Goal: Information Seeking & Learning: Learn about a topic

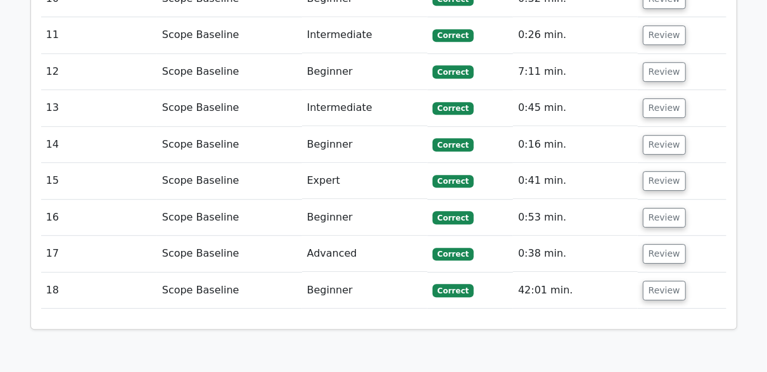
scroll to position [1710, 0]
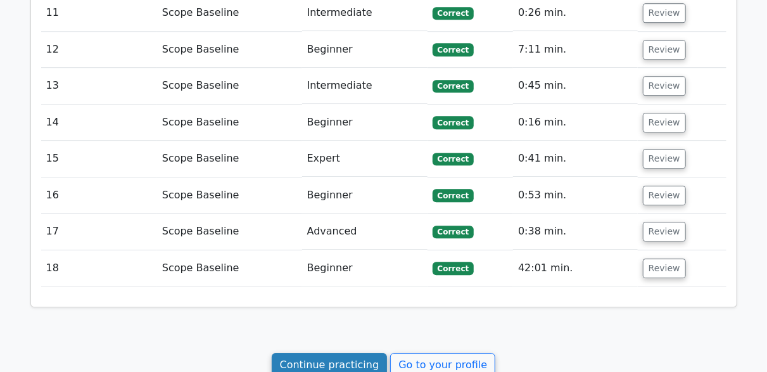
click at [319, 353] on link "Continue practicing" at bounding box center [330, 365] width 116 height 24
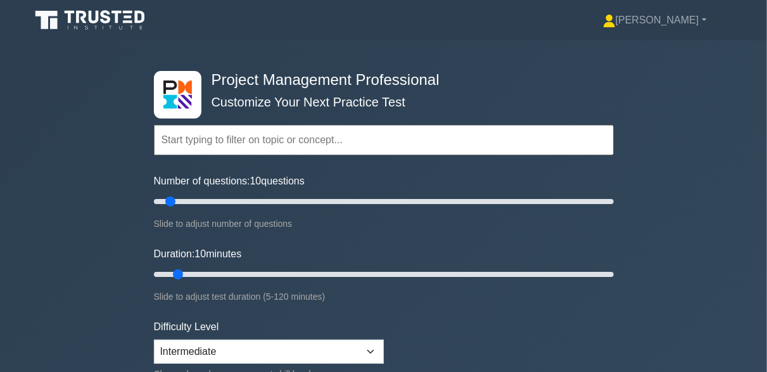
click at [226, 139] on input "text" at bounding box center [384, 140] width 460 height 30
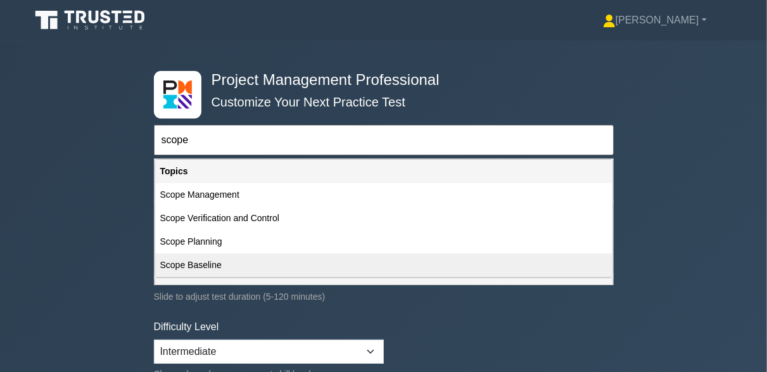
click at [235, 269] on div "Scope Baseline" at bounding box center [383, 264] width 457 height 23
type input "Scope Baseline"
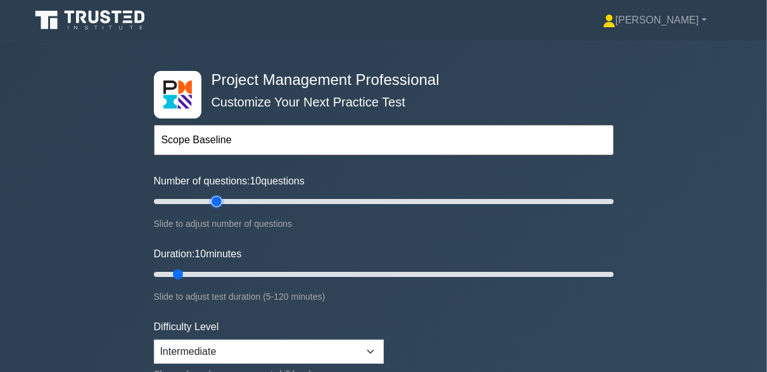
type input "30"
click at [215, 199] on input "Number of questions: 10 questions" at bounding box center [384, 201] width 460 height 15
click at [246, 272] on input "Duration: 10 minutes" at bounding box center [384, 274] width 460 height 15
click at [265, 272] on input "Duration: 25 minutes" at bounding box center [384, 274] width 460 height 15
type input "35"
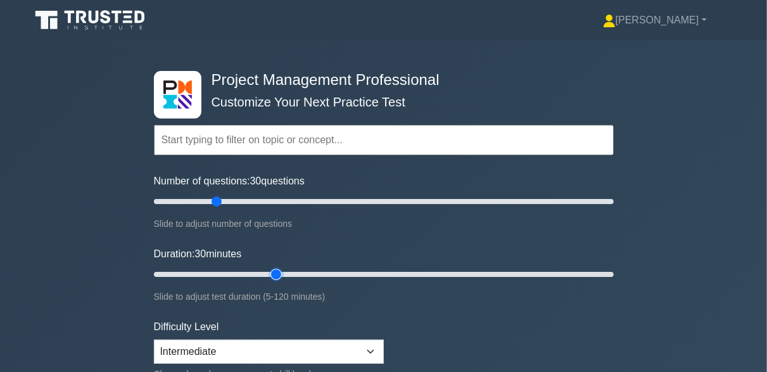
click at [274, 273] on input "Duration: 30 minutes" at bounding box center [384, 274] width 460 height 15
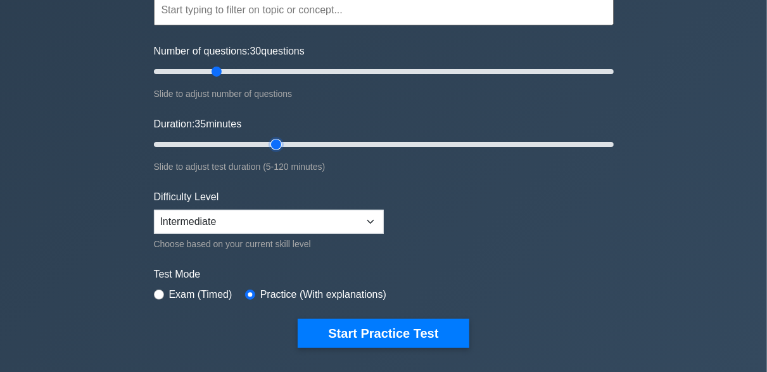
scroll to position [190, 0]
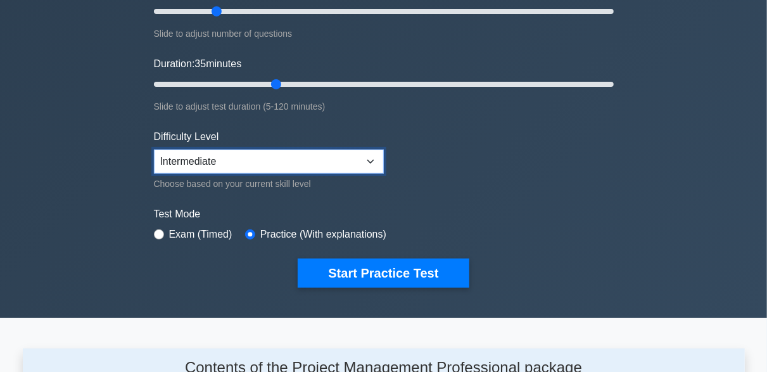
click at [234, 158] on select "Beginner Intermediate Expert" at bounding box center [269, 161] width 230 height 24
select select "expert"
click at [154, 149] on select "Beginner Intermediate Expert" at bounding box center [269, 161] width 230 height 24
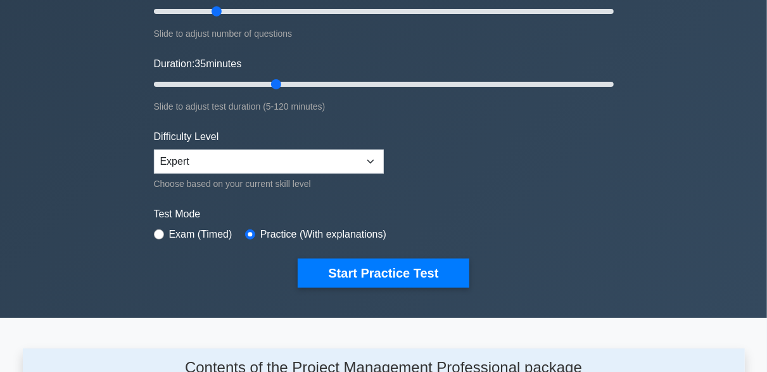
click at [378, 285] on div "Project Management Professional Customize Your Next Practice Test Topics Scope …" at bounding box center [383, 84] width 475 height 467
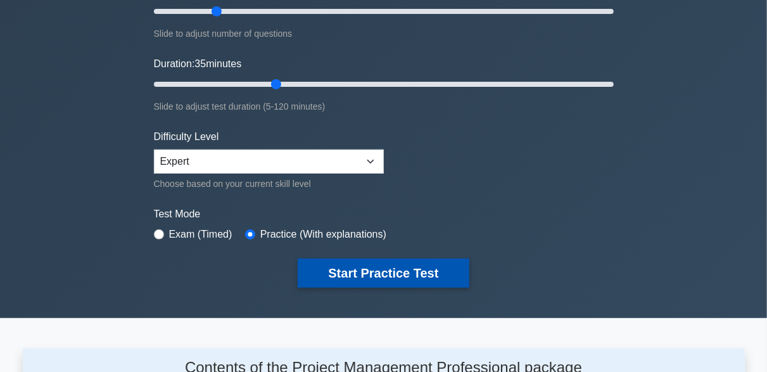
click at [378, 268] on button "Start Practice Test" at bounding box center [383, 272] width 171 height 29
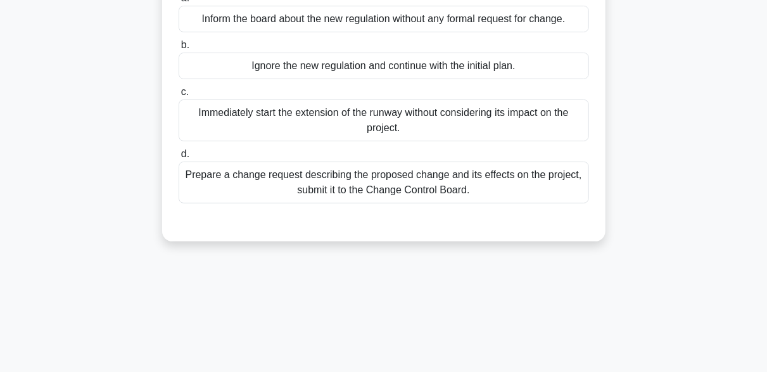
scroll to position [190, 0]
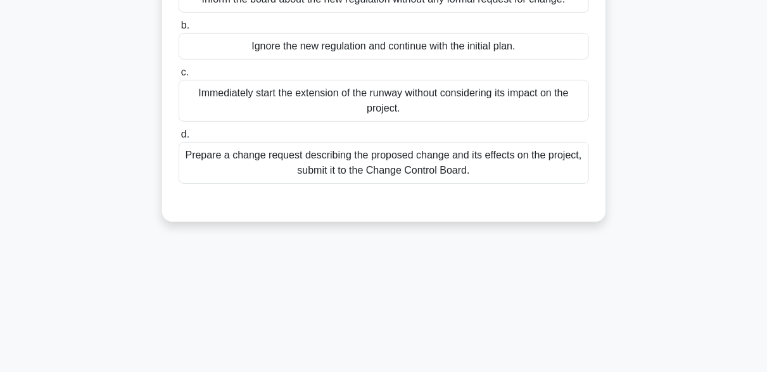
click at [449, 163] on div "Prepare a change request describing the proposed change and its effects on the …" at bounding box center [384, 163] width 410 height 42
click at [179, 139] on input "d. Prepare a change request describing the proposed change and its effects on t…" at bounding box center [179, 134] width 0 height 8
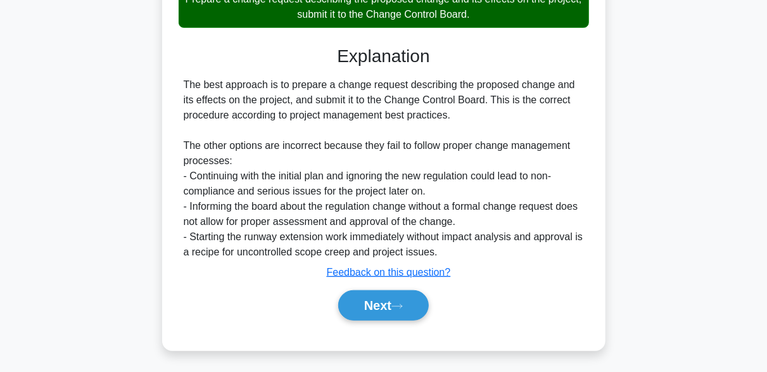
scroll to position [346, 0]
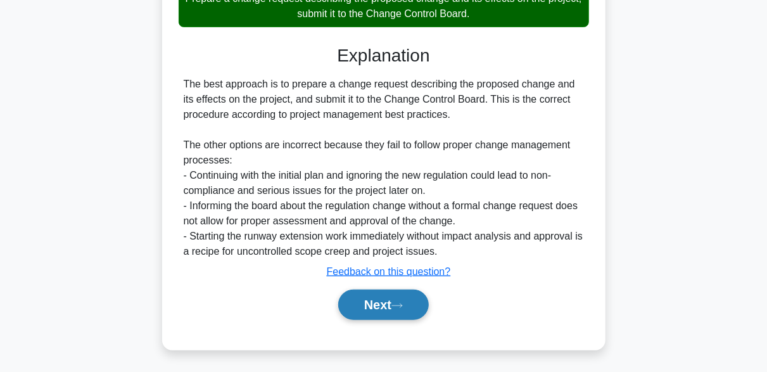
click at [403, 302] on icon at bounding box center [396, 305] width 11 height 7
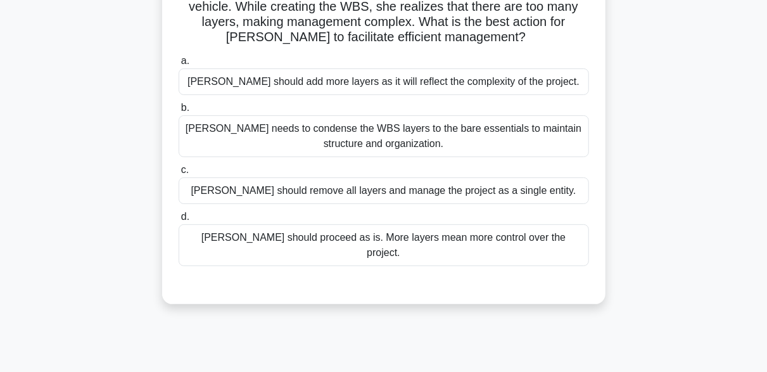
scroll to position [127, 0]
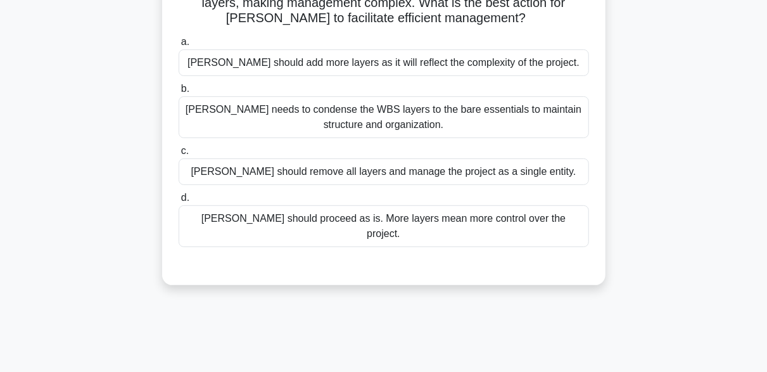
click at [382, 113] on div "Kate needs to condense the WBS layers to the bare essentials to maintain struct…" at bounding box center [384, 117] width 410 height 42
click at [179, 93] on input "b. Kate needs to condense the WBS layers to the bare essentials to maintain str…" at bounding box center [179, 89] width 0 height 8
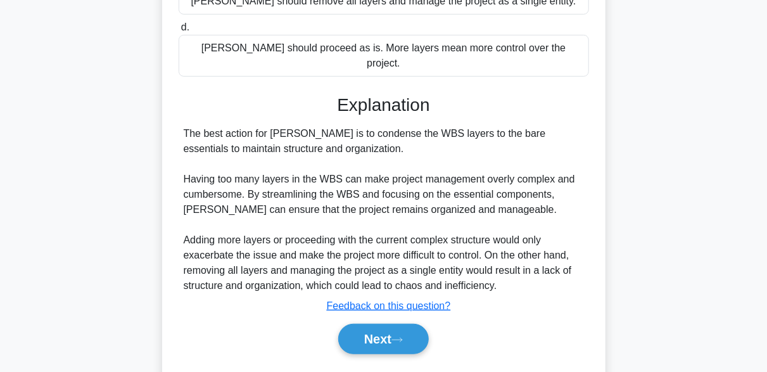
scroll to position [316, 0]
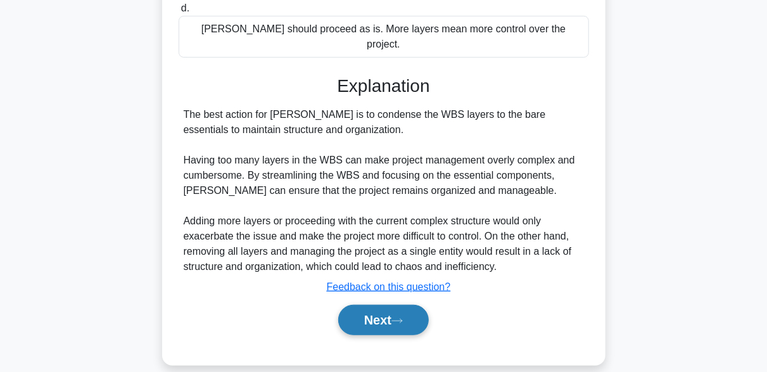
click at [403, 317] on icon at bounding box center [396, 320] width 11 height 7
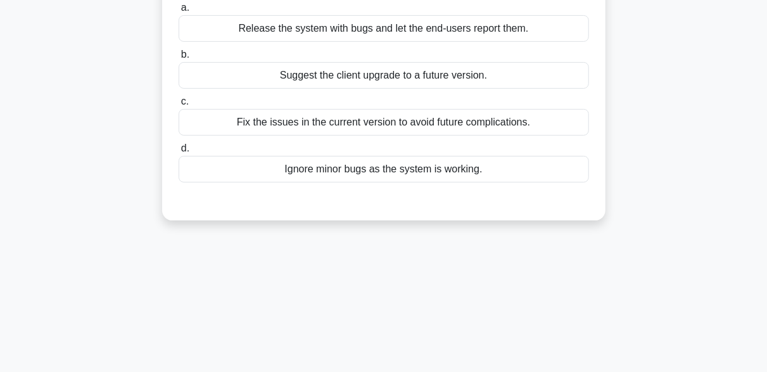
scroll to position [190, 0]
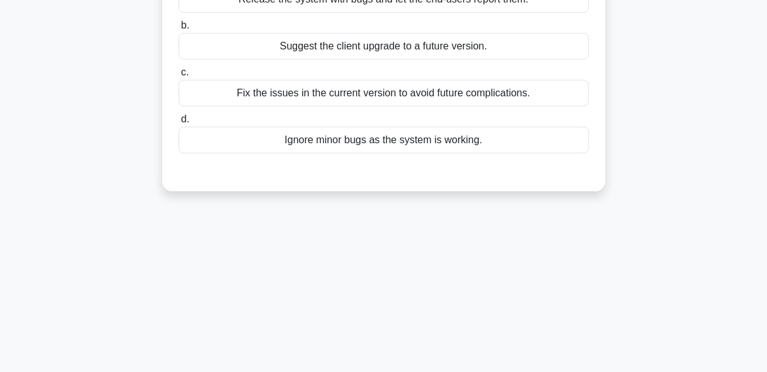
click at [471, 106] on div "Fix the issues in the current version to avoid future complications." at bounding box center [384, 93] width 410 height 27
click at [179, 77] on input "c. Fix the issues in the current version to avoid future complications." at bounding box center [179, 72] width 0 height 8
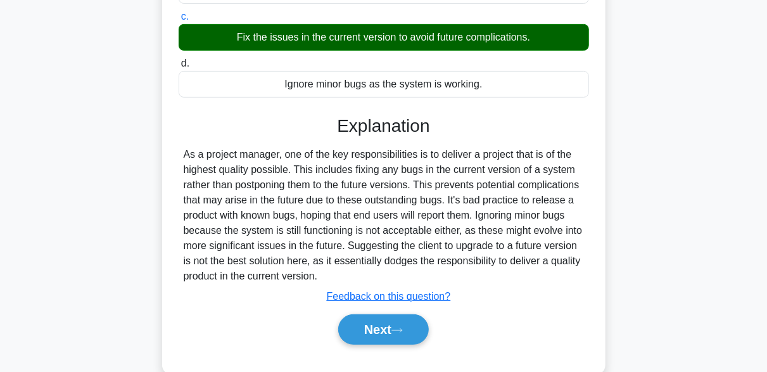
scroll to position [312, 0]
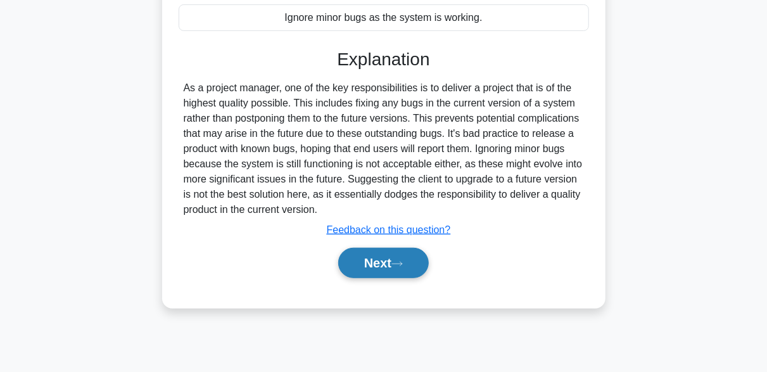
click at [418, 272] on button "Next" at bounding box center [383, 263] width 91 height 30
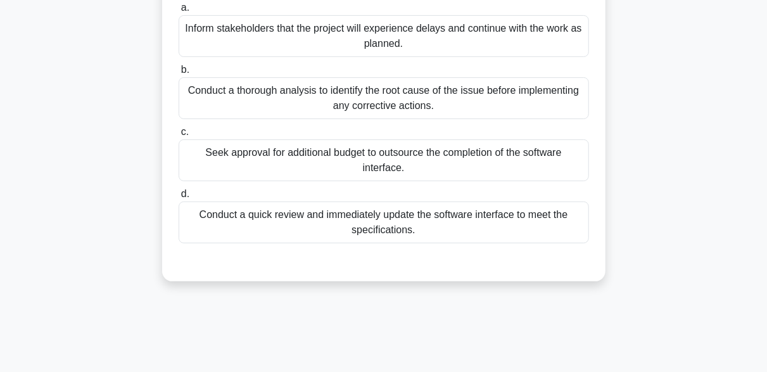
scroll to position [127, 0]
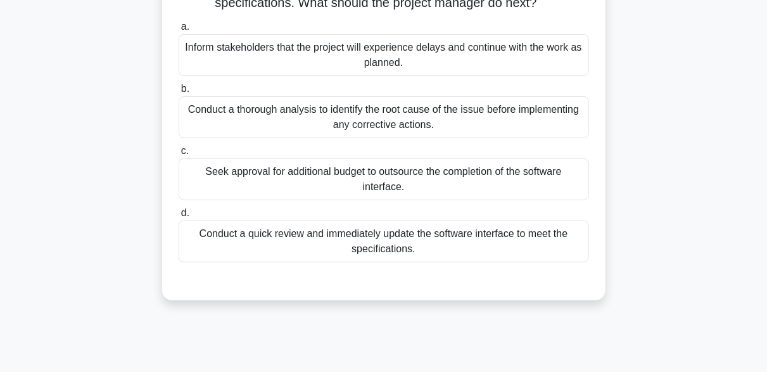
click at [384, 118] on div "Conduct a thorough analysis to identify the root cause of the issue before impl…" at bounding box center [384, 117] width 410 height 42
click at [179, 93] on input "b. Conduct a thorough analysis to identify the root cause of the issue before i…" at bounding box center [179, 89] width 0 height 8
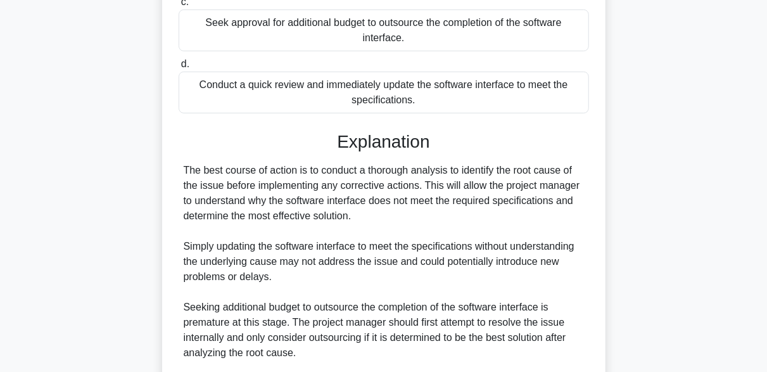
scroll to position [453, 0]
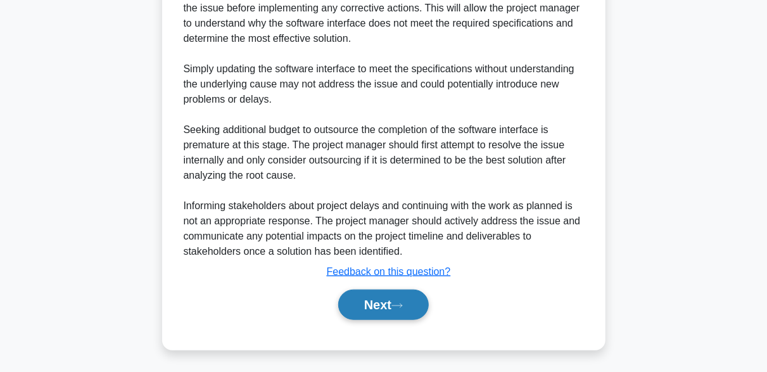
click at [411, 310] on button "Next" at bounding box center [383, 304] width 91 height 30
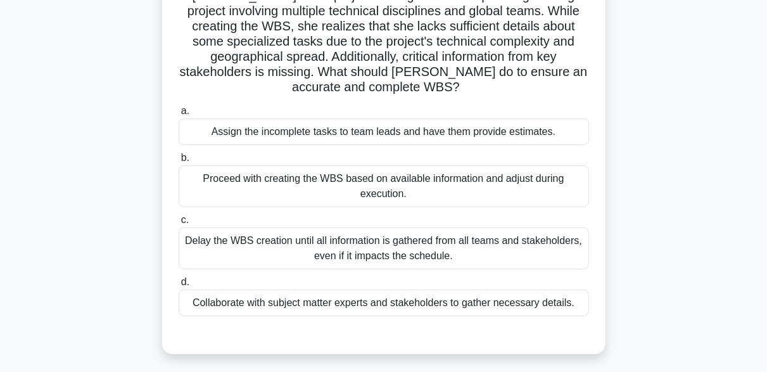
scroll to position [122, 0]
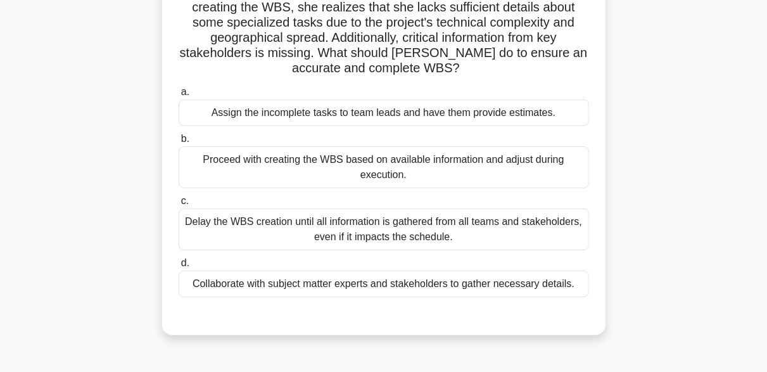
click at [401, 287] on div "Collaborate with subject matter experts and stakeholders to gather necessary de…" at bounding box center [384, 283] width 410 height 27
click at [179, 267] on input "d. Collaborate with subject matter experts and stakeholders to gather necessary…" at bounding box center [179, 263] width 0 height 8
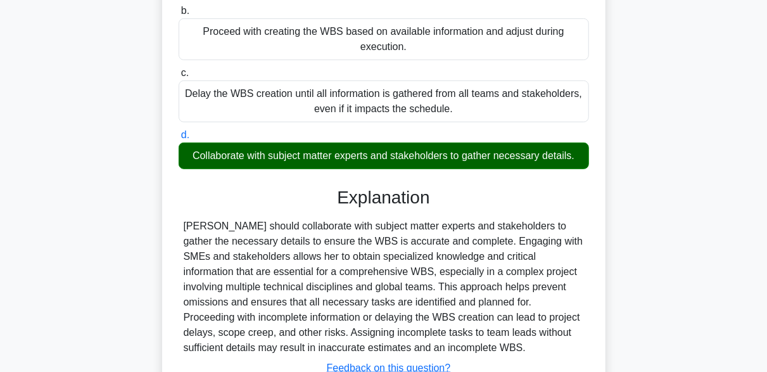
scroll to position [312, 0]
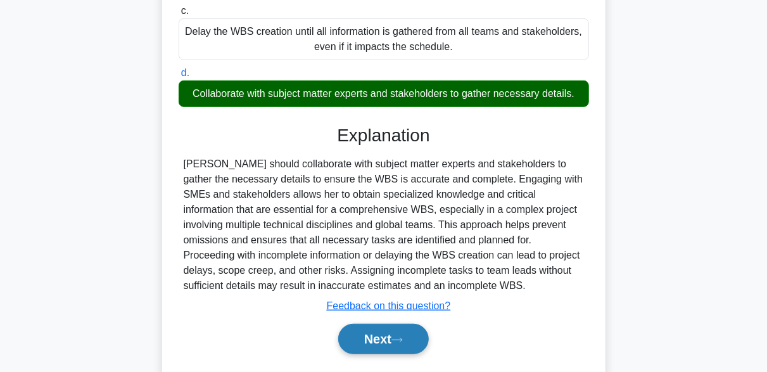
click at [403, 337] on icon at bounding box center [396, 339] width 11 height 7
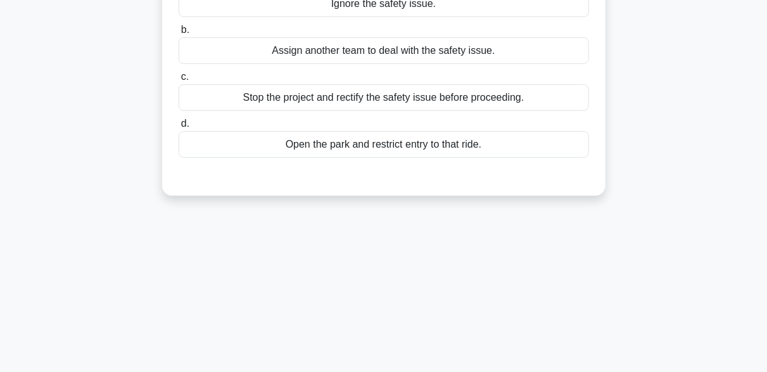
scroll to position [190, 0]
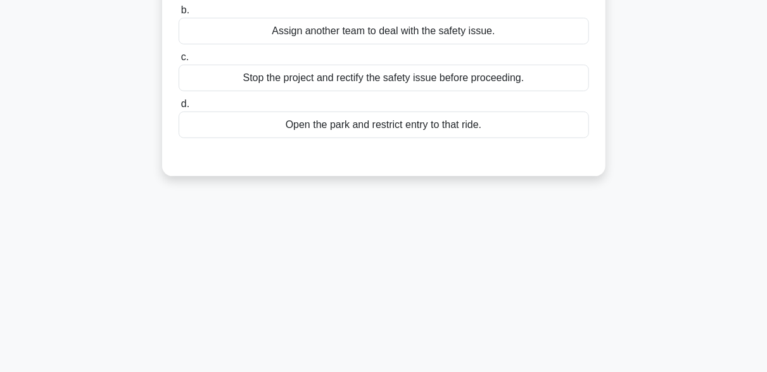
click at [351, 82] on div "Stop the project and rectify the safety issue before proceeding." at bounding box center [384, 78] width 410 height 27
click at [179, 61] on input "c. Stop the project and rectify the safety issue before proceeding." at bounding box center [179, 57] width 0 height 8
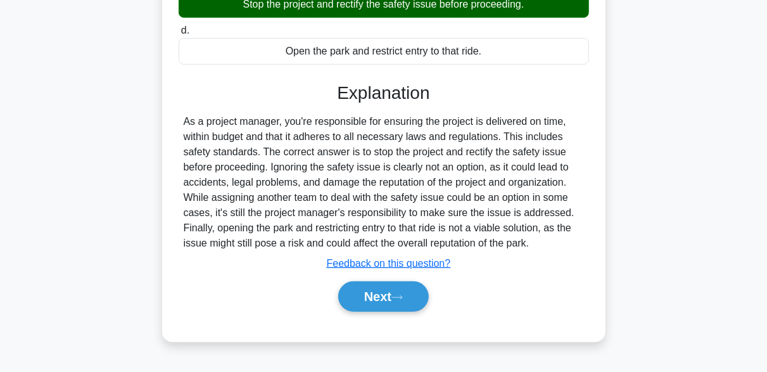
scroll to position [312, 0]
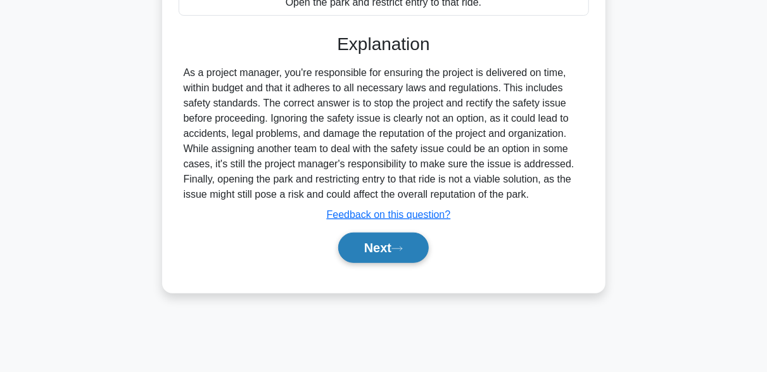
click at [403, 245] on icon at bounding box center [396, 248] width 11 height 7
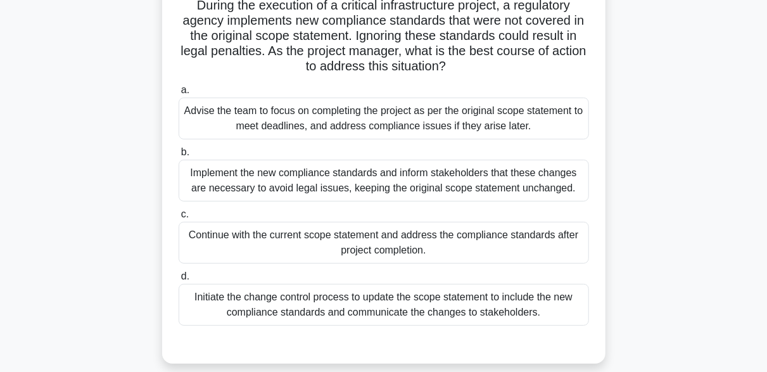
scroll to position [122, 0]
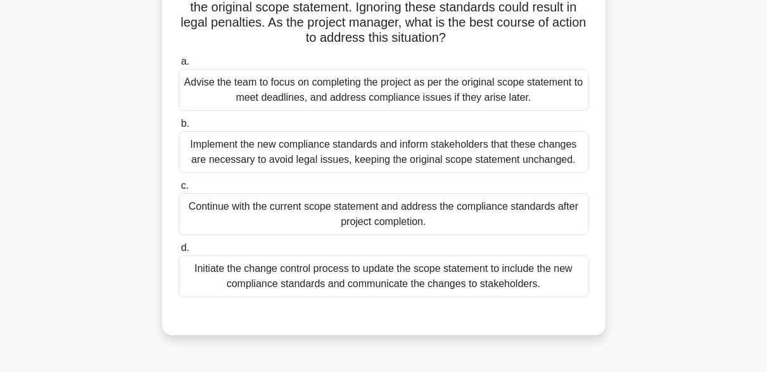
click at [371, 281] on div "Initiate the change control process to update the scope statement to include th…" at bounding box center [384, 276] width 410 height 42
click at [179, 252] on input "d. Initiate the change control process to update the scope statement to include…" at bounding box center [179, 248] width 0 height 8
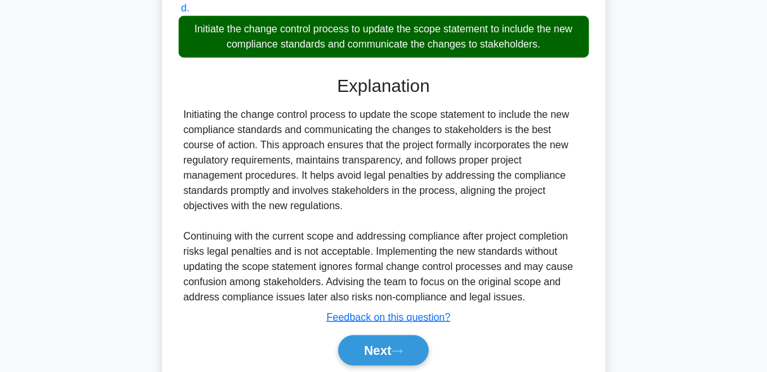
scroll to position [407, 0]
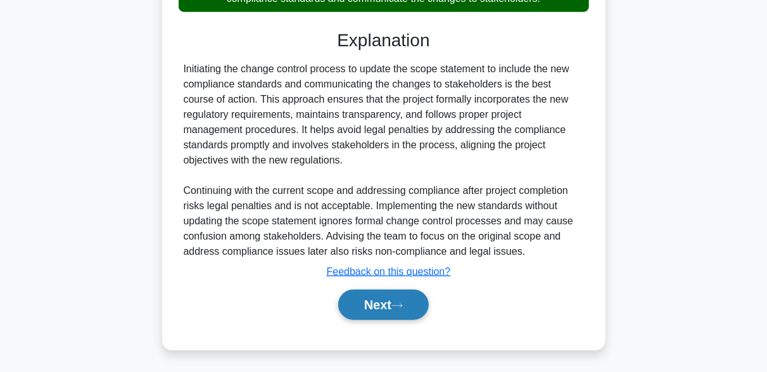
click at [424, 305] on button "Next" at bounding box center [383, 304] width 91 height 30
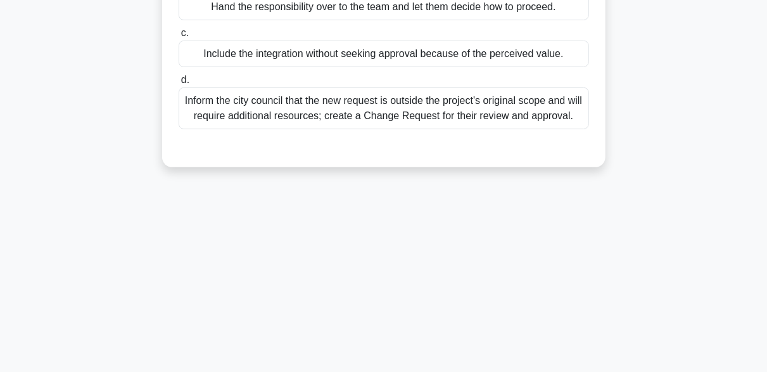
scroll to position [249, 0]
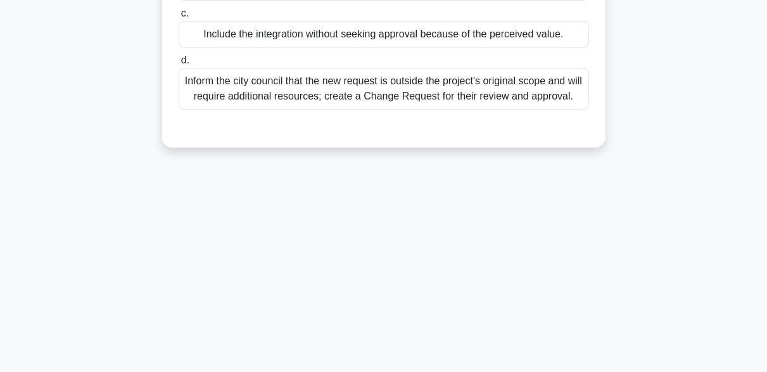
click at [373, 96] on div "Inform the city council that the new request is outside the project's original …" at bounding box center [384, 89] width 410 height 42
click at [179, 65] on input "d. Inform the city council that the new request is outside the project's origin…" at bounding box center [179, 60] width 0 height 8
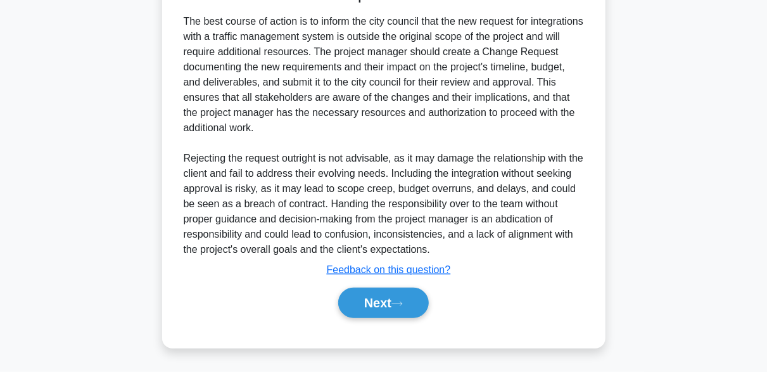
scroll to position [407, 0]
click at [407, 300] on button "Next" at bounding box center [383, 303] width 91 height 30
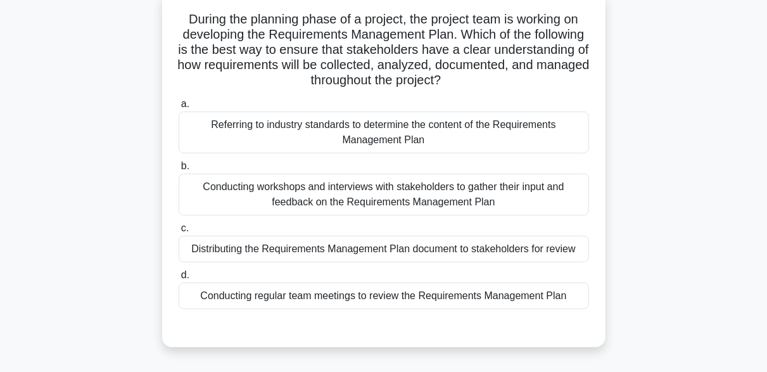
scroll to position [127, 0]
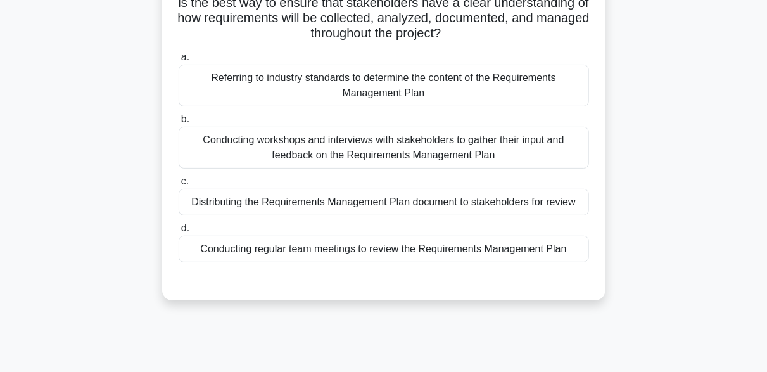
click at [364, 158] on div "Conducting workshops and interviews with stakeholders to gather their input and…" at bounding box center [384, 148] width 410 height 42
click at [179, 123] on input "b. Conducting workshops and interviews with stakeholders to gather their input …" at bounding box center [179, 119] width 0 height 8
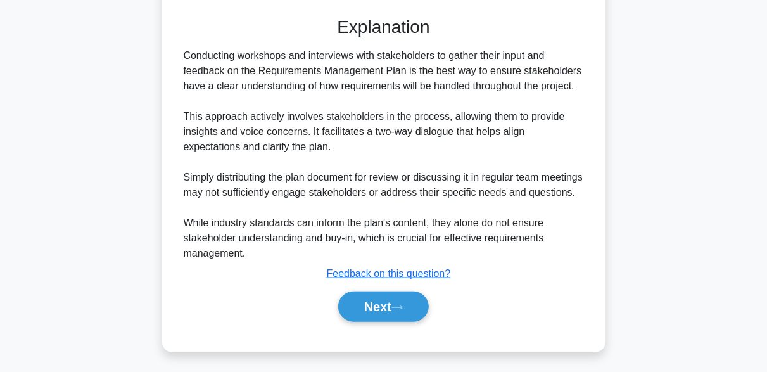
scroll to position [407, 0]
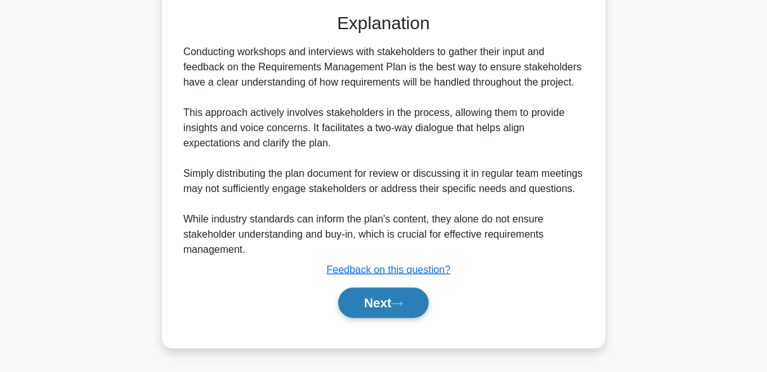
click at [399, 299] on button "Next" at bounding box center [383, 303] width 91 height 30
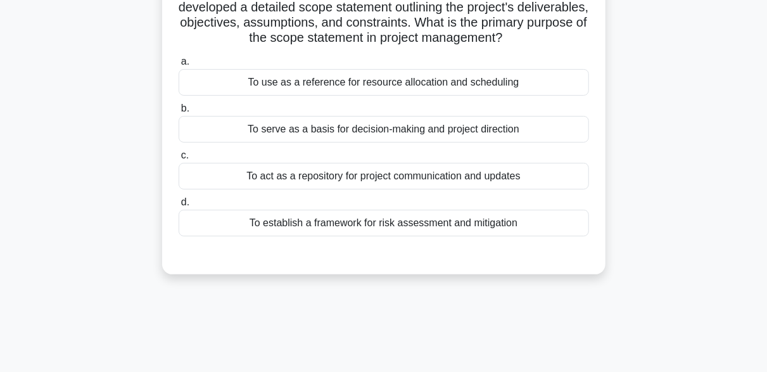
scroll to position [127, 0]
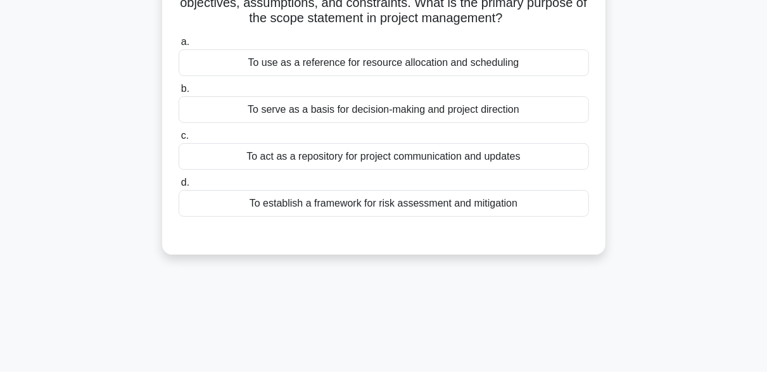
click at [381, 118] on div "To serve as a basis for decision-making and project direction" at bounding box center [384, 109] width 410 height 27
click at [179, 93] on input "b. To serve as a basis for decision-making and project direction" at bounding box center [179, 89] width 0 height 8
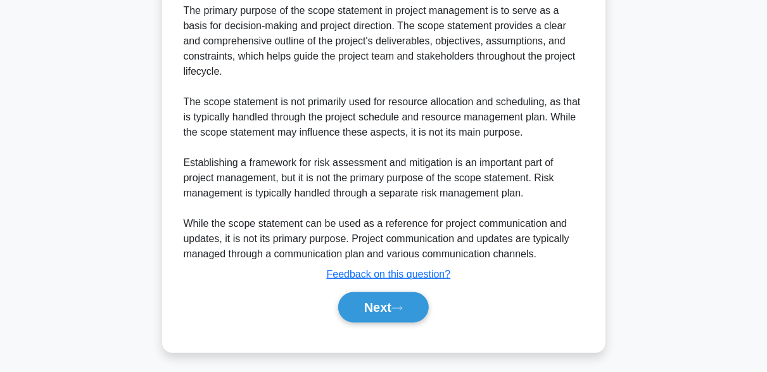
scroll to position [392, 0]
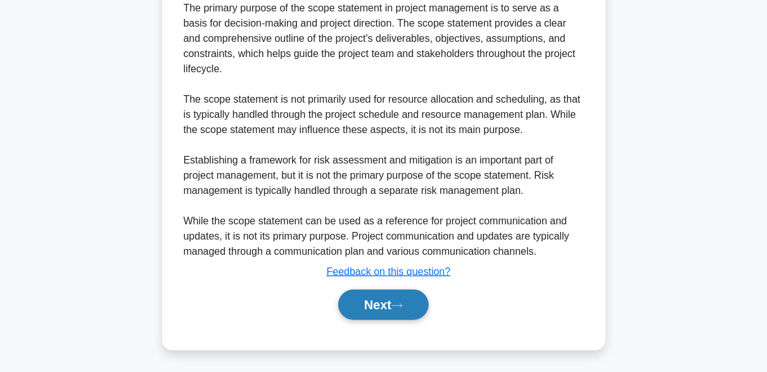
click at [414, 300] on button "Next" at bounding box center [383, 304] width 91 height 30
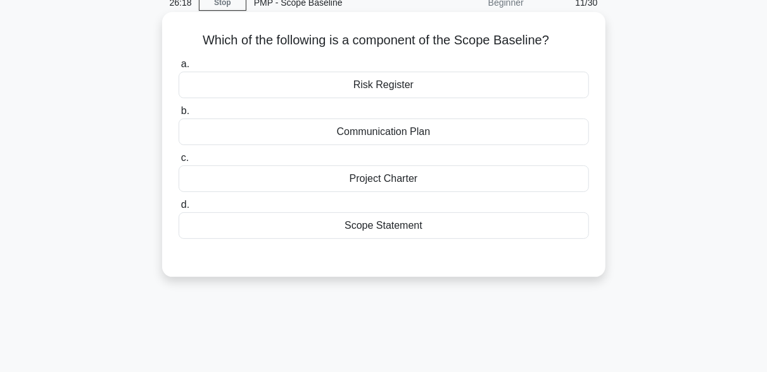
scroll to position [0, 0]
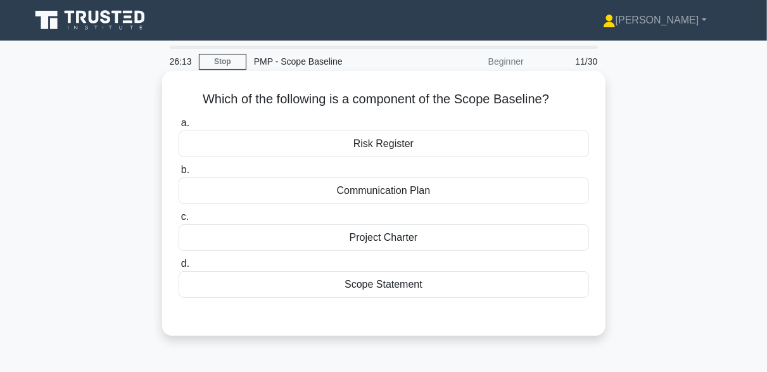
click at [410, 284] on div "Scope Statement" at bounding box center [384, 284] width 410 height 27
click at [179, 268] on input "d. Scope Statement" at bounding box center [179, 264] width 0 height 8
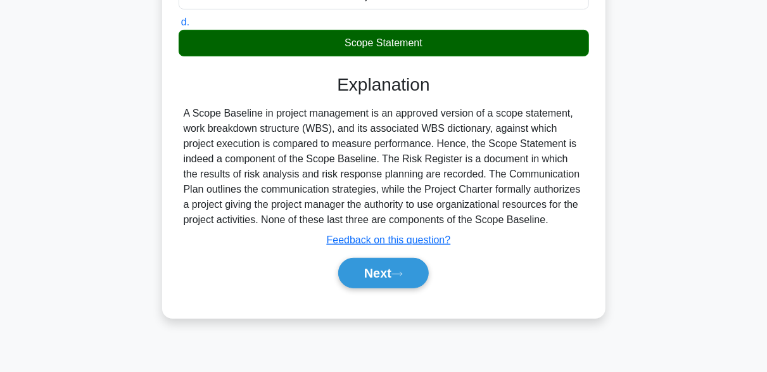
scroll to position [253, 0]
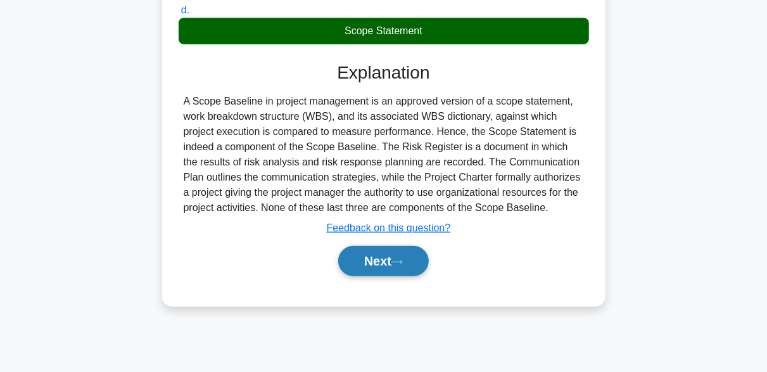
click at [409, 263] on button "Next" at bounding box center [383, 261] width 91 height 30
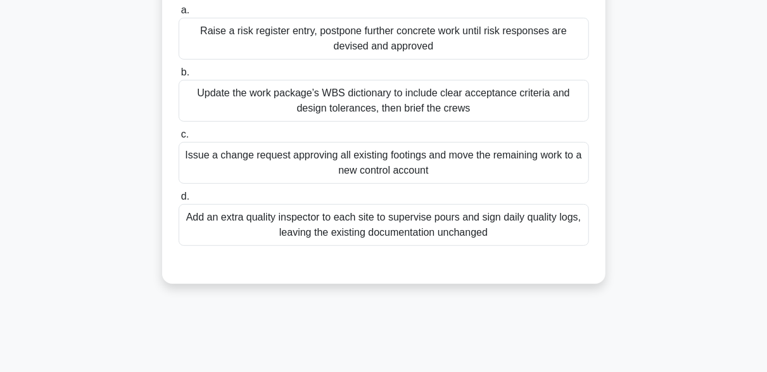
scroll to position [127, 0]
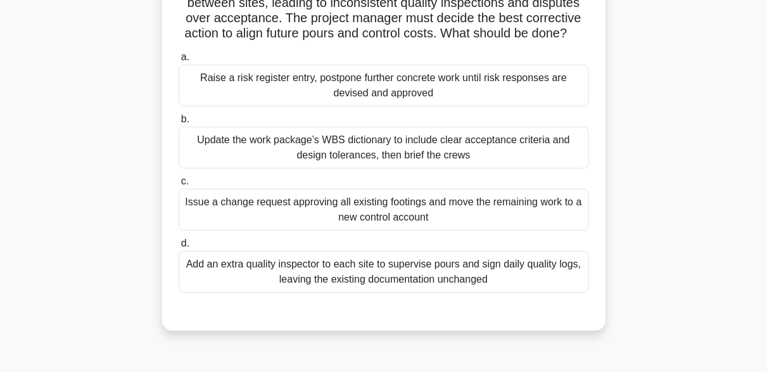
click at [484, 168] on div "Update the work package’s WBS dictionary to include clear acceptance criteria a…" at bounding box center [384, 148] width 410 height 42
click at [179, 123] on input "b. Update the work package’s WBS dictionary to include clear acceptance criteri…" at bounding box center [179, 119] width 0 height 8
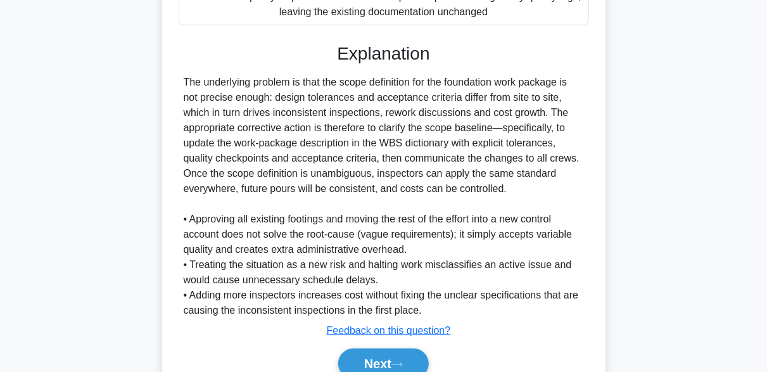
scroll to position [468, 0]
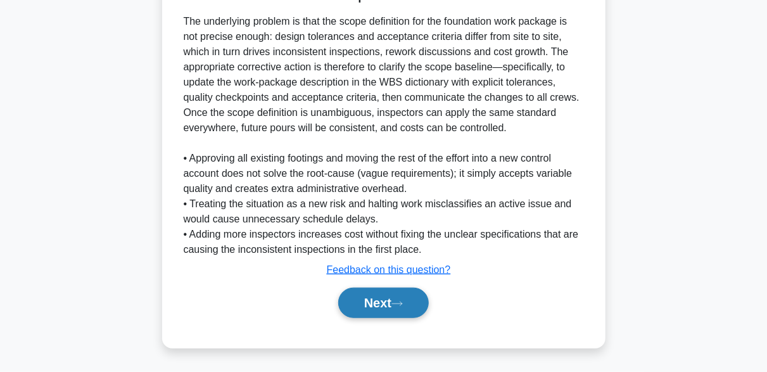
click at [391, 299] on button "Next" at bounding box center [383, 303] width 91 height 30
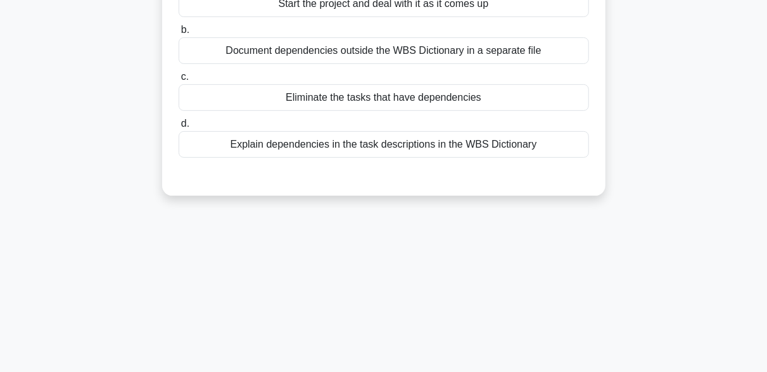
scroll to position [190, 0]
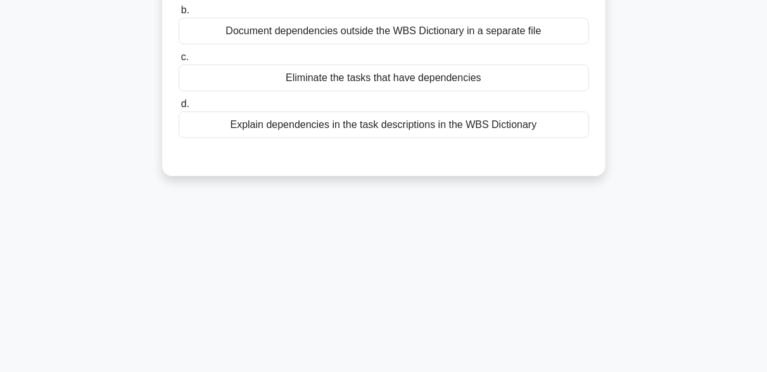
click at [457, 129] on div "Explain dependencies in the task descriptions in the WBS Dictionary" at bounding box center [384, 124] width 410 height 27
click at [179, 108] on input "d. Explain dependencies in the task descriptions in the WBS Dictionary" at bounding box center [179, 104] width 0 height 8
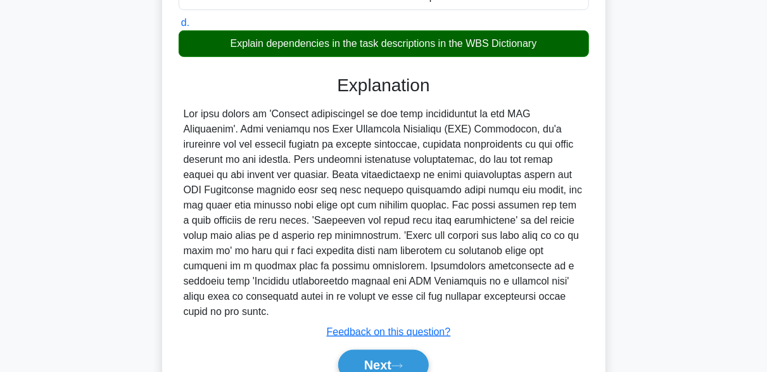
scroll to position [316, 0]
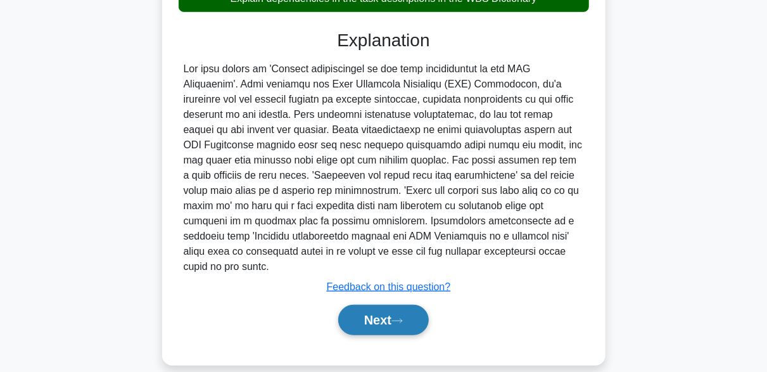
click at [410, 305] on button "Next" at bounding box center [383, 320] width 91 height 30
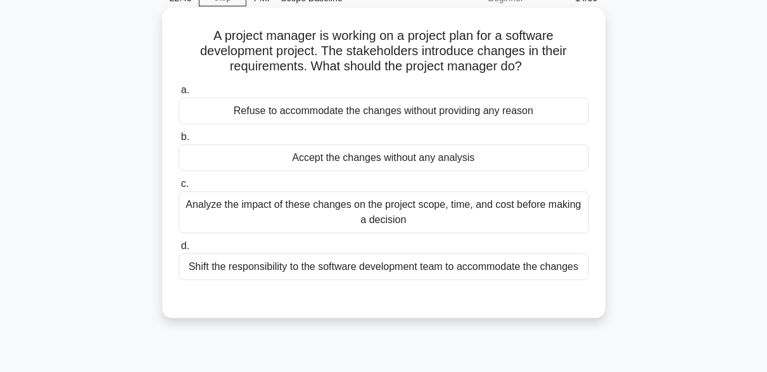
scroll to position [127, 0]
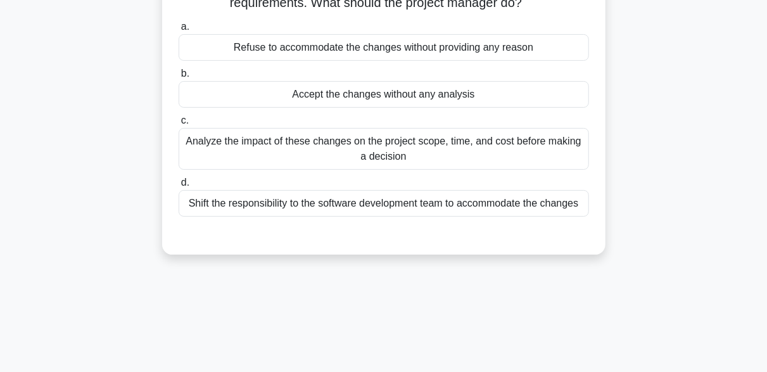
click at [396, 157] on div "Analyze the impact of these changes on the project scope, time, and cost before…" at bounding box center [384, 149] width 410 height 42
click at [179, 125] on input "c. Analyze the impact of these changes on the project scope, time, and cost bef…" at bounding box center [179, 121] width 0 height 8
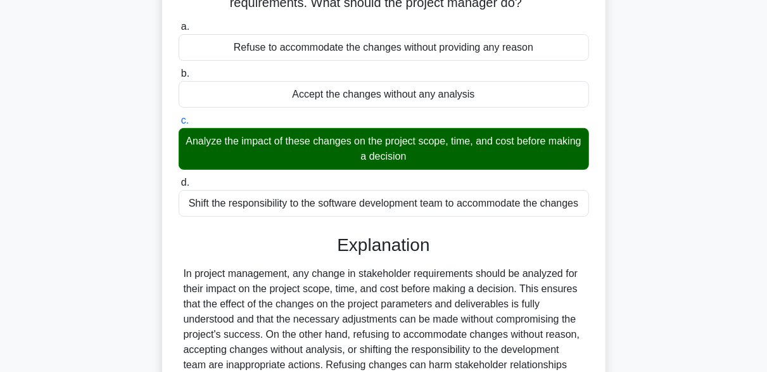
scroll to position [312, 0]
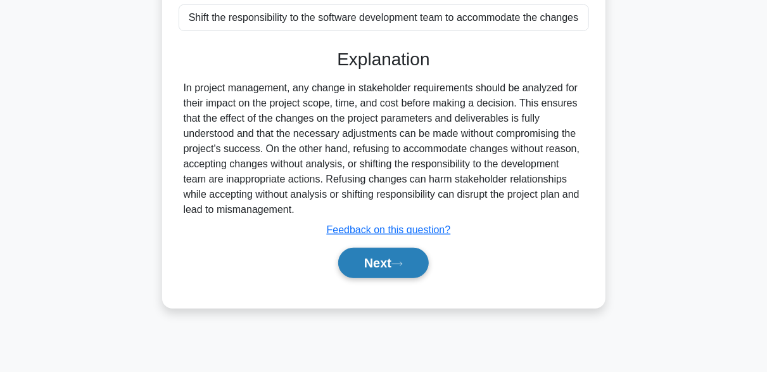
click at [421, 271] on button "Next" at bounding box center [383, 263] width 91 height 30
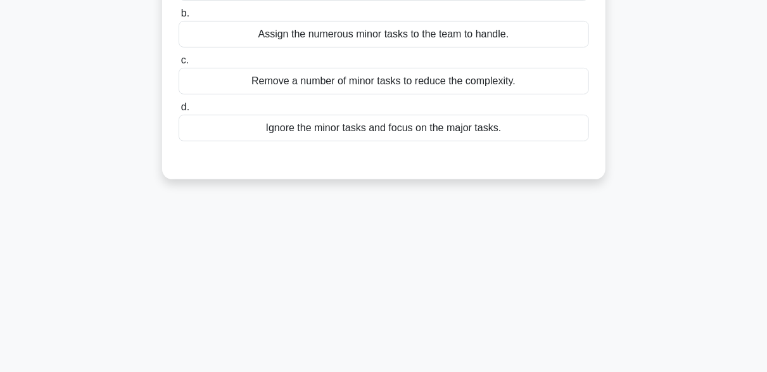
scroll to position [59, 0]
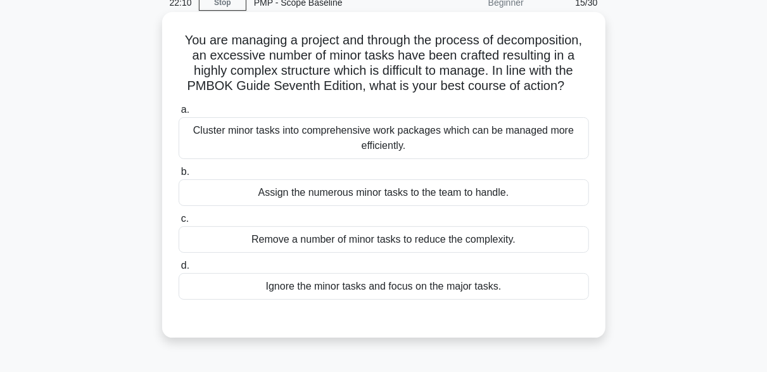
click at [407, 147] on div "Cluster minor tasks into comprehensive work packages which can be managed more …" at bounding box center [384, 138] width 410 height 42
click at [179, 114] on input "a. Cluster minor tasks into comprehensive work packages which can be managed mo…" at bounding box center [179, 110] width 0 height 8
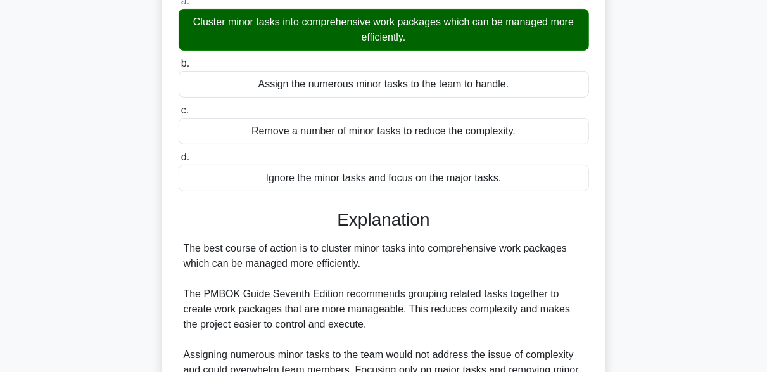
scroll to position [312, 0]
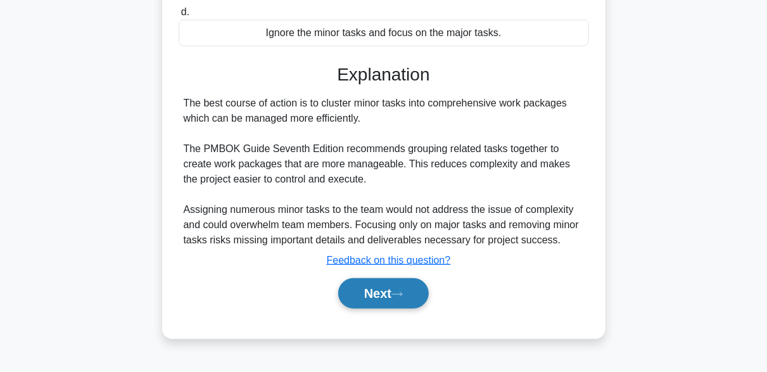
click at [416, 281] on button "Next" at bounding box center [383, 293] width 91 height 30
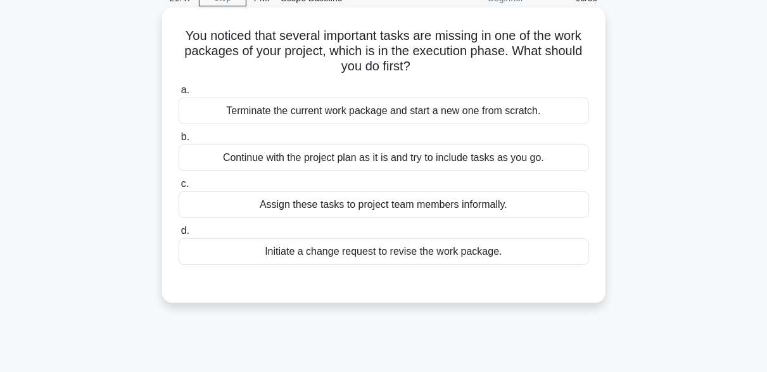
scroll to position [127, 0]
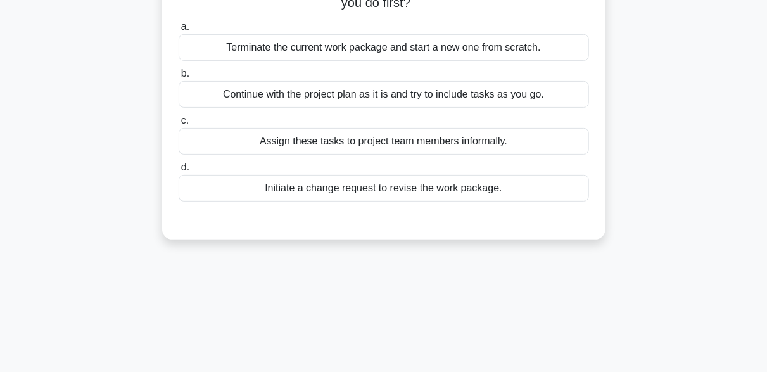
click at [419, 188] on div "Initiate a change request to revise the work package." at bounding box center [384, 188] width 410 height 27
click at [179, 172] on input "d. Initiate a change request to revise the work package." at bounding box center [179, 167] width 0 height 8
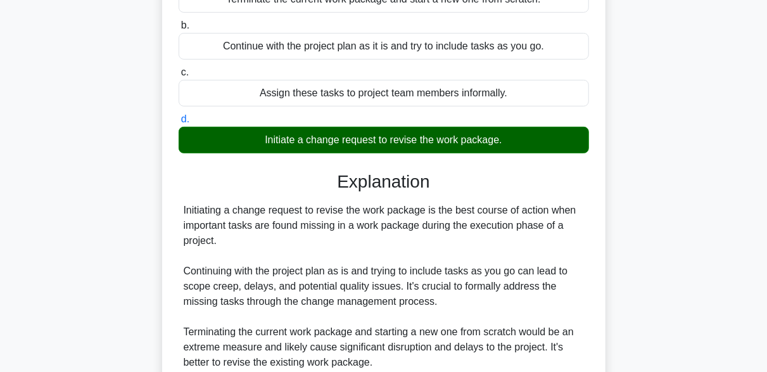
scroll to position [317, 0]
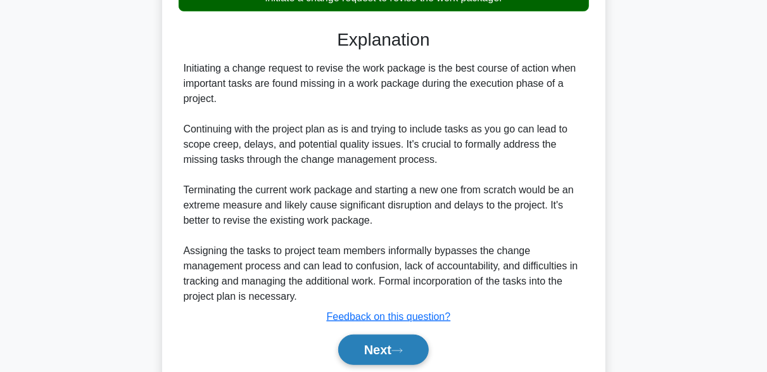
click at [403, 347] on icon at bounding box center [396, 350] width 11 height 7
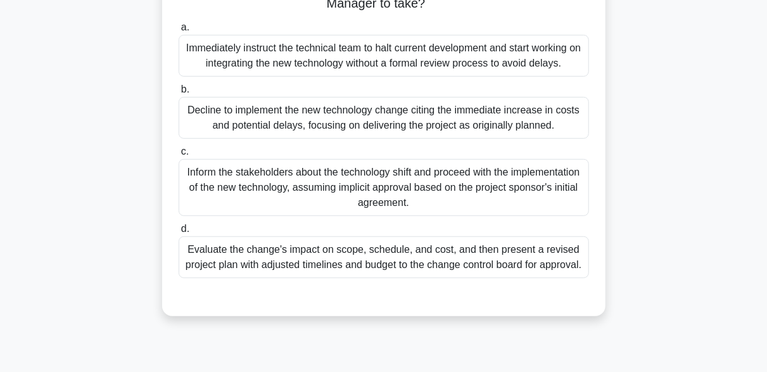
scroll to position [312, 0]
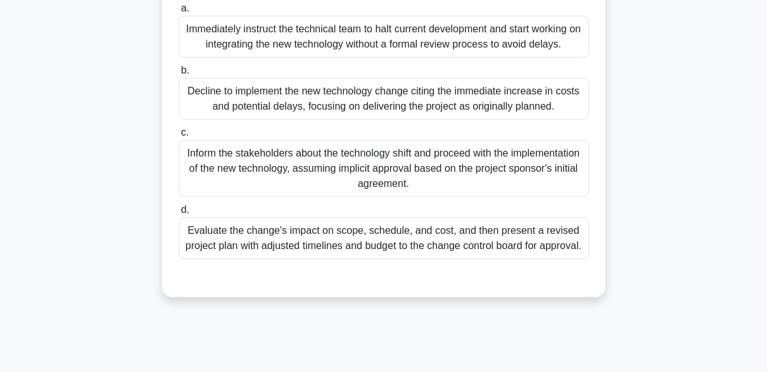
click at [431, 256] on div "Evaluate the change's impact on scope, schedule, and cost, and then present a r…" at bounding box center [384, 238] width 410 height 42
click at [179, 214] on input "d. Evaluate the change's impact on scope, schedule, and cost, and then present …" at bounding box center [179, 210] width 0 height 8
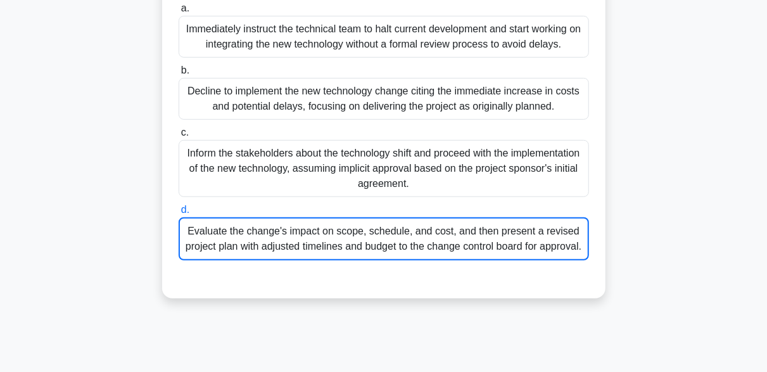
click at [388, 235] on div "Evaluate the change's impact on scope, schedule, and cost, and then present a r…" at bounding box center [384, 238] width 410 height 43
click at [179, 214] on input "d. Evaluate the change's impact on scope, schedule, and cost, and then present …" at bounding box center [179, 210] width 0 height 8
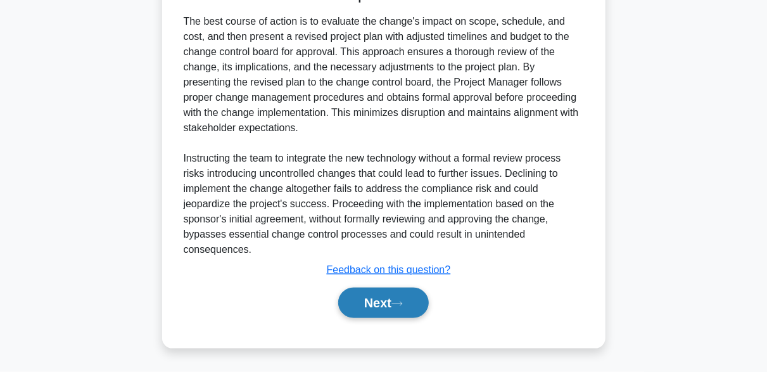
click at [415, 305] on button "Next" at bounding box center [383, 303] width 91 height 30
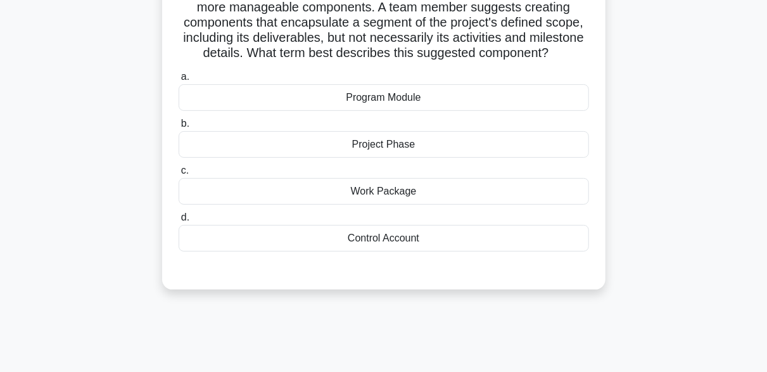
scroll to position [59, 0]
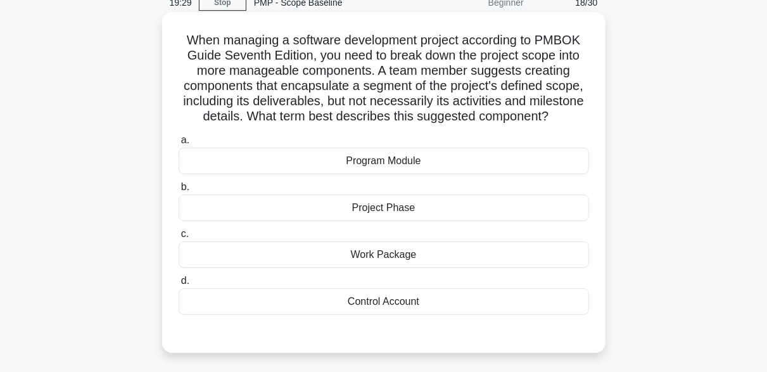
click at [398, 253] on div "Work Package" at bounding box center [384, 254] width 410 height 27
click at [179, 238] on input "c. Work Package" at bounding box center [179, 234] width 0 height 8
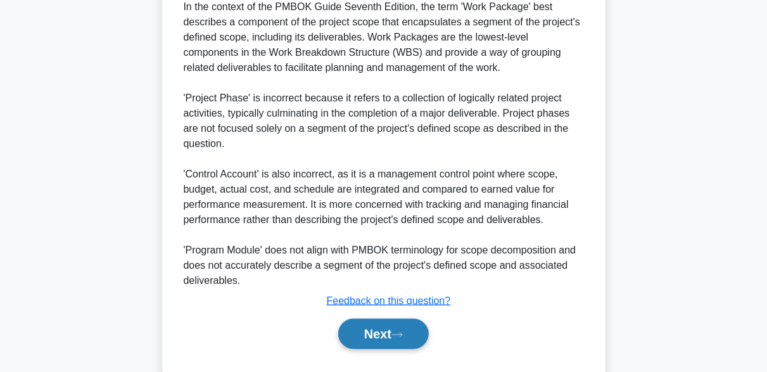
scroll to position [453, 0]
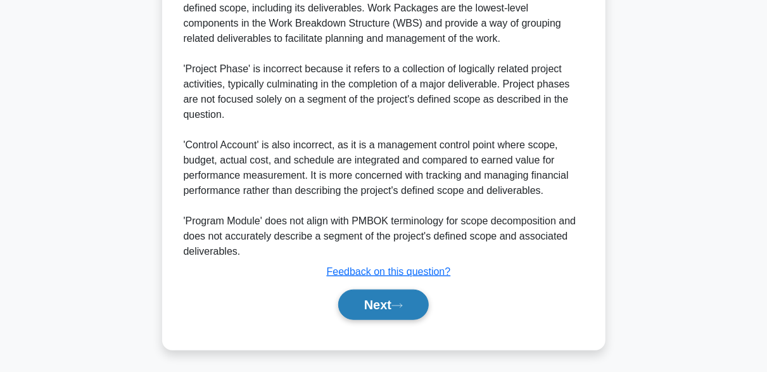
click at [404, 308] on button "Next" at bounding box center [383, 304] width 91 height 30
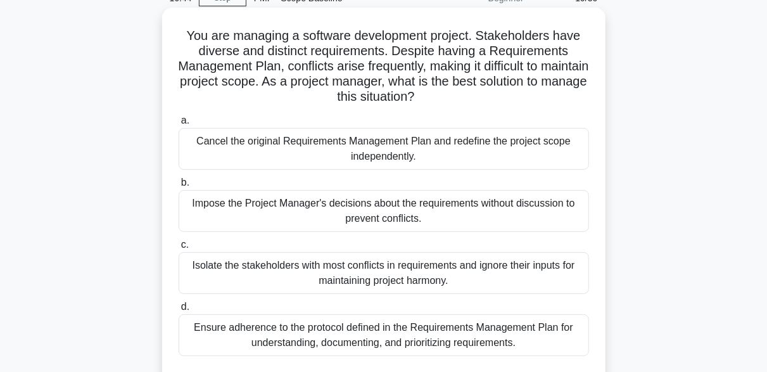
scroll to position [127, 0]
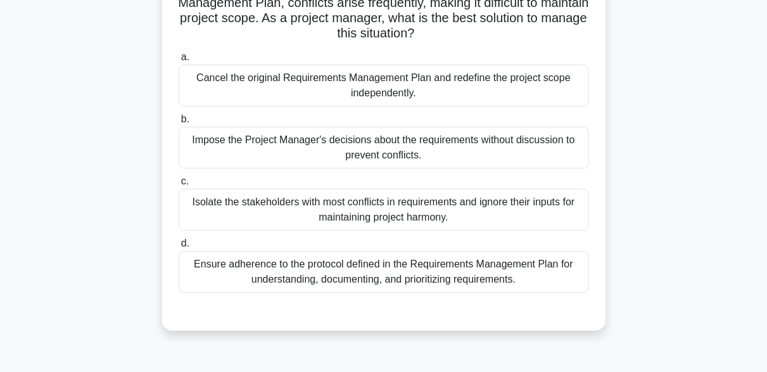
click at [377, 265] on div "Ensure adherence to the protocol defined in the Requirements Management Plan fo…" at bounding box center [384, 272] width 410 height 42
click at [179, 248] on input "d. Ensure adherence to the protocol defined in the Requirements Management Plan…" at bounding box center [179, 243] width 0 height 8
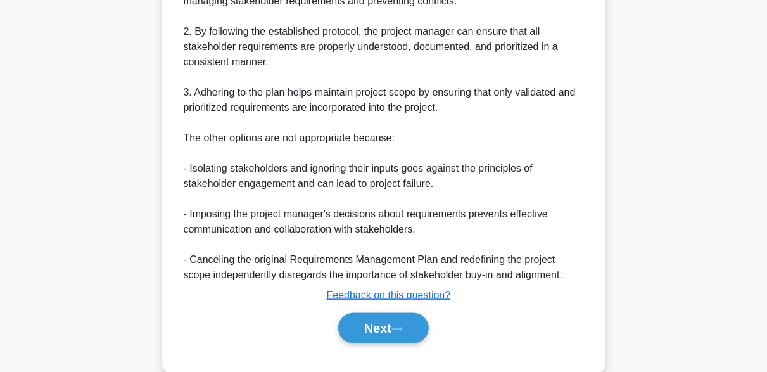
scroll to position [570, 0]
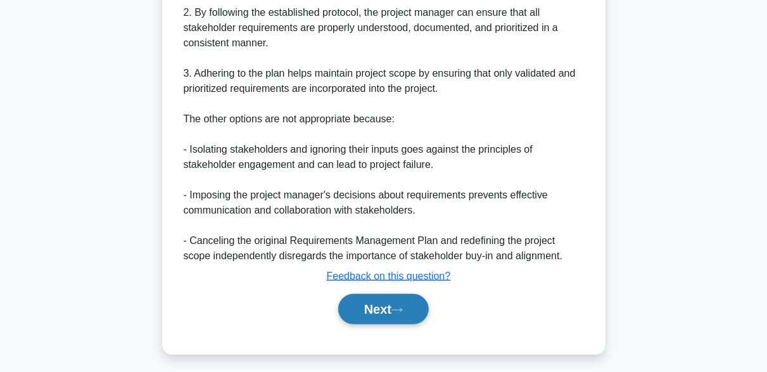
click at [381, 305] on button "Next" at bounding box center [383, 309] width 91 height 30
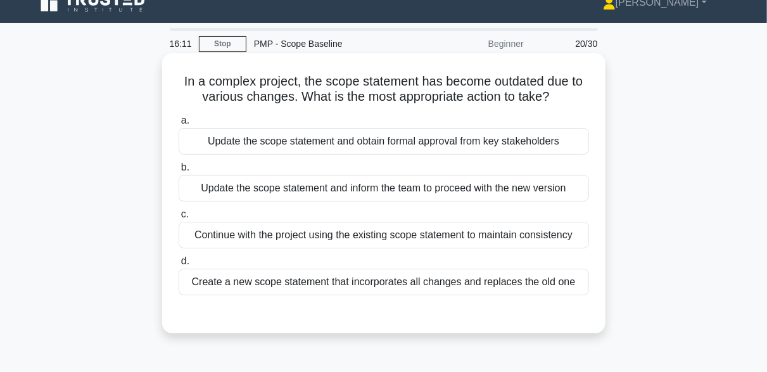
scroll to position [0, 0]
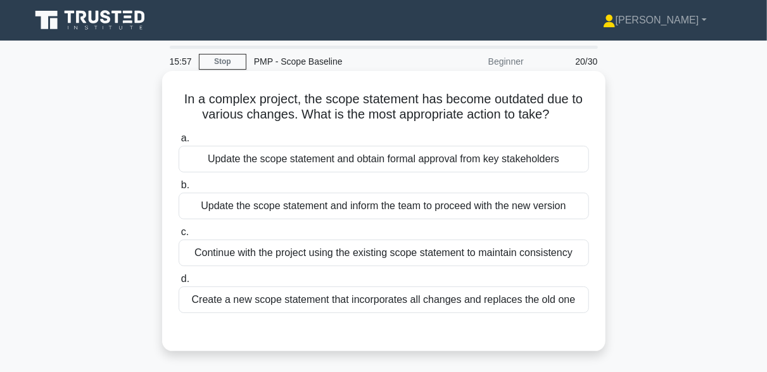
click at [426, 156] on div "Update the scope statement and obtain formal approval from key stakeholders" at bounding box center [384, 159] width 410 height 27
click at [179, 142] on input "a. Update the scope statement and obtain formal approval from key stakeholders" at bounding box center [179, 138] width 0 height 8
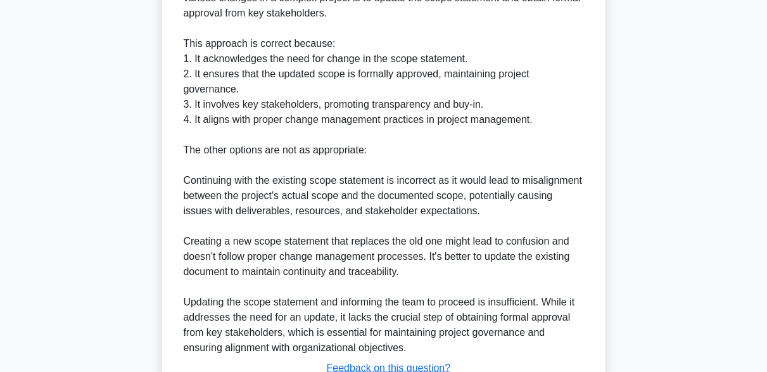
scroll to position [483, 0]
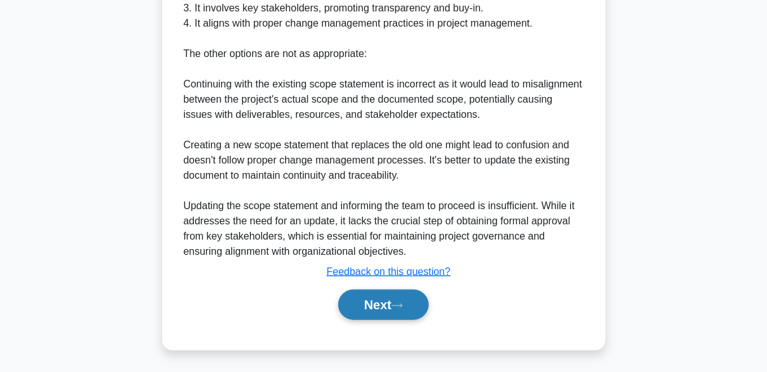
click at [412, 313] on button "Next" at bounding box center [383, 304] width 91 height 30
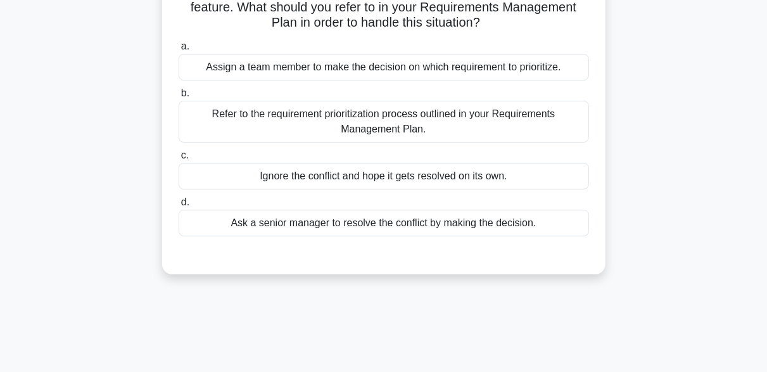
scroll to position [127, 0]
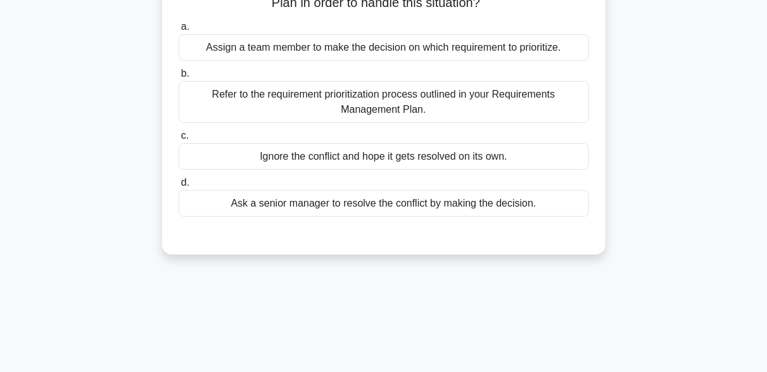
click at [458, 105] on div "Refer to the requirement prioritization process outlined in your Requirements M…" at bounding box center [384, 102] width 410 height 42
click at [179, 78] on input "b. Refer to the requirement prioritization process outlined in your Requirement…" at bounding box center [179, 74] width 0 height 8
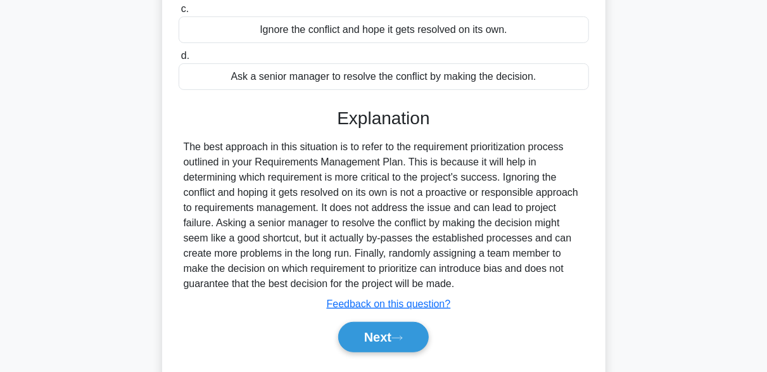
scroll to position [312, 0]
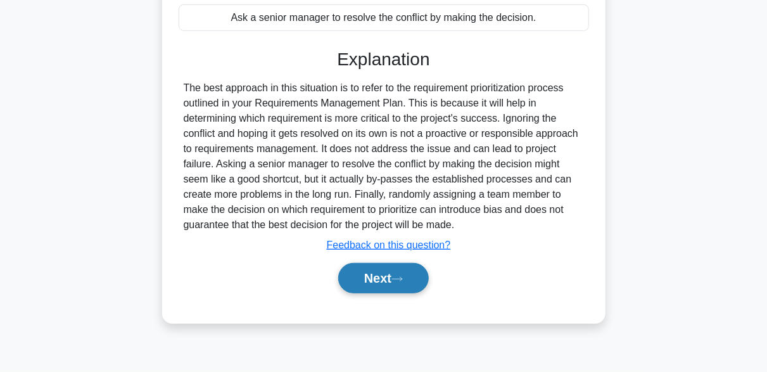
click at [415, 272] on button "Next" at bounding box center [383, 278] width 91 height 30
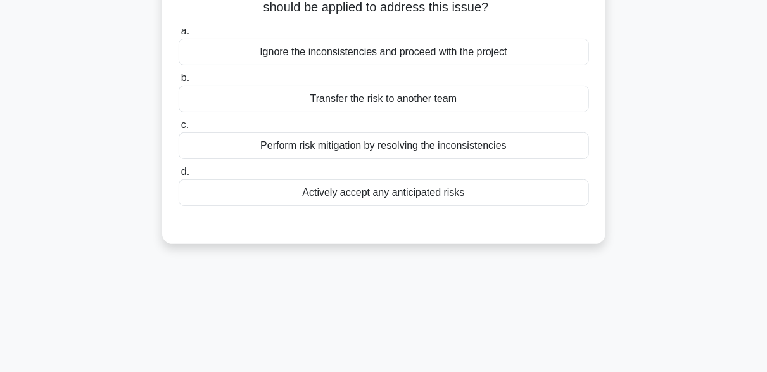
scroll to position [59, 0]
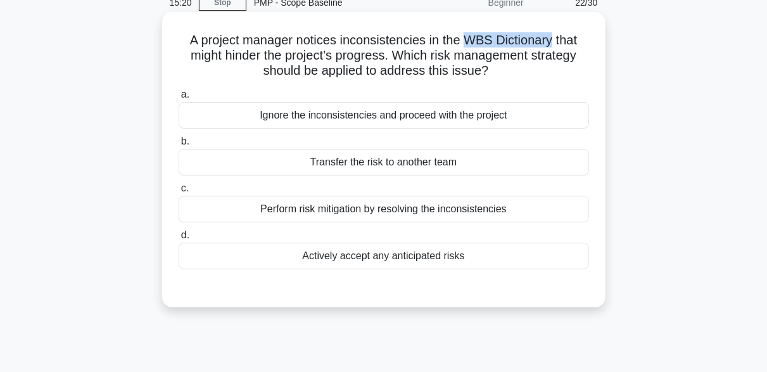
drag, startPoint x: 468, startPoint y: 41, endPoint x: 555, endPoint y: 35, distance: 87.6
click at [555, 35] on h5 "A project manager notices inconsistencies in the WBS Dictionary that might hind…" at bounding box center [383, 55] width 413 height 47
copy h5 "WBS Dictionary"
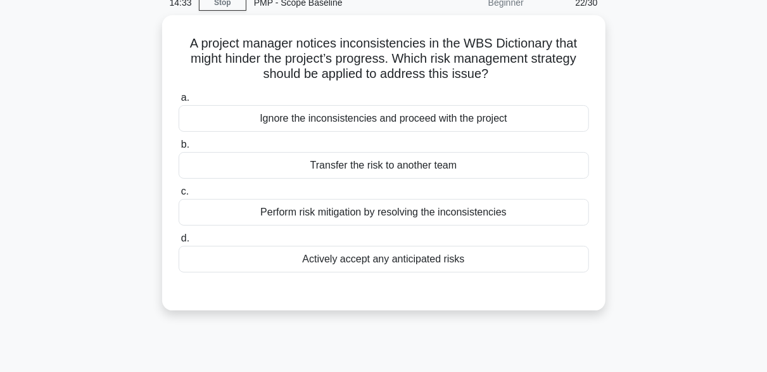
click at [623, 110] on div "A project manager notices inconsistencies in the WBS Dictionary that might hind…" at bounding box center [384, 170] width 722 height 310
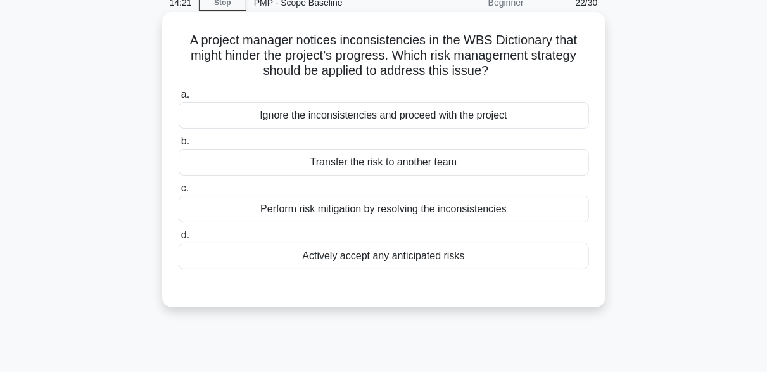
click at [400, 213] on div "Perform risk mitigation by resolving the inconsistencies" at bounding box center [384, 209] width 410 height 27
click at [179, 193] on input "c. Perform risk mitigation by resolving the inconsistencies" at bounding box center [179, 188] width 0 height 8
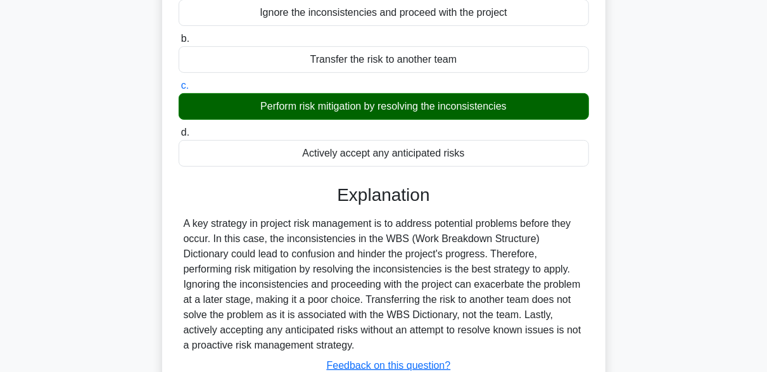
scroll to position [312, 0]
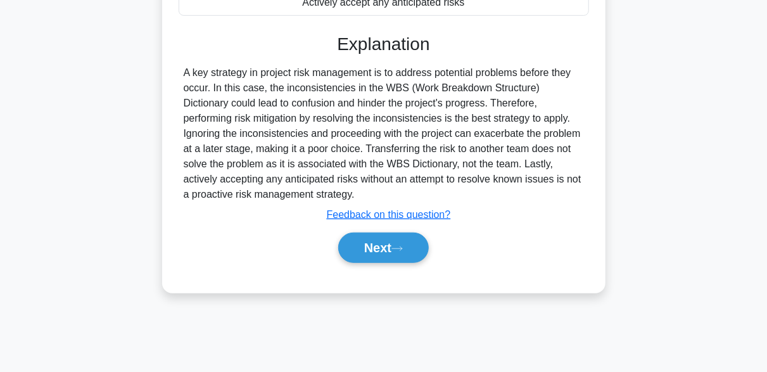
click at [408, 262] on div "Next" at bounding box center [384, 247] width 410 height 41
click at [410, 249] on button "Next" at bounding box center [383, 247] width 91 height 30
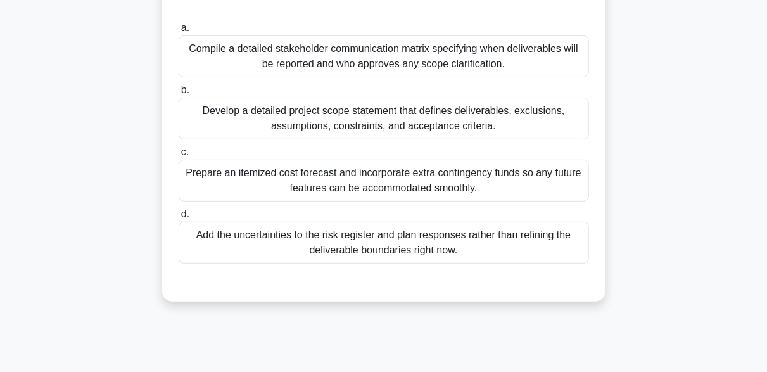
scroll to position [190, 0]
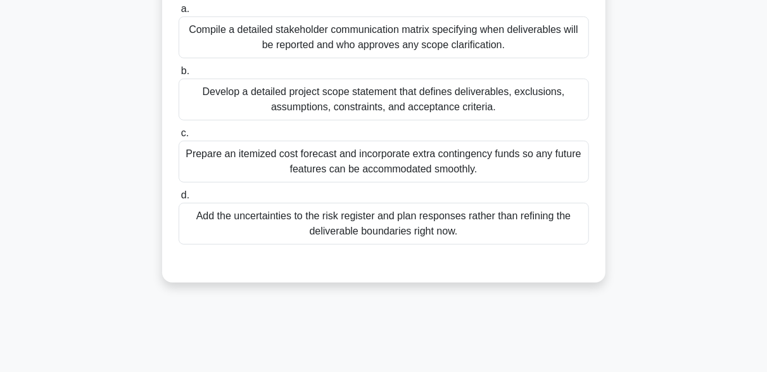
click at [487, 110] on div "Develop a detailed project scope statement that defines deliverables, exclusion…" at bounding box center [384, 100] width 410 height 42
click at [179, 75] on input "b. Develop a detailed project scope statement that defines deliverables, exclus…" at bounding box center [179, 71] width 0 height 8
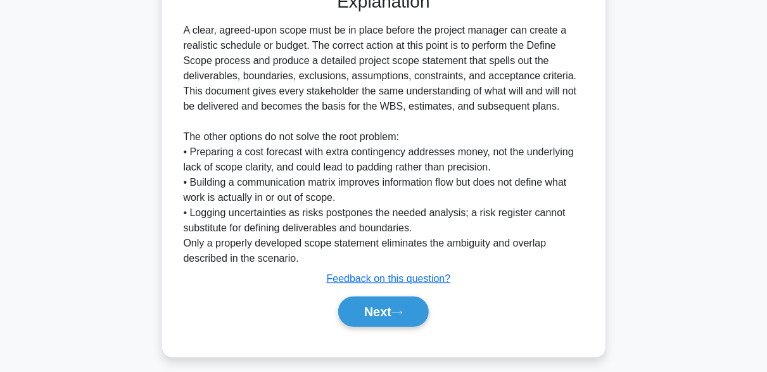
scroll to position [468, 0]
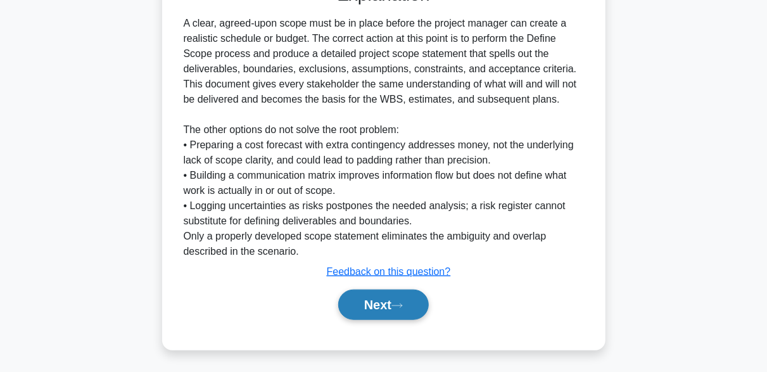
click at [396, 291] on button "Next" at bounding box center [383, 304] width 91 height 30
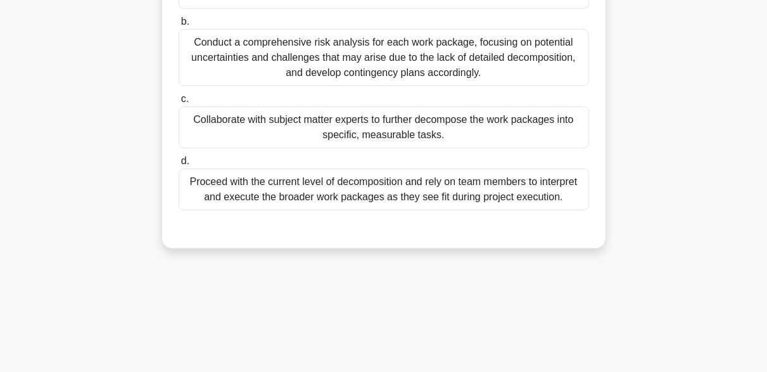
scroll to position [312, 0]
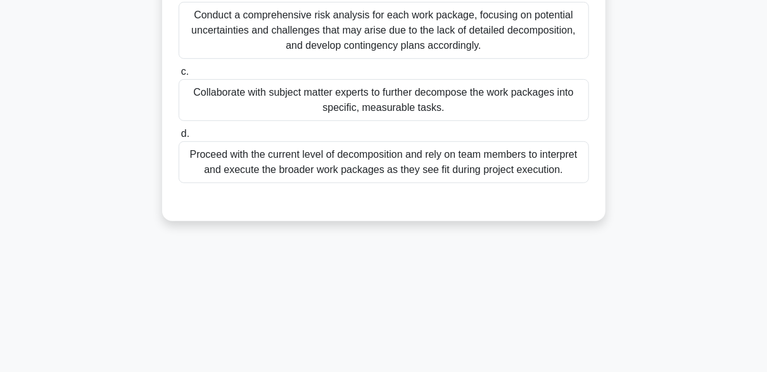
click at [402, 98] on div "Collaborate with subject matter experts to further decompose the work packages …" at bounding box center [384, 100] width 410 height 42
click at [179, 76] on input "c. Collaborate with subject matter experts to further decompose the work packag…" at bounding box center [179, 72] width 0 height 8
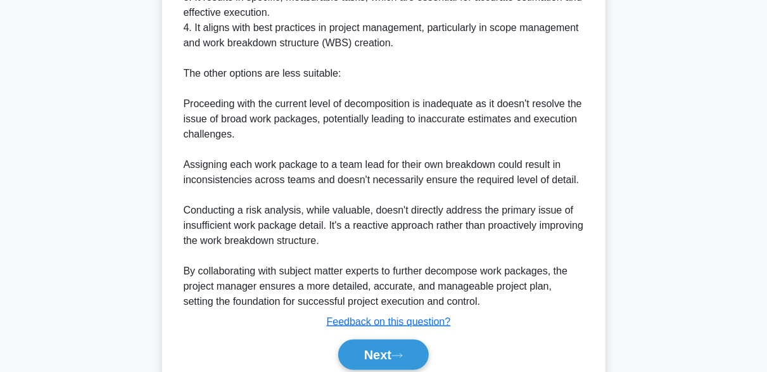
scroll to position [711, 0]
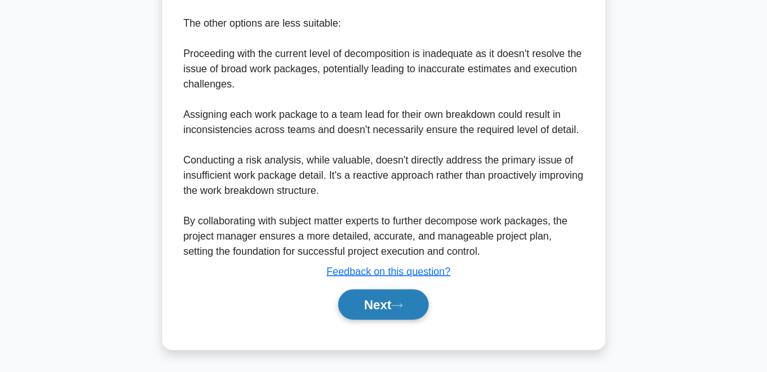
click at [421, 301] on button "Next" at bounding box center [383, 304] width 91 height 30
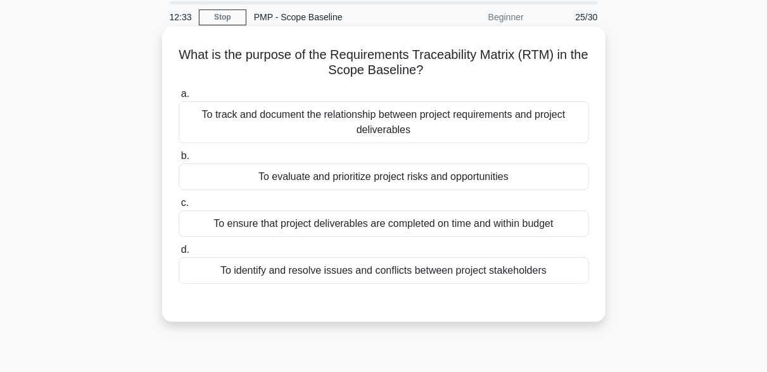
scroll to position [63, 0]
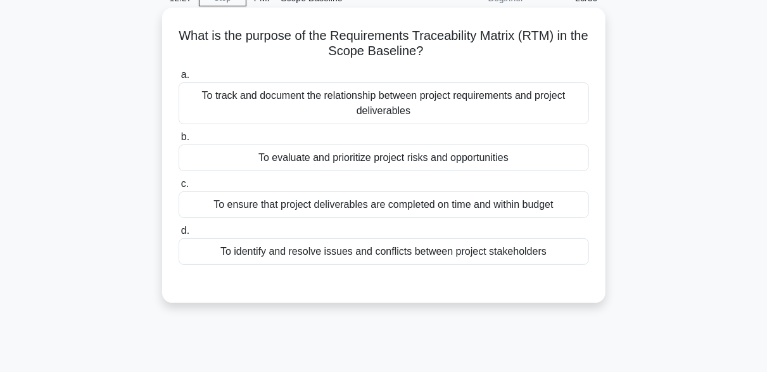
click at [373, 107] on div "To track and document the relationship between project requirements and project…" at bounding box center [384, 103] width 410 height 42
click at [179, 79] on input "a. To track and document the relationship between project requirements and proj…" at bounding box center [179, 75] width 0 height 8
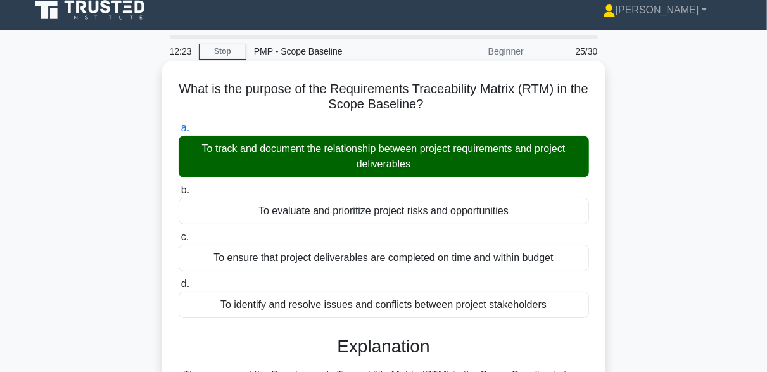
scroll to position [312, 0]
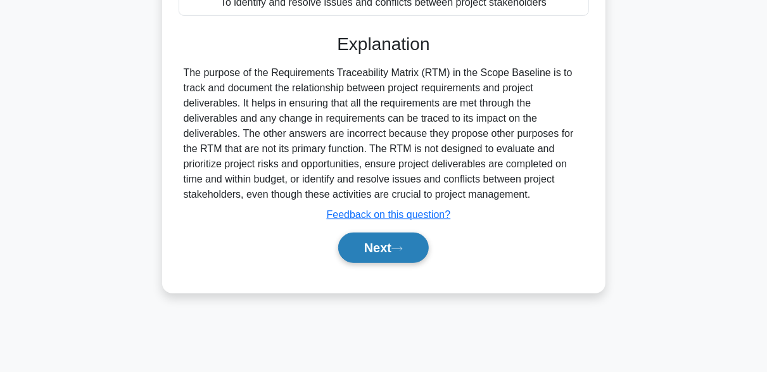
click at [391, 255] on button "Next" at bounding box center [383, 247] width 91 height 30
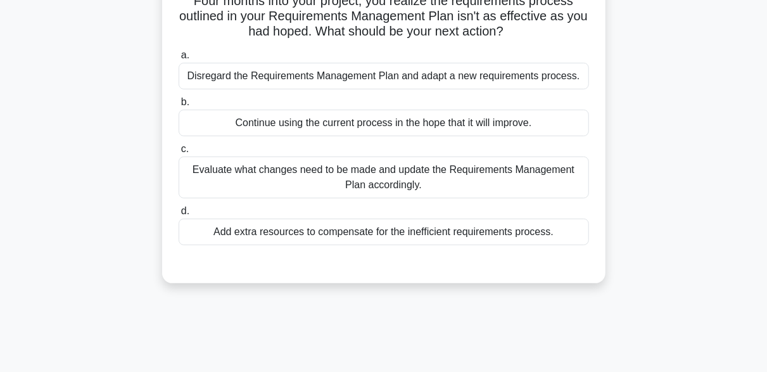
scroll to position [127, 0]
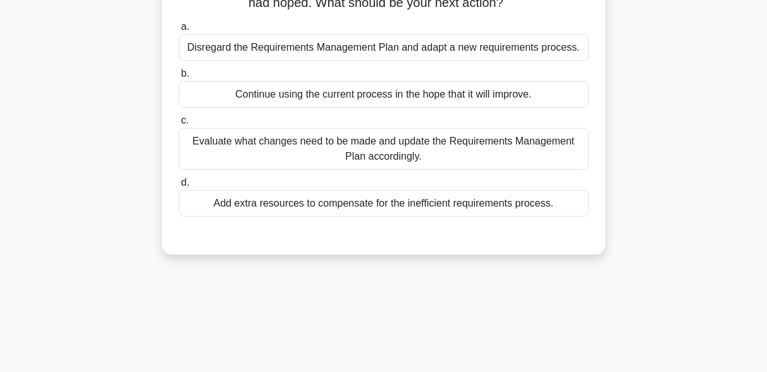
click at [310, 157] on div "Evaluate what changes need to be made and update the Requirements Management Pl…" at bounding box center [384, 149] width 410 height 42
click at [179, 125] on input "c. Evaluate what changes need to be made and update the Requirements Management…" at bounding box center [179, 121] width 0 height 8
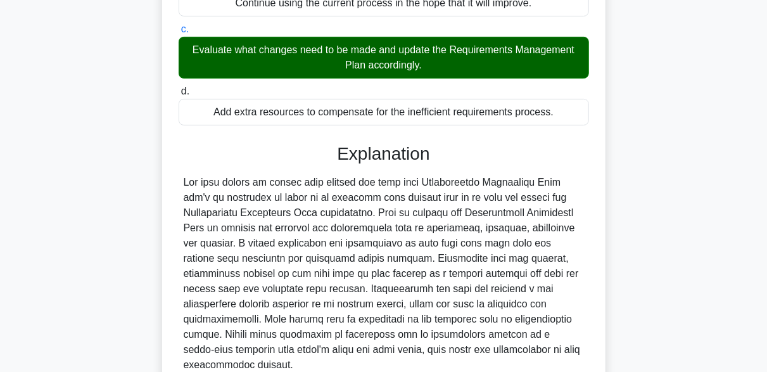
scroll to position [331, 0]
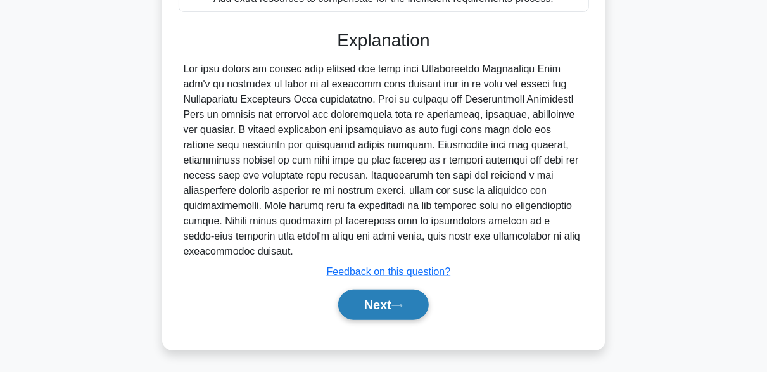
click at [415, 309] on button "Next" at bounding box center [383, 304] width 91 height 30
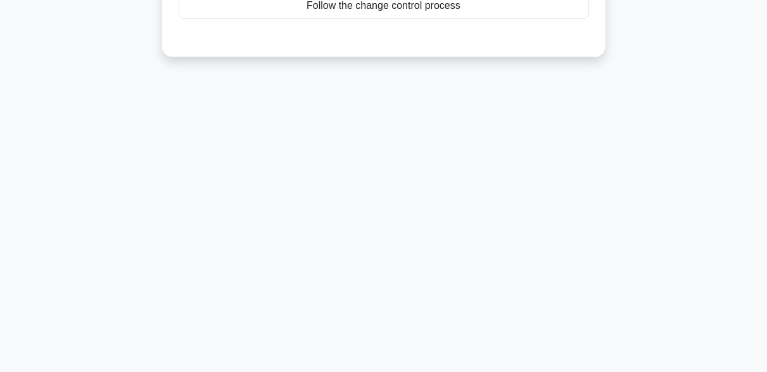
scroll to position [59, 0]
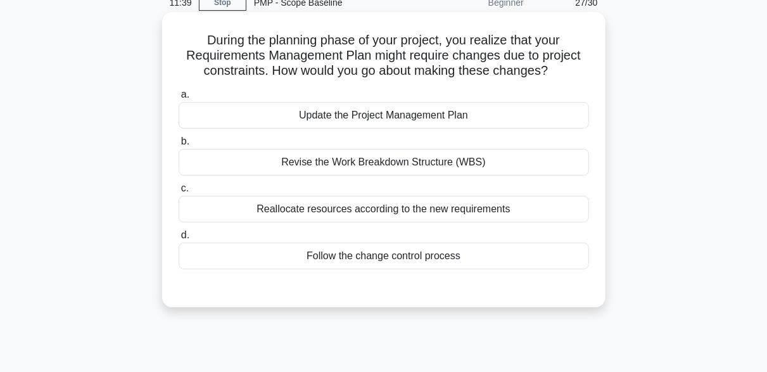
click at [392, 256] on div "Follow the change control process" at bounding box center [384, 256] width 410 height 27
click at [179, 239] on input "d. Follow the change control process" at bounding box center [179, 235] width 0 height 8
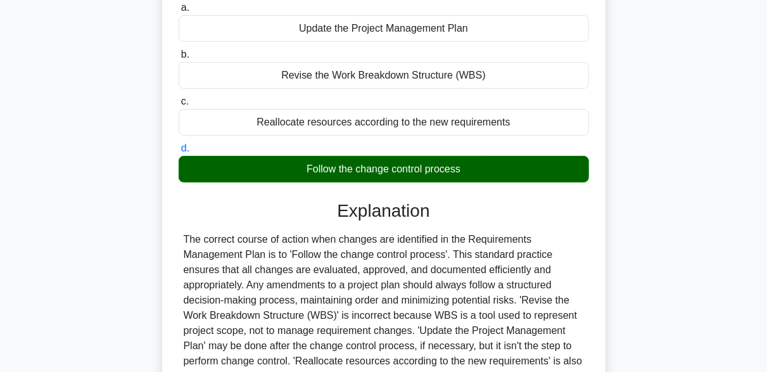
scroll to position [312, 0]
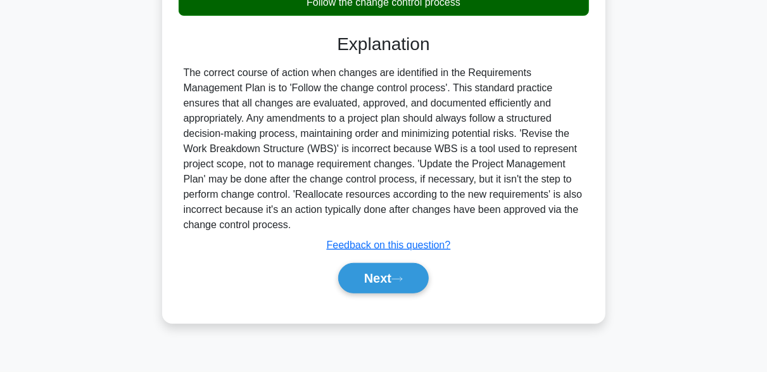
click at [415, 261] on div "Next" at bounding box center [384, 278] width 410 height 41
click at [411, 286] on button "Next" at bounding box center [383, 278] width 91 height 30
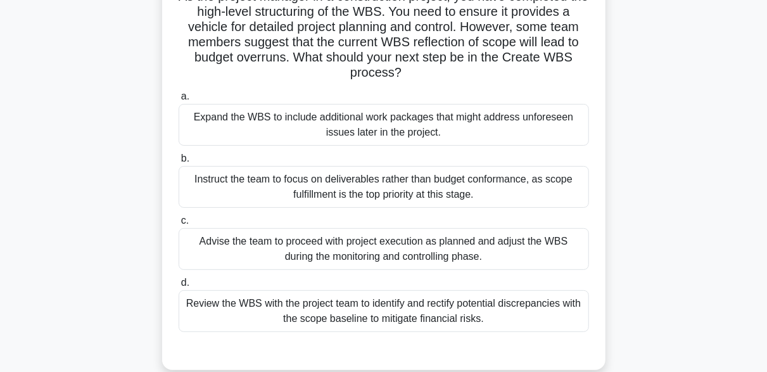
scroll to position [122, 0]
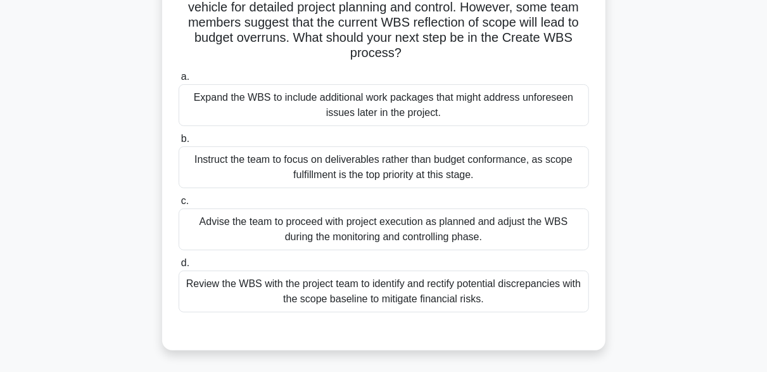
click at [325, 293] on div "Review the WBS with the project team to identify and rectify potential discrepa…" at bounding box center [384, 291] width 410 height 42
click at [179, 267] on input "d. Review the WBS with the project team to identify and rectify potential discr…" at bounding box center [179, 263] width 0 height 8
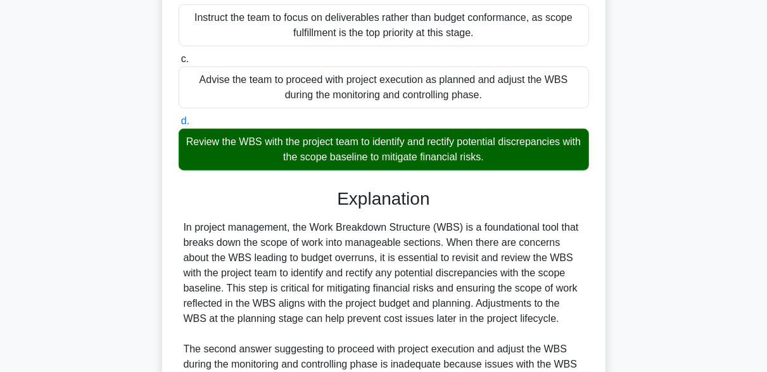
scroll to position [483, 0]
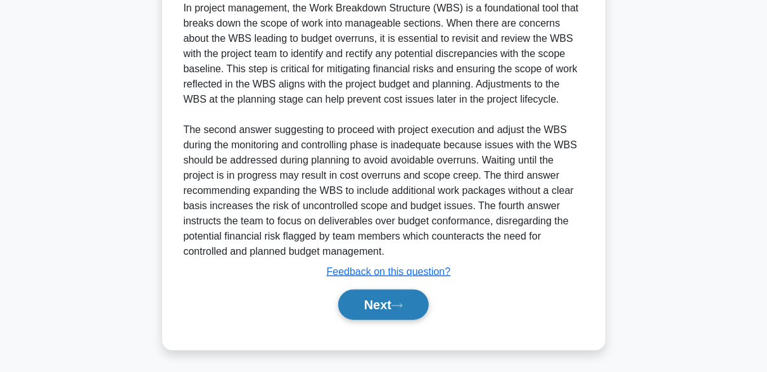
click at [414, 304] on button "Next" at bounding box center [383, 304] width 91 height 30
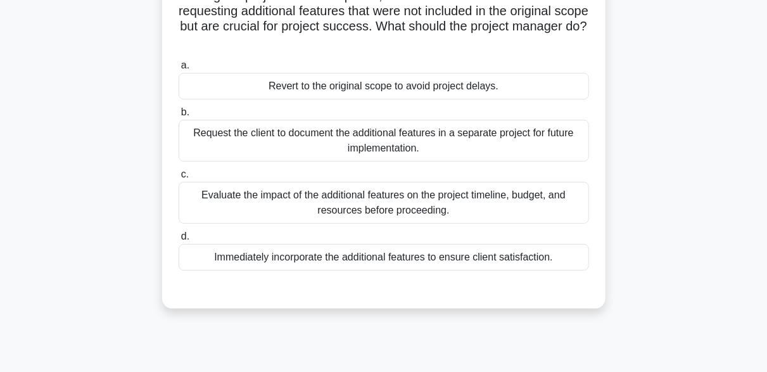
scroll to position [122, 0]
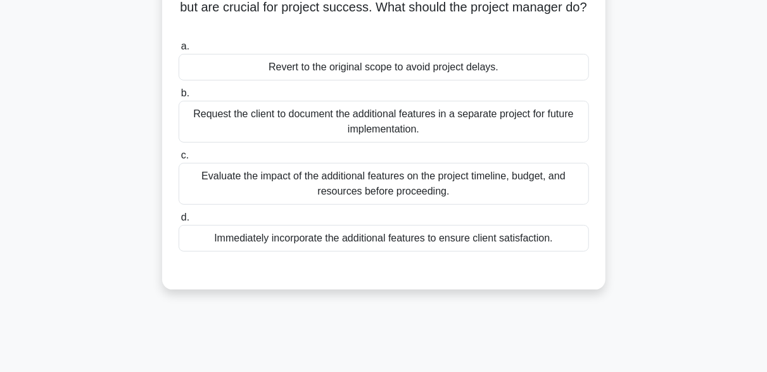
click at [521, 176] on div "Evaluate the impact of the additional features on the project timeline, budget,…" at bounding box center [384, 184] width 410 height 42
click at [179, 160] on input "c. Evaluate the impact of the additional features on the project timeline, budg…" at bounding box center [179, 155] width 0 height 8
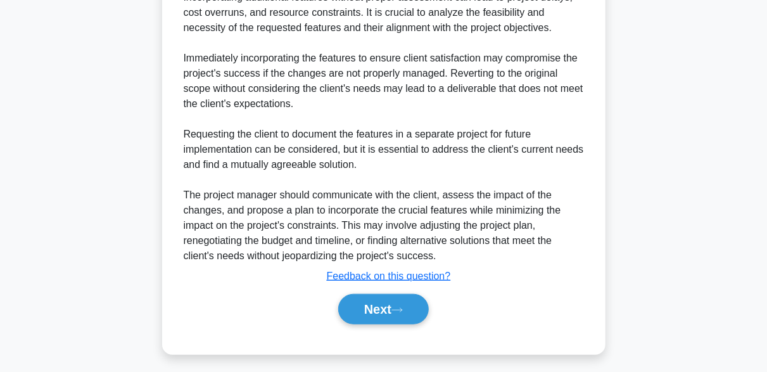
scroll to position [483, 0]
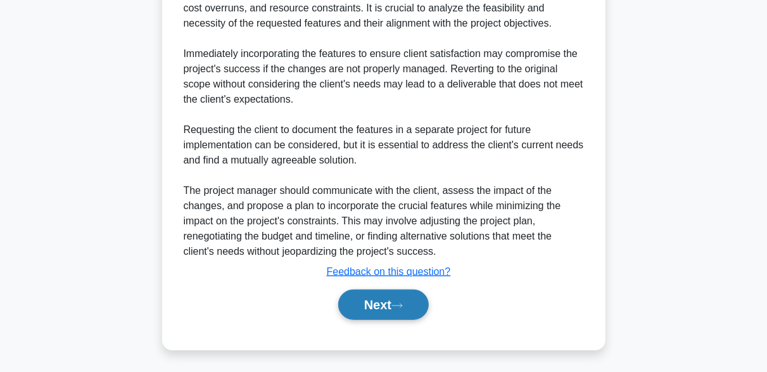
click at [410, 303] on button "Next" at bounding box center [383, 304] width 91 height 30
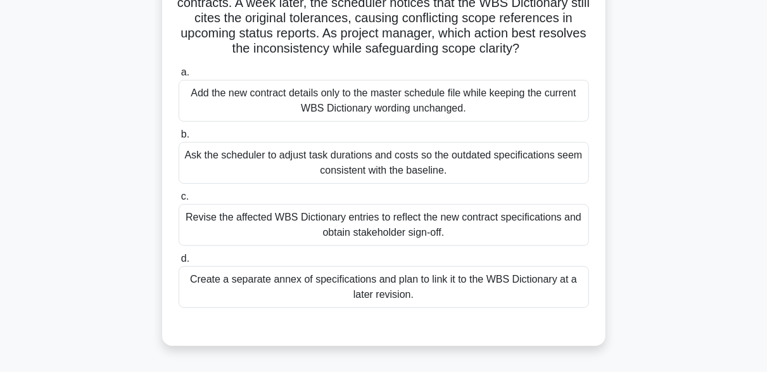
scroll to position [190, 0]
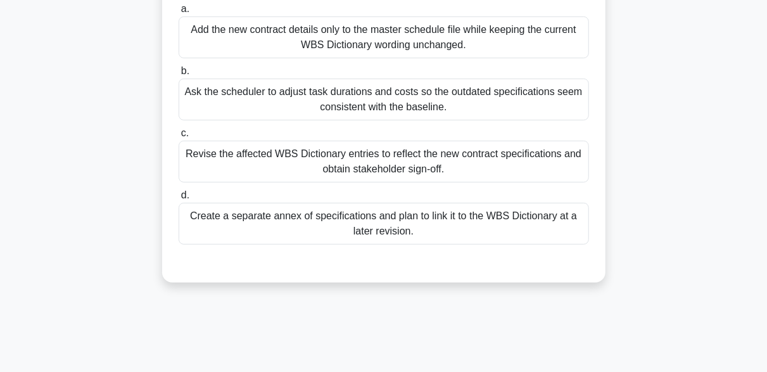
click at [305, 158] on div "Revise the affected WBS Dictionary entries to reflect the new contract specific…" at bounding box center [384, 162] width 410 height 42
click at [179, 137] on input "c. Revise the affected WBS Dictionary entries to reflect the new contract speci…" at bounding box center [179, 133] width 0 height 8
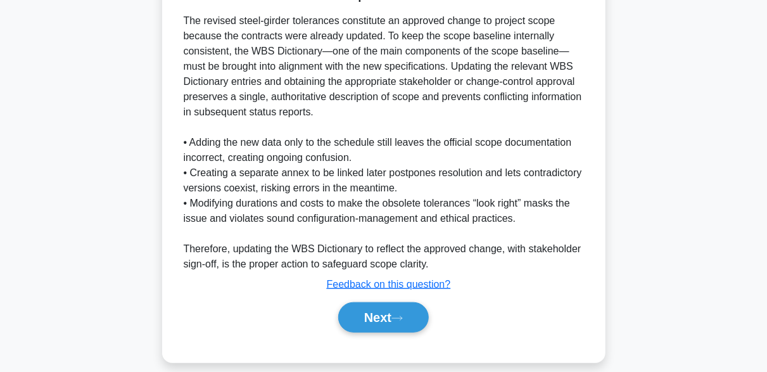
scroll to position [483, 0]
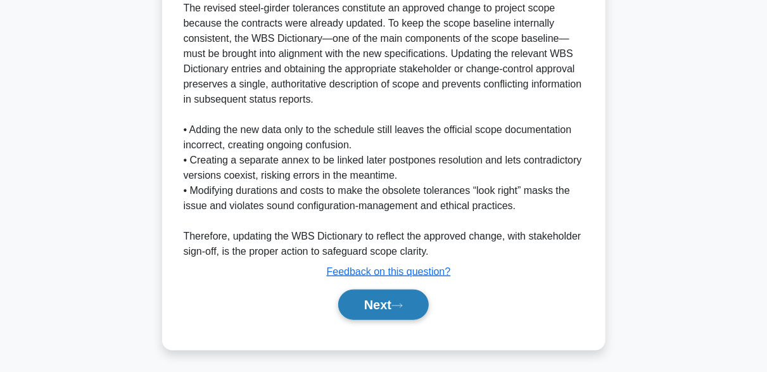
click at [395, 303] on button "Next" at bounding box center [383, 304] width 91 height 30
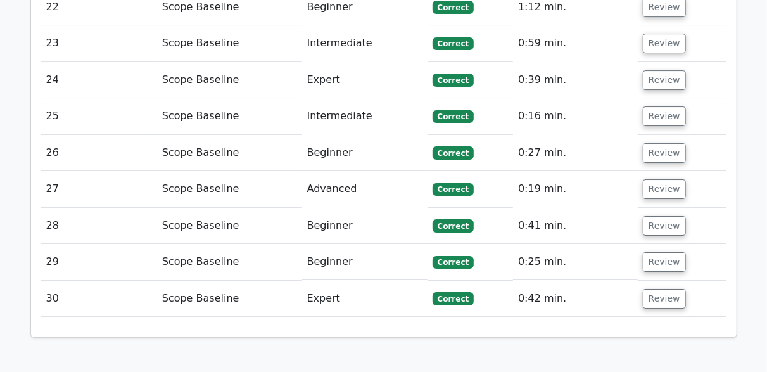
scroll to position [2235, 0]
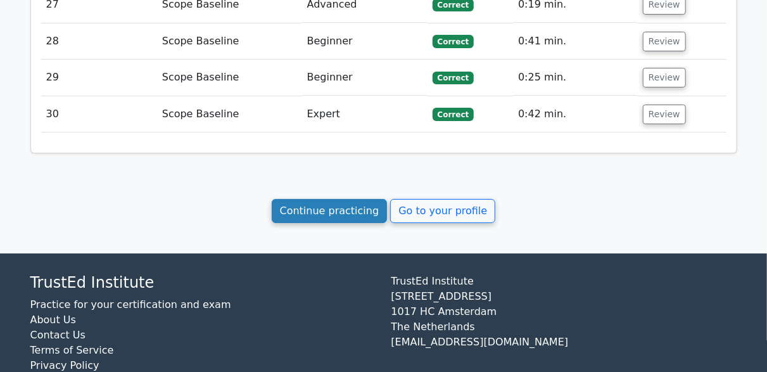
click at [322, 199] on link "Continue practicing" at bounding box center [330, 211] width 116 height 24
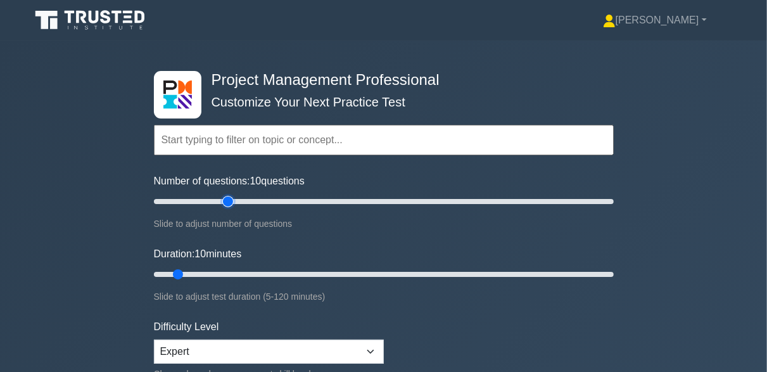
click at [222, 196] on input "Number of questions: 10 questions" at bounding box center [384, 201] width 460 height 15
click at [208, 198] on input "Number of questions: 35 questions" at bounding box center [384, 201] width 460 height 15
click at [205, 196] on input "Number of questions: 25 questions" at bounding box center [384, 201] width 460 height 15
click at [201, 196] on input "Number of questions: 25 questions" at bounding box center [384, 201] width 460 height 15
type input "20"
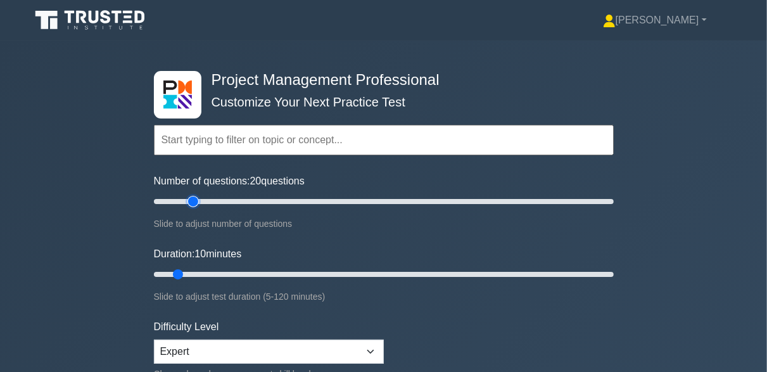
click at [197, 196] on input "Number of questions: 20 questions" at bounding box center [384, 201] width 460 height 15
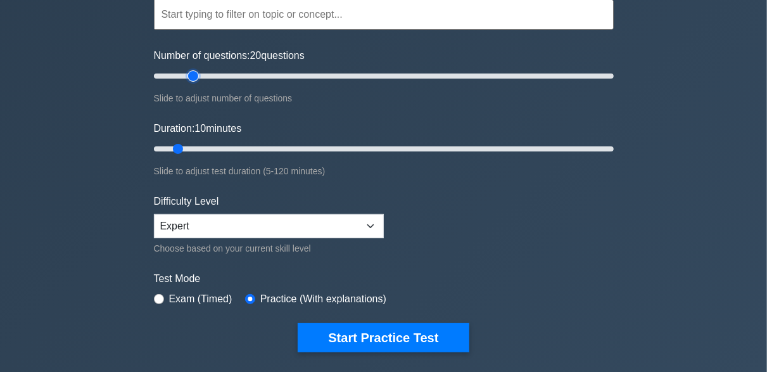
scroll to position [127, 0]
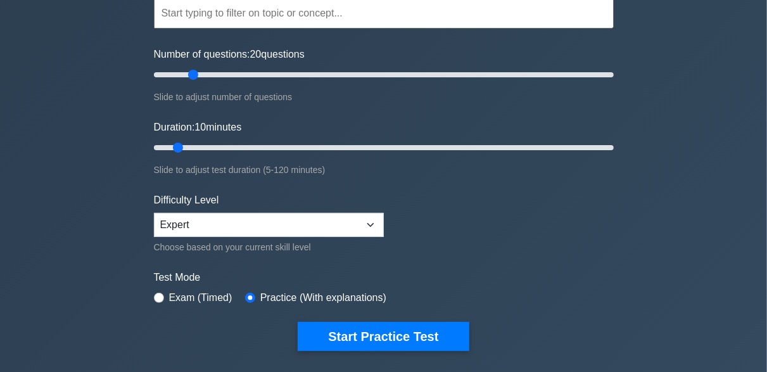
click at [225, 239] on div "Choose based on your current skill level" at bounding box center [269, 246] width 230 height 15
click at [215, 215] on select "Beginner Intermediate Expert" at bounding box center [269, 225] width 230 height 24
select select "beginner"
click at [154, 213] on select "Beginner Intermediate Expert" at bounding box center [269, 225] width 230 height 24
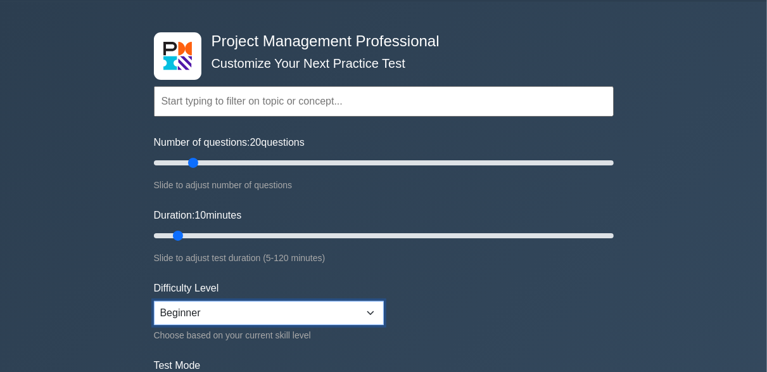
scroll to position [0, 0]
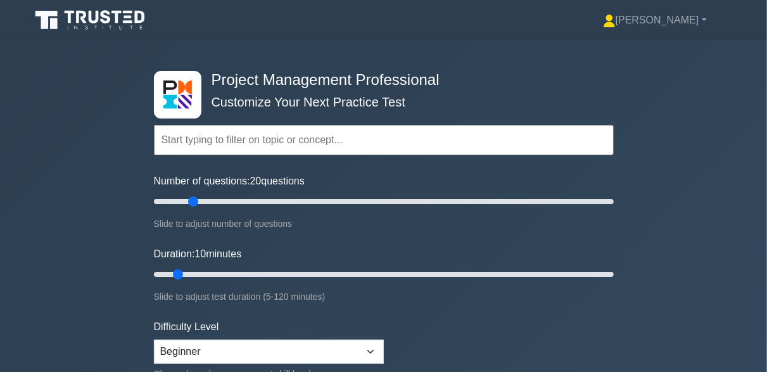
click at [251, 141] on input "text" at bounding box center [384, 140] width 460 height 30
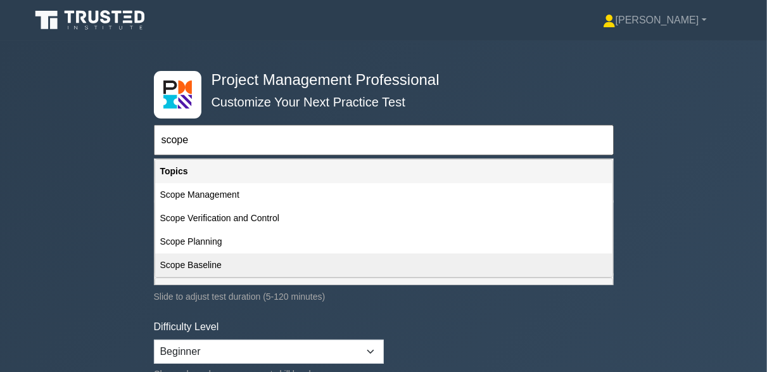
click at [199, 260] on div "Scope Baseline" at bounding box center [383, 264] width 457 height 23
type input "Scope Baseline"
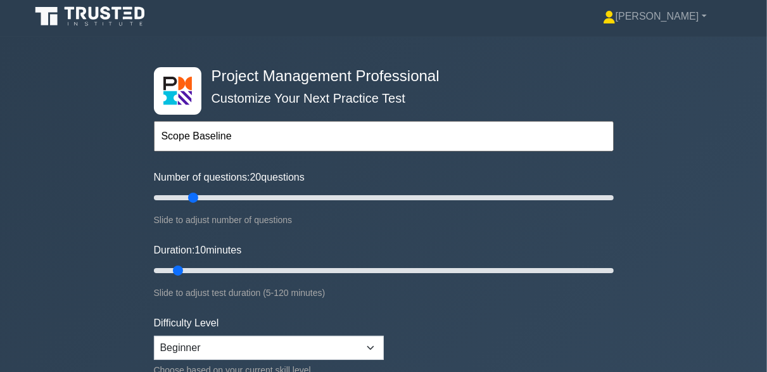
scroll to position [190, 0]
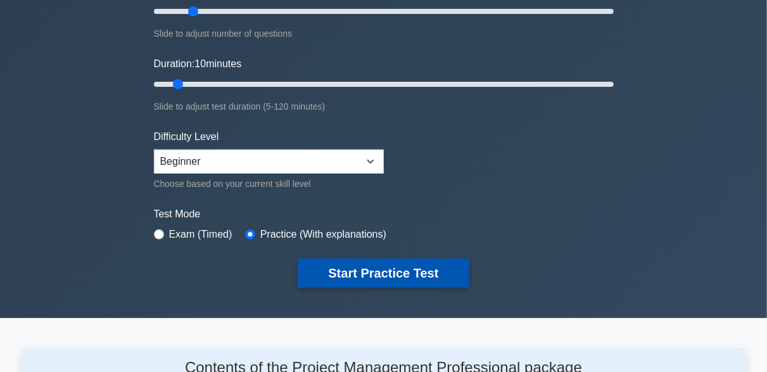
click at [360, 271] on button "Start Practice Test" at bounding box center [383, 272] width 171 height 29
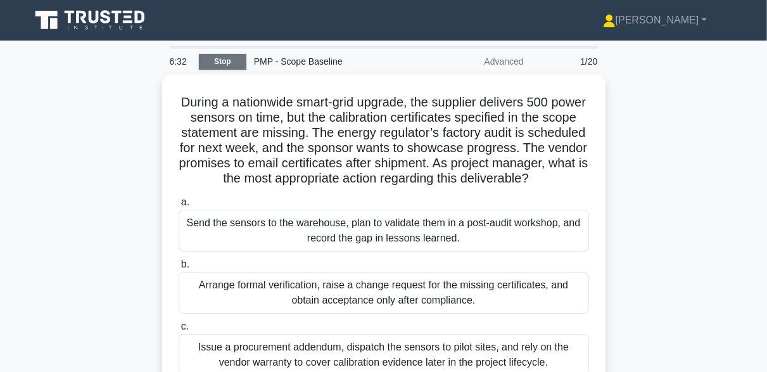
click at [239, 67] on link "Stop" at bounding box center [222, 62] width 47 height 16
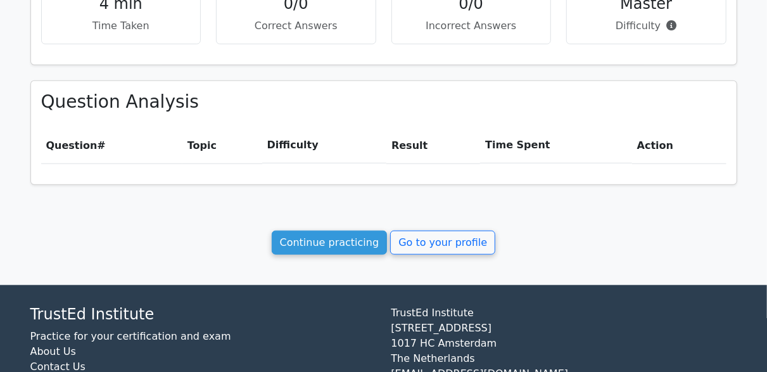
scroll to position [507, 0]
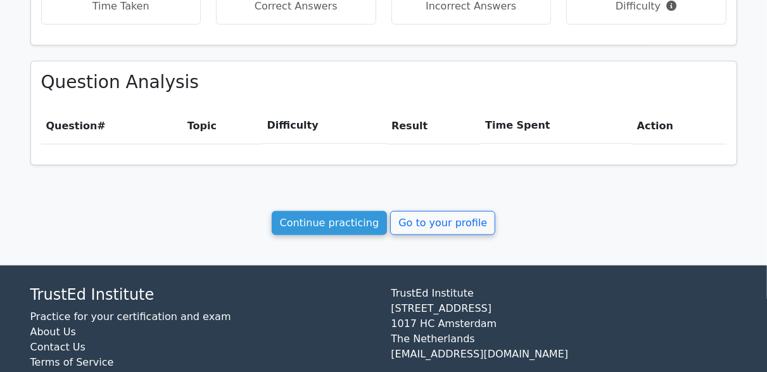
click at [335, 229] on link "Continue practicing" at bounding box center [330, 223] width 116 height 24
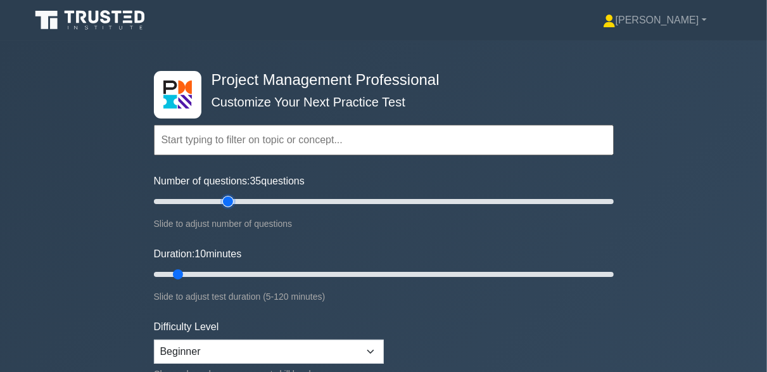
click at [222, 197] on input "Number of questions: 35 questions" at bounding box center [384, 201] width 460 height 15
click at [215, 203] on input "Number of questions: 35 questions" at bounding box center [384, 201] width 460 height 15
click at [208, 201] on input "Number of questions: 25 questions" at bounding box center [384, 201] width 460 height 15
click at [205, 201] on input "Number of questions: 25 questions" at bounding box center [384, 201] width 460 height 15
type input "20"
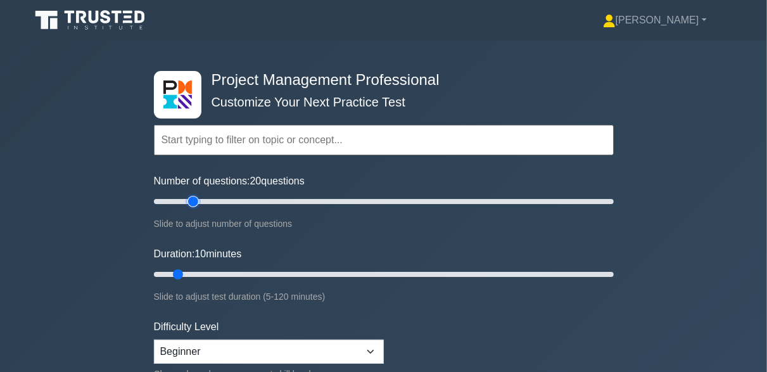
click at [198, 200] on input "Number of questions: 20 questions" at bounding box center [384, 201] width 460 height 15
type input "20"
click at [209, 271] on input "Duration: 10 minutes" at bounding box center [384, 274] width 460 height 15
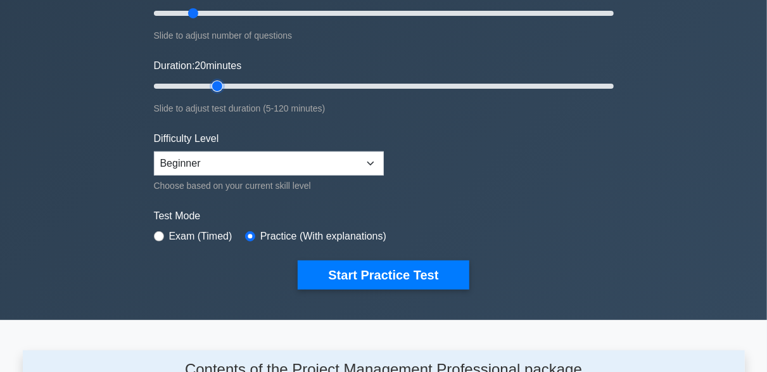
scroll to position [190, 0]
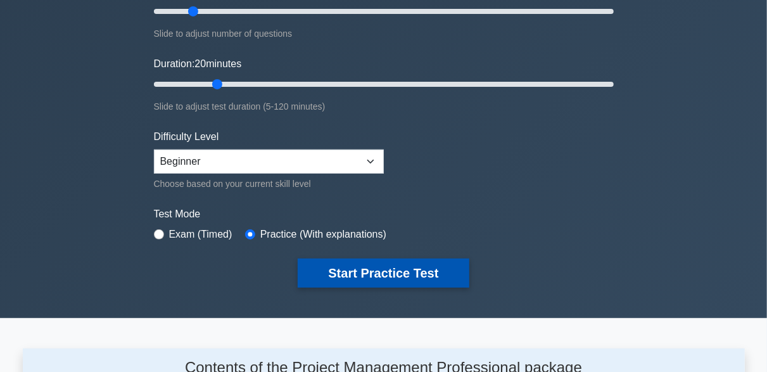
click at [370, 267] on button "Start Practice Test" at bounding box center [383, 272] width 171 height 29
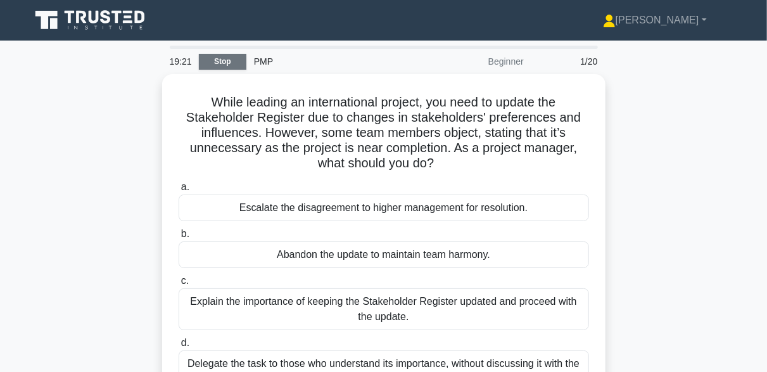
click at [227, 60] on link "Stop" at bounding box center [222, 62] width 47 height 16
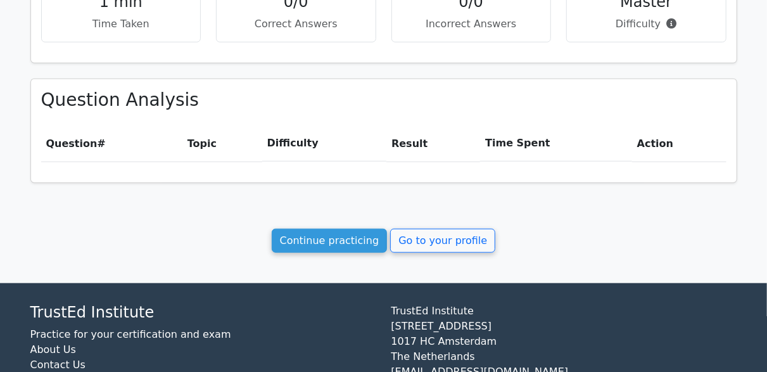
scroll to position [547, 0]
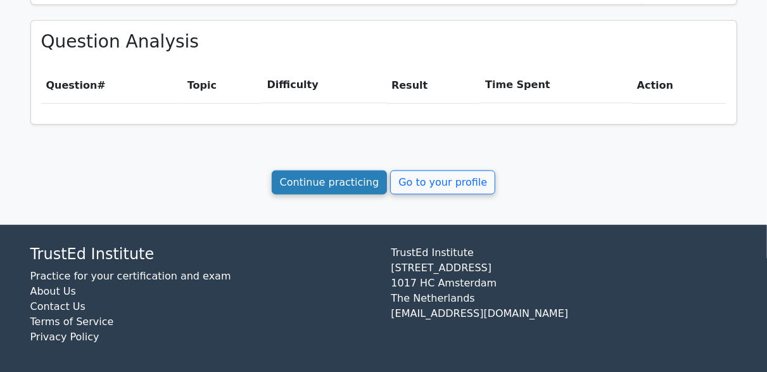
click at [320, 176] on link "Continue practicing" at bounding box center [330, 182] width 116 height 24
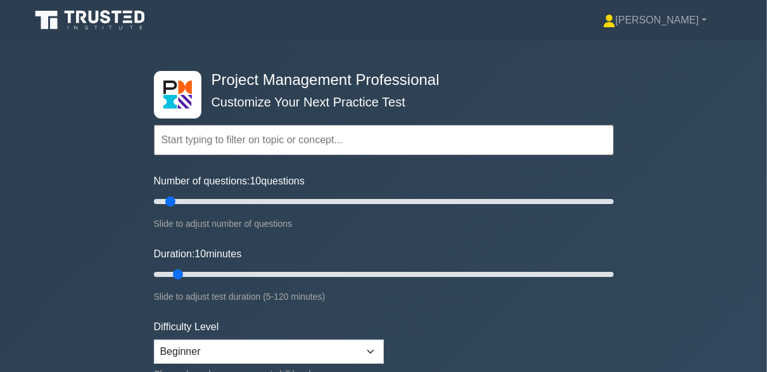
click at [231, 134] on input "text" at bounding box center [384, 140] width 460 height 30
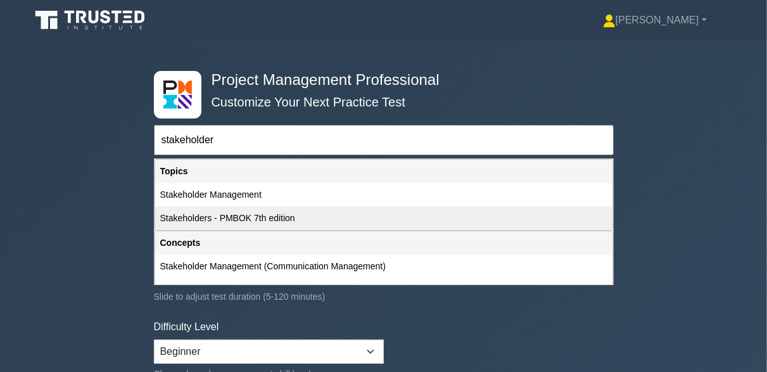
click at [262, 218] on div "Stakeholders - PMBOK 7th edition" at bounding box center [383, 217] width 457 height 23
type input "Stakeholders - PMBOK 7th edition"
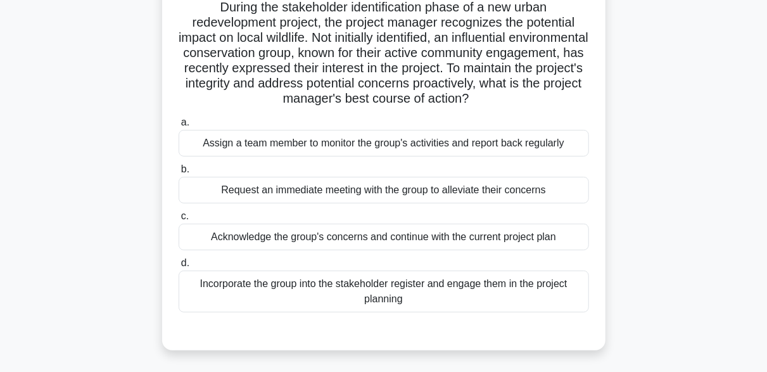
scroll to position [127, 0]
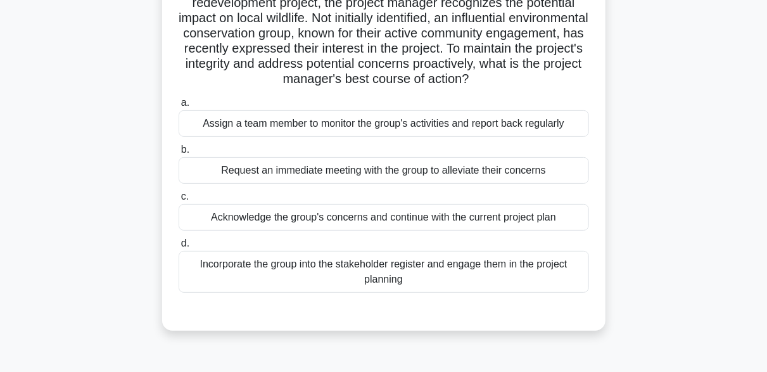
click at [473, 279] on div "Incorporate the group into the stakeholder register and engage them in the proj…" at bounding box center [384, 272] width 410 height 42
click at [179, 248] on input "d. Incorporate the group into the stakeholder register and engage them in the p…" at bounding box center [179, 243] width 0 height 8
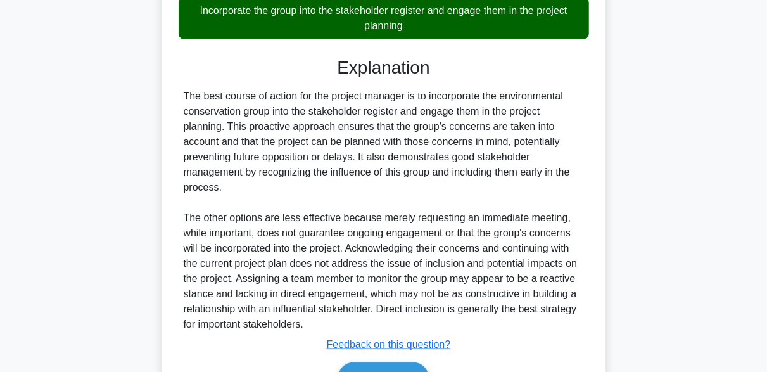
scroll to position [443, 0]
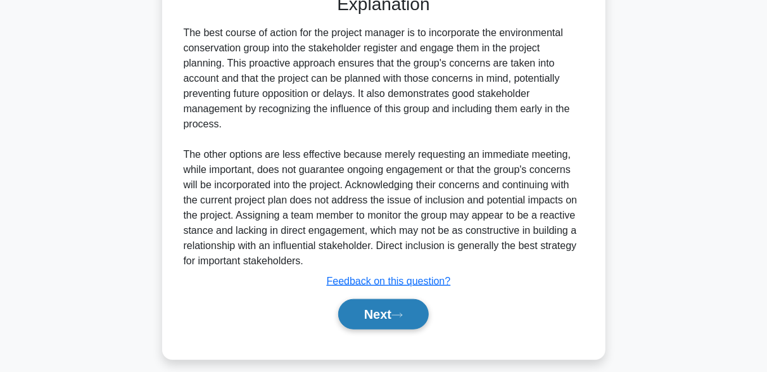
click at [403, 313] on icon at bounding box center [396, 315] width 11 height 7
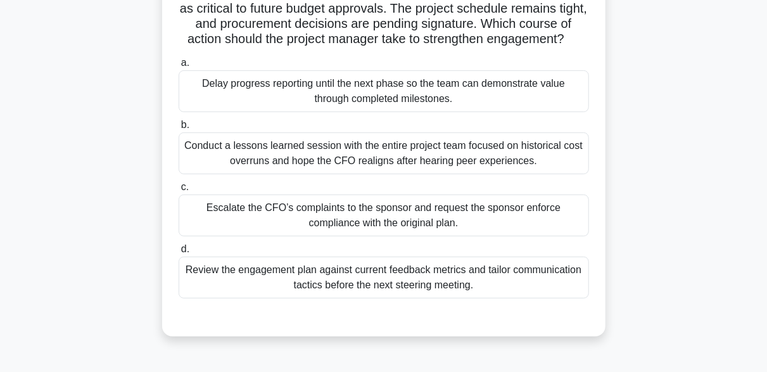
scroll to position [186, 0]
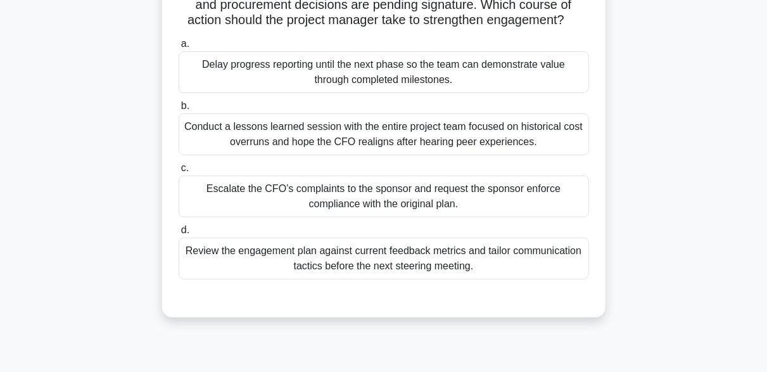
click at [495, 277] on div "Review the engagement plan against current feedback metrics and tailor communic…" at bounding box center [384, 258] width 410 height 42
click at [179, 234] on input "d. Review the engagement plan against current feedback metrics and tailor commu…" at bounding box center [179, 230] width 0 height 8
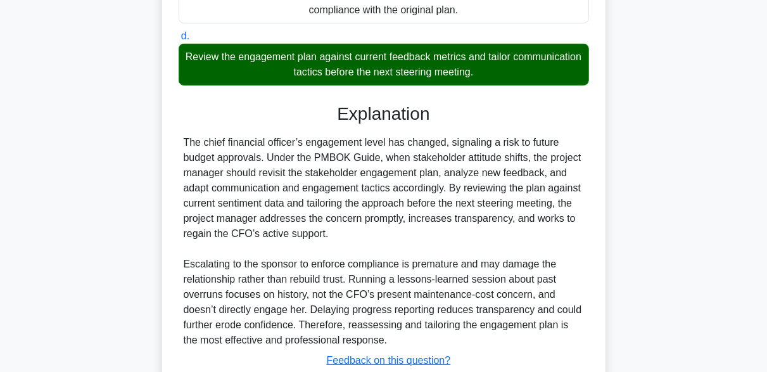
scroll to position [439, 0]
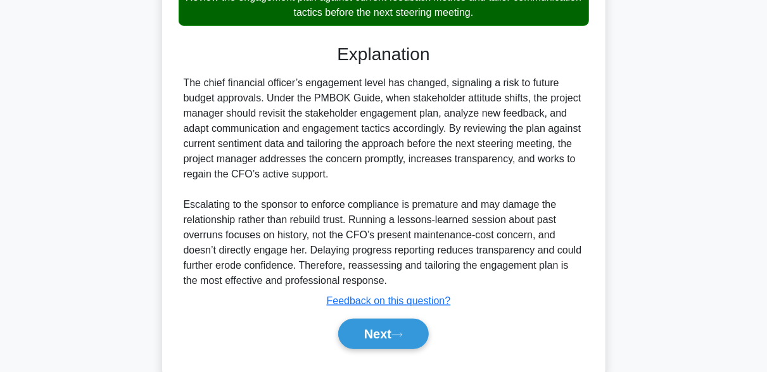
click at [337, 155] on div "The chief financial officer’s engagement level has changed, signaling a risk to…" at bounding box center [384, 181] width 400 height 213
click at [260, 176] on div "The chief financial officer’s engagement level has changed, signaling a risk to…" at bounding box center [384, 181] width 400 height 213
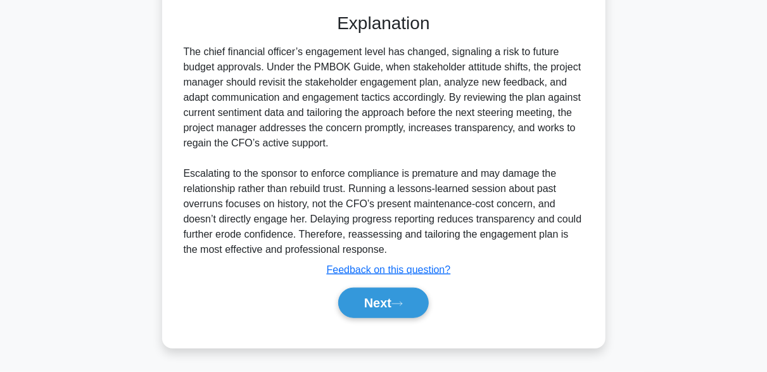
drag, startPoint x: 452, startPoint y: 98, endPoint x: 463, endPoint y: 151, distance: 54.4
click at [463, 151] on div "The chief financial officer’s engagement level has changed, signaling a risk to…" at bounding box center [384, 150] width 400 height 213
click at [353, 156] on div "The chief financial officer’s engagement level has changed, signaling a risk to…" at bounding box center [384, 150] width 400 height 213
click at [398, 298] on button "Next" at bounding box center [383, 303] width 91 height 30
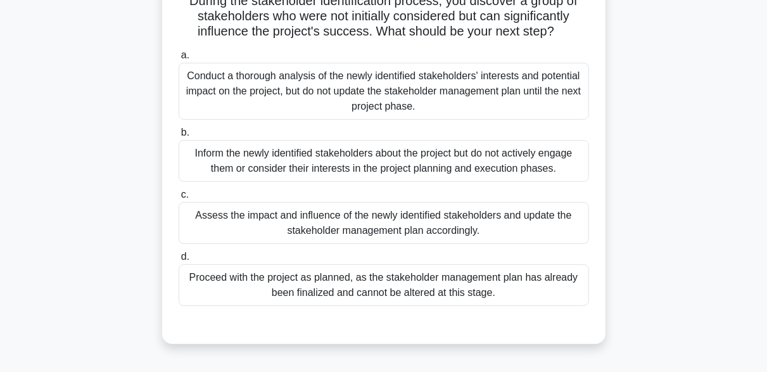
scroll to position [127, 0]
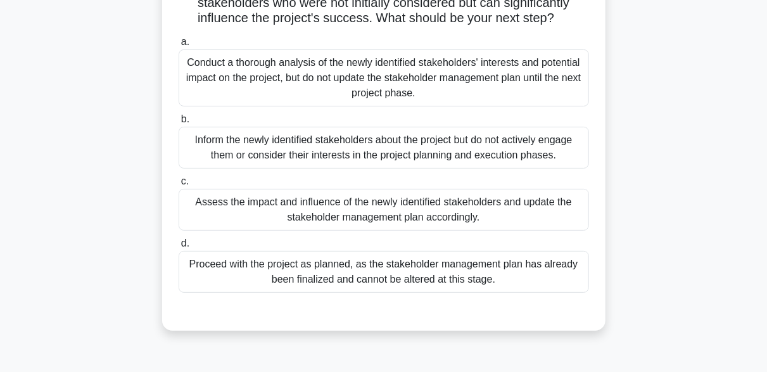
click at [400, 219] on div "Assess the impact and influence of the newly identified stakeholders and update…" at bounding box center [384, 210] width 410 height 42
click at [179, 186] on input "c. Assess the impact and influence of the newly identified stakeholders and upd…" at bounding box center [179, 181] width 0 height 8
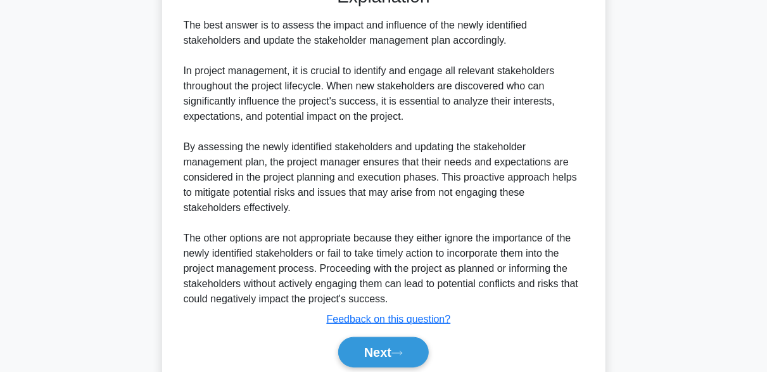
scroll to position [498, 0]
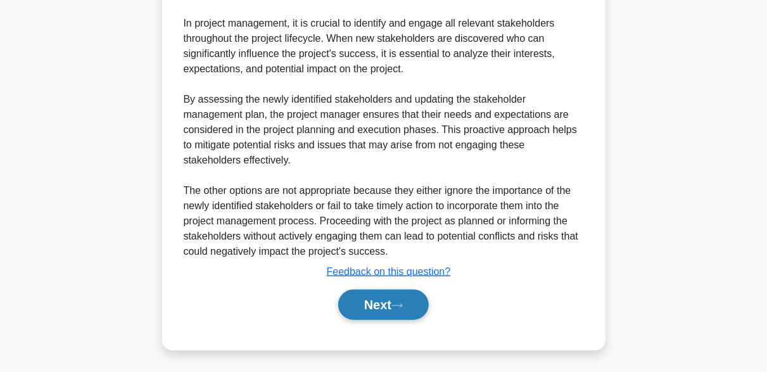
click at [399, 312] on button "Next" at bounding box center [383, 304] width 91 height 30
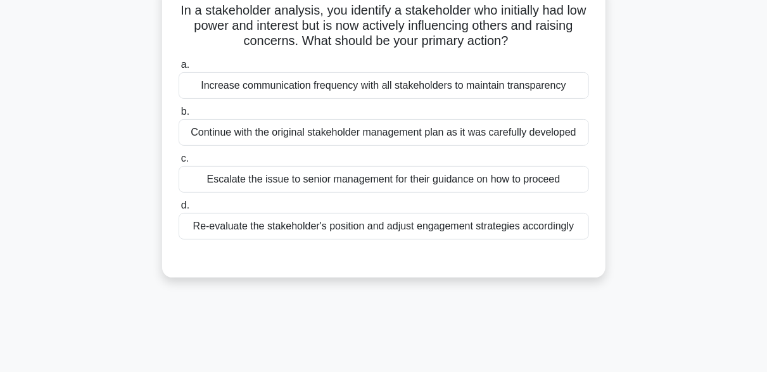
scroll to position [122, 0]
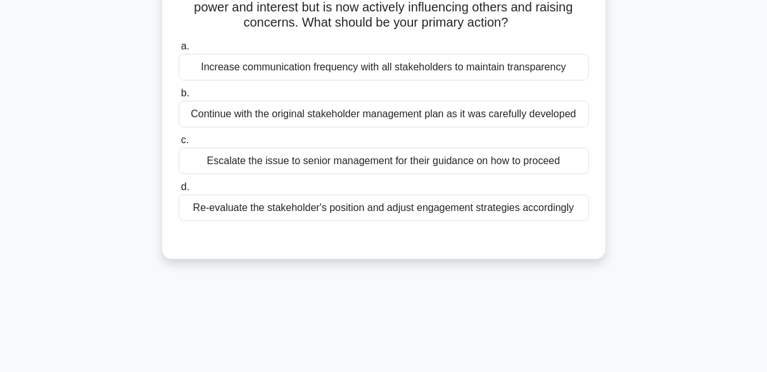
click at [348, 214] on div "Re-evaluate the stakeholder's position and adjust engagement strategies accordi…" at bounding box center [384, 207] width 410 height 27
click at [179, 191] on input "d. Re-evaluate the stakeholder's position and adjust engagement strategies acco…" at bounding box center [179, 187] width 0 height 8
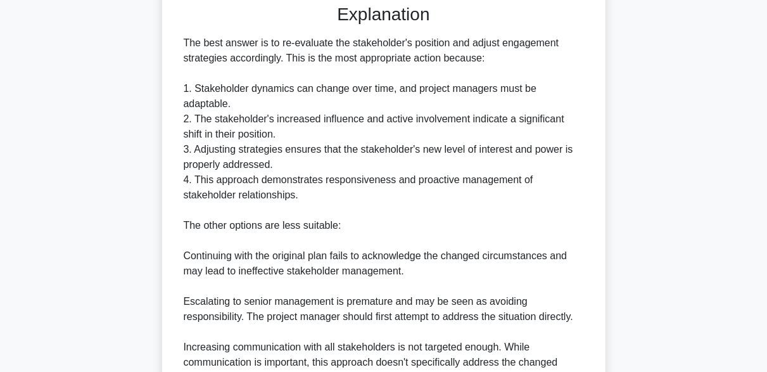
scroll to position [376, 0]
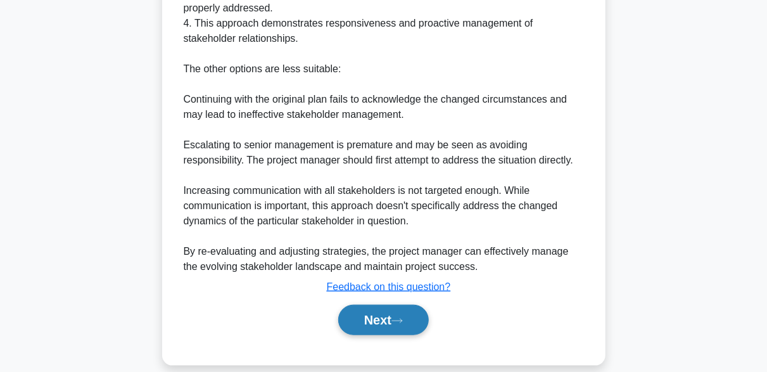
click at [389, 305] on button "Next" at bounding box center [383, 320] width 91 height 30
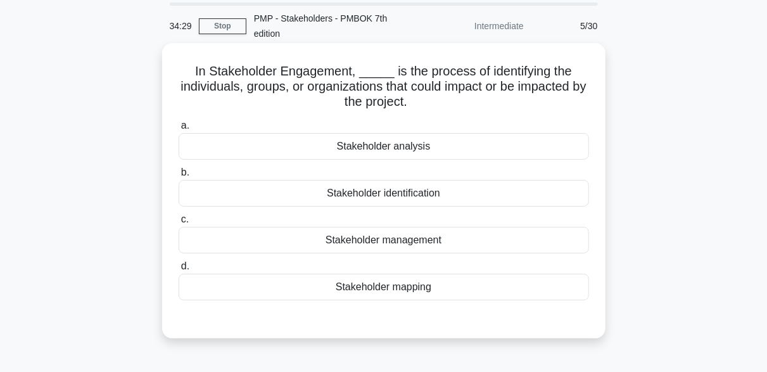
scroll to position [63, 0]
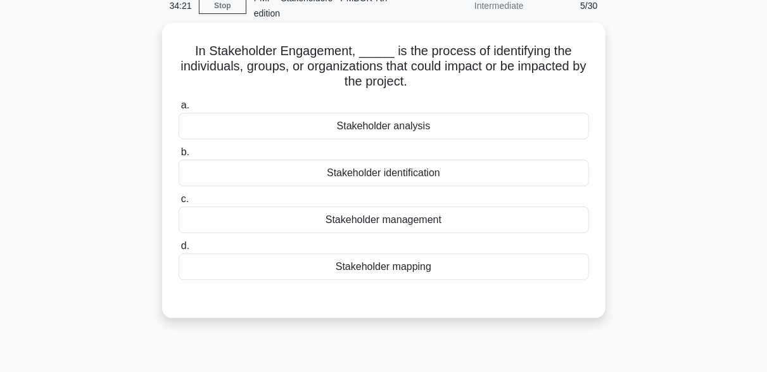
click at [417, 129] on div "Stakeholder analysis" at bounding box center [384, 126] width 410 height 27
click at [179, 110] on input "a. Stakeholder analysis" at bounding box center [179, 105] width 0 height 8
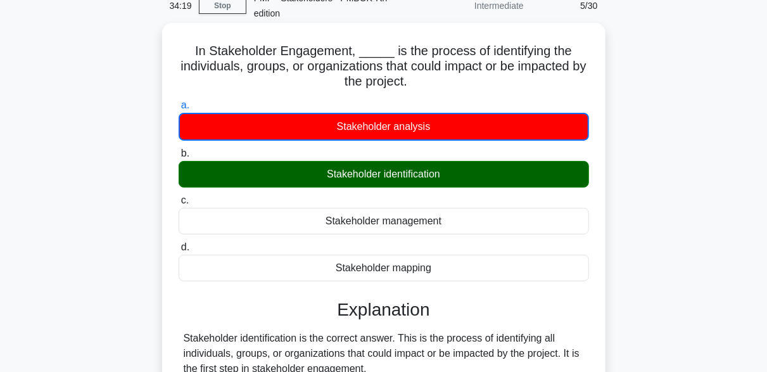
drag, startPoint x: 318, startPoint y: 181, endPoint x: 489, endPoint y: 182, distance: 171.0
click at [489, 182] on div "Stakeholder identification" at bounding box center [384, 174] width 410 height 27
click at [449, 177] on div "Stakeholder identification" at bounding box center [384, 174] width 410 height 27
click at [179, 158] on input "b. Stakeholder identification" at bounding box center [179, 153] width 0 height 8
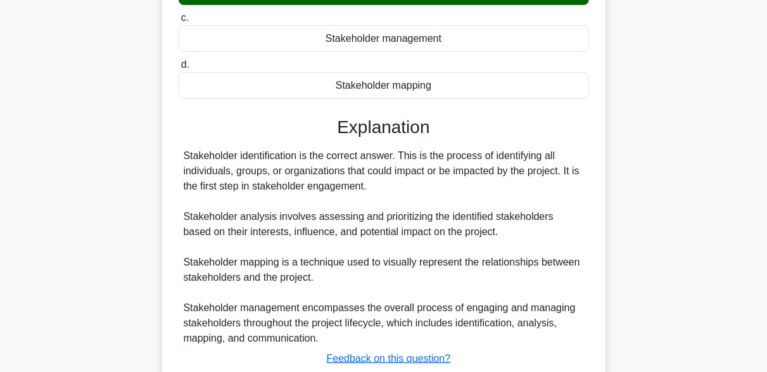
scroll to position [317, 0]
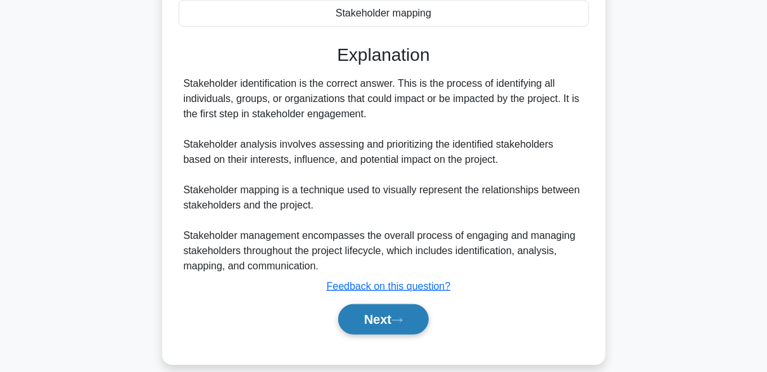
click at [412, 318] on button "Next" at bounding box center [383, 319] width 91 height 30
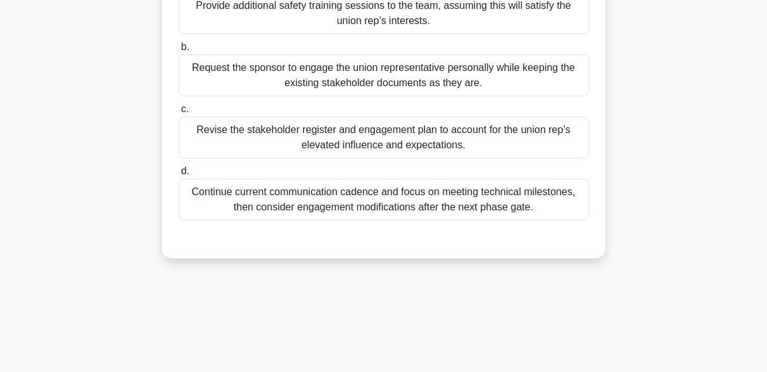
scroll to position [249, 0]
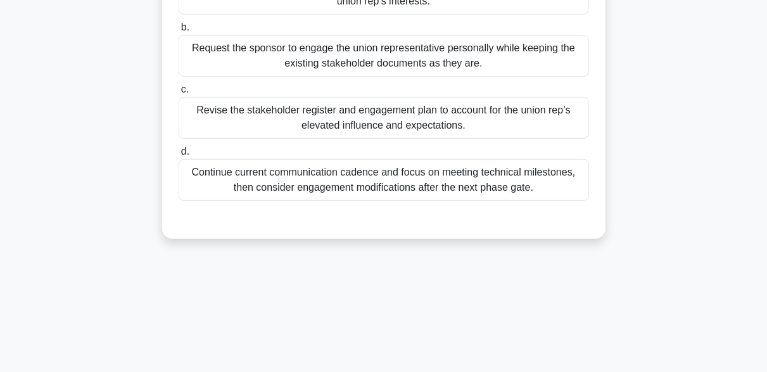
click at [269, 139] on div "Revise the stakeholder register and engagement plan to account for the union re…" at bounding box center [384, 118] width 410 height 42
click at [179, 94] on input "c. Revise the stakeholder register and engagement plan to account for the union…" at bounding box center [179, 89] width 0 height 8
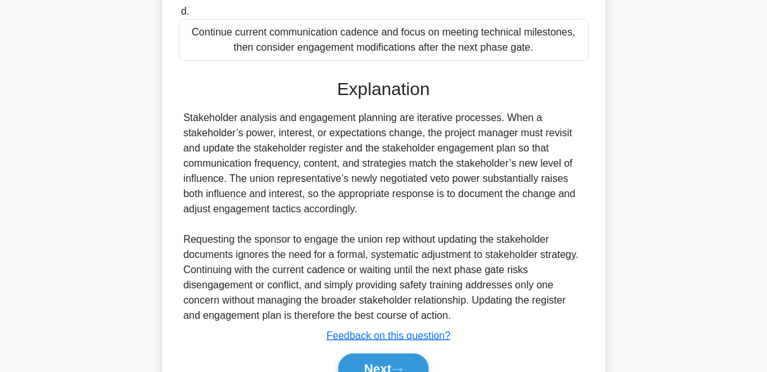
scroll to position [468, 0]
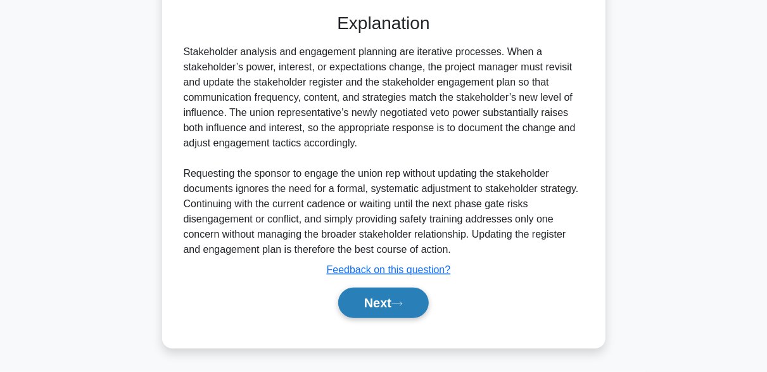
click at [415, 298] on button "Next" at bounding box center [383, 303] width 91 height 30
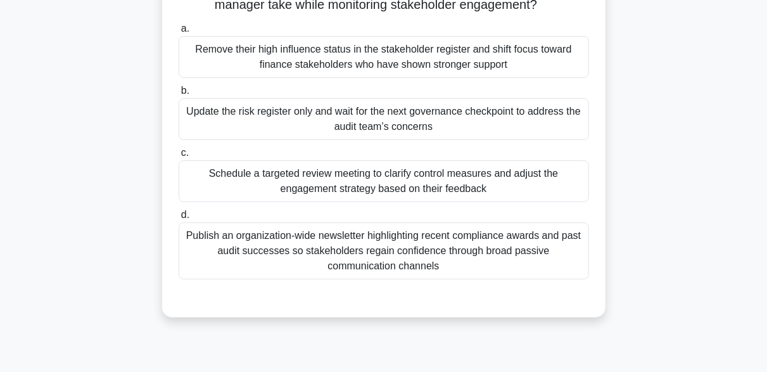
scroll to position [249, 0]
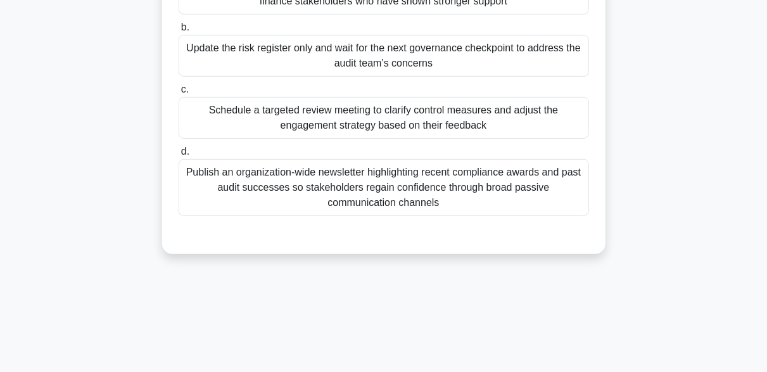
click at [322, 131] on div "Schedule a targeted review meeting to clarify control measures and adjust the e…" at bounding box center [384, 118] width 410 height 42
click at [179, 94] on input "c. Schedule a targeted review meeting to clarify control measures and adjust th…" at bounding box center [179, 89] width 0 height 8
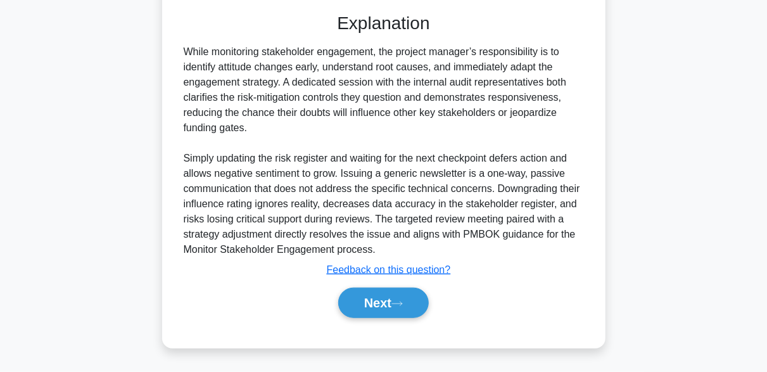
scroll to position [483, 0]
click at [409, 301] on button "Next" at bounding box center [383, 303] width 91 height 30
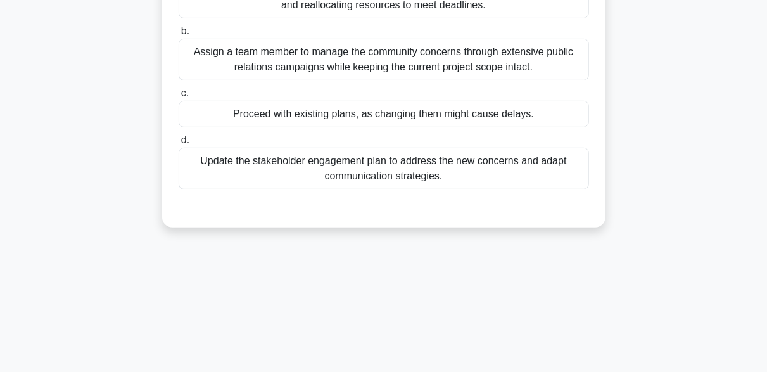
scroll to position [249, 0]
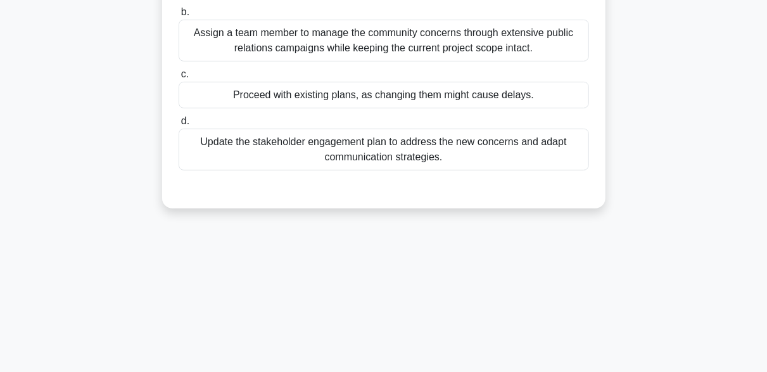
click at [481, 156] on div "Update the stakeholder engagement plan to address the new concerns and adapt co…" at bounding box center [384, 150] width 410 height 42
click at [179, 125] on input "d. Update the stakeholder engagement plan to address the new concerns and adapt…" at bounding box center [179, 121] width 0 height 8
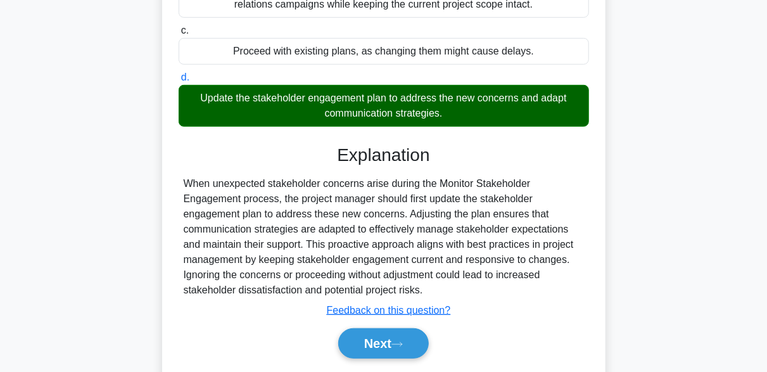
scroll to position [331, 0]
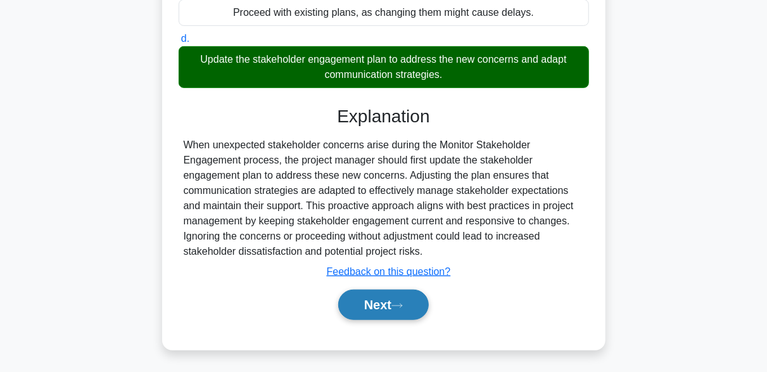
click at [414, 300] on button "Next" at bounding box center [383, 304] width 91 height 30
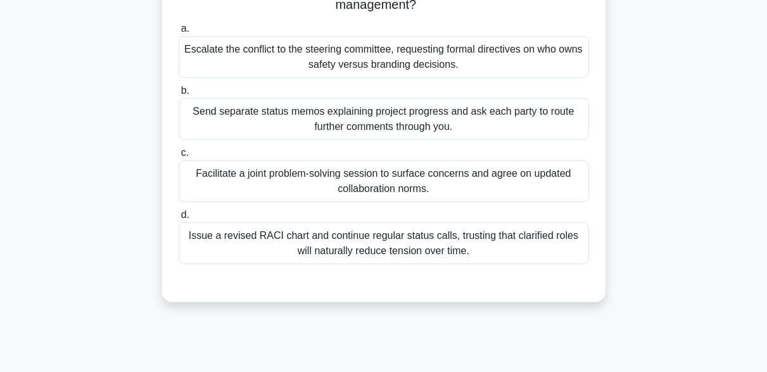
scroll to position [249, 0]
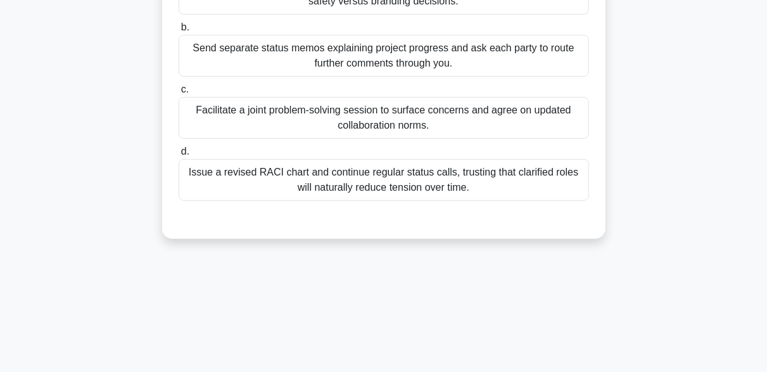
click at [416, 122] on div "Facilitate a joint problem-solving session to surface concerns and agree on upd…" at bounding box center [384, 118] width 410 height 42
click at [179, 94] on input "c. Facilitate a joint problem-solving session to surface concerns and agree on …" at bounding box center [179, 89] width 0 height 8
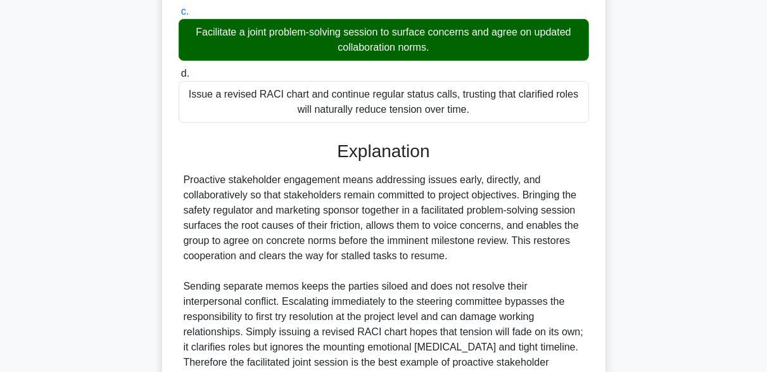
scroll to position [453, 0]
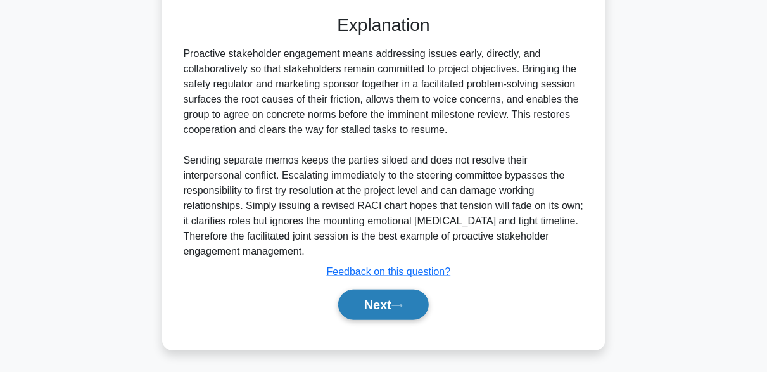
click at [407, 298] on button "Next" at bounding box center [383, 304] width 91 height 30
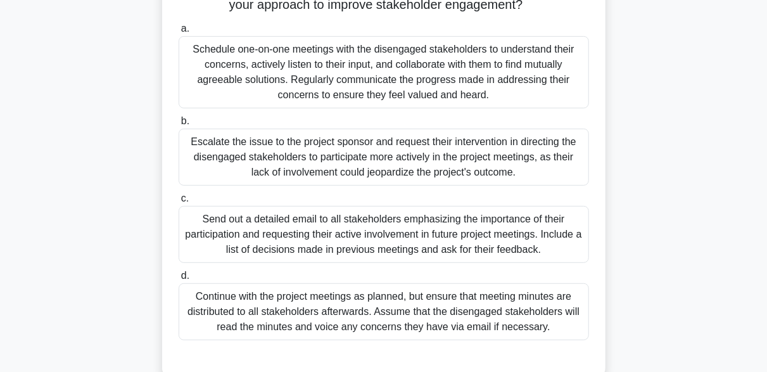
scroll to position [122, 0]
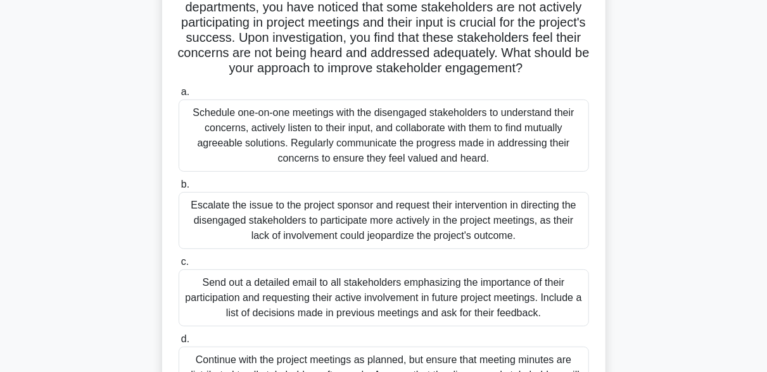
click at [448, 161] on div "Schedule one-on-one meetings with the disengaged stakeholders to understand the…" at bounding box center [384, 135] width 410 height 72
click at [179, 96] on input "a. Schedule one-on-one meetings with the disengaged stakeholders to understand …" at bounding box center [179, 92] width 0 height 8
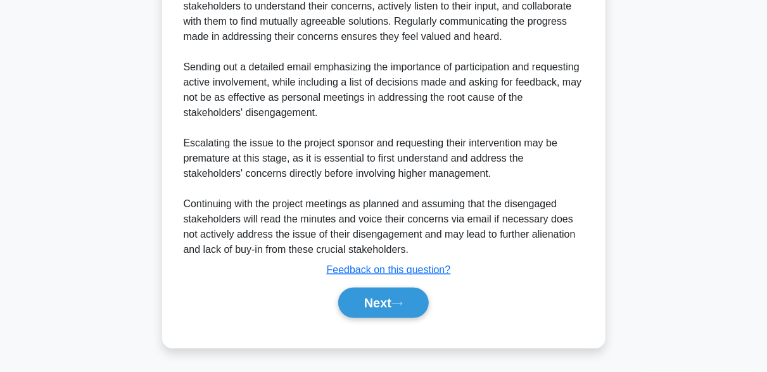
scroll to position [605, 0]
click at [416, 311] on button "Next" at bounding box center [383, 303] width 91 height 30
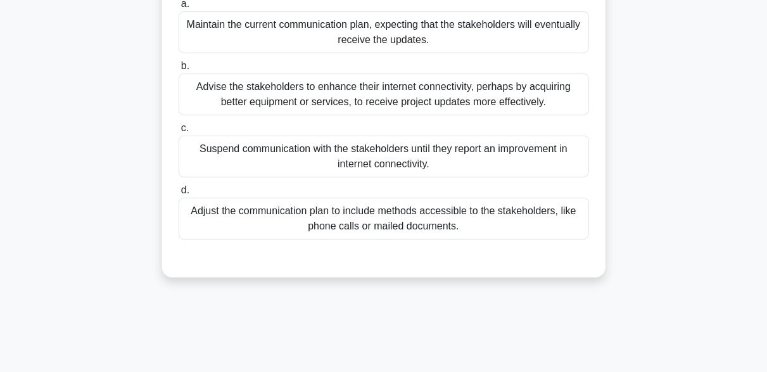
scroll to position [249, 0]
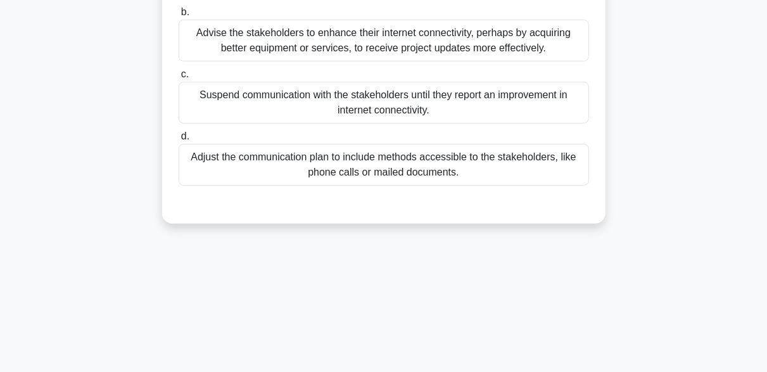
click at [483, 171] on div "Adjust the communication plan to include methods accessible to the stakeholders…" at bounding box center [384, 165] width 410 height 42
click at [179, 141] on input "d. Adjust the communication plan to include methods accessible to the stakehold…" at bounding box center [179, 136] width 0 height 8
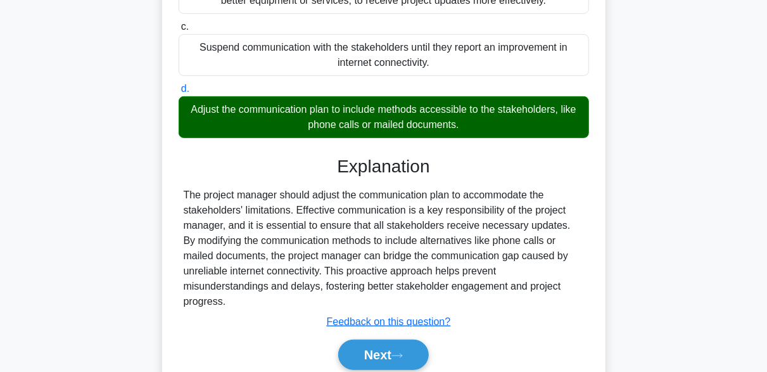
scroll to position [331, 0]
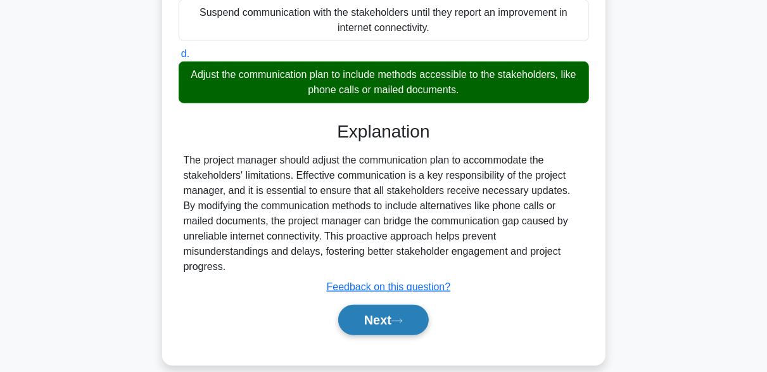
click at [407, 313] on button "Next" at bounding box center [383, 320] width 91 height 30
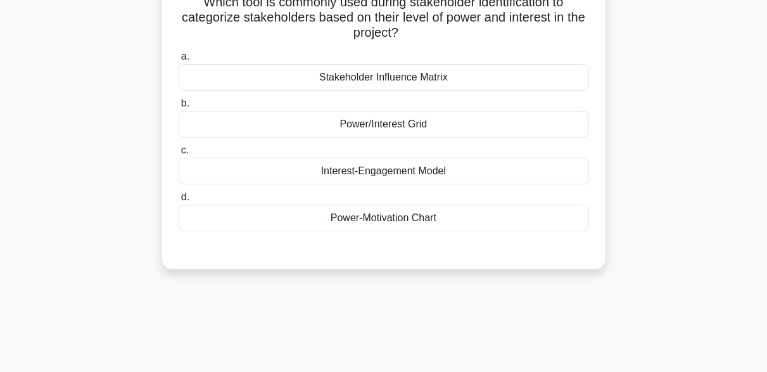
scroll to position [59, 0]
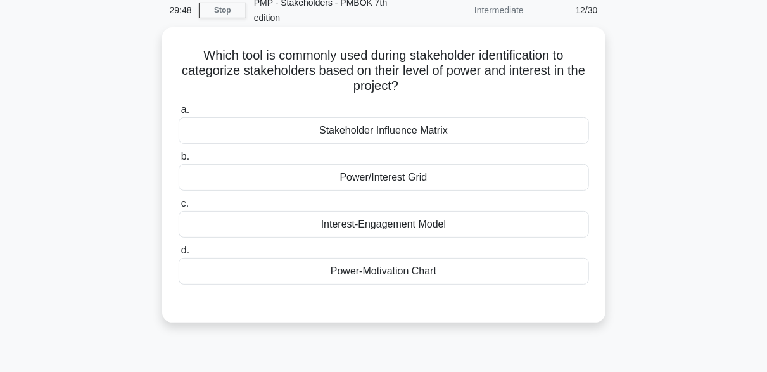
click at [365, 172] on div "Power/Interest Grid" at bounding box center [384, 177] width 410 height 27
click at [179, 161] on input "b. Power/Interest Grid" at bounding box center [179, 157] width 0 height 8
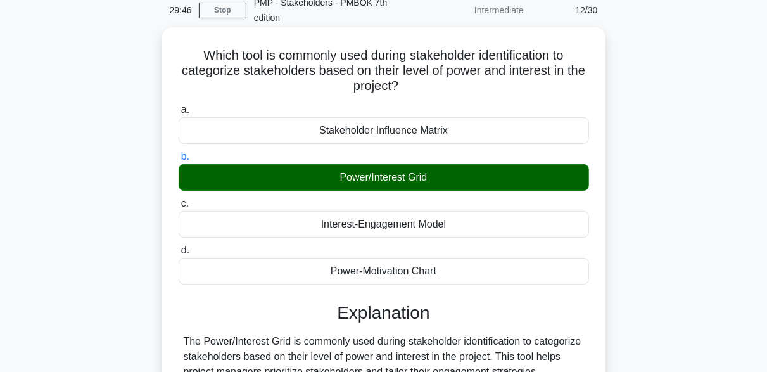
scroll to position [249, 0]
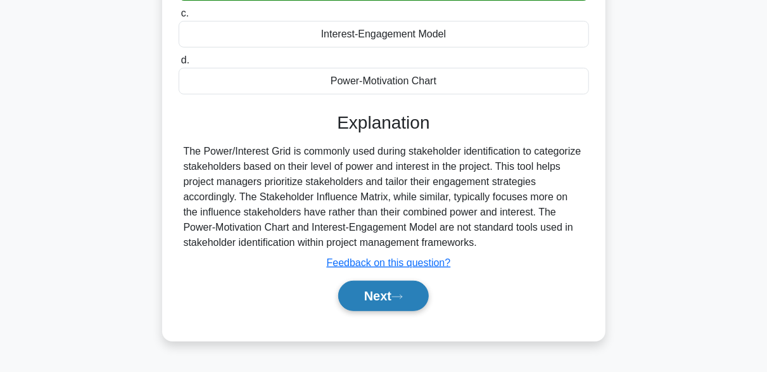
click at [407, 290] on button "Next" at bounding box center [383, 296] width 91 height 30
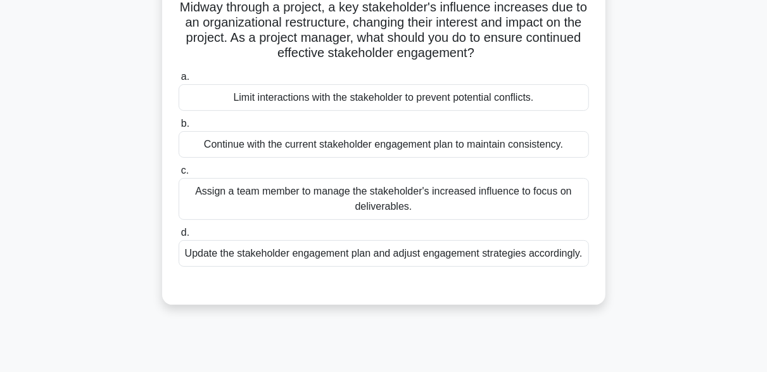
scroll to position [127, 0]
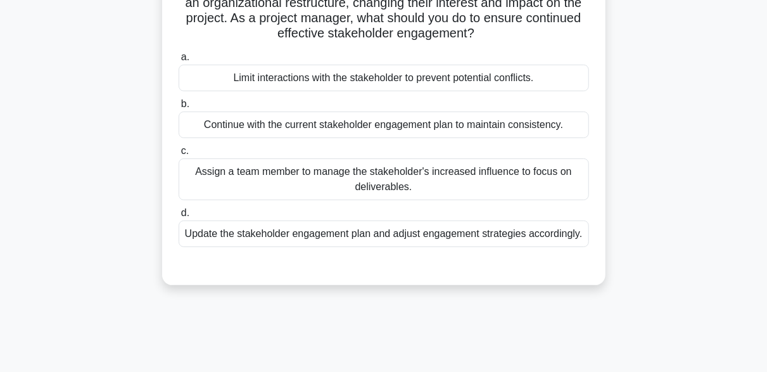
click at [436, 232] on div "Update the stakeholder engagement plan and adjust engagement strategies accordi…" at bounding box center [384, 233] width 410 height 27
click at [179, 217] on input "d. Update the stakeholder engagement plan and adjust engagement strategies acco…" at bounding box center [179, 213] width 0 height 8
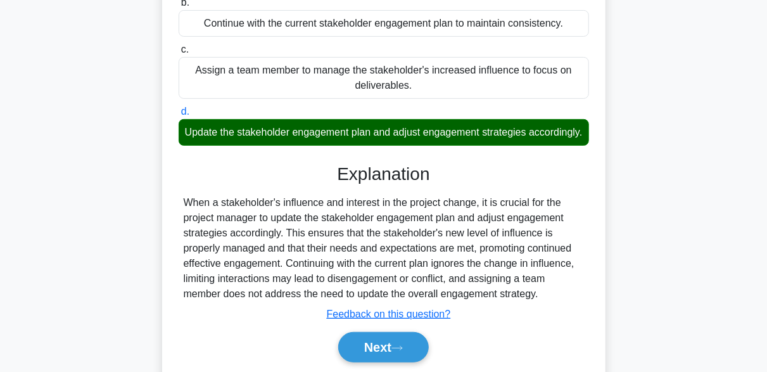
scroll to position [312, 0]
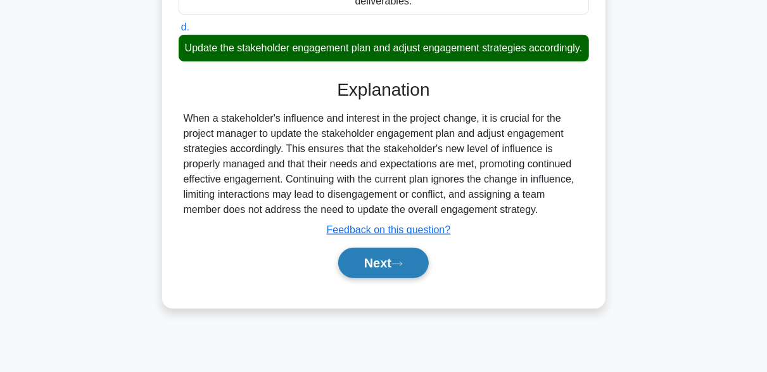
click at [410, 275] on button "Next" at bounding box center [383, 263] width 91 height 30
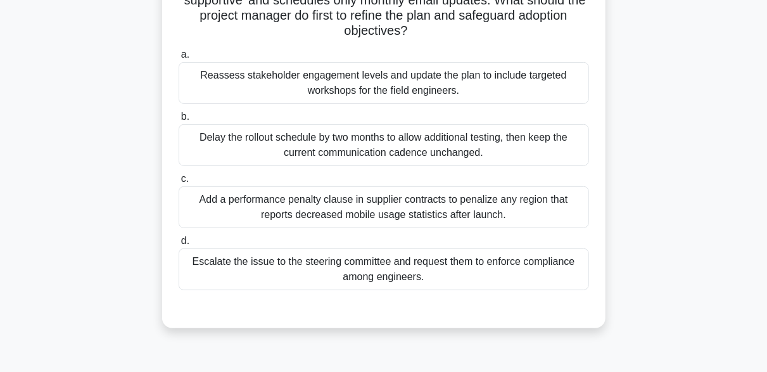
scroll to position [186, 0]
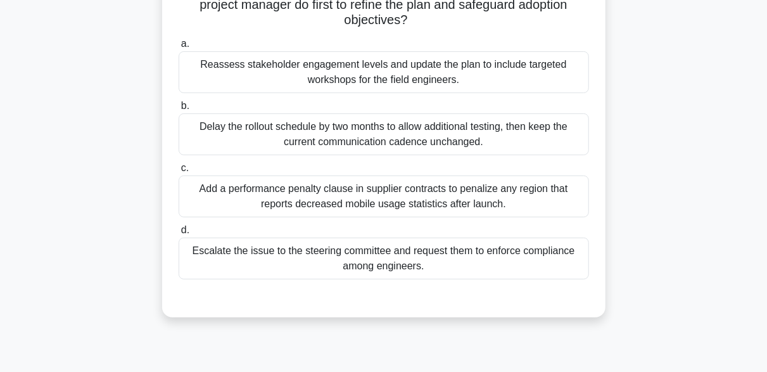
click at [467, 81] on div "Reassess stakeholder engagement levels and update the plan to include targeted …" at bounding box center [384, 72] width 410 height 42
click at [179, 48] on input "a. Reassess stakeholder engagement levels and update the plan to include target…" at bounding box center [179, 44] width 0 height 8
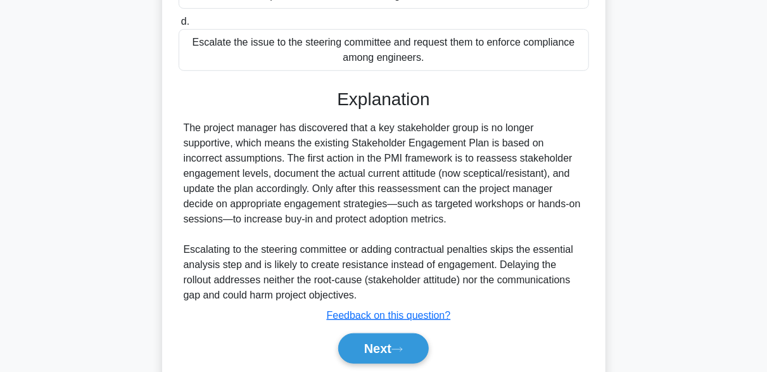
scroll to position [438, 0]
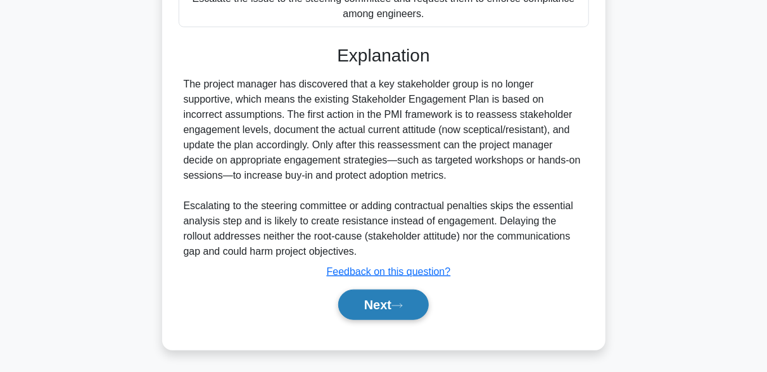
click at [420, 309] on button "Next" at bounding box center [383, 304] width 91 height 30
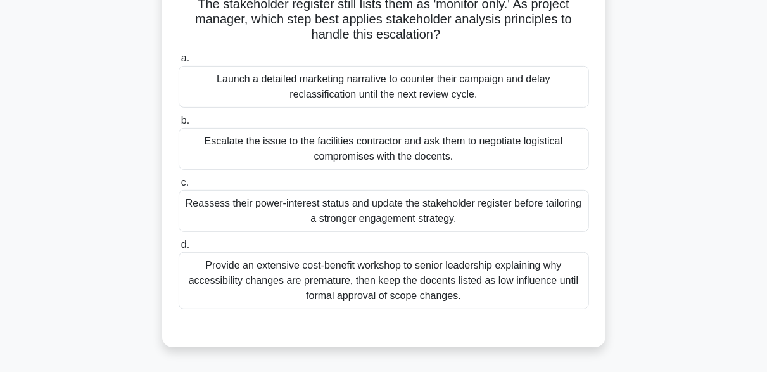
scroll to position [190, 0]
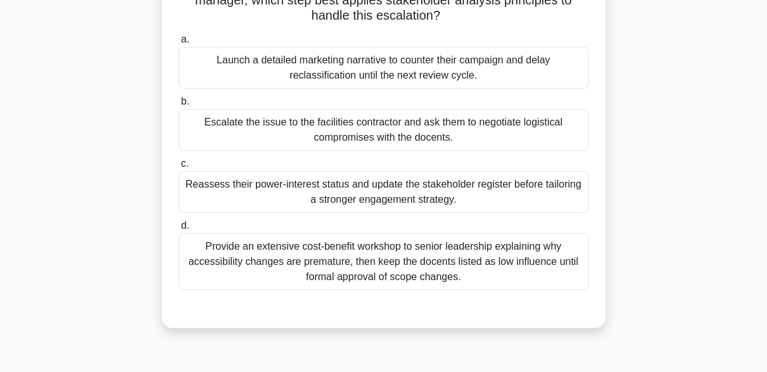
click at [491, 195] on div "Reassess their power-interest status and update the stakeholder register before…" at bounding box center [384, 192] width 410 height 42
click at [179, 168] on input "c. Reassess their power-interest status and update the stakeholder register bef…" at bounding box center [179, 164] width 0 height 8
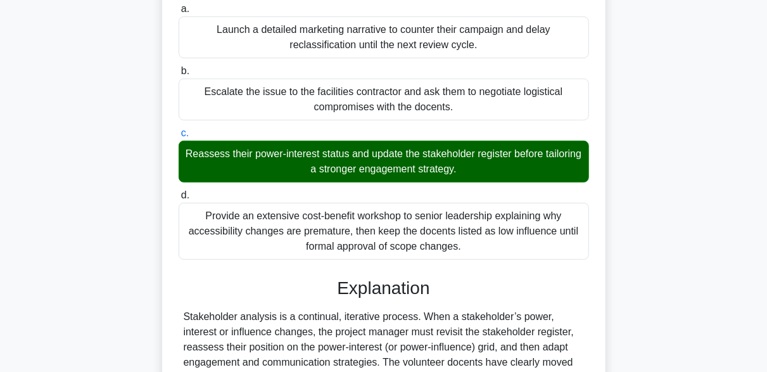
scroll to position [483, 0]
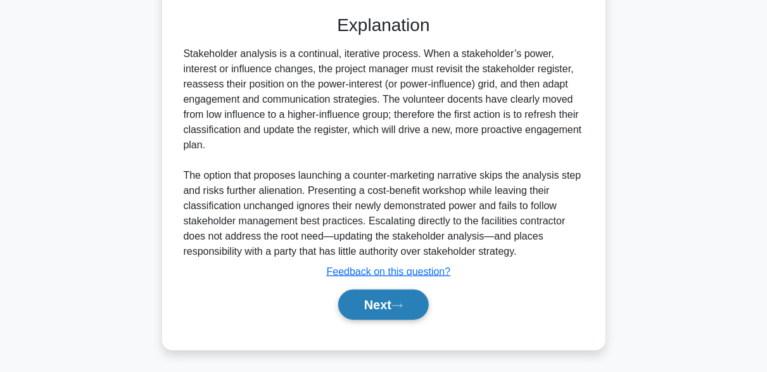
click at [403, 307] on icon at bounding box center [396, 305] width 11 height 7
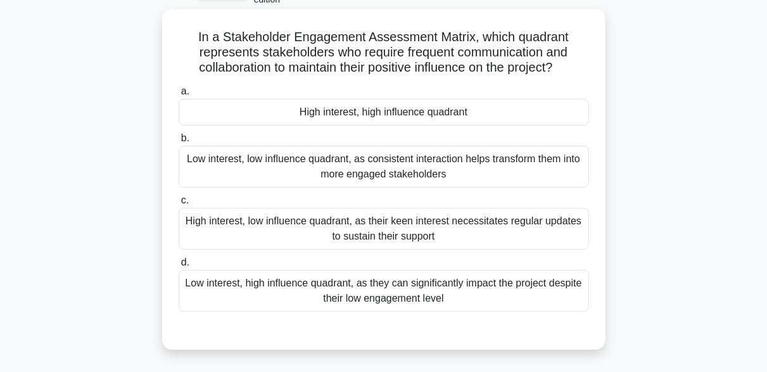
scroll to position [59, 0]
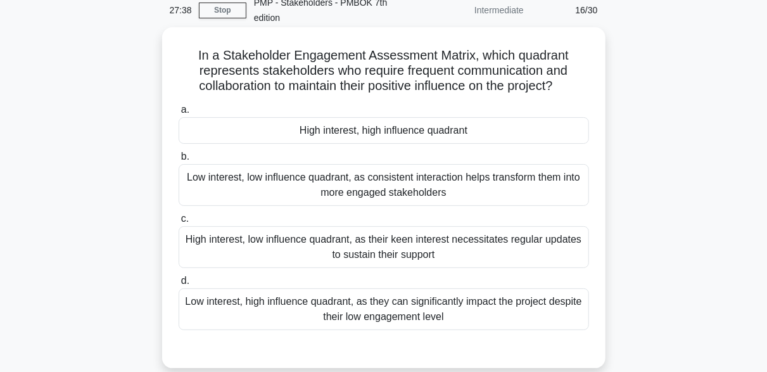
click at [415, 135] on div "High interest, high influence quadrant" at bounding box center [384, 130] width 410 height 27
click at [179, 114] on input "a. High interest, high influence quadrant" at bounding box center [179, 110] width 0 height 8
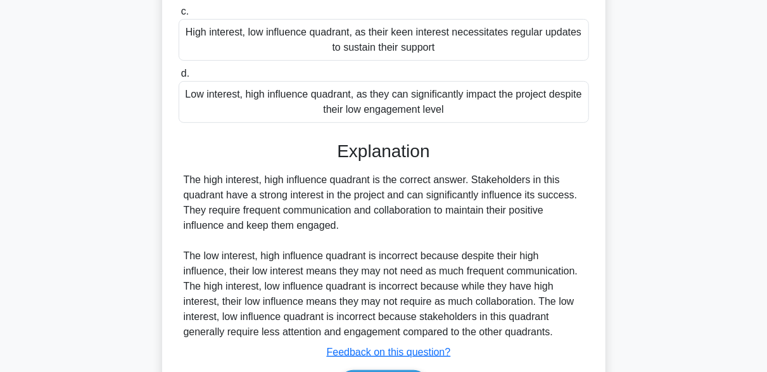
scroll to position [312, 0]
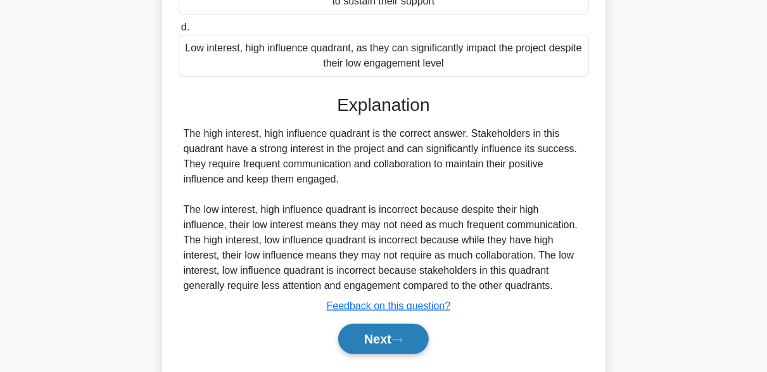
click at [414, 339] on button "Next" at bounding box center [383, 339] width 91 height 30
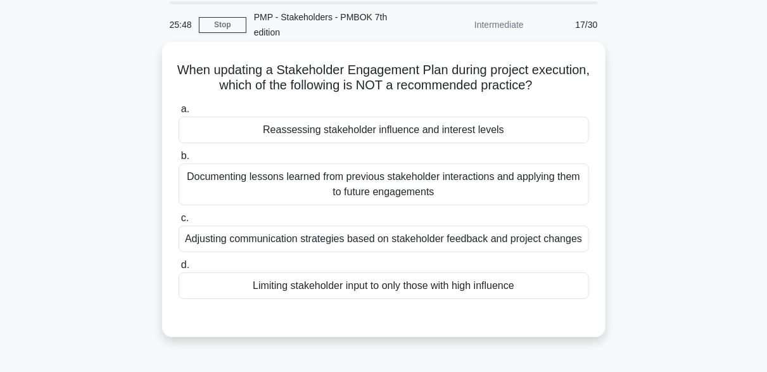
scroll to position [63, 0]
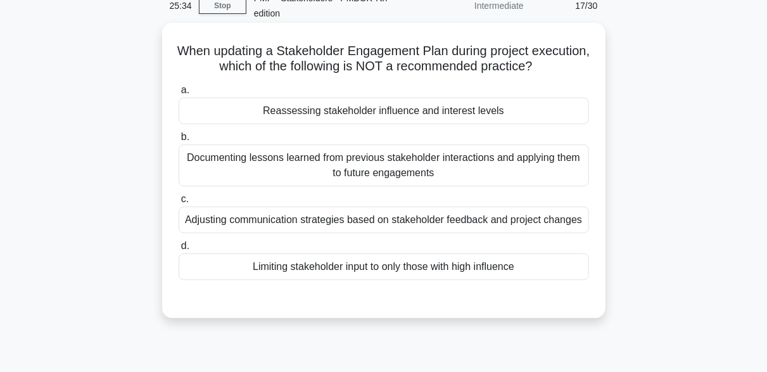
click at [364, 272] on div "Limiting stakeholder input to only those with high influence" at bounding box center [384, 266] width 410 height 27
click at [179, 250] on input "d. Limiting stakeholder input to only those with high influence" at bounding box center [179, 246] width 0 height 8
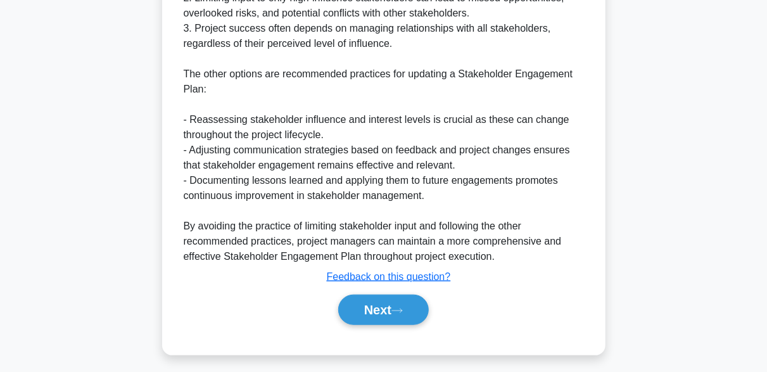
scroll to position [514, 0]
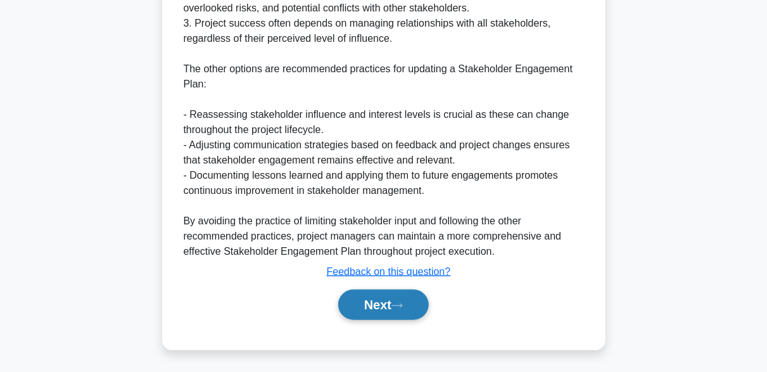
click at [407, 316] on button "Next" at bounding box center [383, 304] width 91 height 30
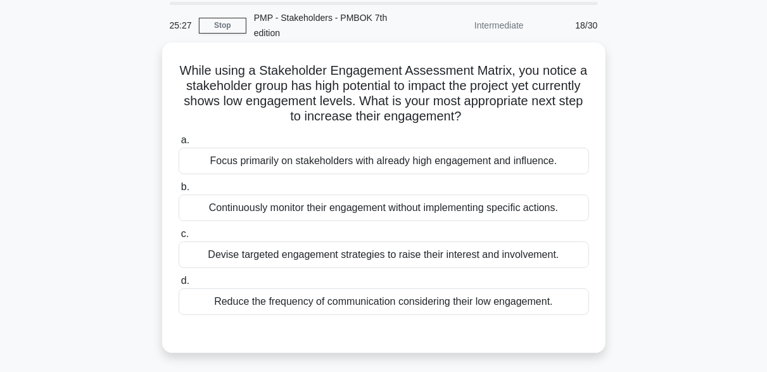
scroll to position [63, 0]
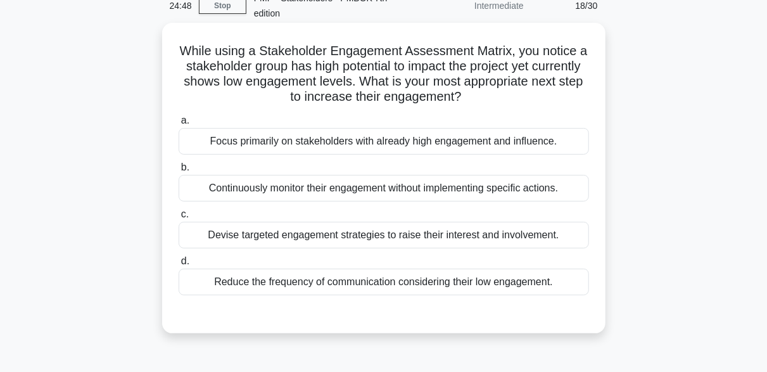
click at [250, 280] on div "Reduce the frequency of communication considering their low engagement." at bounding box center [384, 282] width 410 height 27
click at [179, 265] on input "d. Reduce the frequency of communication considering their low engagement." at bounding box center [179, 261] width 0 height 8
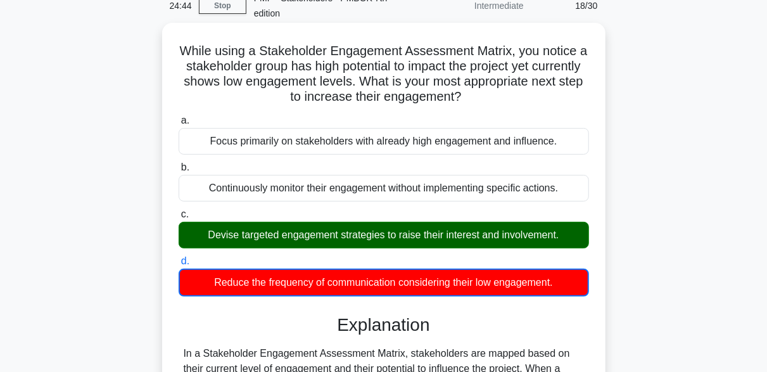
drag, startPoint x: 205, startPoint y: 237, endPoint x: 590, endPoint y: 245, distance: 385.8
click at [590, 245] on div "c. Devise targeted engagement strategies to raise their interest and involvemen…" at bounding box center [384, 227] width 426 height 42
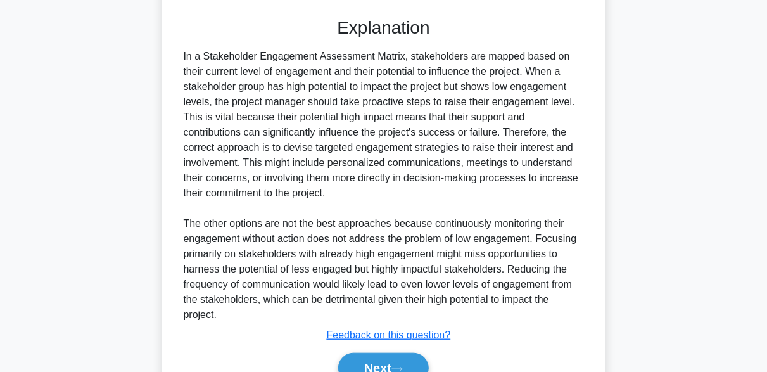
scroll to position [380, 0]
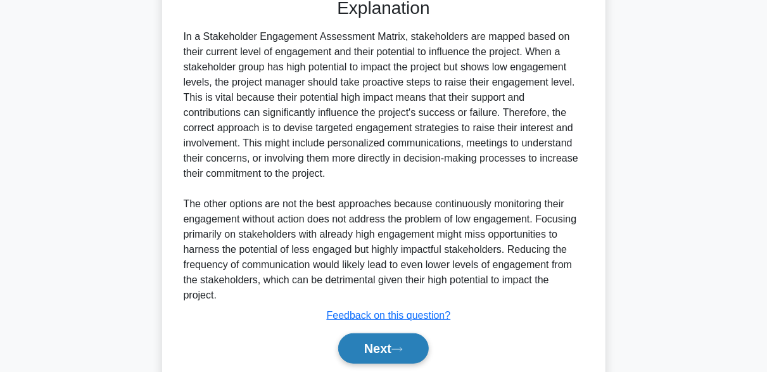
click at [412, 346] on button "Next" at bounding box center [383, 348] width 91 height 30
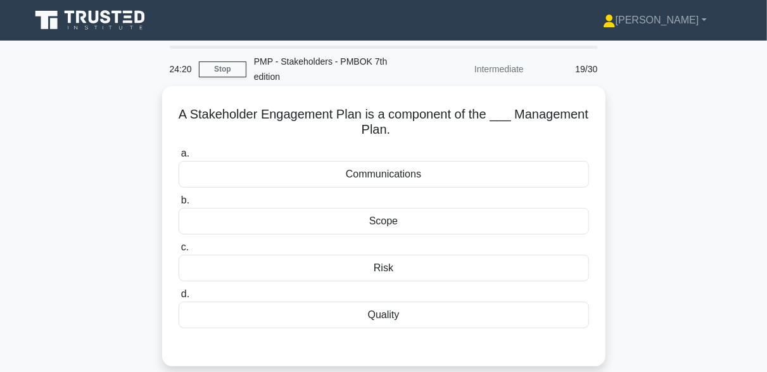
scroll to position [63, 0]
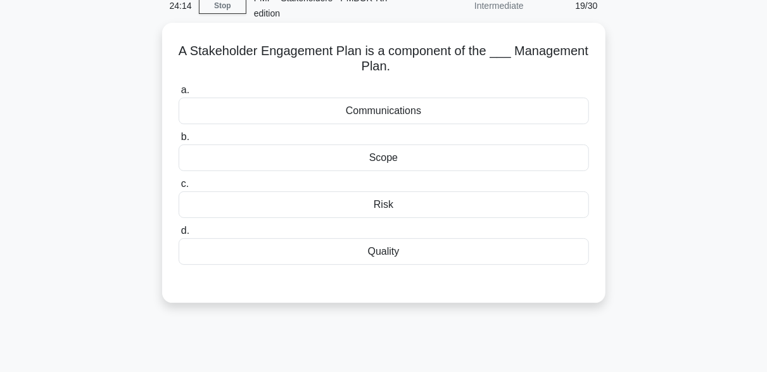
click at [377, 113] on div "Communications" at bounding box center [384, 111] width 410 height 27
click at [179, 94] on input "a. Communications" at bounding box center [179, 90] width 0 height 8
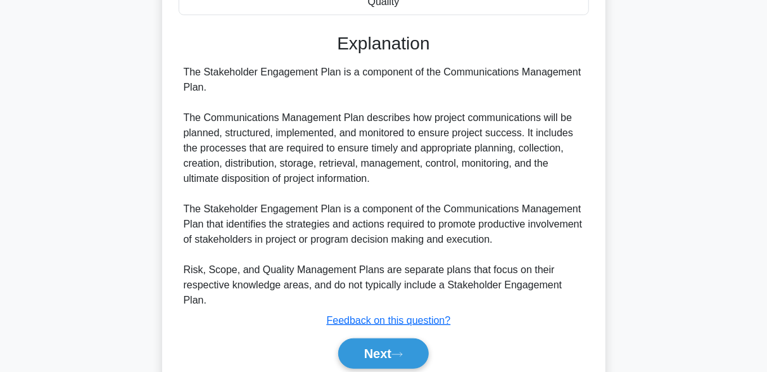
scroll to position [346, 0]
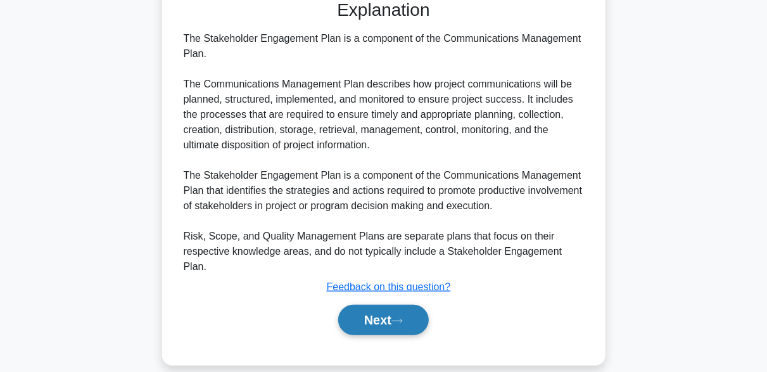
click at [417, 305] on button "Next" at bounding box center [383, 320] width 91 height 30
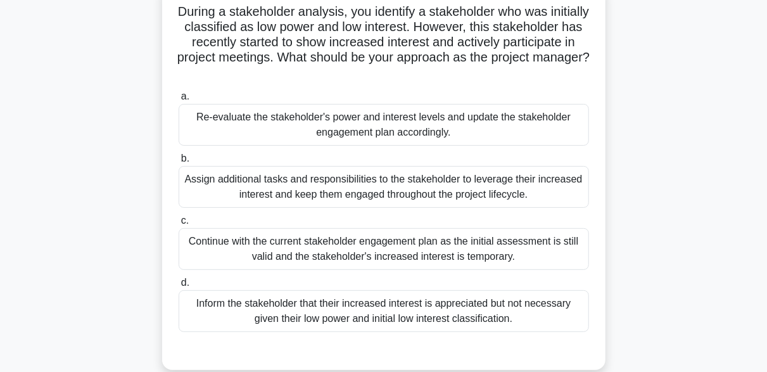
scroll to position [122, 0]
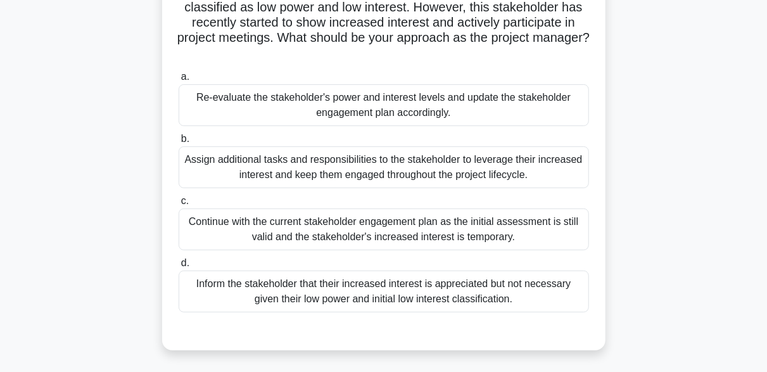
click at [471, 108] on div "Re-evaluate the stakeholder's power and interest levels and update the stakehol…" at bounding box center [384, 105] width 410 height 42
click at [179, 81] on input "a. Re-evaluate the stakeholder's power and interest levels and update the stake…" at bounding box center [179, 77] width 0 height 8
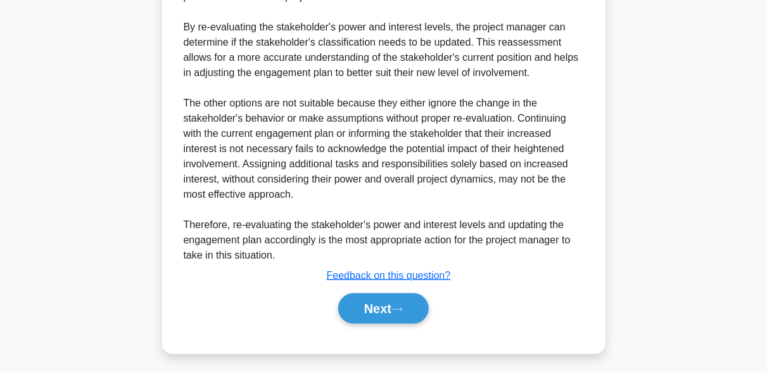
scroll to position [666, 0]
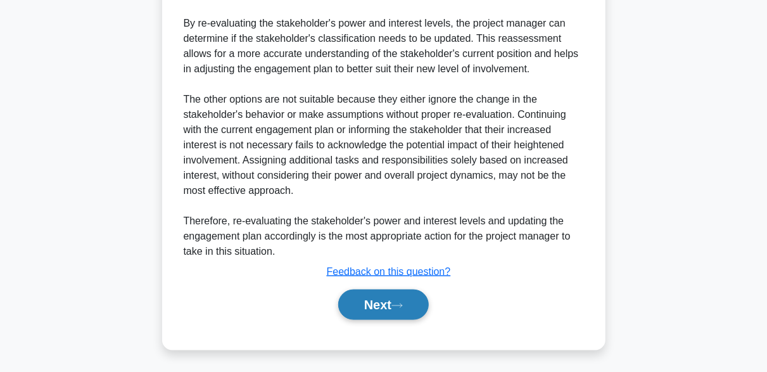
click at [412, 306] on button "Next" at bounding box center [383, 304] width 91 height 30
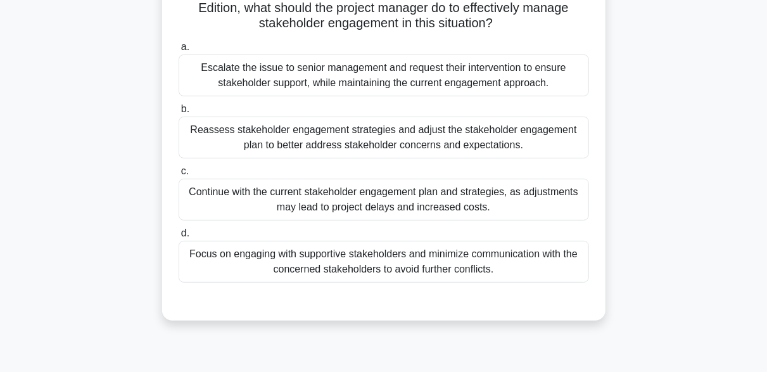
scroll to position [186, 0]
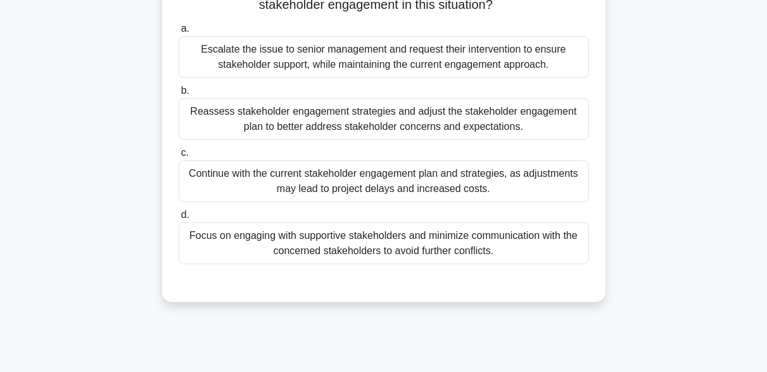
click at [373, 121] on div "Reassess stakeholder engagement strategies and adjust the stakeholder engagemen…" at bounding box center [384, 119] width 410 height 42
click at [179, 95] on input "b. Reassess stakeholder engagement strategies and adjust the stakeholder engage…" at bounding box center [179, 91] width 0 height 8
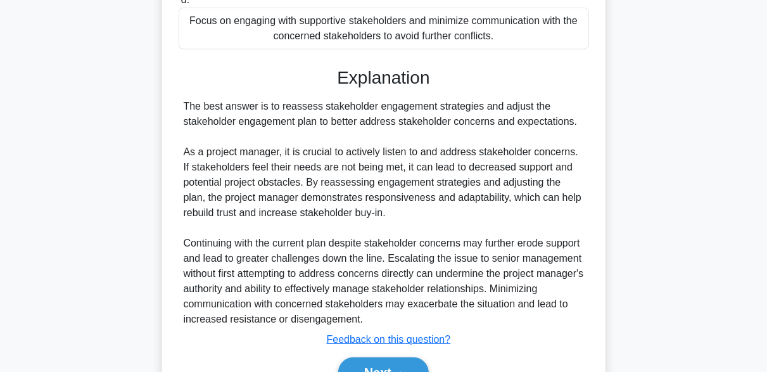
scroll to position [439, 0]
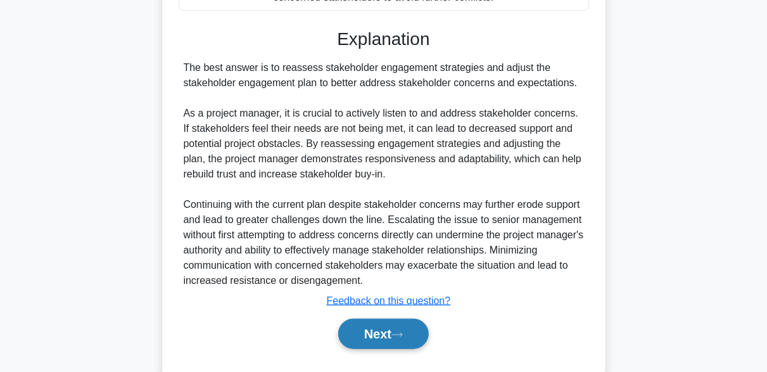
click at [420, 339] on button "Next" at bounding box center [383, 334] width 91 height 30
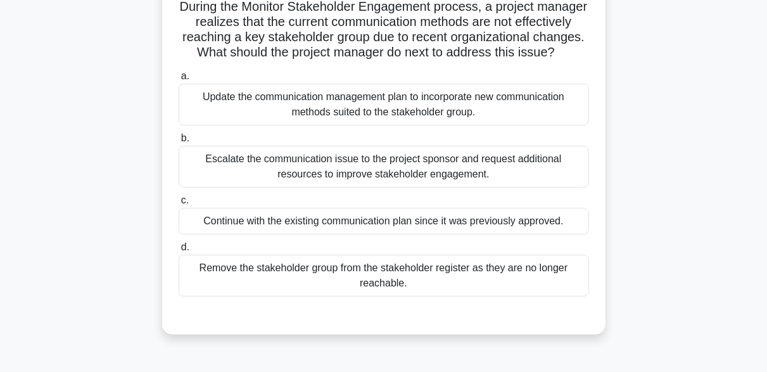
scroll to position [127, 0]
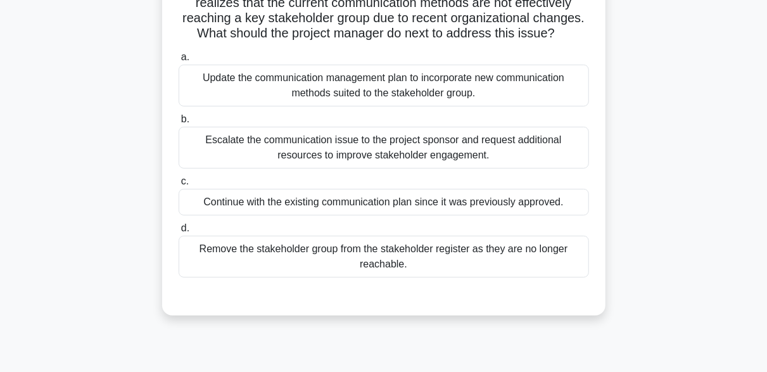
click at [464, 94] on div "Update the communication management plan to incorporate new communication metho…" at bounding box center [384, 86] width 410 height 42
click at [179, 61] on input "a. Update the communication management plan to incorporate new communication me…" at bounding box center [179, 57] width 0 height 8
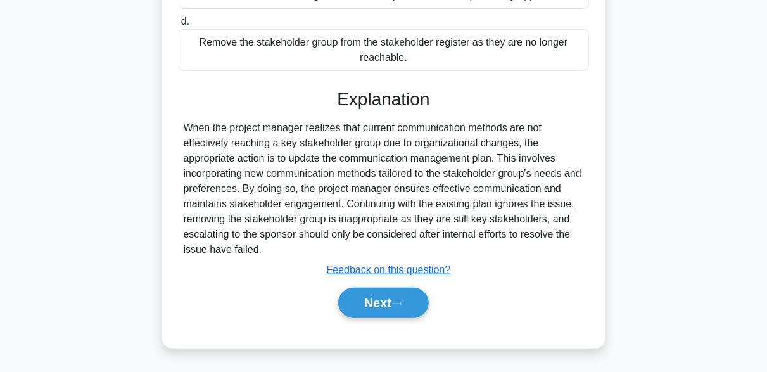
scroll to position [346, 0]
click at [415, 310] on button "Next" at bounding box center [383, 303] width 91 height 30
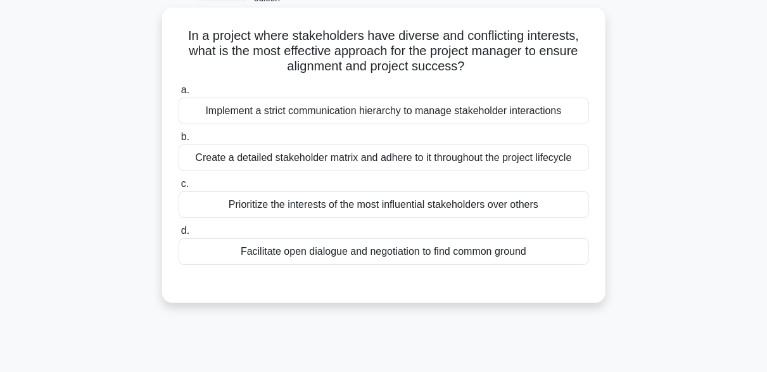
scroll to position [59, 0]
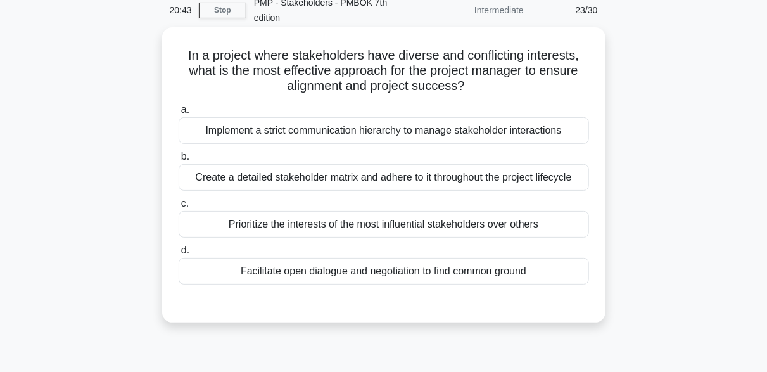
click at [418, 275] on div "Facilitate open dialogue and negotiation to find common ground" at bounding box center [384, 271] width 410 height 27
click at [179, 255] on input "d. Facilitate open dialogue and negotiation to find common ground" at bounding box center [179, 250] width 0 height 8
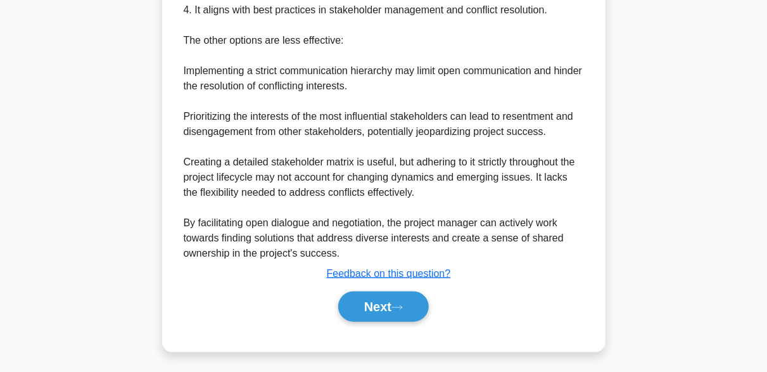
scroll to position [529, 0]
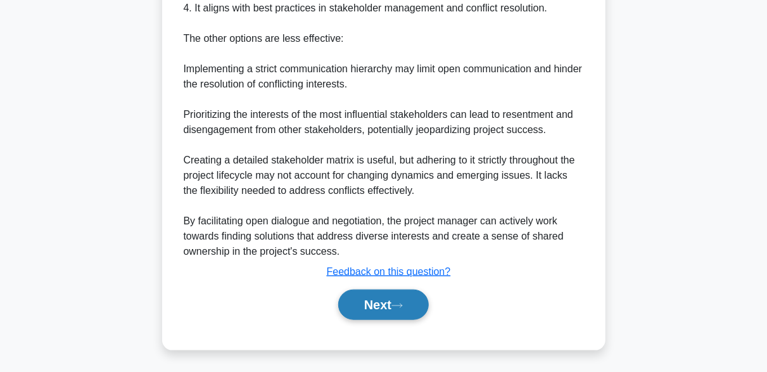
click at [405, 296] on button "Next" at bounding box center [383, 304] width 91 height 30
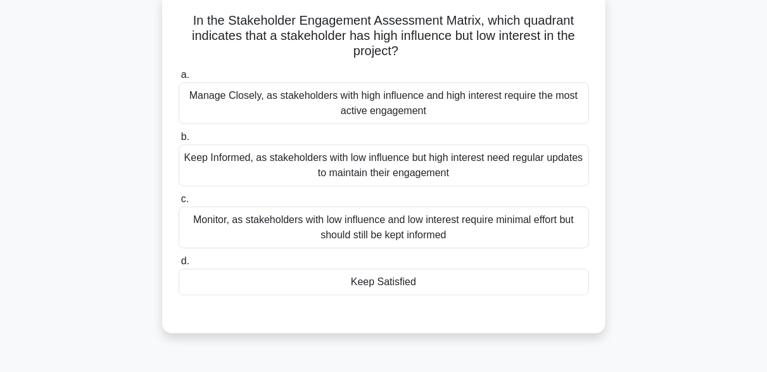
scroll to position [122, 0]
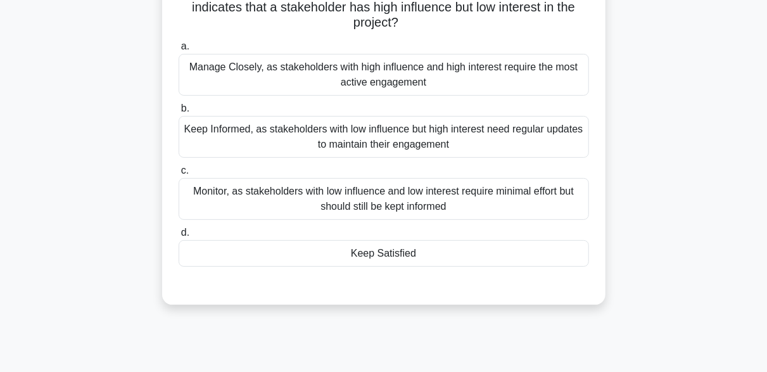
click at [379, 252] on div "Keep Satisfied" at bounding box center [384, 253] width 410 height 27
click at [179, 237] on input "d. Keep Satisfied" at bounding box center [179, 233] width 0 height 8
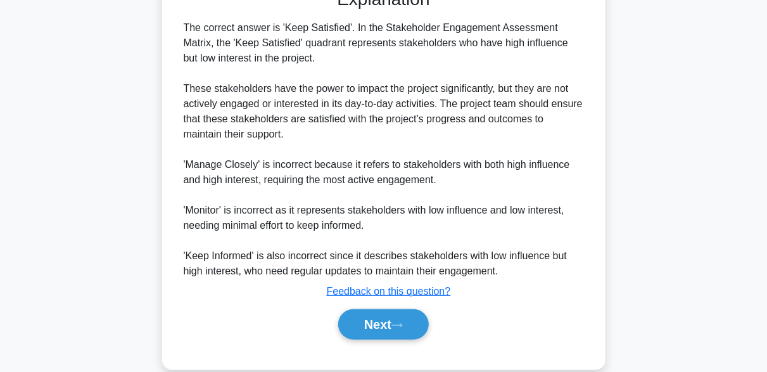
scroll to position [438, 0]
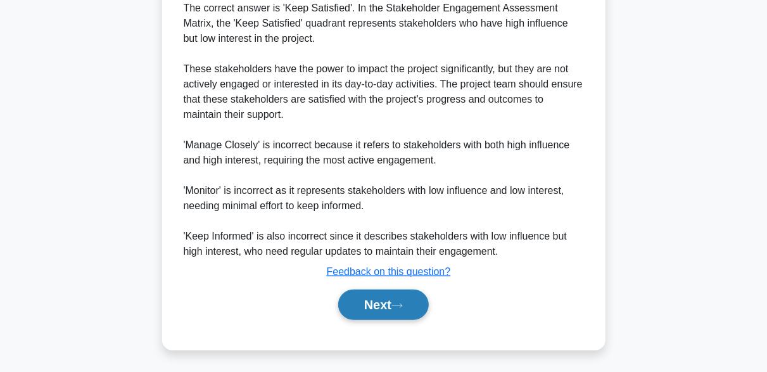
click at [417, 301] on button "Next" at bounding box center [383, 304] width 91 height 30
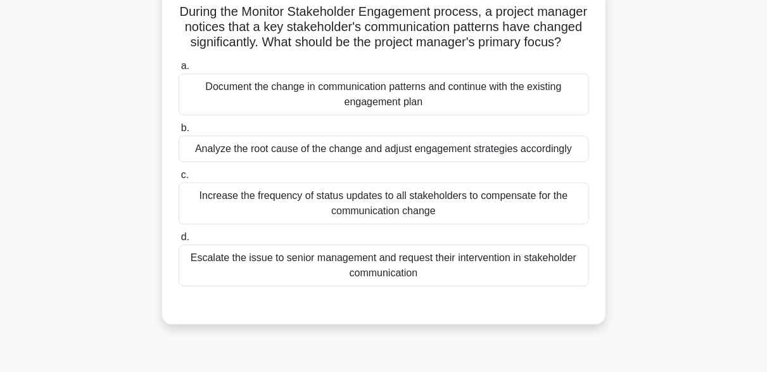
scroll to position [122, 0]
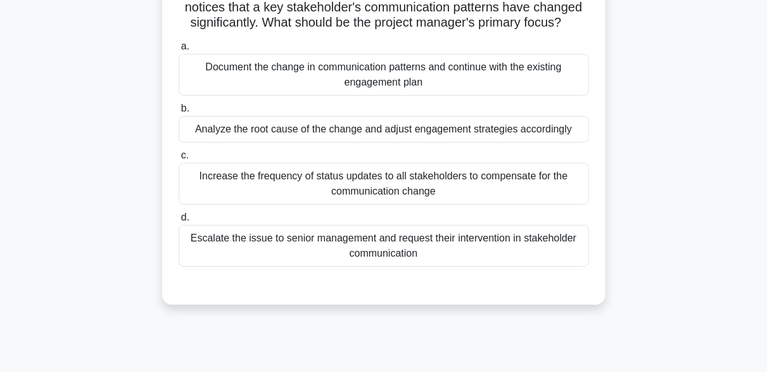
click at [472, 142] on div "Analyze the root cause of the change and adjust engagement strategies according…" at bounding box center [384, 129] width 410 height 27
click at [179, 113] on input "b. Analyze the root cause of the change and adjust engagement strategies accord…" at bounding box center [179, 108] width 0 height 8
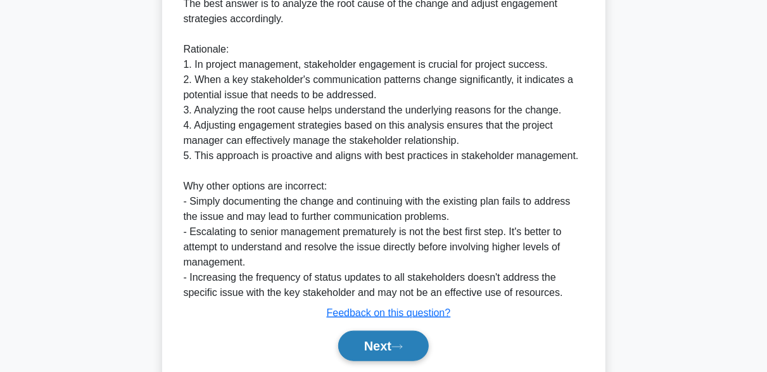
scroll to position [498, 0]
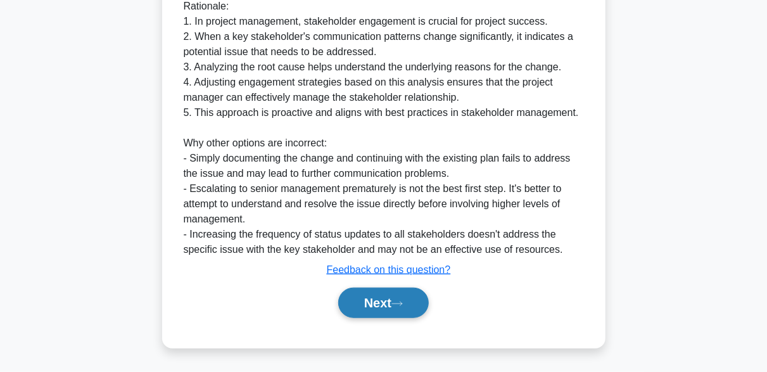
click at [412, 304] on button "Next" at bounding box center [383, 303] width 91 height 30
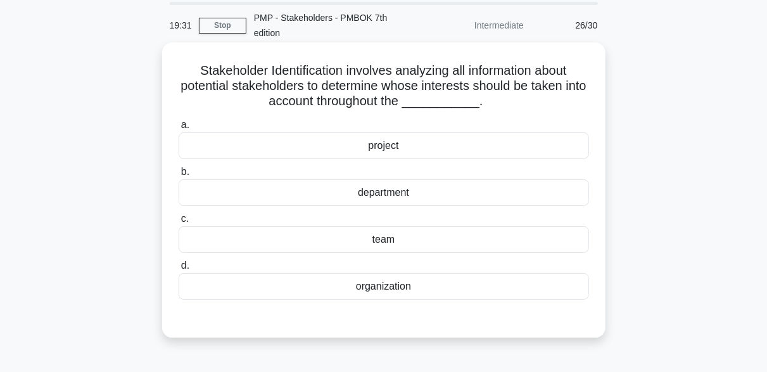
scroll to position [63, 0]
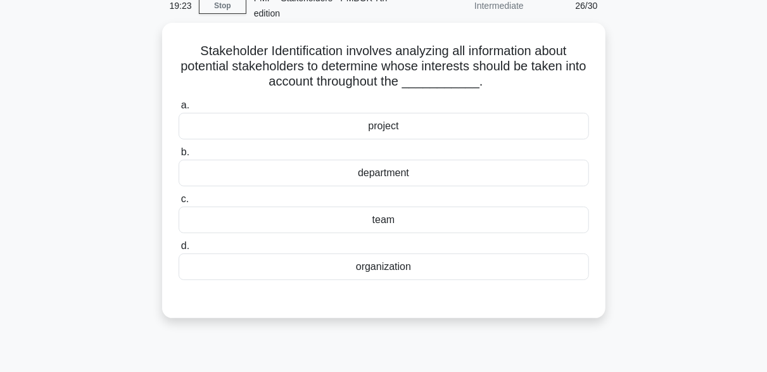
click at [377, 128] on div "project" at bounding box center [384, 126] width 410 height 27
click at [179, 110] on input "a. project" at bounding box center [179, 105] width 0 height 8
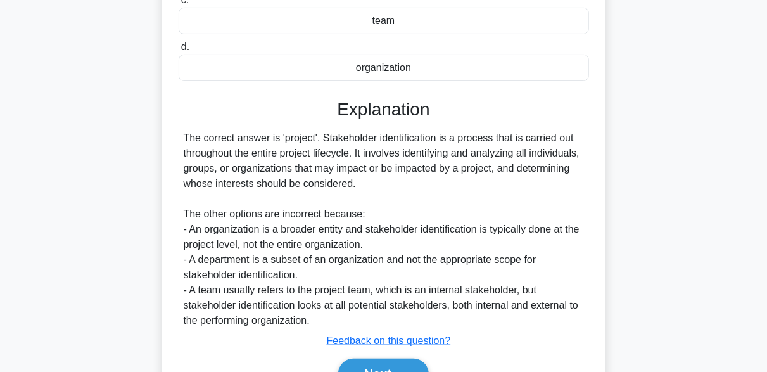
scroll to position [331, 0]
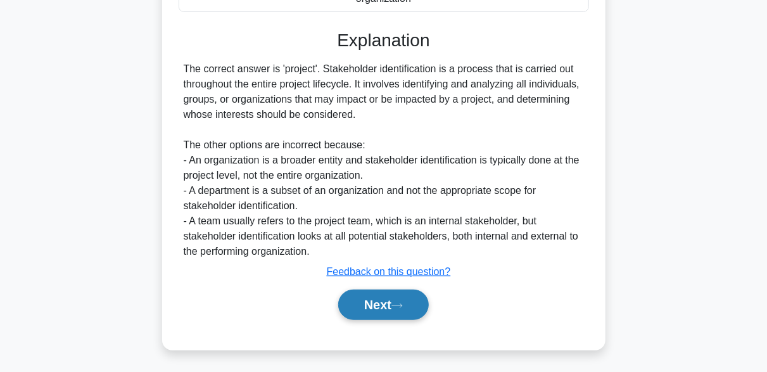
click at [414, 305] on button "Next" at bounding box center [383, 304] width 91 height 30
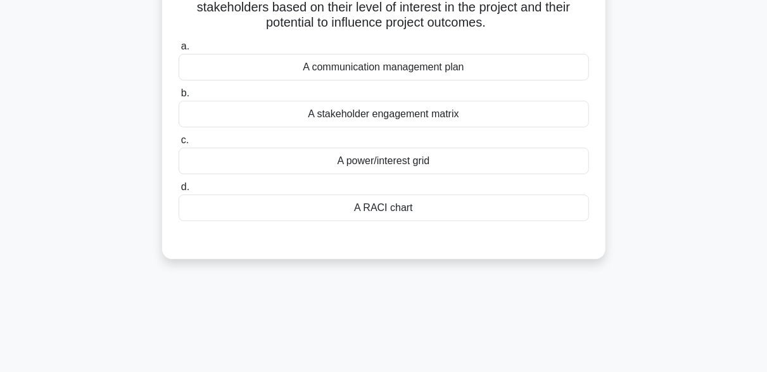
scroll to position [59, 0]
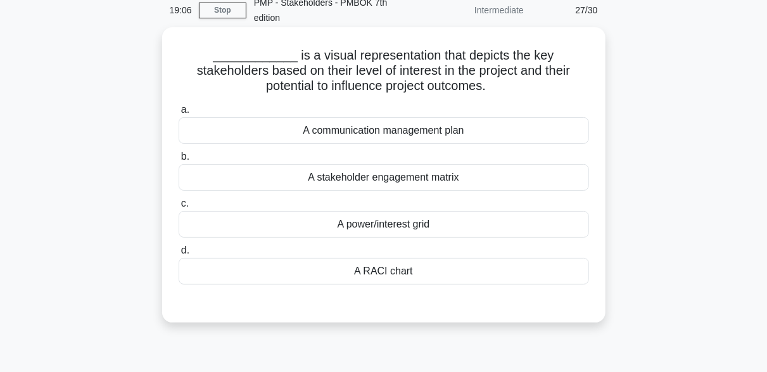
click at [414, 227] on div "A power/interest grid" at bounding box center [384, 224] width 410 height 27
click at [179, 208] on input "c. A power/interest grid" at bounding box center [179, 203] width 0 height 8
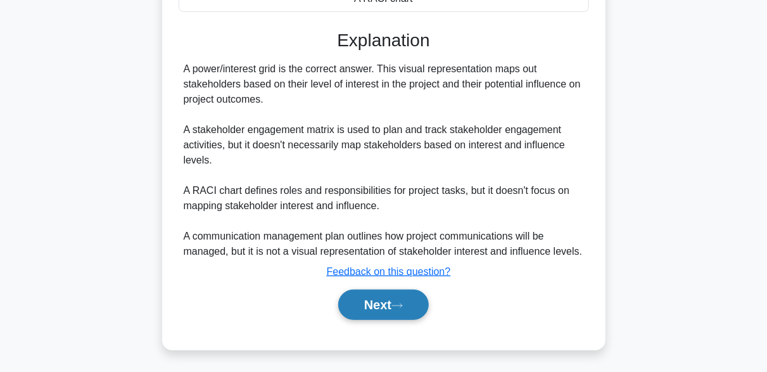
click at [393, 306] on button "Next" at bounding box center [383, 304] width 91 height 30
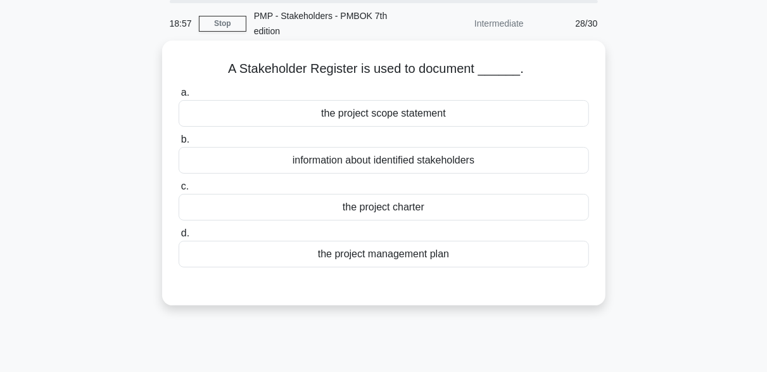
scroll to position [63, 0]
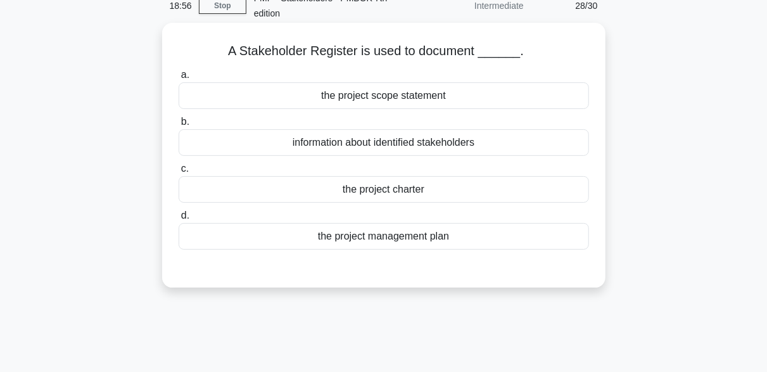
click at [422, 143] on div "information about identified stakeholders" at bounding box center [384, 142] width 410 height 27
click at [179, 126] on input "b. information about identified stakeholders" at bounding box center [179, 122] width 0 height 8
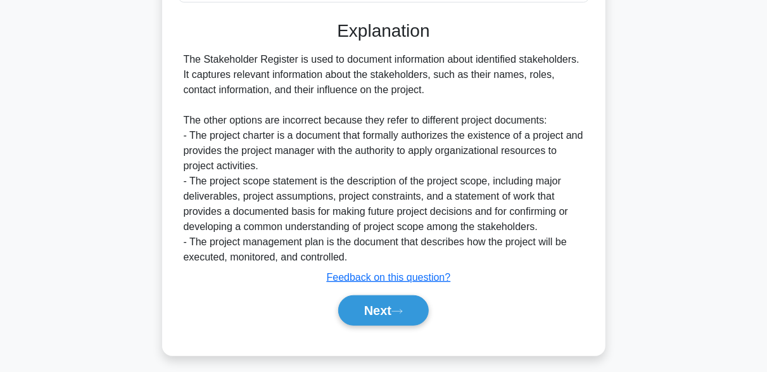
scroll to position [316, 0]
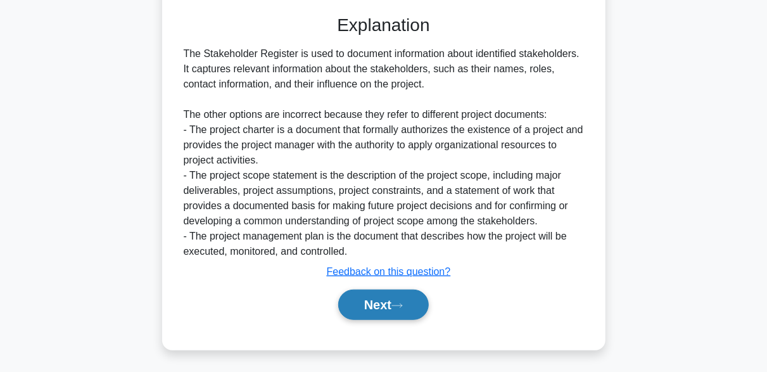
click at [415, 298] on button "Next" at bounding box center [383, 304] width 91 height 30
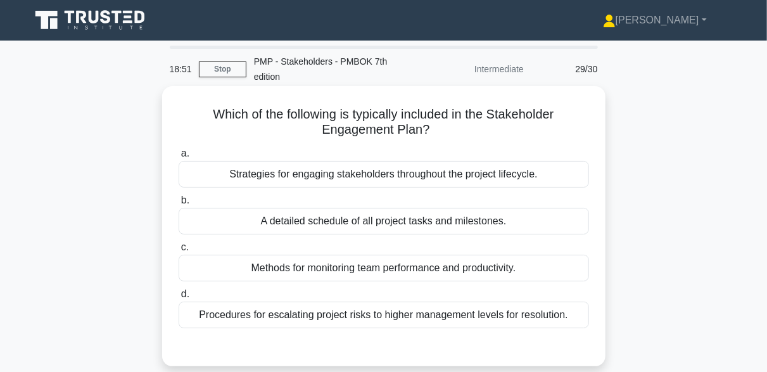
scroll to position [63, 0]
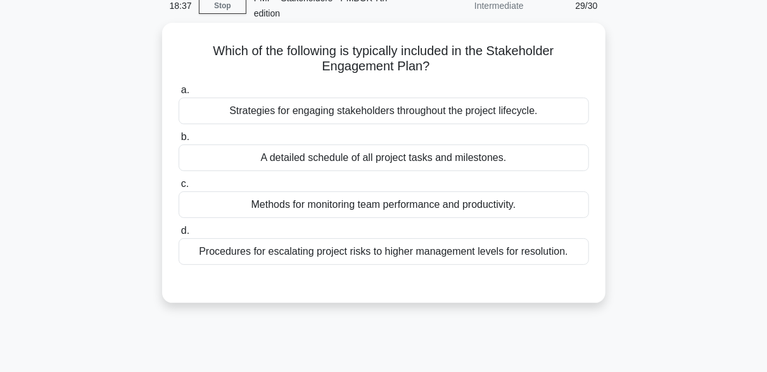
click at [381, 111] on div "Strategies for engaging stakeholders throughout the project lifecycle." at bounding box center [384, 111] width 410 height 27
click at [179, 94] on input "a. Strategies for engaging stakeholders throughout the project lifecycle." at bounding box center [179, 90] width 0 height 8
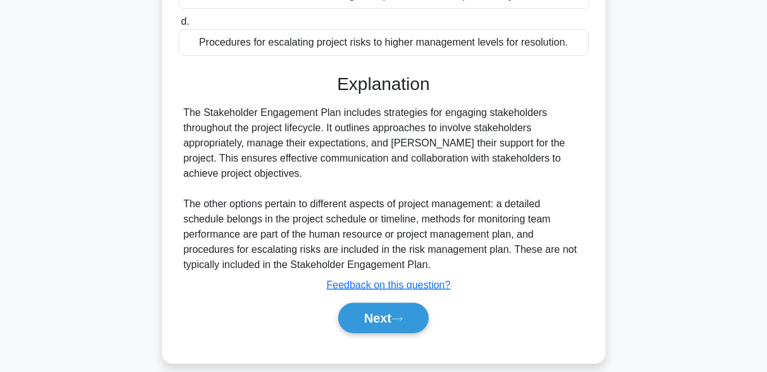
scroll to position [312, 0]
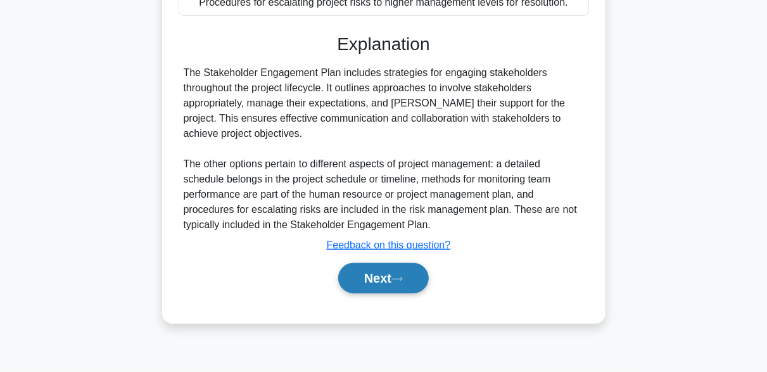
click at [407, 282] on button "Next" at bounding box center [383, 278] width 91 height 30
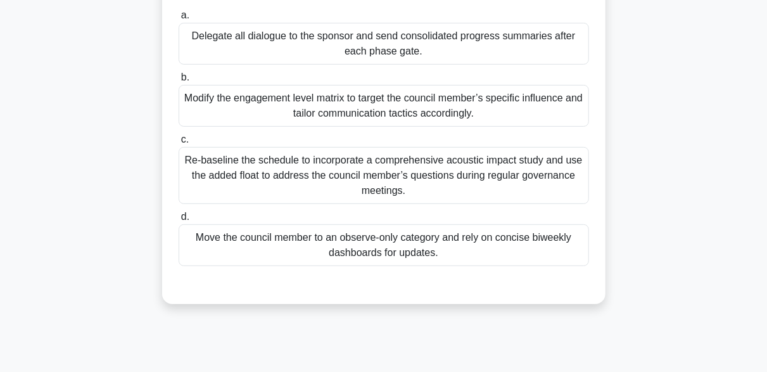
scroll to position [249, 0]
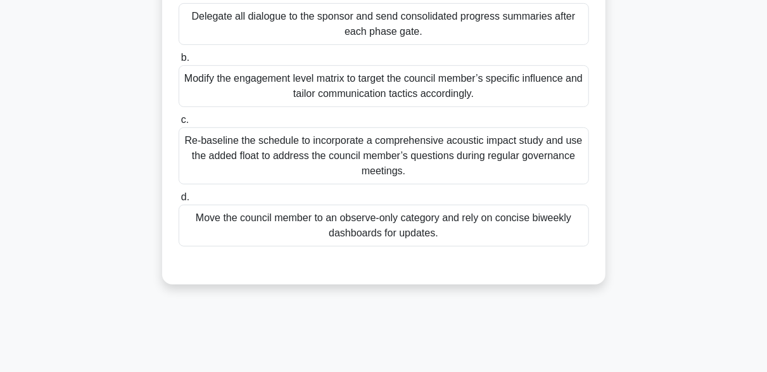
click at [502, 90] on div "Modify the engagement level matrix to target the council member’s specific infl…" at bounding box center [384, 86] width 410 height 42
click at [179, 62] on input "b. Modify the engagement level matrix to target the council member’s specific i…" at bounding box center [179, 58] width 0 height 8
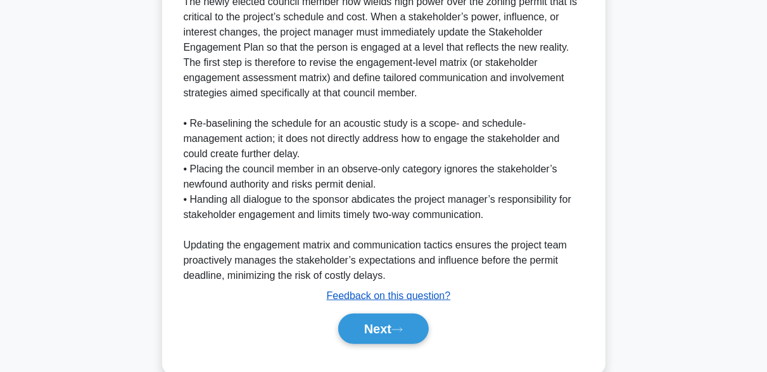
scroll to position [566, 0]
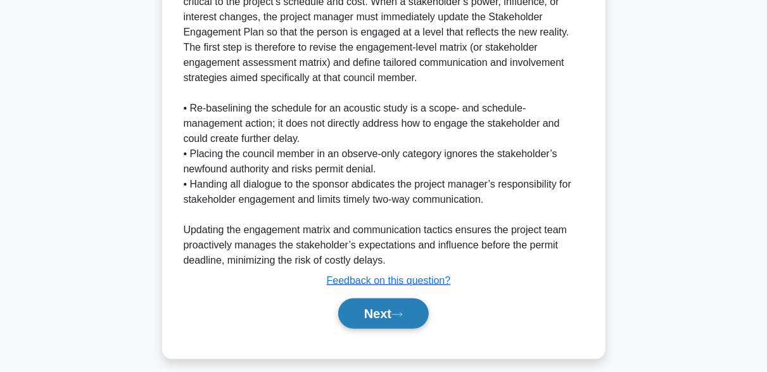
click at [404, 303] on button "Next" at bounding box center [383, 313] width 91 height 30
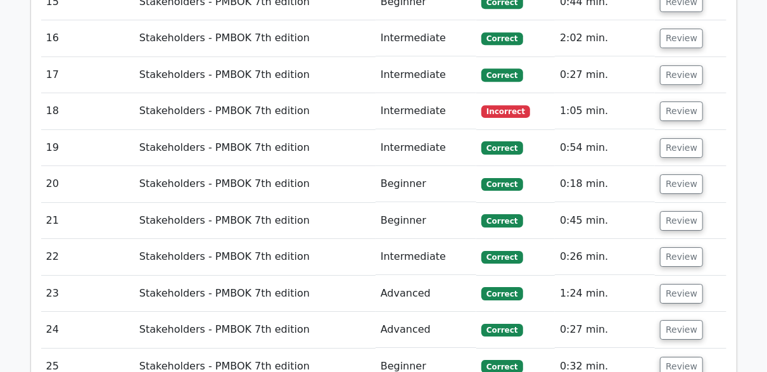
scroll to position [1900, 0]
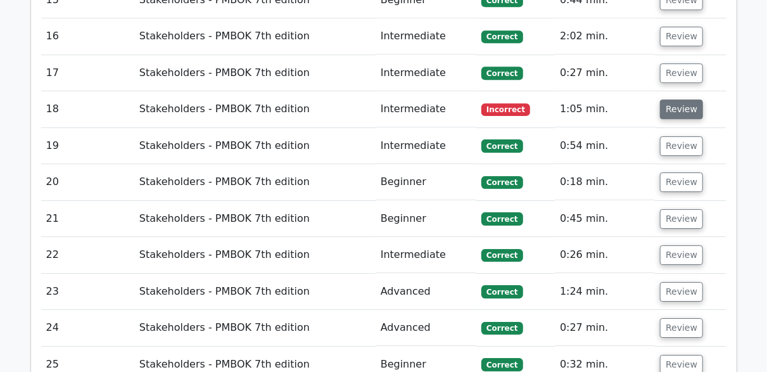
click at [661, 99] on button "Review" at bounding box center [681, 109] width 43 height 20
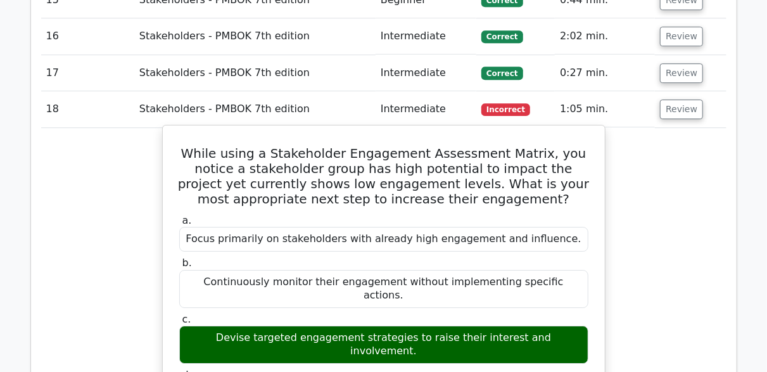
drag, startPoint x: 204, startPoint y: 276, endPoint x: 315, endPoint y: 276, distance: 111.5
click at [315, 326] on div "Devise targeted engagement strategies to raise their interest and involvement." at bounding box center [383, 345] width 409 height 38
click at [272, 146] on h5 "While using a Stakeholder Engagement Assessment Matrix, you notice a stakeholde…" at bounding box center [384, 176] width 412 height 61
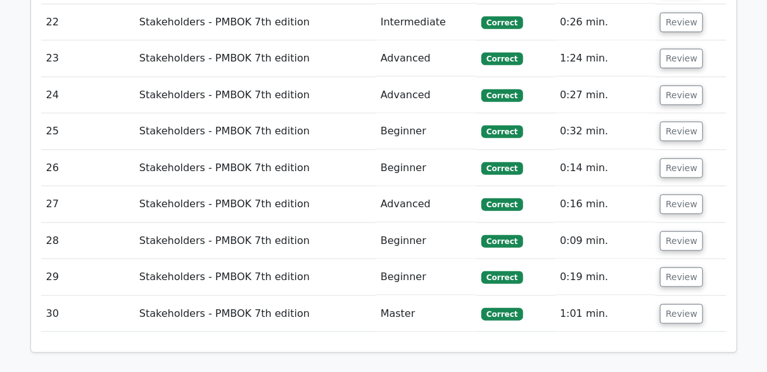
scroll to position [2969, 0]
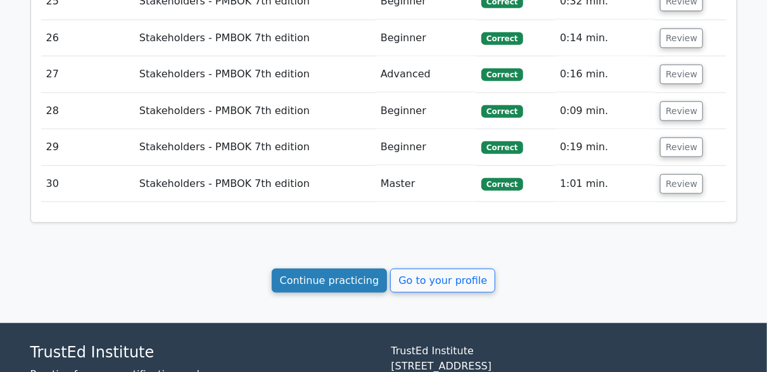
click at [353, 269] on link "Continue practicing" at bounding box center [330, 281] width 116 height 24
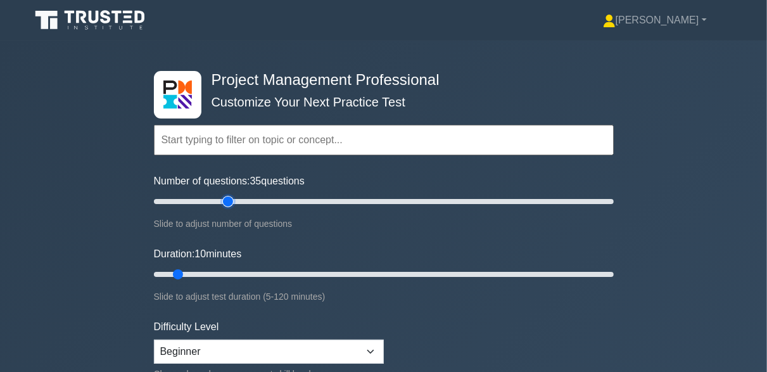
click at [232, 198] on input "Number of questions: 35 questions" at bounding box center [384, 201] width 460 height 15
type input "30"
click at [217, 201] on input "Number of questions: 35 questions" at bounding box center [384, 201] width 460 height 15
type input "35"
click at [269, 271] on input "Duration: 10 minutes" at bounding box center [384, 274] width 460 height 15
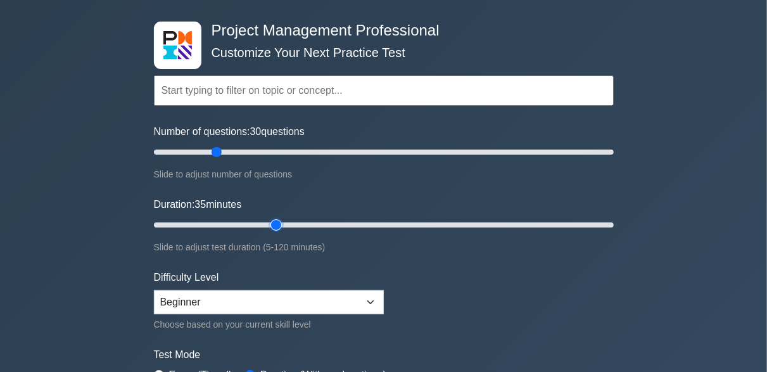
scroll to position [127, 0]
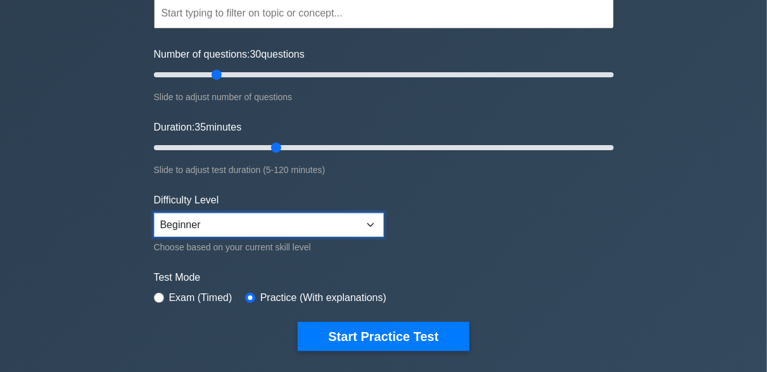
drag, startPoint x: 263, startPoint y: 225, endPoint x: 253, endPoint y: 233, distance: 12.7
click at [263, 225] on select "Beginner Intermediate Expert" at bounding box center [269, 225] width 230 height 24
select select "intermediate"
click at [154, 213] on select "Beginner Intermediate Expert" at bounding box center [269, 225] width 230 height 24
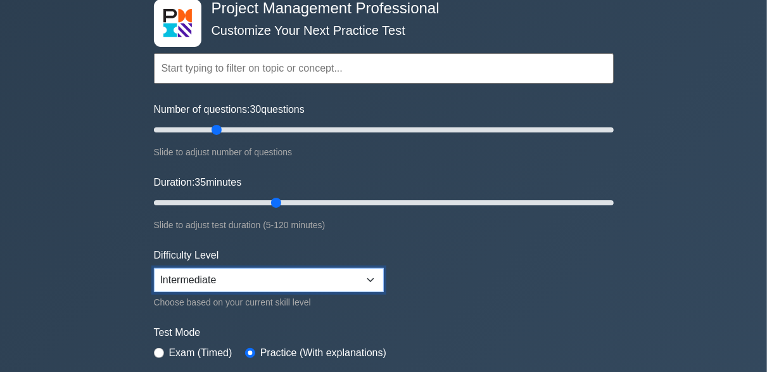
scroll to position [0, 0]
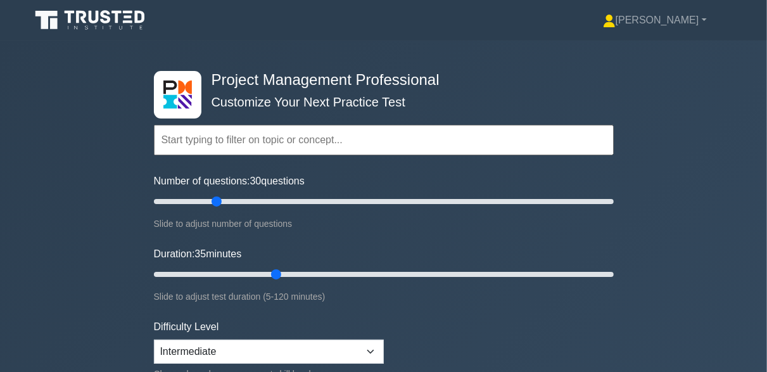
click at [344, 136] on input "text" at bounding box center [384, 140] width 460 height 30
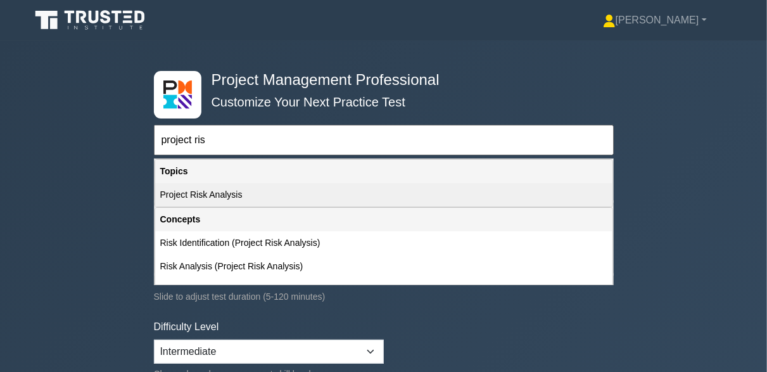
click at [204, 194] on div "Project Risk Analysis" at bounding box center [383, 194] width 457 height 23
type input "Project Risk Analysis"
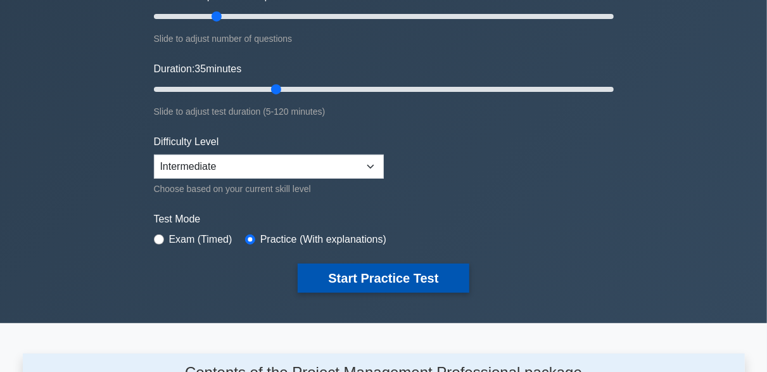
scroll to position [190, 0]
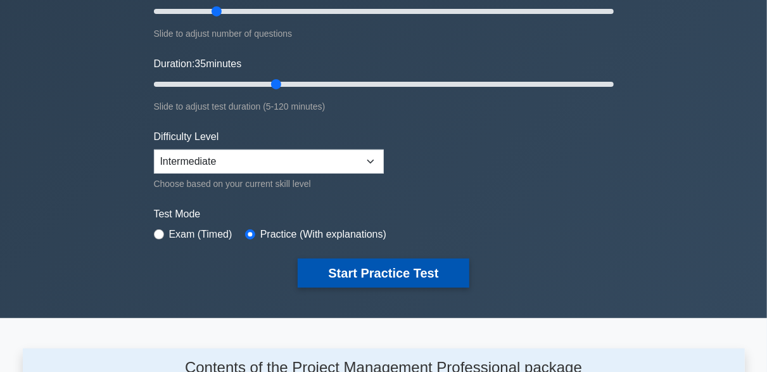
click at [412, 262] on button "Start Practice Test" at bounding box center [383, 272] width 171 height 29
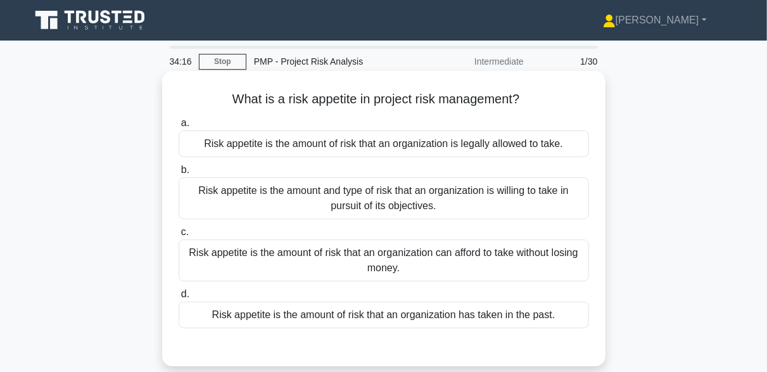
click at [417, 208] on div "Risk appetite is the amount and type of risk that an organization is willing to…" at bounding box center [384, 198] width 410 height 42
click at [179, 174] on input "b. Risk appetite is the amount and type of risk that an organization is willing…" at bounding box center [179, 170] width 0 height 8
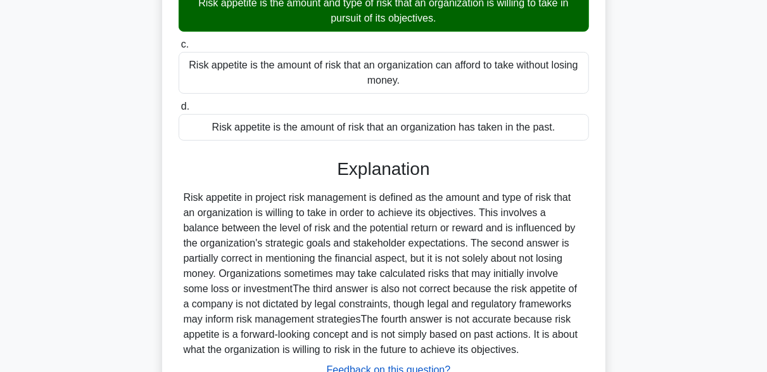
scroll to position [312, 0]
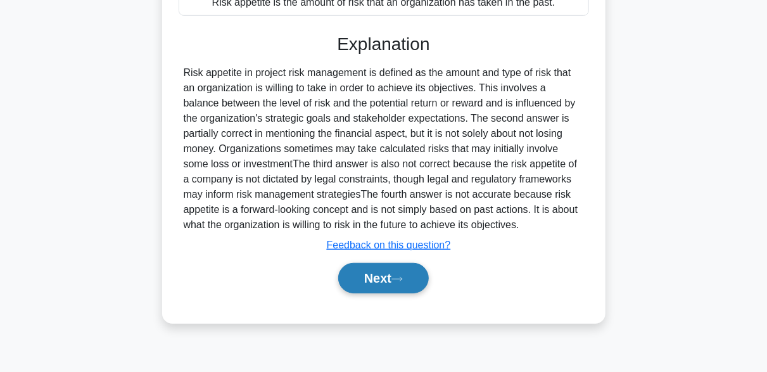
click at [408, 278] on button "Next" at bounding box center [383, 278] width 91 height 30
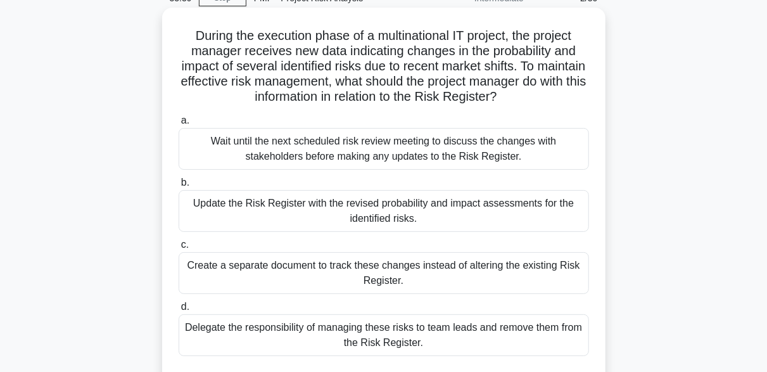
scroll to position [127, 0]
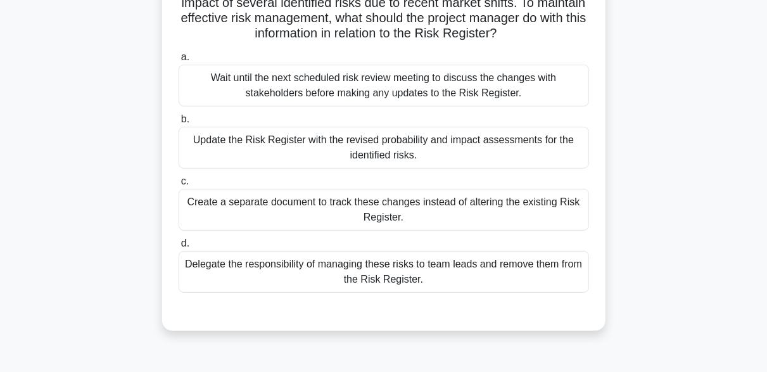
click at [442, 153] on div "Update the Risk Register with the revised probability and impact assessments fo…" at bounding box center [384, 148] width 410 height 42
click at [179, 123] on input "b. Update the Risk Register with the revised probability and impact assessments…" at bounding box center [179, 119] width 0 height 8
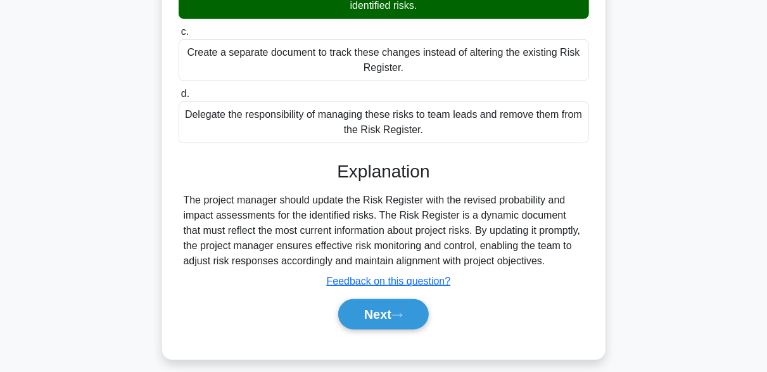
scroll to position [312, 0]
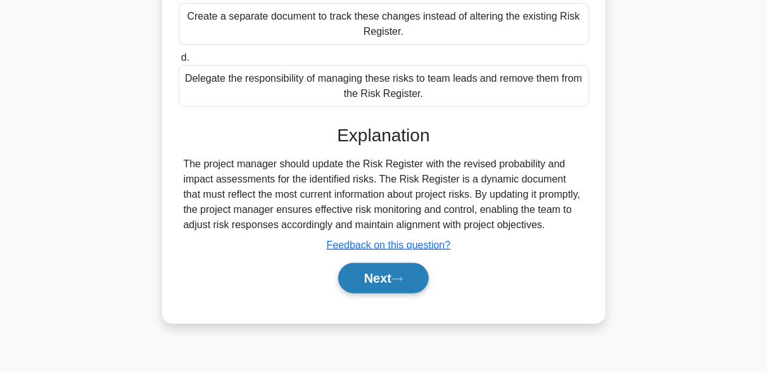
click at [403, 279] on icon at bounding box center [396, 278] width 11 height 7
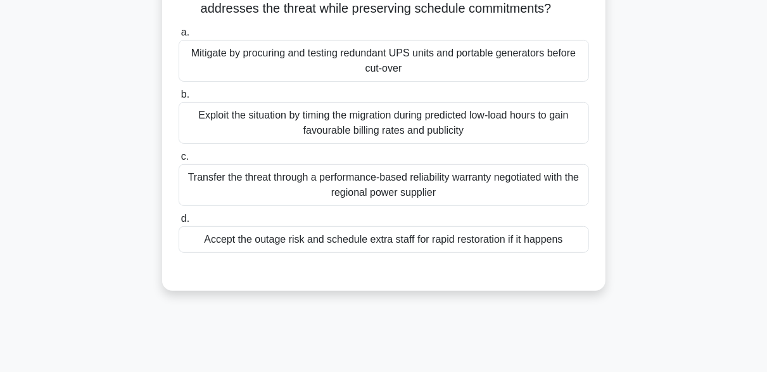
scroll to position [186, 0]
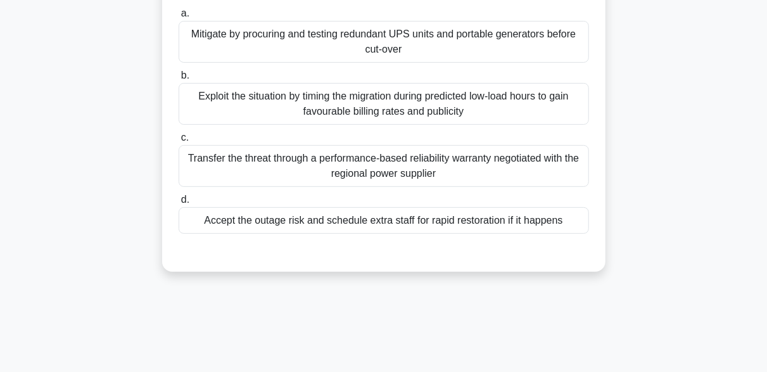
click at [460, 63] on div "Mitigate by procuring and testing redundant UPS units and portable generators b…" at bounding box center [384, 42] width 410 height 42
click at [179, 18] on input "a. Mitigate by procuring and testing redundant UPS units and portable generator…" at bounding box center [179, 13] width 0 height 8
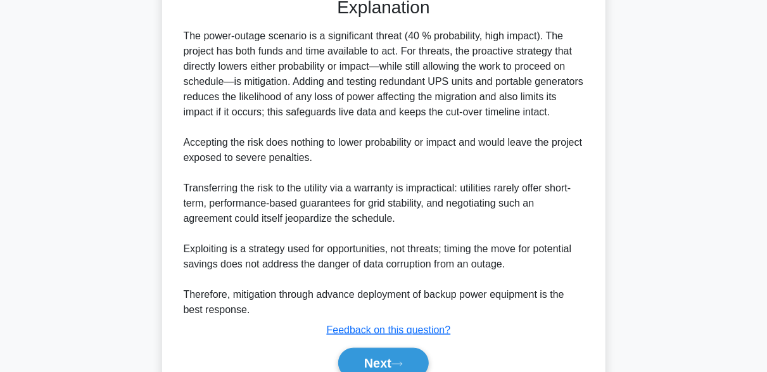
scroll to position [502, 0]
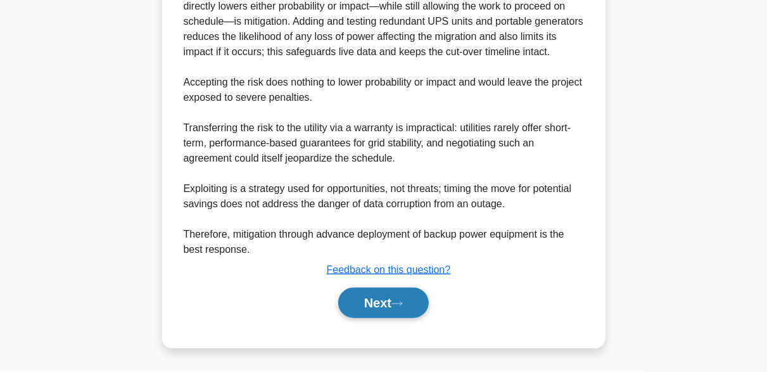
click at [410, 318] on button "Next" at bounding box center [383, 303] width 91 height 30
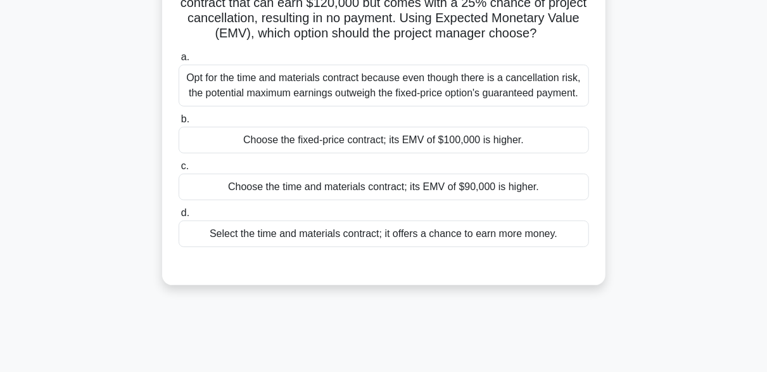
scroll to position [63, 0]
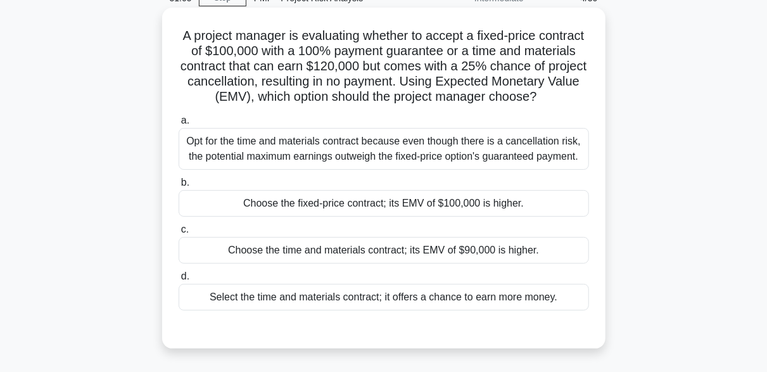
click at [429, 170] on div "Opt for the time and materials contract because even though there is a cancella…" at bounding box center [384, 149] width 410 height 42
click at [179, 125] on input "a. Opt for the time and materials contract because even though there is a cance…" at bounding box center [179, 121] width 0 height 8
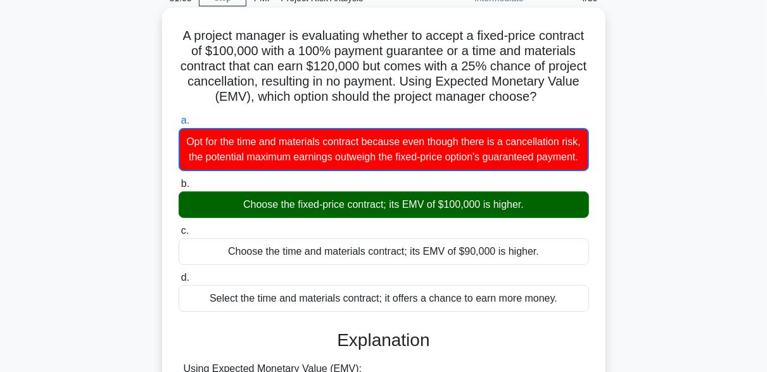
drag, startPoint x: 256, startPoint y: 243, endPoint x: 523, endPoint y: 240, distance: 267.3
click at [523, 218] on div "Choose the fixed-price contract; its EMV of $100,000 is higher." at bounding box center [384, 204] width 410 height 27
click at [531, 218] on div "Choose the fixed-price contract; its EMV of $100,000 is higher." at bounding box center [384, 204] width 410 height 27
click at [179, 188] on input "b. Choose the fixed-price contract; its EMV of $100,000 is higher." at bounding box center [179, 184] width 0 height 8
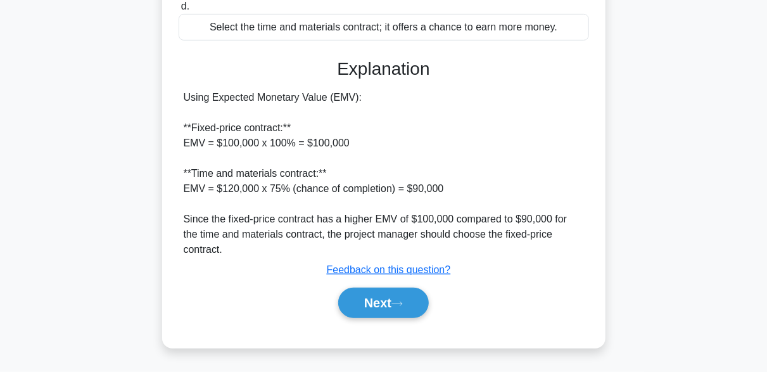
scroll to position [346, 0]
click at [401, 307] on icon at bounding box center [396, 303] width 11 height 7
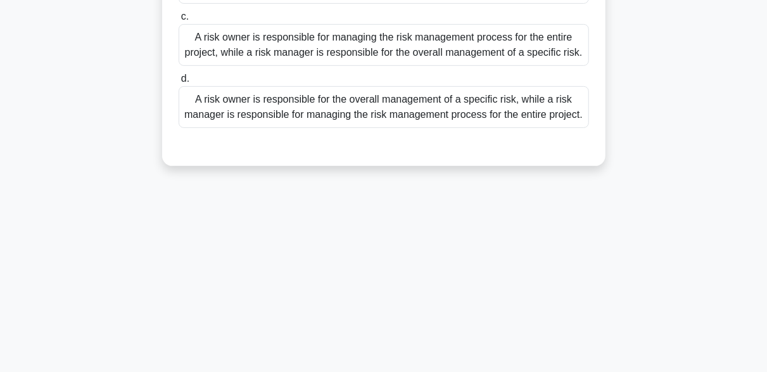
scroll to position [59, 0]
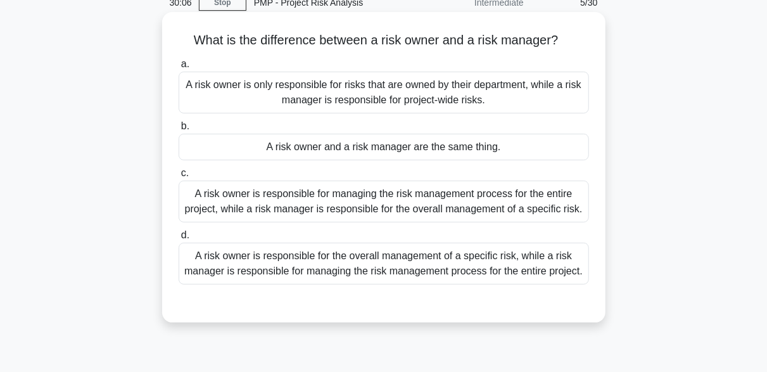
click at [518, 99] on div "A risk owner is only responsible for risks that are owned by their department, …" at bounding box center [384, 93] width 410 height 42
click at [179, 68] on input "a. A risk owner is only responsible for risks that are owned by their departmen…" at bounding box center [179, 64] width 0 height 8
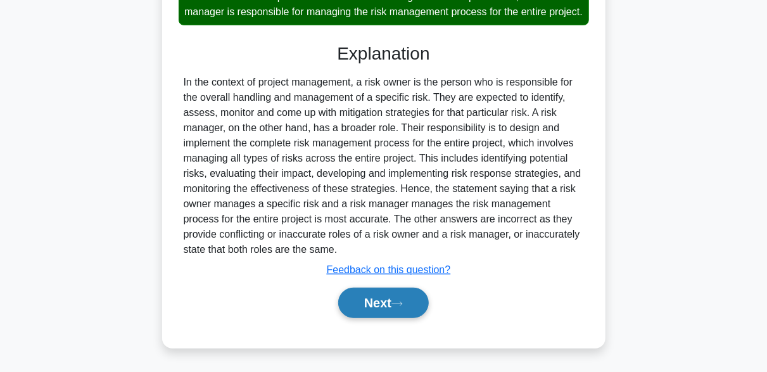
scroll to position [333, 0]
click at [414, 314] on button "Next" at bounding box center [383, 303] width 91 height 30
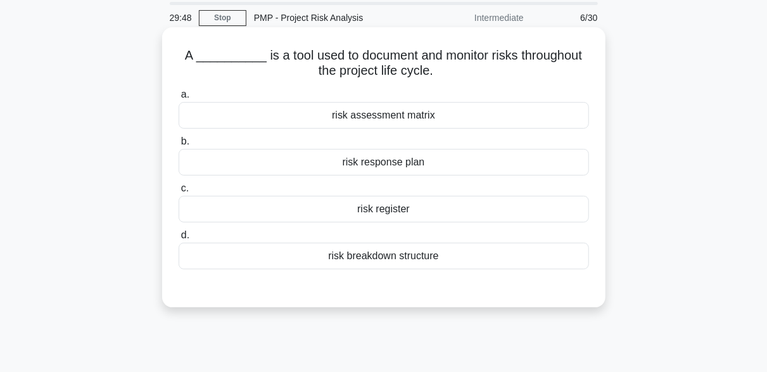
scroll to position [63, 0]
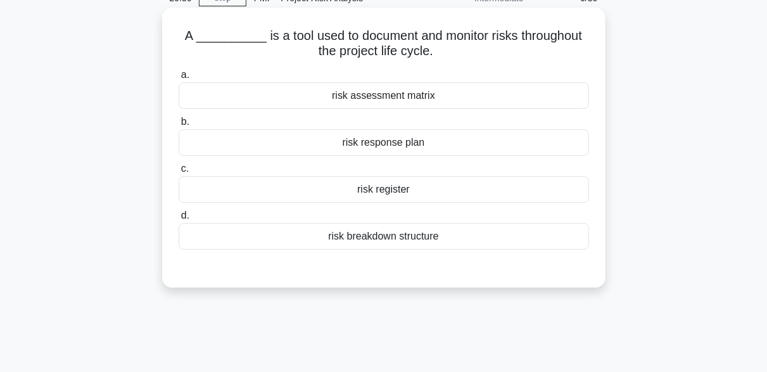
click at [396, 196] on div "risk register" at bounding box center [384, 189] width 410 height 27
click at [179, 173] on input "c. risk register" at bounding box center [179, 169] width 0 height 8
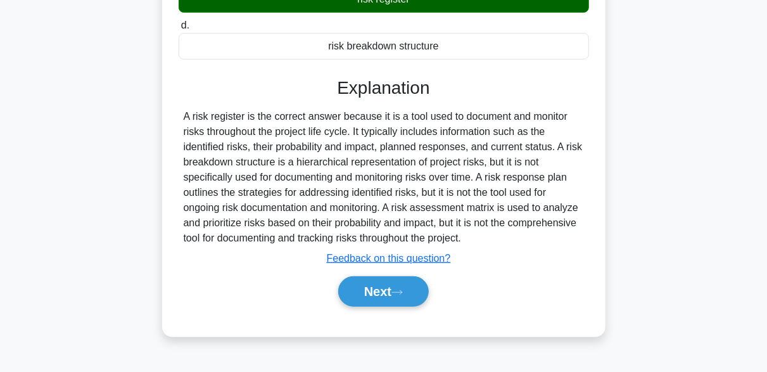
scroll to position [312, 0]
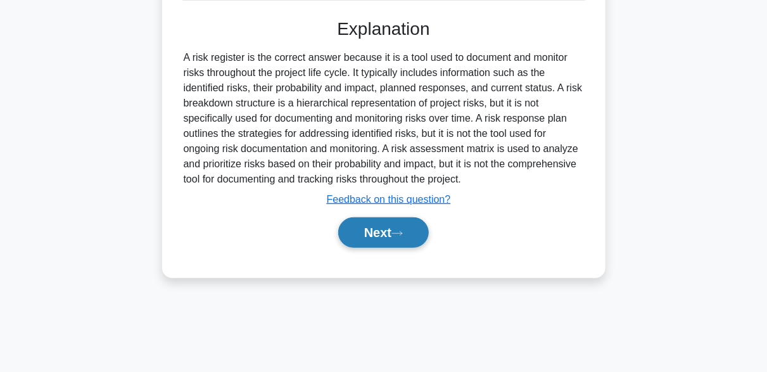
click at [407, 239] on button "Next" at bounding box center [383, 232] width 91 height 30
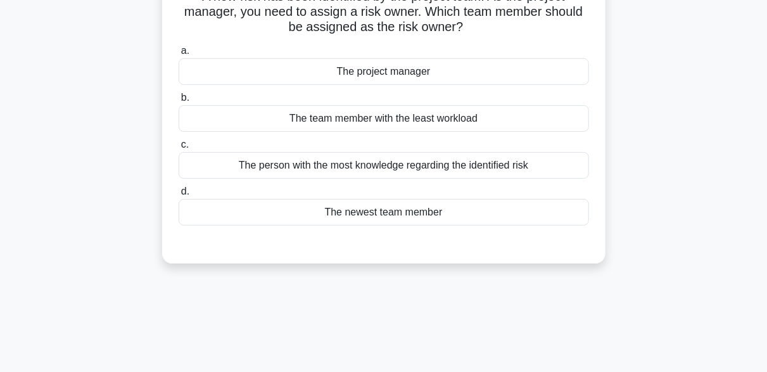
scroll to position [122, 0]
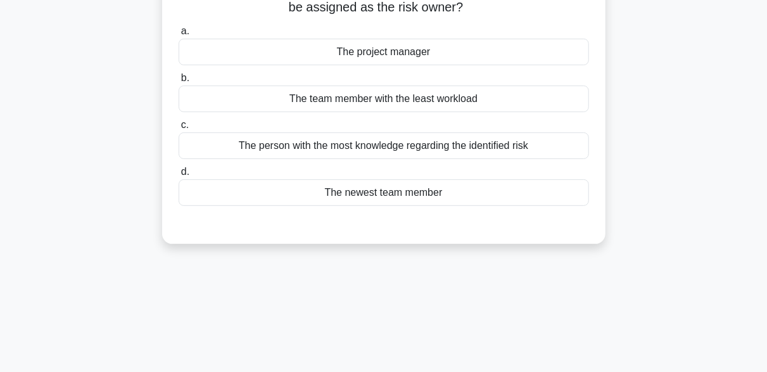
click at [430, 146] on div "The person with the most knowledge regarding the identified risk" at bounding box center [384, 145] width 410 height 27
click at [179, 129] on input "c. The person with the most knowledge regarding the identified risk" at bounding box center [179, 125] width 0 height 8
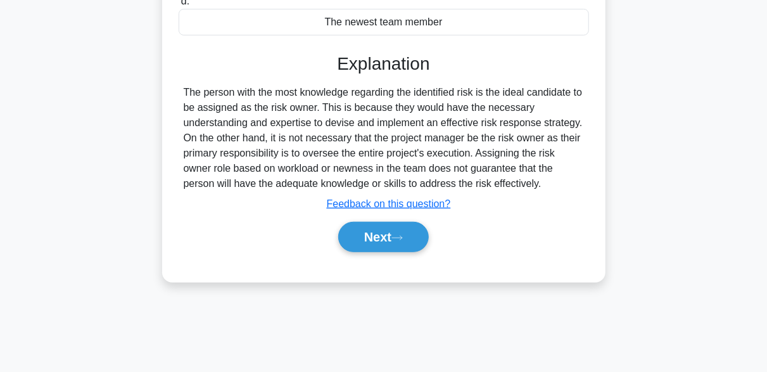
scroll to position [312, 0]
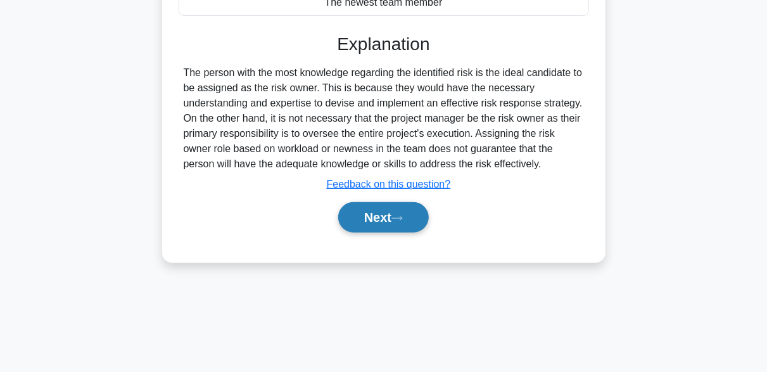
click at [400, 219] on icon at bounding box center [396, 218] width 11 height 7
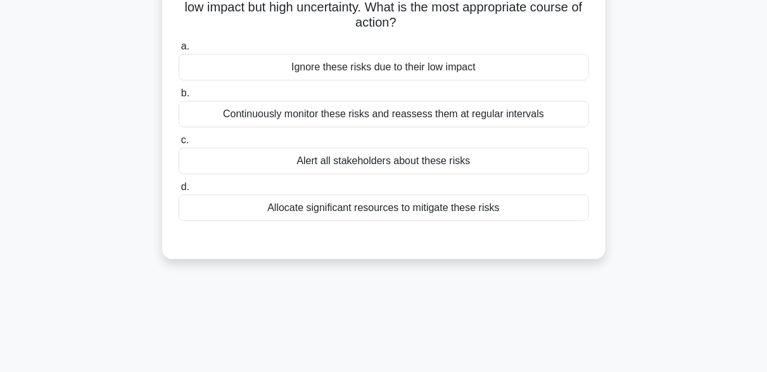
scroll to position [127, 0]
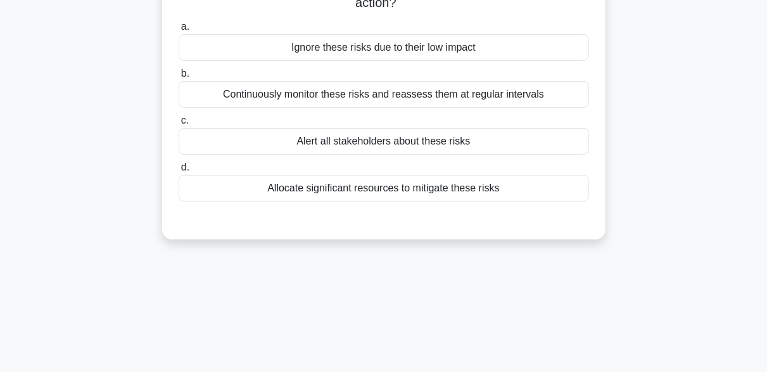
click at [346, 100] on div "Continuously monitor these risks and reassess them at regular intervals" at bounding box center [384, 94] width 410 height 27
click at [179, 78] on input "b. Continuously monitor these risks and reassess them at regular intervals" at bounding box center [179, 74] width 0 height 8
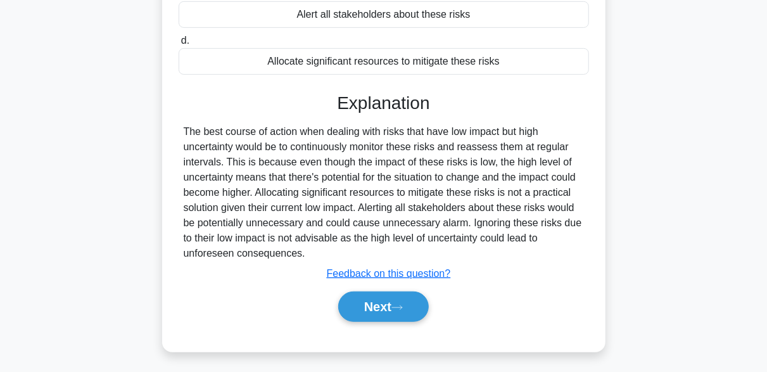
scroll to position [312, 0]
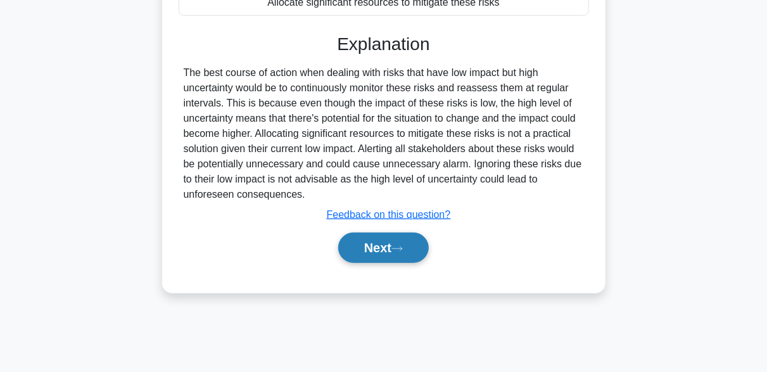
click at [410, 245] on button "Next" at bounding box center [383, 247] width 91 height 30
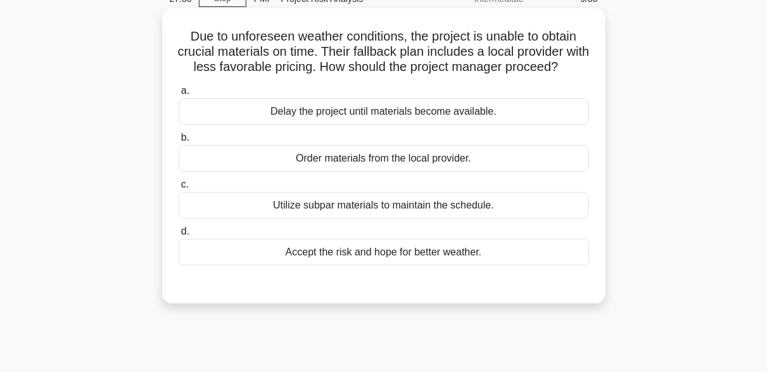
scroll to position [122, 0]
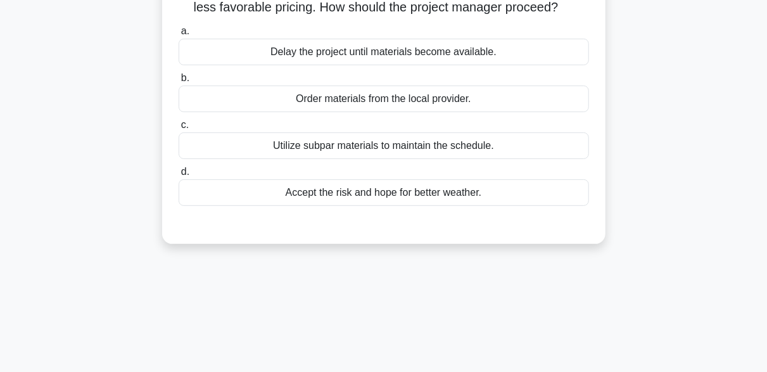
click at [383, 112] on div "Order materials from the local provider." at bounding box center [384, 98] width 410 height 27
click at [179, 82] on input "b. Order materials from the local provider." at bounding box center [179, 78] width 0 height 8
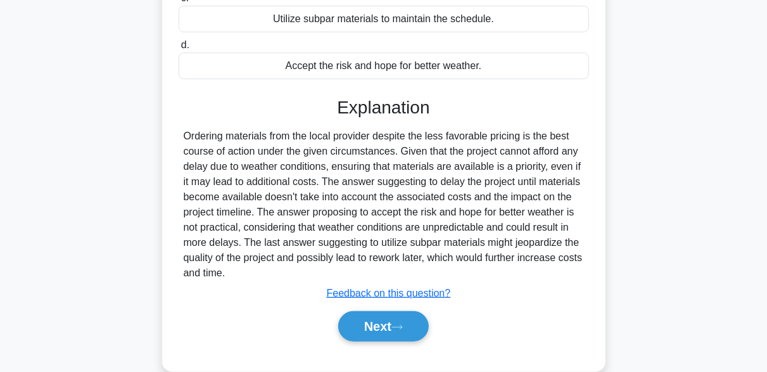
scroll to position [312, 0]
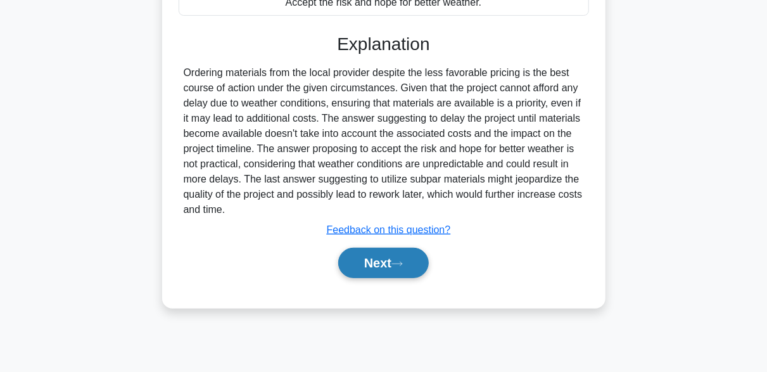
click at [406, 278] on button "Next" at bounding box center [383, 263] width 91 height 30
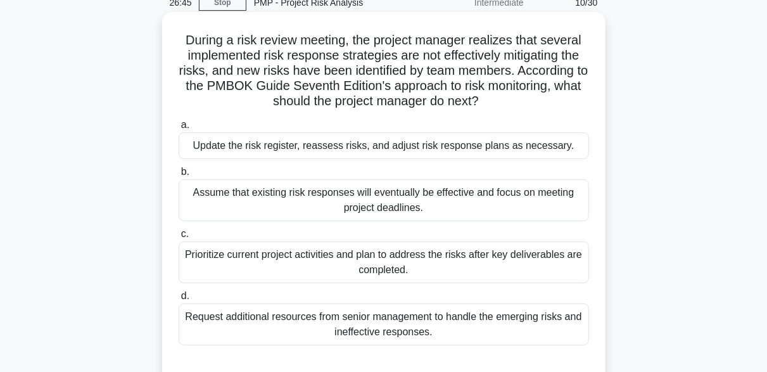
scroll to position [122, 0]
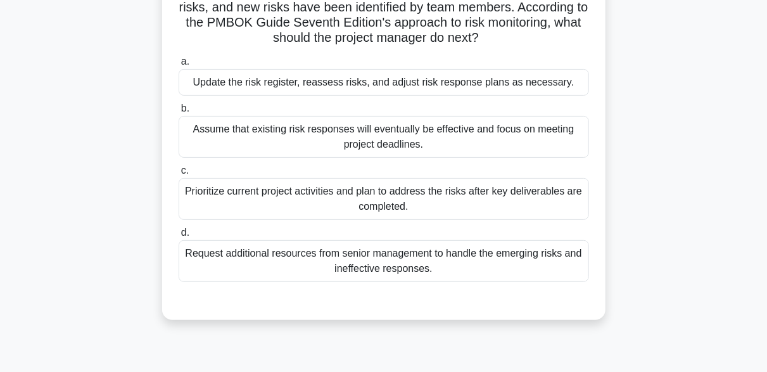
click at [576, 84] on div "Update the risk register, reassess risks, and adjust risk response plans as nec…" at bounding box center [384, 82] width 410 height 27
click at [179, 66] on input "a. Update the risk register, reassess risks, and adjust risk response plans as …" at bounding box center [179, 62] width 0 height 8
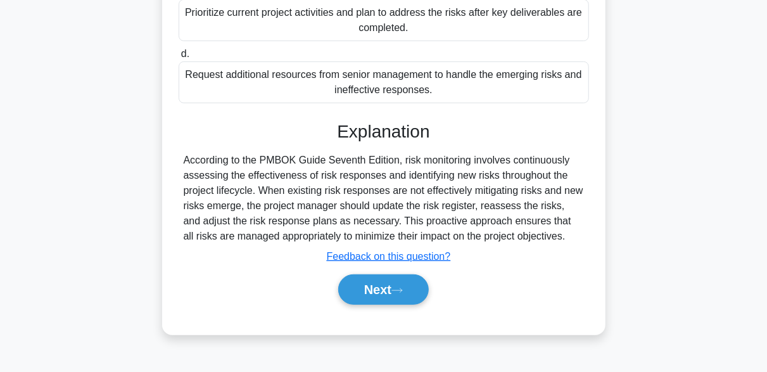
scroll to position [312, 0]
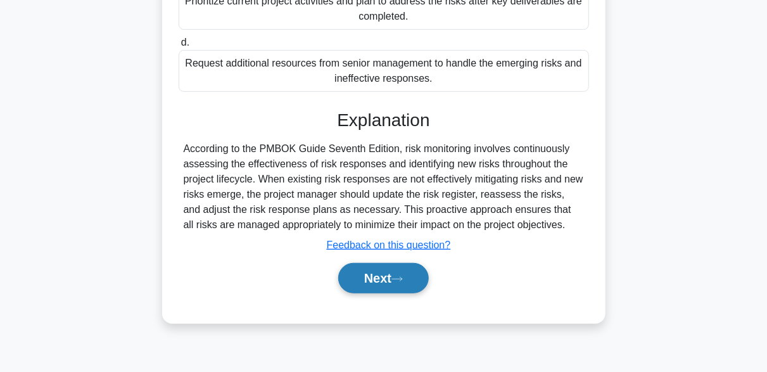
click at [422, 275] on button "Next" at bounding box center [383, 278] width 91 height 30
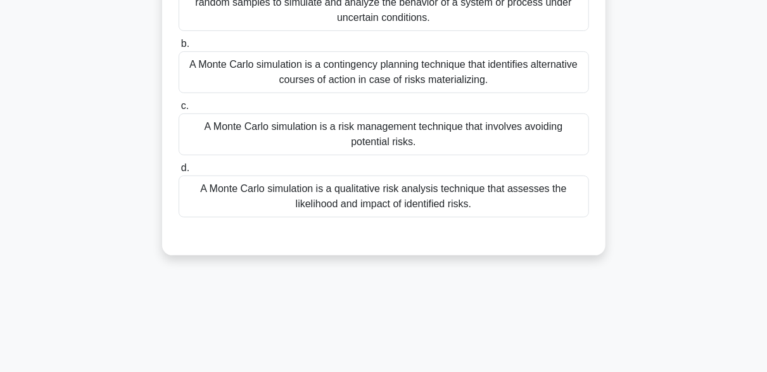
scroll to position [186, 0]
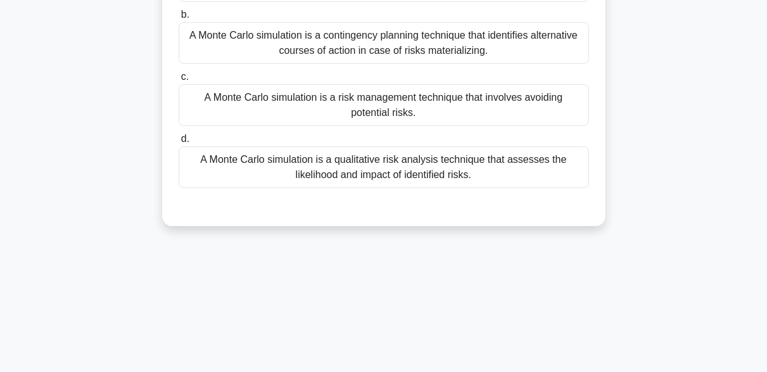
click at [400, 175] on div "A Monte Carlo simulation is a qualitative risk analysis technique that assesses…" at bounding box center [384, 167] width 410 height 42
click at [179, 143] on input "d. A Monte Carlo simulation is a qualitative risk analysis technique that asses…" at bounding box center [179, 139] width 0 height 8
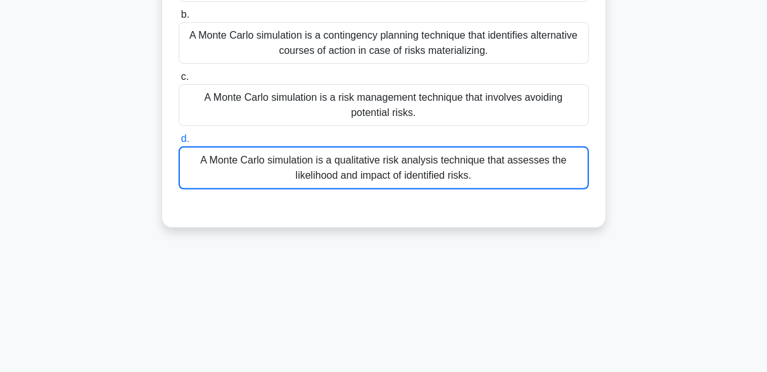
click at [400, 175] on div "A Monte Carlo simulation is a qualitative risk analysis technique that assesses…" at bounding box center [384, 167] width 410 height 43
click at [179, 143] on input "d. A Monte Carlo simulation is a qualitative risk analysis technique that asses…" at bounding box center [179, 139] width 0 height 8
click at [400, 175] on div "A Monte Carlo simulation is a qualitative risk analysis technique that assesses…" at bounding box center [384, 167] width 410 height 43
click at [179, 143] on input "d. A Monte Carlo simulation is a qualitative risk analysis technique that asses…" at bounding box center [179, 139] width 0 height 8
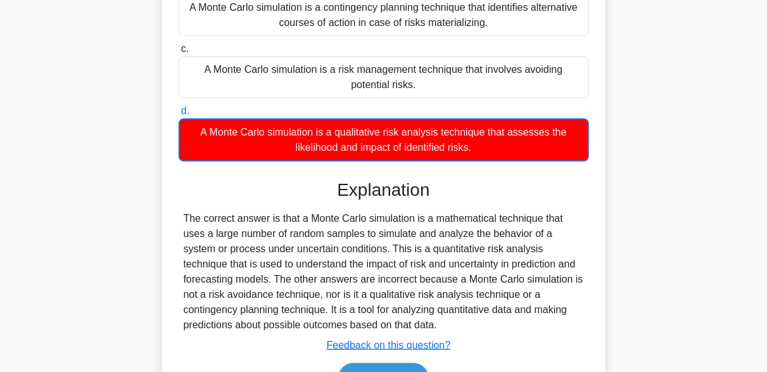
scroll to position [312, 0]
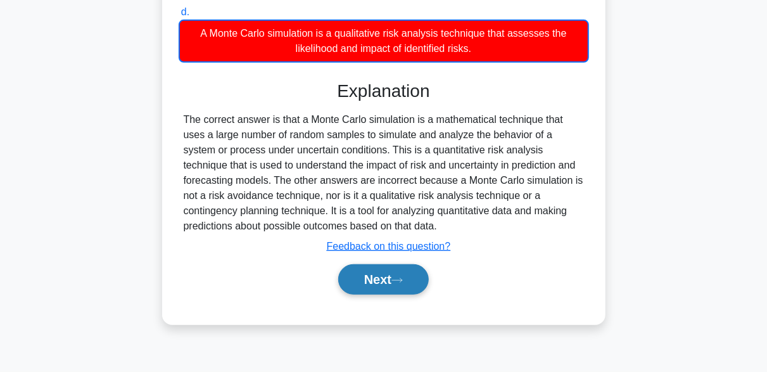
click at [402, 286] on button "Next" at bounding box center [383, 279] width 91 height 30
click at [403, 282] on icon at bounding box center [396, 280] width 11 height 7
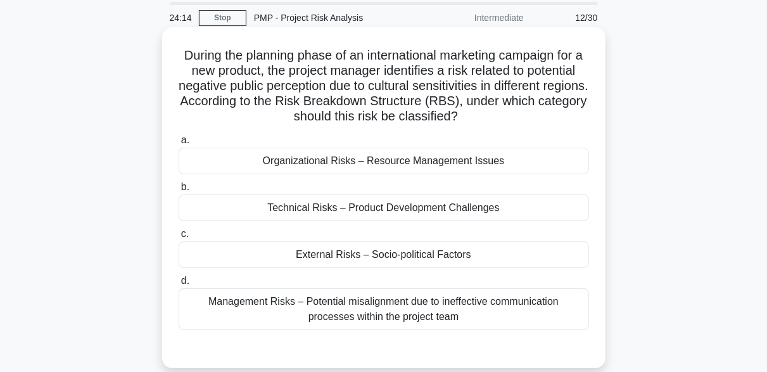
scroll to position [63, 0]
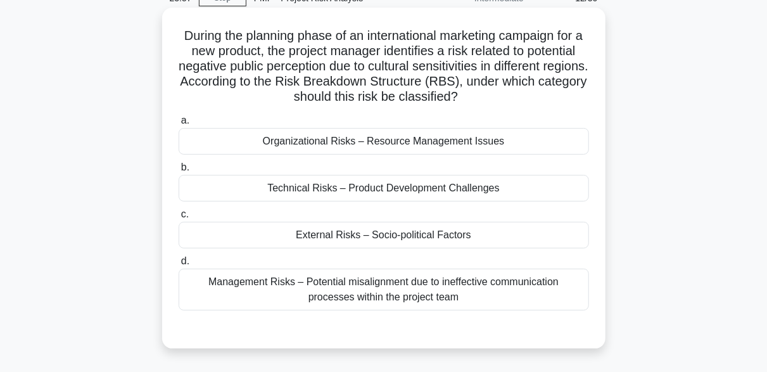
click at [363, 236] on div "External Risks – Socio-political Factors" at bounding box center [384, 235] width 410 height 27
click at [179, 218] on input "c. External Risks – Socio-political Factors" at bounding box center [179, 214] width 0 height 8
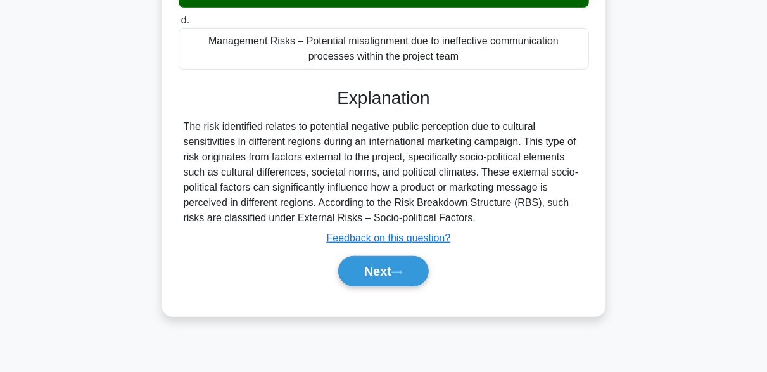
scroll to position [312, 0]
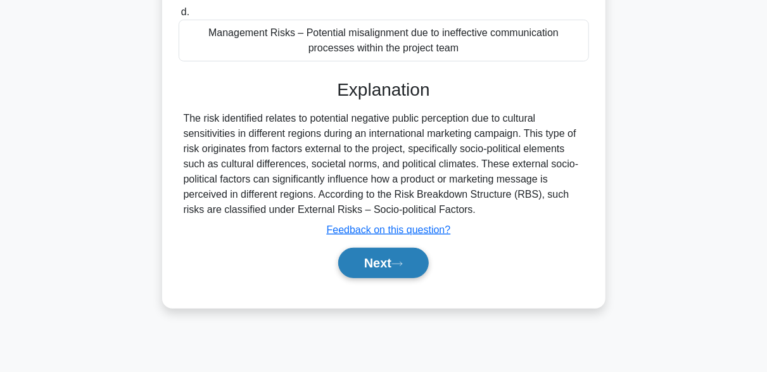
click at [403, 264] on icon at bounding box center [396, 263] width 11 height 7
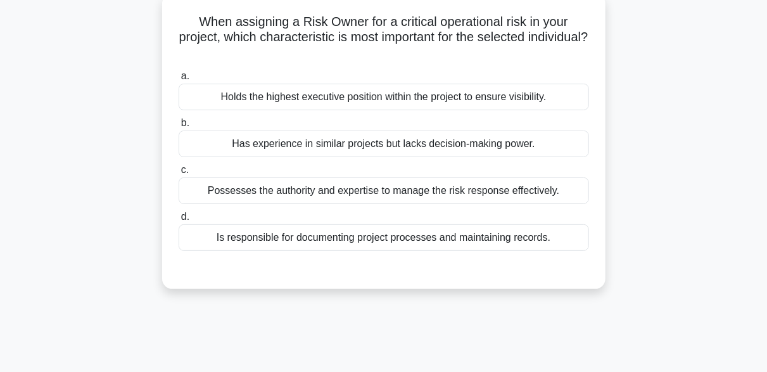
scroll to position [59, 0]
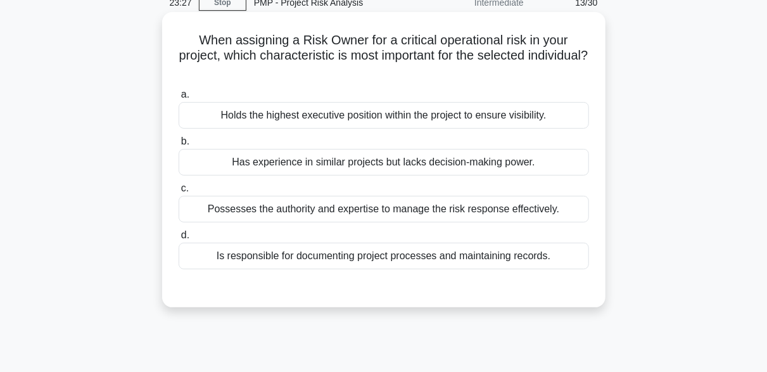
click at [493, 210] on div "Possesses the authority and expertise to manage the risk response effectively." at bounding box center [384, 209] width 410 height 27
click at [179, 193] on input "c. Possesses the authority and expertise to manage the risk response effectivel…" at bounding box center [179, 188] width 0 height 8
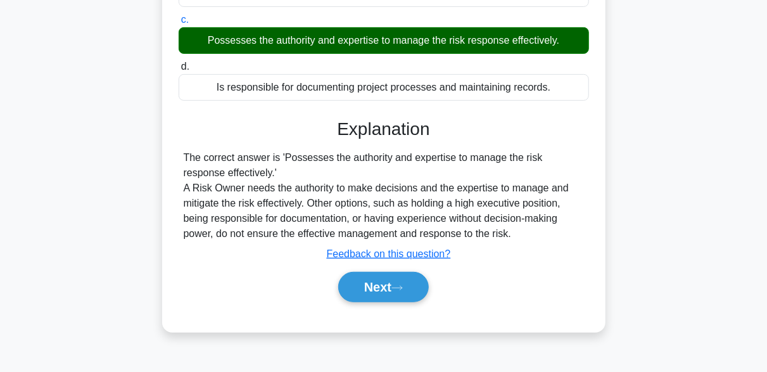
scroll to position [249, 0]
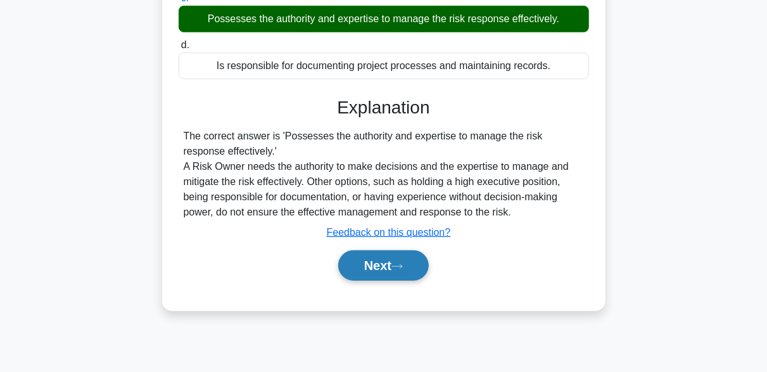
click at [424, 256] on button "Next" at bounding box center [383, 265] width 91 height 30
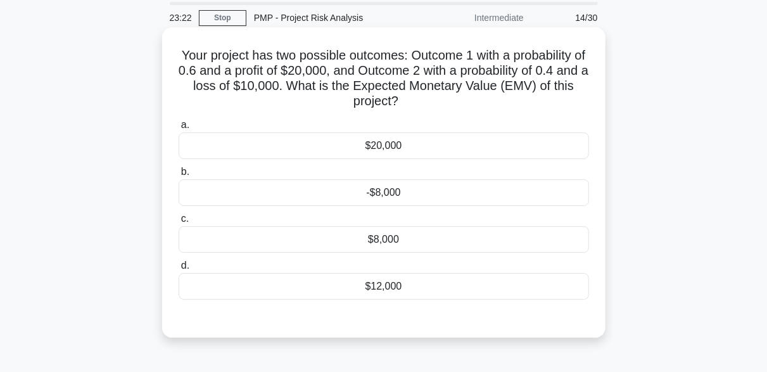
scroll to position [63, 0]
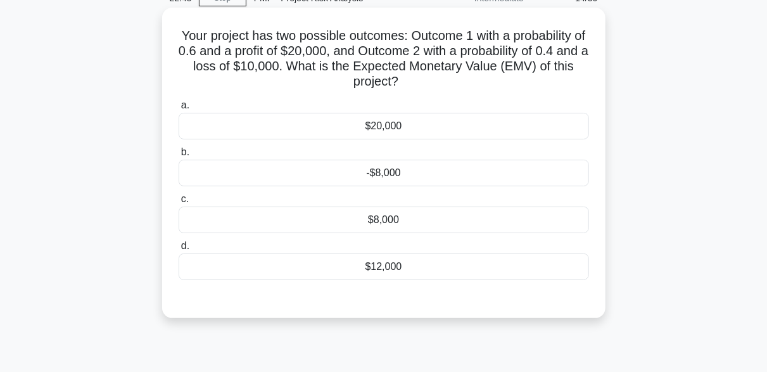
click at [393, 268] on div "$12,000" at bounding box center [384, 266] width 410 height 27
click at [179, 250] on input "d. $12,000" at bounding box center [179, 246] width 0 height 8
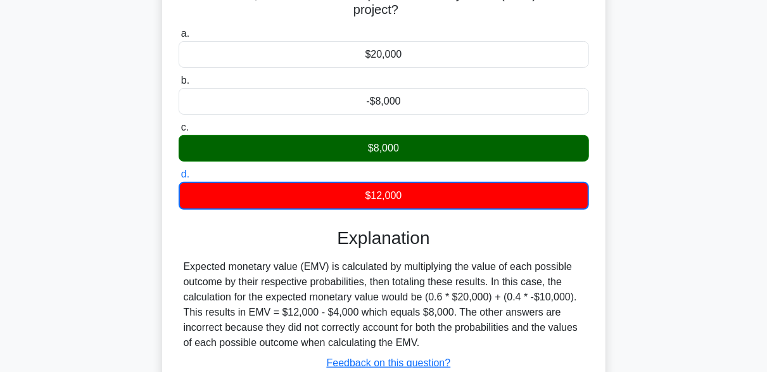
scroll to position [253, 0]
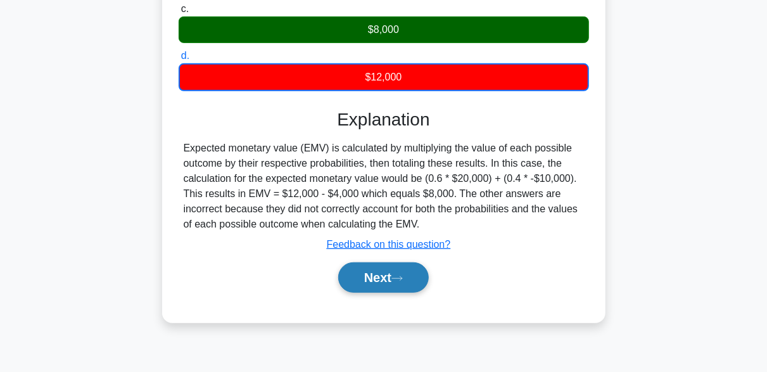
click at [408, 272] on button "Next" at bounding box center [383, 277] width 91 height 30
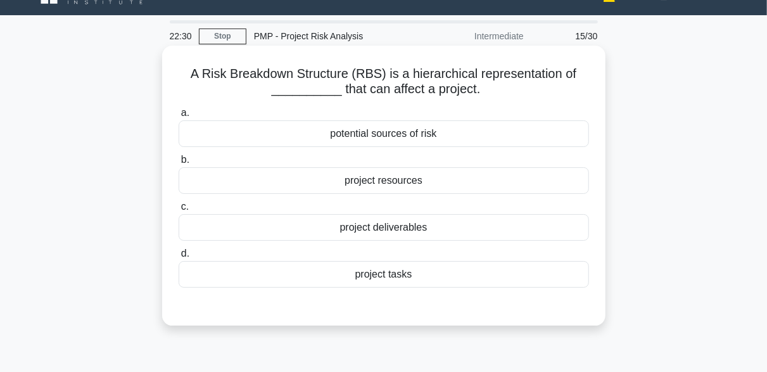
scroll to position [0, 0]
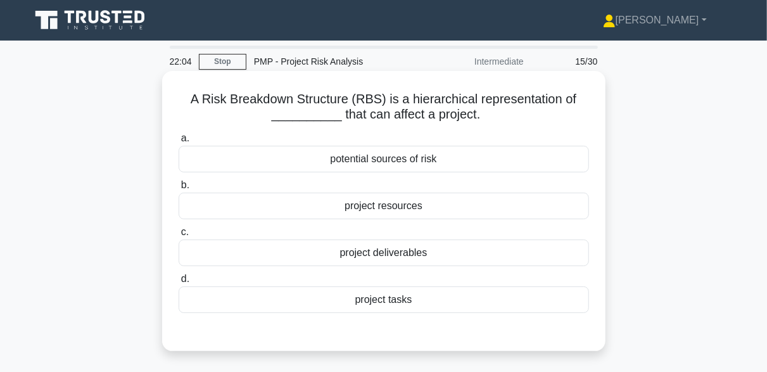
click at [435, 165] on div "potential sources of risk" at bounding box center [384, 159] width 410 height 27
click at [179, 142] on input "a. potential sources of risk" at bounding box center [179, 138] width 0 height 8
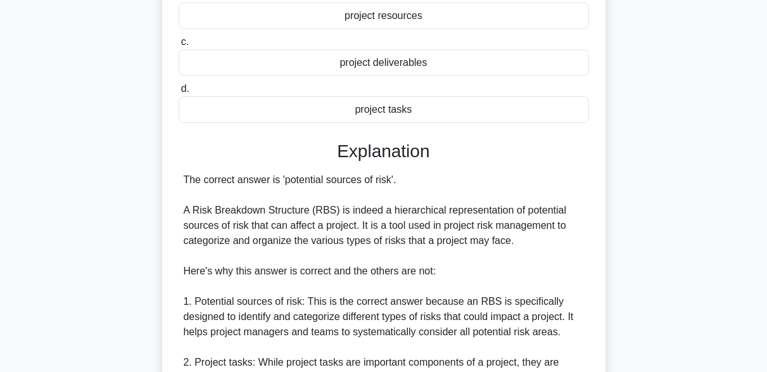
scroll to position [317, 0]
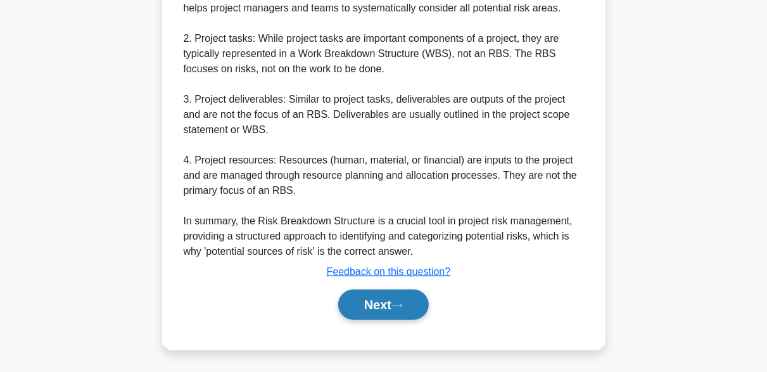
click at [415, 307] on button "Next" at bounding box center [383, 304] width 91 height 30
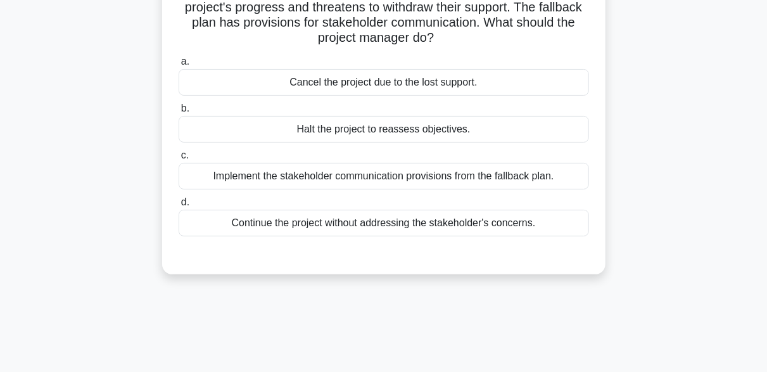
scroll to position [127, 0]
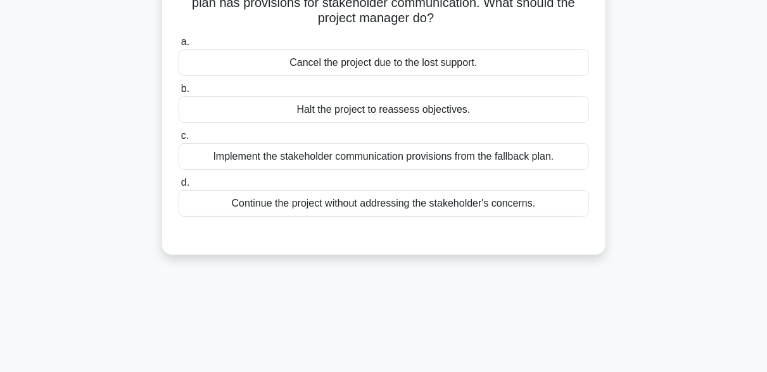
click at [469, 158] on div "Implement the stakeholder communication provisions from the fallback plan." at bounding box center [384, 156] width 410 height 27
click at [179, 140] on input "c. Implement the stakeholder communication provisions from the fallback plan." at bounding box center [179, 136] width 0 height 8
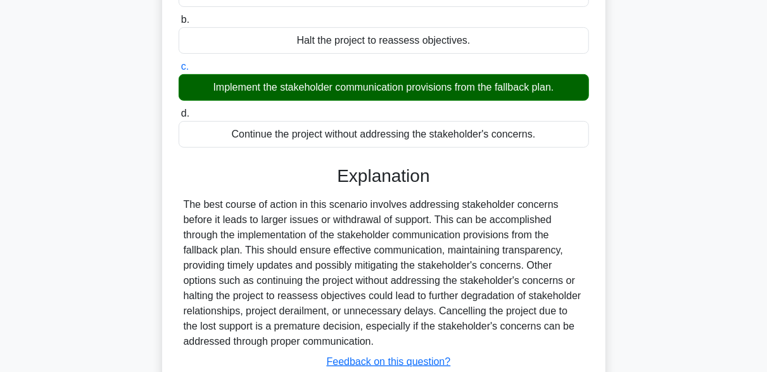
scroll to position [312, 0]
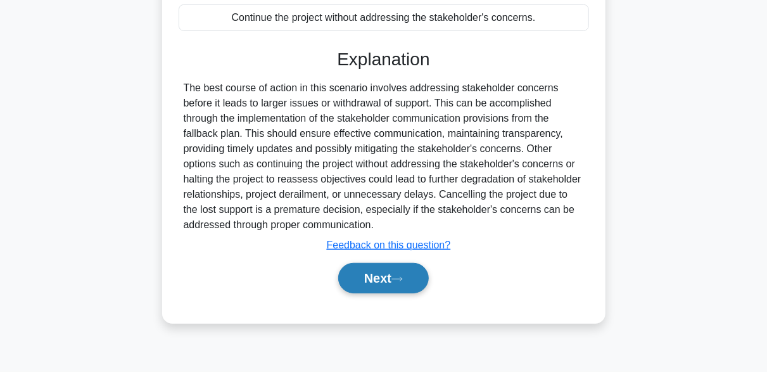
click at [415, 275] on button "Next" at bounding box center [383, 278] width 91 height 30
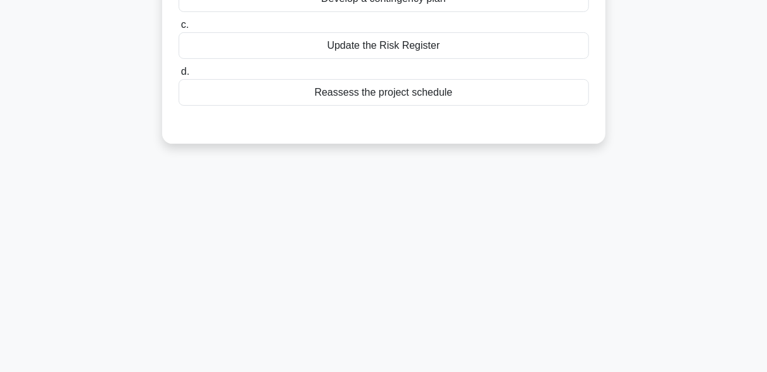
scroll to position [59, 0]
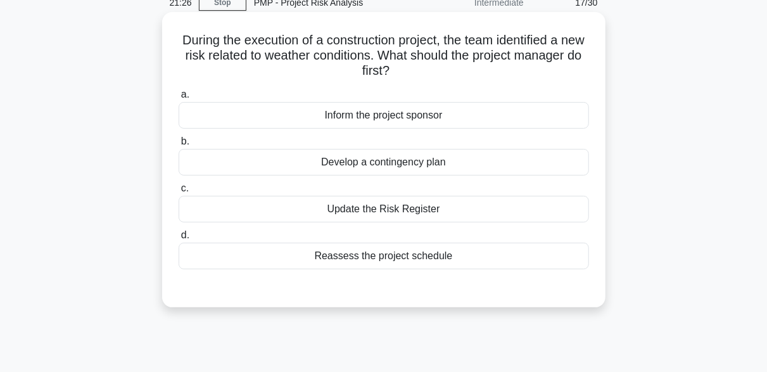
click at [396, 204] on div "Update the Risk Register" at bounding box center [384, 209] width 410 height 27
click at [179, 193] on input "c. Update the Risk Register" at bounding box center [179, 188] width 0 height 8
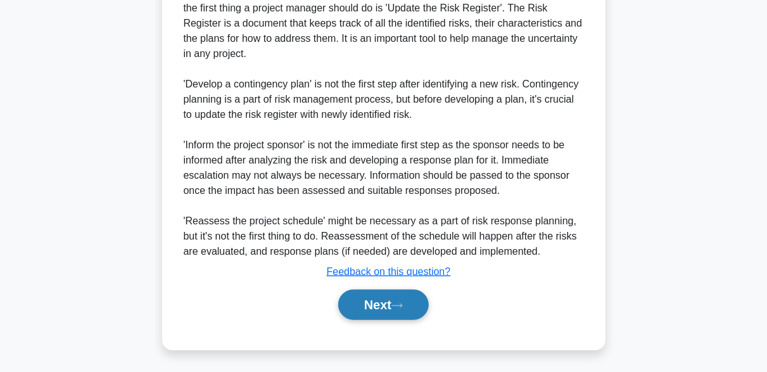
click at [403, 307] on icon at bounding box center [396, 305] width 11 height 7
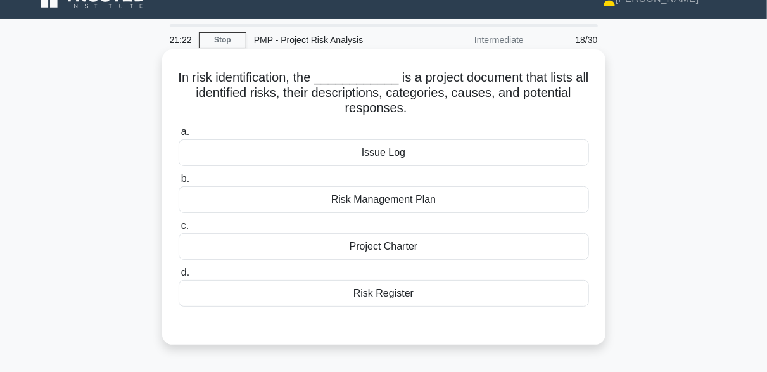
scroll to position [0, 0]
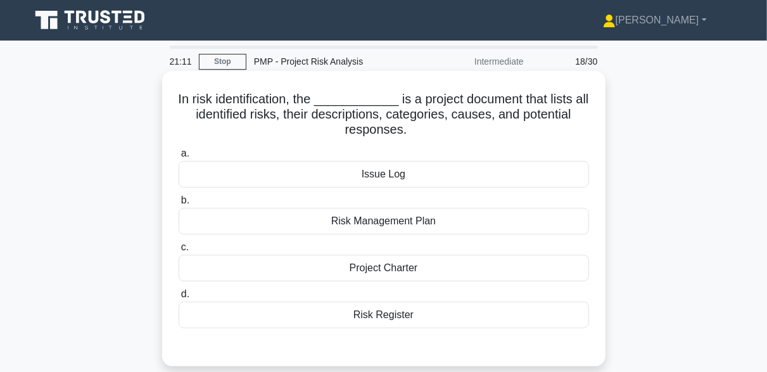
click at [376, 326] on div "Risk Register" at bounding box center [384, 314] width 410 height 27
click at [179, 298] on input "d. Risk Register" at bounding box center [179, 294] width 0 height 8
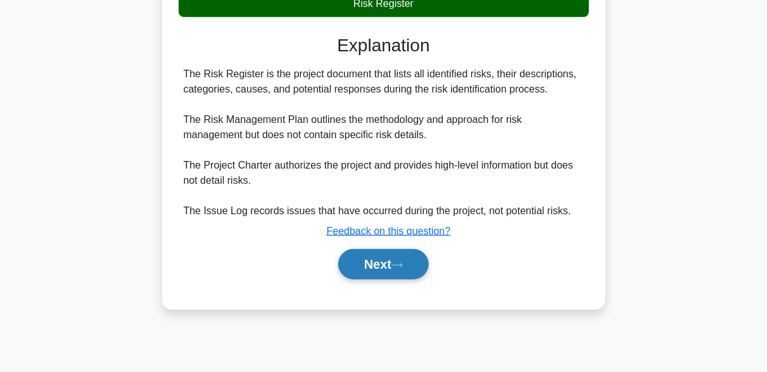
scroll to position [312, 0]
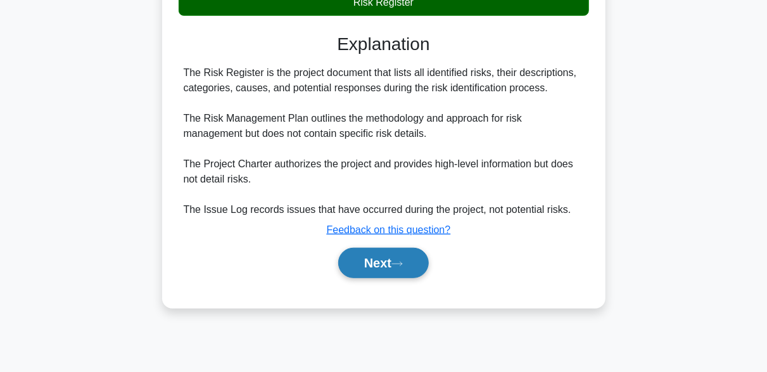
click at [410, 270] on button "Next" at bounding box center [383, 263] width 91 height 30
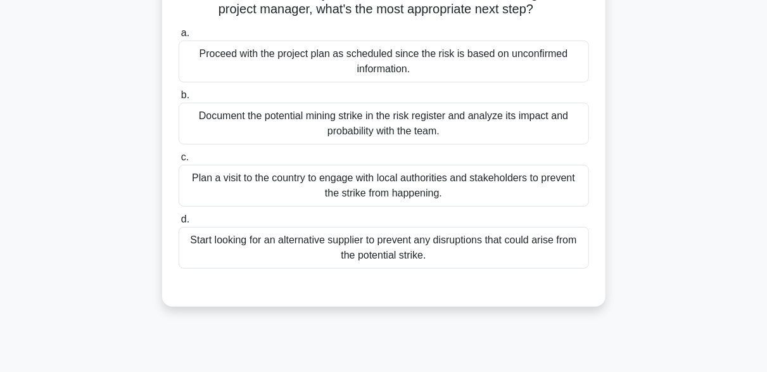
scroll to position [186, 0]
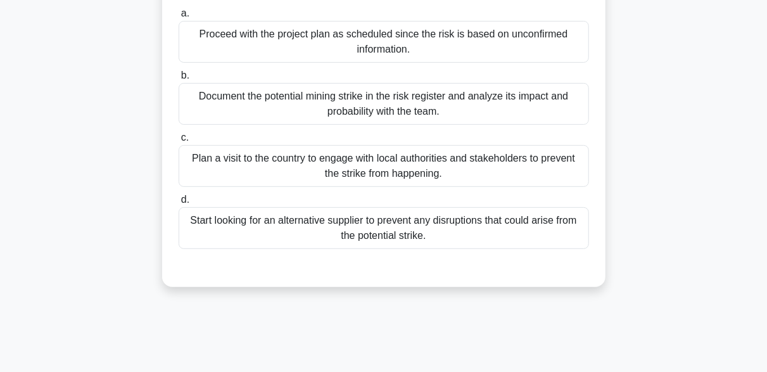
click at [341, 105] on div "Document the potential mining strike in the risk register and analyze its impac…" at bounding box center [384, 104] width 410 height 42
click at [179, 80] on input "b. Document the potential mining strike in the risk register and analyze its im…" at bounding box center [179, 76] width 0 height 8
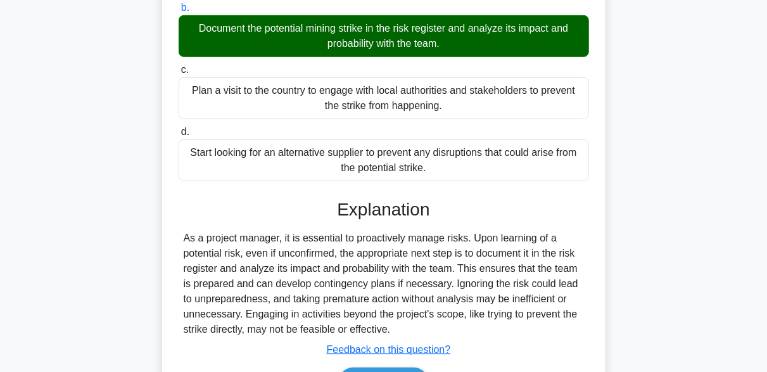
scroll to position [331, 0]
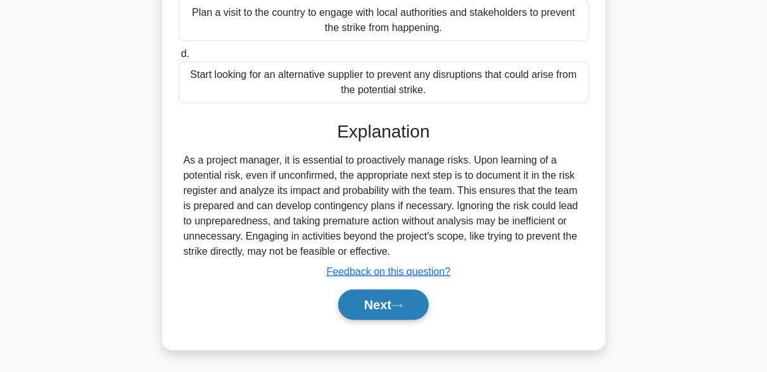
click at [410, 309] on button "Next" at bounding box center [383, 304] width 91 height 30
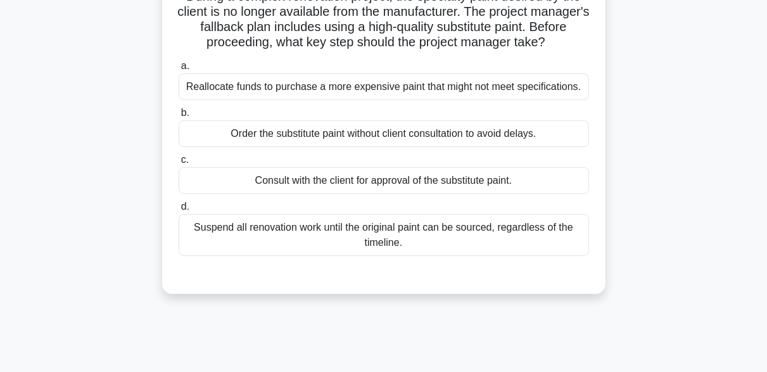
scroll to position [122, 0]
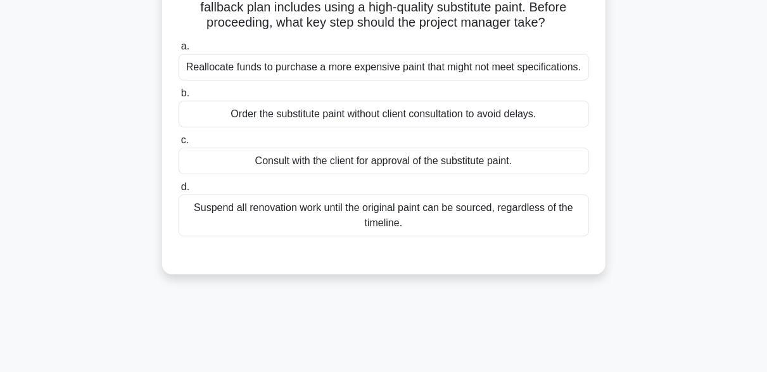
click at [406, 163] on div "Consult with the client for approval of the substitute paint." at bounding box center [384, 161] width 410 height 27
click at [179, 144] on input "c. Consult with the client for approval of the substitute paint." at bounding box center [179, 140] width 0 height 8
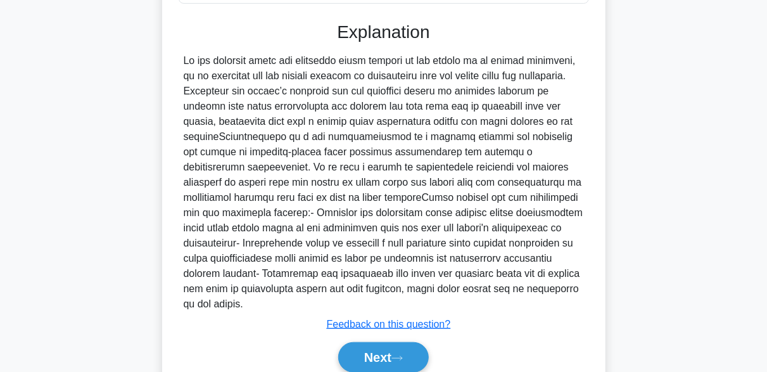
scroll to position [376, 0]
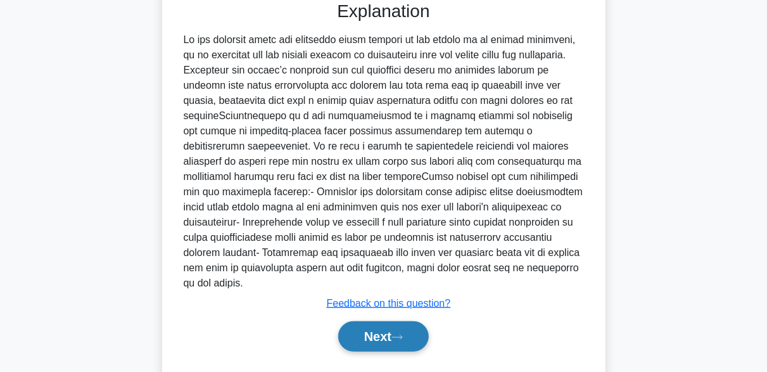
click at [402, 321] on button "Next" at bounding box center [383, 336] width 91 height 30
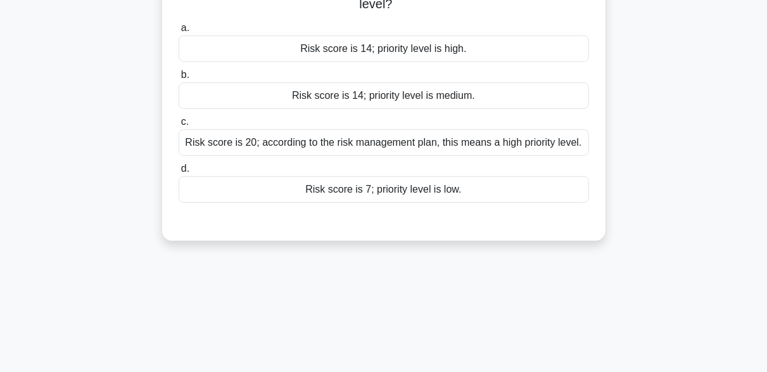
scroll to position [190, 0]
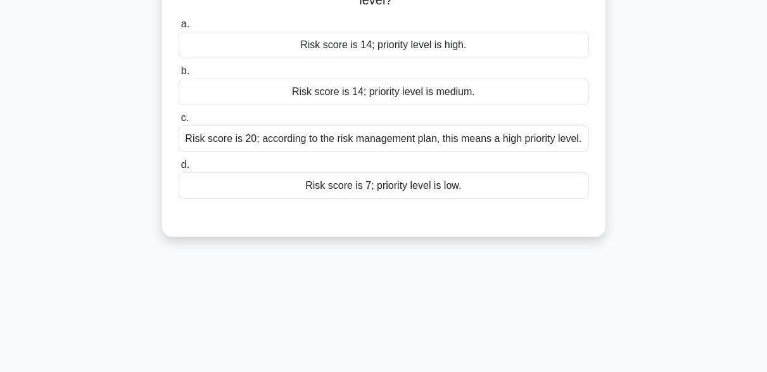
click at [383, 94] on div "Risk score is 14; priority level is medium." at bounding box center [384, 92] width 410 height 27
click at [179, 75] on input "b. Risk score is 14; priority level is medium." at bounding box center [179, 71] width 0 height 8
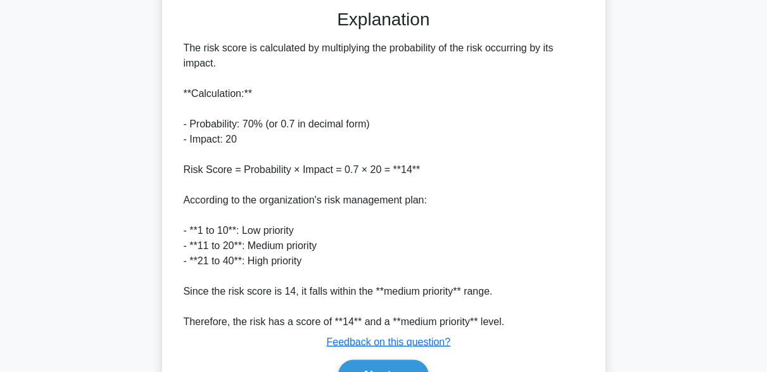
scroll to position [443, 0]
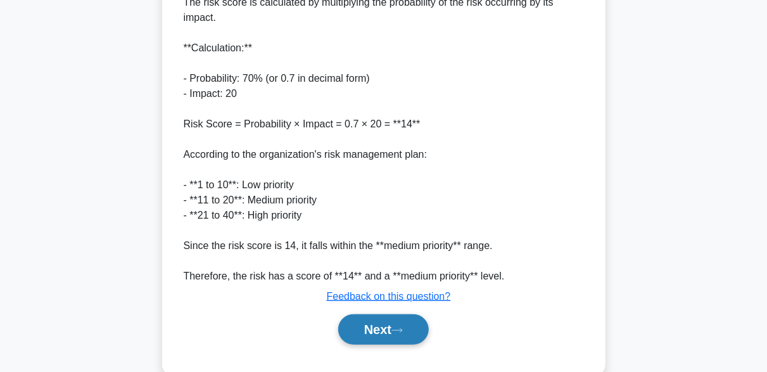
click at [405, 322] on button "Next" at bounding box center [383, 329] width 91 height 30
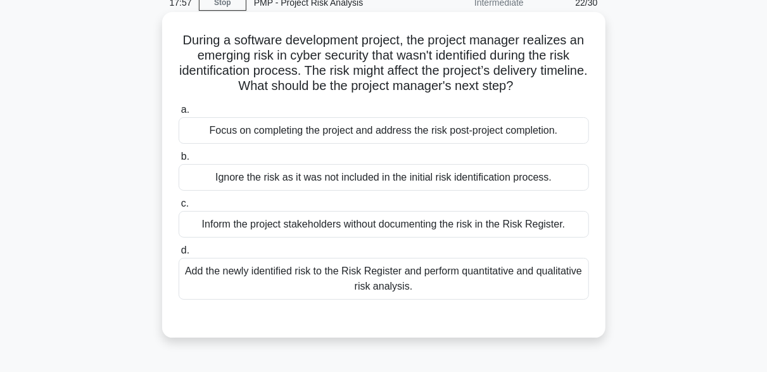
scroll to position [122, 0]
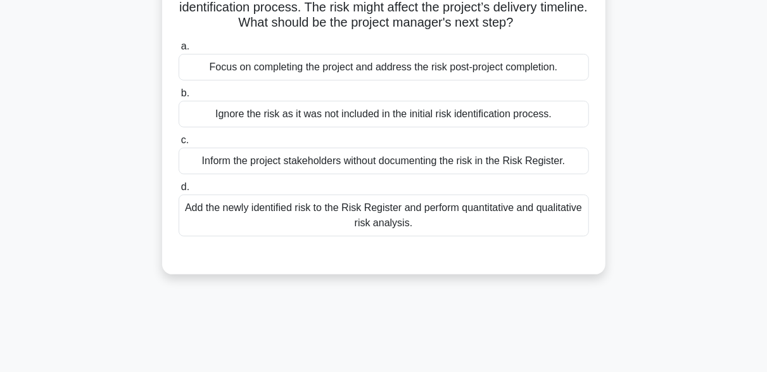
click at [387, 219] on div "Add the newly identified risk to the Risk Register and perform quantitative and…" at bounding box center [384, 215] width 410 height 42
click at [179, 191] on input "d. Add the newly identified risk to the Risk Register and perform quantitative …" at bounding box center [179, 187] width 0 height 8
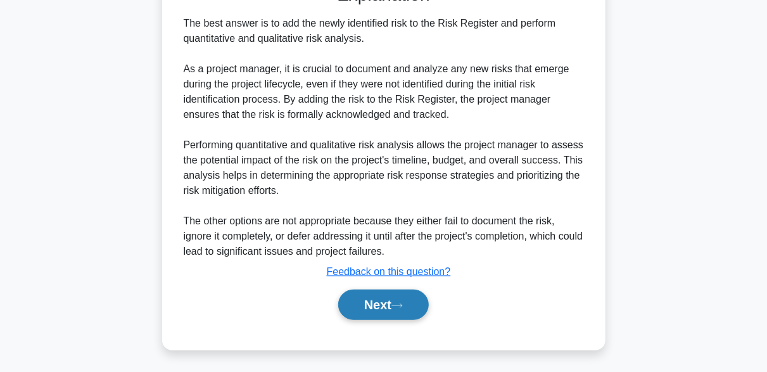
click at [424, 308] on button "Next" at bounding box center [383, 304] width 91 height 30
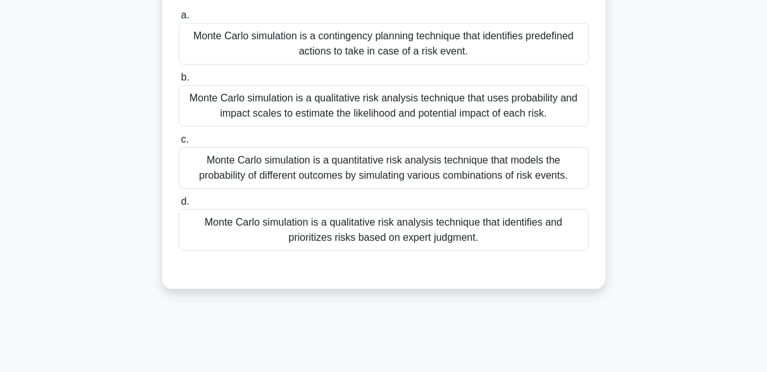
scroll to position [127, 0]
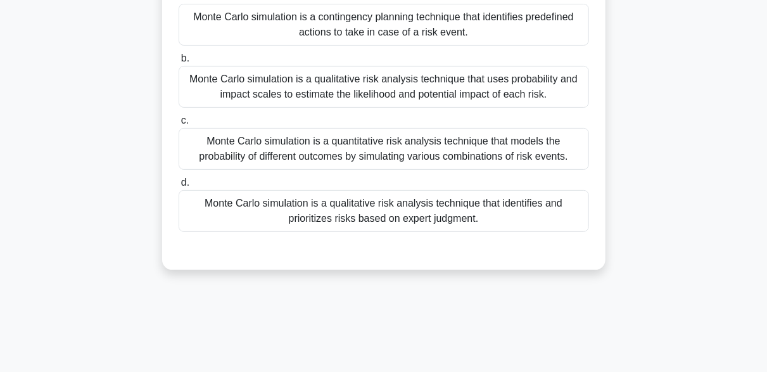
click at [386, 156] on div "Monte Carlo simulation is a quantitative risk analysis technique that models th…" at bounding box center [384, 149] width 410 height 42
click at [179, 125] on input "c. Monte Carlo simulation is a quantitative risk analysis technique that models…" at bounding box center [179, 121] width 0 height 8
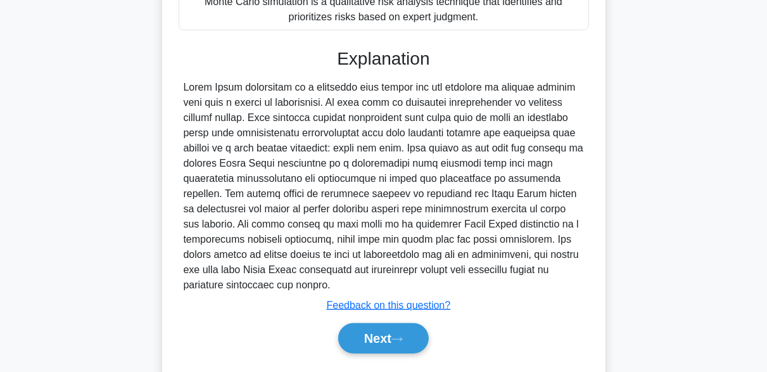
scroll to position [362, 0]
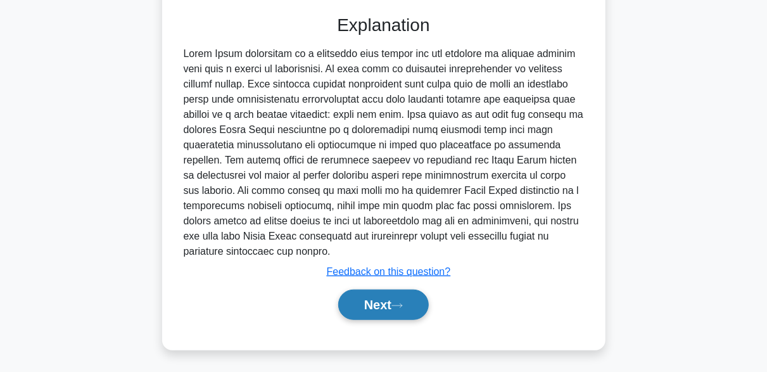
click at [396, 304] on button "Next" at bounding box center [383, 304] width 91 height 30
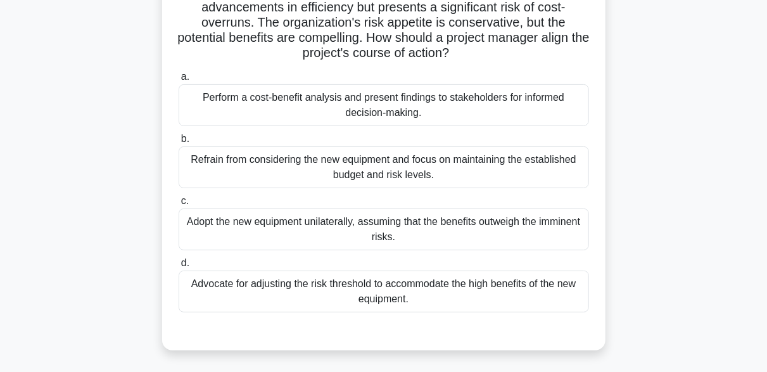
scroll to position [127, 0]
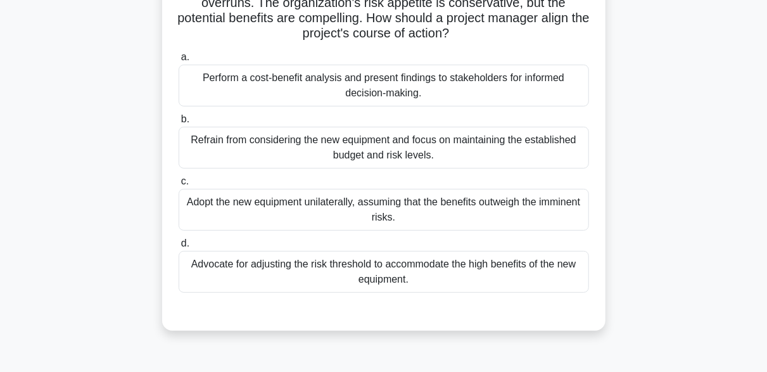
click at [415, 95] on div "Perform a cost-benefit analysis and present findings to stakeholders for inform…" at bounding box center [384, 86] width 410 height 42
click at [179, 61] on input "a. Perform a cost-benefit analysis and present findings to stakeholders for inf…" at bounding box center [179, 57] width 0 height 8
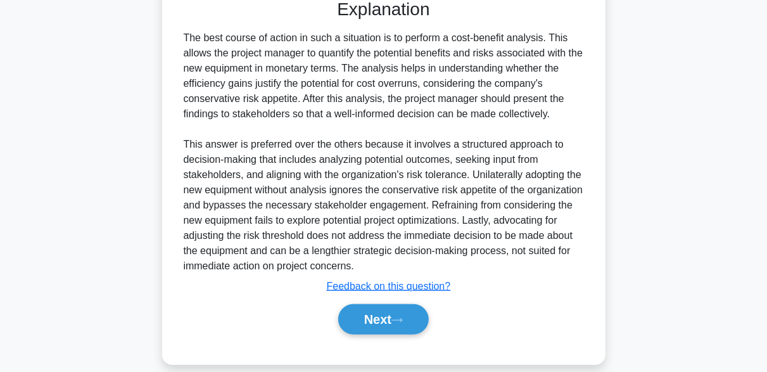
scroll to position [443, 0]
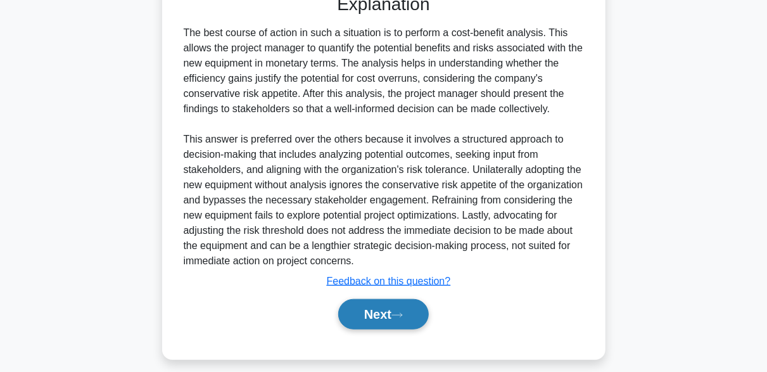
click at [407, 309] on button "Next" at bounding box center [383, 314] width 91 height 30
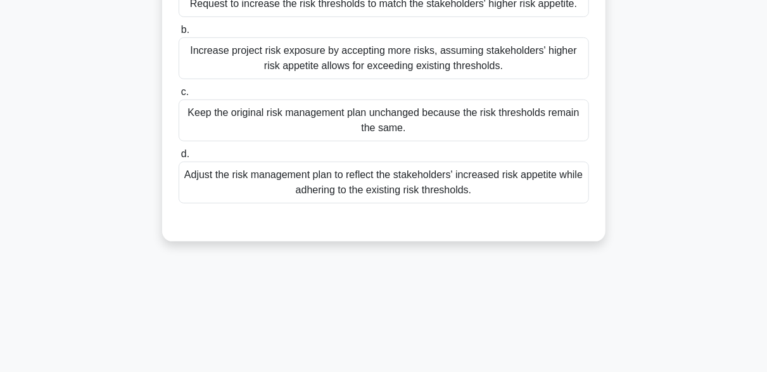
scroll to position [122, 0]
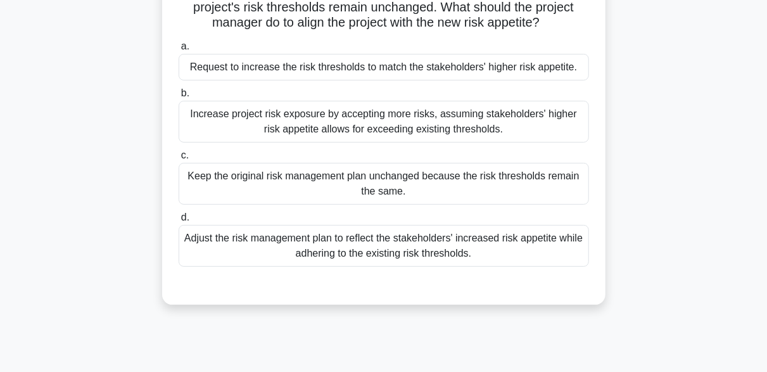
click at [303, 236] on div "Adjust the risk management plan to reflect the stakeholders' increased risk app…" at bounding box center [384, 246] width 410 height 42
click at [179, 222] on input "d. Adjust the risk management plan to reflect the stakeholders' increased risk …" at bounding box center [179, 217] width 0 height 8
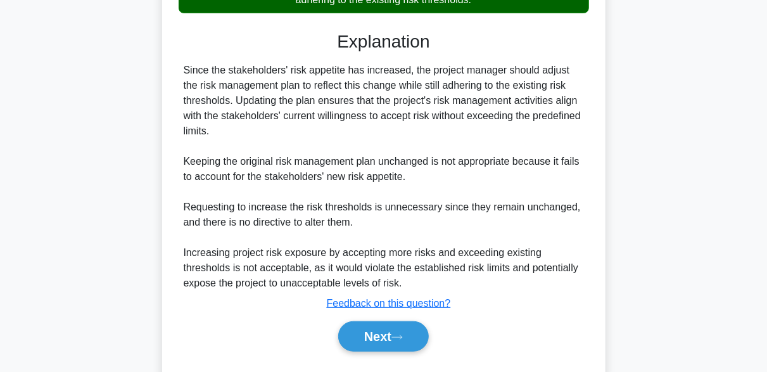
scroll to position [407, 0]
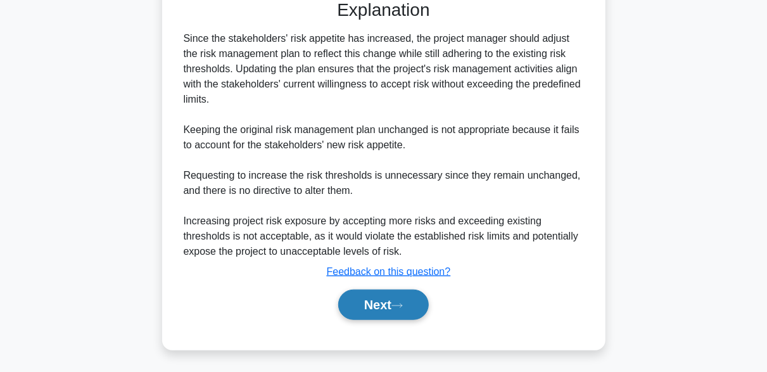
click at [408, 310] on button "Next" at bounding box center [383, 304] width 91 height 30
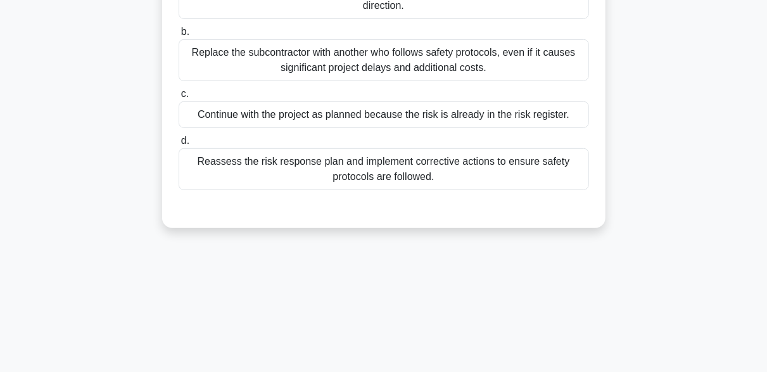
scroll to position [249, 0]
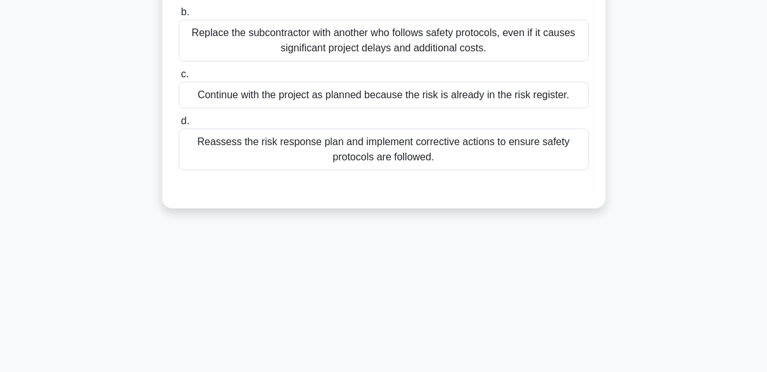
click at [480, 158] on div "Reassess the risk response plan and implement corrective actions to ensure safe…" at bounding box center [384, 150] width 410 height 42
click at [179, 125] on input "d. Reassess the risk response plan and implement corrective actions to ensure s…" at bounding box center [179, 121] width 0 height 8
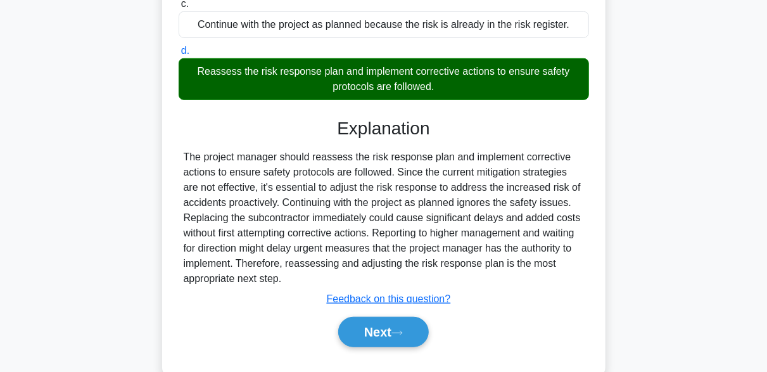
scroll to position [346, 0]
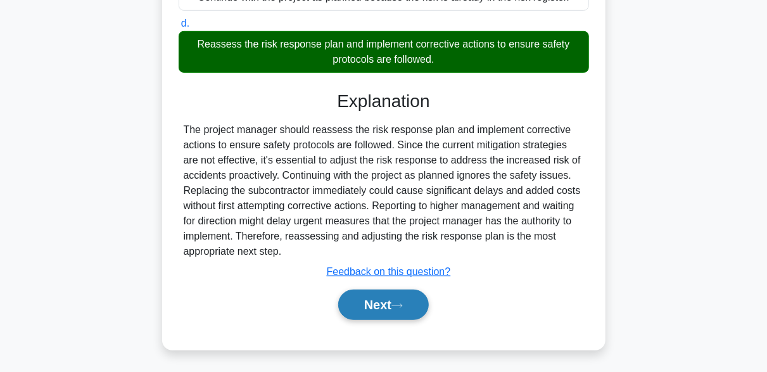
click at [402, 295] on button "Next" at bounding box center [383, 304] width 91 height 30
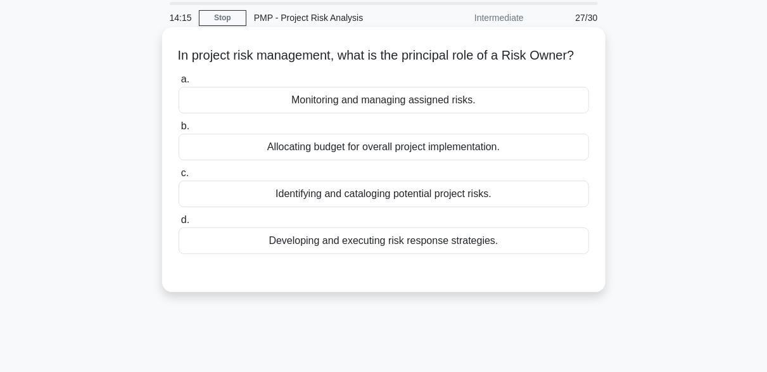
scroll to position [63, 0]
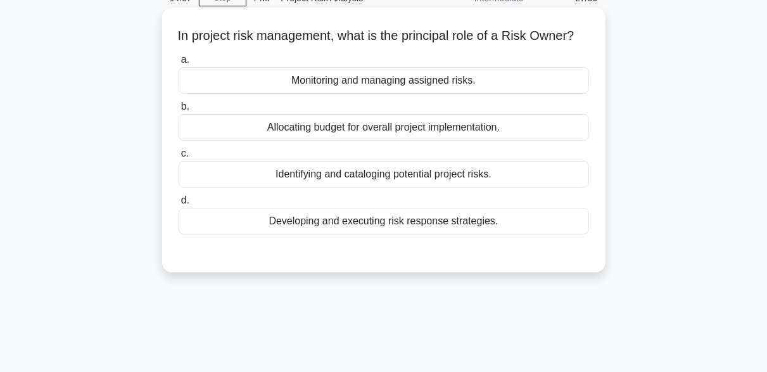
click at [345, 94] on div "Monitoring and managing assigned risks." at bounding box center [384, 80] width 410 height 27
click at [179, 64] on input "a. Monitoring and managing assigned risks." at bounding box center [179, 60] width 0 height 8
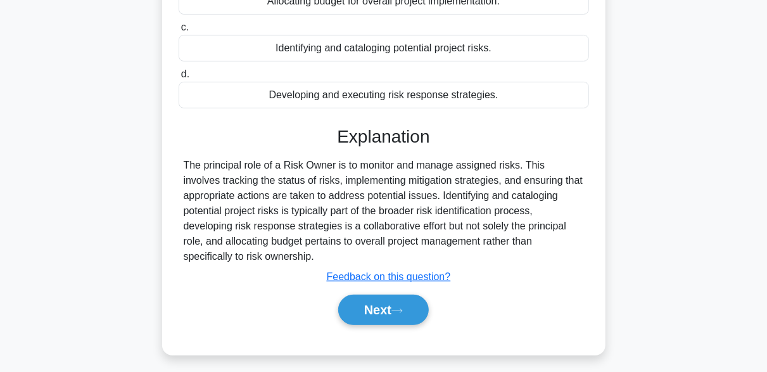
scroll to position [190, 0]
click at [412, 318] on button "Next" at bounding box center [383, 309] width 91 height 30
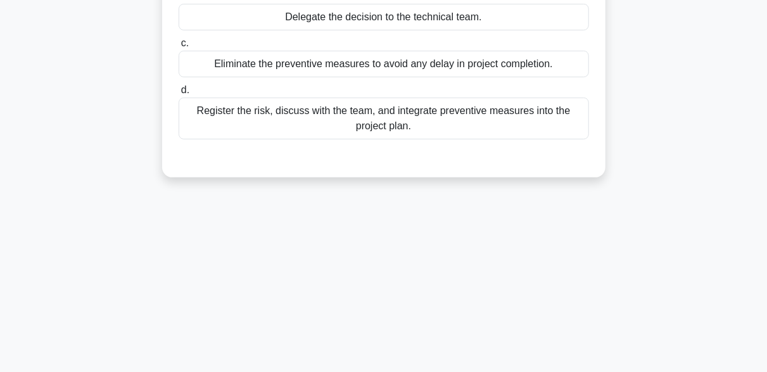
scroll to position [253, 0]
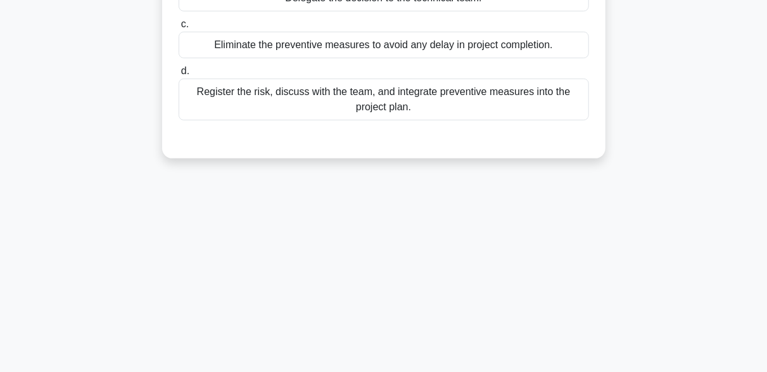
click at [468, 106] on div "Register the risk, discuss with the team, and integrate preventive measures int…" at bounding box center [384, 100] width 410 height 42
click at [179, 75] on input "d. Register the risk, discuss with the team, and integrate preventive measures …" at bounding box center [179, 71] width 0 height 8
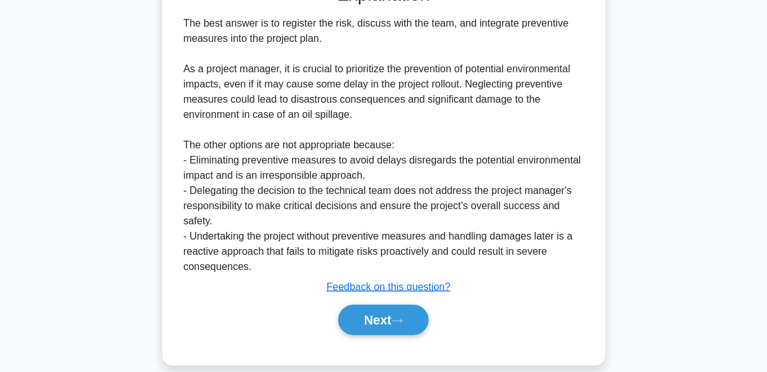
scroll to position [422, 0]
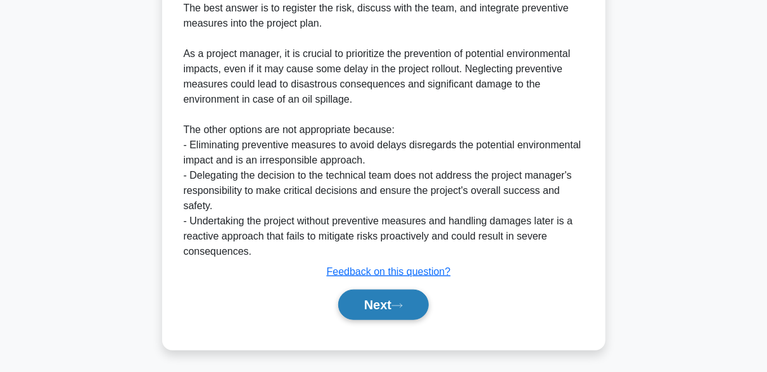
click at [402, 303] on icon at bounding box center [396, 305] width 11 height 7
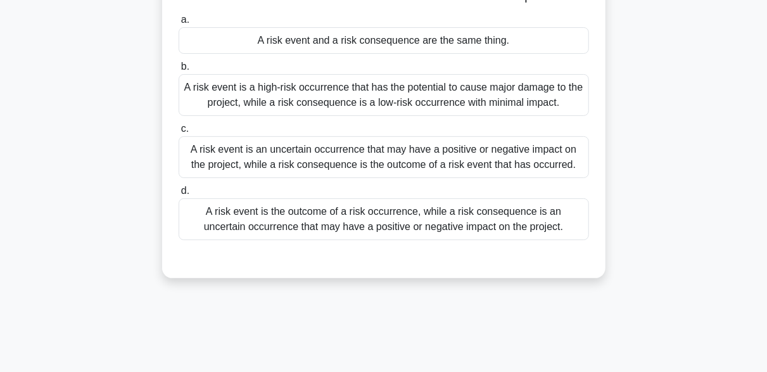
scroll to position [122, 0]
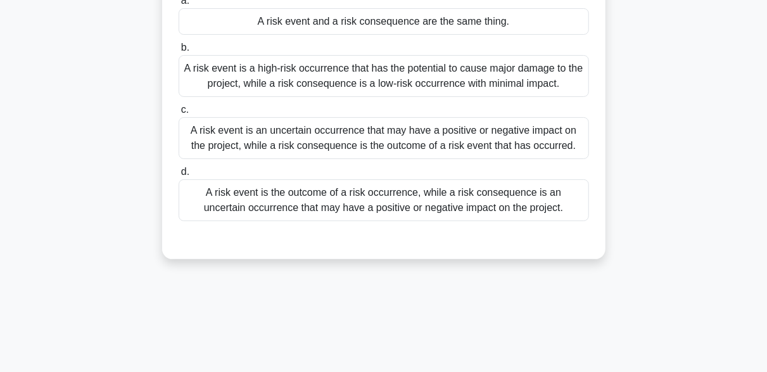
click at [293, 136] on div "A risk event is an uncertain occurrence that may have a positive or negative im…" at bounding box center [384, 138] width 410 height 42
click at [179, 114] on input "c. A risk event is an uncertain occurrence that may have a positive or negative…" at bounding box center [179, 110] width 0 height 8
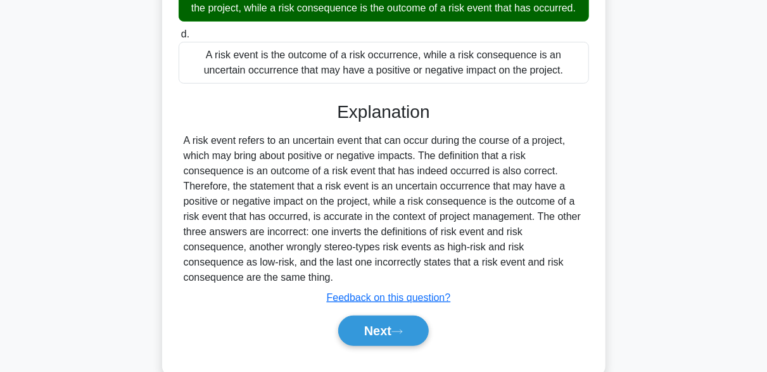
scroll to position [312, 0]
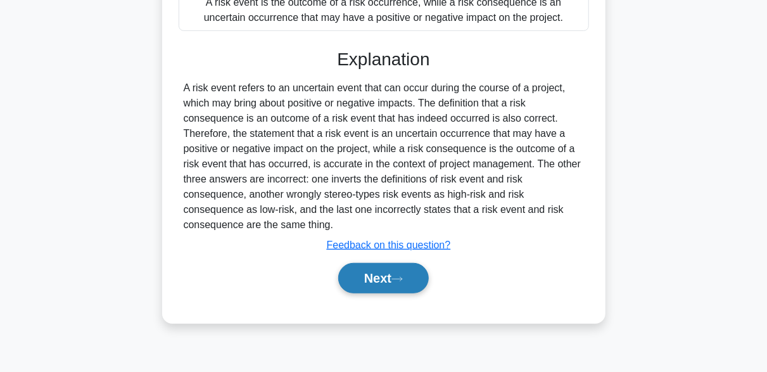
click at [417, 279] on button "Next" at bounding box center [383, 278] width 91 height 30
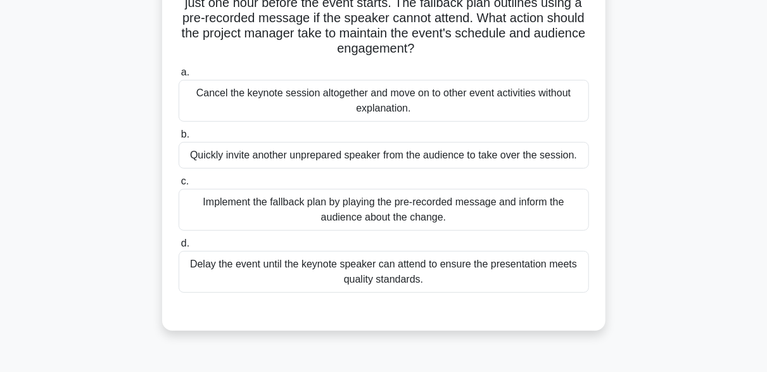
scroll to position [190, 0]
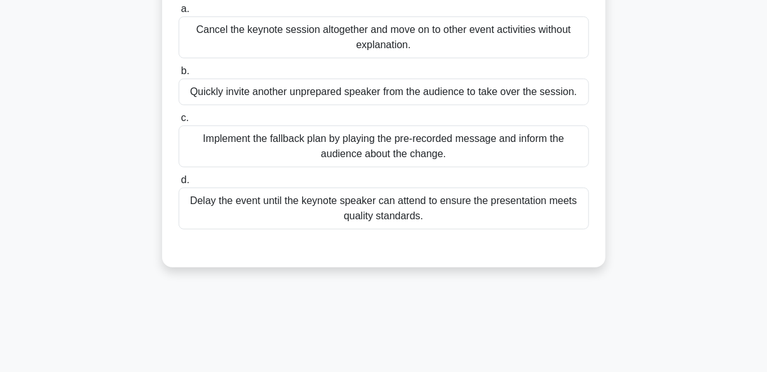
click at [494, 151] on div "Implement the fallback plan by playing the pre-recorded message and inform the …" at bounding box center [384, 146] width 410 height 42
click at [179, 122] on input "c. Implement the fallback plan by playing the pre-recorded message and inform t…" at bounding box center [179, 118] width 0 height 8
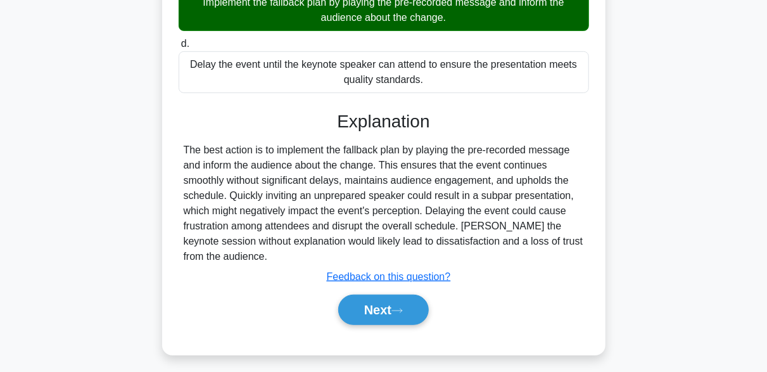
scroll to position [331, 0]
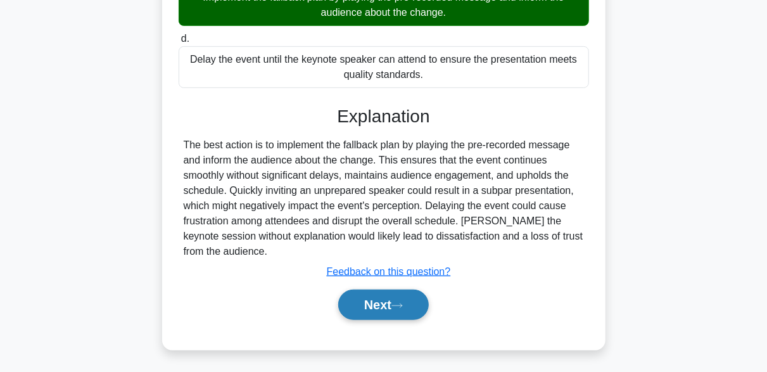
click at [397, 314] on button "Next" at bounding box center [383, 304] width 91 height 30
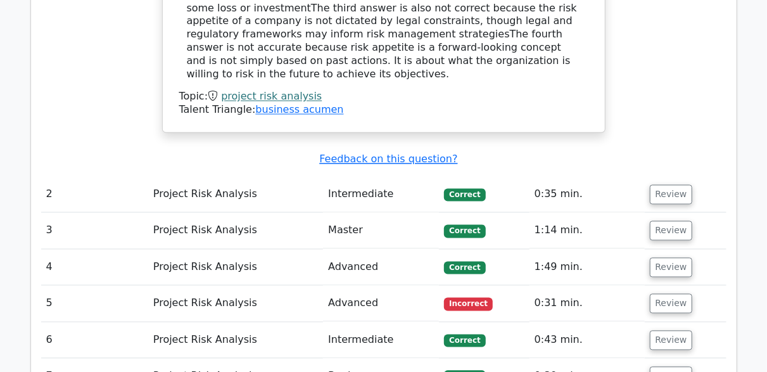
scroll to position [1203, 0]
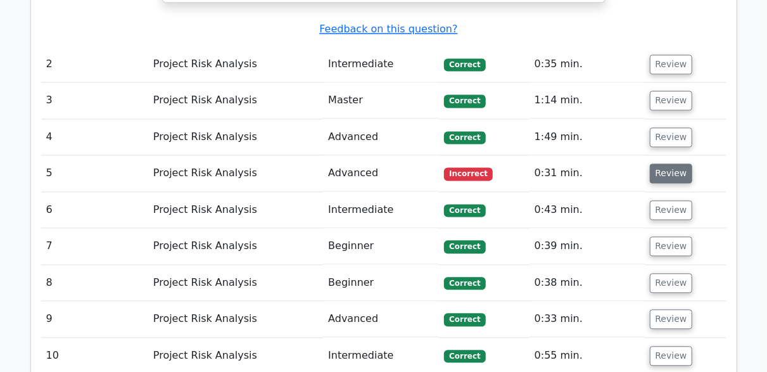
click at [663, 163] on button "Review" at bounding box center [671, 173] width 43 height 20
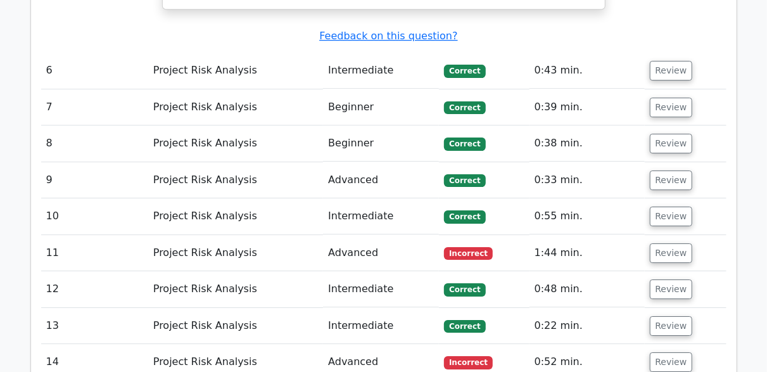
scroll to position [1963, 0]
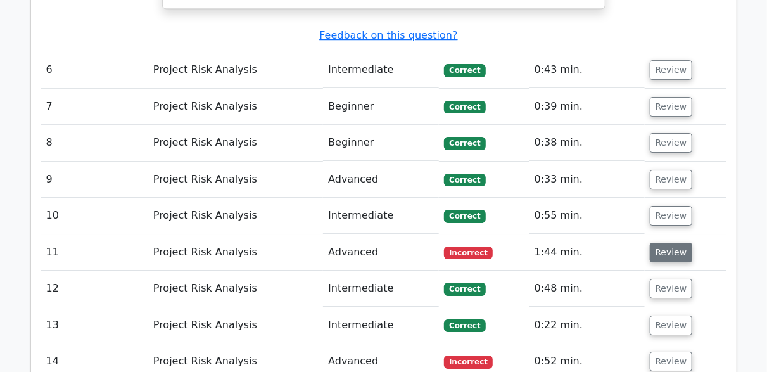
click at [662, 243] on button "Review" at bounding box center [671, 253] width 43 height 20
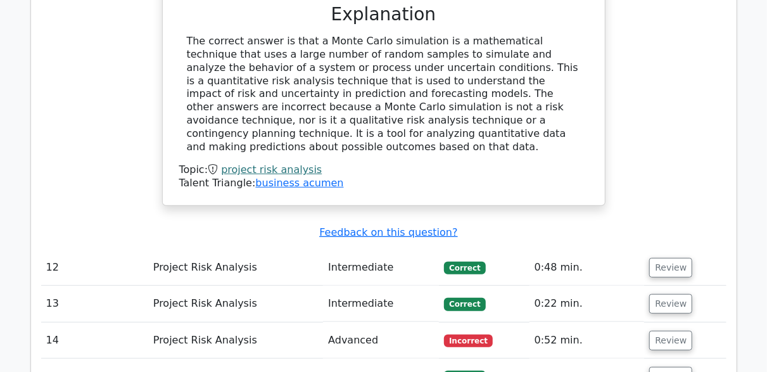
scroll to position [2533, 0]
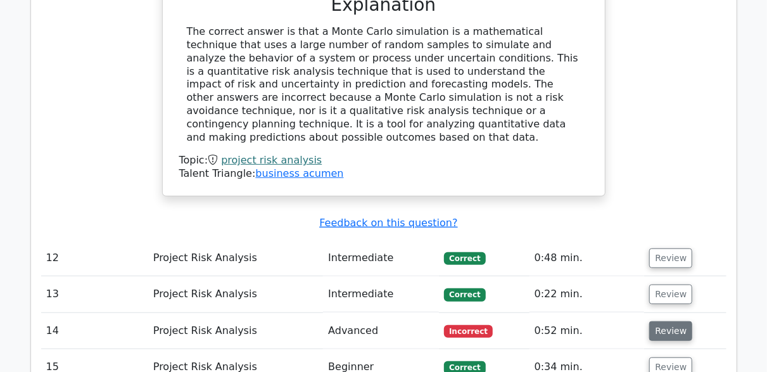
click at [652, 321] on button "Review" at bounding box center [670, 331] width 43 height 20
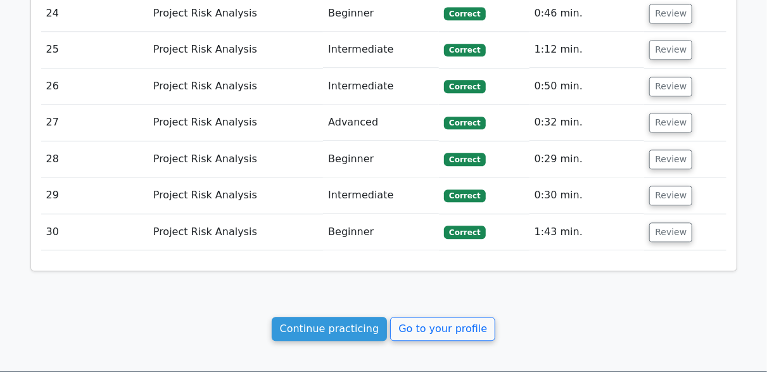
scroll to position [3736, 0]
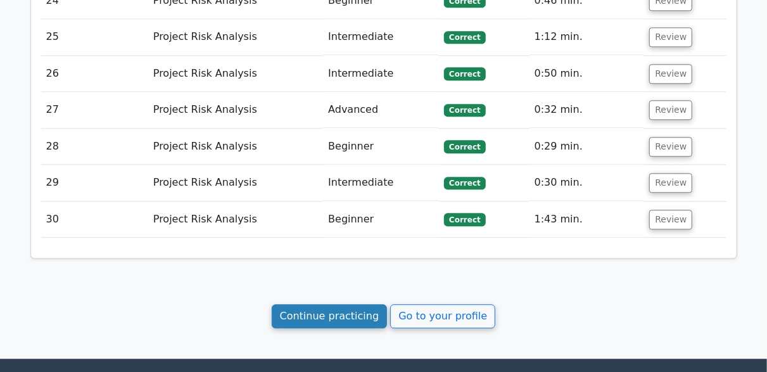
click at [350, 304] on link "Continue practicing" at bounding box center [330, 316] width 116 height 24
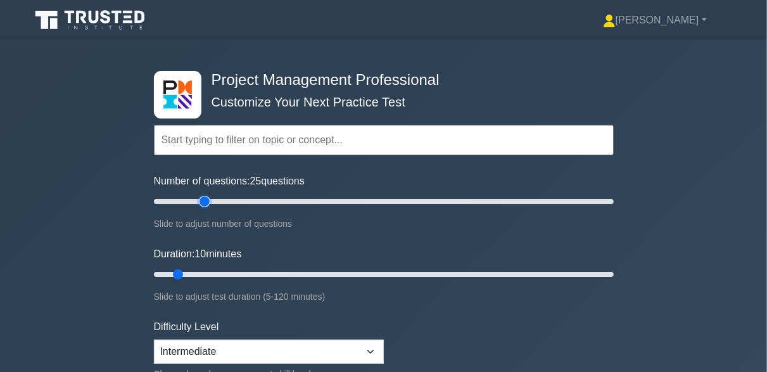
type input "25"
click at [201, 200] on input "Number of questions: 25 questions" at bounding box center [384, 201] width 460 height 15
click at [210, 274] on input "Duration: 10 minutes" at bounding box center [384, 274] width 460 height 15
click at [226, 273] on input "Duration: 20 minutes" at bounding box center [384, 274] width 460 height 15
click at [231, 273] on input "Duration: 20 minutes" at bounding box center [384, 274] width 460 height 15
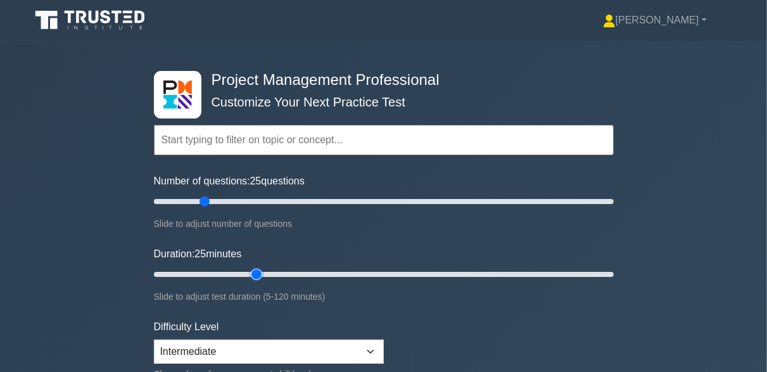
type input "30"
click at [249, 272] on input "Duration: 25 minutes" at bounding box center [384, 274] width 460 height 15
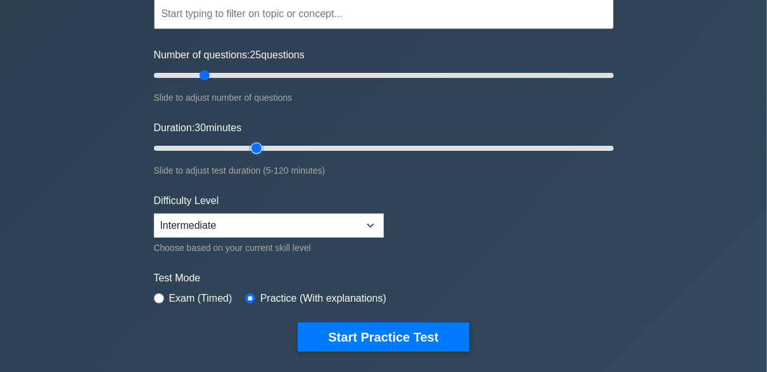
scroll to position [127, 0]
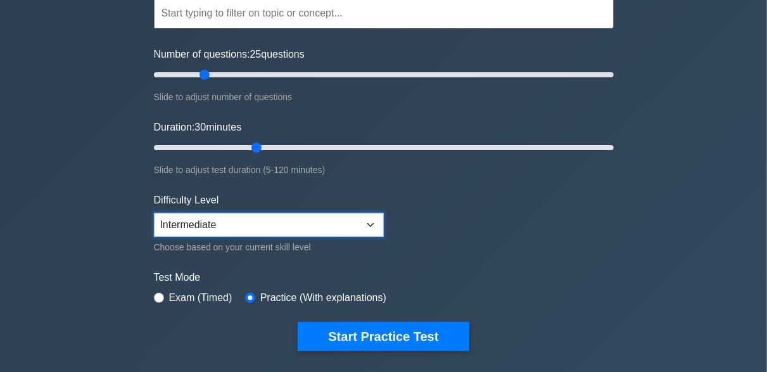
click at [225, 224] on select "Beginner Intermediate Expert" at bounding box center [269, 225] width 230 height 24
select select "beginner"
click at [154, 213] on select "Beginner Intermediate Expert" at bounding box center [269, 225] width 230 height 24
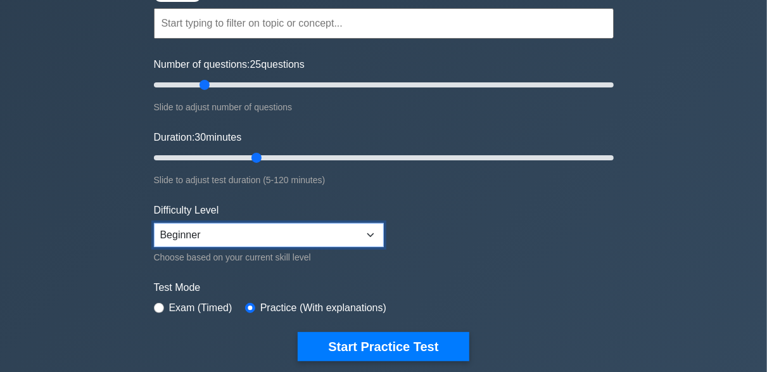
scroll to position [0, 0]
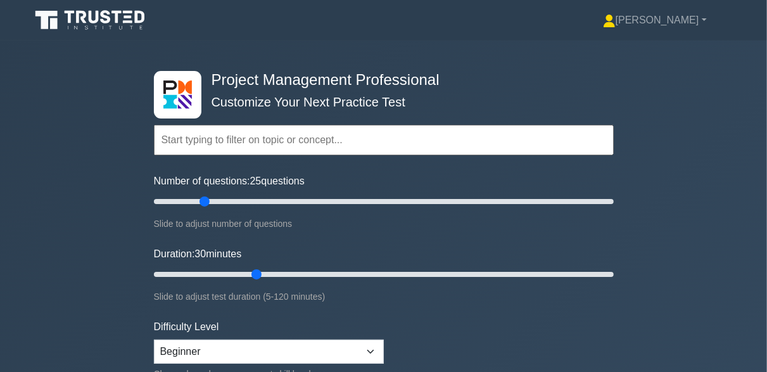
click at [367, 146] on input "text" at bounding box center [384, 140] width 460 height 30
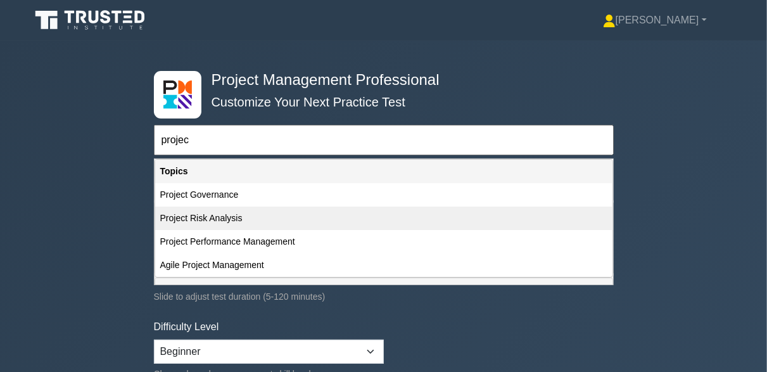
click at [369, 225] on div "Project Risk Analysis" at bounding box center [383, 217] width 457 height 23
type input "Project Risk Analysis"
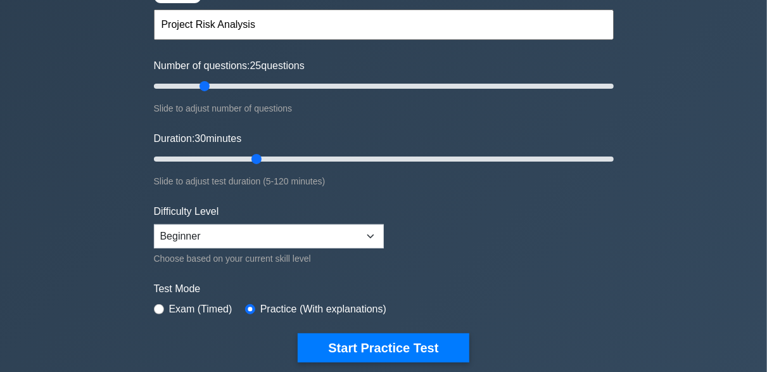
scroll to position [253, 0]
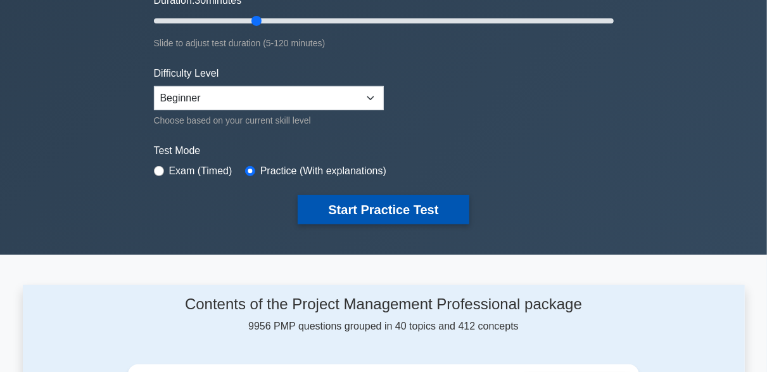
click at [379, 209] on button "Start Practice Test" at bounding box center [383, 209] width 171 height 29
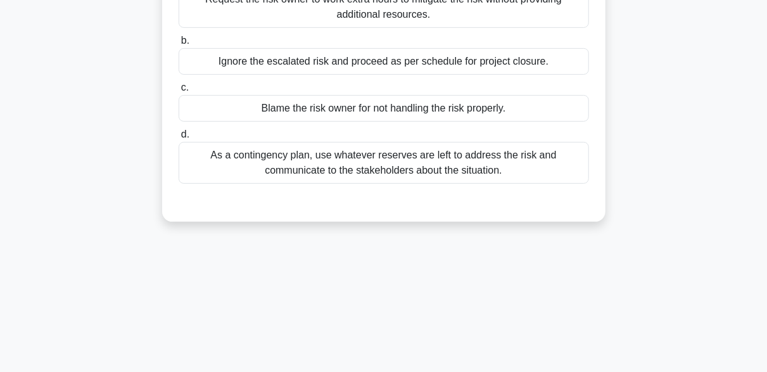
scroll to position [127, 0]
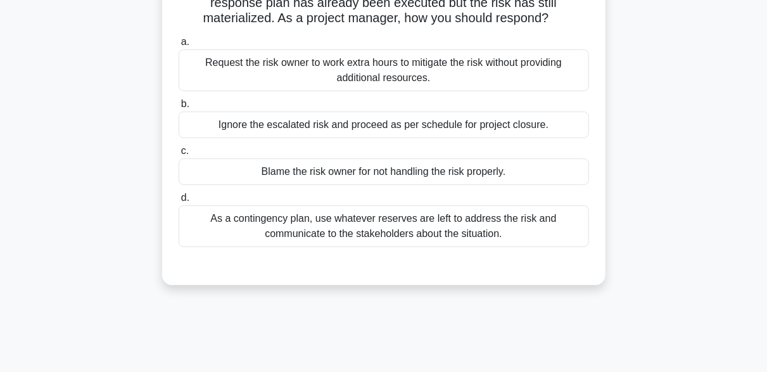
click at [384, 225] on div "As a contingency plan, use whatever reserves are left to address the risk and c…" at bounding box center [384, 226] width 410 height 42
click at [179, 202] on input "d. As a contingency plan, use whatever reserves are left to address the risk an…" at bounding box center [179, 198] width 0 height 8
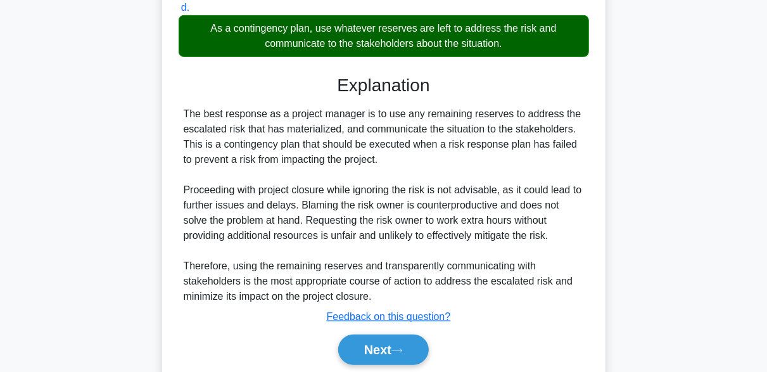
scroll to position [362, 0]
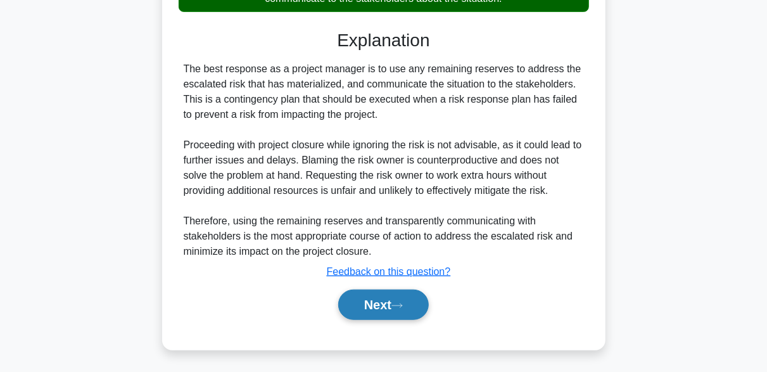
click at [393, 309] on button "Next" at bounding box center [383, 304] width 91 height 30
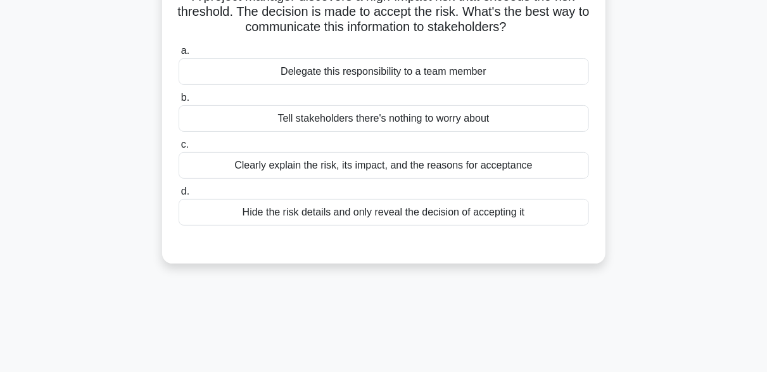
scroll to position [122, 0]
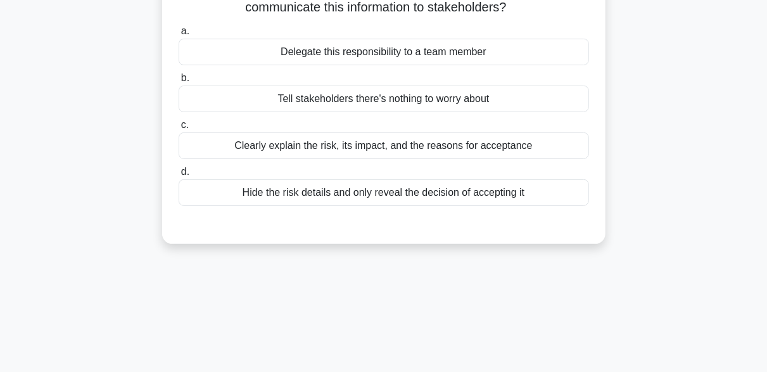
click at [311, 153] on div "Clearly explain the risk, its impact, and the reasons for acceptance" at bounding box center [384, 145] width 410 height 27
click at [179, 129] on input "c. Clearly explain the risk, its impact, and the reasons for acceptance" at bounding box center [179, 125] width 0 height 8
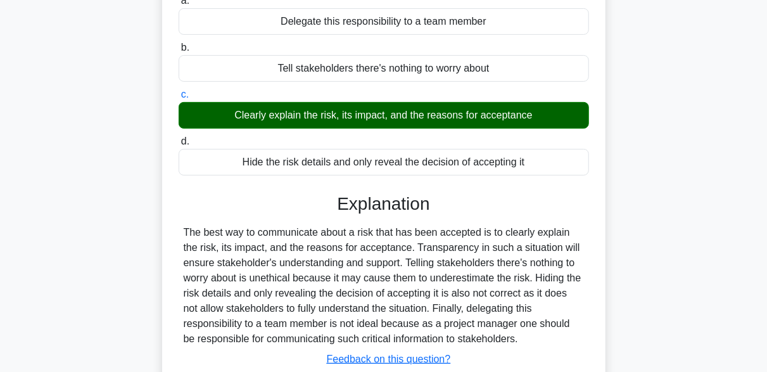
scroll to position [312, 0]
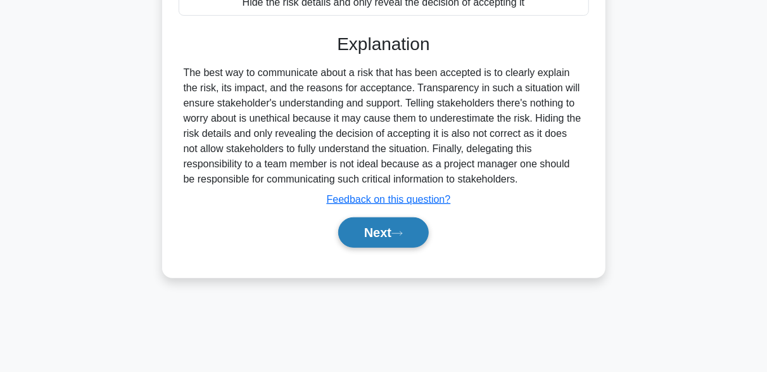
click at [406, 224] on button "Next" at bounding box center [383, 232] width 91 height 30
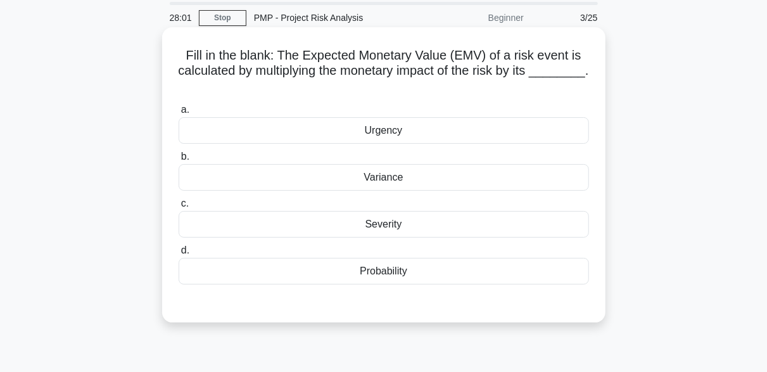
scroll to position [63, 0]
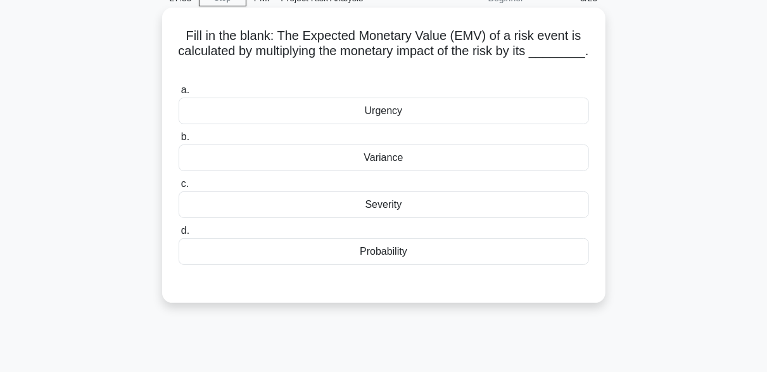
click at [393, 250] on div "Probability" at bounding box center [384, 251] width 410 height 27
click at [179, 235] on input "d. Probability" at bounding box center [179, 231] width 0 height 8
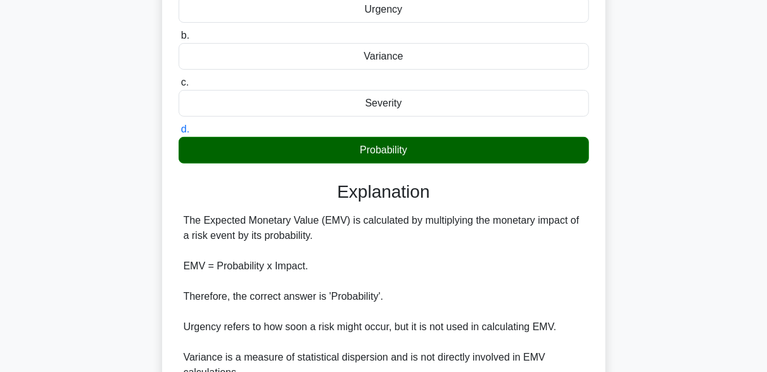
scroll to position [317, 0]
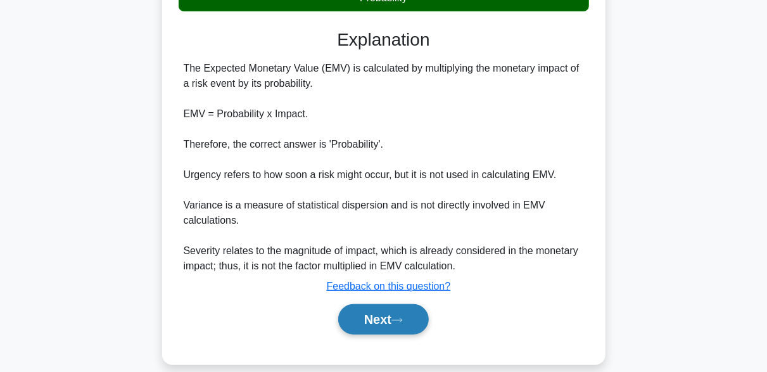
click at [413, 315] on button "Next" at bounding box center [383, 319] width 91 height 30
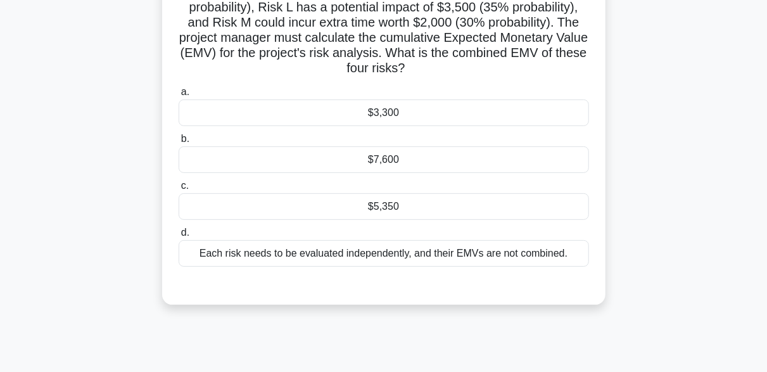
scroll to position [59, 0]
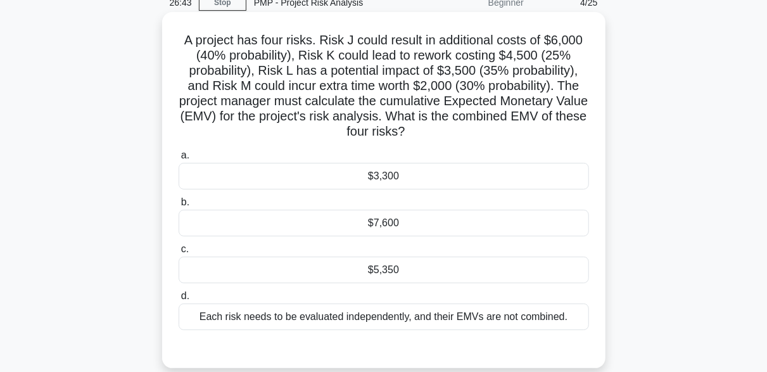
click at [382, 262] on div "$5,350" at bounding box center [384, 269] width 410 height 27
click at [179, 253] on input "c. $5,350" at bounding box center [179, 249] width 0 height 8
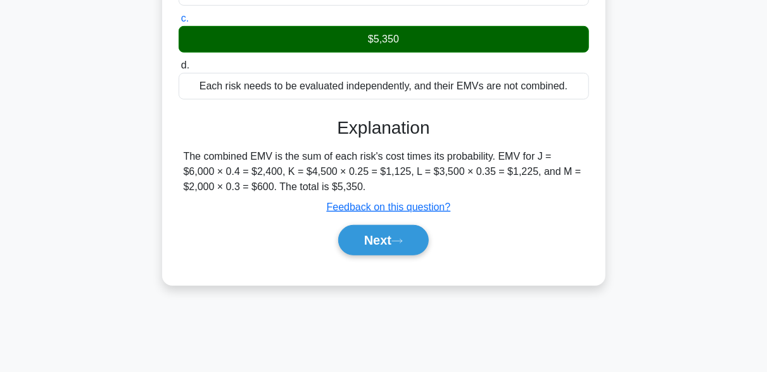
scroll to position [312, 0]
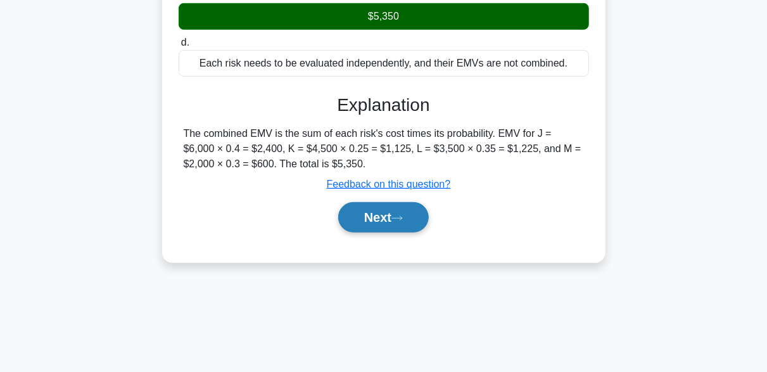
click at [415, 215] on button "Next" at bounding box center [383, 217] width 91 height 30
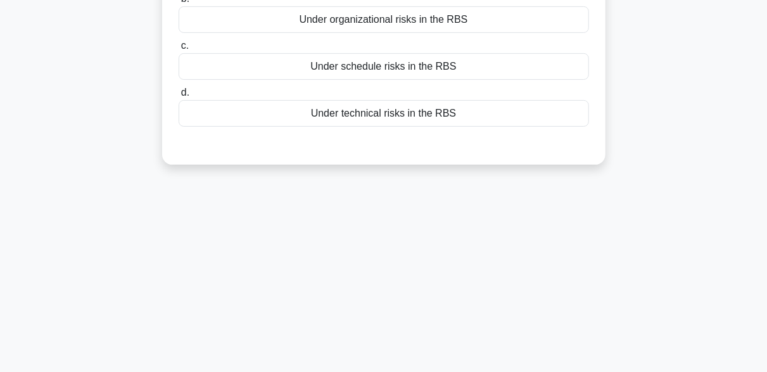
scroll to position [59, 0]
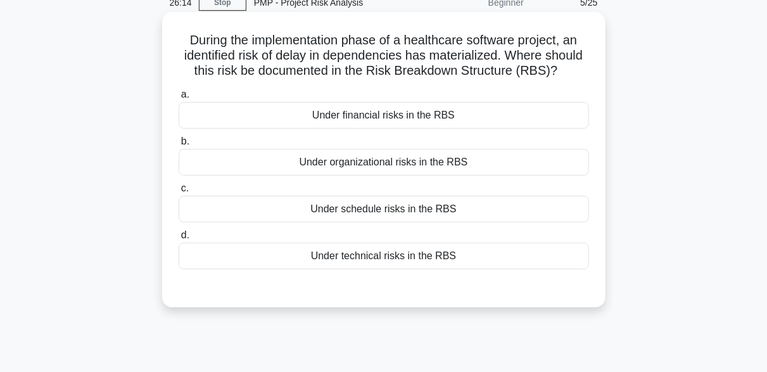
click at [384, 215] on div "Under schedule risks in the RBS" at bounding box center [384, 209] width 410 height 27
click at [179, 193] on input "c. Under schedule risks in the RBS" at bounding box center [179, 188] width 0 height 8
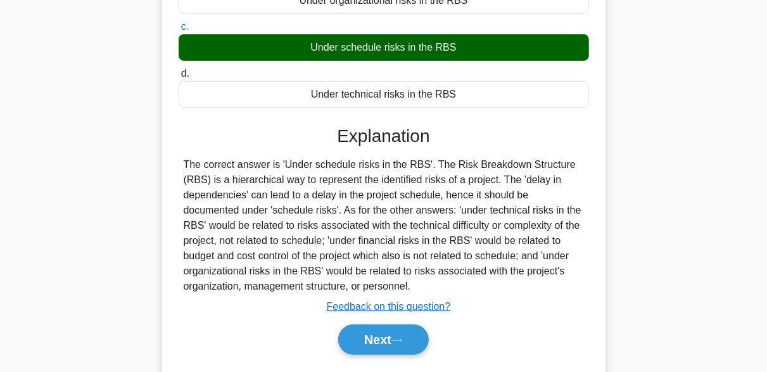
scroll to position [249, 0]
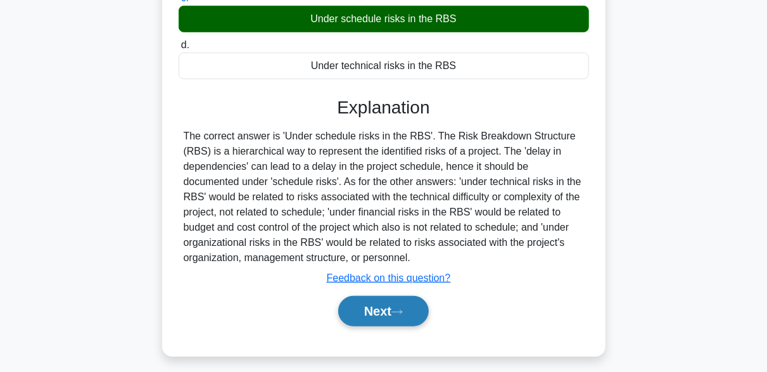
click at [419, 314] on button "Next" at bounding box center [383, 311] width 91 height 30
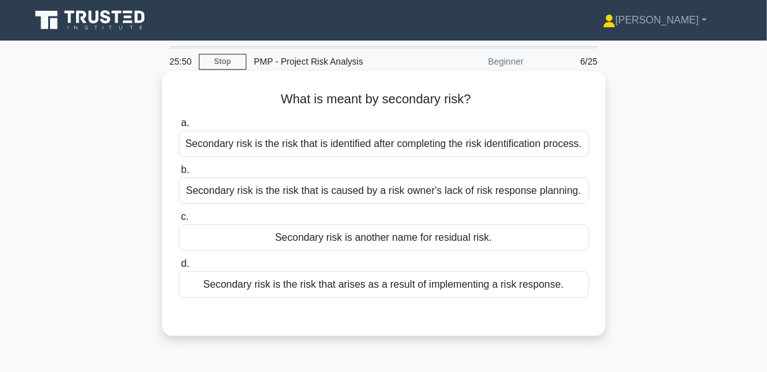
scroll to position [63, 0]
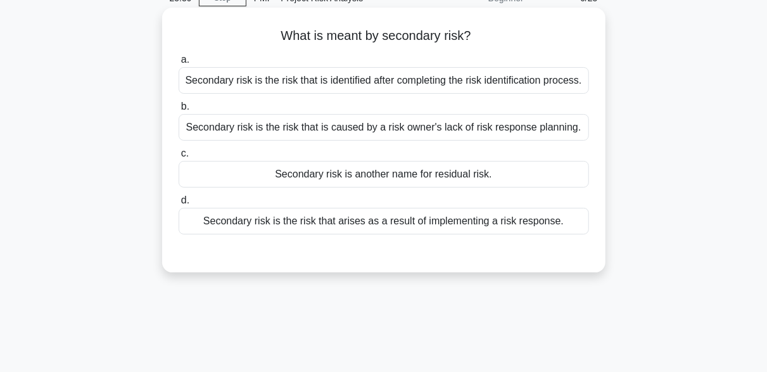
click at [446, 223] on div "Secondary risk is the risk that arises as a result of implementing a risk respo…" at bounding box center [384, 221] width 410 height 27
click at [179, 205] on input "d. Secondary risk is the risk that arises as a result of implementing a risk re…" at bounding box center [179, 200] width 0 height 8
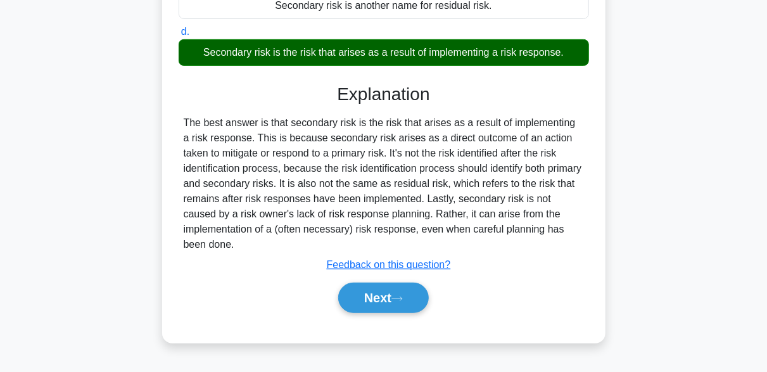
scroll to position [312, 0]
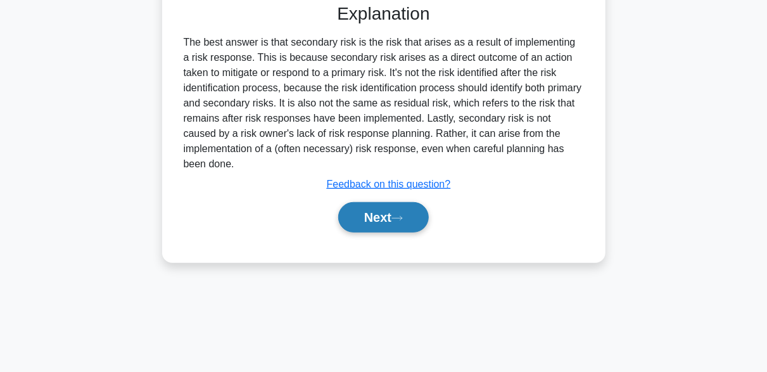
click at [413, 214] on button "Next" at bounding box center [383, 217] width 91 height 30
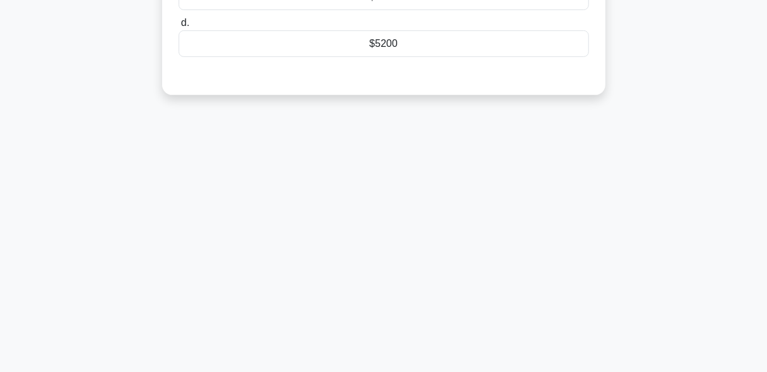
scroll to position [59, 0]
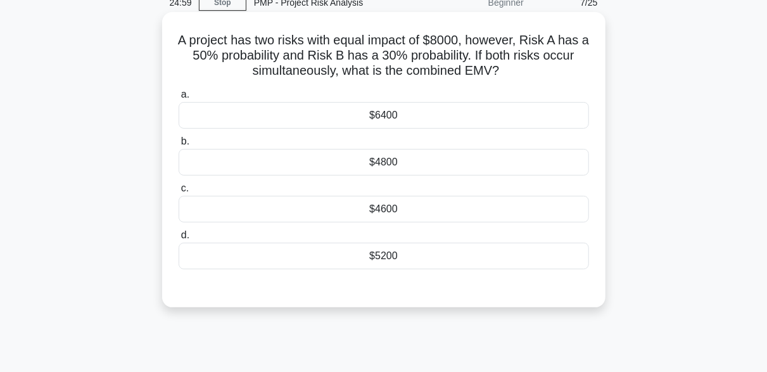
click at [387, 114] on div "$6400" at bounding box center [384, 115] width 410 height 27
click at [179, 99] on input "a. $6400" at bounding box center [179, 95] width 0 height 8
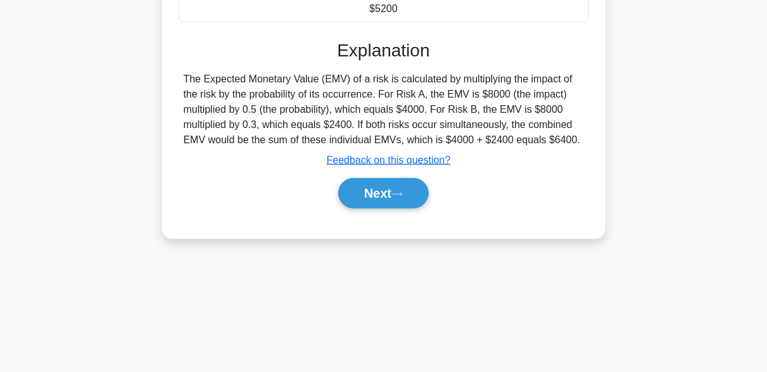
scroll to position [312, 0]
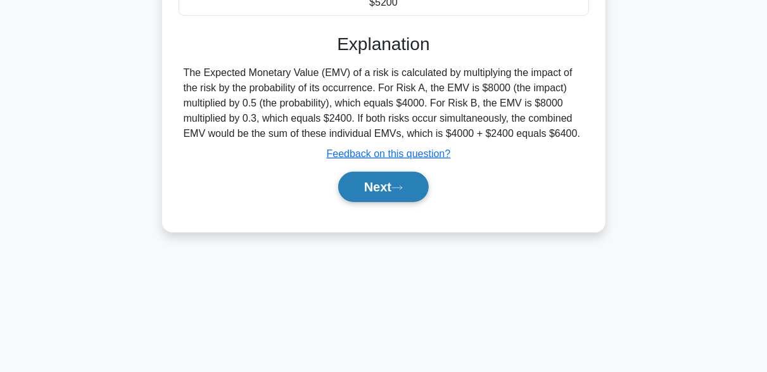
click at [412, 196] on button "Next" at bounding box center [383, 187] width 91 height 30
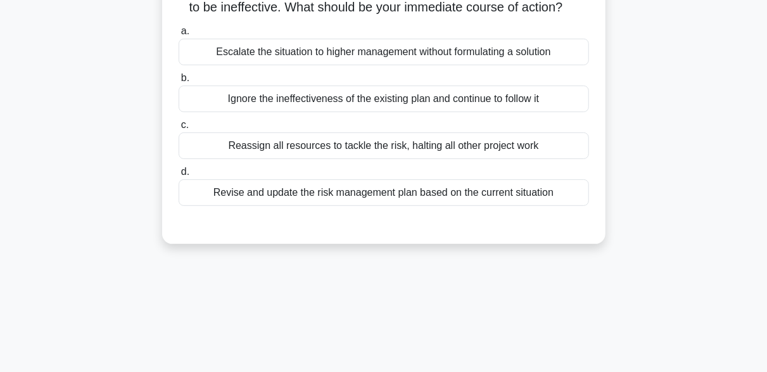
scroll to position [186, 0]
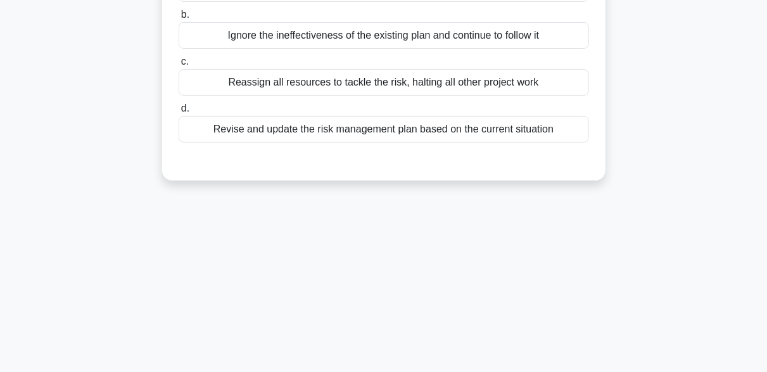
click at [393, 141] on div "Revise and update the risk management plan based on the current situation" at bounding box center [384, 129] width 410 height 27
click at [179, 113] on input "d. Revise and update the risk management plan based on the current situation" at bounding box center [179, 108] width 0 height 8
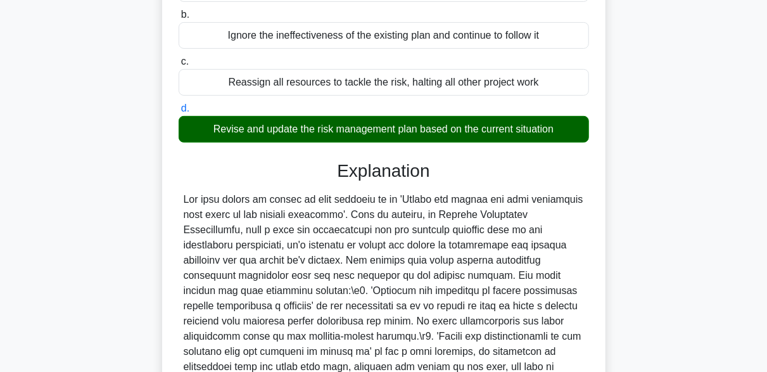
click at [393, 141] on div "Revise and update the risk management plan based on the current situation" at bounding box center [384, 129] width 410 height 27
click at [179, 113] on input "d. Revise and update the risk management plan based on the current situation" at bounding box center [179, 108] width 0 height 8
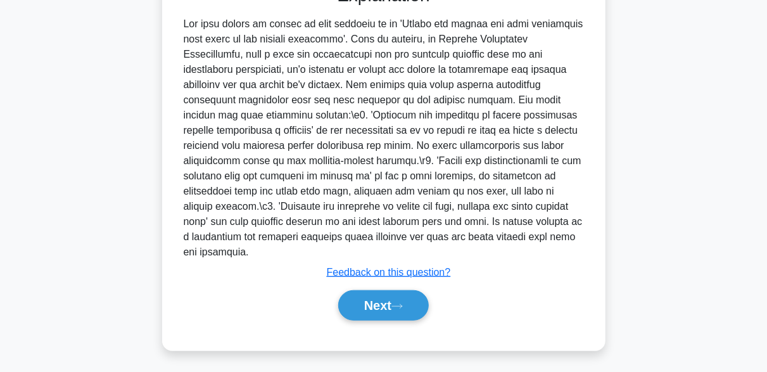
scroll to position [362, 0]
click at [405, 295] on button "Next" at bounding box center [383, 304] width 91 height 30
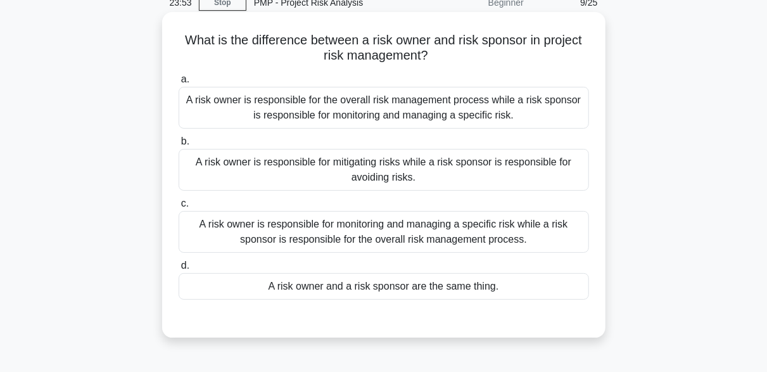
scroll to position [122, 0]
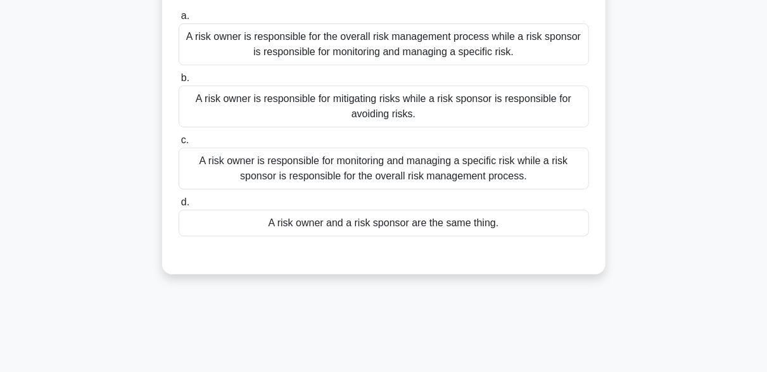
click at [405, 177] on div "A risk owner is responsible for monitoring and managing a specific risk while a…" at bounding box center [384, 169] width 410 height 42
click at [179, 144] on input "c. A risk owner is responsible for monitoring and managing a specific risk whil…" at bounding box center [179, 140] width 0 height 8
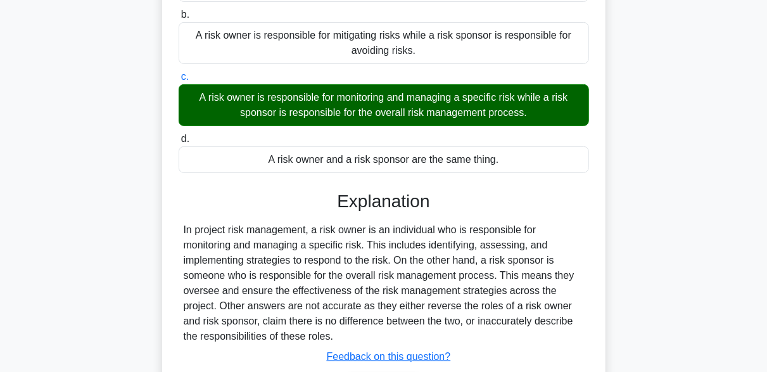
scroll to position [312, 0]
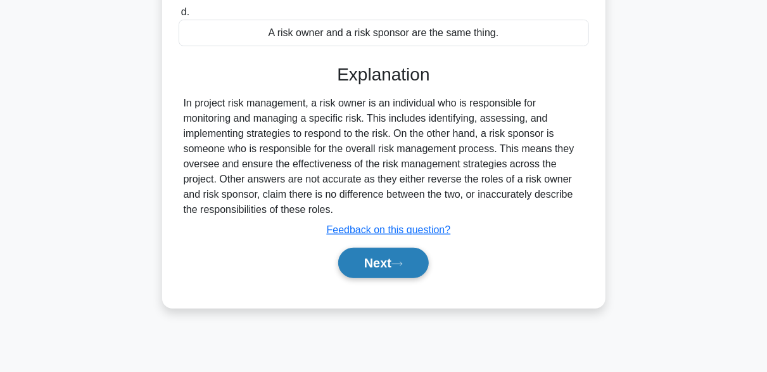
click at [416, 253] on button "Next" at bounding box center [383, 263] width 91 height 30
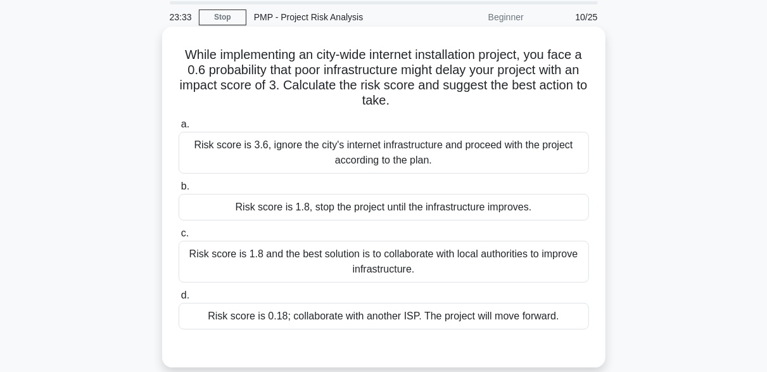
scroll to position [63, 0]
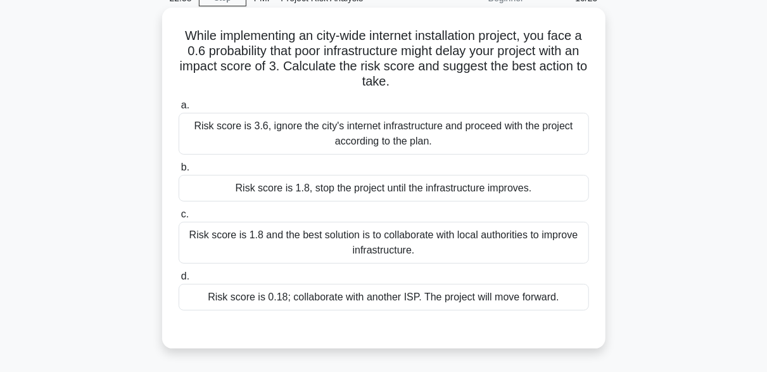
click at [268, 255] on div "Risk score is 1.8 and the best solution is to collaborate with local authoritie…" at bounding box center [384, 243] width 410 height 42
click at [179, 218] on input "c. Risk score is 1.8 and the best solution is to collaborate with local authori…" at bounding box center [179, 214] width 0 height 8
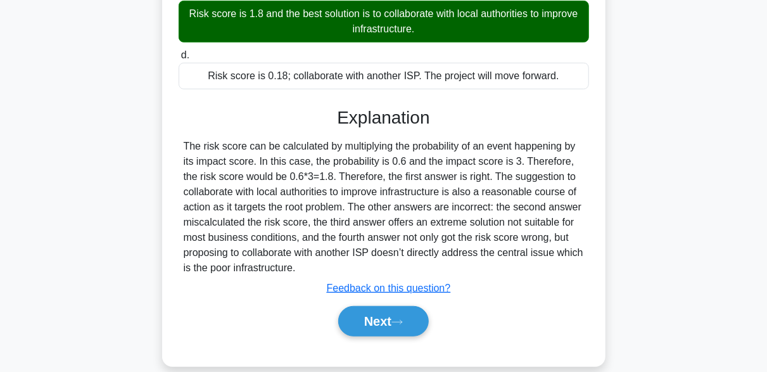
scroll to position [312, 0]
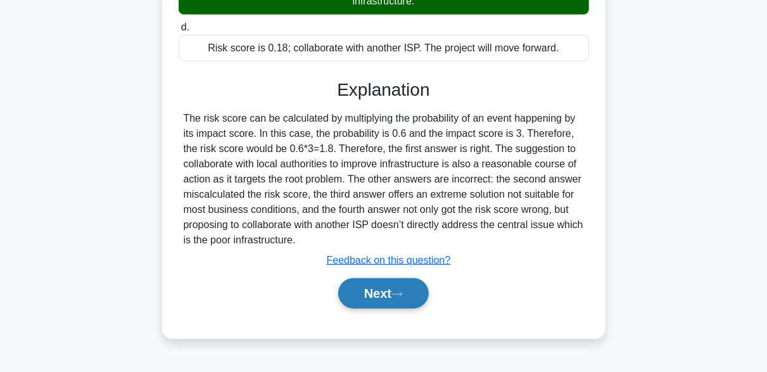
click at [407, 298] on button "Next" at bounding box center [383, 293] width 91 height 30
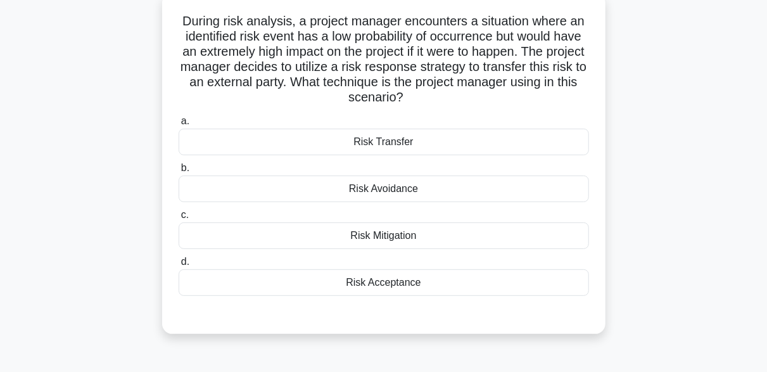
scroll to position [59, 0]
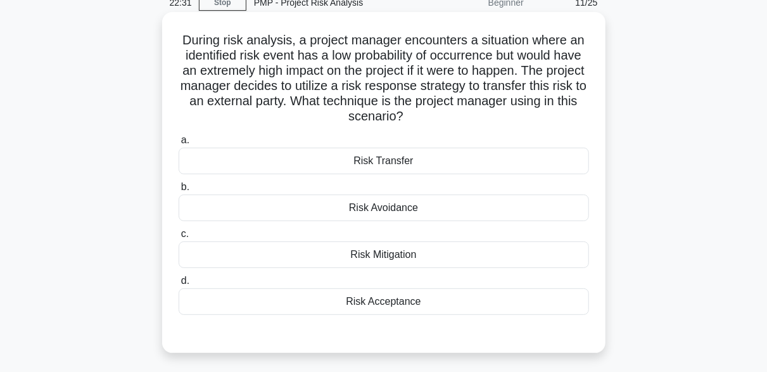
click at [409, 207] on div "Risk Avoidance" at bounding box center [384, 207] width 410 height 27
click at [179, 191] on input "b. Risk Avoidance" at bounding box center [179, 187] width 0 height 8
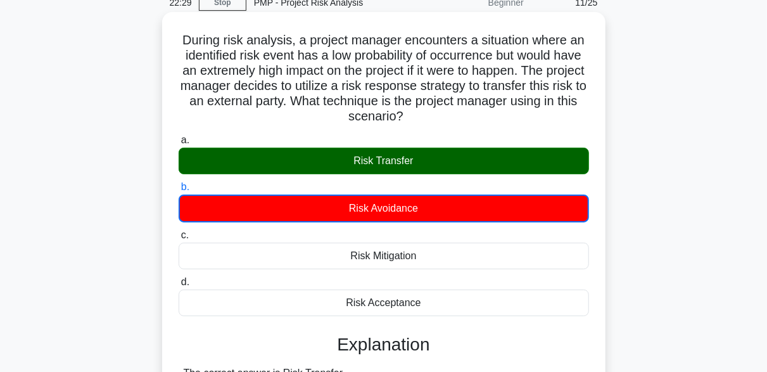
click at [348, 159] on div "Risk Transfer" at bounding box center [384, 161] width 410 height 27
click at [179, 144] on input "a. Risk Transfer" at bounding box center [179, 140] width 0 height 8
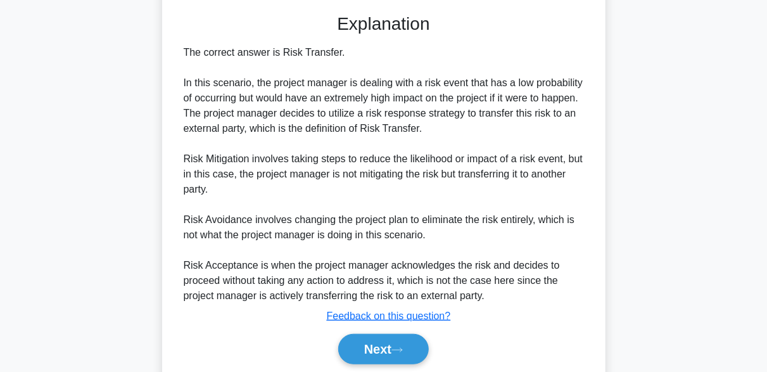
scroll to position [422, 0]
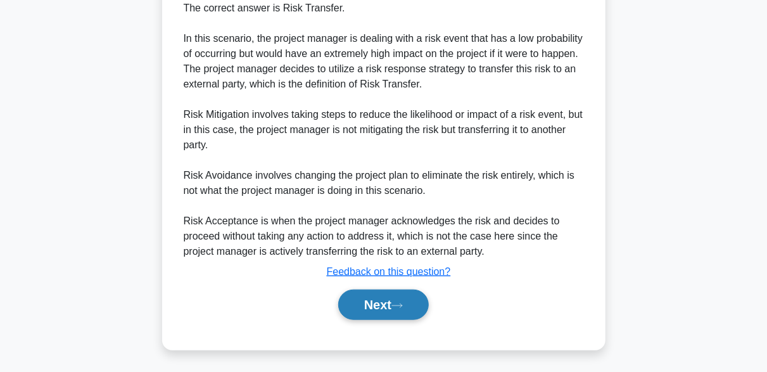
click at [402, 304] on icon at bounding box center [397, 305] width 10 height 4
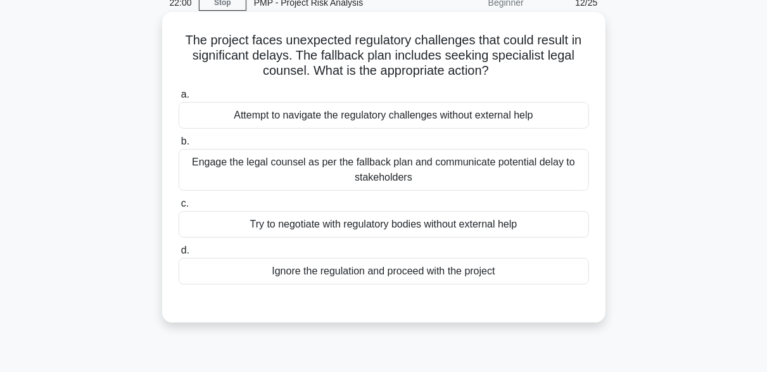
scroll to position [122, 0]
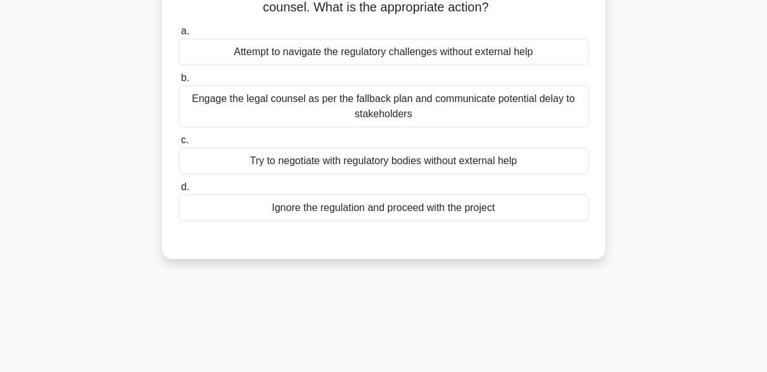
click at [410, 113] on div "Engage the legal counsel as per the fallback plan and communicate potential del…" at bounding box center [384, 106] width 410 height 42
click at [179, 82] on input "b. Engage the legal counsel as per the fallback plan and communicate potential …" at bounding box center [179, 78] width 0 height 8
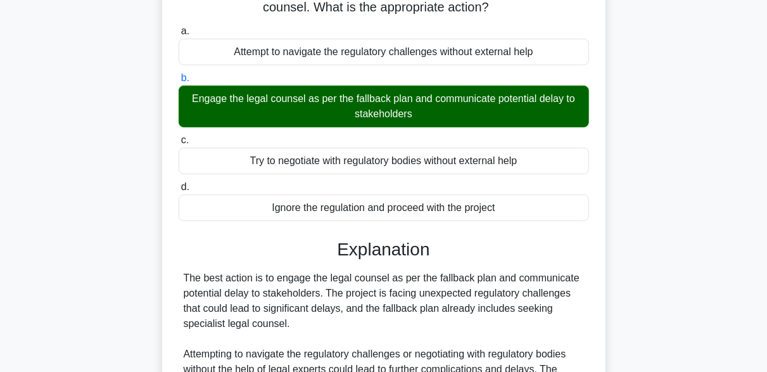
scroll to position [377, 0]
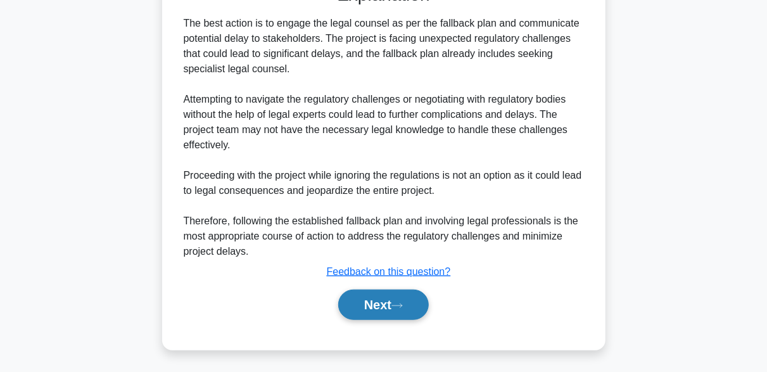
click at [403, 304] on icon at bounding box center [396, 305] width 11 height 7
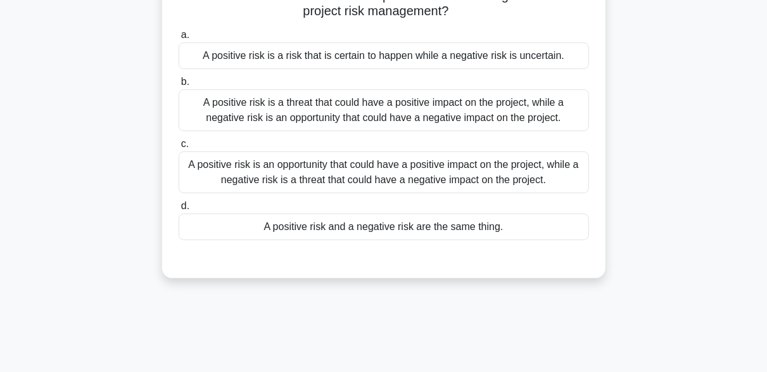
scroll to position [122, 0]
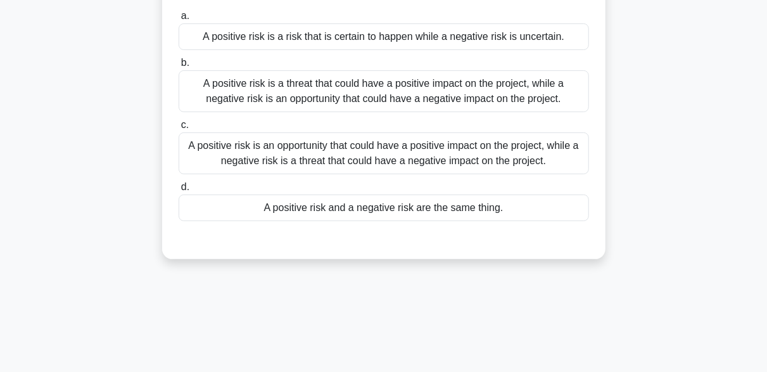
click at [400, 151] on div "A positive risk is an opportunity that could have a positive impact on the proj…" at bounding box center [384, 153] width 410 height 42
click at [179, 129] on input "c. A positive risk is an opportunity that could have a positive impact on the p…" at bounding box center [179, 125] width 0 height 8
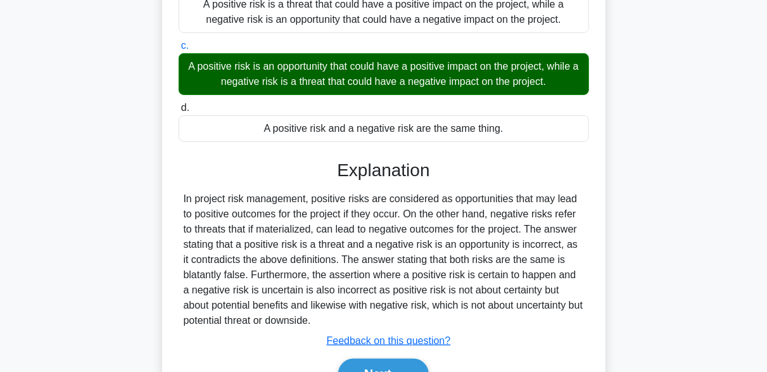
scroll to position [312, 0]
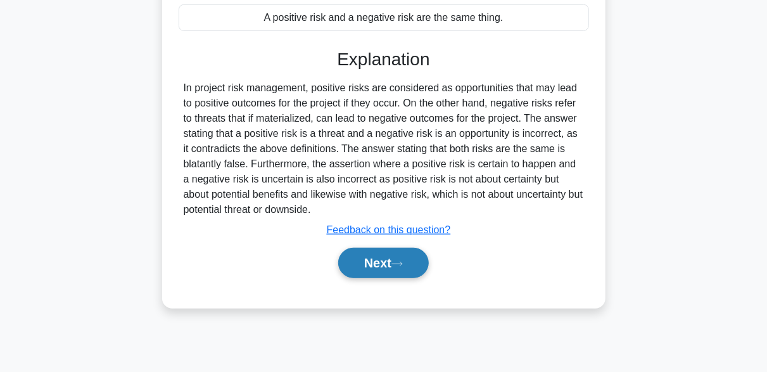
click at [396, 261] on button "Next" at bounding box center [383, 263] width 91 height 30
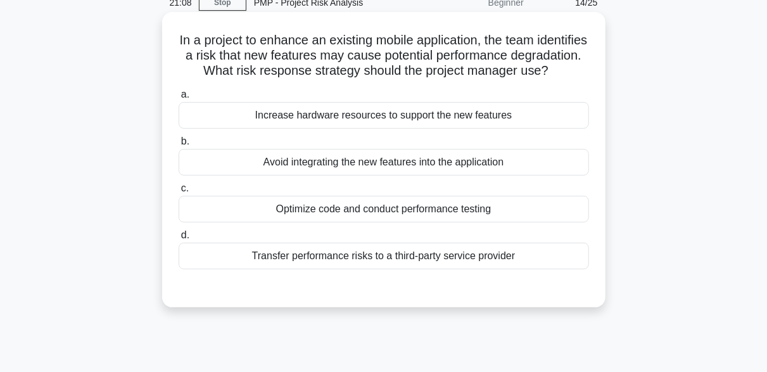
scroll to position [122, 0]
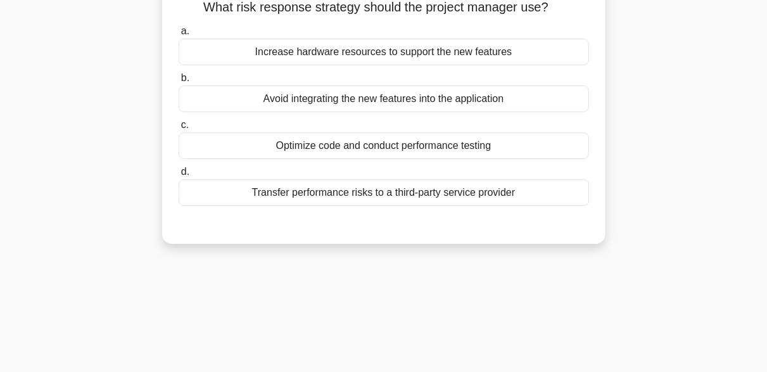
click at [278, 159] on div "Optimize code and conduct performance testing" at bounding box center [384, 145] width 410 height 27
click at [179, 129] on input "c. Optimize code and conduct performance testing" at bounding box center [179, 125] width 0 height 8
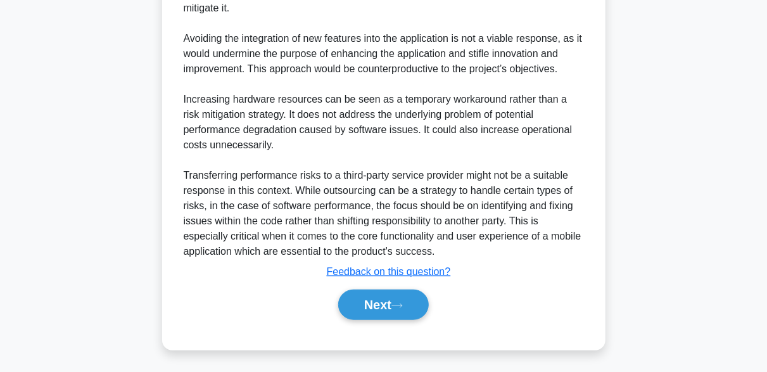
scroll to position [483, 0]
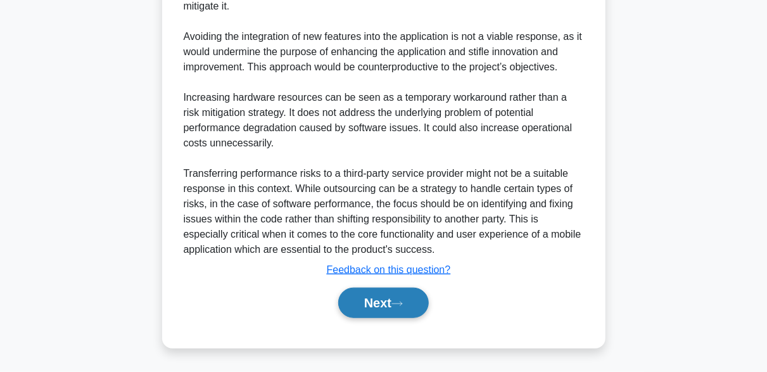
click at [414, 310] on button "Next" at bounding box center [383, 303] width 91 height 30
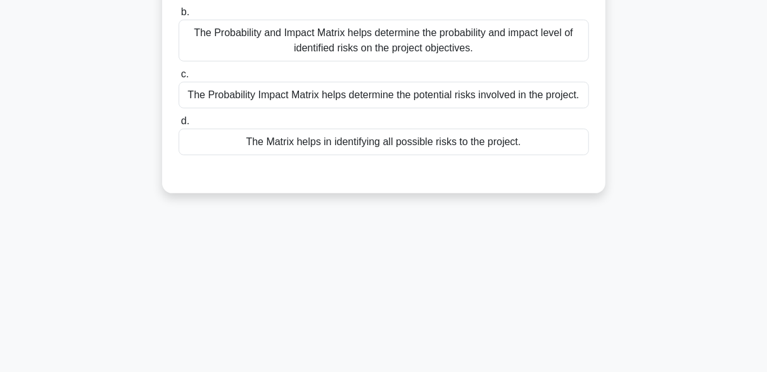
scroll to position [253, 0]
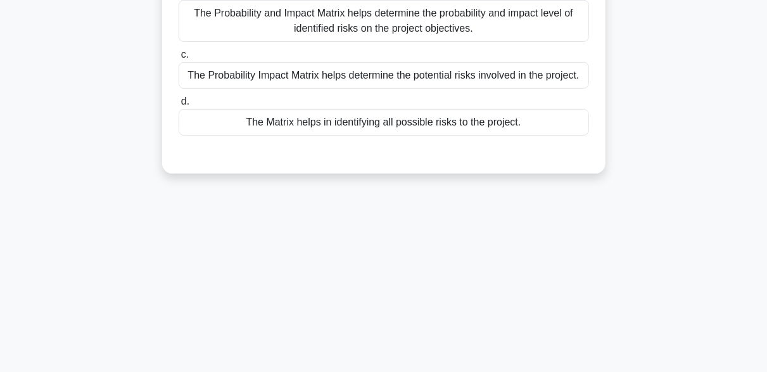
click at [329, 28] on div "The Probability and Impact Matrix helps determine the probability and impact le…" at bounding box center [384, 21] width 410 height 42
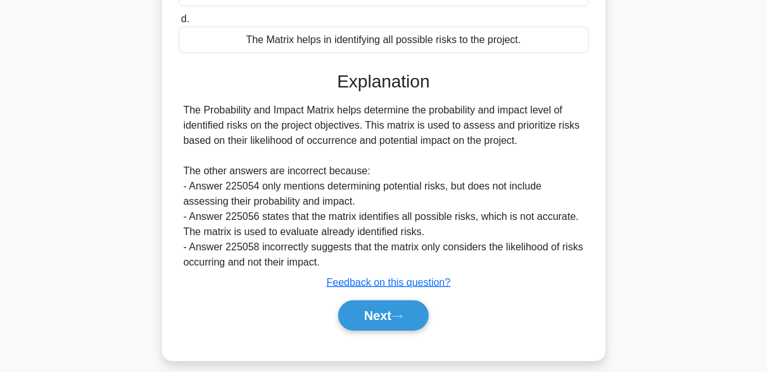
scroll to position [346, 0]
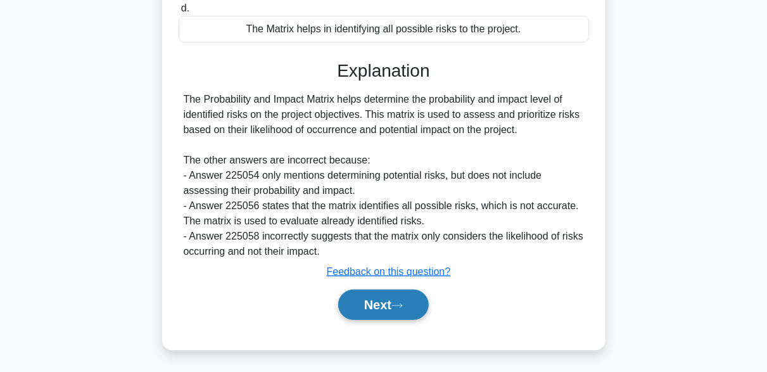
click at [417, 303] on button "Next" at bounding box center [383, 304] width 91 height 30
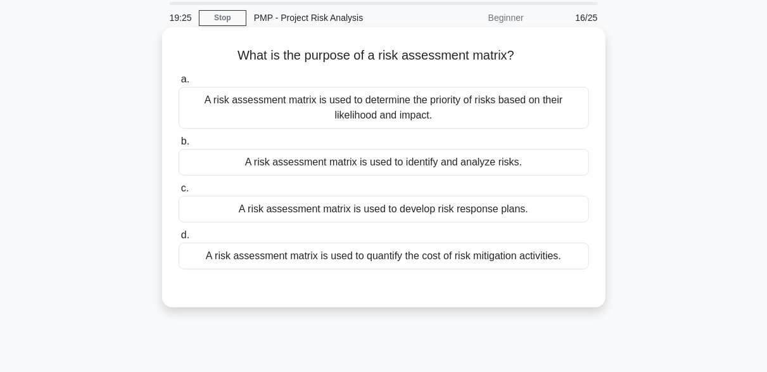
scroll to position [63, 0]
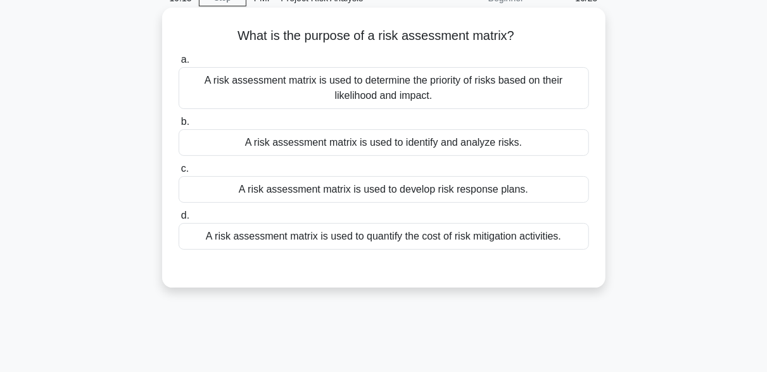
click at [480, 90] on div "A risk assessment matrix is used to determine the priority of risks based on th…" at bounding box center [384, 88] width 410 height 42
click at [179, 64] on input "a. A risk assessment matrix is used to determine the priority of risks based on…" at bounding box center [179, 60] width 0 height 8
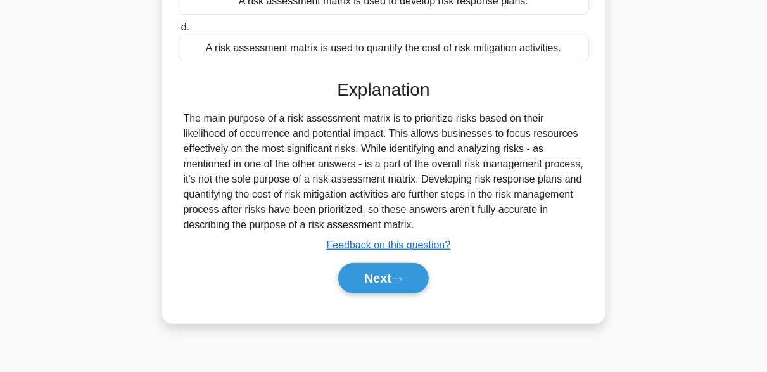
scroll to position [249, 0]
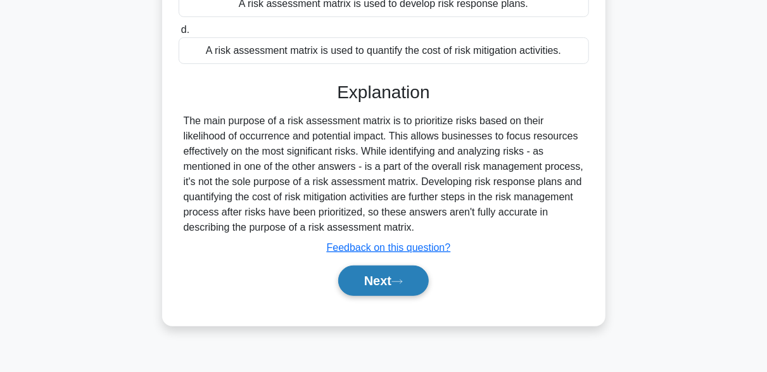
click at [413, 277] on button "Next" at bounding box center [383, 280] width 91 height 30
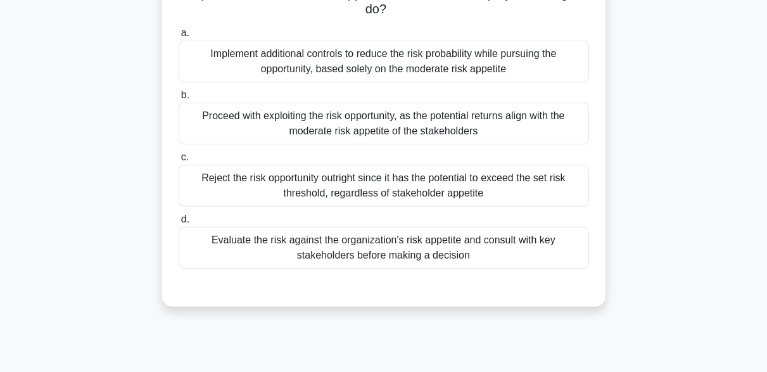
scroll to position [186, 0]
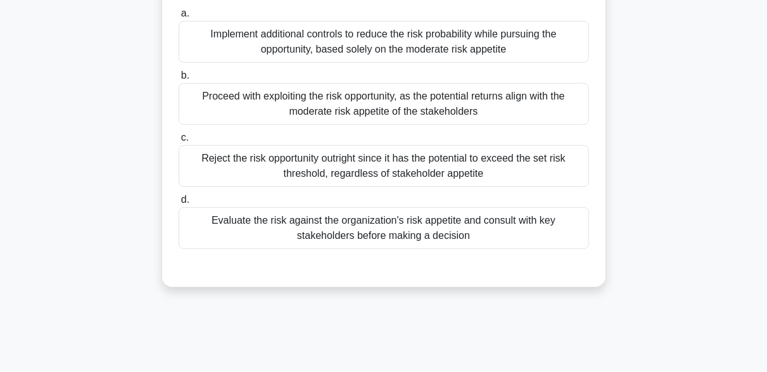
click at [379, 233] on div "Evaluate the risk against the organization's risk appetite and consult with key…" at bounding box center [384, 228] width 410 height 42
click at [288, 227] on div "Evaluate the risk against the organization's risk appetite and consult with key…" at bounding box center [384, 228] width 410 height 42
click at [179, 204] on input "d. Evaluate the risk against the organization's risk appetite and consult with …" at bounding box center [179, 200] width 0 height 8
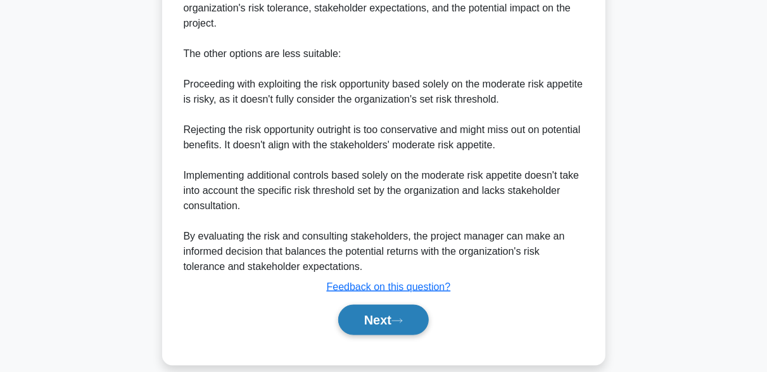
click at [416, 305] on button "Next" at bounding box center [383, 320] width 91 height 30
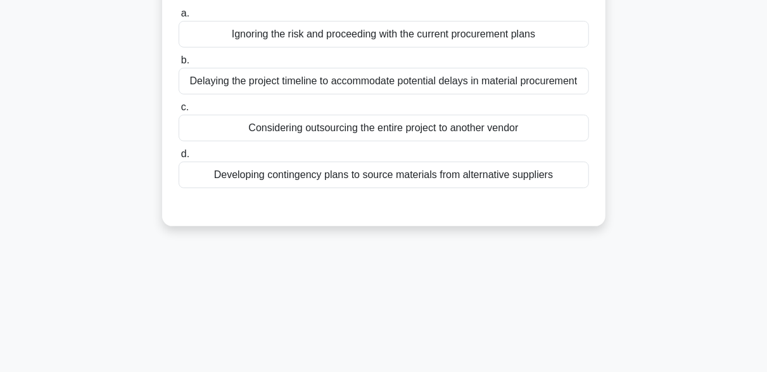
click at [279, 188] on div "Developing contingency plans to source materials from alternative suppliers" at bounding box center [384, 174] width 410 height 27
click at [179, 158] on input "d. Developing contingency plans to source materials from alternative suppliers" at bounding box center [179, 154] width 0 height 8
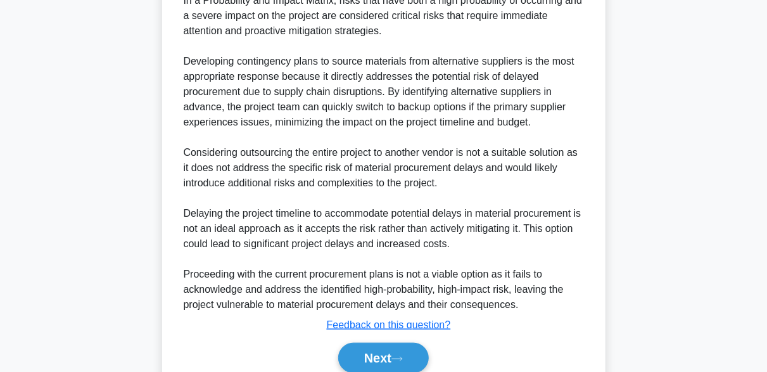
scroll to position [502, 0]
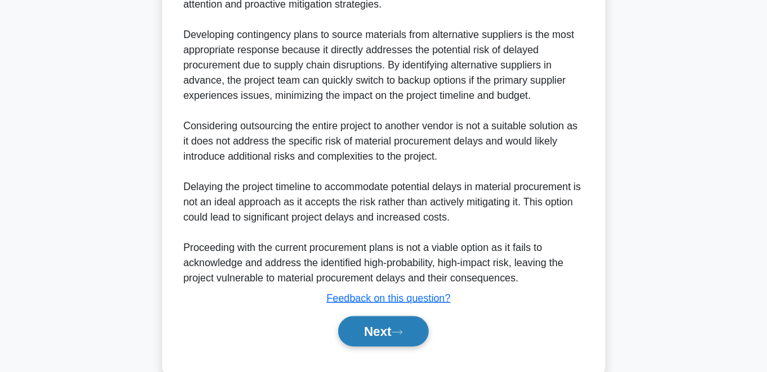
click at [419, 338] on button "Next" at bounding box center [383, 331] width 91 height 30
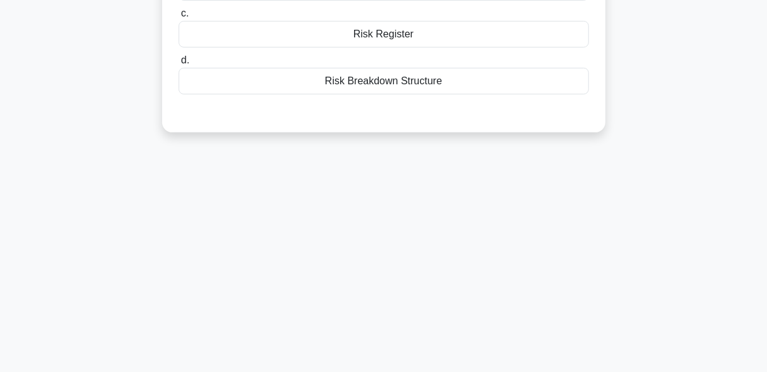
scroll to position [59, 0]
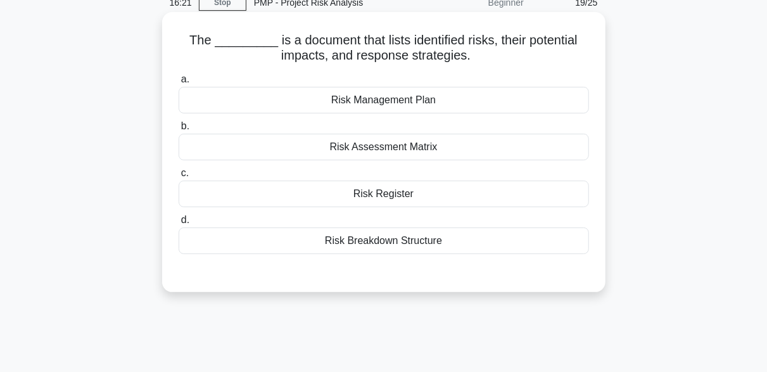
click at [370, 205] on div "Risk Register" at bounding box center [384, 193] width 410 height 27
click at [179, 177] on input "c. Risk Register" at bounding box center [179, 173] width 0 height 8
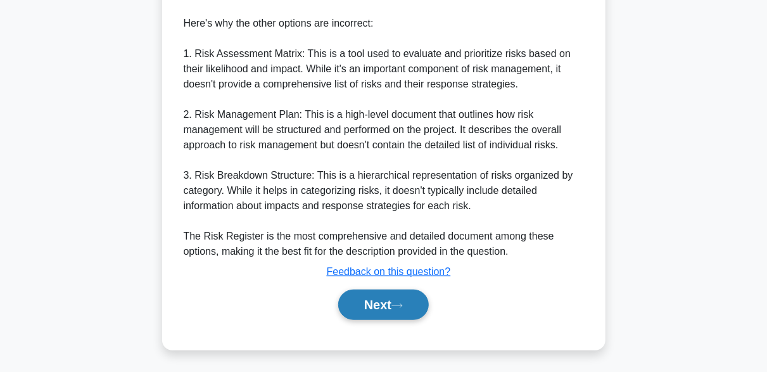
click at [409, 308] on button "Next" at bounding box center [383, 304] width 91 height 30
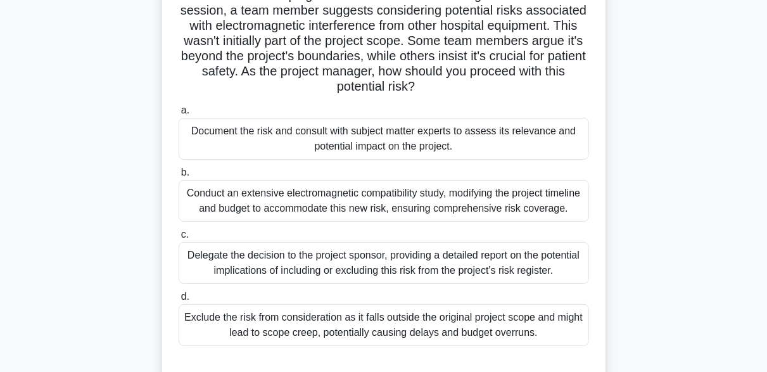
scroll to position [122, 0]
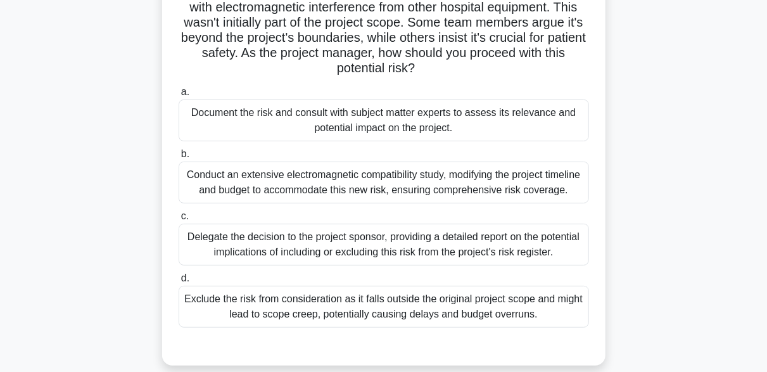
click at [421, 125] on div "Document the risk and consult with subject matter experts to assess its relevan…" at bounding box center [384, 120] width 410 height 42
click at [179, 96] on input "a. Document the risk and consult with subject matter experts to assess its rele…" at bounding box center [179, 92] width 0 height 8
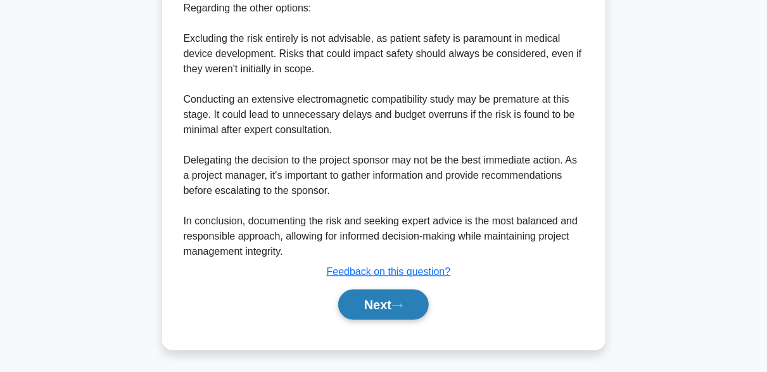
click at [416, 308] on button "Next" at bounding box center [383, 304] width 91 height 30
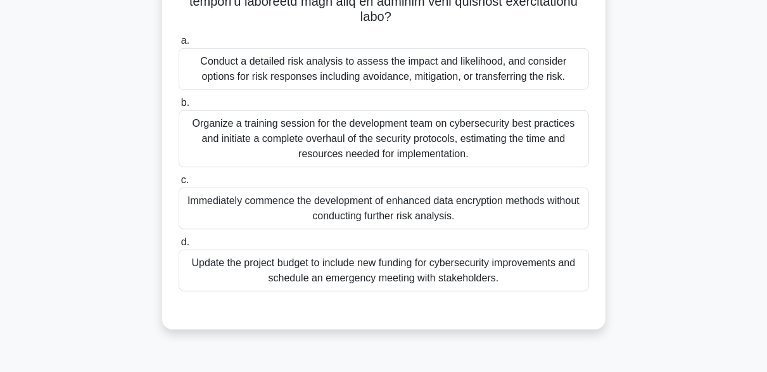
scroll to position [312, 0]
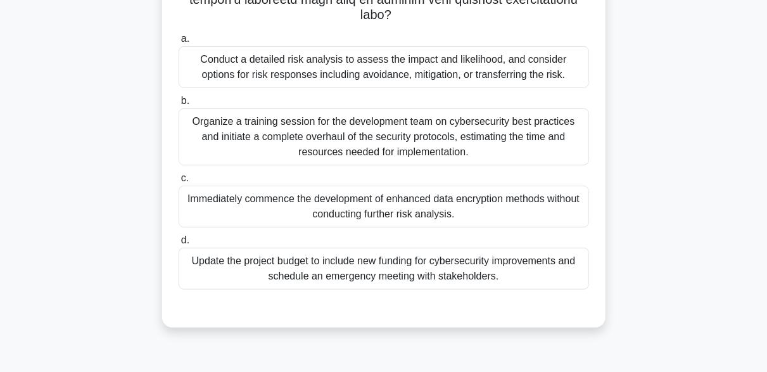
click at [258, 53] on div "Conduct a detailed risk analysis to assess the impact and likelihood, and consi…" at bounding box center [384, 67] width 410 height 42
click at [179, 43] on input "a. Conduct a detailed risk analysis to assess the impact and likelihood, and co…" at bounding box center [179, 39] width 0 height 8
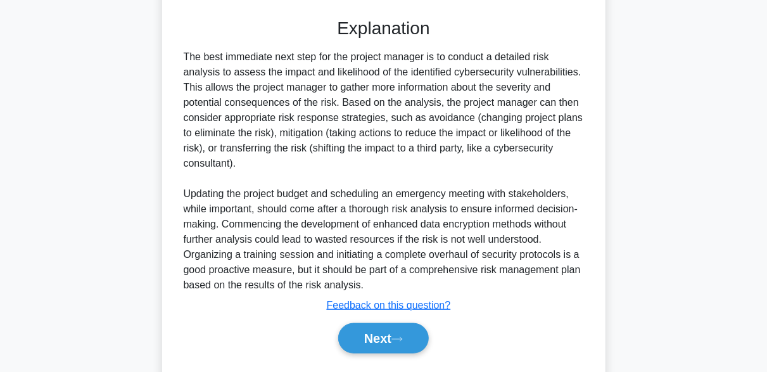
scroll to position [620, 0]
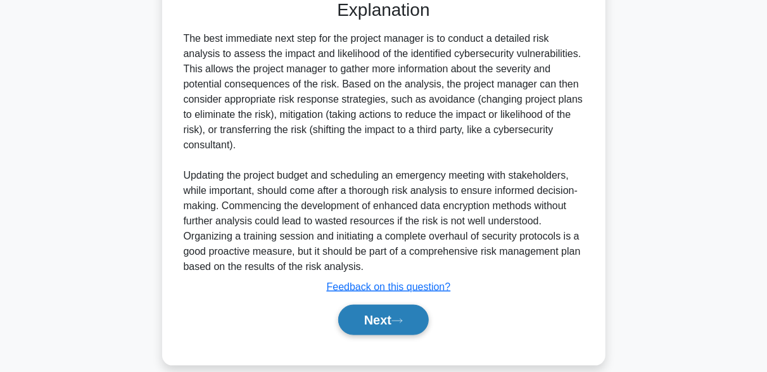
click at [415, 305] on button "Next" at bounding box center [383, 320] width 91 height 30
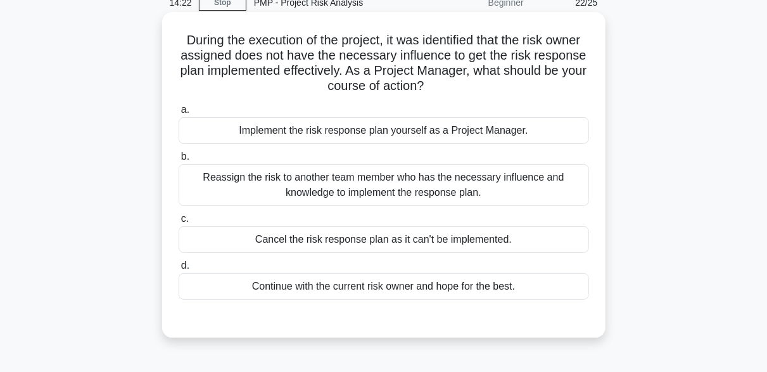
scroll to position [122, 0]
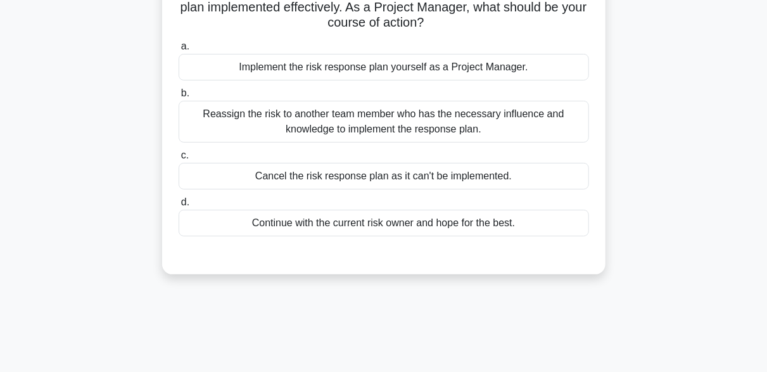
click at [307, 125] on div "Reassign the risk to another team member who has the necessary influence and kn…" at bounding box center [384, 122] width 410 height 42
click at [179, 98] on input "b. Reassign the risk to another team member who has the necessary influence and…" at bounding box center [179, 93] width 0 height 8
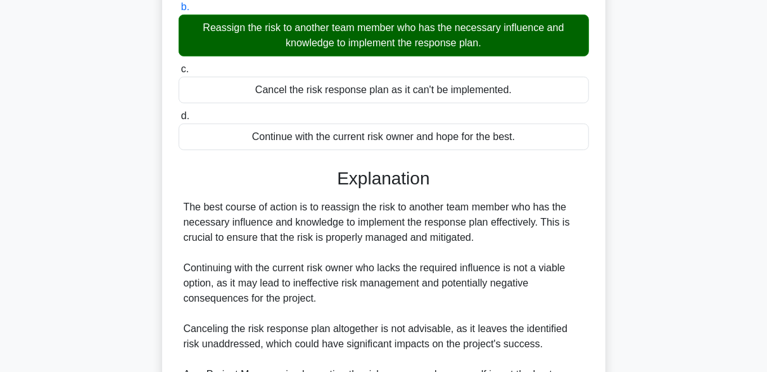
scroll to position [362, 0]
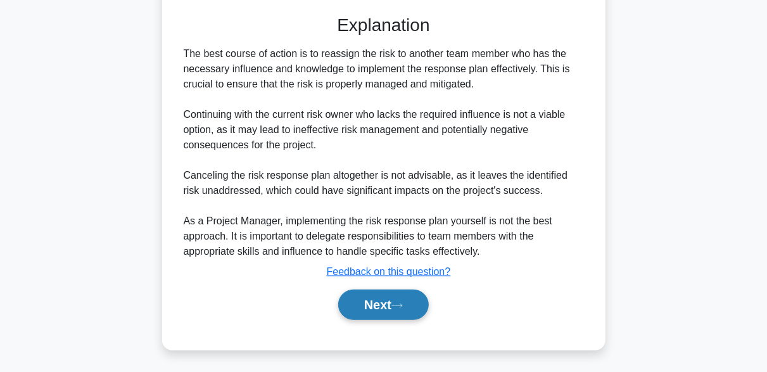
click at [407, 298] on button "Next" at bounding box center [383, 304] width 91 height 30
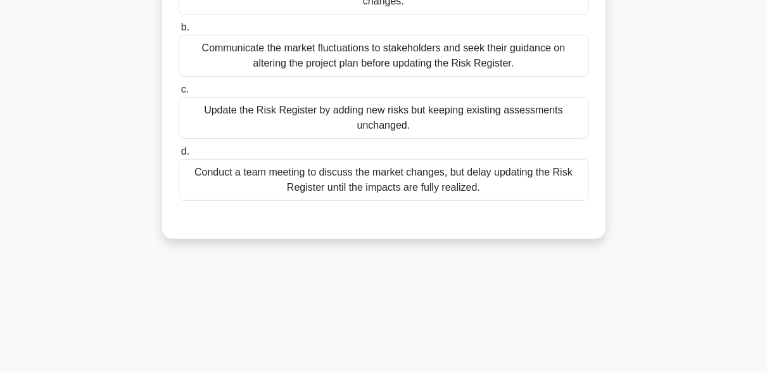
scroll to position [186, 0]
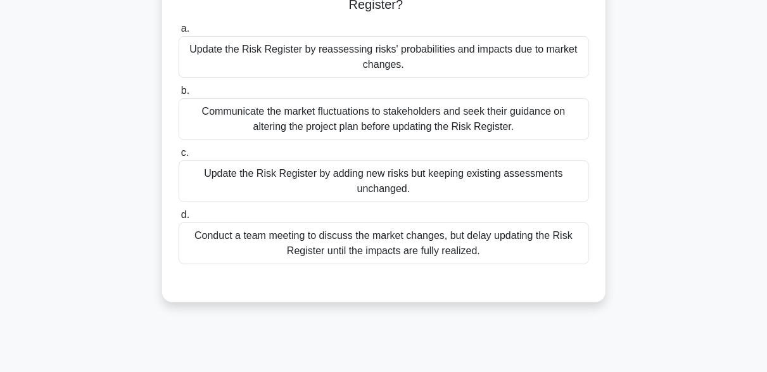
click at [215, 71] on div "Update the Risk Register by reassessing risks' probabilities and impacts due to…" at bounding box center [384, 57] width 410 height 42
click at [179, 33] on input "a. Update the Risk Register by reassessing risks' probabilities and impacts due…" at bounding box center [179, 29] width 0 height 8
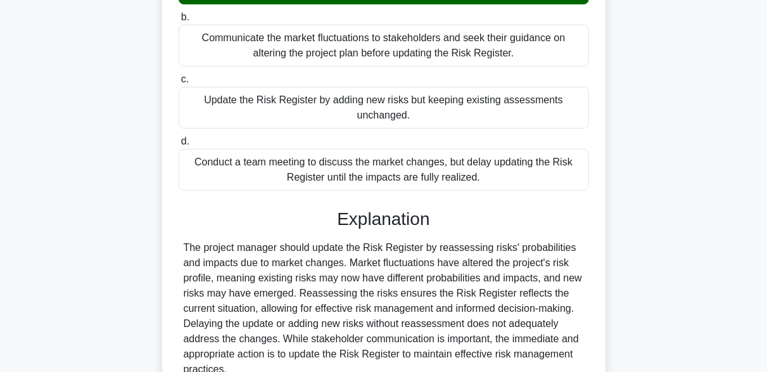
scroll to position [377, 0]
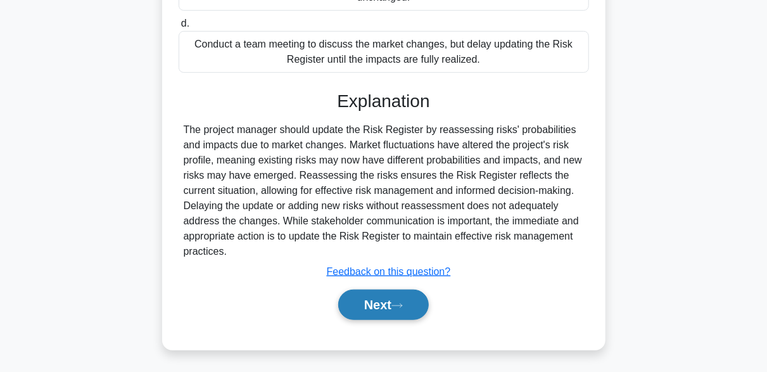
click at [405, 311] on button "Next" at bounding box center [383, 304] width 91 height 30
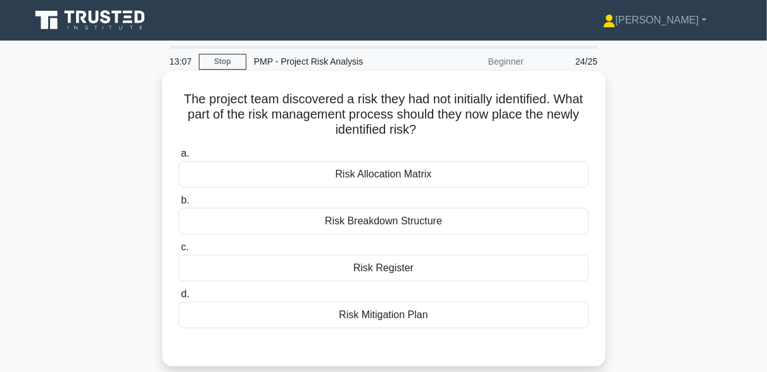
scroll to position [63, 0]
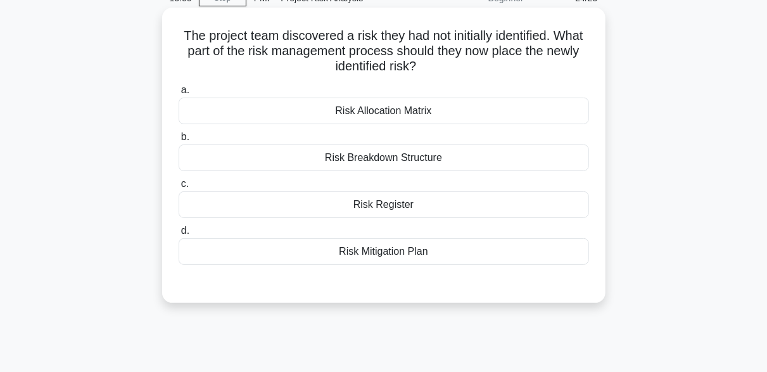
click at [374, 205] on div "Risk Register" at bounding box center [384, 204] width 410 height 27
click at [179, 188] on input "c. Risk Register" at bounding box center [179, 184] width 0 height 8
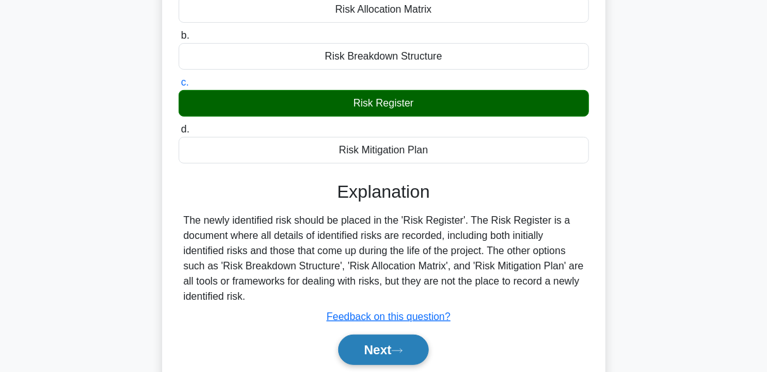
scroll to position [312, 0]
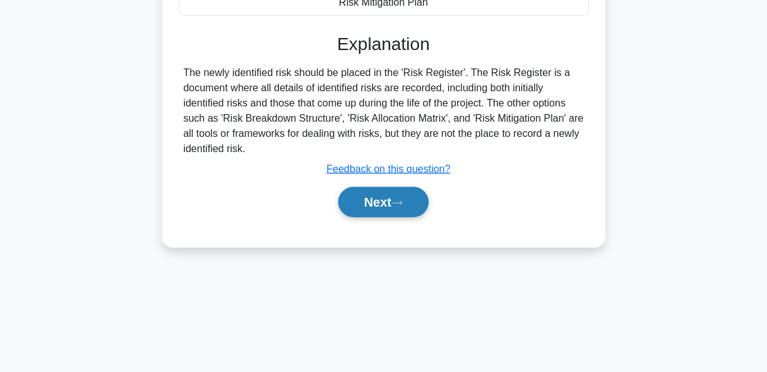
click at [400, 210] on button "Next" at bounding box center [383, 202] width 91 height 30
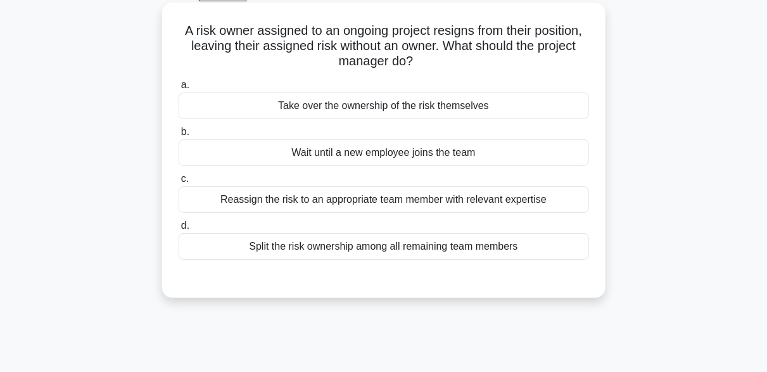
scroll to position [122, 0]
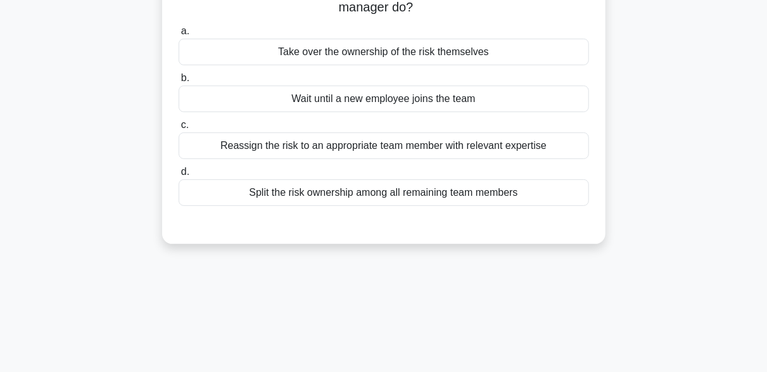
click at [482, 143] on div "Reassign the risk to an appropriate team member with relevant expertise" at bounding box center [384, 145] width 410 height 27
click at [179, 129] on input "c. Reassign the risk to an appropriate team member with relevant expertise" at bounding box center [179, 125] width 0 height 8
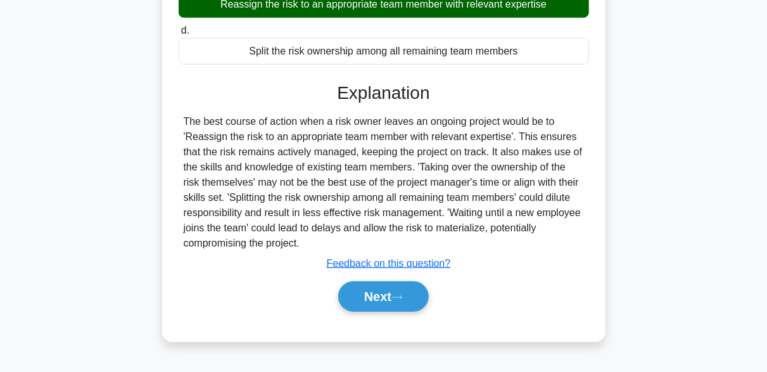
scroll to position [312, 0]
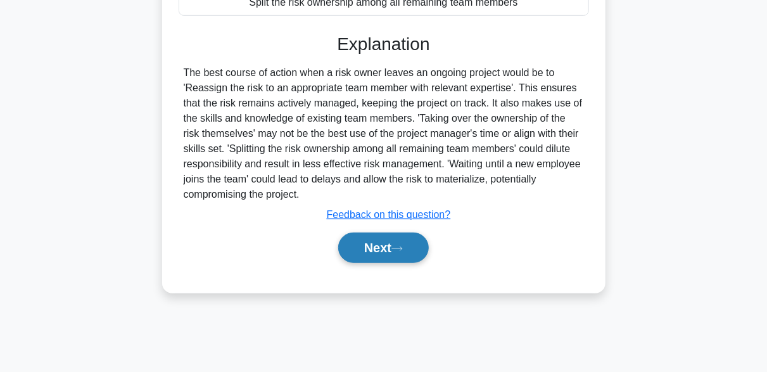
click at [407, 253] on button "Next" at bounding box center [383, 247] width 91 height 30
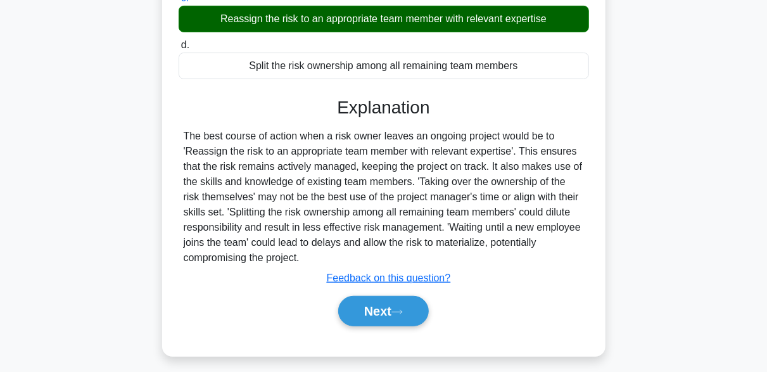
scroll to position [213, 0]
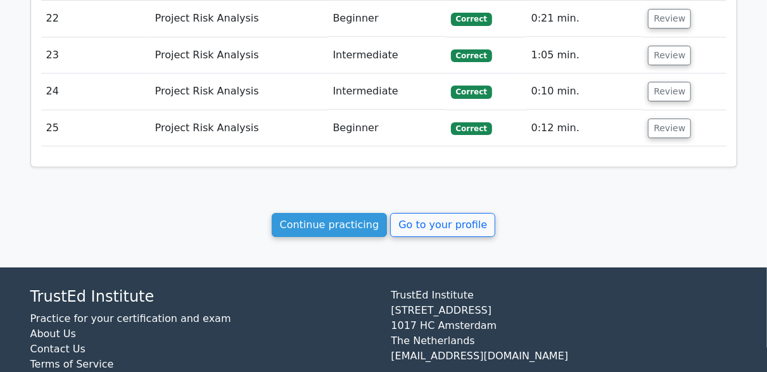
scroll to position [2067, 0]
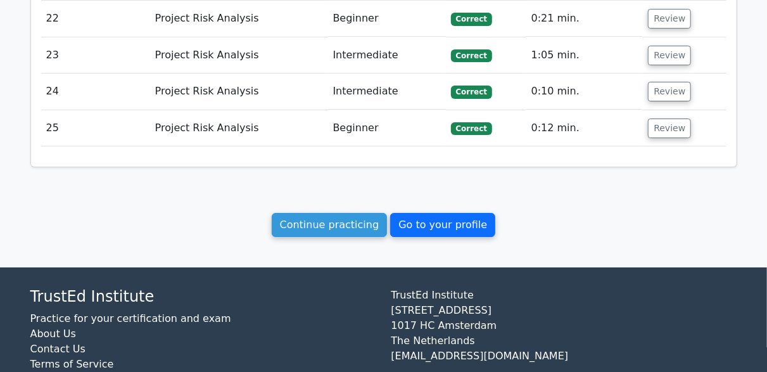
click at [465, 213] on link "Go to your profile" at bounding box center [442, 225] width 105 height 24
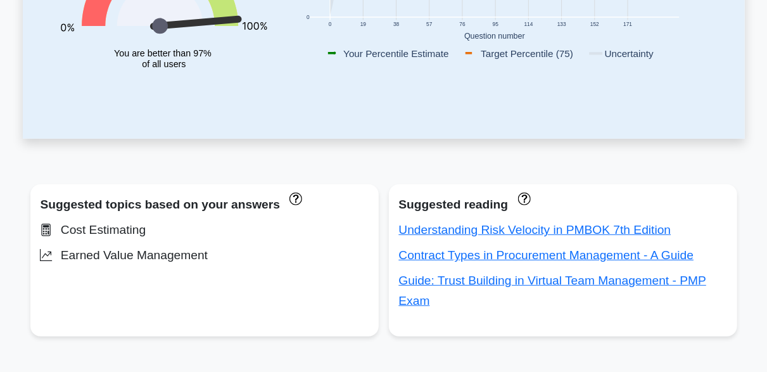
scroll to position [443, 0]
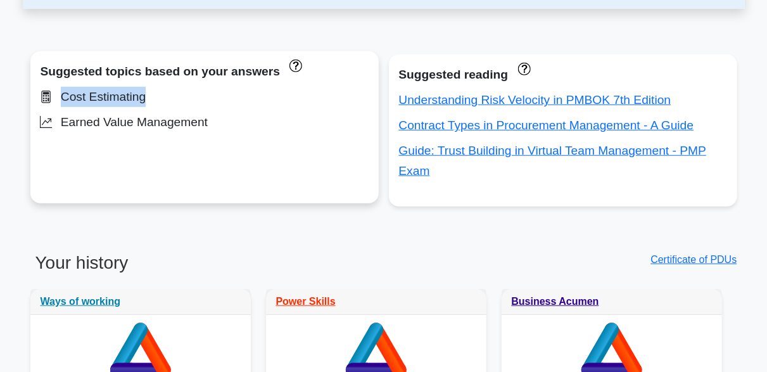
drag, startPoint x: 150, startPoint y: 100, endPoint x: 63, endPoint y: 99, distance: 86.8
click at [63, 99] on div "Cost Estimating" at bounding box center [205, 97] width 328 height 20
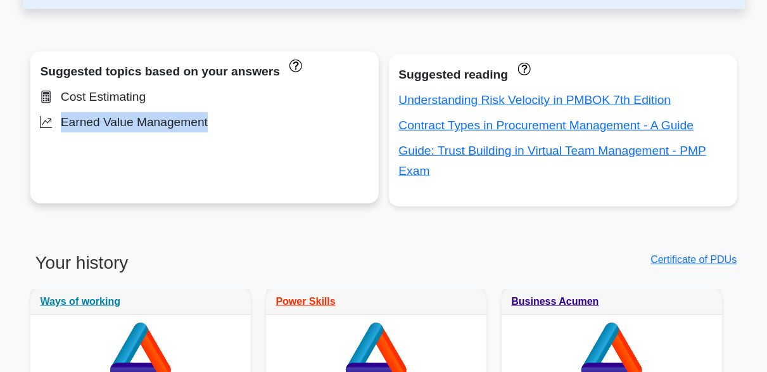
drag, startPoint x: 205, startPoint y: 129, endPoint x: 61, endPoint y: 129, distance: 143.1
click at [61, 129] on div "Earned Value Management" at bounding box center [205, 122] width 328 height 20
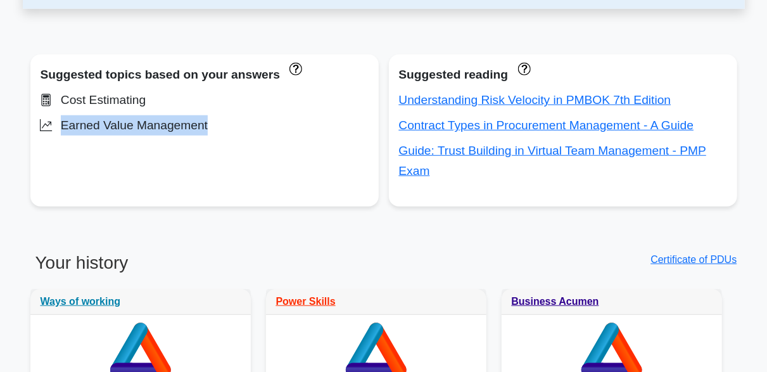
scroll to position [0, 0]
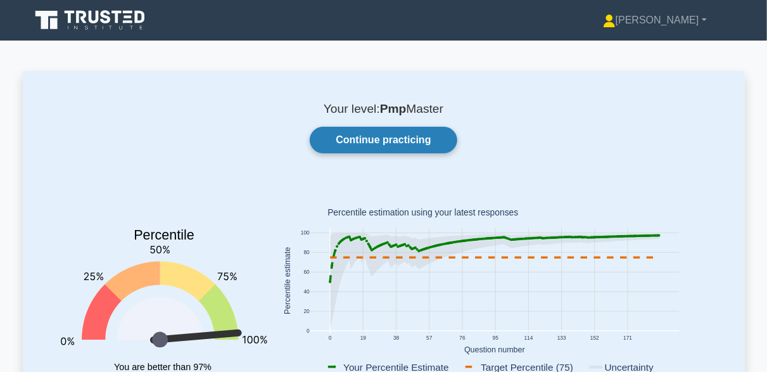
click at [340, 148] on link "Continue practicing" at bounding box center [383, 140] width 147 height 27
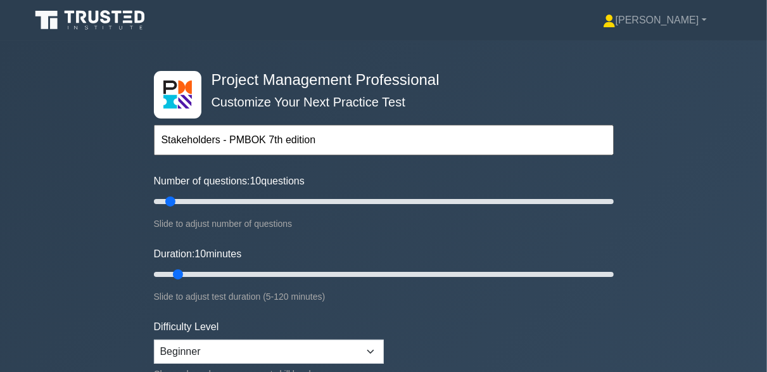
click at [322, 141] on input "Stakeholders - PMBOK 7th edition" at bounding box center [384, 140] width 460 height 30
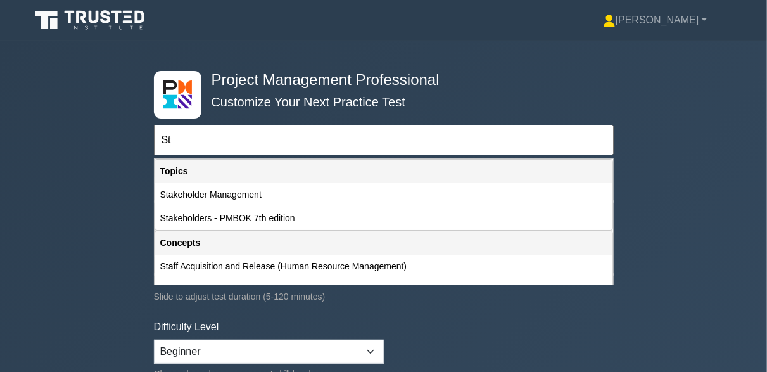
type input "S"
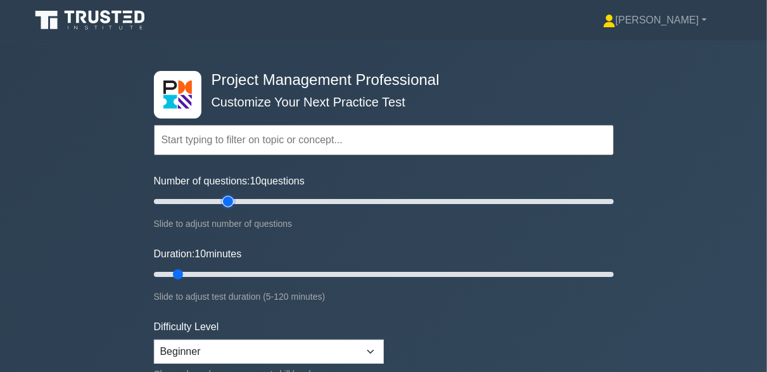
click at [233, 200] on input "Number of questions: 10 questions" at bounding box center [384, 201] width 460 height 15
type input "25"
click at [210, 201] on input "Number of questions: 35 questions" at bounding box center [384, 201] width 460 height 15
click at [227, 274] on input "Duration: 10 minutes" at bounding box center [384, 274] width 460 height 15
click at [241, 270] on input "Duration: 25 minutes" at bounding box center [384, 274] width 460 height 15
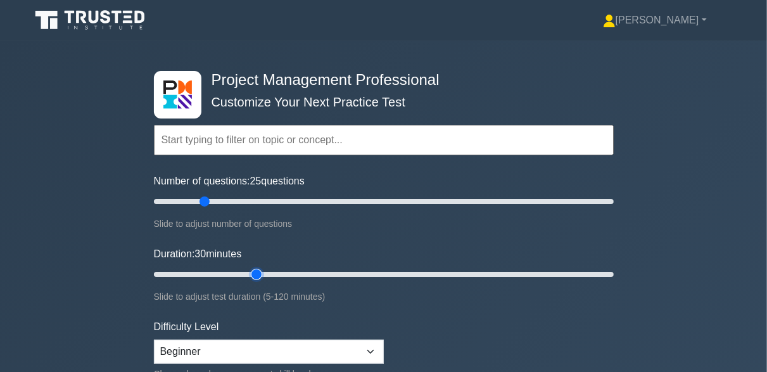
type input "30"
click at [248, 270] on input "Duration: 30 minutes" at bounding box center [384, 274] width 460 height 15
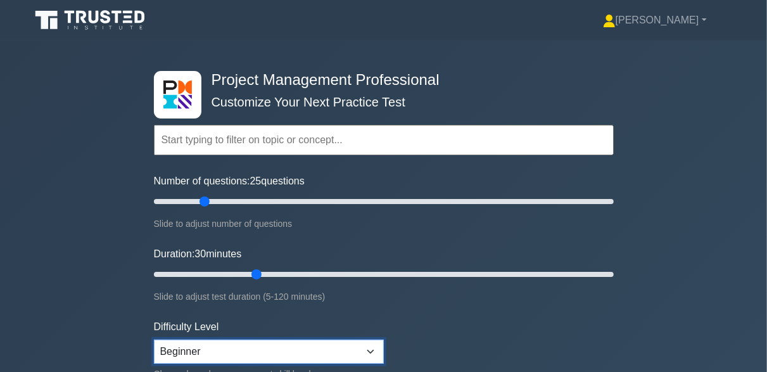
click at [272, 347] on select "Beginner Intermediate Expert" at bounding box center [269, 351] width 230 height 24
select select "intermediate"
click at [154, 339] on select "Beginner Intermediate Expert" at bounding box center [269, 351] width 230 height 24
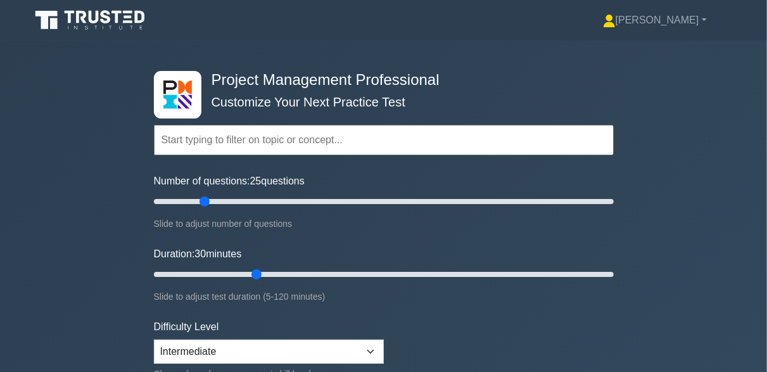
click at [297, 152] on input "text" at bounding box center [384, 140] width 460 height 30
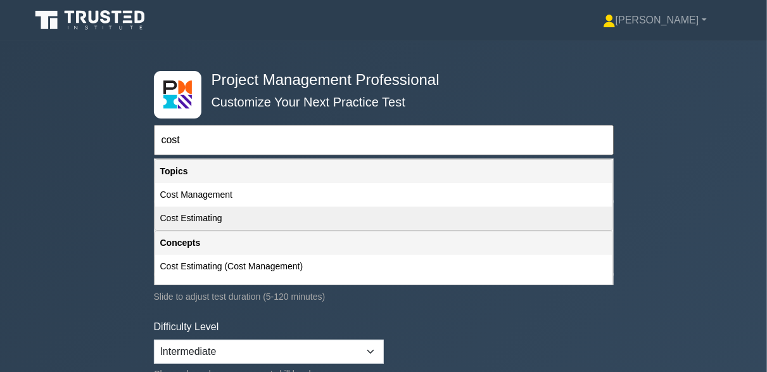
click at [215, 213] on div "Cost Estimating" at bounding box center [383, 217] width 457 height 23
type input "Cost Estimating"
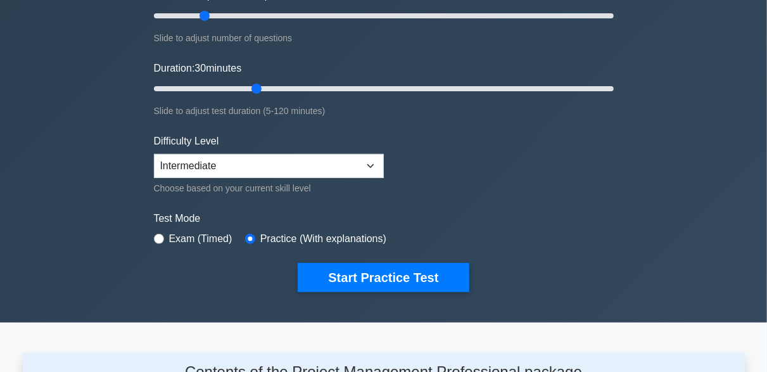
scroll to position [190, 0]
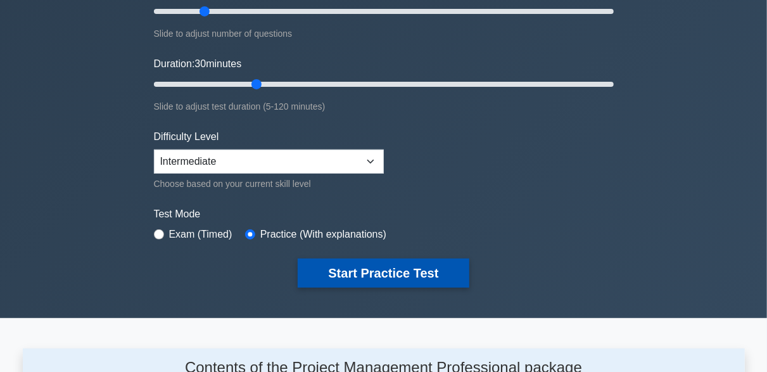
click at [381, 277] on button "Start Practice Test" at bounding box center [383, 272] width 171 height 29
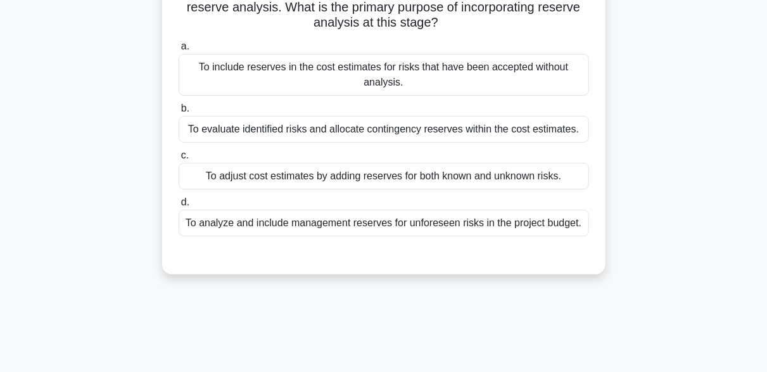
scroll to position [127, 0]
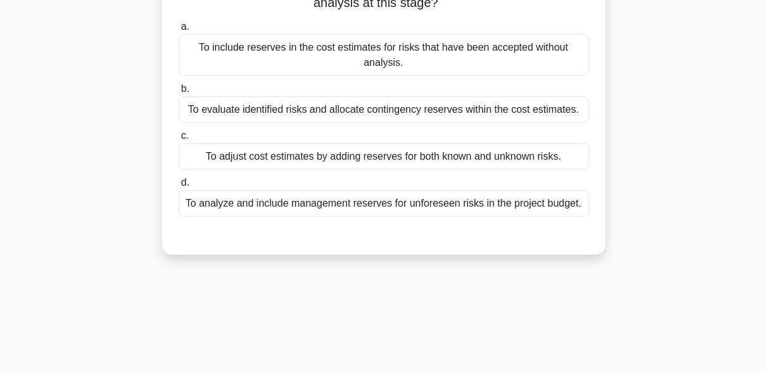
click at [305, 153] on div "To adjust cost estimates by adding reserves for both known and unknown risks." at bounding box center [384, 156] width 410 height 27
click at [179, 140] on input "c. To adjust cost estimates by adding reserves for both known and unknown risks." at bounding box center [179, 136] width 0 height 8
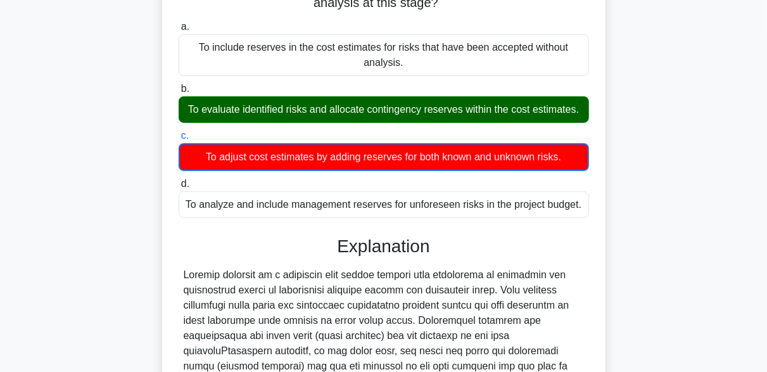
drag, startPoint x: 206, startPoint y: 113, endPoint x: 431, endPoint y: 130, distance: 224.8
click at [431, 123] on div "To evaluate identified risks and allocate contingency reserves within the cost …" at bounding box center [384, 109] width 410 height 27
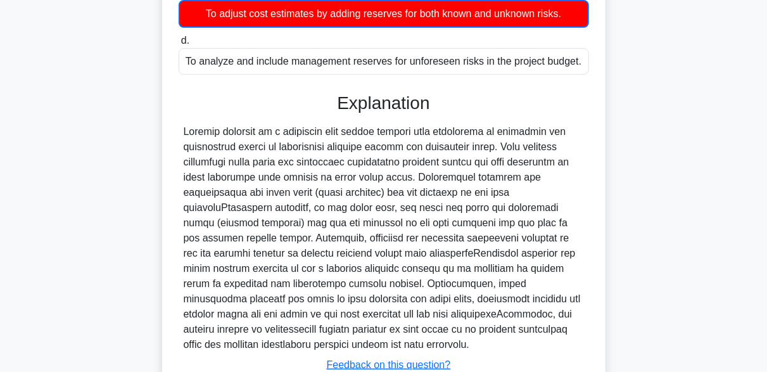
scroll to position [379, 0]
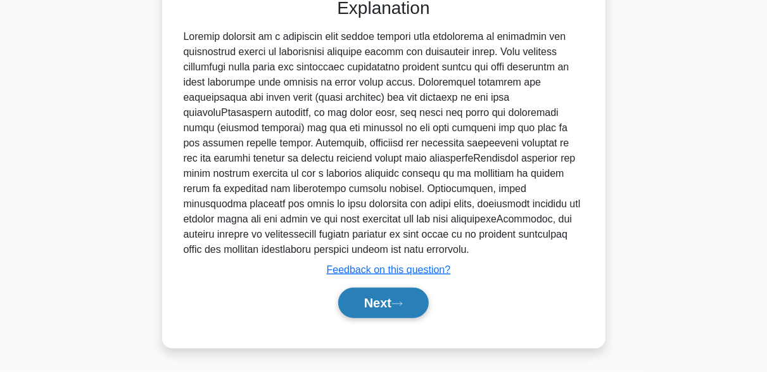
click at [402, 303] on icon at bounding box center [396, 303] width 11 height 7
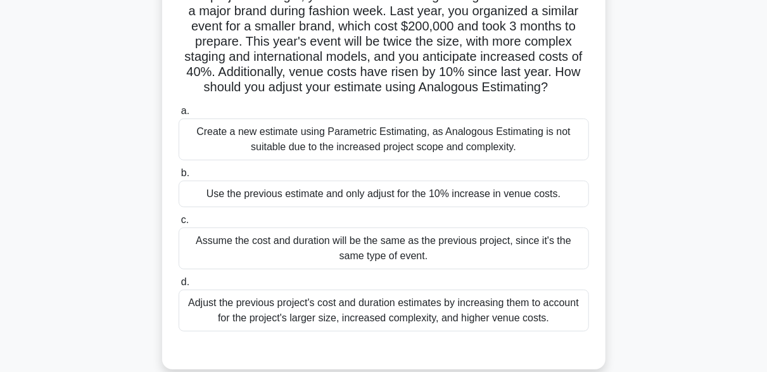
scroll to position [122, 0]
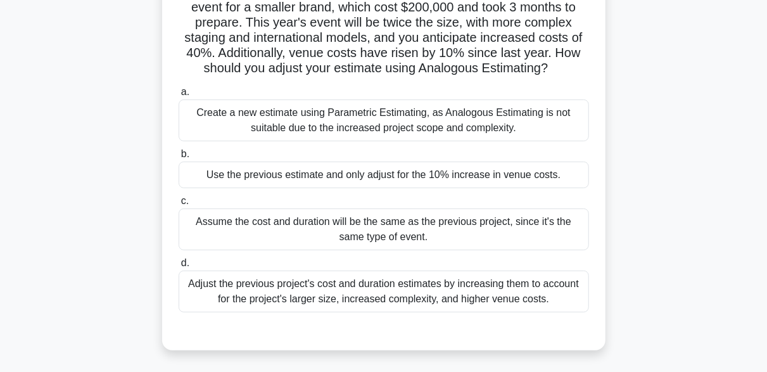
click at [294, 141] on div "Create a new estimate using Parametric Estimating, as Analogous Estimating is n…" at bounding box center [384, 120] width 410 height 42
click at [179, 96] on input "a. Create a new estimate using Parametric Estimating, as Analogous Estimating i…" at bounding box center [179, 92] width 0 height 8
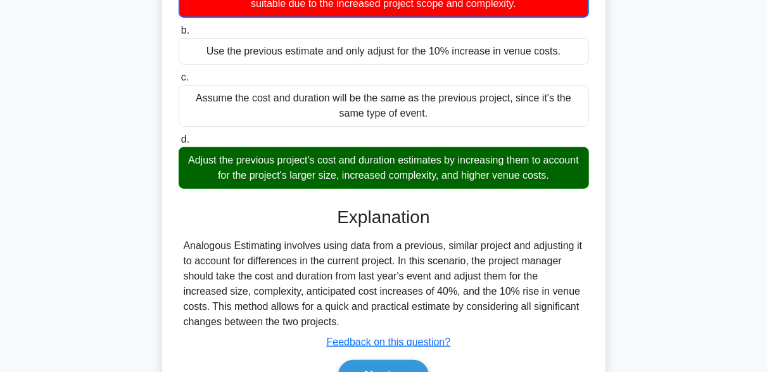
scroll to position [249, 0]
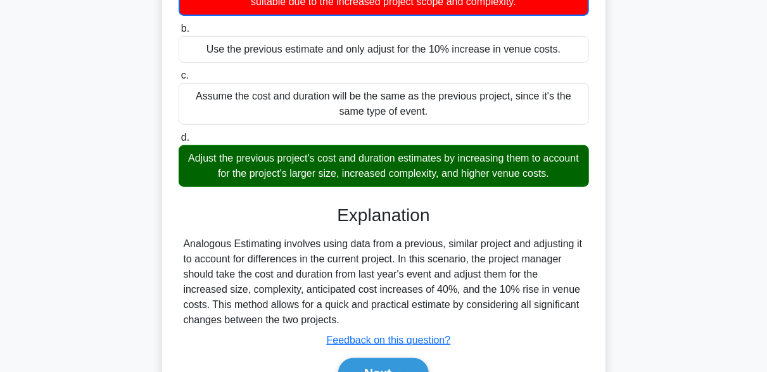
drag, startPoint x: 199, startPoint y: 165, endPoint x: 583, endPoint y: 194, distance: 384.9
click at [583, 187] on div "Adjust the previous project's cost and duration estimates by increasing them to…" at bounding box center [384, 166] width 410 height 42
click at [291, 187] on div "Adjust the previous project's cost and duration estimates by increasing them to…" at bounding box center [384, 166] width 410 height 42
click at [179, 142] on input "d. Adjust the previous project's cost and duration estimates by increasing them…" at bounding box center [179, 138] width 0 height 8
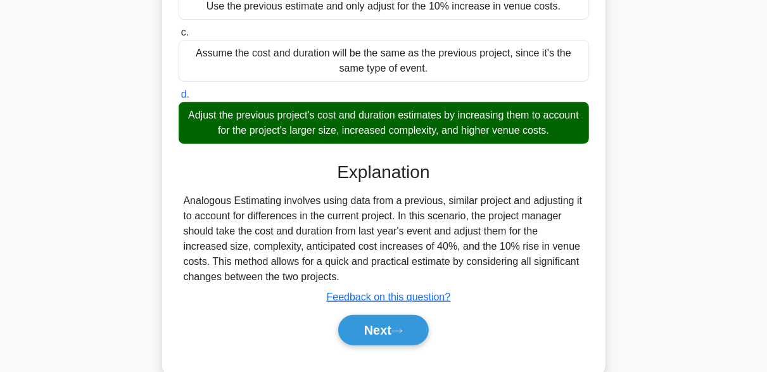
scroll to position [331, 0]
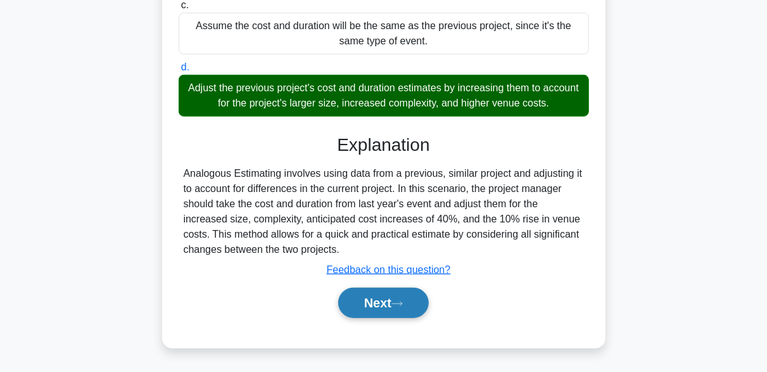
click at [401, 303] on icon at bounding box center [396, 303] width 11 height 7
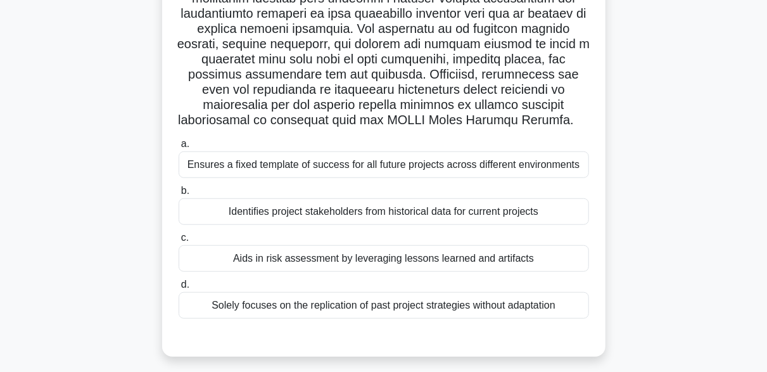
scroll to position [366, 0]
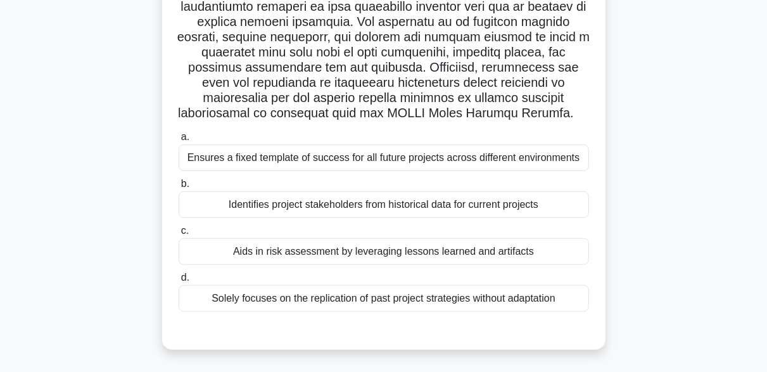
drag, startPoint x: 346, startPoint y: 256, endPoint x: 270, endPoint y: 256, distance: 76.6
click at [270, 256] on div "Aids in risk assessment by leveraging lessons learned and artifacts" at bounding box center [384, 251] width 410 height 27
click at [224, 252] on div "Aids in risk assessment by leveraging lessons learned and artifacts" at bounding box center [384, 251] width 410 height 27
click at [179, 235] on input "c. Aids in risk assessment by leveraging lessons learned and artifacts" at bounding box center [179, 231] width 0 height 8
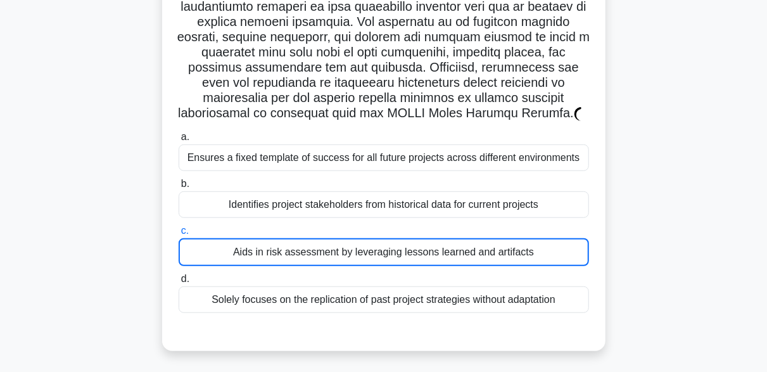
click at [224, 252] on div "Aids in risk assessment by leveraging lessons learned and artifacts" at bounding box center [384, 252] width 410 height 28
click at [179, 235] on input "c. Aids in risk assessment by leveraging lessons learned and artifacts" at bounding box center [179, 231] width 0 height 8
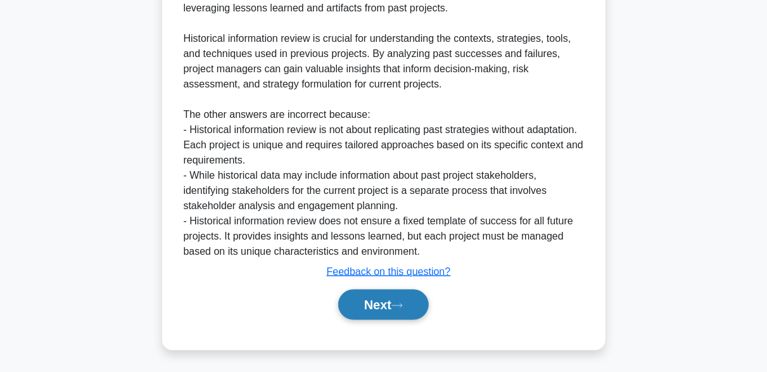
click at [391, 294] on button "Next" at bounding box center [383, 304] width 91 height 30
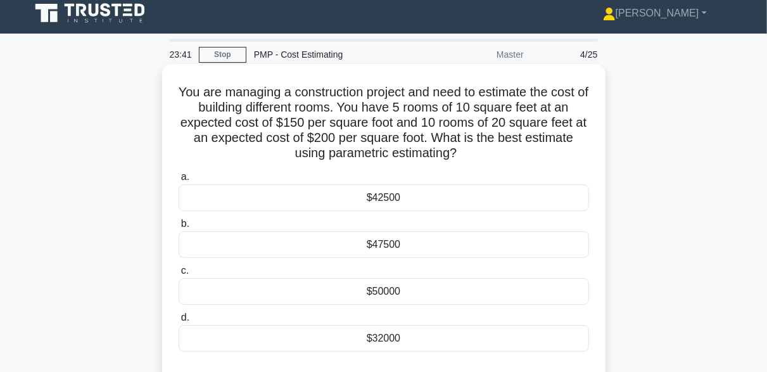
scroll to position [0, 0]
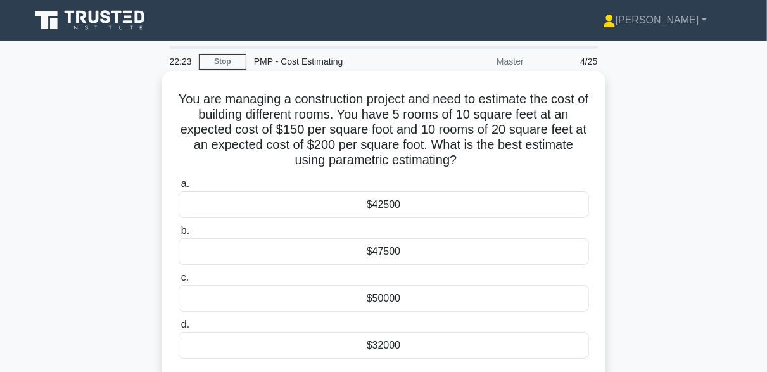
click at [387, 256] on div "$47500" at bounding box center [384, 251] width 410 height 27
click at [179, 235] on input "b. $47500" at bounding box center [179, 231] width 0 height 8
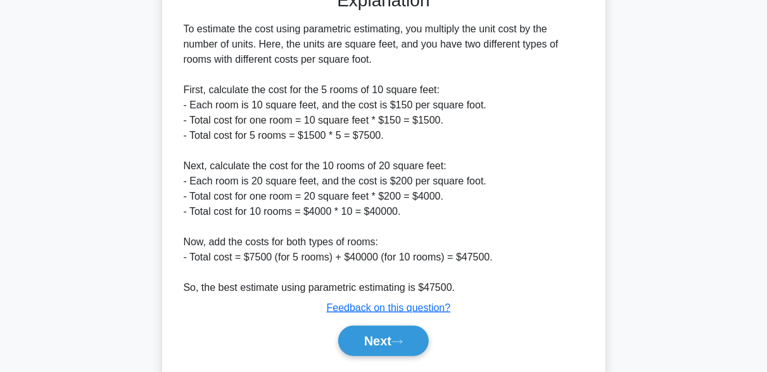
scroll to position [422, 0]
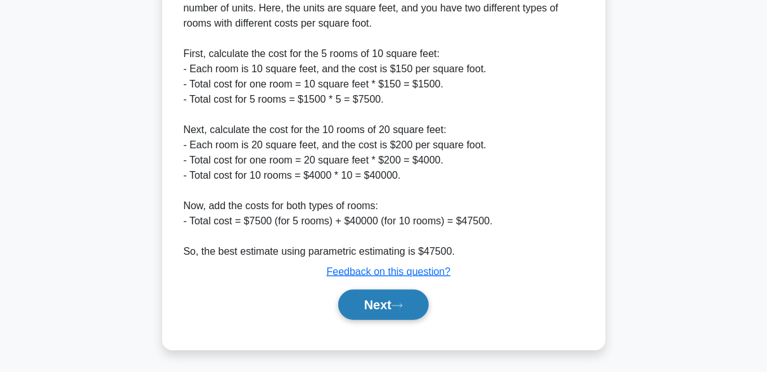
click at [411, 301] on button "Next" at bounding box center [383, 304] width 91 height 30
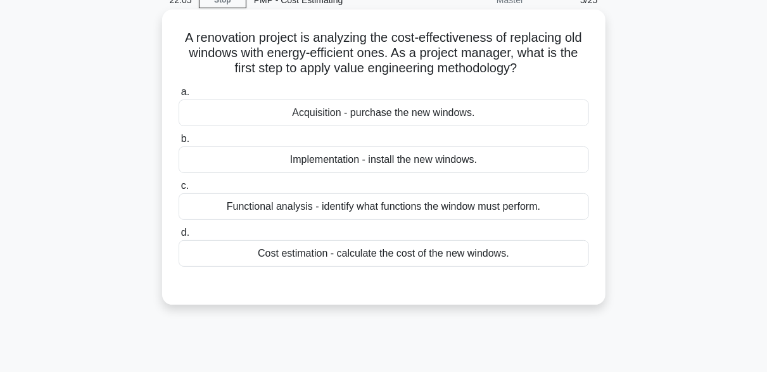
scroll to position [63, 0]
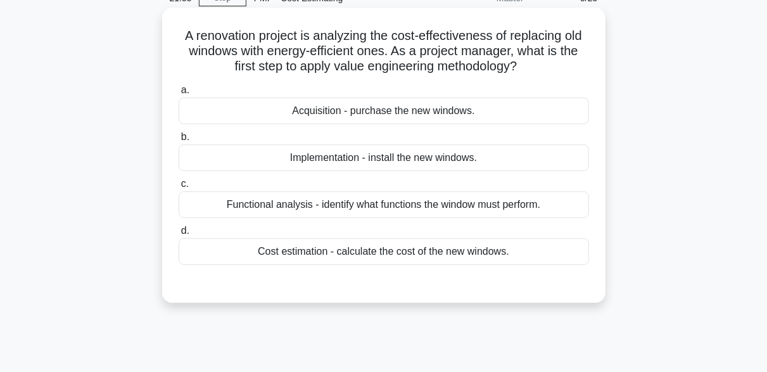
click at [457, 252] on div "Cost estimation - calculate the cost of the new windows." at bounding box center [384, 251] width 410 height 27
click at [179, 235] on input "d. Cost estimation - calculate the cost of the new windows." at bounding box center [179, 231] width 0 height 8
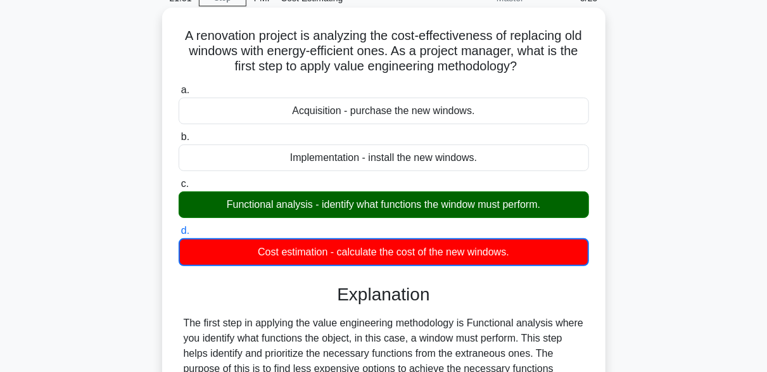
drag, startPoint x: 215, startPoint y: 208, endPoint x: 568, endPoint y: 201, distance: 353.4
click at [568, 201] on div "Functional analysis - identify what functions the window must perform." at bounding box center [384, 204] width 410 height 27
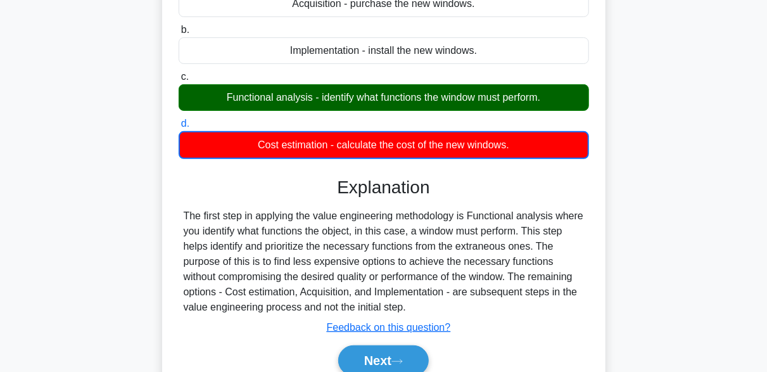
scroll to position [190, 0]
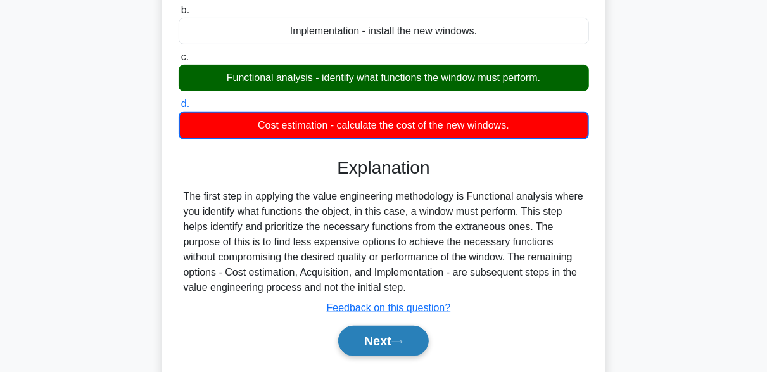
click at [422, 347] on button "Next" at bounding box center [383, 341] width 91 height 30
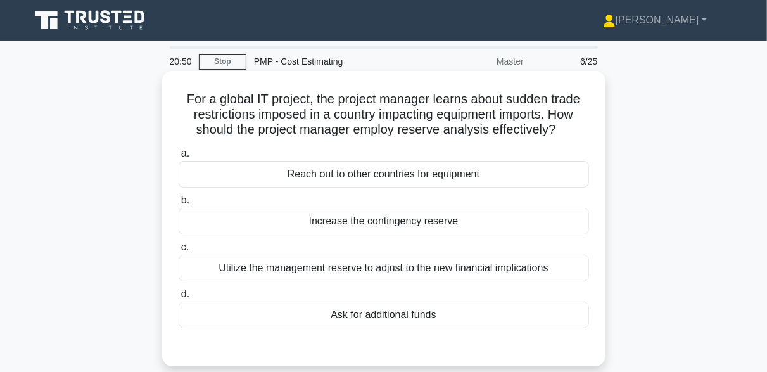
scroll to position [63, 0]
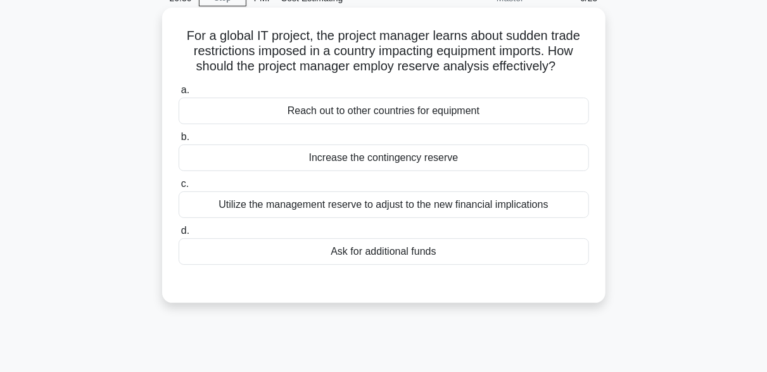
click at [348, 156] on div "Increase the contingency reserve" at bounding box center [384, 157] width 410 height 27
click at [179, 141] on input "b. Increase the contingency reserve" at bounding box center [179, 137] width 0 height 8
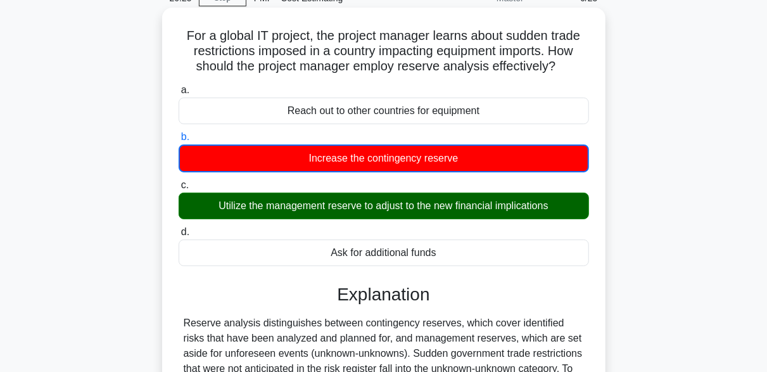
drag, startPoint x: 200, startPoint y: 212, endPoint x: 577, endPoint y: 204, distance: 376.9
click at [577, 204] on div "Utilize the management reserve to adjust to the new financial implications" at bounding box center [384, 206] width 410 height 27
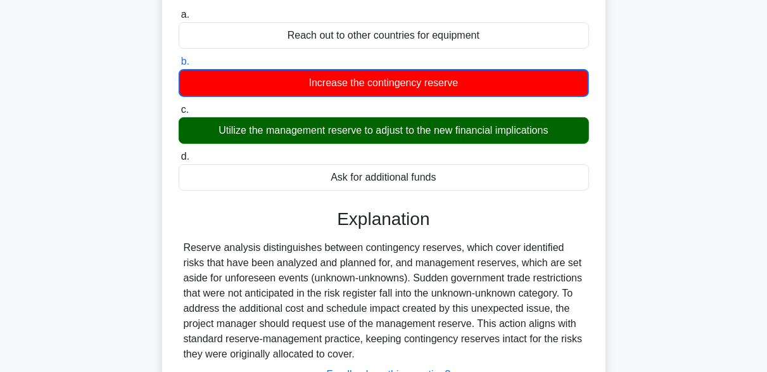
scroll to position [253, 0]
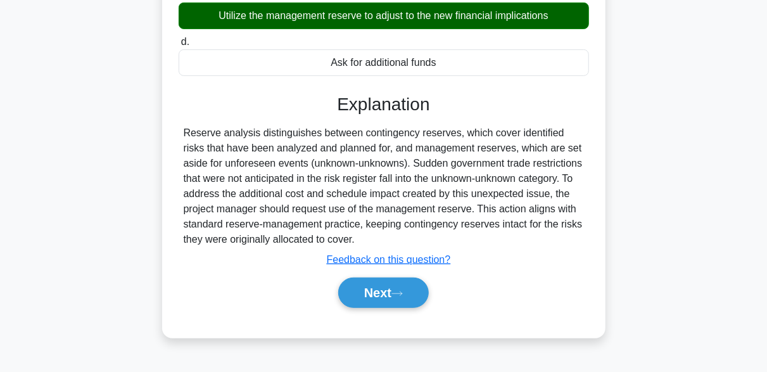
click at [427, 308] on div "Next" at bounding box center [384, 292] width 410 height 41
click at [411, 298] on button "Next" at bounding box center [383, 292] width 91 height 30
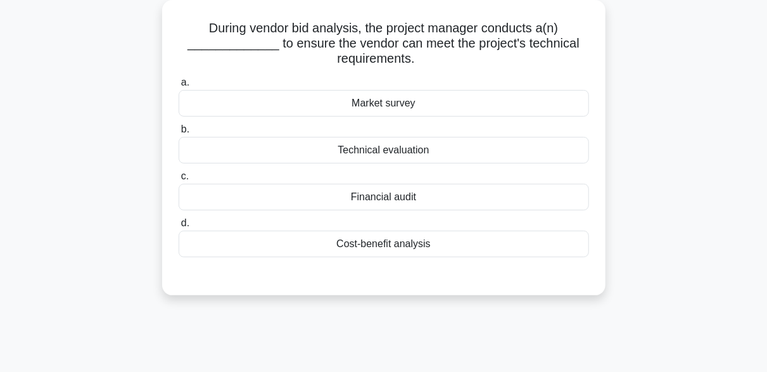
scroll to position [63, 0]
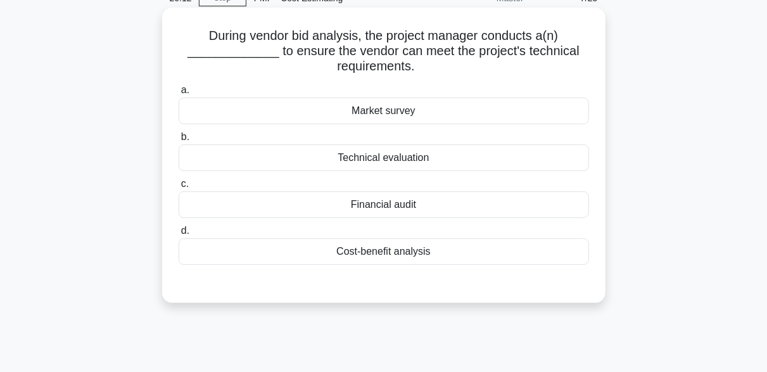
click at [381, 167] on div "Technical evaluation" at bounding box center [384, 157] width 410 height 27
click at [179, 141] on input "b. Technical evaluation" at bounding box center [179, 137] width 0 height 8
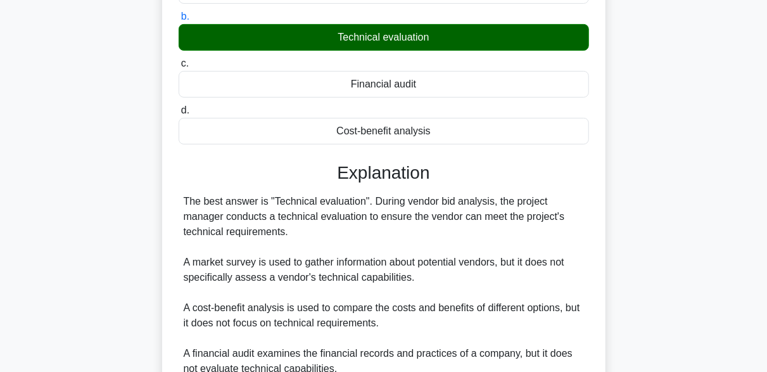
scroll to position [312, 0]
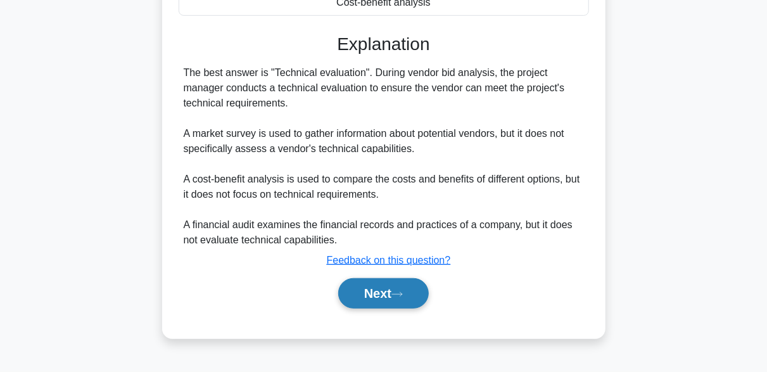
click at [407, 288] on button "Next" at bounding box center [383, 293] width 91 height 30
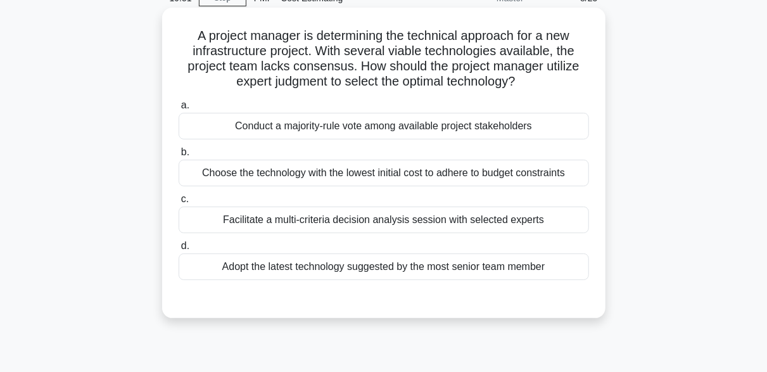
scroll to position [127, 0]
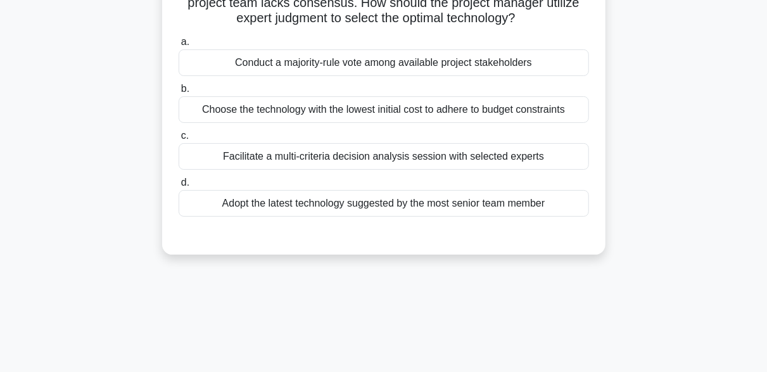
click at [307, 159] on div "Facilitate a multi-criteria decision analysis session with selected experts" at bounding box center [384, 156] width 410 height 27
click at [179, 140] on input "c. Facilitate a multi-criteria decision analysis session with selected experts" at bounding box center [179, 136] width 0 height 8
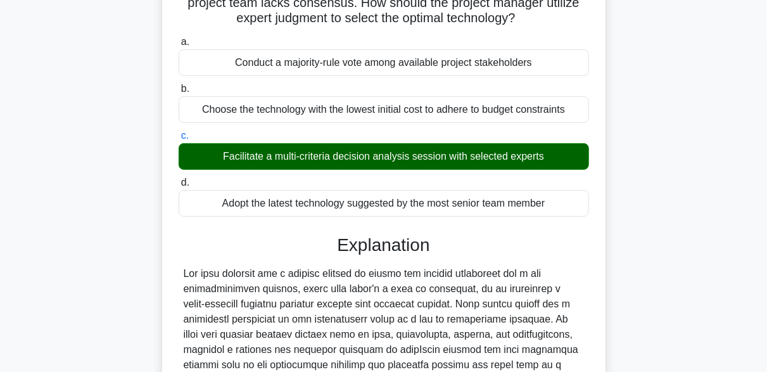
scroll to position [407, 0]
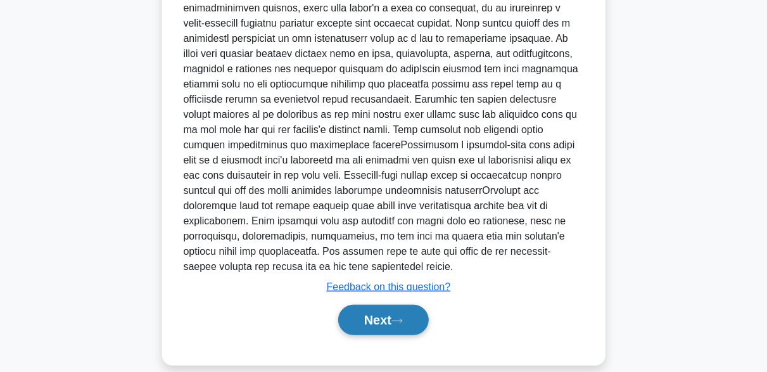
click at [401, 317] on icon at bounding box center [396, 320] width 11 height 7
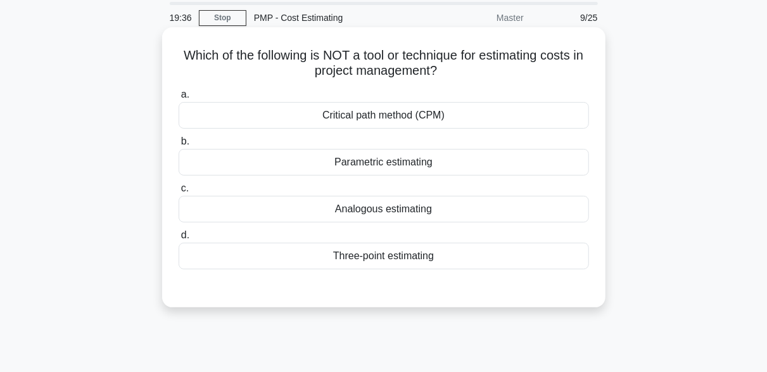
scroll to position [63, 0]
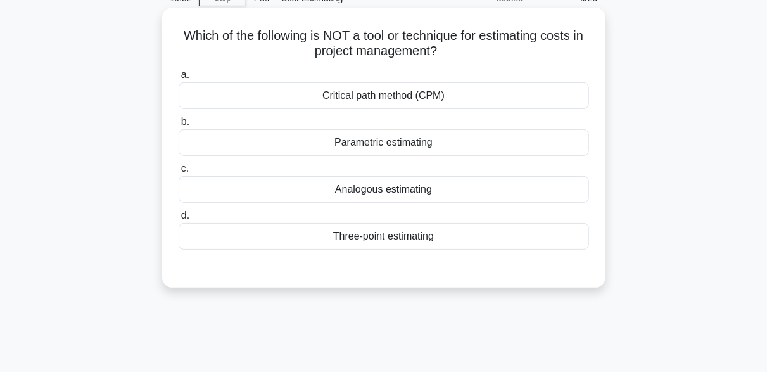
click at [388, 248] on div "Three-point estimating" at bounding box center [384, 236] width 410 height 27
click at [179, 220] on input "d. Three-point estimating" at bounding box center [179, 216] width 0 height 8
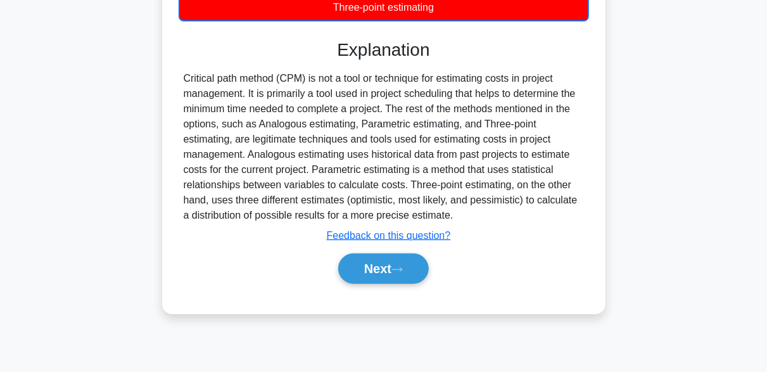
scroll to position [312, 0]
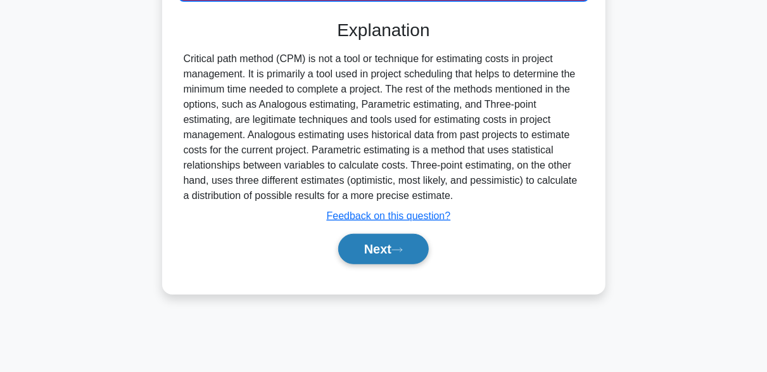
click at [410, 248] on button "Next" at bounding box center [383, 249] width 91 height 30
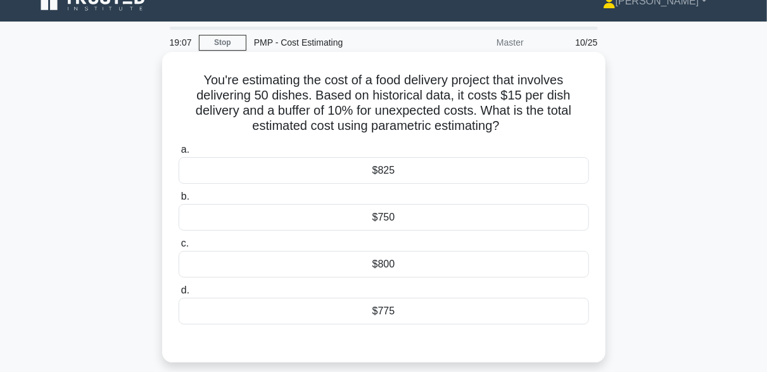
scroll to position [0, 0]
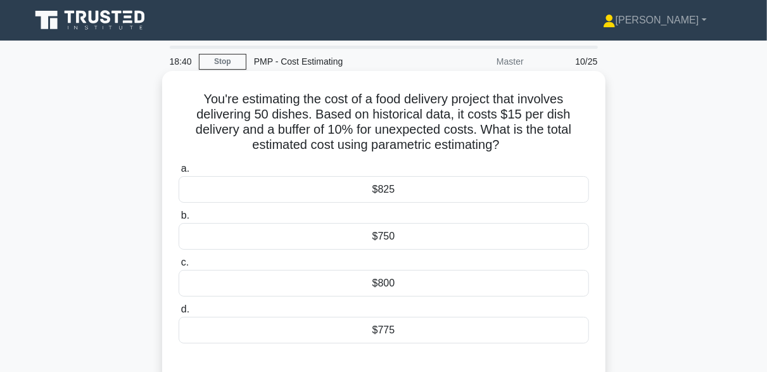
click at [372, 191] on div "$825" at bounding box center [384, 189] width 410 height 27
click at [179, 173] on input "a. $825" at bounding box center [179, 169] width 0 height 8
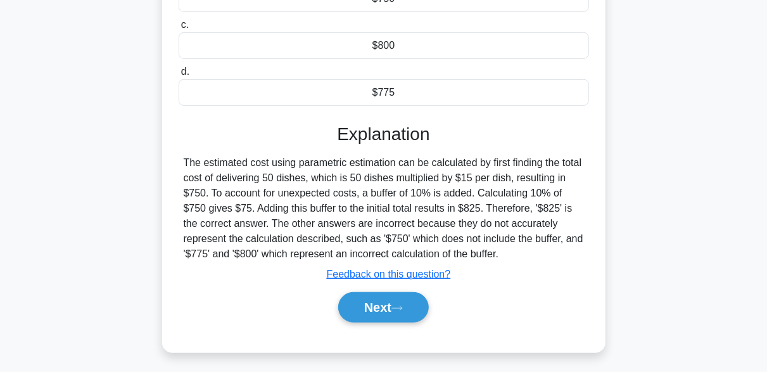
scroll to position [312, 0]
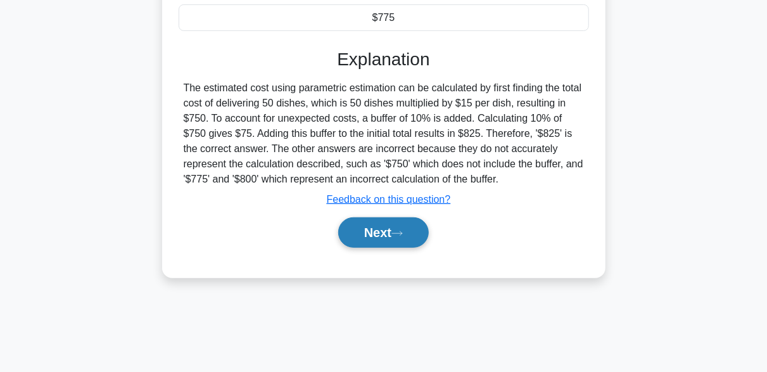
click at [394, 219] on button "Next" at bounding box center [383, 232] width 91 height 30
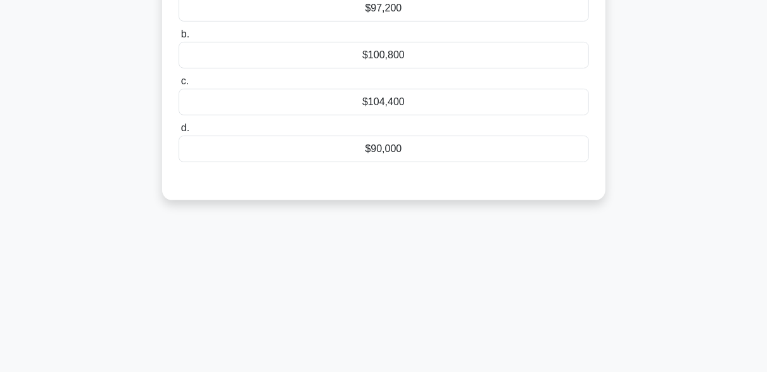
scroll to position [59, 0]
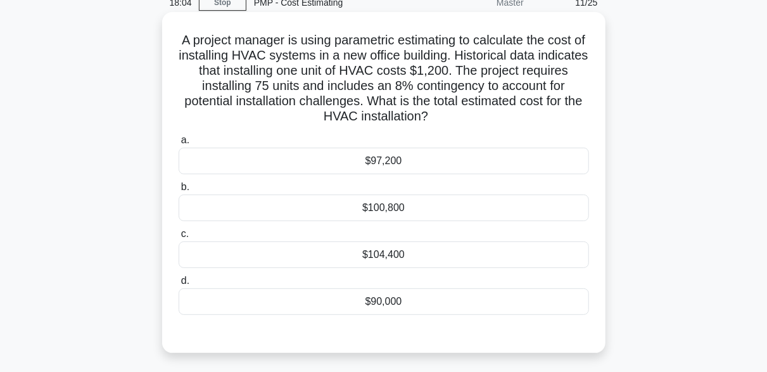
click at [417, 161] on div "$97,200" at bounding box center [384, 161] width 410 height 27
click at [179, 144] on input "a. $97,200" at bounding box center [179, 140] width 0 height 8
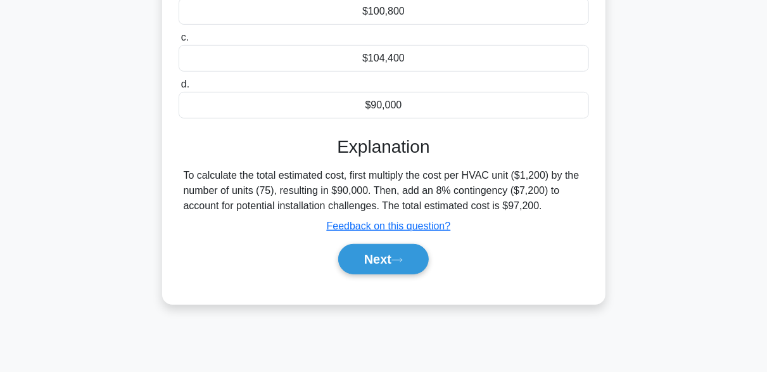
scroll to position [312, 0]
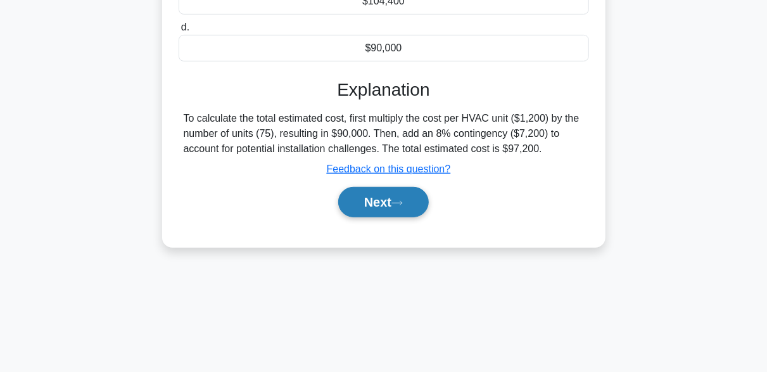
click at [403, 200] on icon at bounding box center [396, 202] width 11 height 7
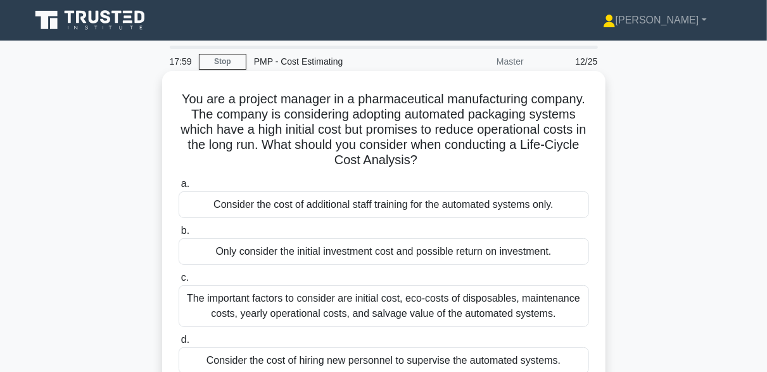
scroll to position [63, 0]
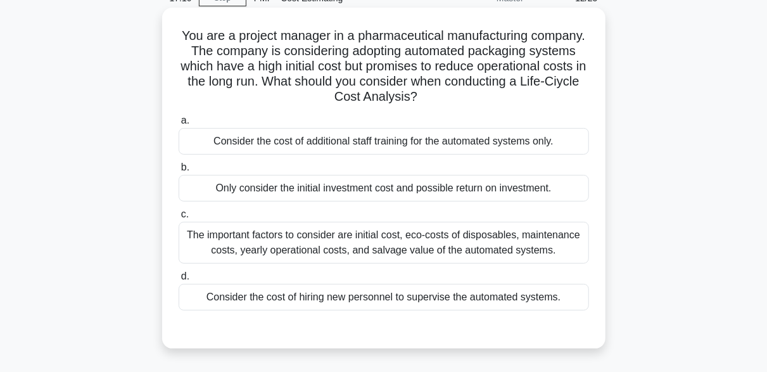
click at [363, 242] on div "The important factors to consider are initial cost, eco-costs of disposables, m…" at bounding box center [384, 243] width 410 height 42
click at [179, 218] on input "c. The important factors to consider are initial cost, eco-costs of disposables…" at bounding box center [179, 214] width 0 height 8
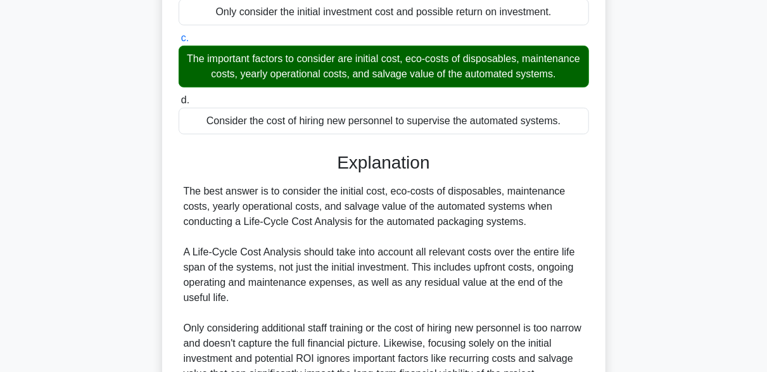
scroll to position [380, 0]
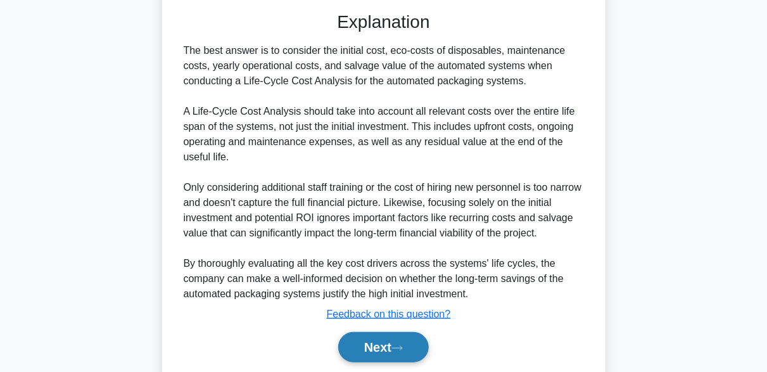
click at [407, 353] on button "Next" at bounding box center [383, 347] width 91 height 30
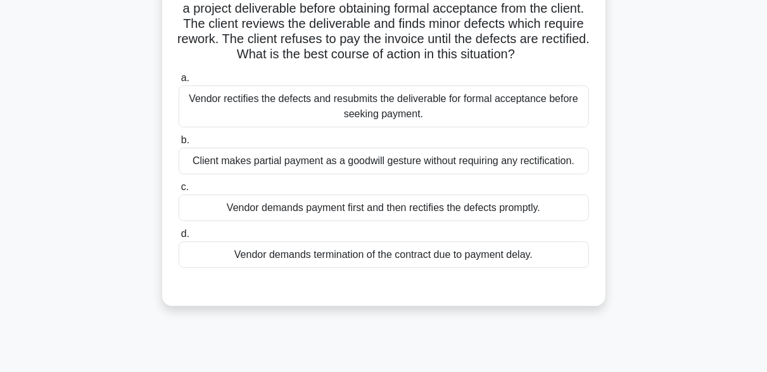
scroll to position [127, 0]
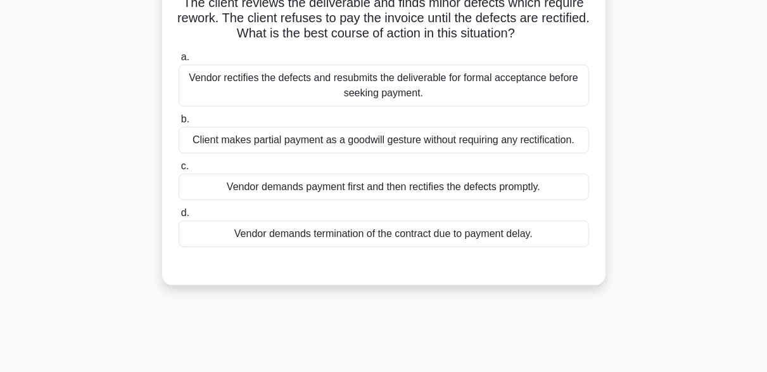
click at [452, 95] on div "Vendor rectifies the defects and resubmits the deliverable for formal acceptanc…" at bounding box center [384, 86] width 410 height 42
click at [179, 61] on input "a. Vendor rectifies the defects and resubmits the deliverable for formal accept…" at bounding box center [179, 57] width 0 height 8
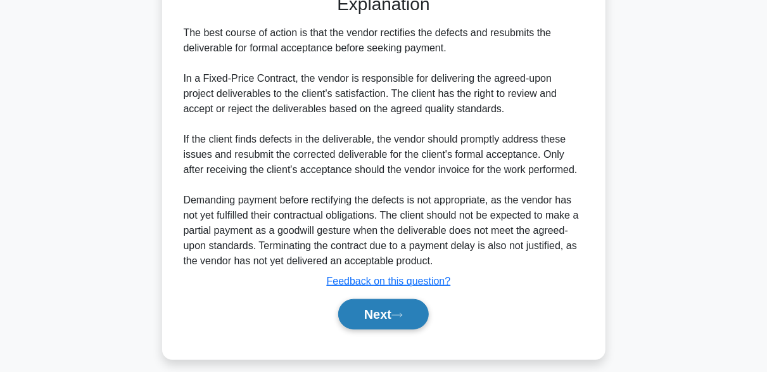
scroll to position [407, 0]
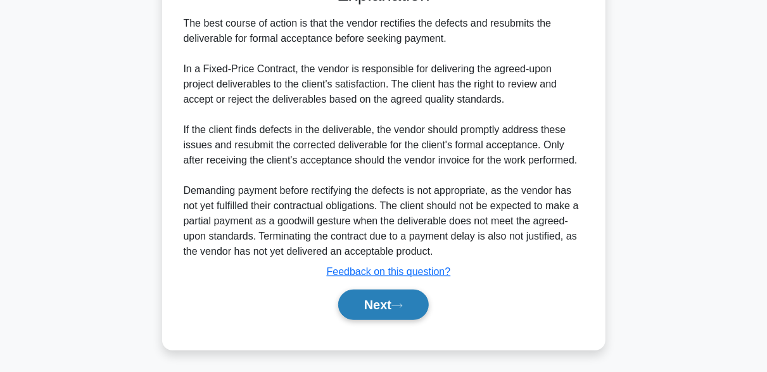
click at [405, 294] on button "Next" at bounding box center [383, 304] width 91 height 30
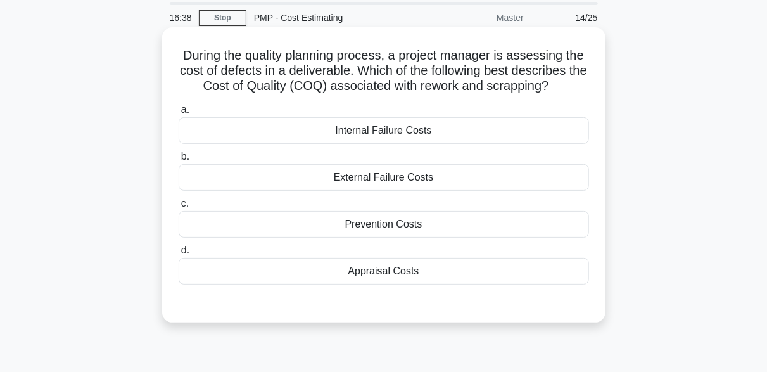
scroll to position [63, 0]
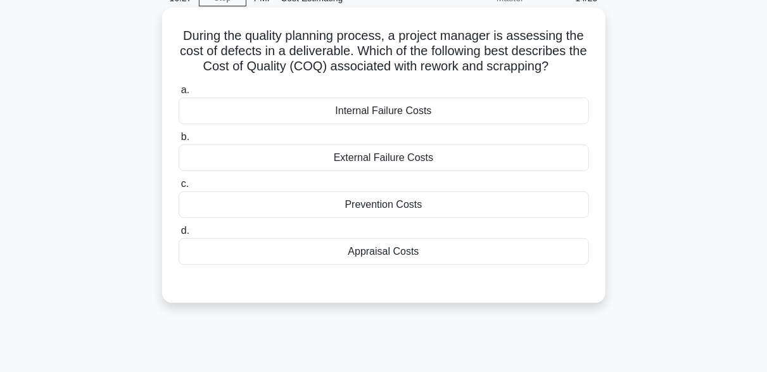
click at [360, 113] on div "Internal Failure Costs" at bounding box center [384, 111] width 410 height 27
click at [179, 94] on input "a. Internal Failure Costs" at bounding box center [179, 90] width 0 height 8
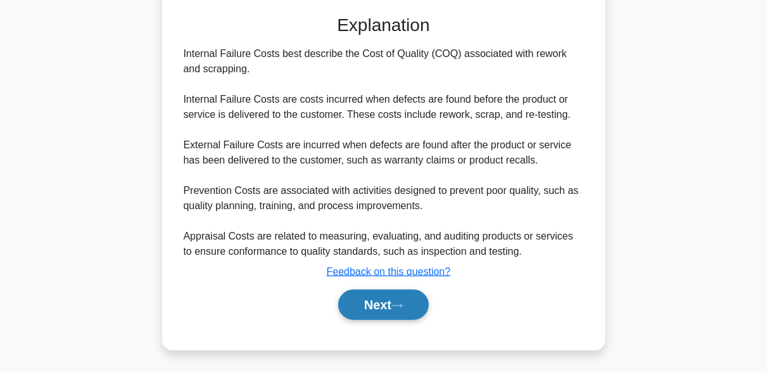
click at [417, 301] on button "Next" at bounding box center [383, 304] width 91 height 30
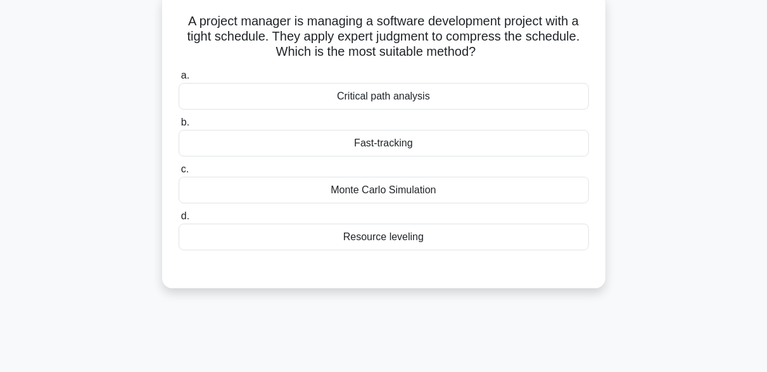
scroll to position [59, 0]
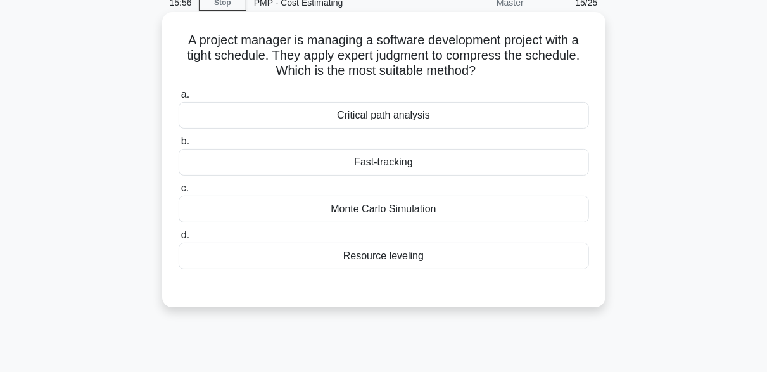
click at [386, 259] on div "Resource leveling" at bounding box center [384, 256] width 410 height 27
click at [179, 239] on input "d. Resource leveling" at bounding box center [179, 235] width 0 height 8
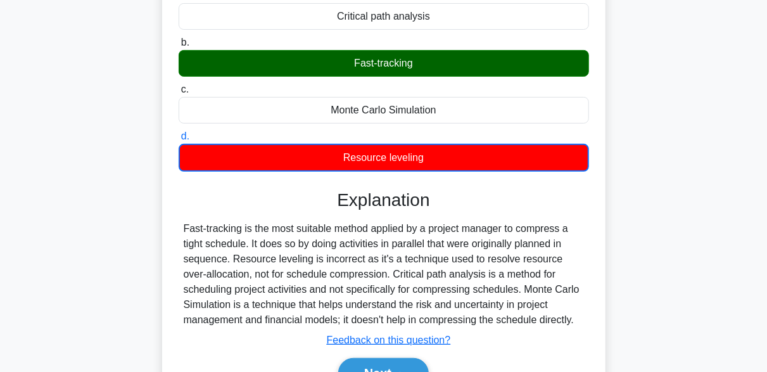
scroll to position [186, 0]
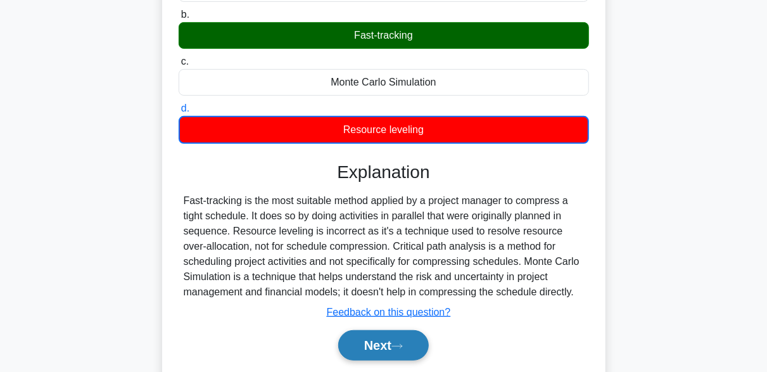
click at [395, 348] on button "Next" at bounding box center [383, 345] width 91 height 30
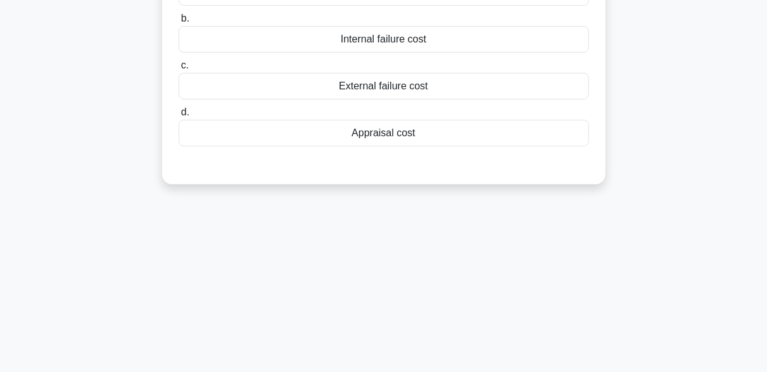
scroll to position [63, 0]
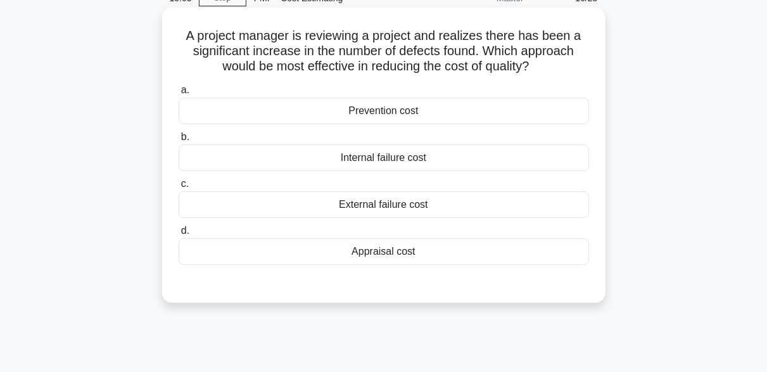
click at [429, 161] on div "Internal failure cost" at bounding box center [384, 157] width 410 height 27
click at [179, 141] on input "b. Internal failure cost" at bounding box center [179, 137] width 0 height 8
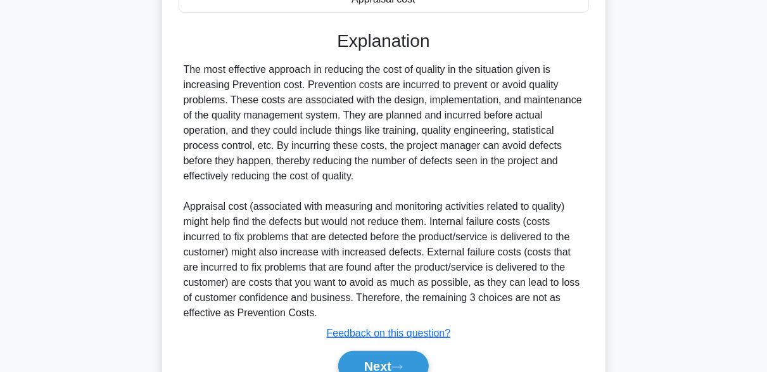
scroll to position [379, 0]
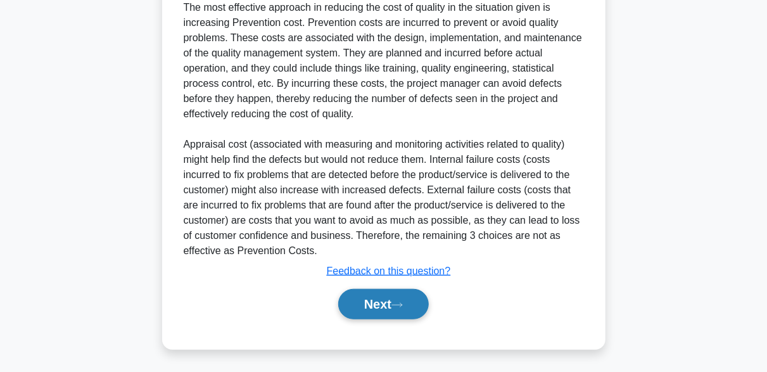
click at [401, 308] on button "Next" at bounding box center [383, 304] width 91 height 30
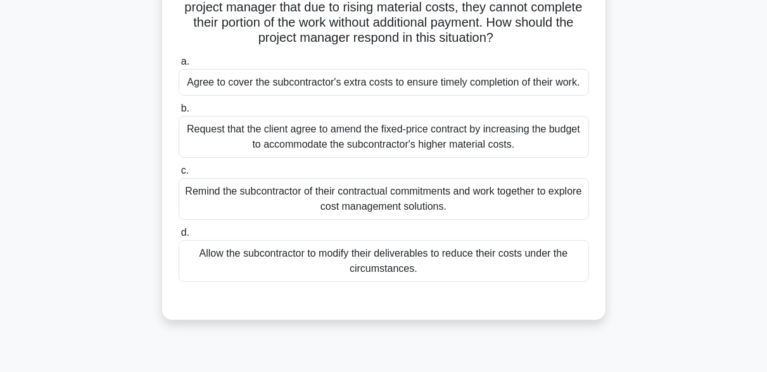
scroll to position [186, 0]
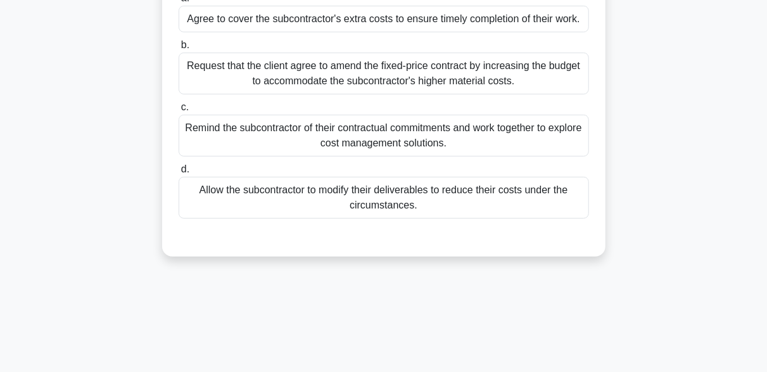
click at [315, 87] on div "Request that the client agree to amend the fixed-price contract by increasing t…" at bounding box center [384, 74] width 410 height 42
click at [179, 49] on input "b. Request that the client agree to amend the fixed-price contract by increasin…" at bounding box center [179, 45] width 0 height 8
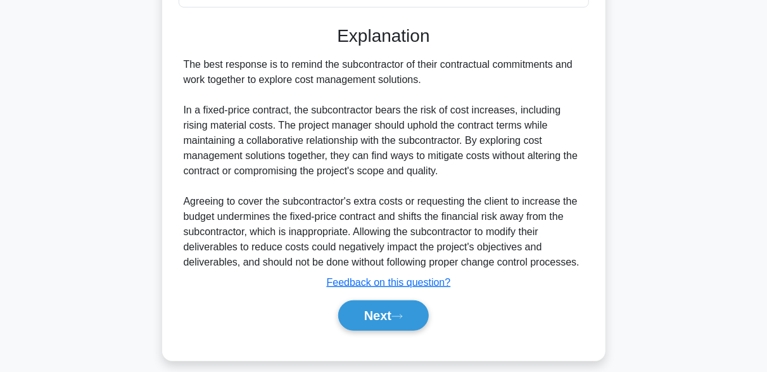
scroll to position [409, 0]
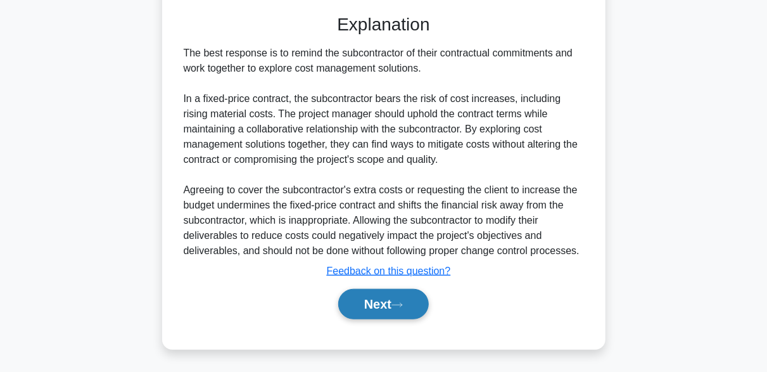
click at [392, 309] on button "Next" at bounding box center [383, 304] width 91 height 30
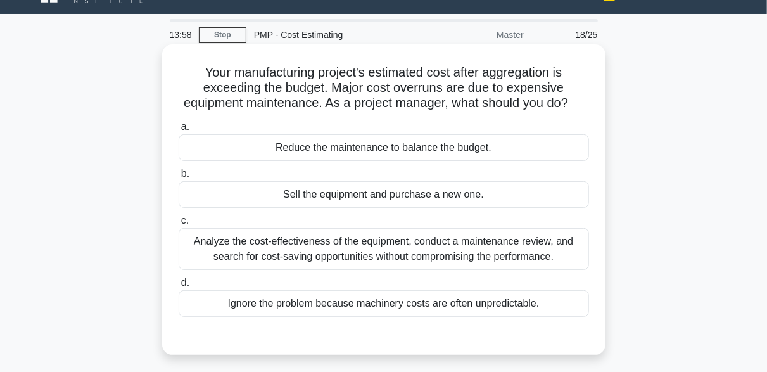
scroll to position [0, 0]
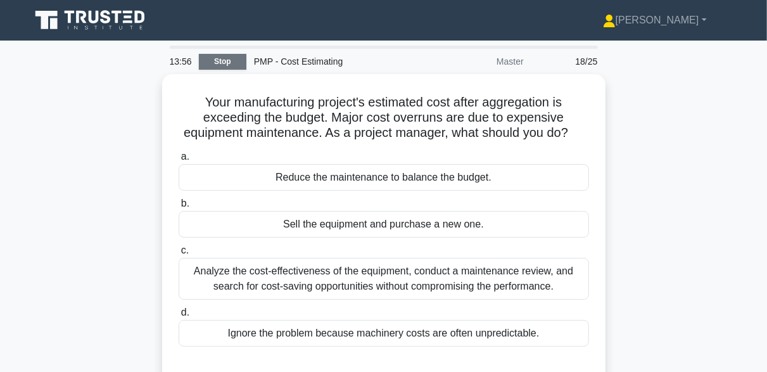
click at [240, 67] on link "Stop" at bounding box center [222, 62] width 47 height 16
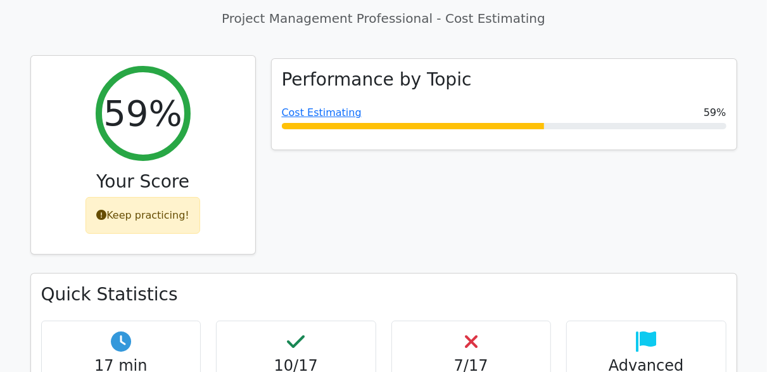
scroll to position [253, 0]
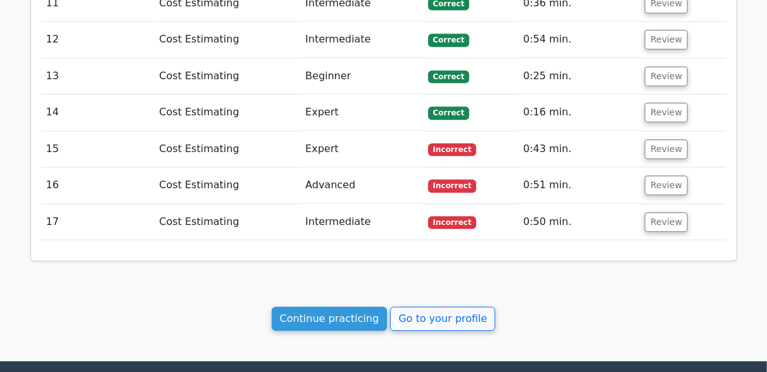
scroll to position [1790, 0]
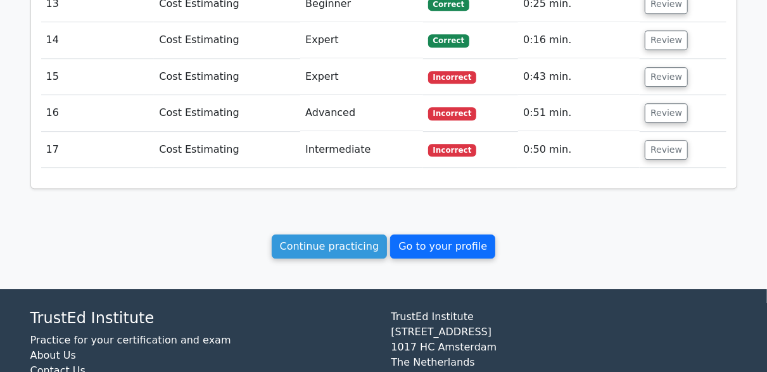
click at [453, 234] on link "Go to your profile" at bounding box center [442, 246] width 105 height 24
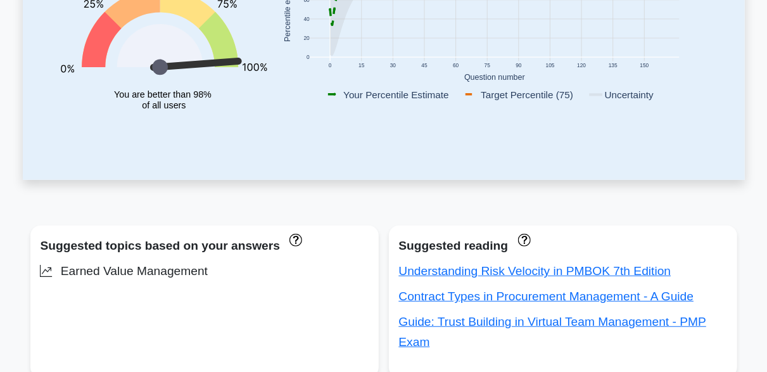
scroll to position [253, 0]
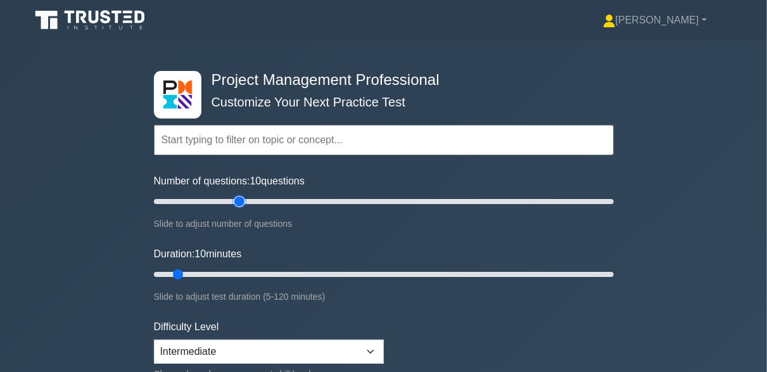
click at [237, 196] on input "Number of questions: 10 questions" at bounding box center [384, 201] width 460 height 15
click at [228, 195] on input "Number of questions: 35 questions" at bounding box center [384, 201] width 460 height 15
click at [223, 200] on input "Number of questions: 35 questions" at bounding box center [384, 201] width 460 height 15
click at [218, 200] on input "Number of questions: 30 questions" at bounding box center [384, 201] width 460 height 15
click at [212, 200] on input "Number of questions: 30 questions" at bounding box center [384, 201] width 460 height 15
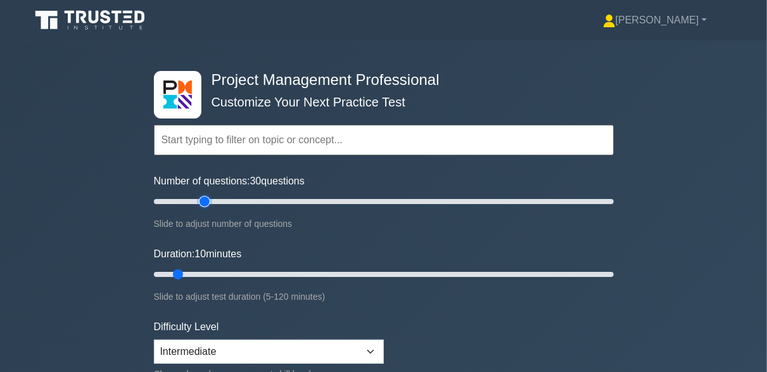
type input "25"
click at [206, 198] on input "Number of questions: 30 questions" at bounding box center [384, 201] width 460 height 15
click at [270, 268] on input "Duration: 10 minutes" at bounding box center [384, 274] width 460 height 15
type input "30"
click at [257, 272] on input "Duration: 30 minutes" at bounding box center [384, 274] width 460 height 15
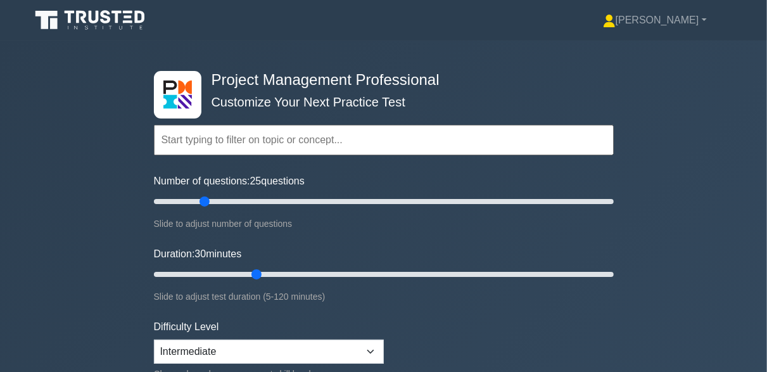
click at [244, 141] on input "text" at bounding box center [384, 140] width 460 height 30
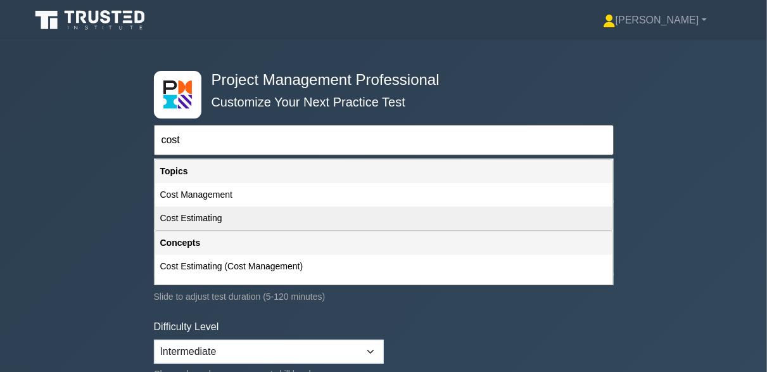
click at [205, 222] on div "Cost Estimating" at bounding box center [383, 217] width 457 height 23
type input "Cost Estimating"
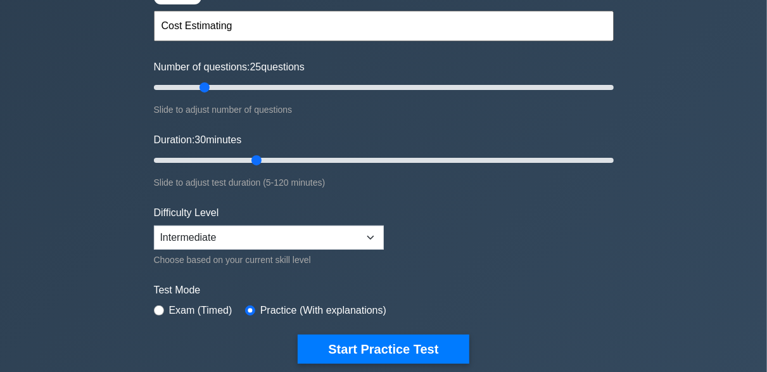
scroll to position [253, 0]
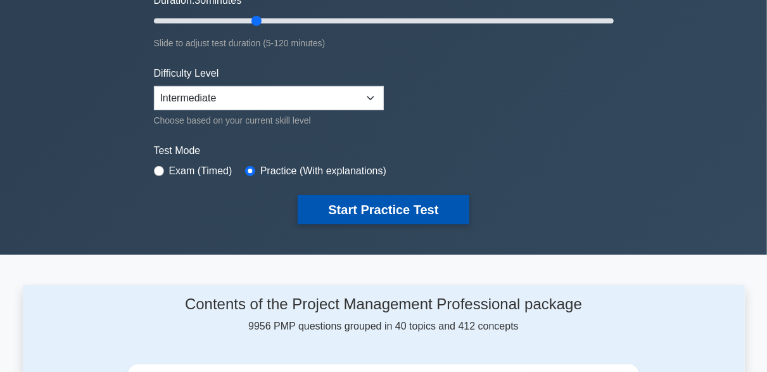
click at [346, 215] on button "Start Practice Test" at bounding box center [383, 209] width 171 height 29
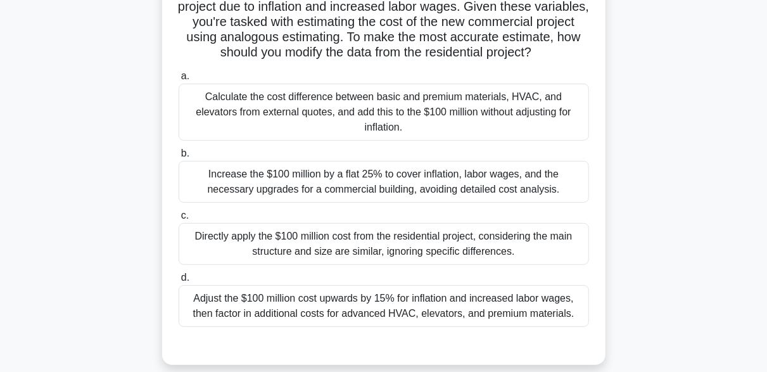
scroll to position [186, 0]
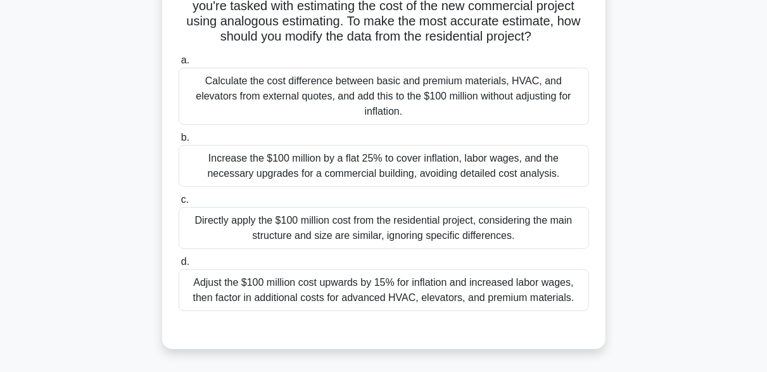
scroll to position [249, 0]
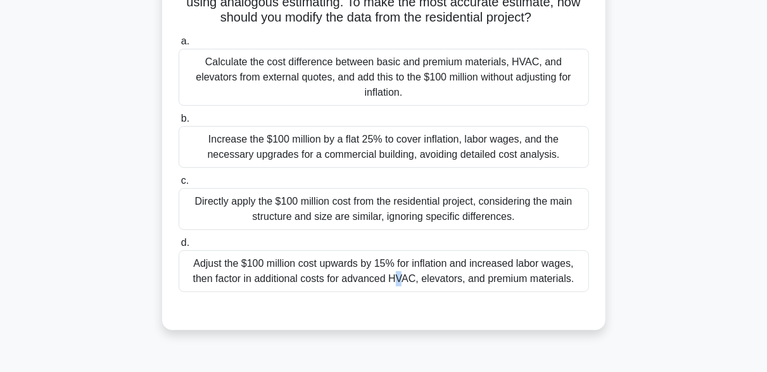
click at [284, 261] on div "Adjust the $100 million cost upwards by 15% for inflation and increased labor w…" at bounding box center [384, 271] width 410 height 42
click at [273, 272] on div "Adjust the $100 million cost upwards by 15% for inflation and increased labor w…" at bounding box center [384, 271] width 410 height 42
click at [179, 247] on input "d. Adjust the $100 million cost upwards by 15% for inflation and increased labo…" at bounding box center [179, 243] width 0 height 8
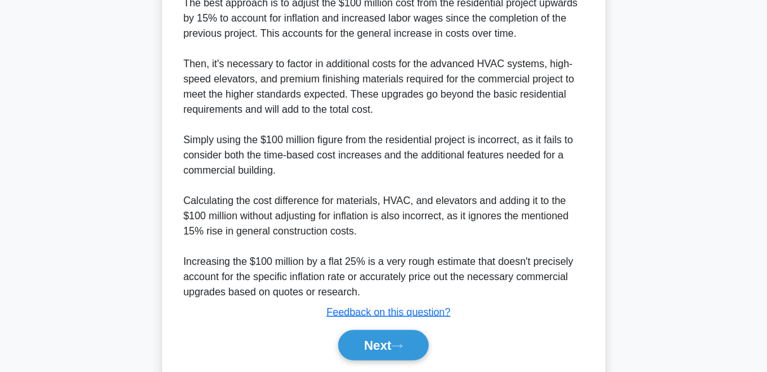
scroll to position [629, 0]
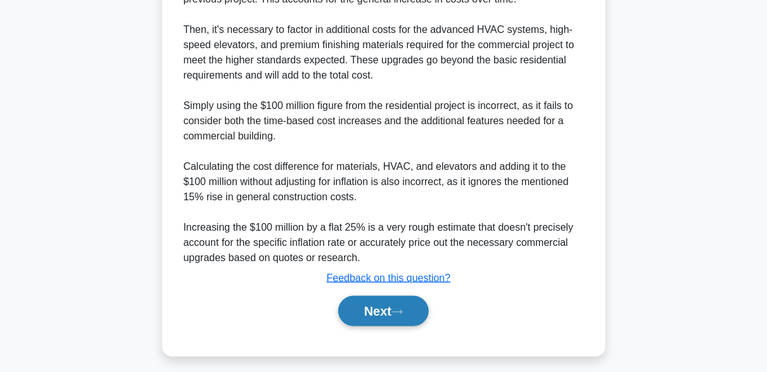
click at [407, 319] on button "Next" at bounding box center [383, 311] width 91 height 30
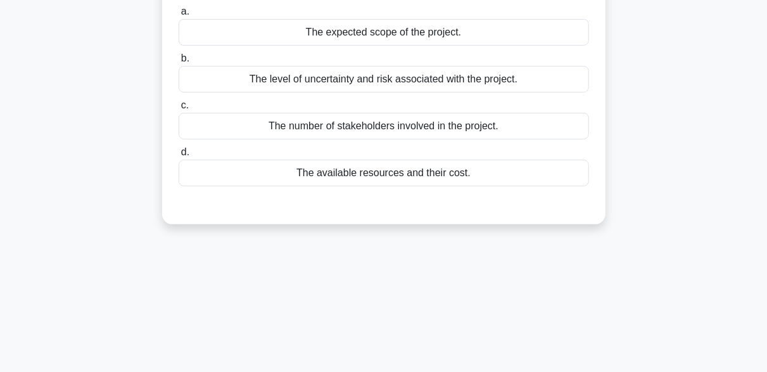
scroll to position [63, 0]
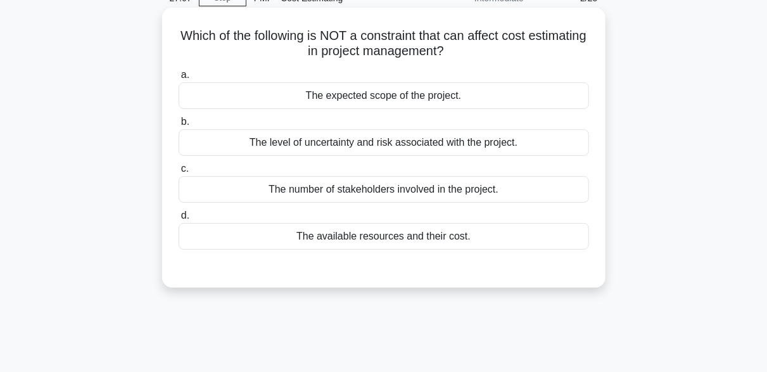
click at [323, 194] on div "The number of stakeholders involved in the project." at bounding box center [384, 189] width 410 height 27
click at [179, 173] on input "c. The number of stakeholders involved in the project." at bounding box center [179, 169] width 0 height 8
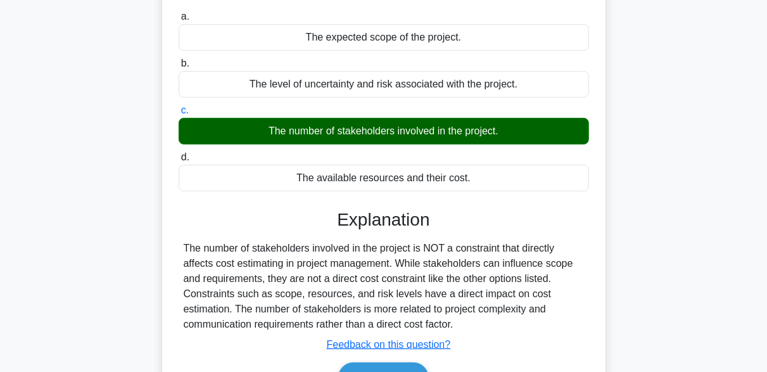
scroll to position [190, 0]
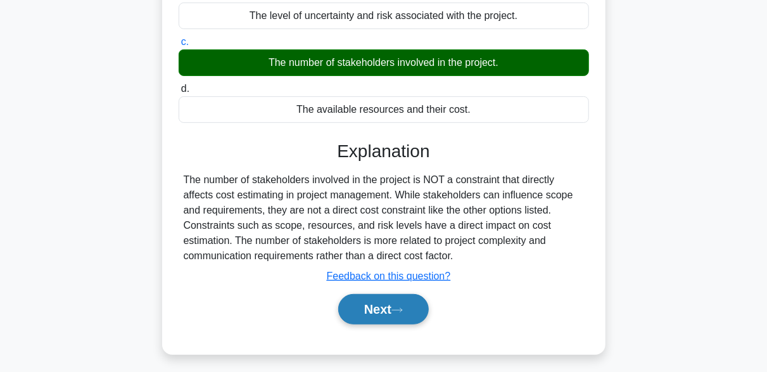
click at [403, 307] on icon at bounding box center [396, 310] width 11 height 7
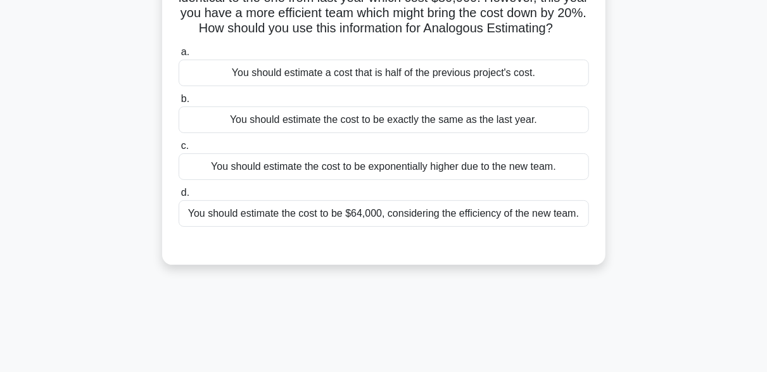
scroll to position [63, 0]
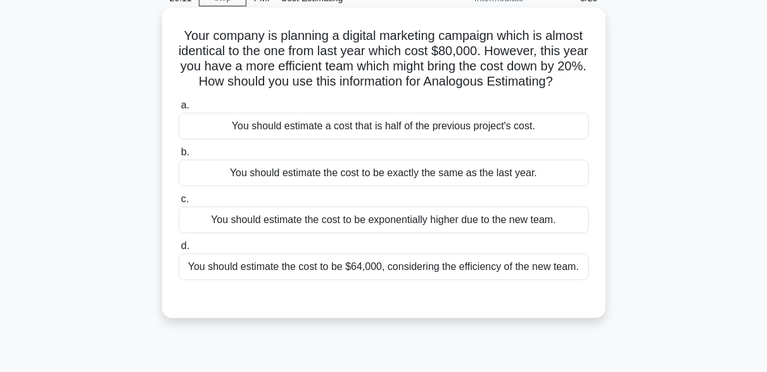
click at [325, 280] on div "You should estimate the cost to be $64,000, considering the efficiency of the n…" at bounding box center [384, 266] width 410 height 27
click at [179, 250] on input "d. You should estimate the cost to be $64,000, considering the efficiency of th…" at bounding box center [179, 246] width 0 height 8
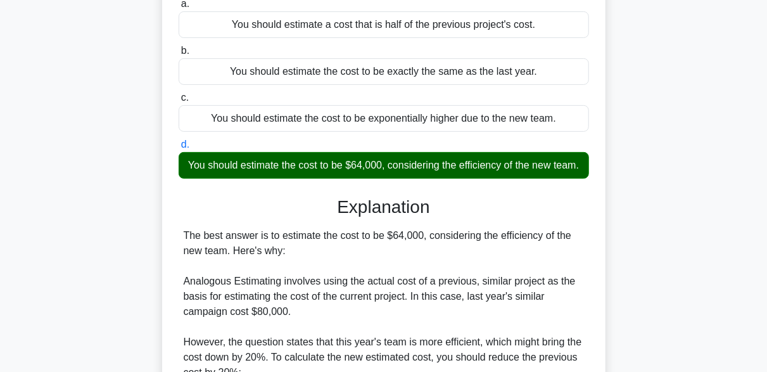
scroll to position [380, 0]
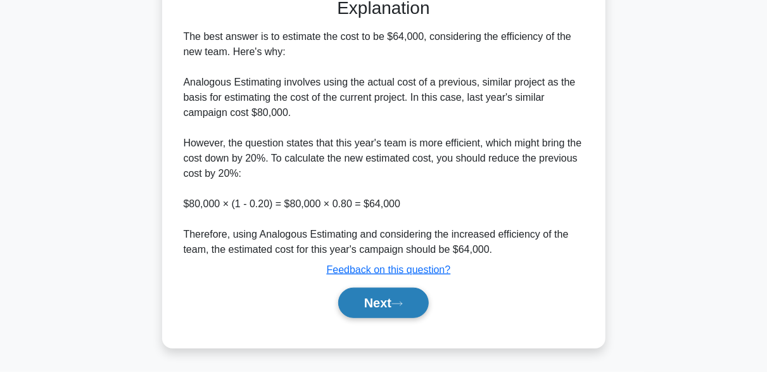
click at [412, 302] on button "Next" at bounding box center [383, 303] width 91 height 30
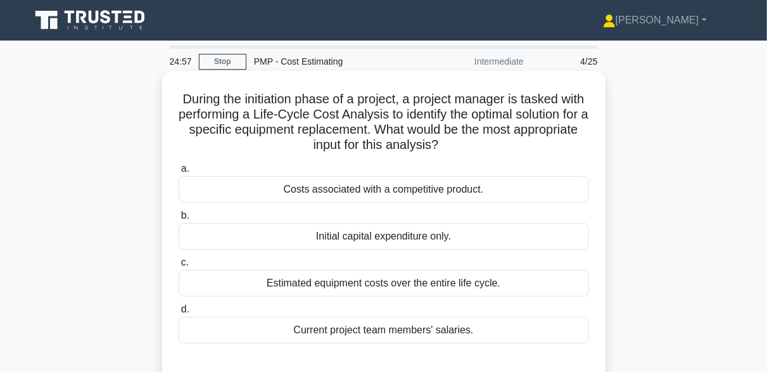
scroll to position [63, 0]
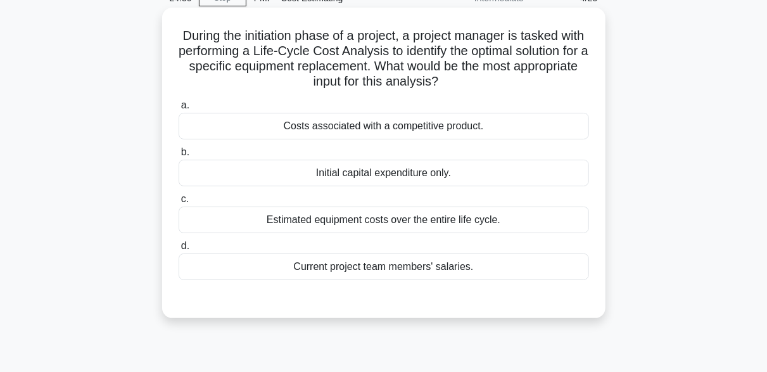
click at [402, 213] on div "Estimated equipment costs over the entire life cycle." at bounding box center [384, 219] width 410 height 27
click at [179, 203] on input "c. Estimated equipment costs over the entire life cycle." at bounding box center [179, 199] width 0 height 8
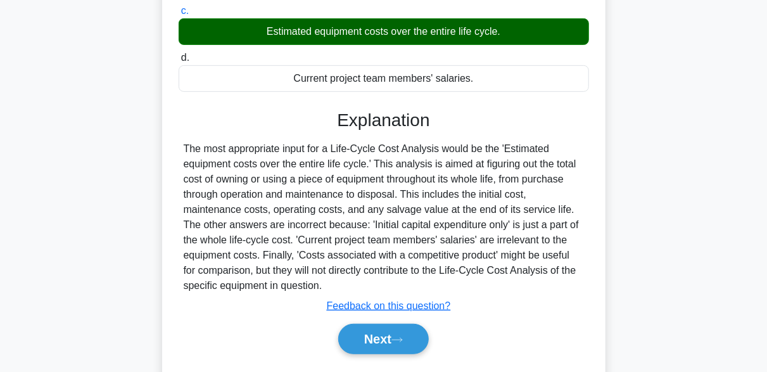
scroll to position [312, 0]
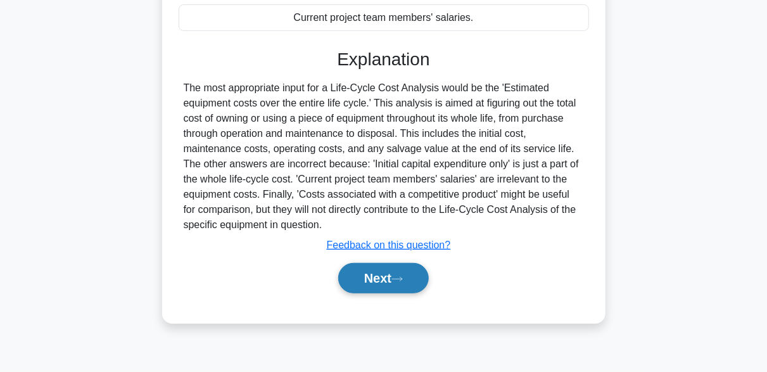
click at [426, 271] on button "Next" at bounding box center [383, 278] width 91 height 30
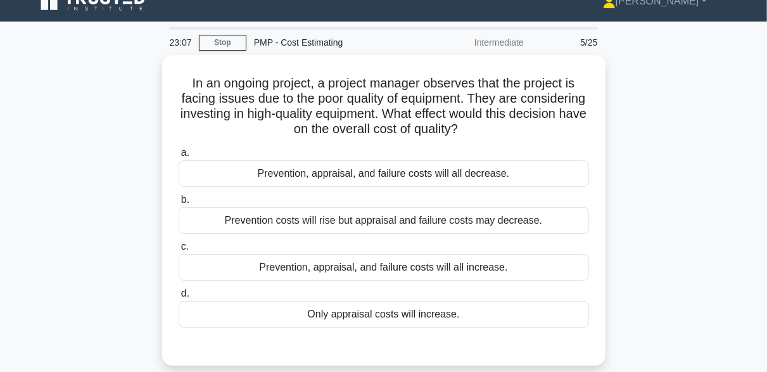
scroll to position [0, 0]
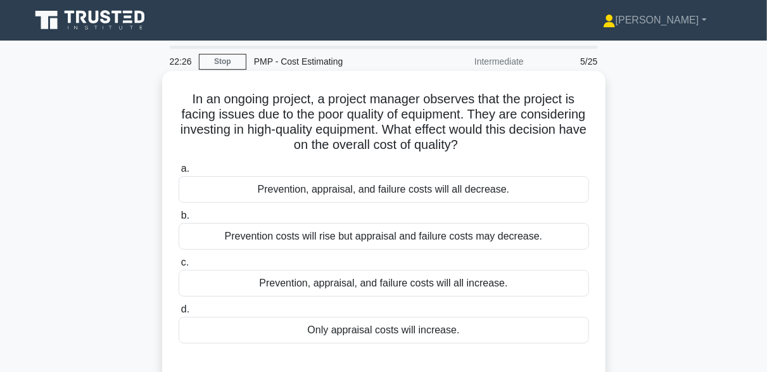
click at [340, 236] on div "Prevention costs will rise but appraisal and failure costs may decrease." at bounding box center [384, 236] width 410 height 27
click at [179, 220] on input "b. Prevention costs will rise but appraisal and failure costs may decrease." at bounding box center [179, 216] width 0 height 8
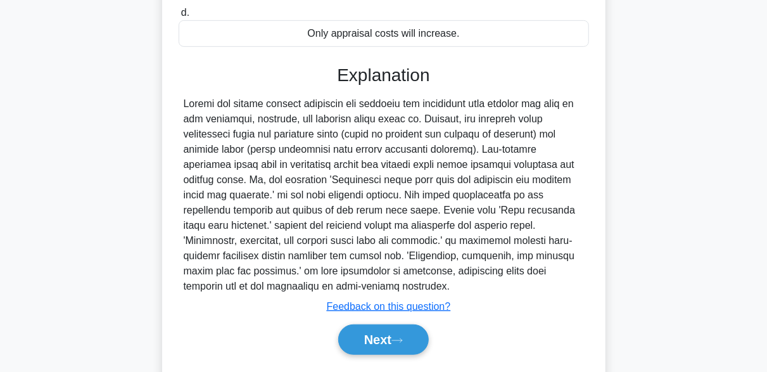
scroll to position [316, 0]
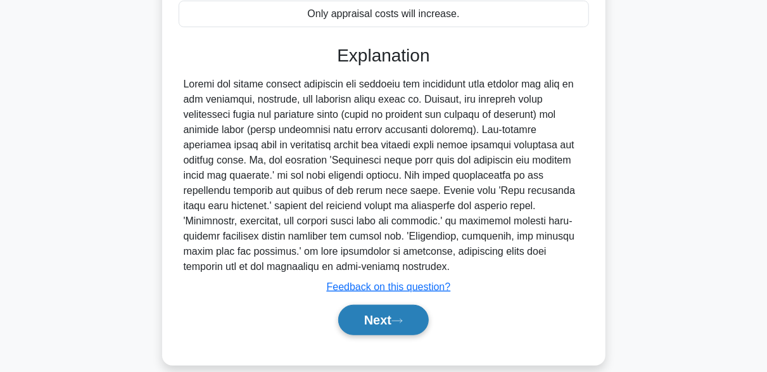
click at [396, 310] on button "Next" at bounding box center [383, 320] width 91 height 30
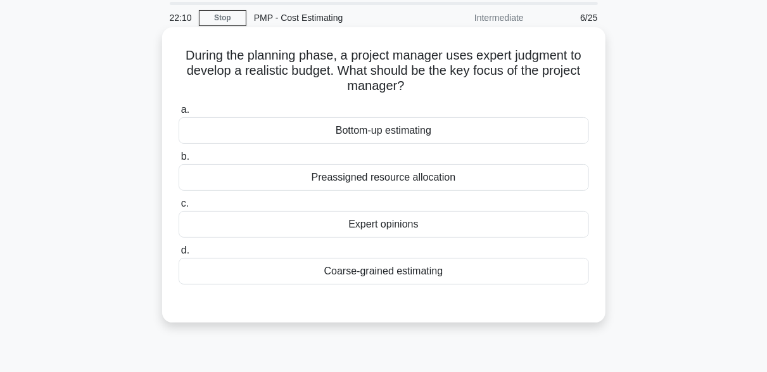
scroll to position [63, 0]
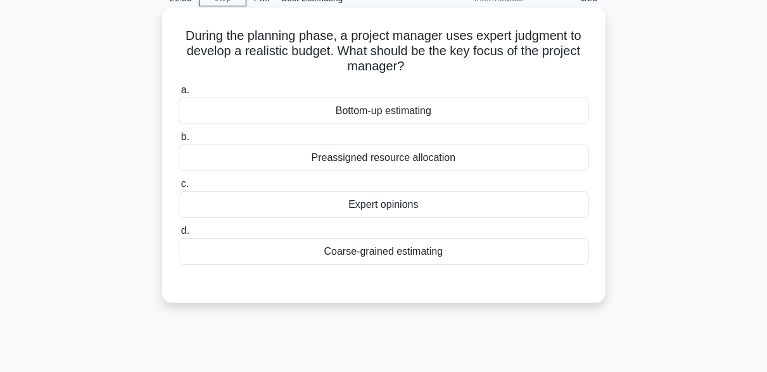
click at [374, 213] on div "Expert opinions" at bounding box center [384, 204] width 410 height 27
click at [179, 188] on input "c. Expert opinions" at bounding box center [179, 184] width 0 height 8
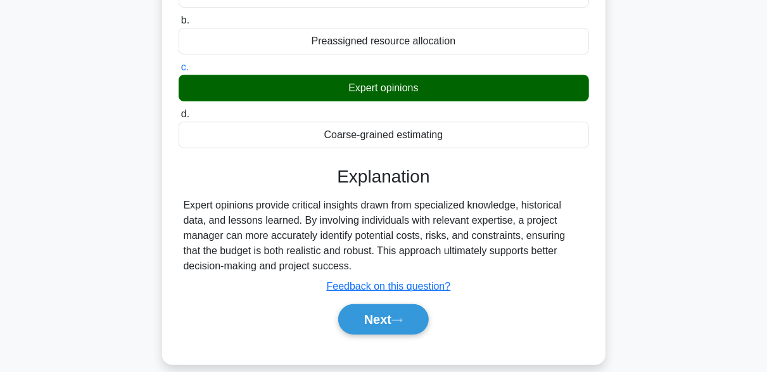
scroll to position [190, 0]
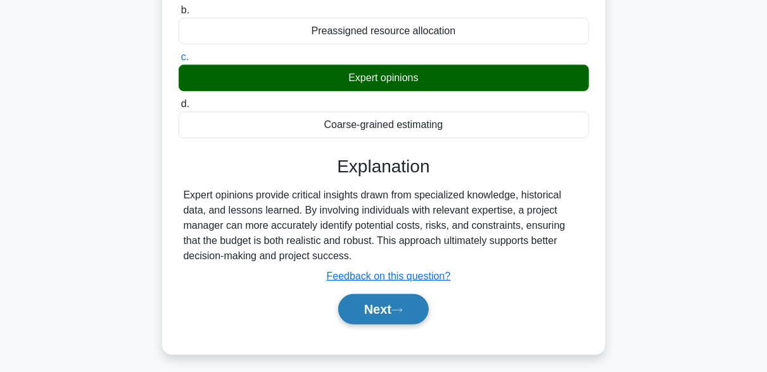
click at [414, 308] on button "Next" at bounding box center [383, 309] width 91 height 30
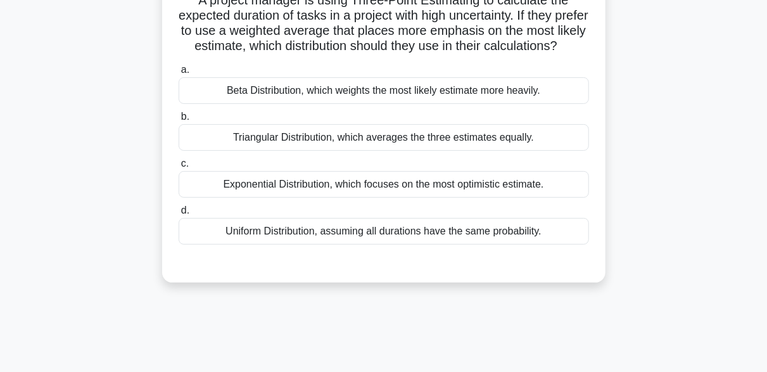
scroll to position [63, 0]
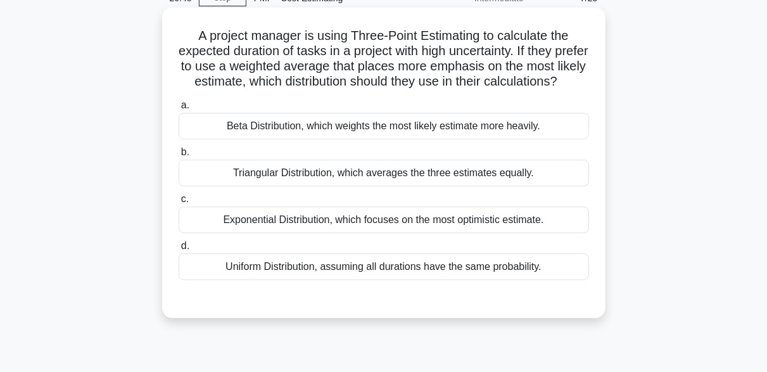
click at [280, 139] on div "Beta Distribution, which weights the most likely estimate more heavily." at bounding box center [384, 126] width 410 height 27
click at [179, 110] on input "a. Beta Distribution, which weights the most likely estimate more heavily." at bounding box center [179, 105] width 0 height 8
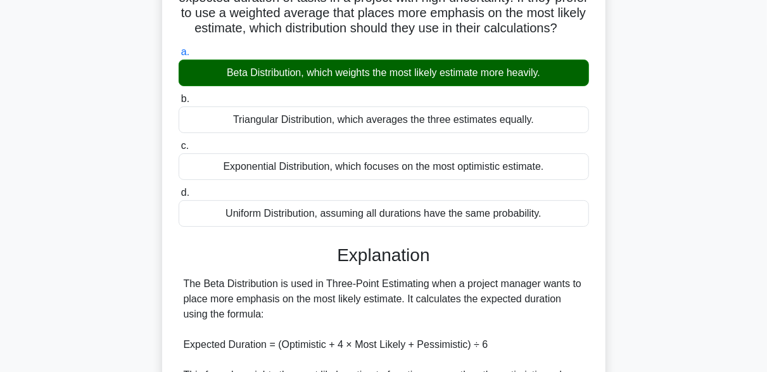
scroll to position [190, 0]
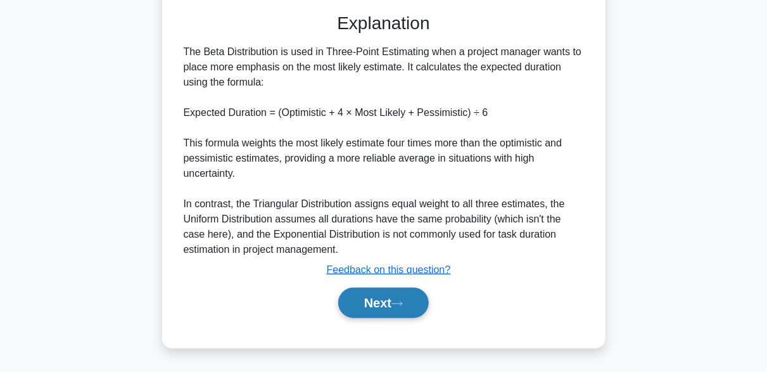
click at [408, 301] on button "Next" at bounding box center [383, 303] width 91 height 30
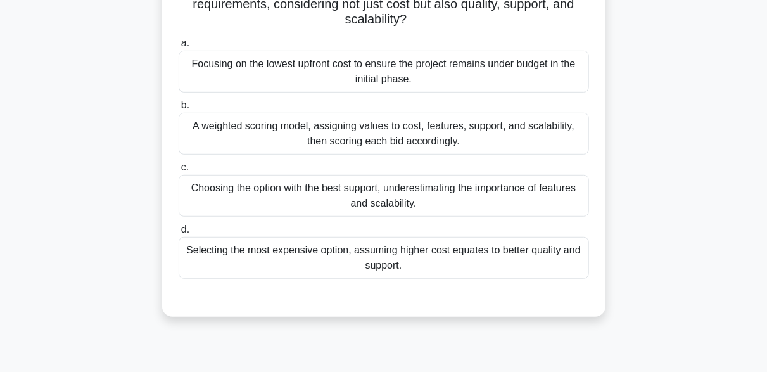
scroll to position [312, 0]
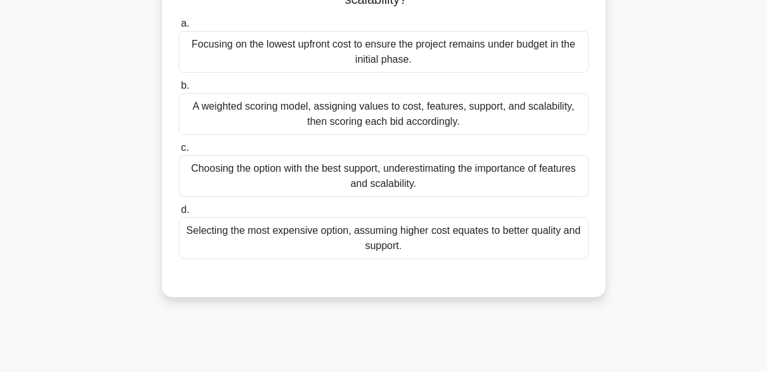
click at [294, 117] on div "A weighted scoring model, assigning values to cost, features, support, and scal…" at bounding box center [384, 114] width 410 height 42
click at [179, 90] on input "b. A weighted scoring model, assigning values to cost, features, support, and s…" at bounding box center [179, 86] width 0 height 8
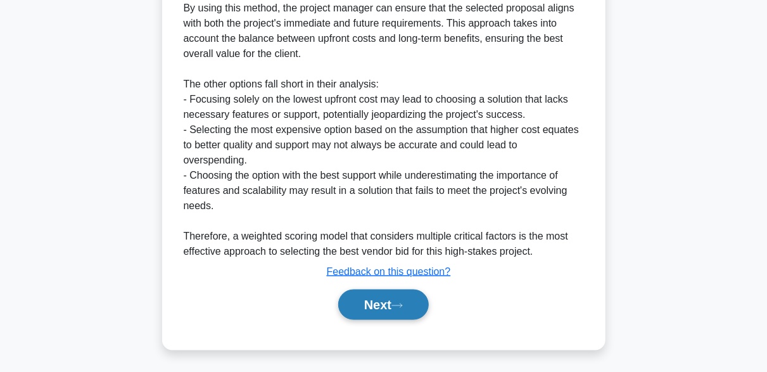
click at [403, 302] on icon at bounding box center [396, 305] width 11 height 7
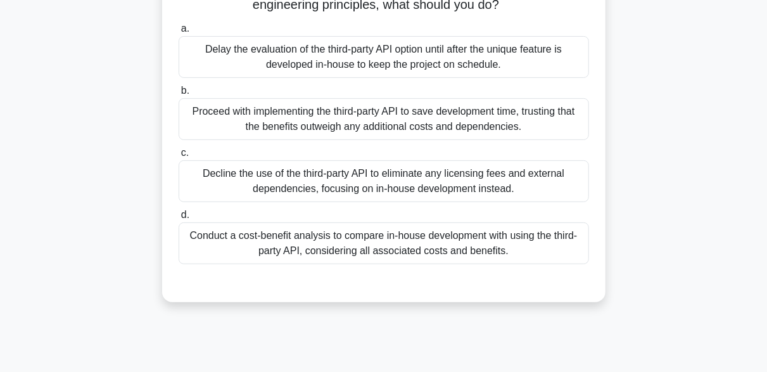
scroll to position [190, 0]
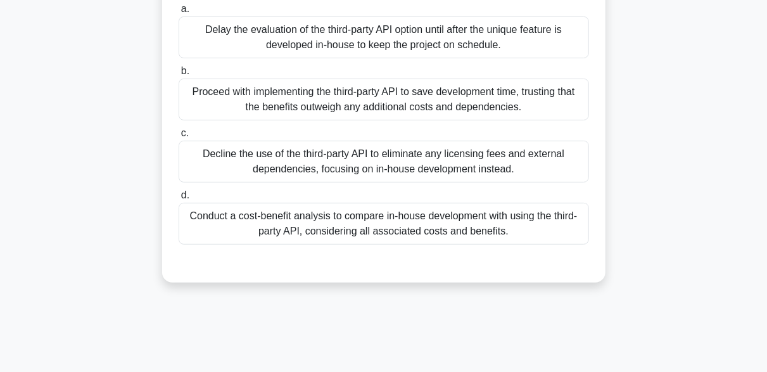
click at [355, 244] on div "Conduct a cost-benefit analysis to compare in-house development with using the …" at bounding box center [384, 224] width 410 height 42
click at [179, 199] on input "d. Conduct a cost-benefit analysis to compare in-house development with using t…" at bounding box center [179, 195] width 0 height 8
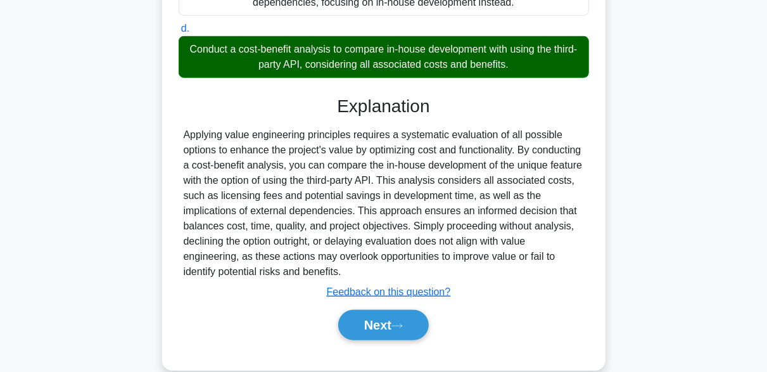
scroll to position [392, 0]
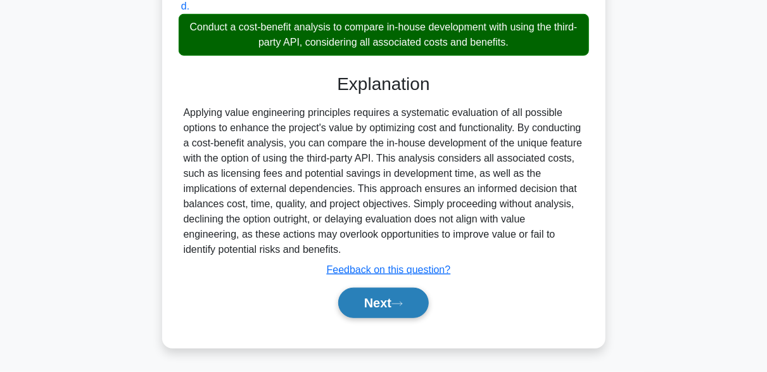
click at [419, 297] on button "Next" at bounding box center [383, 303] width 91 height 30
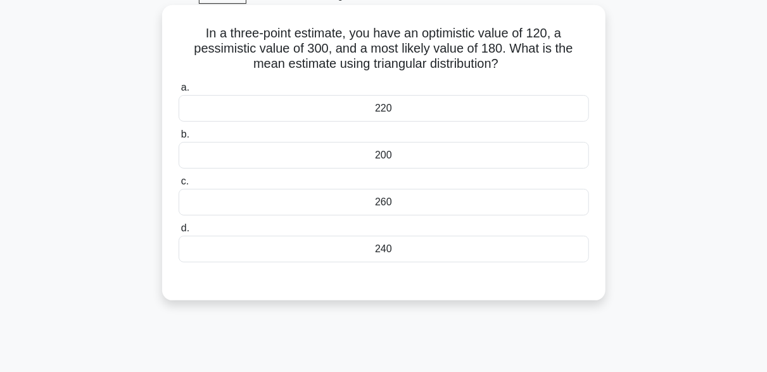
scroll to position [59, 0]
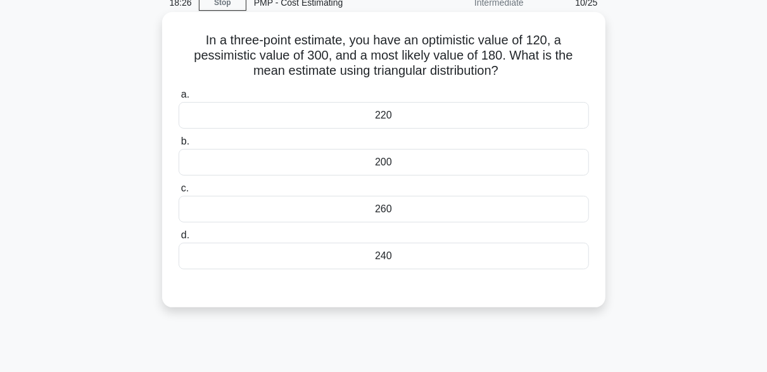
click at [372, 165] on div "200" at bounding box center [384, 162] width 410 height 27
click at [179, 146] on input "b. 200" at bounding box center [179, 141] width 0 height 8
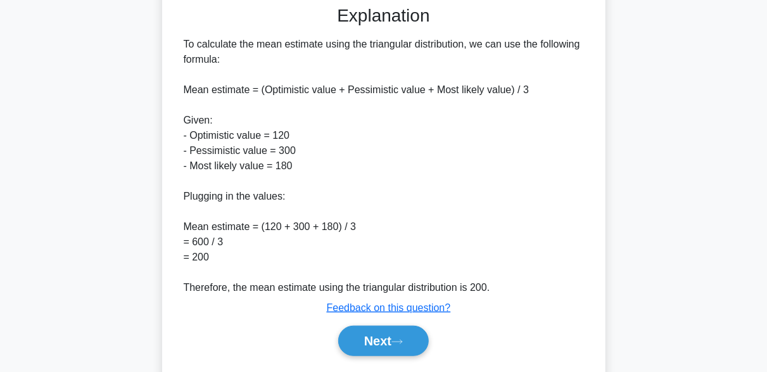
scroll to position [377, 0]
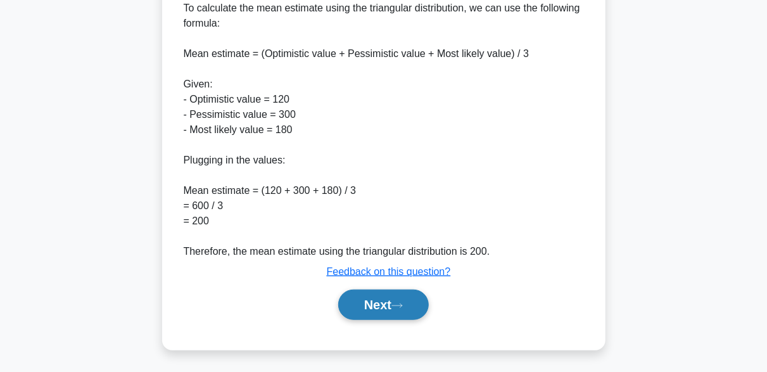
click at [384, 310] on button "Next" at bounding box center [383, 304] width 91 height 30
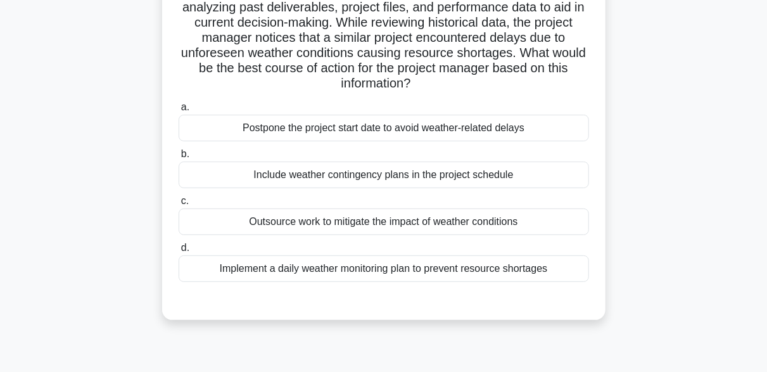
scroll to position [127, 0]
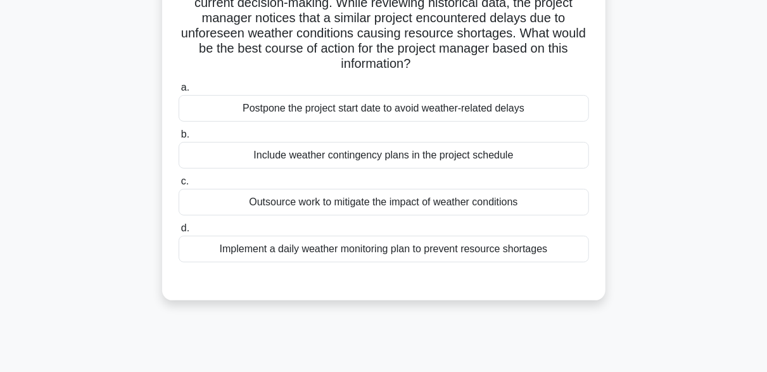
click at [384, 149] on div "Include weather contingency plans in the project schedule" at bounding box center [384, 155] width 410 height 27
click at [179, 139] on input "b. Include weather contingency plans in the project schedule" at bounding box center [179, 134] width 0 height 8
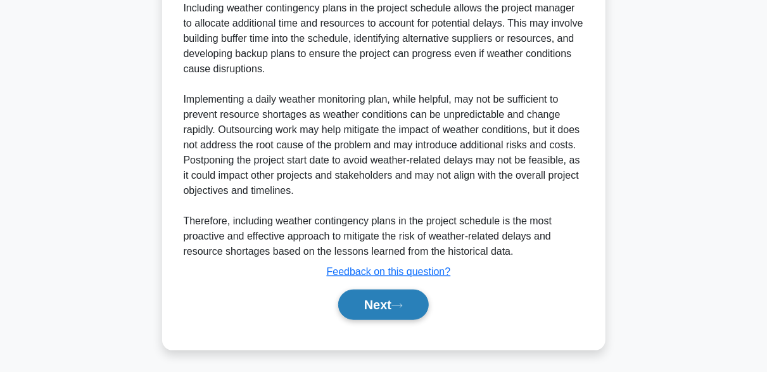
click at [400, 300] on button "Next" at bounding box center [383, 304] width 91 height 30
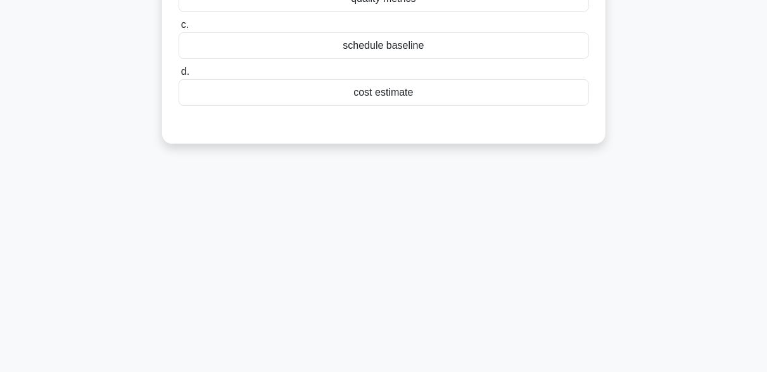
scroll to position [0, 0]
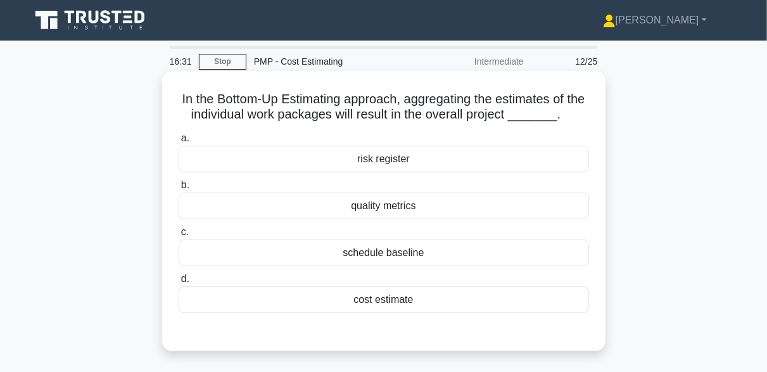
drag, startPoint x: 378, startPoint y: 313, endPoint x: 378, endPoint y: 305, distance: 7.6
click at [378, 312] on div "a. risk register b. quality metrics c. d." at bounding box center [384, 221] width 426 height 187
click at [377, 305] on div "cost estimate" at bounding box center [384, 299] width 410 height 27
click at [179, 283] on input "d. cost estimate" at bounding box center [179, 279] width 0 height 8
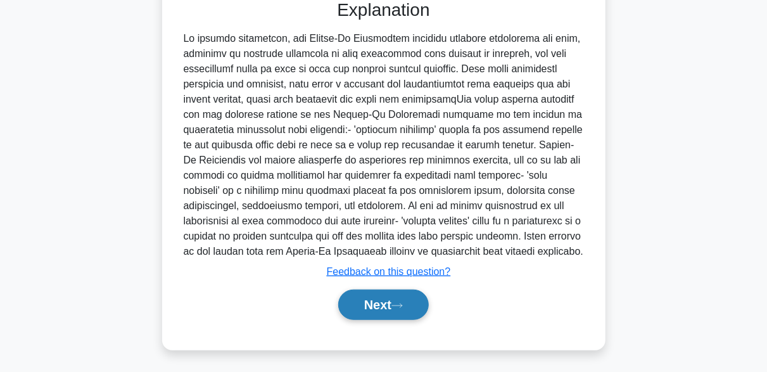
click at [384, 305] on button "Next" at bounding box center [383, 304] width 91 height 30
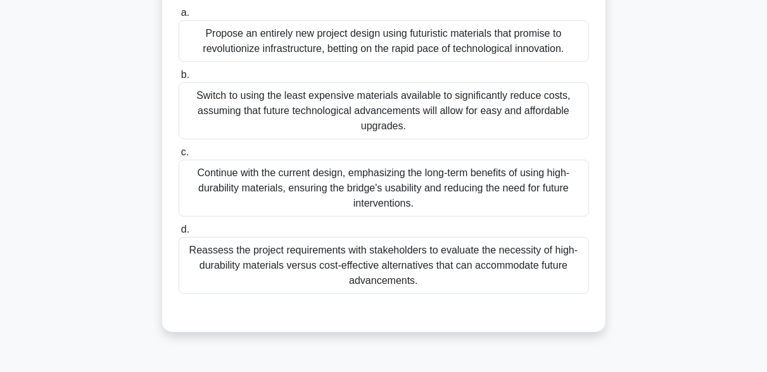
scroll to position [312, 0]
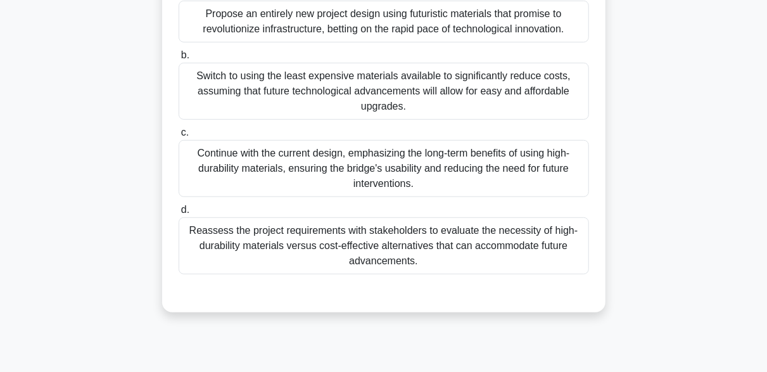
click at [481, 244] on div "Reassess the project requirements with stakeholders to evaluate the necessity o…" at bounding box center [384, 245] width 410 height 57
click at [179, 214] on input "d. Reassess the project requirements with stakeholders to evaluate the necessit…" at bounding box center [179, 210] width 0 height 8
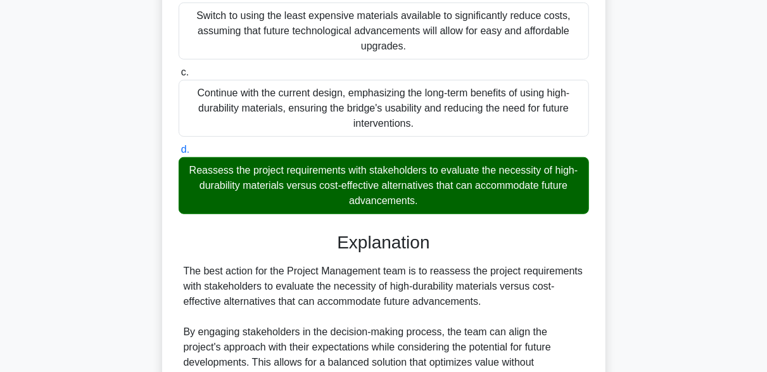
scroll to position [620, 0]
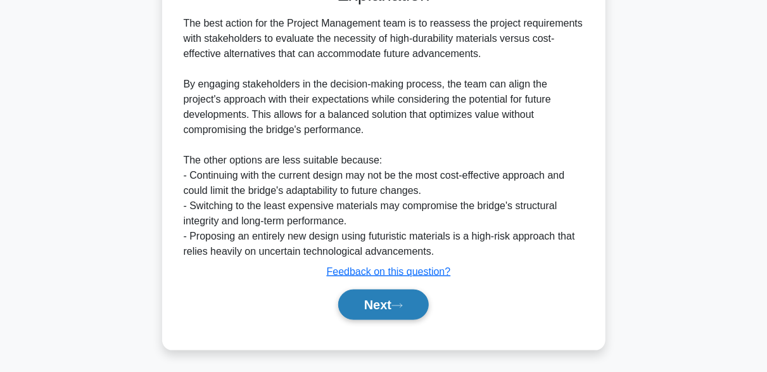
click at [417, 310] on button "Next" at bounding box center [383, 304] width 91 height 30
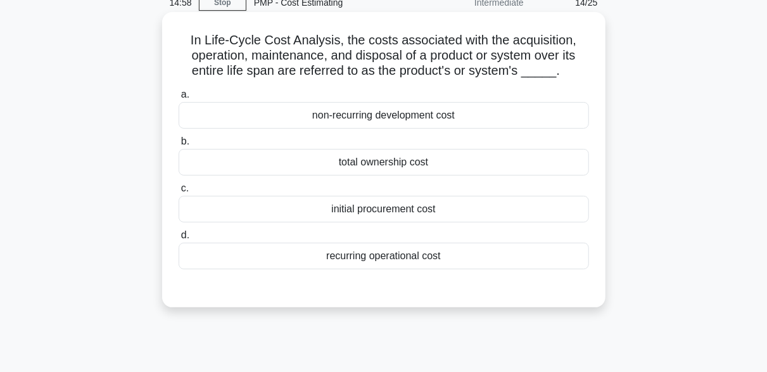
scroll to position [0, 0]
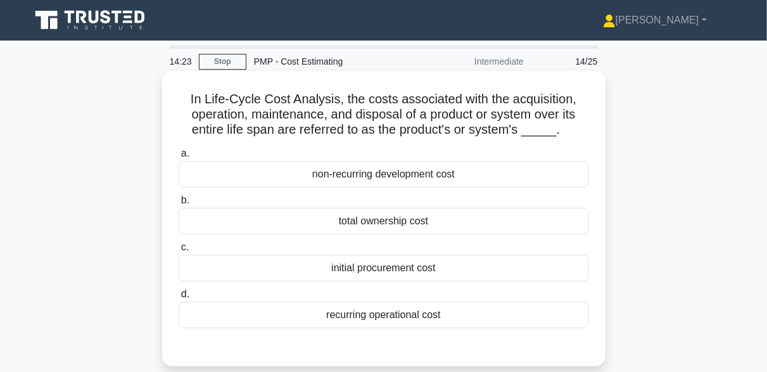
click at [381, 317] on div "recurring operational cost" at bounding box center [384, 314] width 410 height 27
click at [179, 298] on input "d. recurring operational cost" at bounding box center [179, 294] width 0 height 8
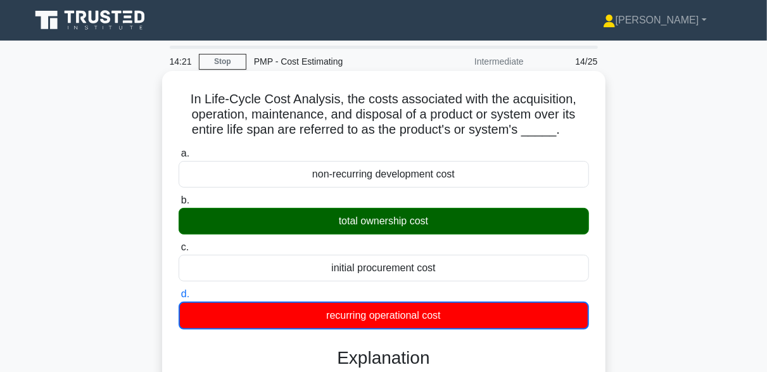
drag, startPoint x: 327, startPoint y: 225, endPoint x: 483, endPoint y: 213, distance: 156.3
click at [483, 213] on div "total ownership cost" at bounding box center [384, 221] width 410 height 27
click at [535, 144] on div "a. non-recurring development cost b. total ownership cost c. d." at bounding box center [384, 237] width 426 height 189
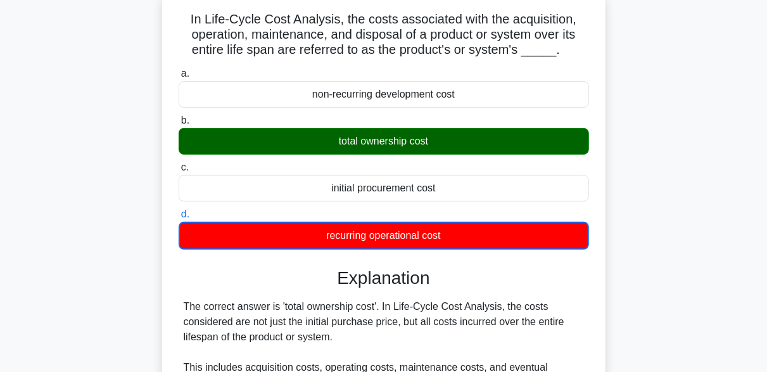
scroll to position [253, 0]
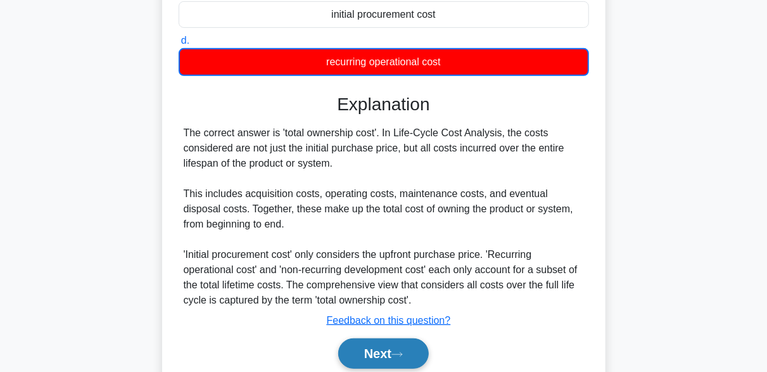
click at [420, 352] on button "Next" at bounding box center [383, 353] width 91 height 30
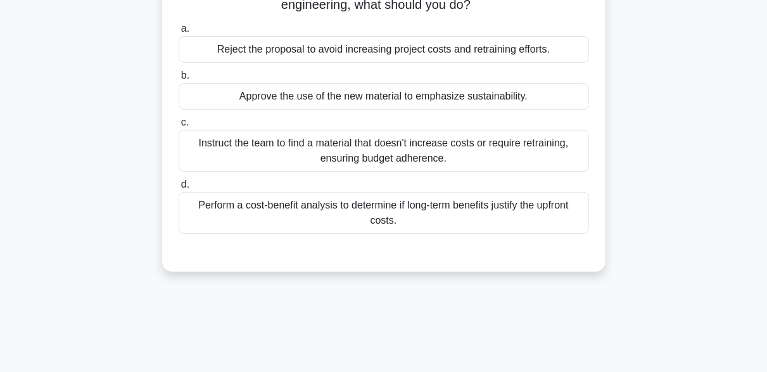
scroll to position [190, 0]
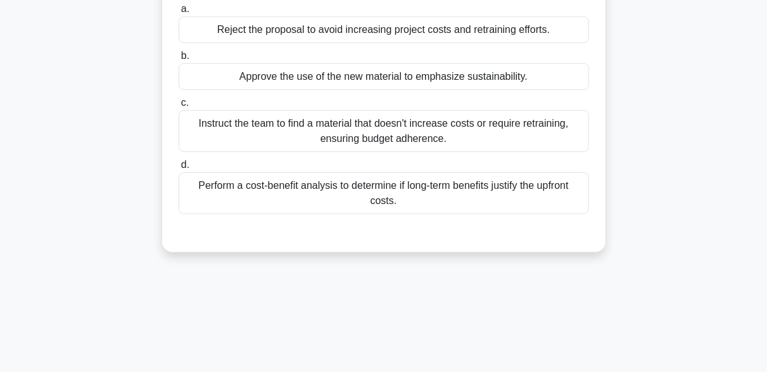
click at [464, 193] on div "Perform a cost-benefit analysis to determine if long-term benefits justify the …" at bounding box center [384, 193] width 410 height 42
click at [179, 169] on input "d. Perform a cost-benefit analysis to determine if long-term benefits justify t…" at bounding box center [179, 165] width 0 height 8
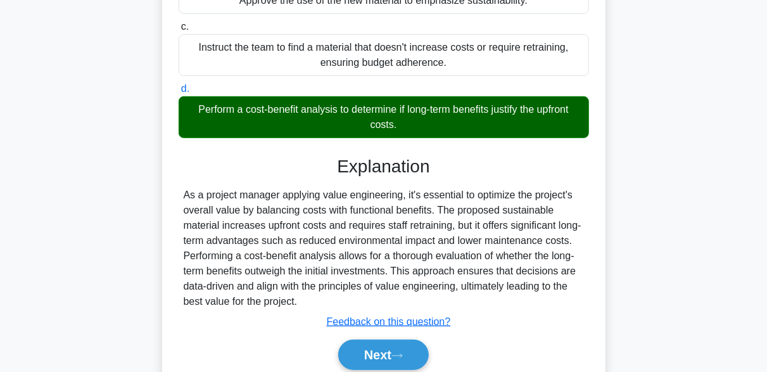
scroll to position [316, 0]
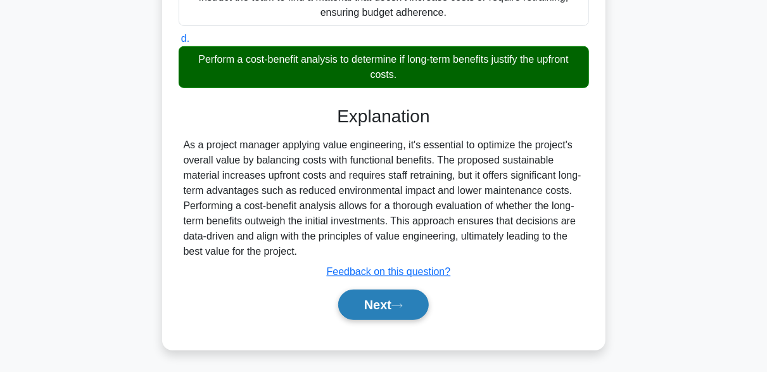
click at [410, 293] on button "Next" at bounding box center [383, 304] width 91 height 30
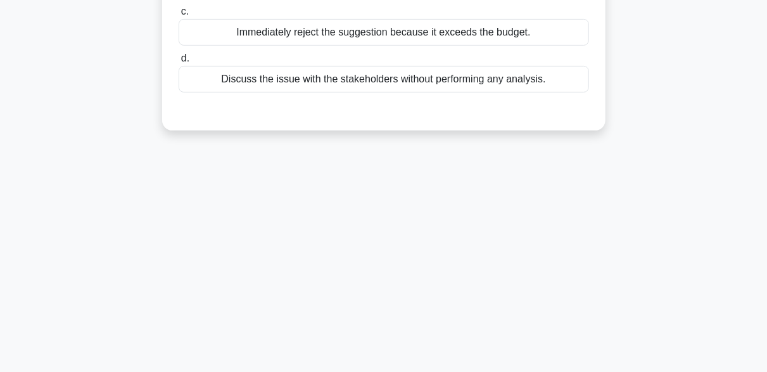
scroll to position [59, 0]
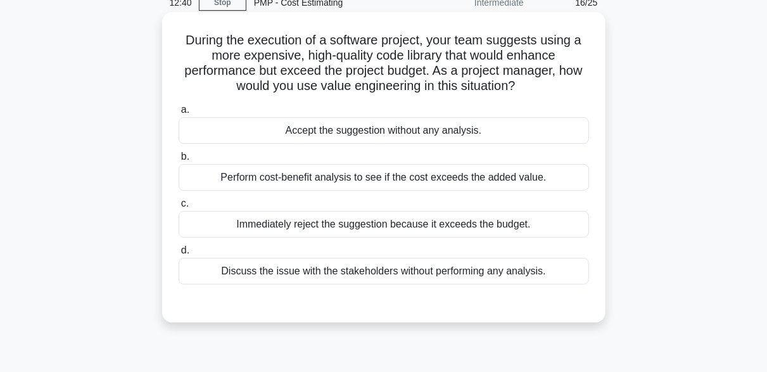
click at [331, 181] on div "Perform cost-benefit analysis to see if the cost exceeds the added value." at bounding box center [384, 177] width 410 height 27
click at [301, 184] on div "Perform cost-benefit analysis to see if the cost exceeds the added value." at bounding box center [384, 177] width 410 height 27
click at [179, 161] on input "b. Perform cost-benefit analysis to see if the cost exceeds the added value." at bounding box center [179, 157] width 0 height 8
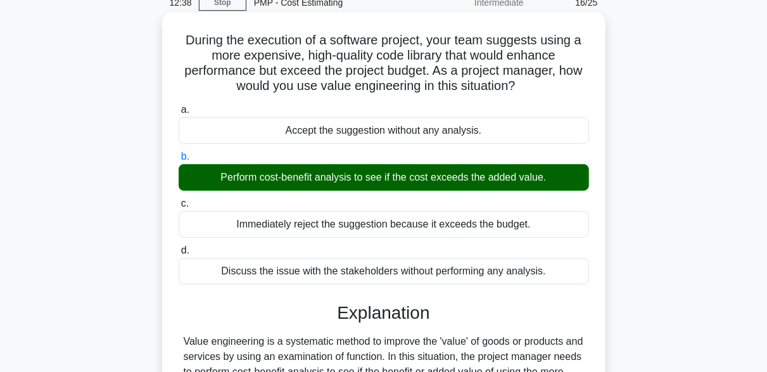
scroll to position [312, 0]
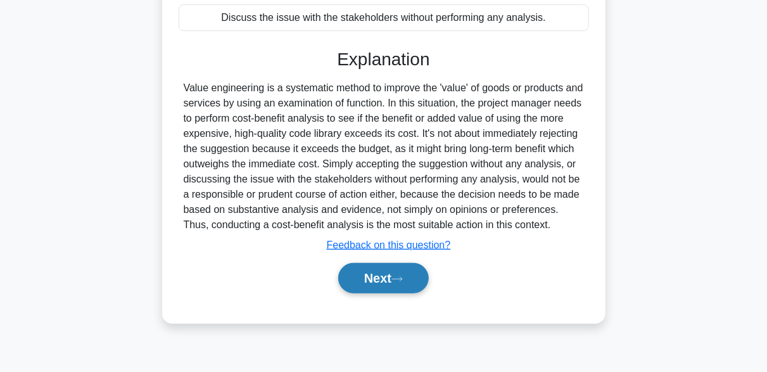
click at [425, 281] on button "Next" at bounding box center [383, 278] width 91 height 30
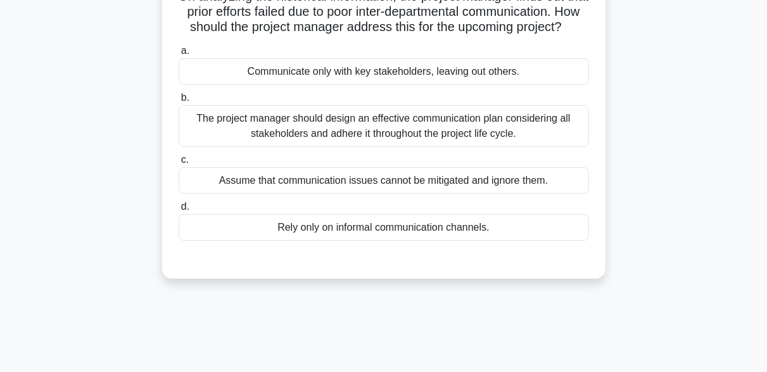
scroll to position [122, 0]
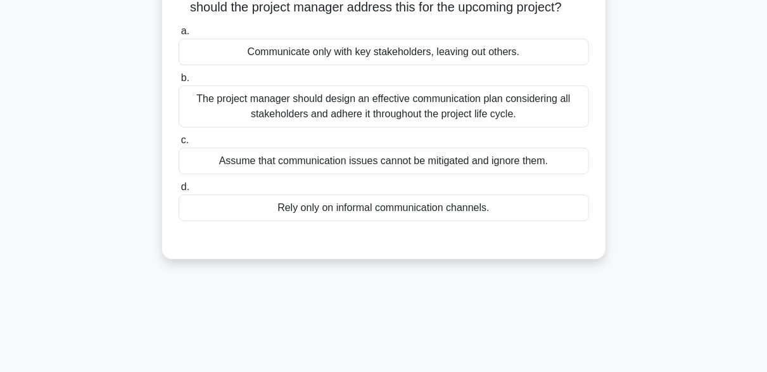
click at [360, 125] on div "The project manager should design an effective communication plan considering a…" at bounding box center [384, 106] width 410 height 42
click at [179, 82] on input "b. The project manager should design an effective communication plan considerin…" at bounding box center [179, 78] width 0 height 8
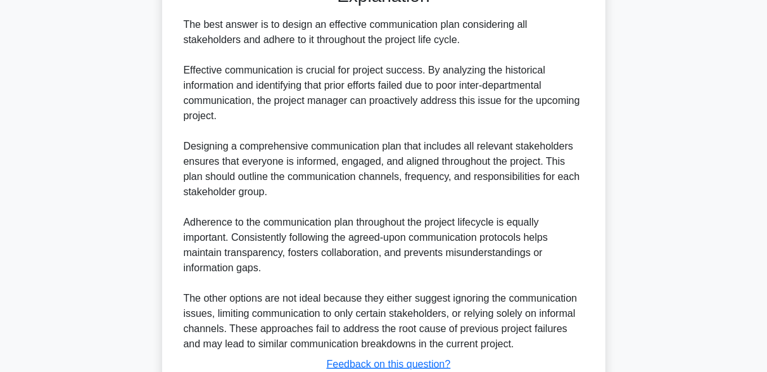
scroll to position [483, 0]
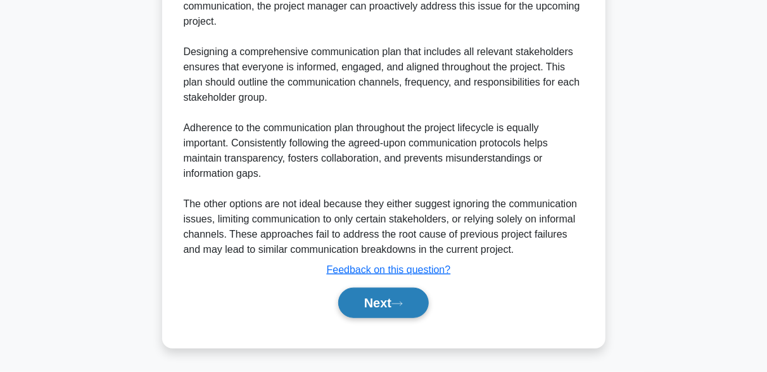
click at [412, 293] on button "Next" at bounding box center [383, 303] width 91 height 30
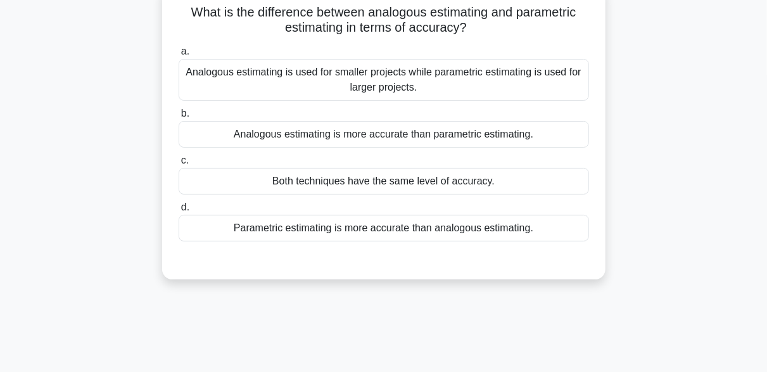
scroll to position [59, 0]
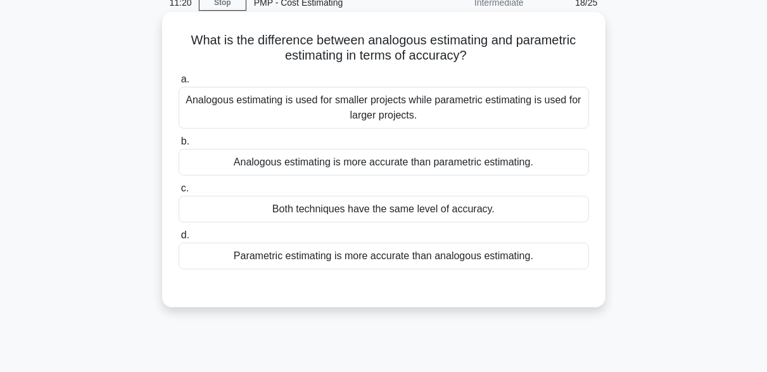
click at [330, 167] on div "Analogous estimating is more accurate than parametric estimating." at bounding box center [384, 162] width 410 height 27
click at [179, 146] on input "b. Analogous estimating is more accurate than parametric estimating." at bounding box center [179, 141] width 0 height 8
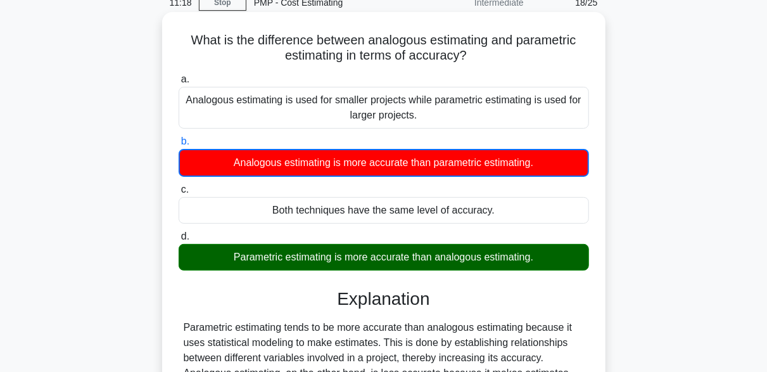
drag, startPoint x: 164, startPoint y: 256, endPoint x: 418, endPoint y: 262, distance: 254.0
click at [418, 262] on div "What is the difference between analogous estimating and parametric estimating i…" at bounding box center [383, 302] width 443 height 581
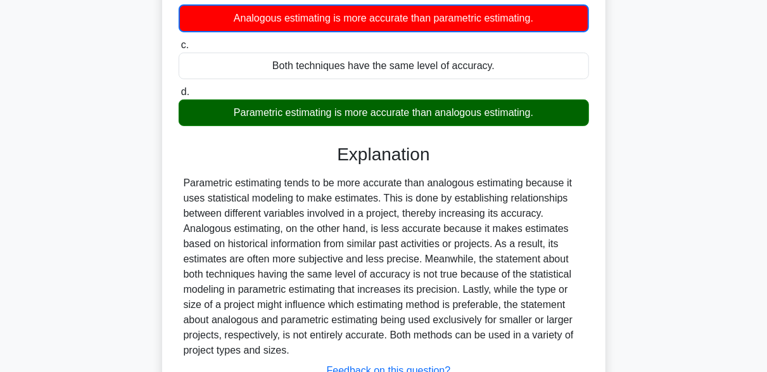
scroll to position [312, 0]
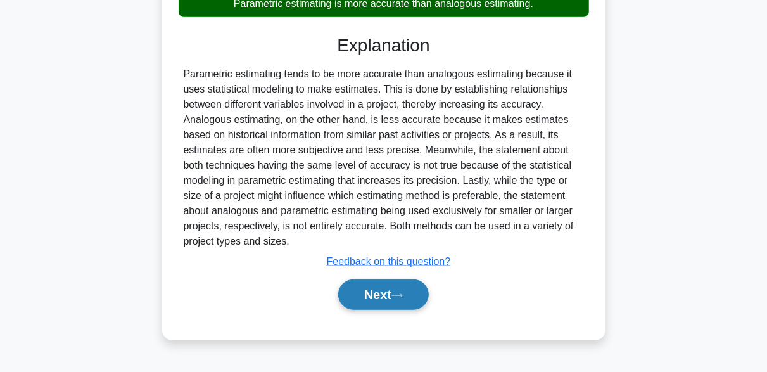
click at [394, 300] on button "Next" at bounding box center [383, 294] width 91 height 30
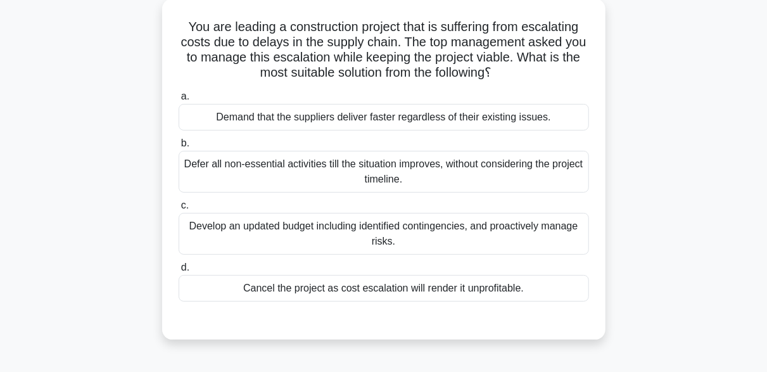
scroll to position [127, 0]
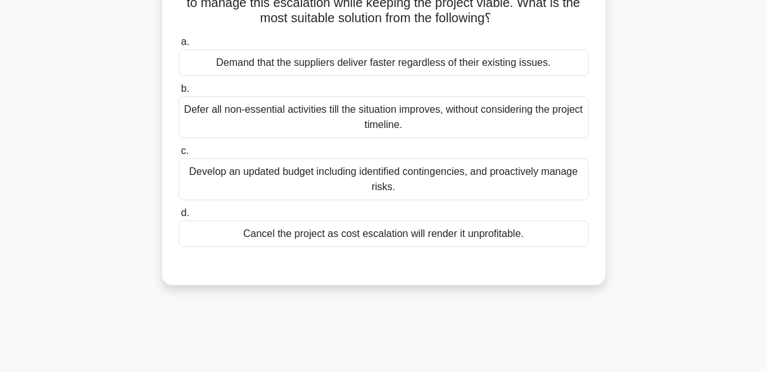
click at [403, 186] on div "Develop an updated budget including identified contingencies, and proactively m…" at bounding box center [384, 179] width 410 height 42
click at [179, 155] on input "c. Develop an updated budget including identified contingencies, and proactivel…" at bounding box center [179, 151] width 0 height 8
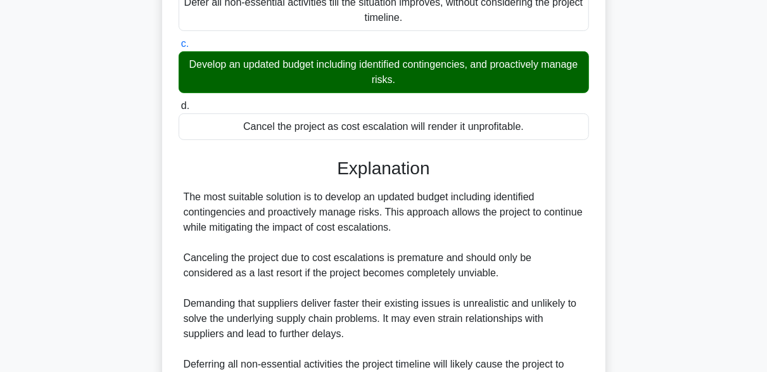
scroll to position [377, 0]
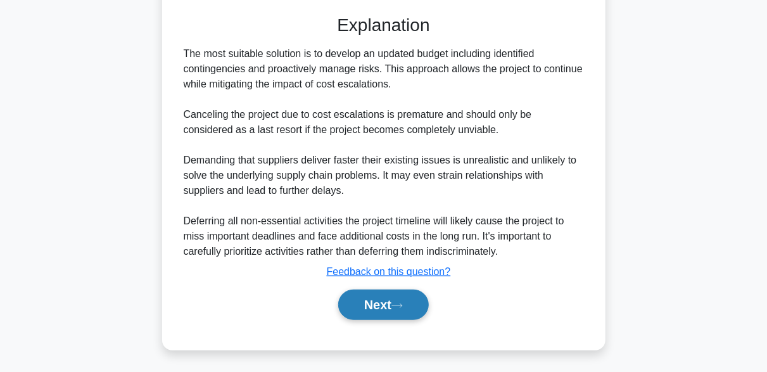
click at [408, 303] on button "Next" at bounding box center [383, 304] width 91 height 30
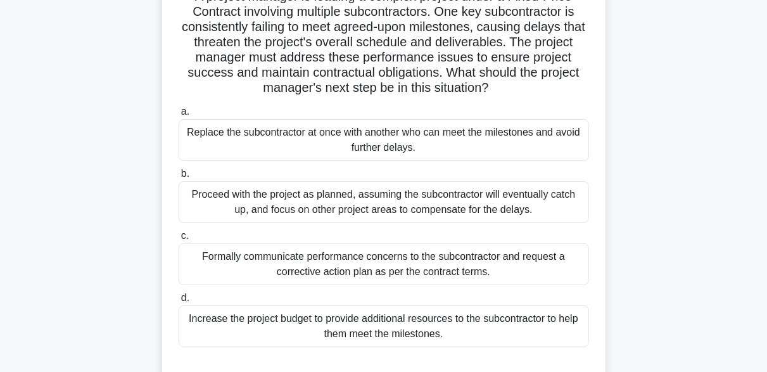
scroll to position [122, 0]
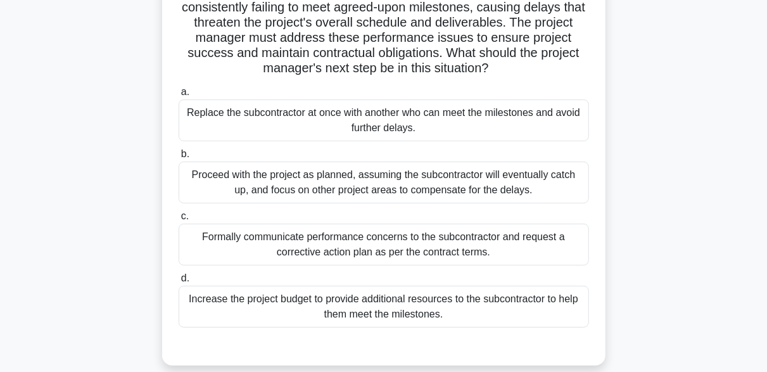
click at [265, 248] on div "Formally communicate performance concerns to the subcontractor and request a co…" at bounding box center [384, 245] width 410 height 42
click at [179, 220] on input "c. Formally communicate performance concerns to the subcontractor and request a…" at bounding box center [179, 216] width 0 height 8
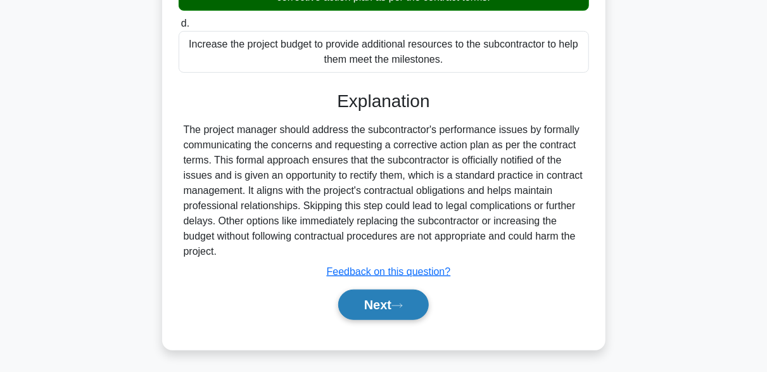
click at [415, 317] on button "Next" at bounding box center [383, 304] width 91 height 30
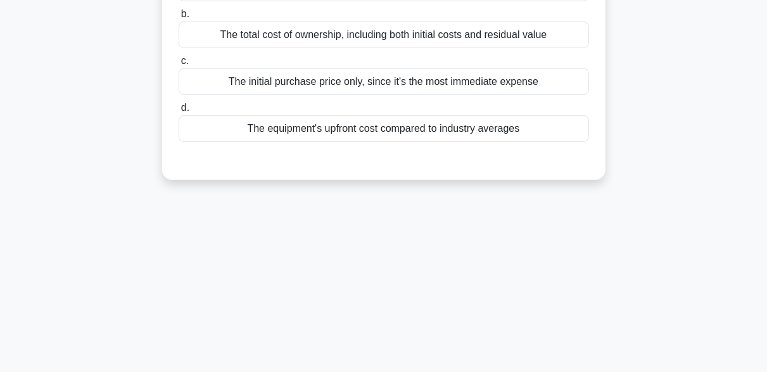
scroll to position [59, 0]
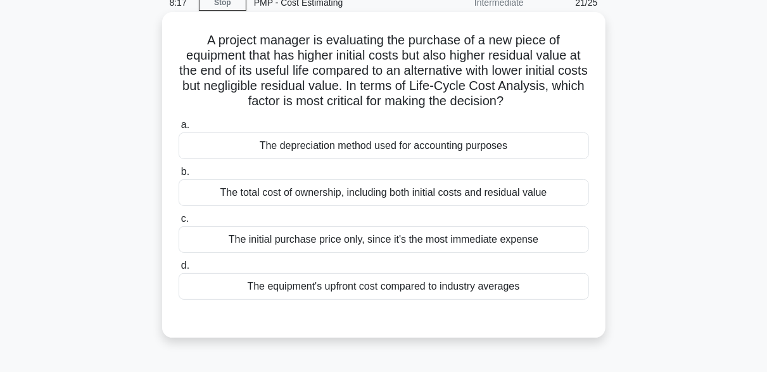
click at [515, 193] on div "The total cost of ownership, including both initial costs and residual value" at bounding box center [384, 192] width 410 height 27
click at [179, 176] on input "b. The total cost of ownership, including both initial costs and residual value" at bounding box center [179, 172] width 0 height 8
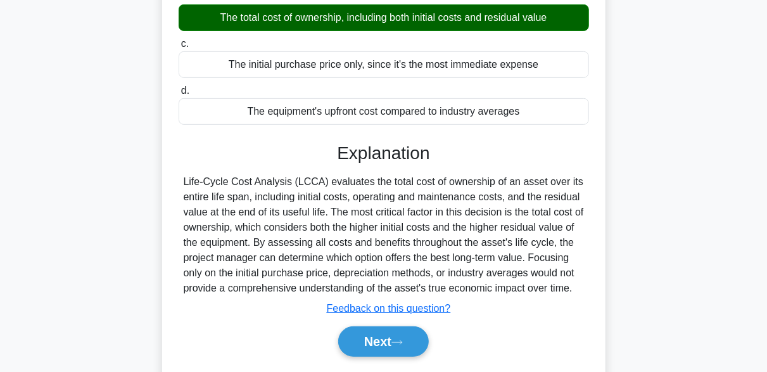
scroll to position [312, 0]
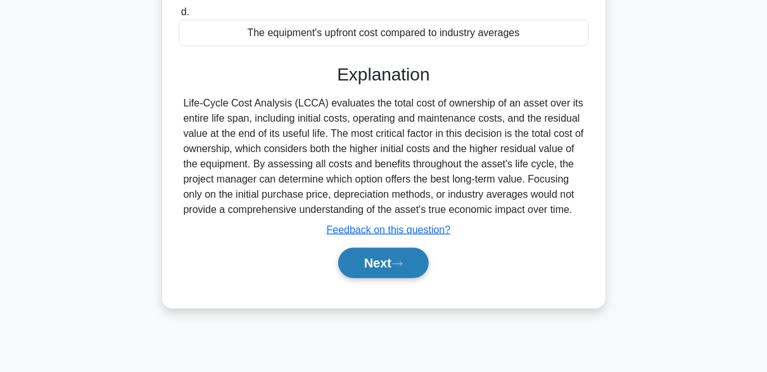
click at [392, 263] on button "Next" at bounding box center [383, 263] width 91 height 30
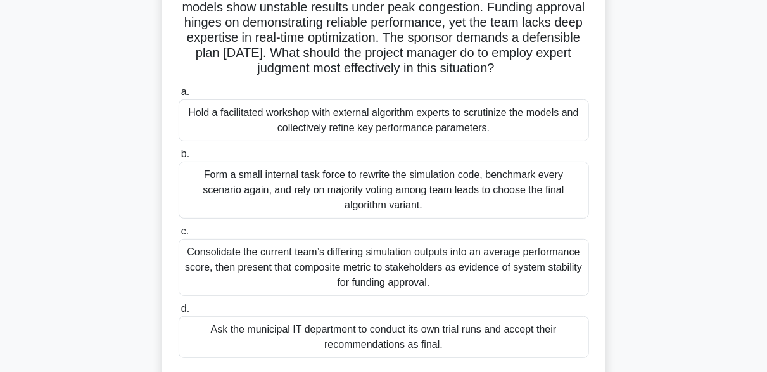
scroll to position [127, 0]
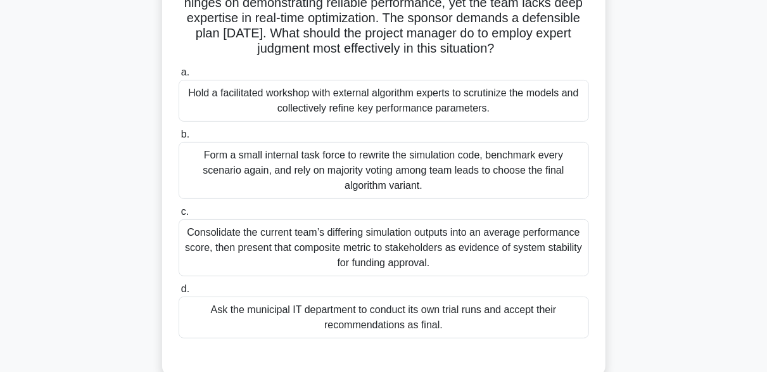
click at [492, 104] on div "Hold a facilitated workshop with external algorithm experts to scrutinize the m…" at bounding box center [384, 101] width 410 height 42
click at [179, 77] on input "a. Hold a facilitated workshop with external algorithm experts to scrutinize th…" at bounding box center [179, 72] width 0 height 8
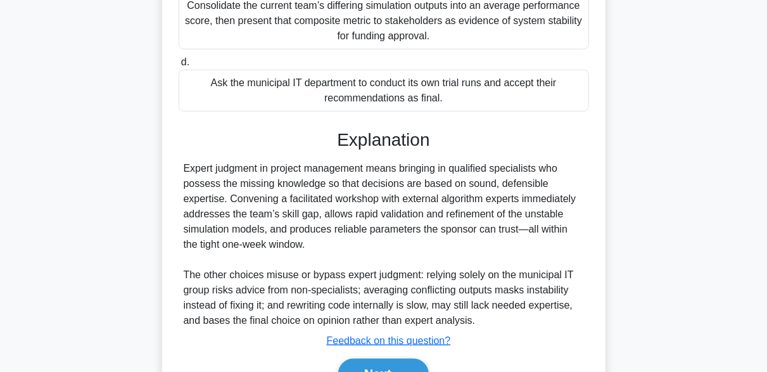
scroll to position [380, 0]
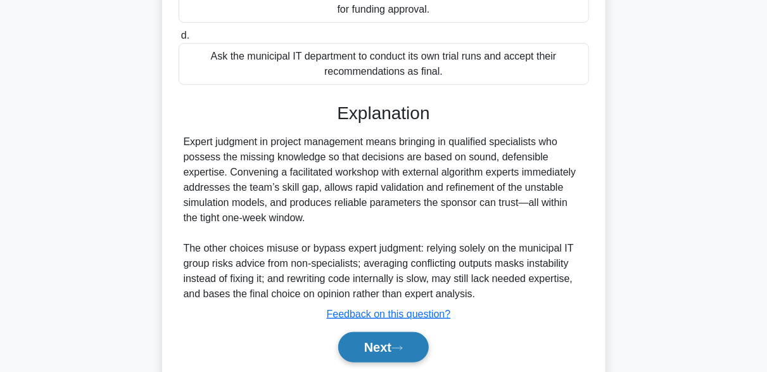
click at [402, 354] on button "Next" at bounding box center [383, 347] width 91 height 30
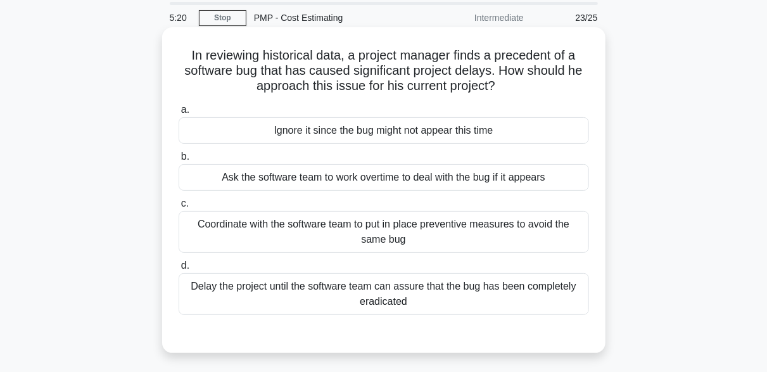
scroll to position [63, 0]
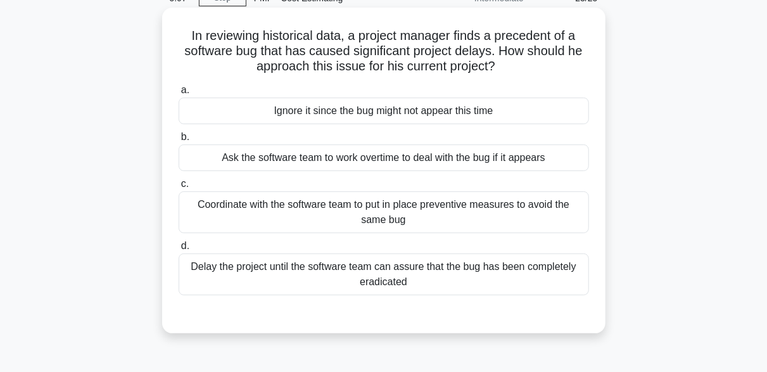
click at [287, 218] on div "Coordinate with the software team to put in place preventive measures to avoid …" at bounding box center [384, 212] width 410 height 42
click at [179, 188] on input "c. Coordinate with the software team to put in place preventive measures to avo…" at bounding box center [179, 184] width 0 height 8
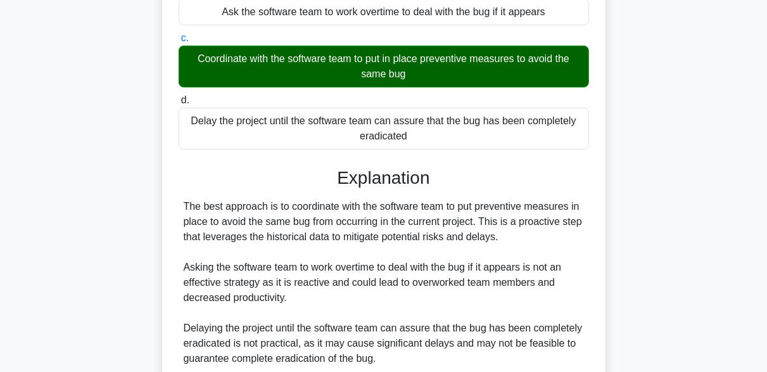
scroll to position [377, 0]
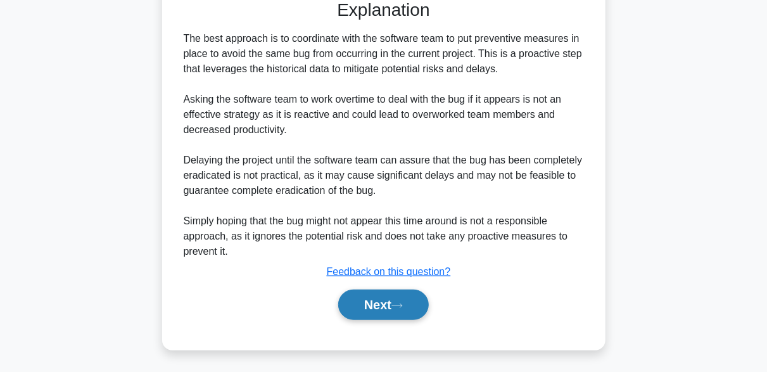
click at [426, 298] on button "Next" at bounding box center [383, 304] width 91 height 30
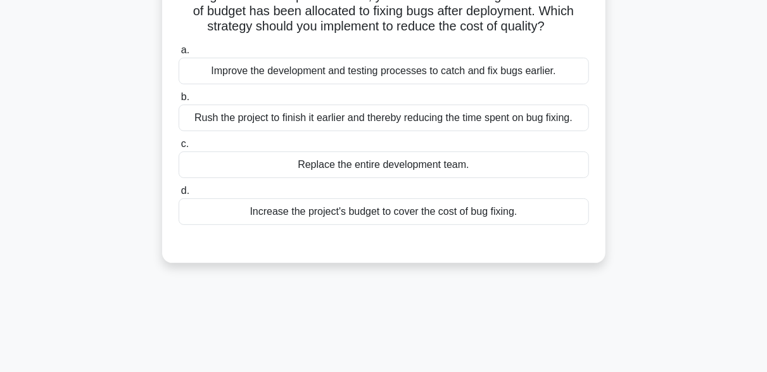
scroll to position [122, 0]
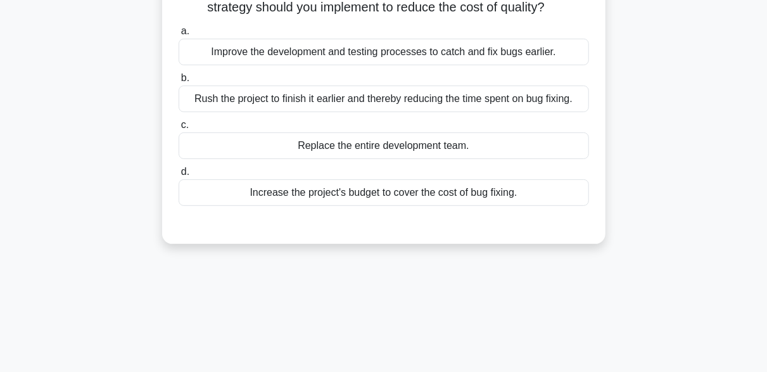
click at [318, 47] on div "Improve the development and testing processes to catch and fix bugs earlier." at bounding box center [384, 52] width 410 height 27
click at [179, 35] on input "a. Improve the development and testing processes to catch and fix bugs earlier." at bounding box center [179, 31] width 0 height 8
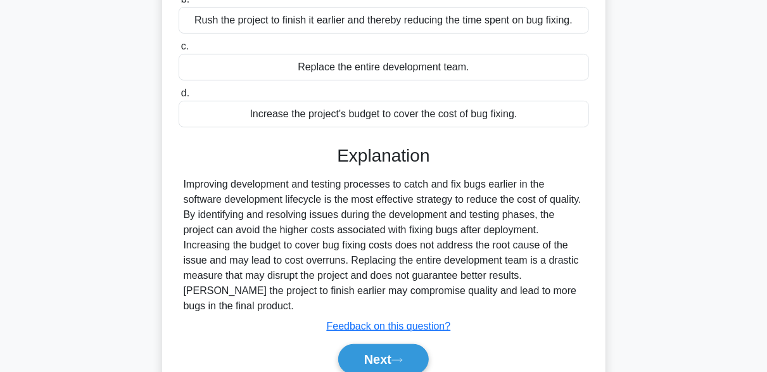
scroll to position [312, 0]
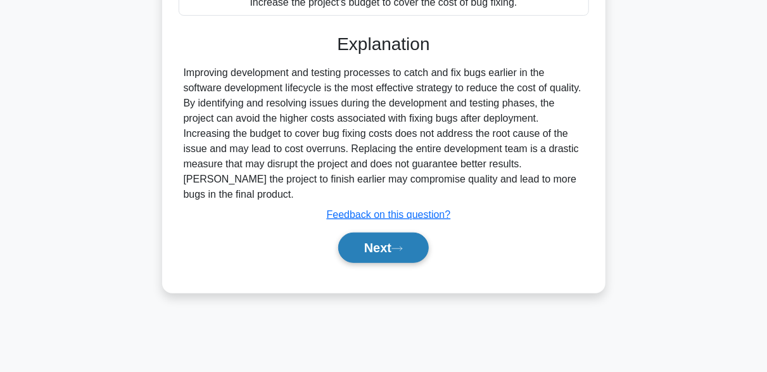
click at [398, 248] on icon at bounding box center [396, 248] width 11 height 7
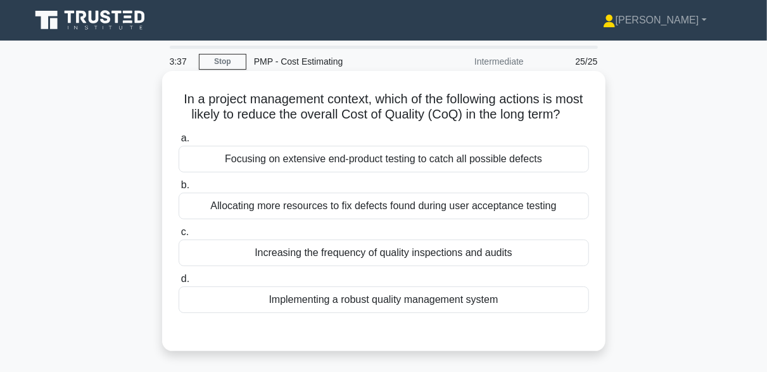
scroll to position [63, 0]
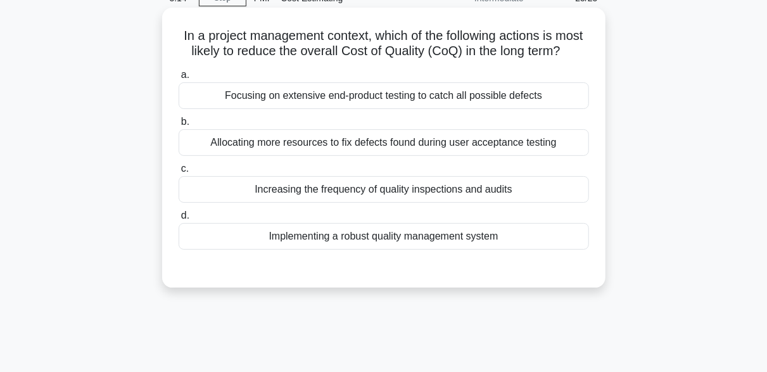
click at [355, 109] on div "Focusing on extensive end-product testing to catch all possible defects" at bounding box center [384, 95] width 410 height 27
click at [179, 79] on input "a. Focusing on extensive end-product testing to catch all possible defects" at bounding box center [179, 75] width 0 height 8
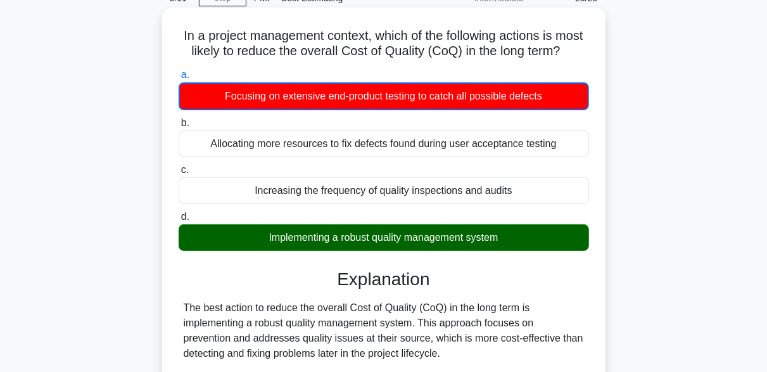
drag, startPoint x: 298, startPoint y: 259, endPoint x: 509, endPoint y: 259, distance: 210.9
click at [509, 251] on div "Implementing a robust quality management system" at bounding box center [384, 237] width 410 height 27
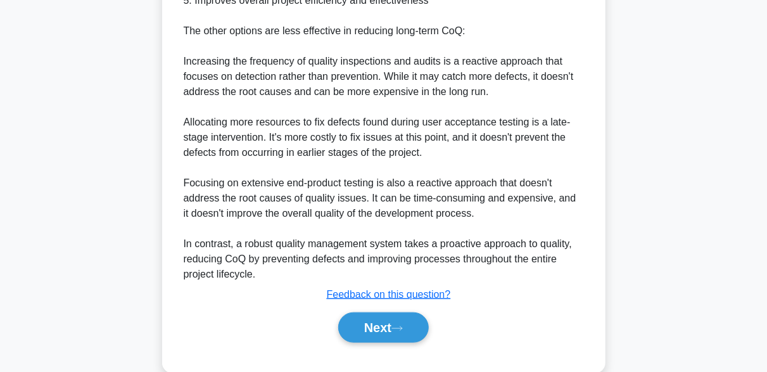
scroll to position [561, 0]
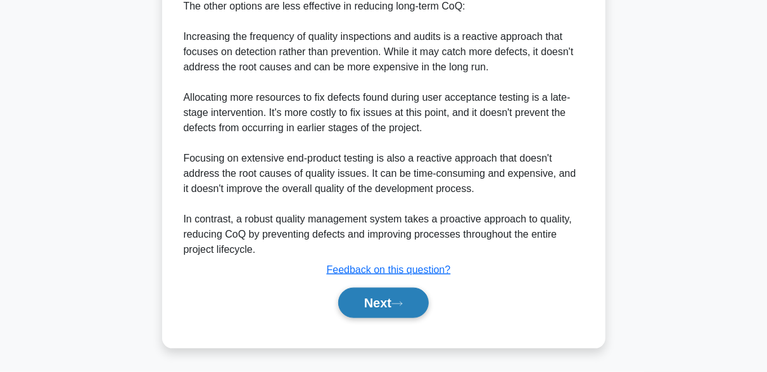
click at [409, 291] on button "Next" at bounding box center [383, 303] width 91 height 30
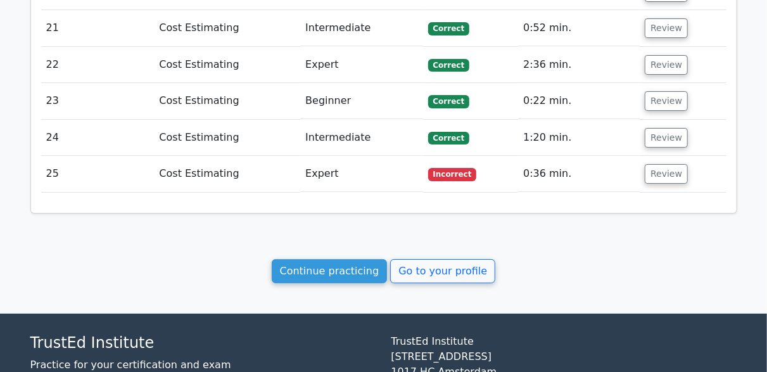
scroll to position [2336, 0]
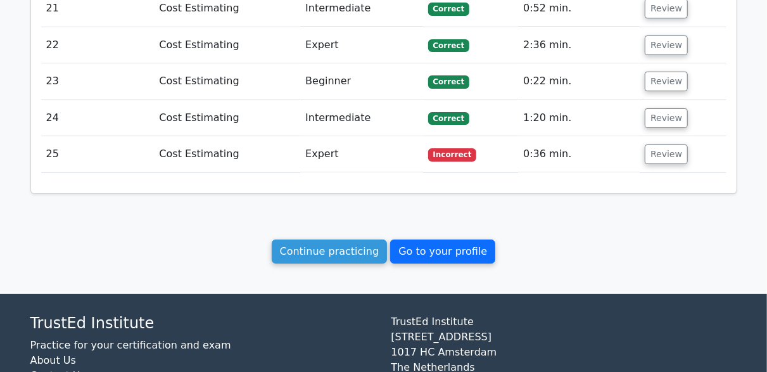
click at [418, 239] on link "Go to your profile" at bounding box center [442, 251] width 105 height 24
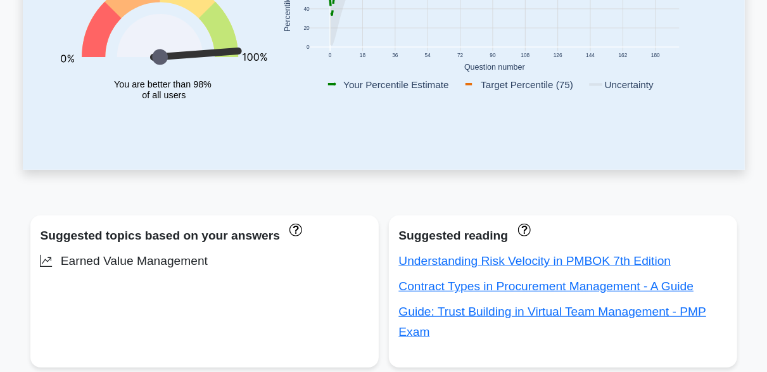
scroll to position [317, 0]
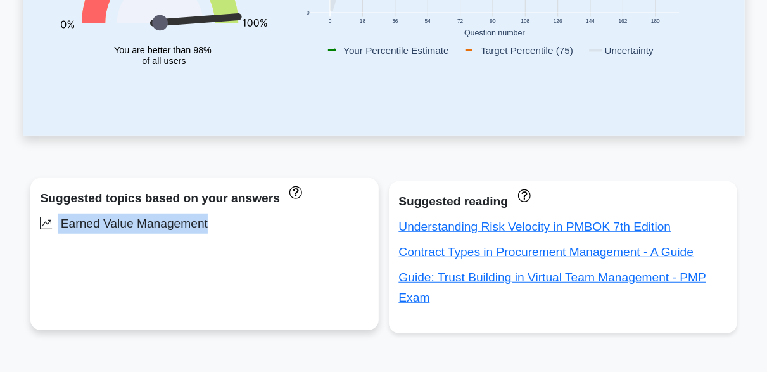
drag, startPoint x: 210, startPoint y: 227, endPoint x: 55, endPoint y: 229, distance: 154.5
click at [55, 229] on div "Earned Value Management" at bounding box center [205, 223] width 328 height 20
copy div "Earned Value Management"
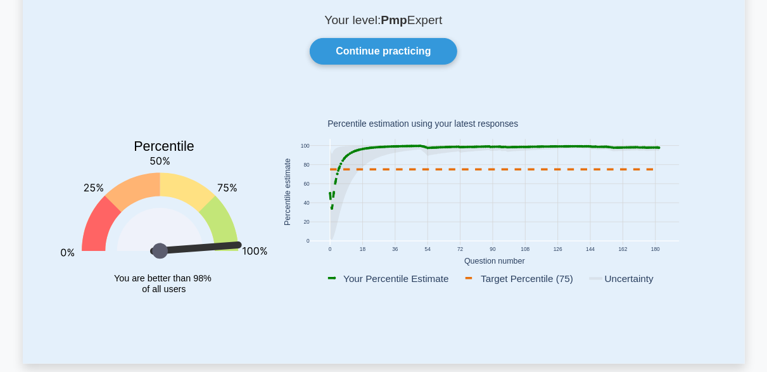
scroll to position [0, 0]
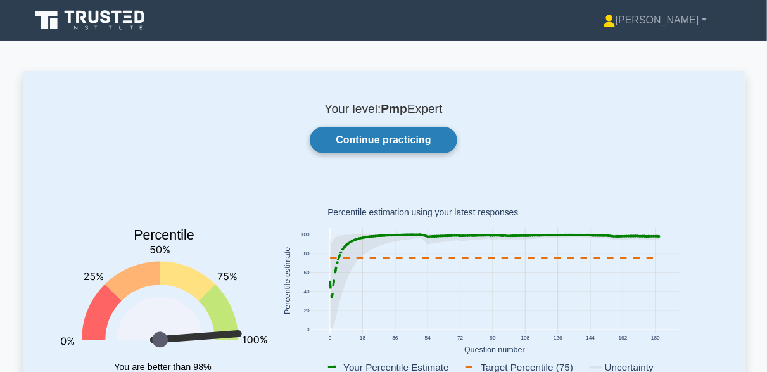
click at [382, 138] on link "Continue practicing" at bounding box center [383, 140] width 147 height 27
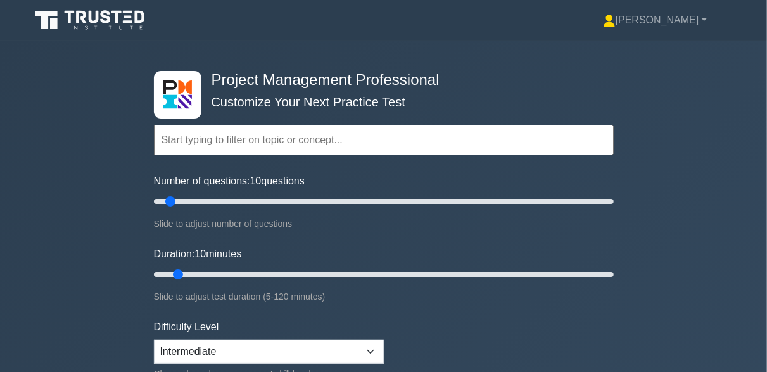
click at [382, 137] on input "text" at bounding box center [384, 140] width 460 height 30
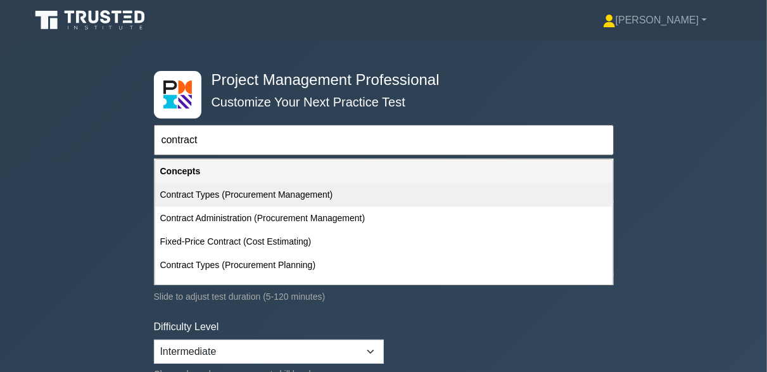
click at [291, 188] on div "Contract Types (Procurement Management)" at bounding box center [383, 194] width 457 height 23
type input "Contract Types (Procurement Management)"
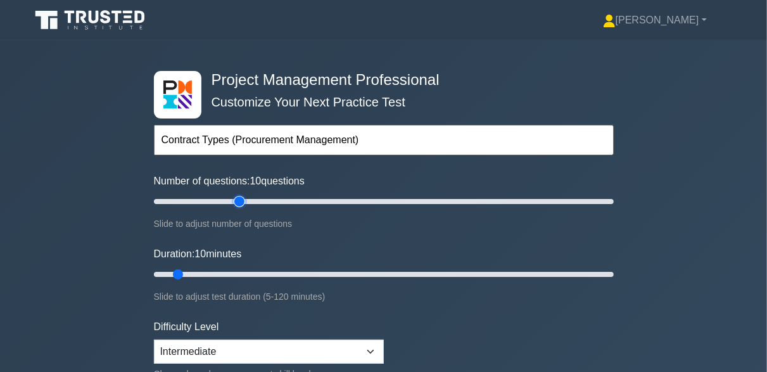
type input "40"
click at [237, 202] on input "Number of questions: 10 questions" at bounding box center [384, 201] width 460 height 15
click at [207, 201] on input "Number of questions: 40 questions" at bounding box center [384, 201] width 460 height 15
click at [203, 200] on input "Number of questions: 25 questions" at bounding box center [384, 201] width 460 height 15
type input "20"
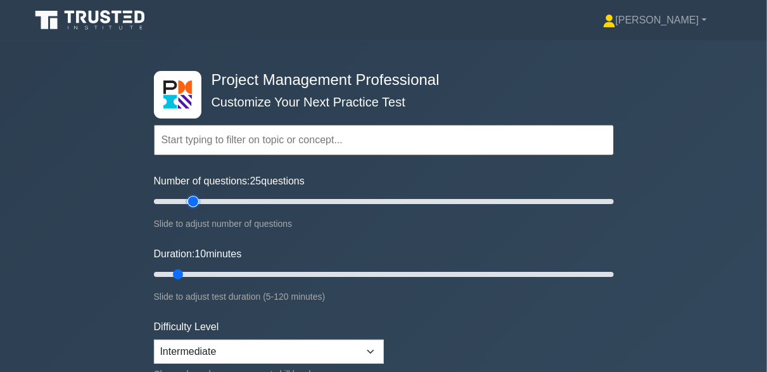
click at [198, 199] on input "Number of questions: 25 questions" at bounding box center [384, 201] width 460 height 15
click at [227, 272] on input "Duration: 10 minutes" at bounding box center [384, 274] width 460 height 15
click at [226, 270] on input "Duration: 20 minutes" at bounding box center [384, 274] width 460 height 15
type input "25"
click at [241, 267] on input "Duration: 25 minutes" at bounding box center [384, 274] width 460 height 15
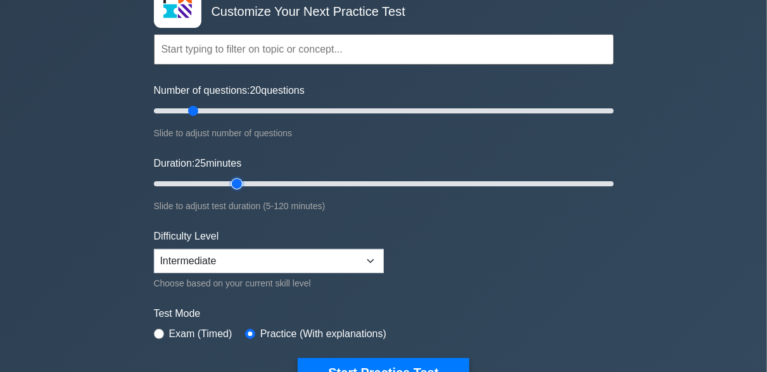
scroll to position [127, 0]
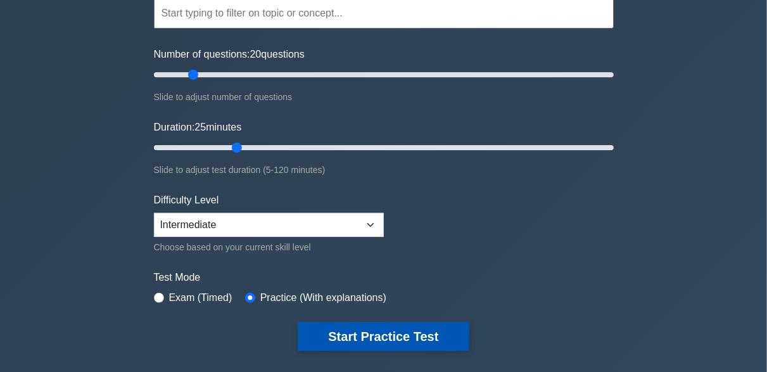
click at [355, 332] on button "Start Practice Test" at bounding box center [383, 336] width 171 height 29
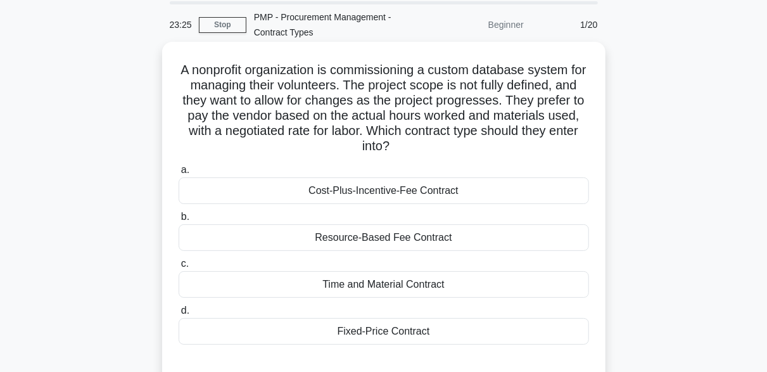
scroll to position [63, 0]
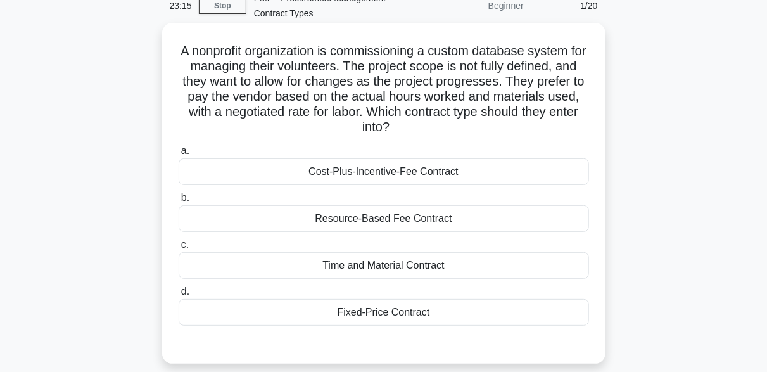
click at [372, 263] on div "Time and Material Contract" at bounding box center [384, 265] width 410 height 27
click at [179, 249] on input "c. Time and Material Contract" at bounding box center [179, 245] width 0 height 8
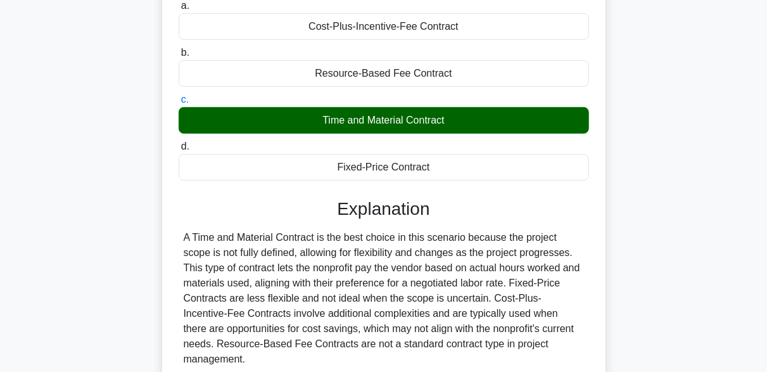
scroll to position [253, 0]
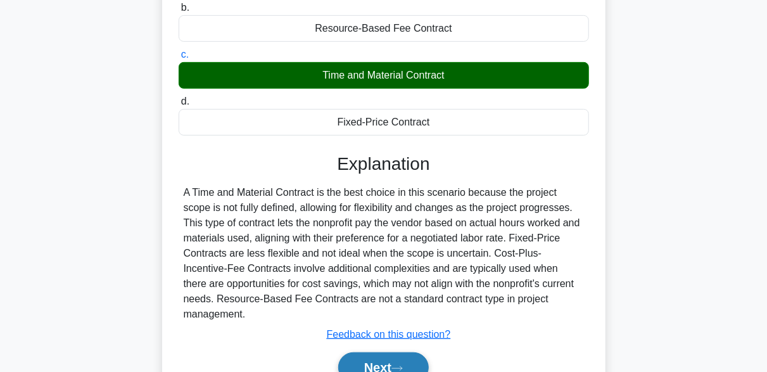
click at [400, 365] on icon at bounding box center [396, 368] width 11 height 7
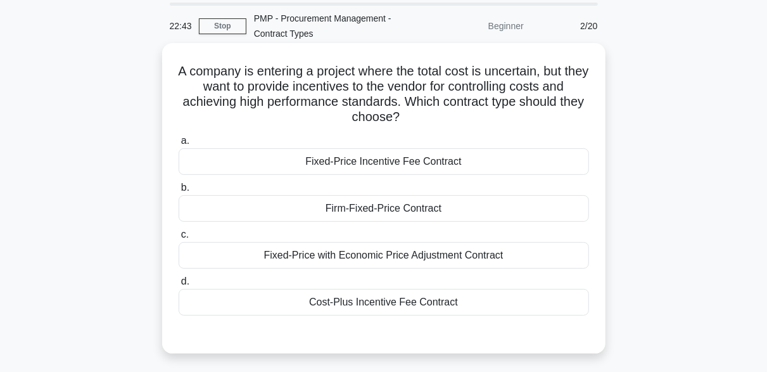
scroll to position [63, 0]
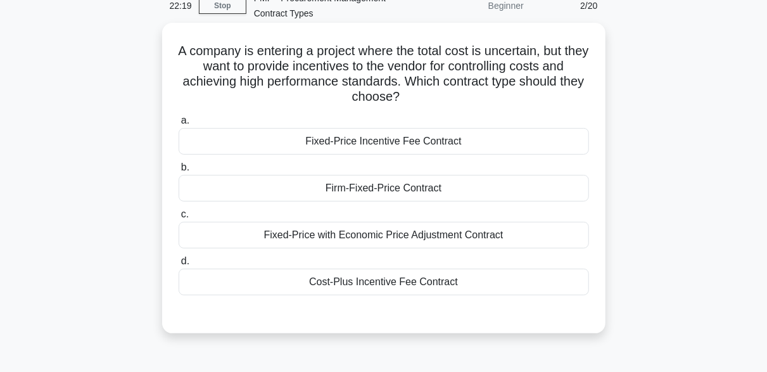
click at [380, 287] on div "Cost-Plus Incentive Fee Contract" at bounding box center [384, 282] width 410 height 27
click at [179, 265] on input "d. Cost-Plus Incentive Fee Contract" at bounding box center [179, 261] width 0 height 8
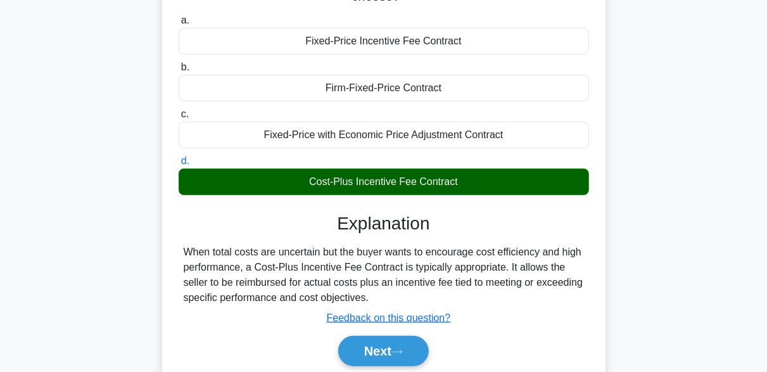
scroll to position [190, 0]
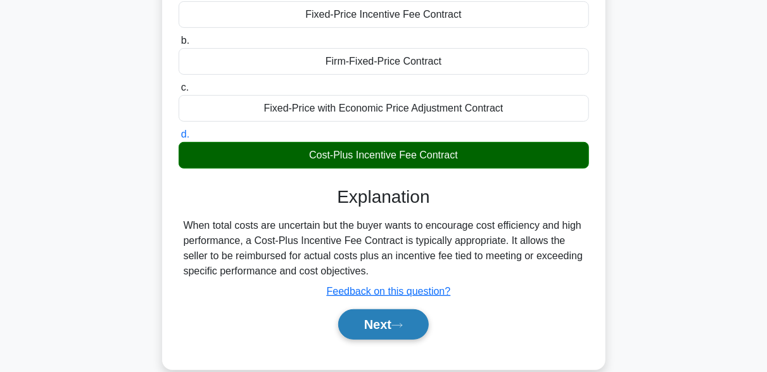
click at [388, 323] on button "Next" at bounding box center [383, 324] width 91 height 30
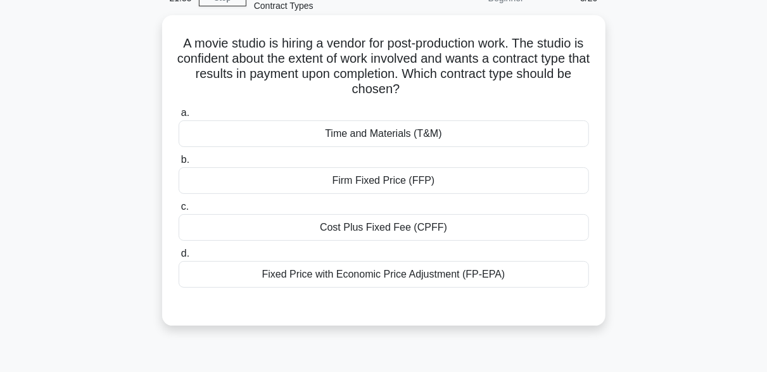
scroll to position [63, 0]
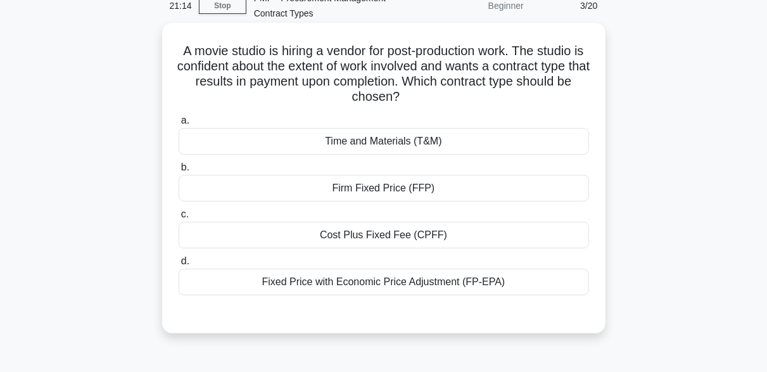
click at [364, 199] on div "Firm Fixed Price (FFP)" at bounding box center [384, 188] width 410 height 27
click at [179, 172] on input "b. Firm Fixed Price (FFP)" at bounding box center [179, 167] width 0 height 8
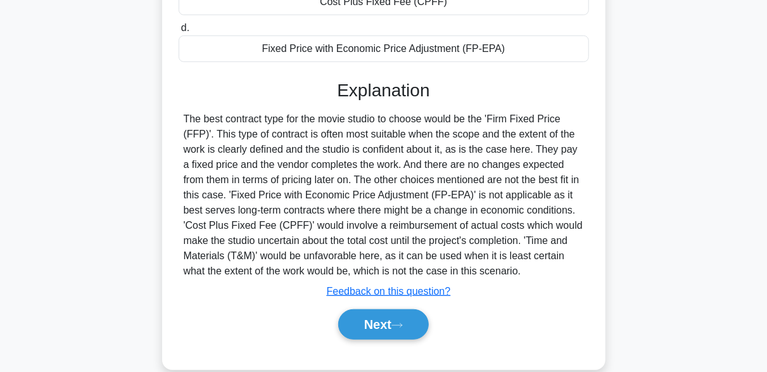
scroll to position [316, 0]
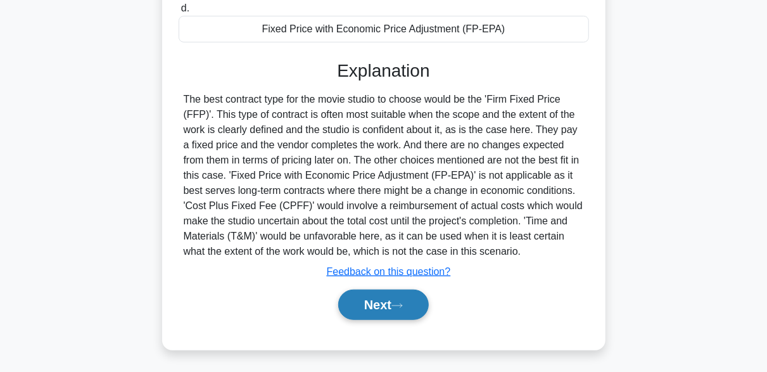
click at [414, 294] on button "Next" at bounding box center [383, 304] width 91 height 30
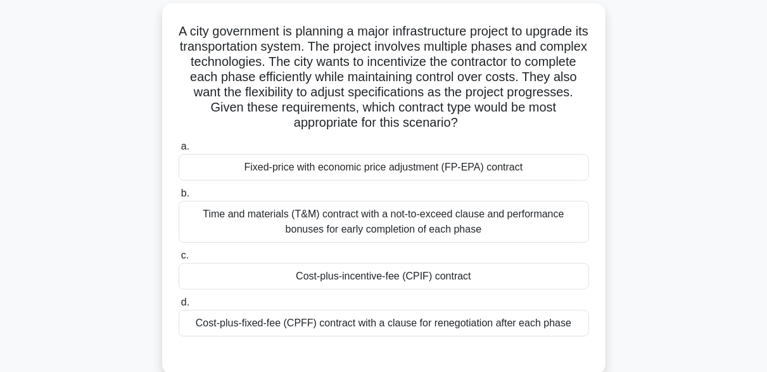
scroll to position [63, 0]
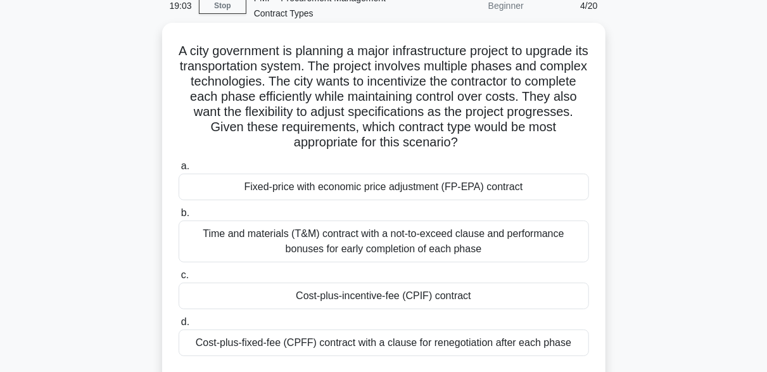
click at [481, 294] on div "Cost-plus-incentive-fee (CPIF) contract" at bounding box center [384, 295] width 410 height 27
click at [179, 279] on input "c. Cost-plus-incentive-fee (CPIF) contract" at bounding box center [179, 275] width 0 height 8
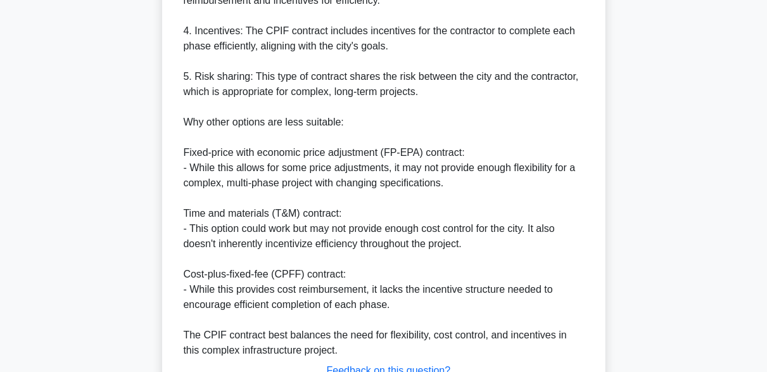
scroll to position [697, 0]
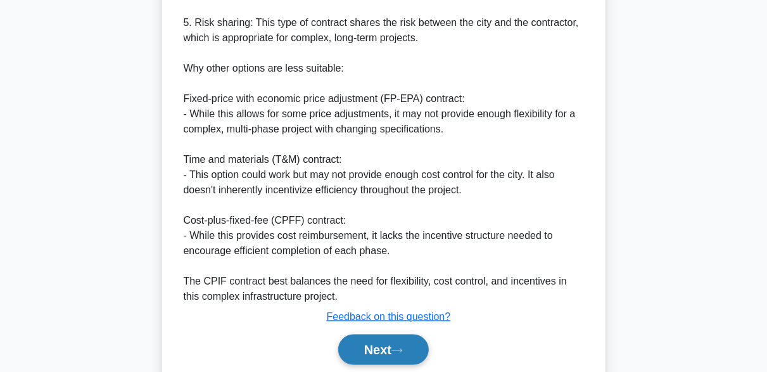
click at [403, 352] on icon at bounding box center [396, 350] width 11 height 7
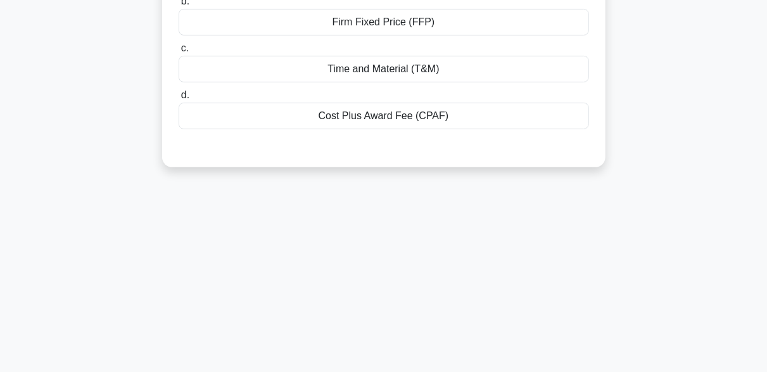
scroll to position [59, 0]
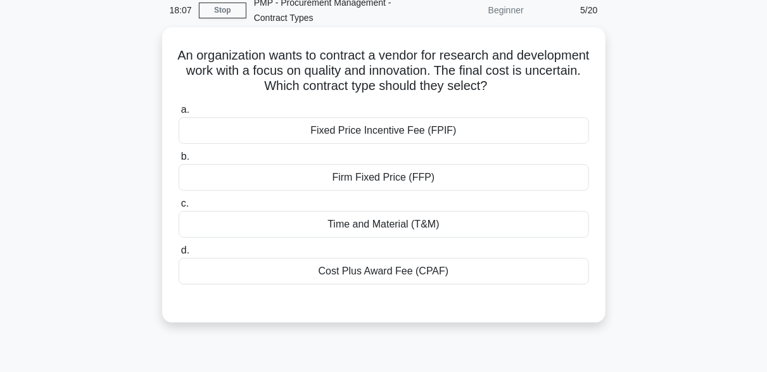
click at [363, 278] on div "Cost Plus Award Fee (CPAF)" at bounding box center [384, 271] width 410 height 27
click at [179, 255] on input "d. Cost Plus Award Fee (CPAF)" at bounding box center [179, 250] width 0 height 8
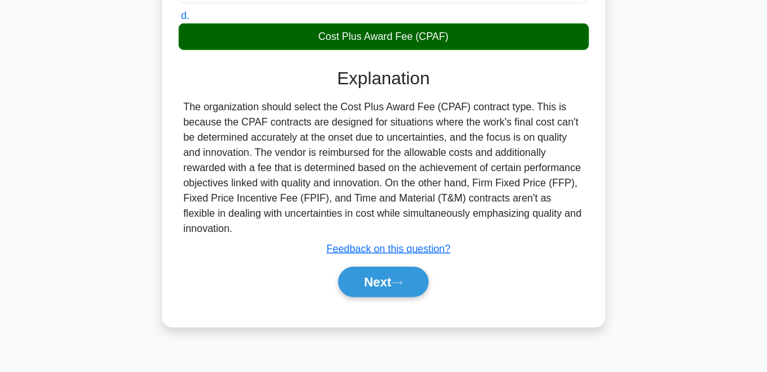
scroll to position [312, 0]
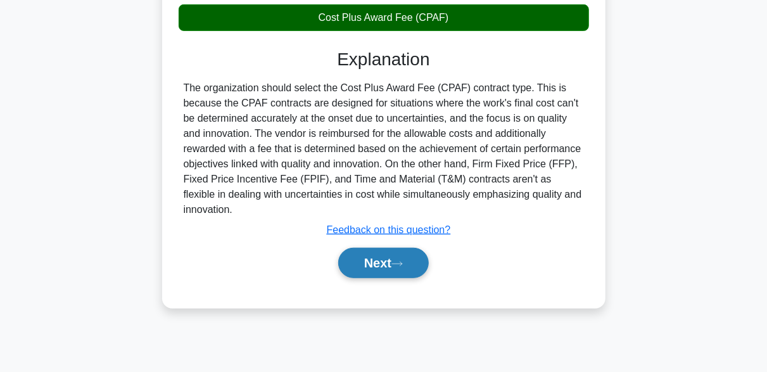
click at [414, 261] on button "Next" at bounding box center [383, 263] width 91 height 30
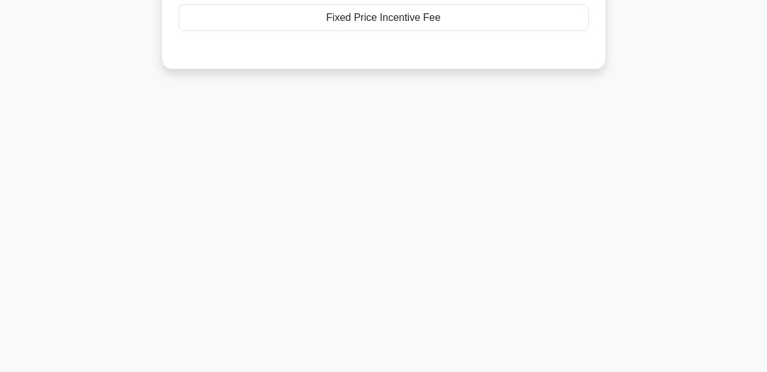
scroll to position [122, 0]
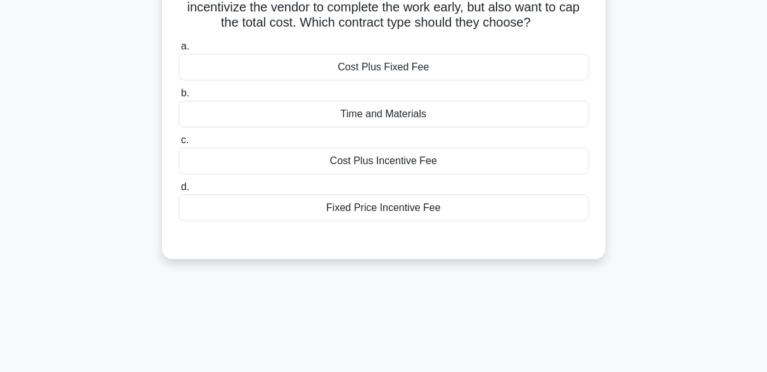
click at [383, 213] on div "Fixed Price Incentive Fee" at bounding box center [384, 207] width 410 height 27
click at [179, 191] on input "d. Fixed Price Incentive Fee" at bounding box center [179, 187] width 0 height 8
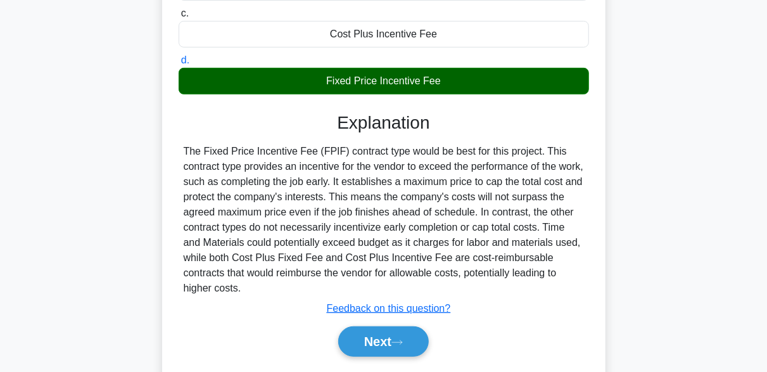
scroll to position [312, 0]
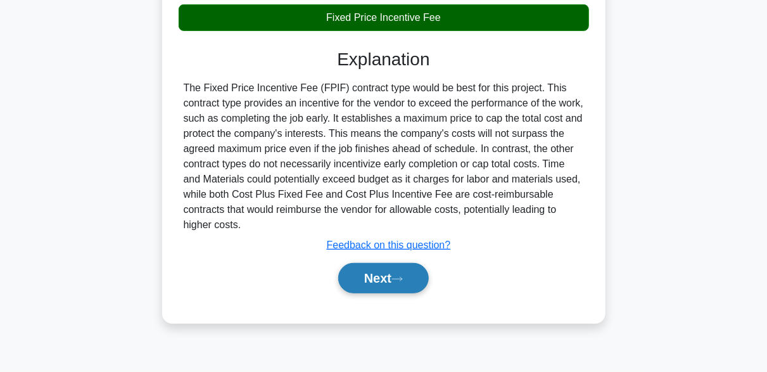
click at [386, 276] on button "Next" at bounding box center [383, 278] width 91 height 30
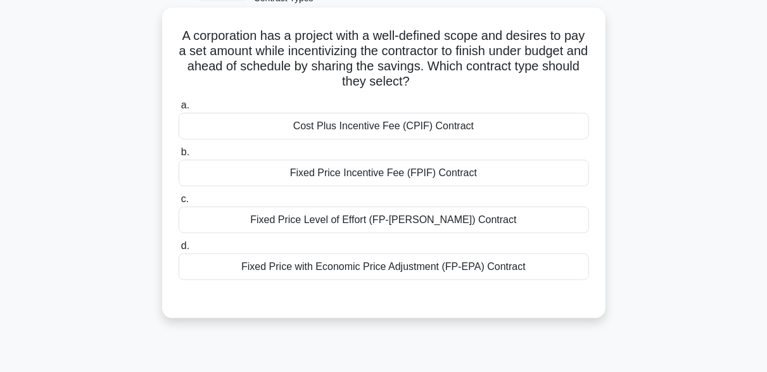
scroll to position [59, 0]
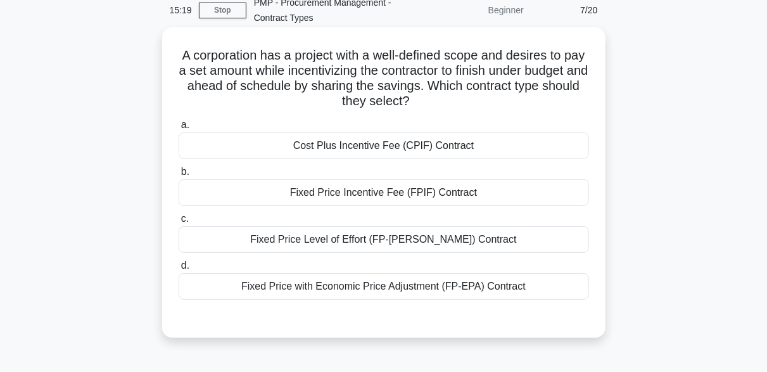
click at [353, 194] on div "Fixed Price Incentive Fee (FPIF) Contract" at bounding box center [384, 192] width 410 height 27
click at [179, 176] on input "b. Fixed Price Incentive Fee (FPIF) Contract" at bounding box center [179, 172] width 0 height 8
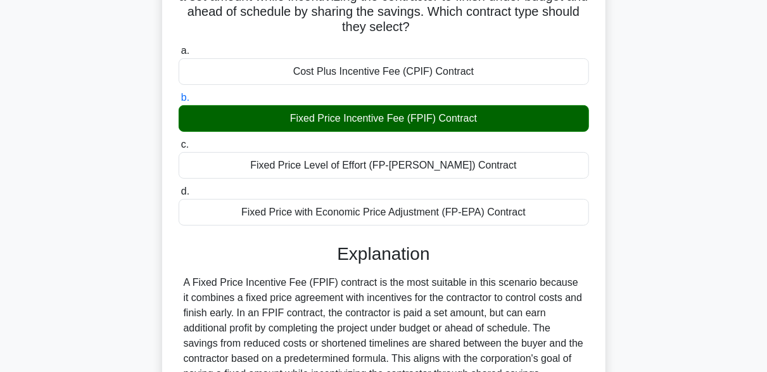
scroll to position [249, 0]
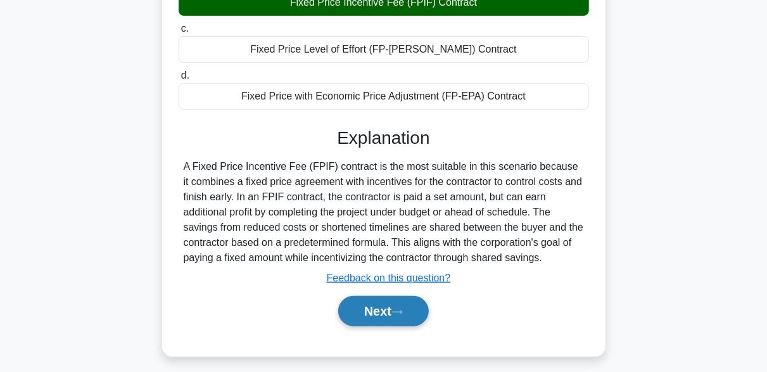
click at [364, 313] on button "Next" at bounding box center [383, 311] width 91 height 30
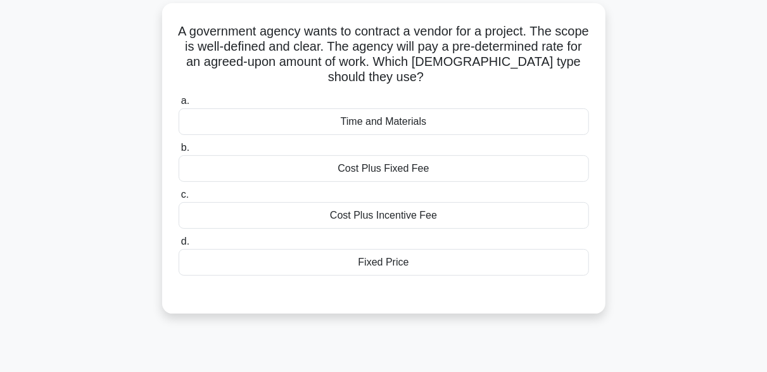
scroll to position [63, 0]
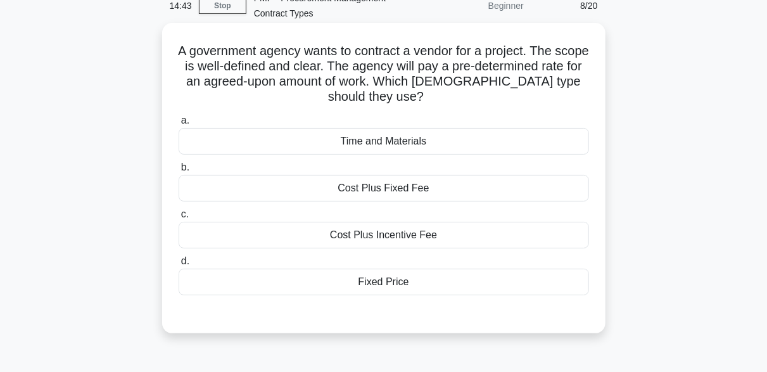
click at [375, 287] on div "Fixed Price" at bounding box center [384, 282] width 410 height 27
click at [179, 265] on input "d. Fixed Price" at bounding box center [179, 261] width 0 height 8
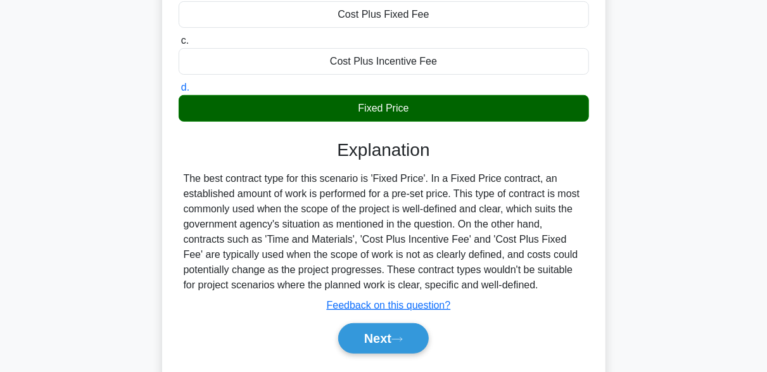
scroll to position [253, 0]
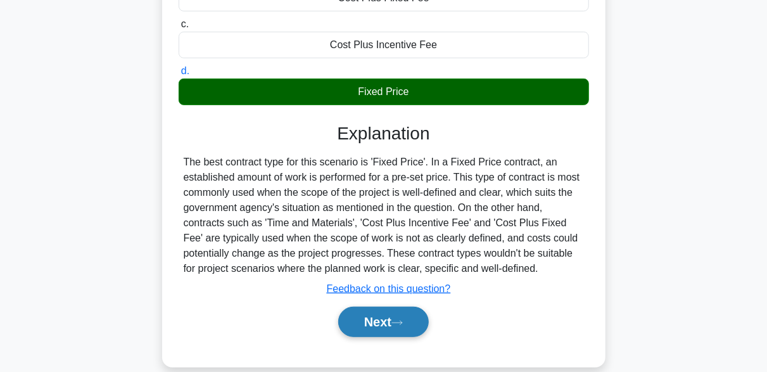
click at [403, 324] on icon at bounding box center [396, 322] width 11 height 7
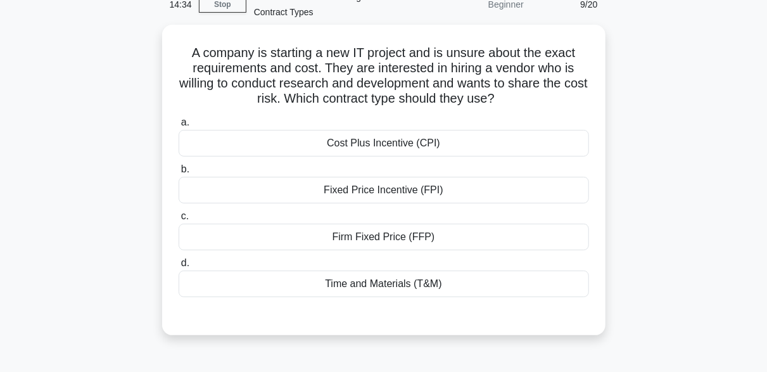
scroll to position [63, 0]
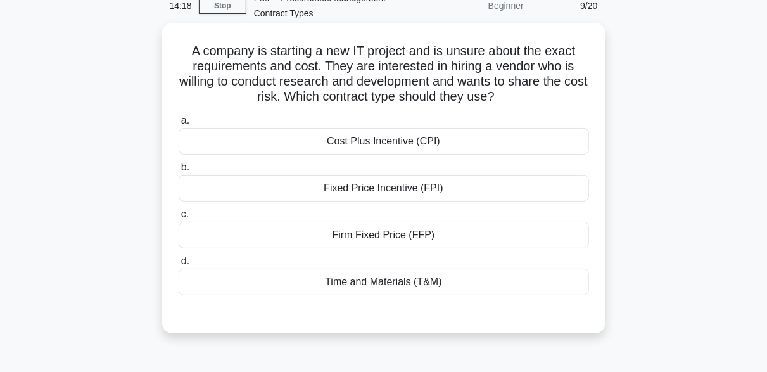
click at [381, 140] on div "Cost Plus Incentive (CPI)" at bounding box center [384, 141] width 410 height 27
click at [179, 125] on input "a. Cost Plus Incentive (CPI)" at bounding box center [179, 121] width 0 height 8
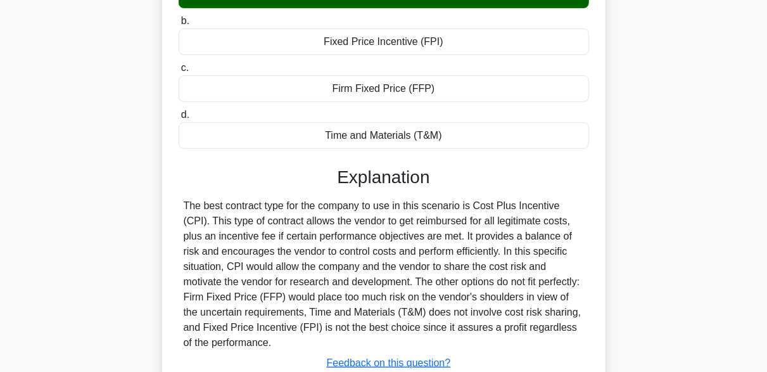
scroll to position [312, 0]
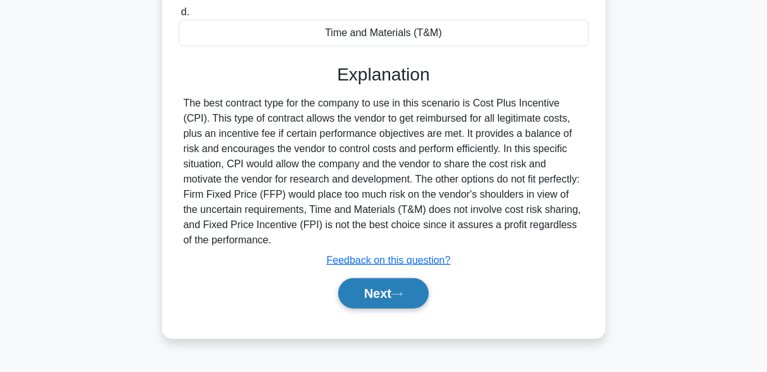
click at [402, 294] on icon at bounding box center [396, 294] width 11 height 7
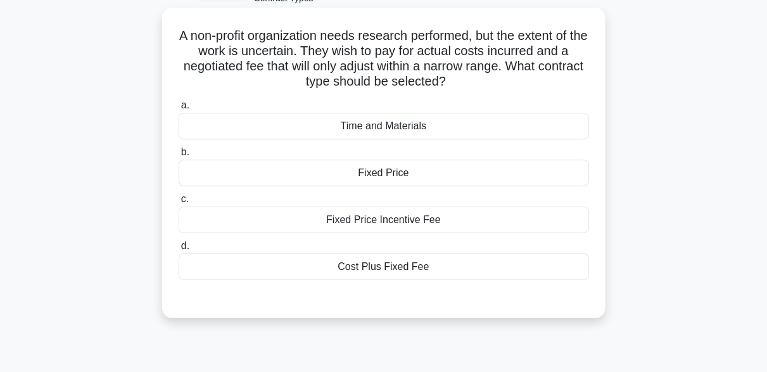
scroll to position [59, 0]
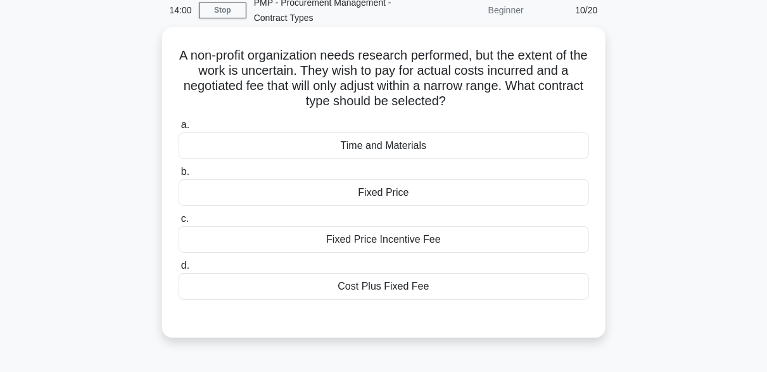
click at [374, 284] on div "Cost Plus Fixed Fee" at bounding box center [384, 286] width 410 height 27
click at [179, 270] on input "d. Cost Plus Fixed Fee" at bounding box center [179, 266] width 0 height 8
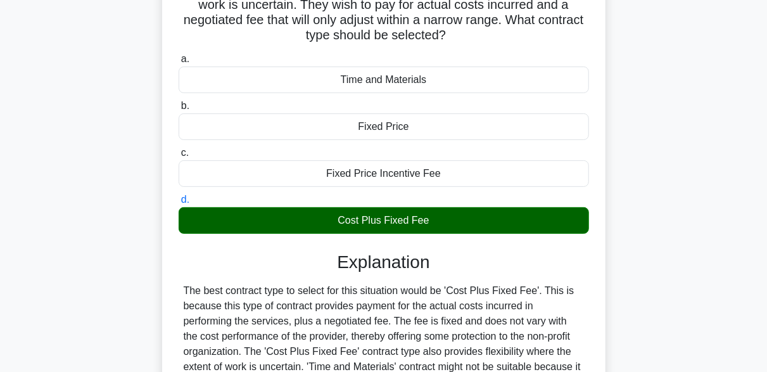
scroll to position [312, 0]
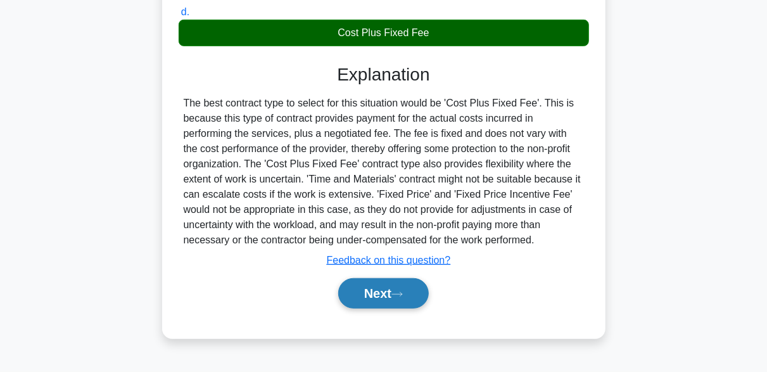
click at [391, 289] on button "Next" at bounding box center [383, 293] width 91 height 30
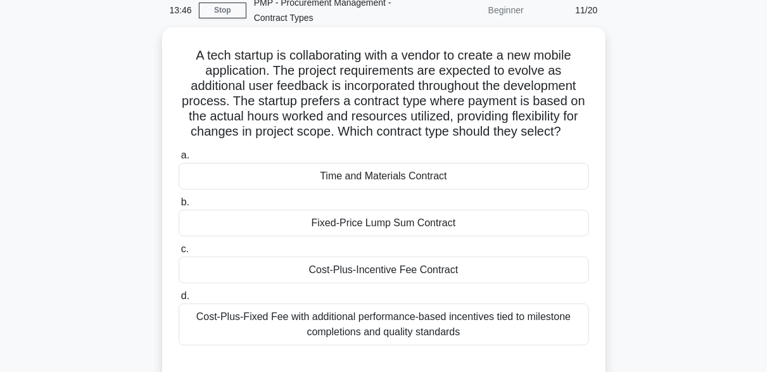
scroll to position [122, 0]
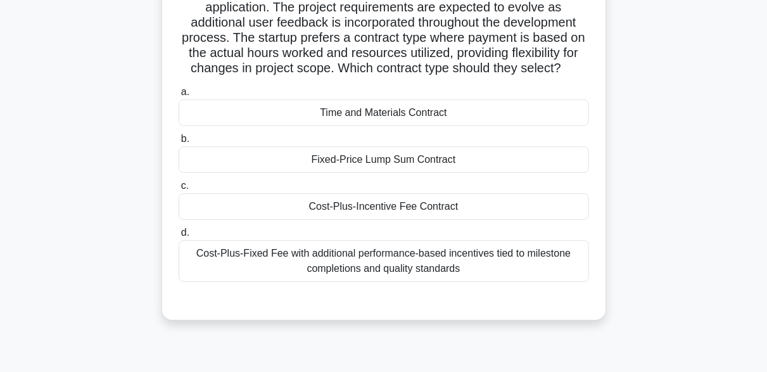
click at [338, 121] on div "Time and Materials Contract" at bounding box center [384, 112] width 410 height 27
click at [179, 96] on input "a. Time and Materials Contract" at bounding box center [179, 92] width 0 height 8
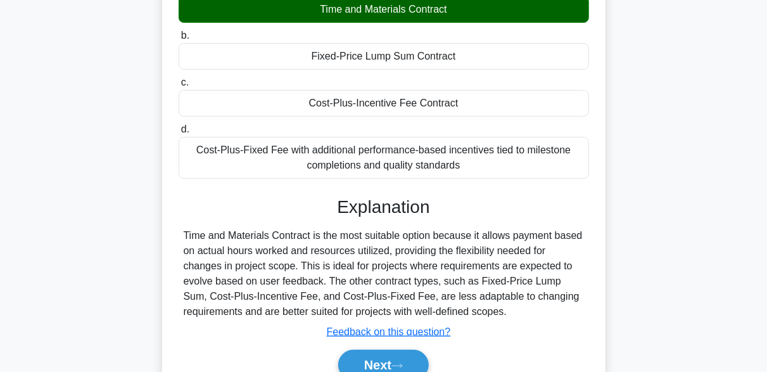
scroll to position [312, 0]
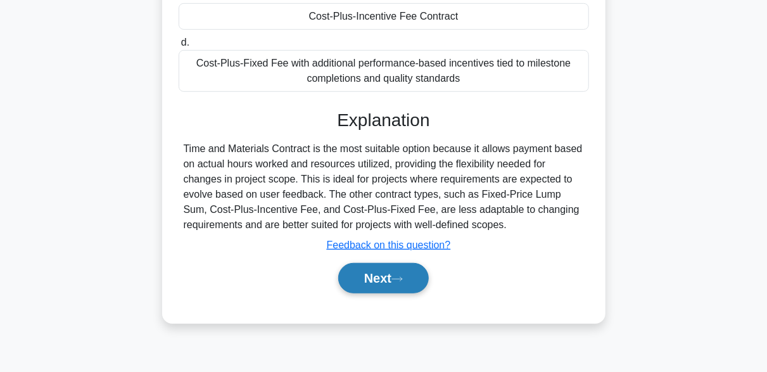
click at [396, 284] on button "Next" at bounding box center [383, 278] width 91 height 30
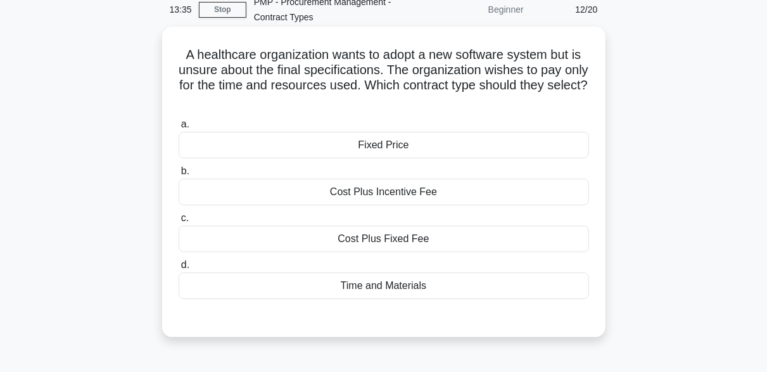
scroll to position [59, 0]
click at [421, 284] on div "Time and Materials" at bounding box center [384, 286] width 410 height 27
click at [179, 270] on input "d. Time and Materials" at bounding box center [179, 266] width 0 height 8
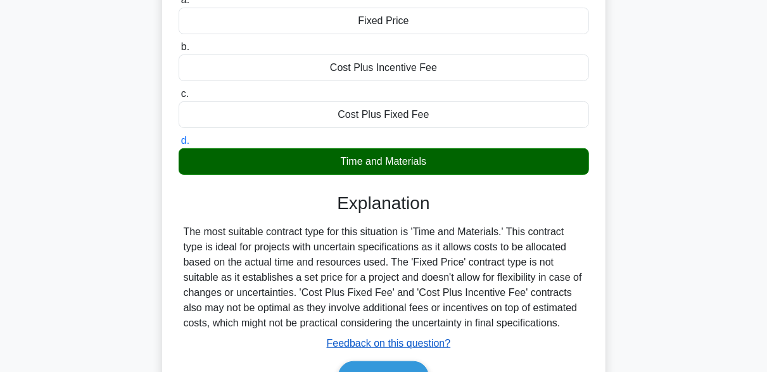
scroll to position [312, 0]
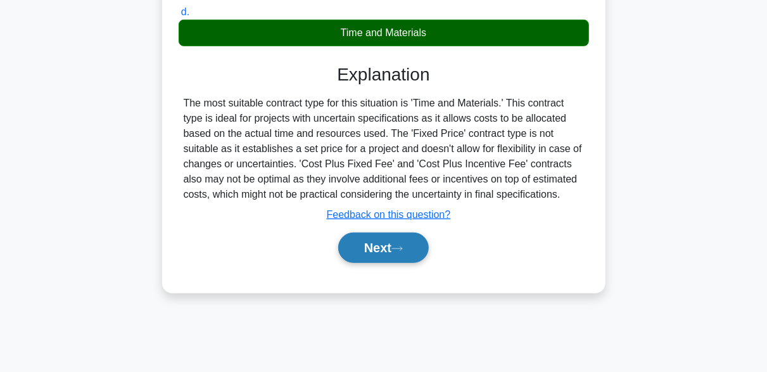
click at [398, 243] on button "Next" at bounding box center [383, 247] width 91 height 30
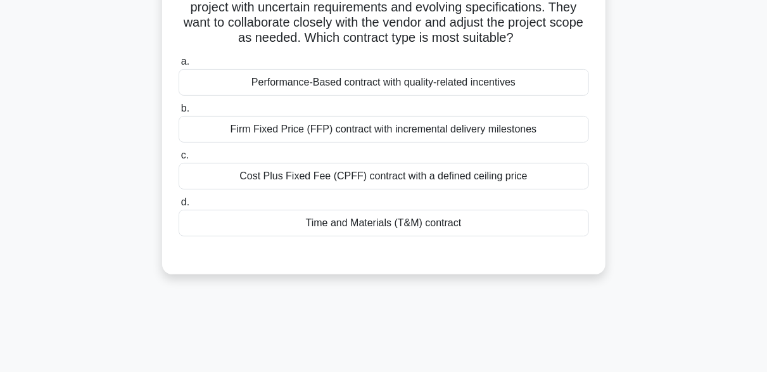
scroll to position [59, 0]
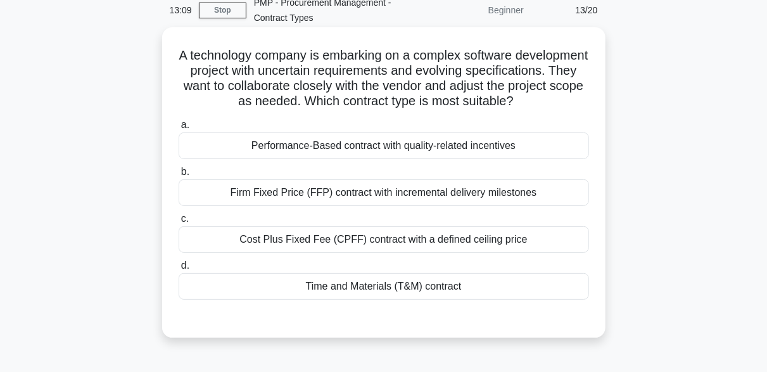
click at [396, 251] on div "Cost Plus Fixed Fee (CPFF) contract with a defined ceiling price" at bounding box center [384, 239] width 410 height 27
click at [179, 223] on input "c. Cost Plus Fixed Fee (CPFF) contract with a defined ceiling price" at bounding box center [179, 219] width 0 height 8
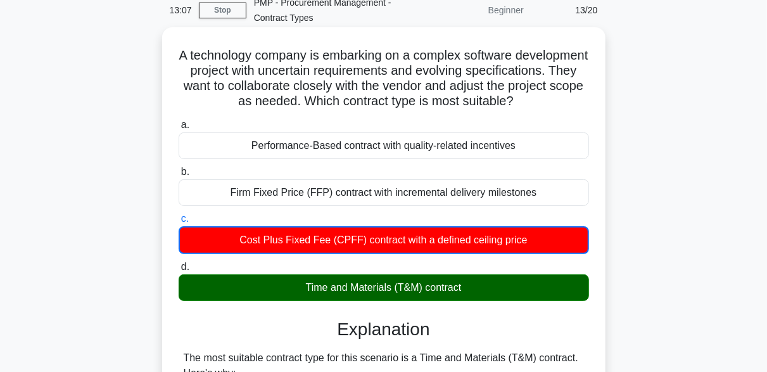
drag, startPoint x: 329, startPoint y: 302, endPoint x: 490, endPoint y: 301, distance: 160.9
click at [490, 301] on div "Time and Materials (T&M) contract" at bounding box center [384, 287] width 410 height 27
click at [505, 301] on div "Time and Materials (T&M) contract" at bounding box center [384, 287] width 410 height 27
click at [179, 271] on input "d. Time and Materials (T&M) contract" at bounding box center [179, 267] width 0 height 8
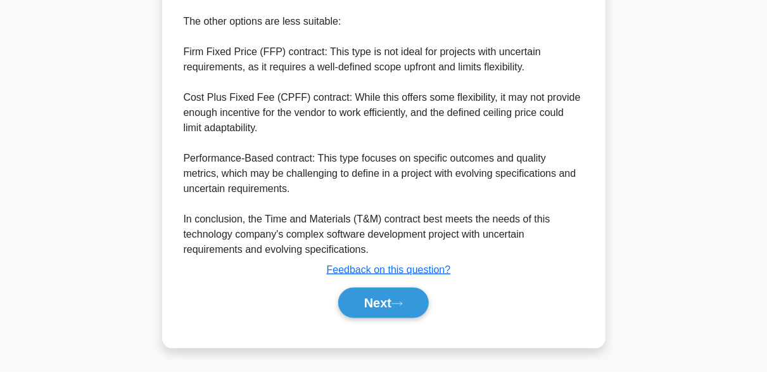
scroll to position [650, 0]
click at [413, 298] on button "Next" at bounding box center [383, 303] width 91 height 30
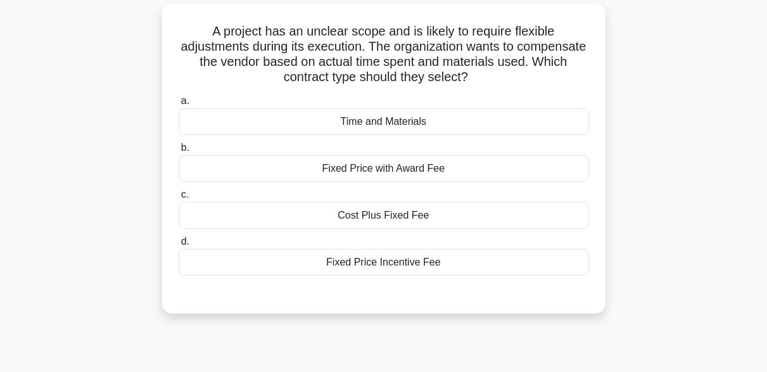
scroll to position [63, 0]
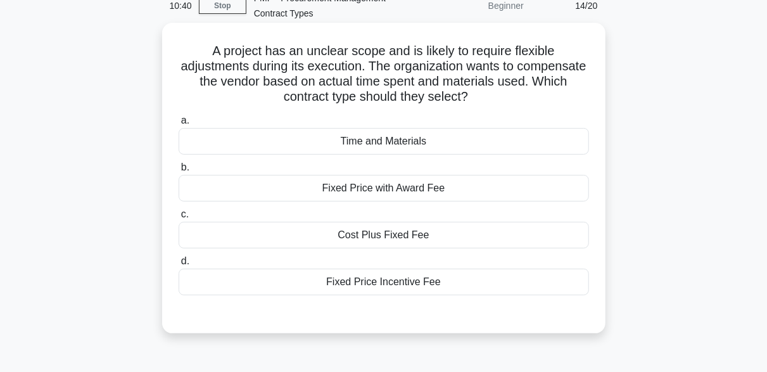
click at [367, 146] on div "Time and Materials" at bounding box center [384, 141] width 410 height 27
click at [179, 125] on input "a. Time and Materials" at bounding box center [179, 121] width 0 height 8
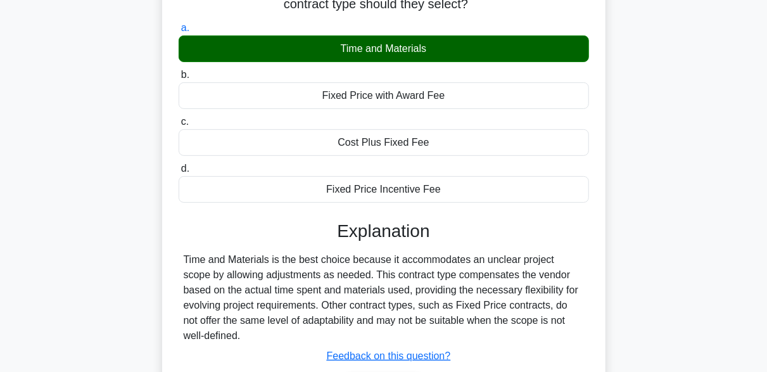
scroll to position [190, 0]
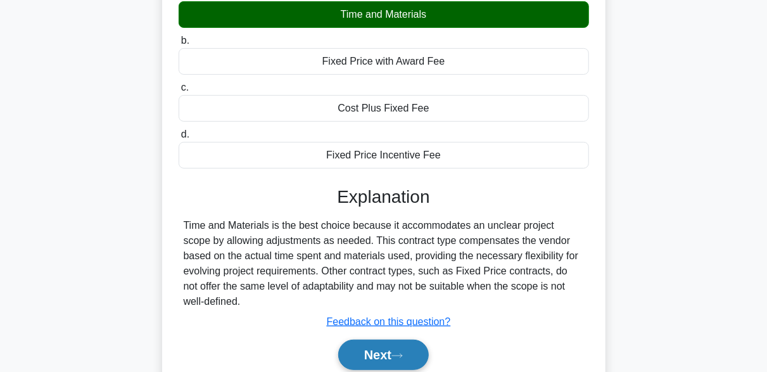
click at [403, 344] on button "Next" at bounding box center [383, 354] width 91 height 30
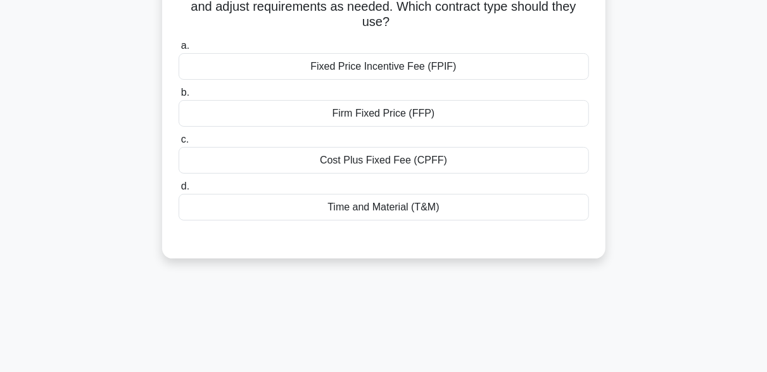
scroll to position [63, 0]
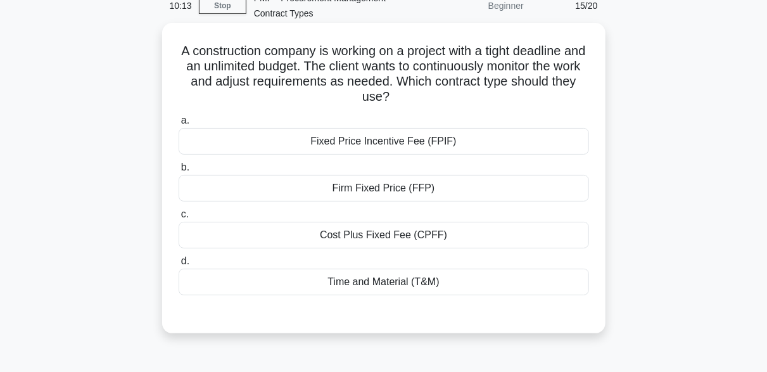
click at [384, 282] on div "Time and Material (T&M)" at bounding box center [384, 282] width 410 height 27
click at [179, 265] on input "d. Time and Material (T&M)" at bounding box center [179, 261] width 0 height 8
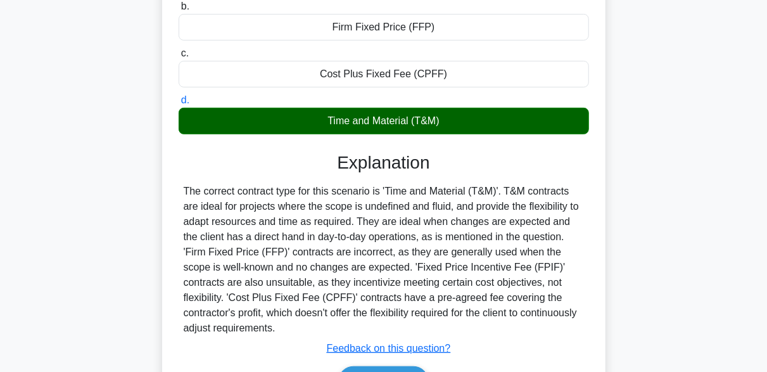
scroll to position [253, 0]
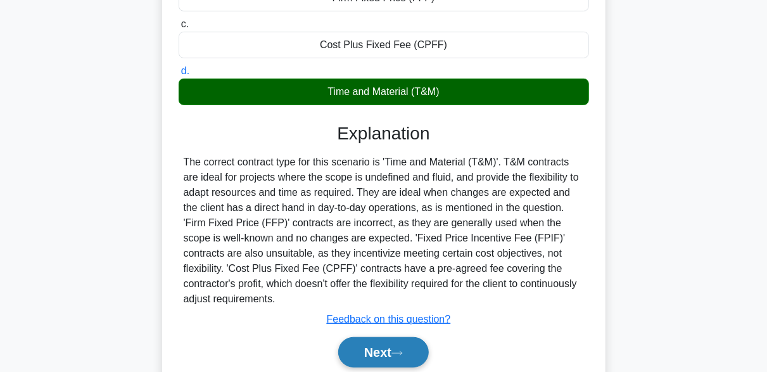
click at [409, 347] on button "Next" at bounding box center [383, 352] width 91 height 30
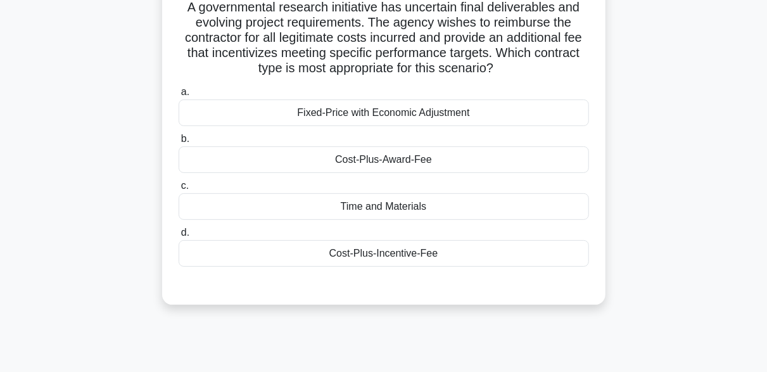
scroll to position [127, 0]
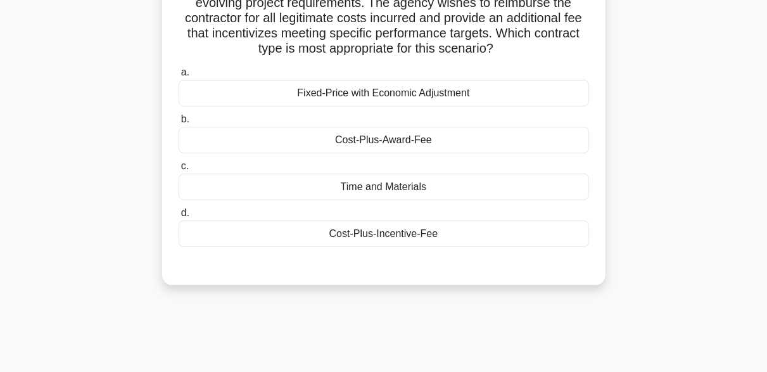
click at [364, 233] on div "Cost-Plus-Incentive-Fee" at bounding box center [384, 233] width 410 height 27
click at [179, 217] on input "d. Cost-Plus-Incentive-Fee" at bounding box center [179, 213] width 0 height 8
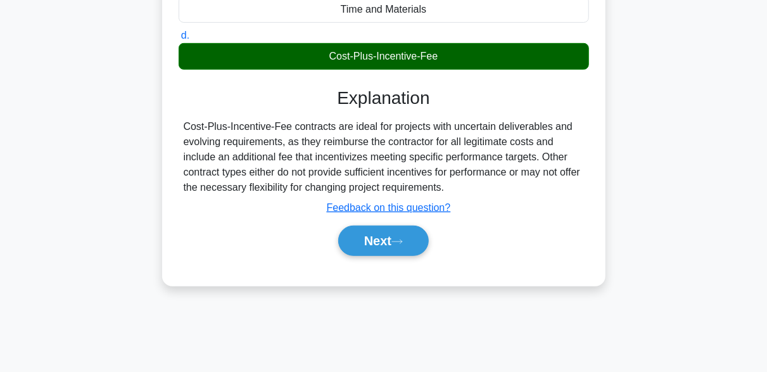
scroll to position [312, 0]
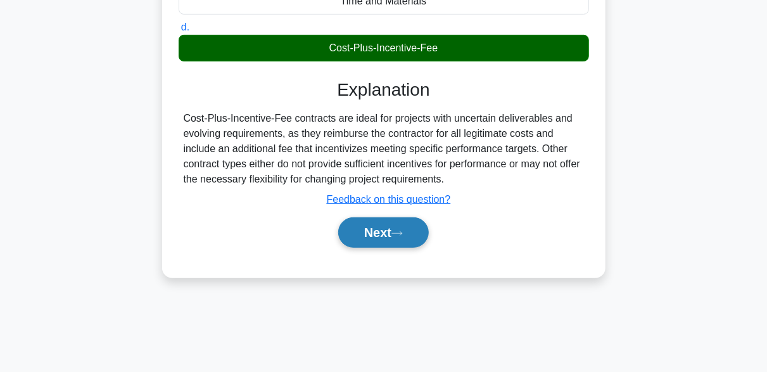
click at [395, 229] on button "Next" at bounding box center [383, 232] width 91 height 30
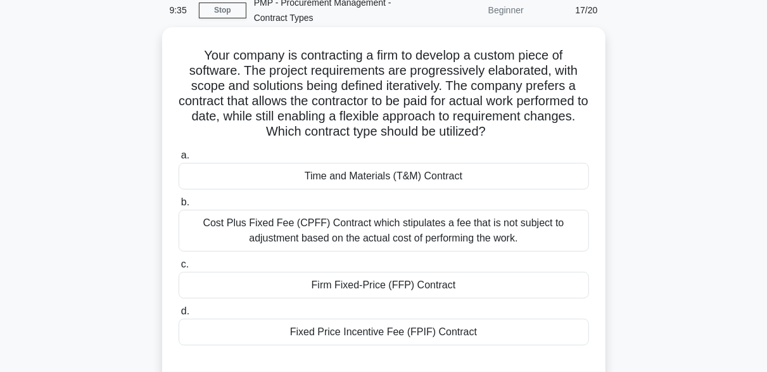
scroll to position [122, 0]
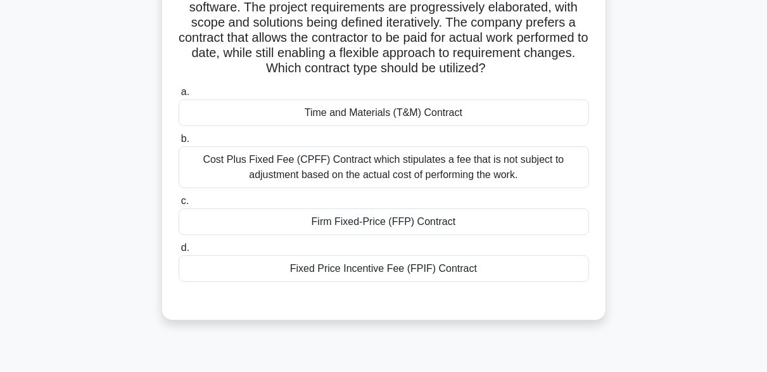
click at [353, 115] on div "Time and Materials (T&M) Contract" at bounding box center [384, 112] width 410 height 27
click at [179, 96] on input "a. Time and Materials (T&M) Contract" at bounding box center [179, 92] width 0 height 8
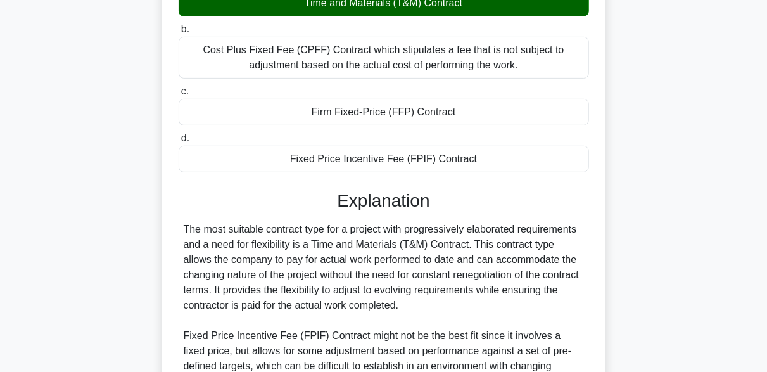
scroll to position [439, 0]
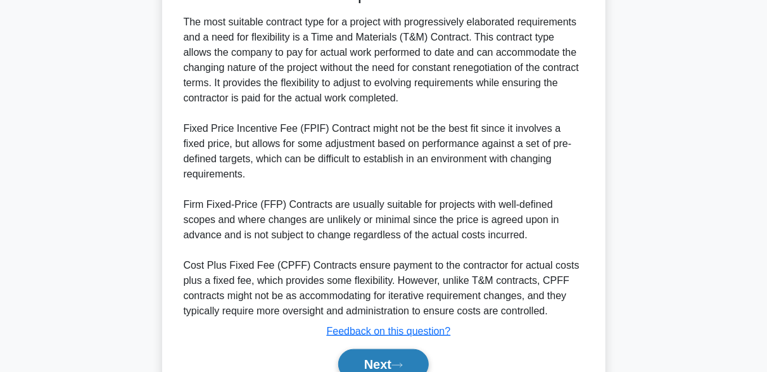
click at [400, 349] on button "Next" at bounding box center [383, 364] width 91 height 30
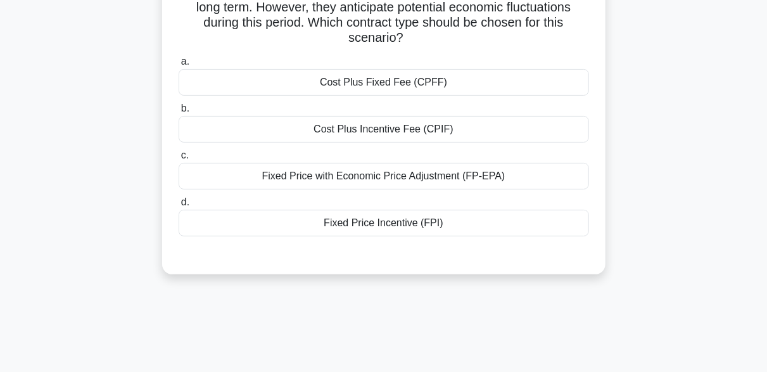
scroll to position [59, 0]
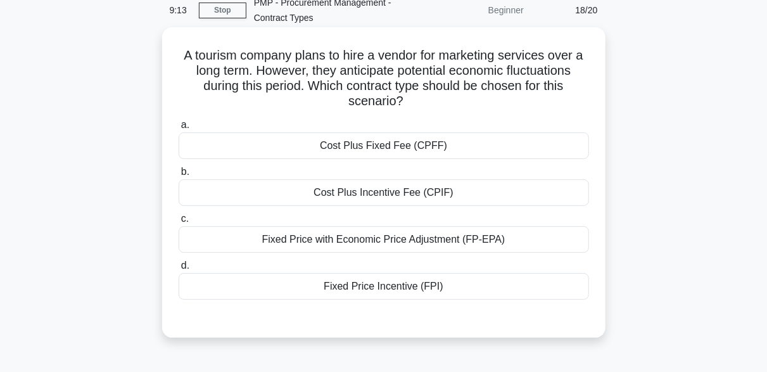
click at [388, 239] on div "Fixed Price with Economic Price Adjustment (FP-EPA)" at bounding box center [384, 239] width 410 height 27
click at [179, 223] on input "c. Fixed Price with Economic Price Adjustment (FP-EPA)" at bounding box center [179, 219] width 0 height 8
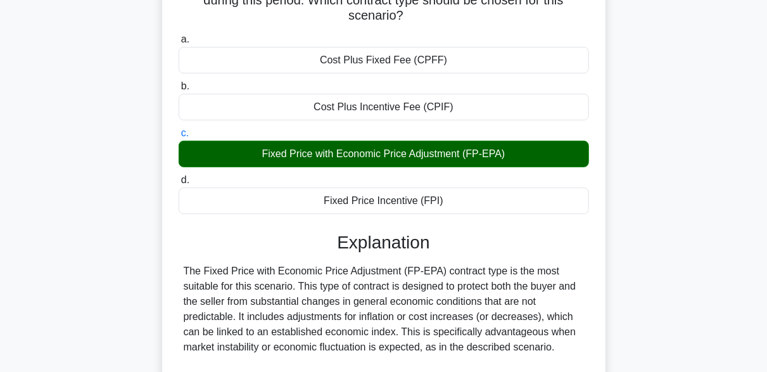
scroll to position [312, 0]
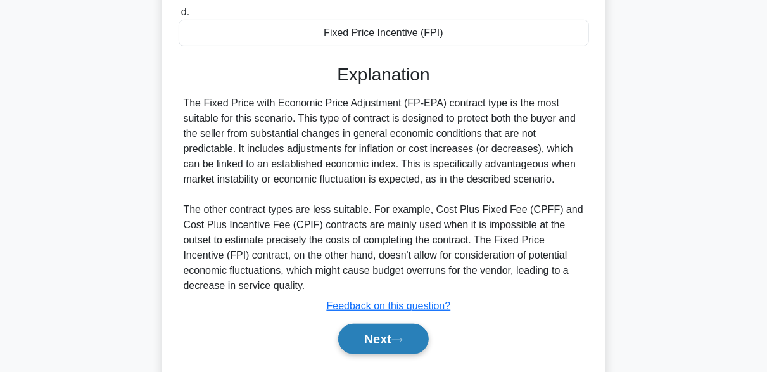
click at [405, 348] on button "Next" at bounding box center [383, 339] width 91 height 30
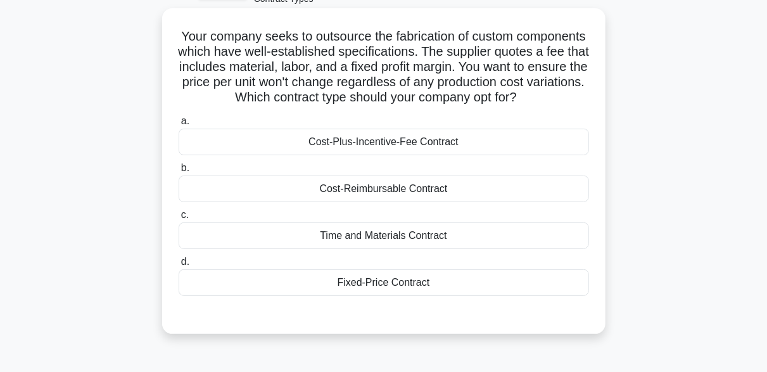
scroll to position [59, 0]
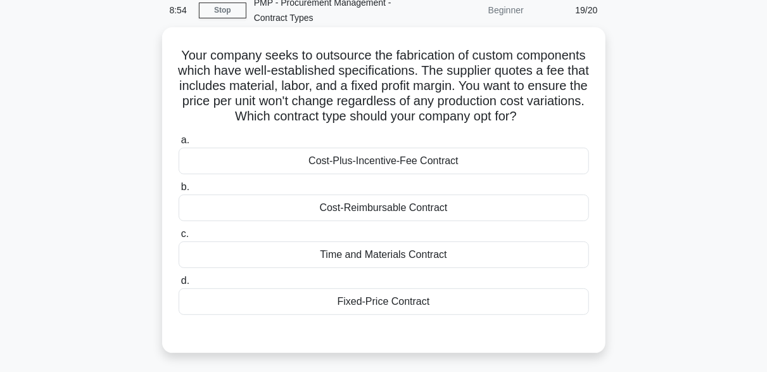
click at [393, 315] on div "Fixed-Price Contract" at bounding box center [384, 301] width 410 height 27
click at [179, 285] on input "d. Fixed-Price Contract" at bounding box center [179, 281] width 0 height 8
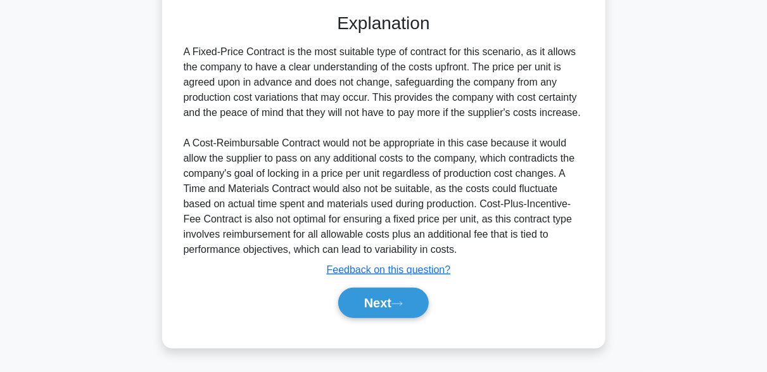
scroll to position [392, 0]
click at [415, 305] on button "Next" at bounding box center [383, 303] width 91 height 30
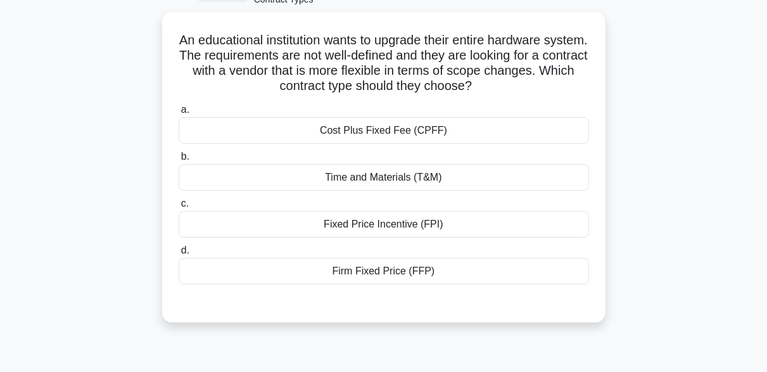
scroll to position [59, 0]
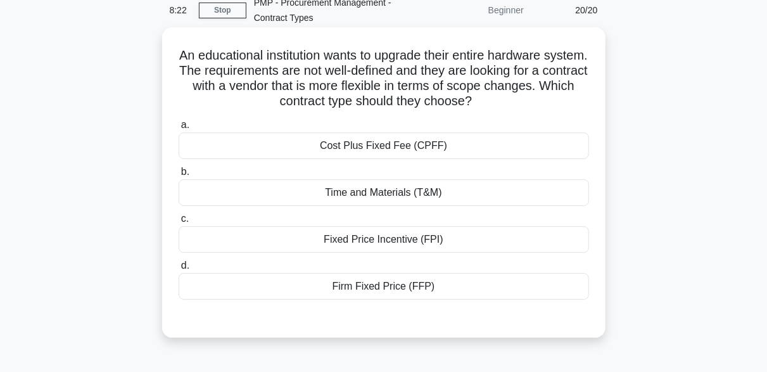
click at [354, 193] on div "Time and Materials (T&M)" at bounding box center [384, 192] width 410 height 27
click at [179, 176] on input "b. Time and Materials (T&M)" at bounding box center [179, 172] width 0 height 8
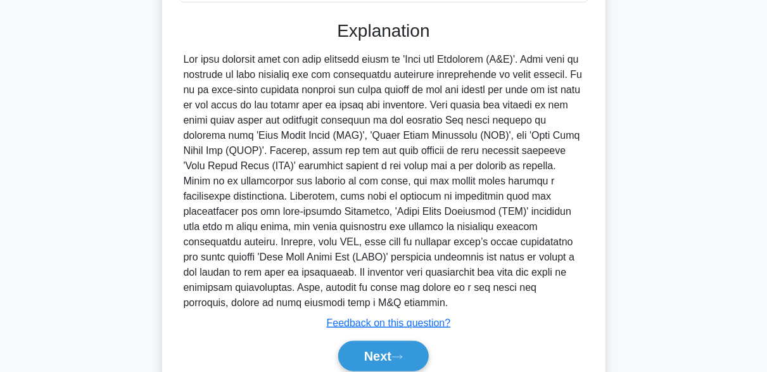
scroll to position [376, 0]
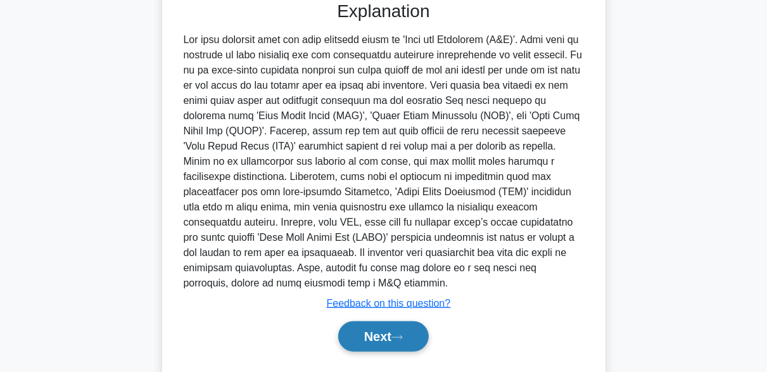
click at [387, 336] on button "Next" at bounding box center [383, 336] width 91 height 30
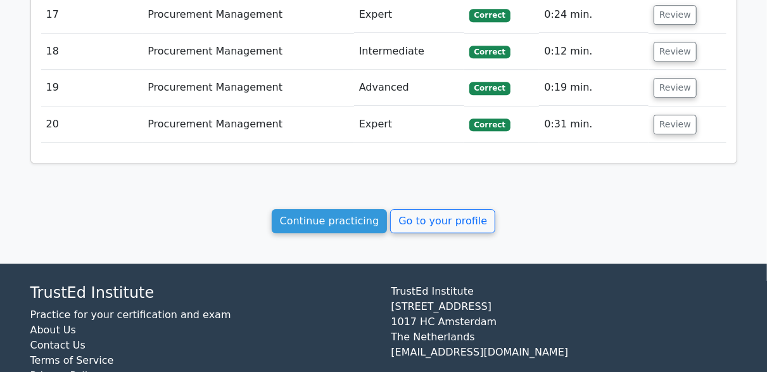
scroll to position [1837, 0]
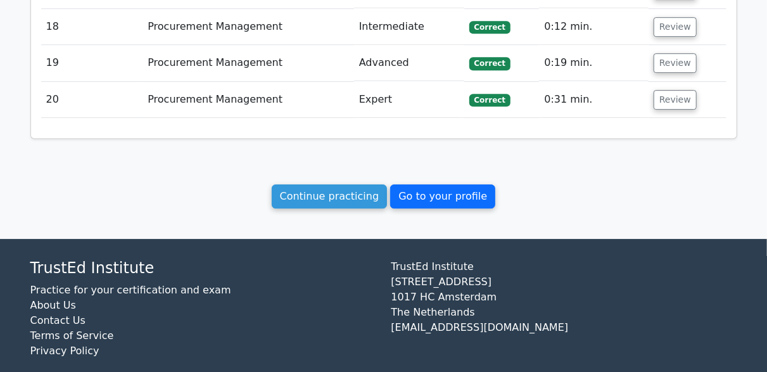
click at [436, 188] on link "Go to your profile" at bounding box center [442, 196] width 105 height 24
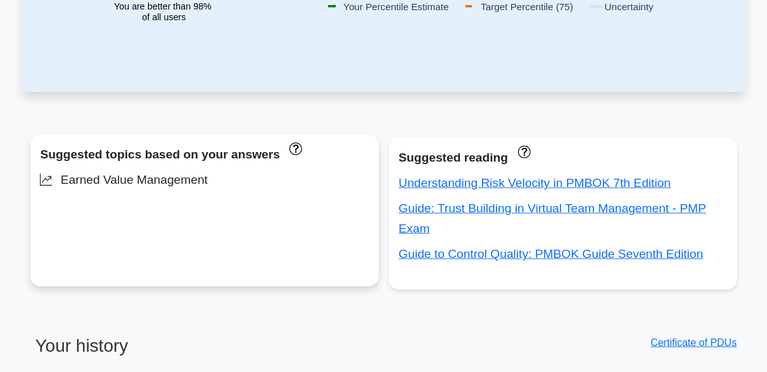
scroll to position [380, 0]
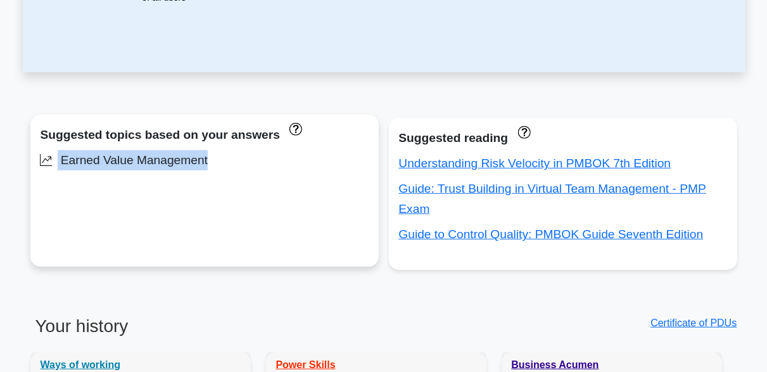
drag, startPoint x: 202, startPoint y: 161, endPoint x: 59, endPoint y: 166, distance: 143.2
click at [59, 166] on div "Earned Value Management" at bounding box center [205, 160] width 328 height 20
copy div "Earned Value Management"
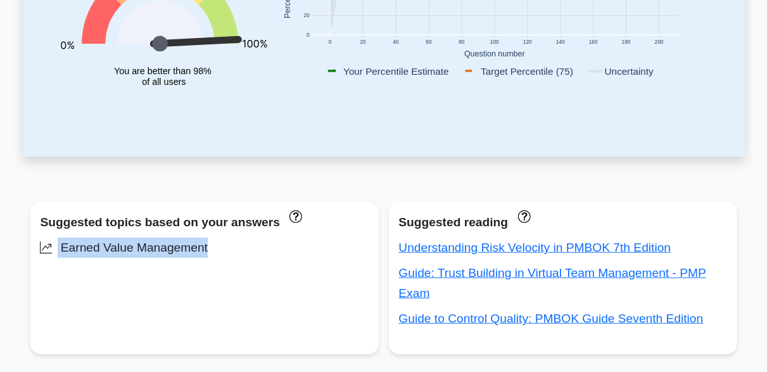
scroll to position [0, 0]
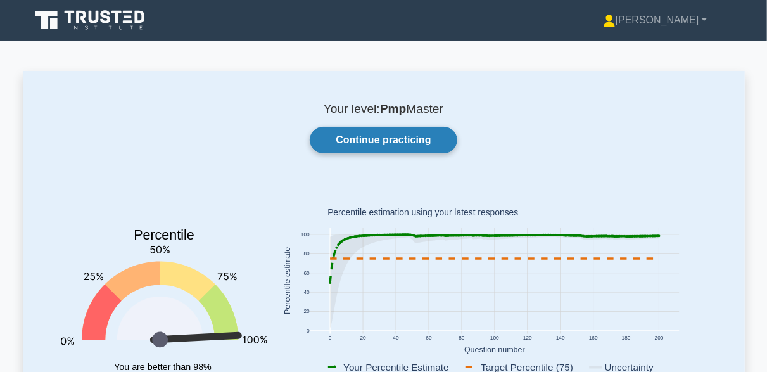
click at [400, 146] on link "Continue practicing" at bounding box center [383, 140] width 147 height 27
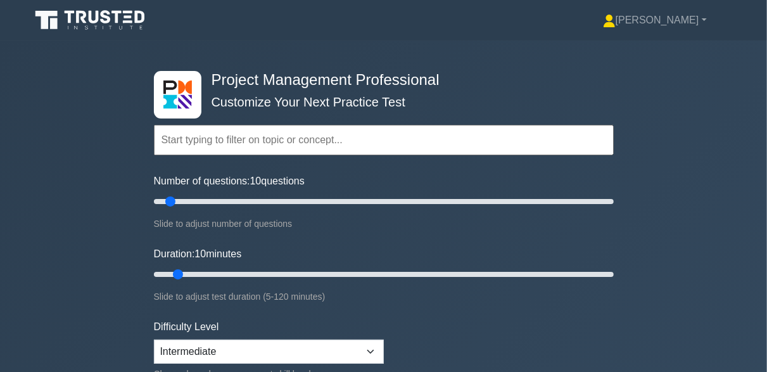
click at [268, 134] on input "text" at bounding box center [384, 140] width 460 height 30
paste input "Earned Value Management"
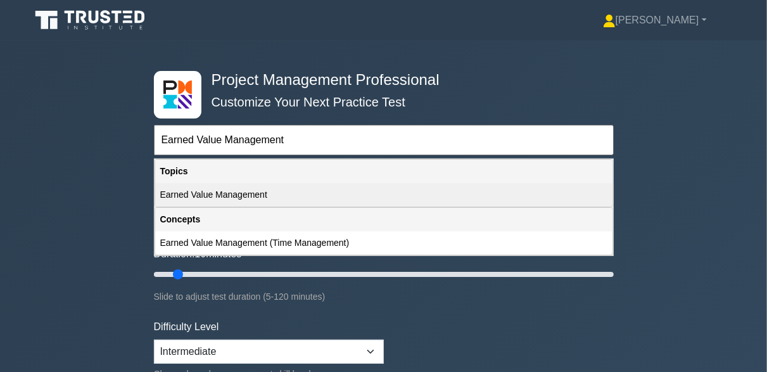
click at [160, 205] on div "Earned Value Management" at bounding box center [383, 194] width 457 height 23
type input "Earned Value Management"
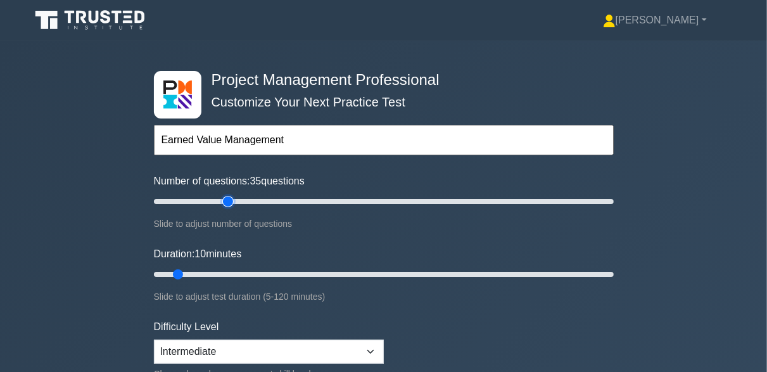
type input "35"
click at [224, 196] on input "Number of questions: 35 questions" at bounding box center [384, 201] width 460 height 15
click at [212, 204] on input "Number of questions: 35 questions" at bounding box center [384, 201] width 460 height 15
type input "25"
click at [200, 199] on input "Number of questions: 30 questions" at bounding box center [384, 201] width 460 height 15
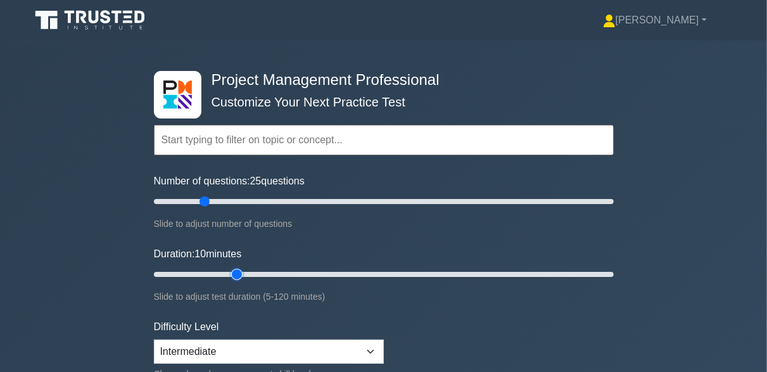
click at [239, 270] on input "Duration: 10 minutes" at bounding box center [384, 274] width 460 height 15
type input "30"
click at [253, 269] on input "Duration: 25 minutes" at bounding box center [384, 274] width 460 height 15
click at [237, 123] on div "Topics Scope Management Time Management Cost Management Quality Management Risk…" at bounding box center [384, 122] width 460 height 72
click at [243, 136] on input "text" at bounding box center [384, 140] width 460 height 30
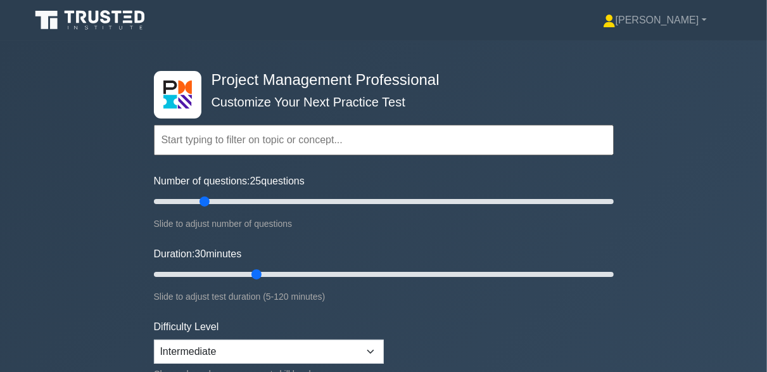
paste input "Earned Value Management"
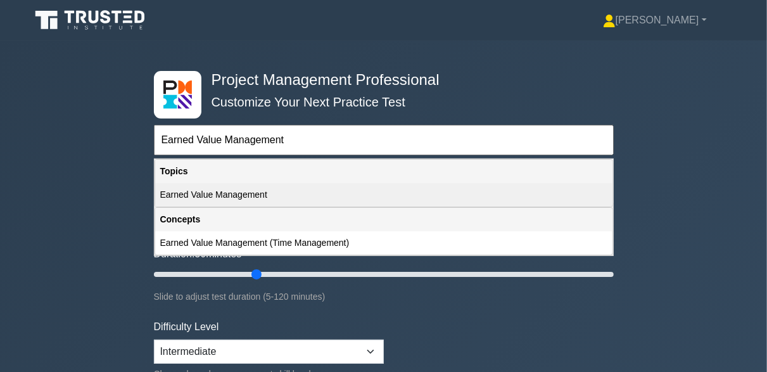
click at [260, 187] on div "Earned Value Management" at bounding box center [383, 194] width 457 height 23
type input "Earned Value Management"
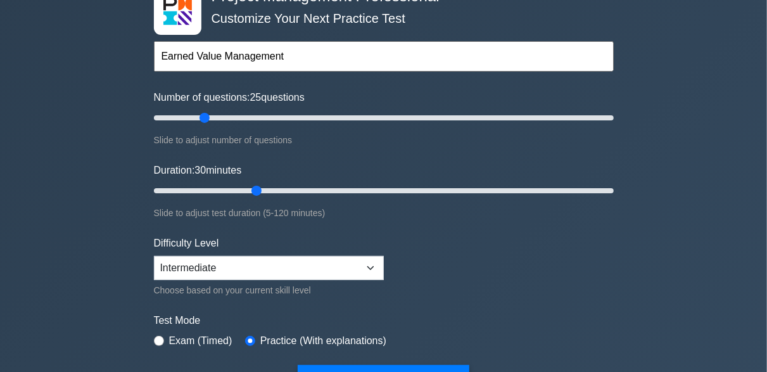
scroll to position [190, 0]
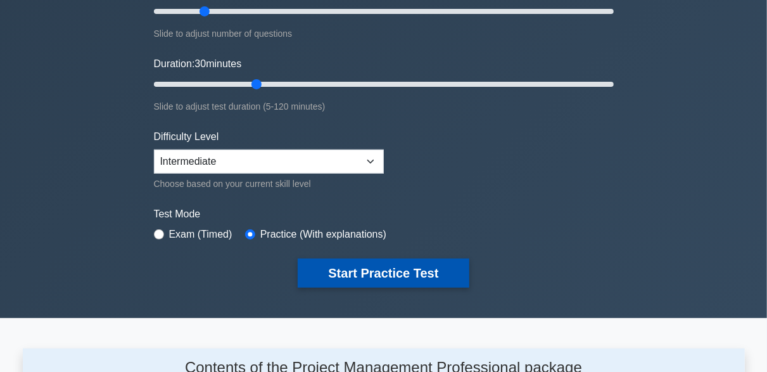
click at [405, 265] on button "Start Practice Test" at bounding box center [383, 272] width 171 height 29
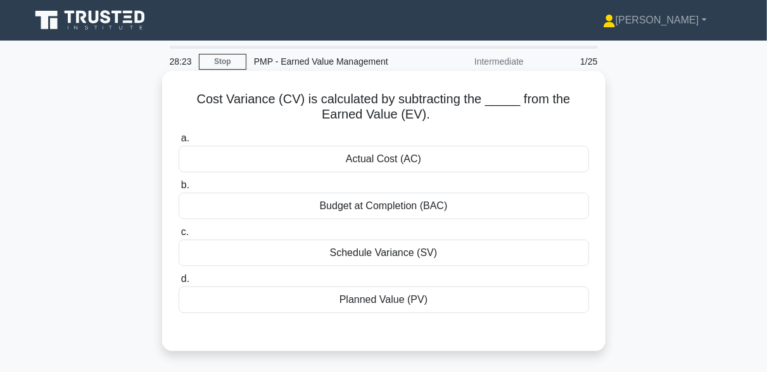
click at [422, 203] on div "Budget at Completion (BAC)" at bounding box center [384, 206] width 410 height 27
click at [179, 189] on input "b. Budget at Completion (BAC)" at bounding box center [179, 185] width 0 height 8
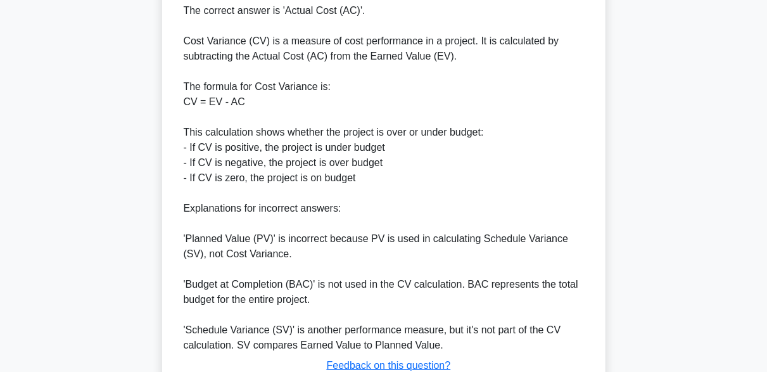
scroll to position [380, 0]
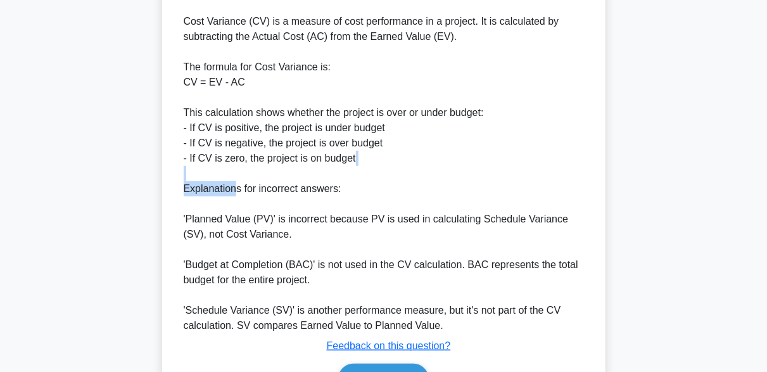
click at [253, 177] on div "The correct answer is 'Actual Cost (AC)'. Cost Variance (CV) is a measure of co…" at bounding box center [384, 159] width 400 height 350
click at [385, 196] on div "The correct answer is 'Actual Cost (AC)'. Cost Variance (CV) is a measure of co…" at bounding box center [384, 159] width 400 height 350
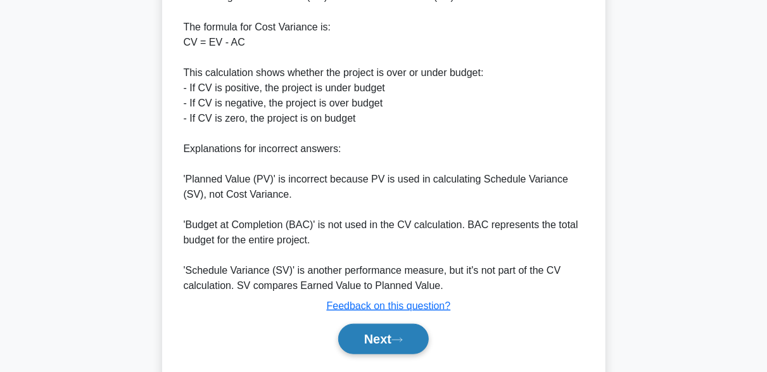
scroll to position [455, 0]
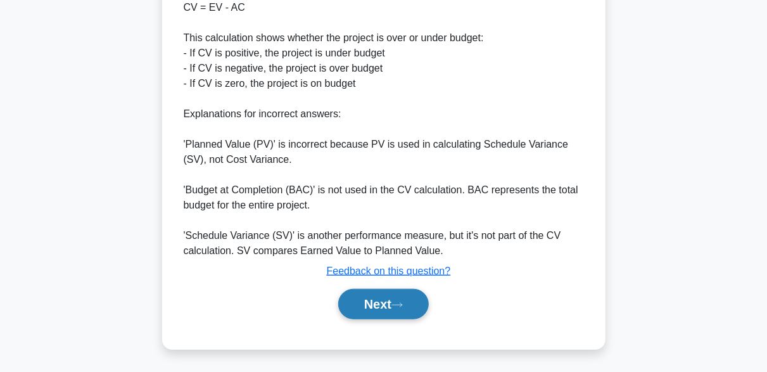
click at [402, 299] on button "Next" at bounding box center [383, 304] width 91 height 30
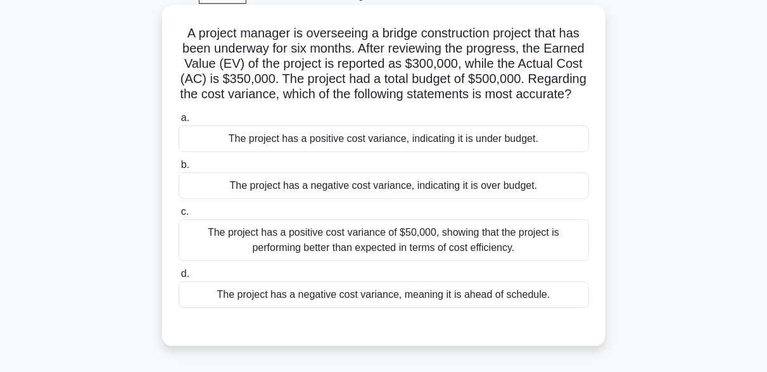
scroll to position [59, 0]
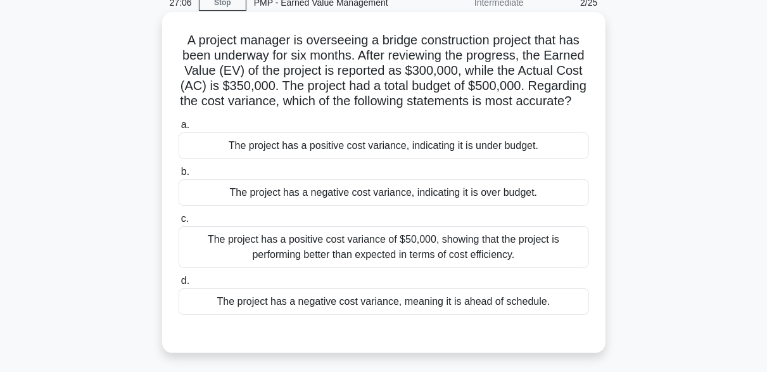
click at [446, 263] on div "The project has a positive cost variance of $50,000, showing that the project i…" at bounding box center [384, 247] width 410 height 42
click at [179, 223] on input "c. The project has a positive cost variance of $50,000, showing that the projec…" at bounding box center [179, 219] width 0 height 8
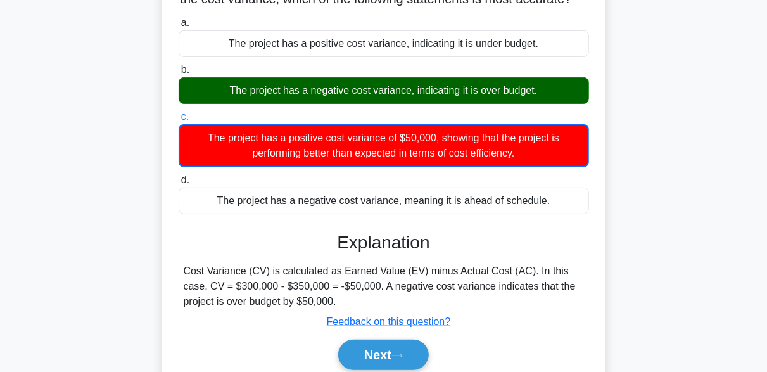
scroll to position [190, 0]
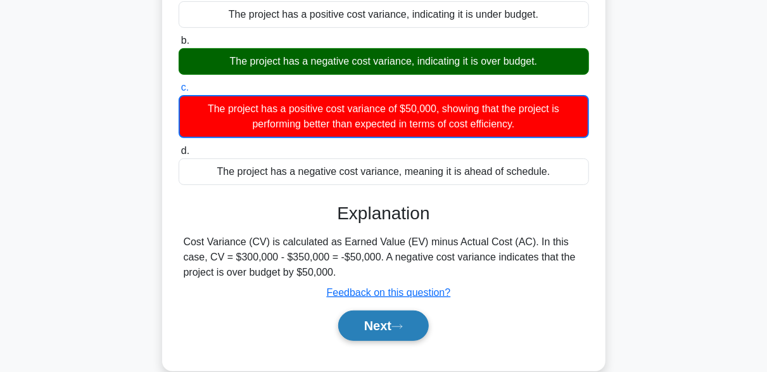
click at [393, 340] on button "Next" at bounding box center [383, 325] width 91 height 30
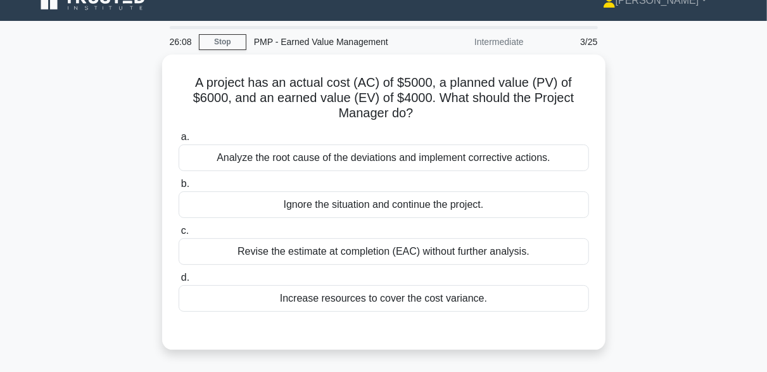
scroll to position [0, 0]
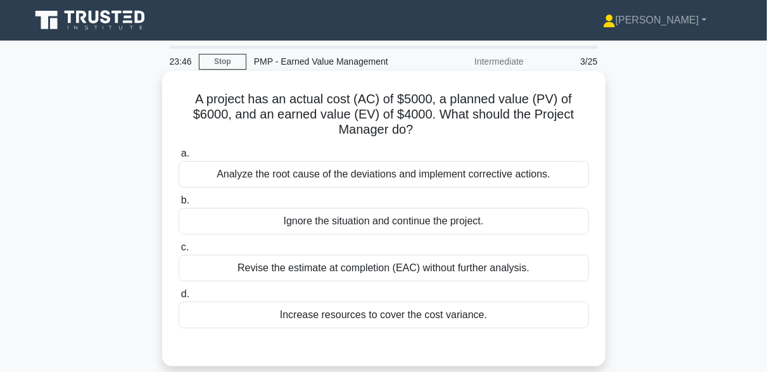
click at [463, 177] on div "Analyze the root cause of the deviations and implement corrective actions." at bounding box center [384, 174] width 410 height 27
click at [179, 158] on input "a. Analyze the root cause of the deviations and implement corrective actions." at bounding box center [179, 153] width 0 height 8
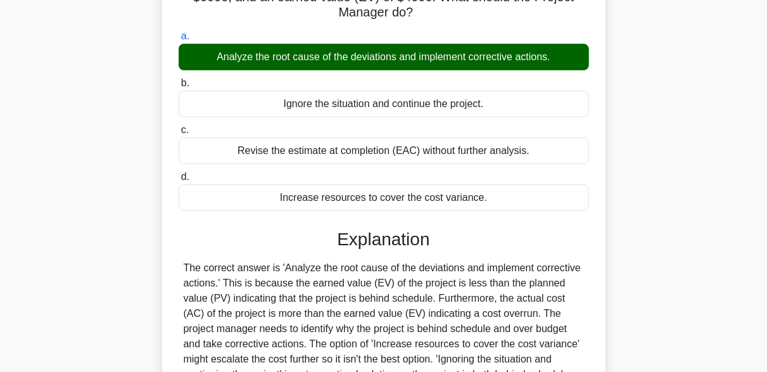
scroll to position [253, 0]
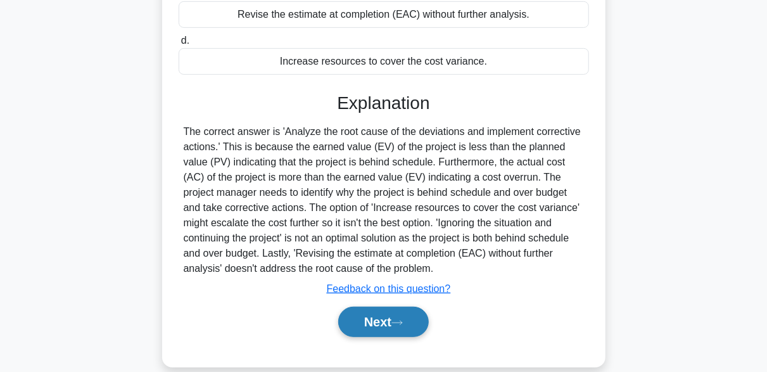
click at [403, 327] on button "Next" at bounding box center [383, 322] width 91 height 30
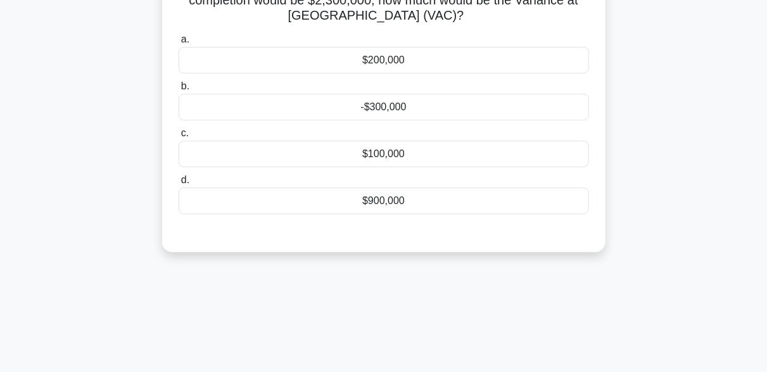
scroll to position [0, 0]
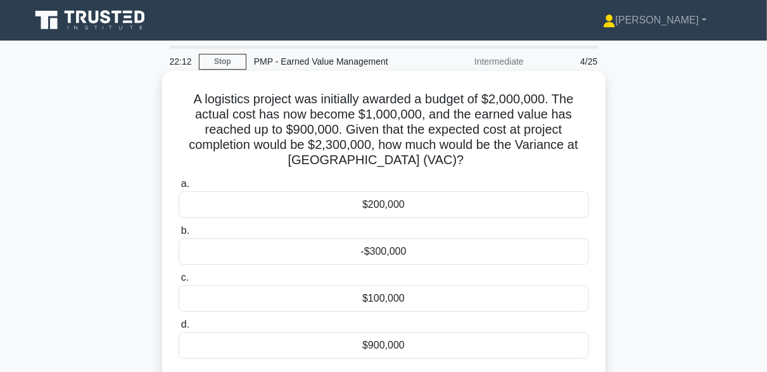
click at [398, 259] on div "-$300,000" at bounding box center [384, 251] width 410 height 27
click at [179, 235] on input "b. -$300,000" at bounding box center [179, 231] width 0 height 8
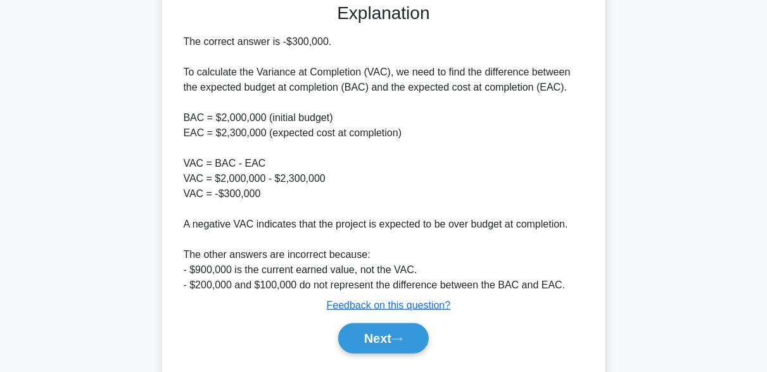
scroll to position [407, 0]
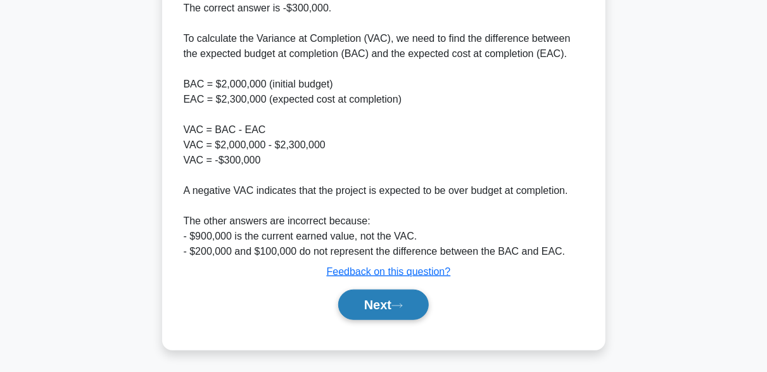
click at [411, 301] on button "Next" at bounding box center [383, 304] width 91 height 30
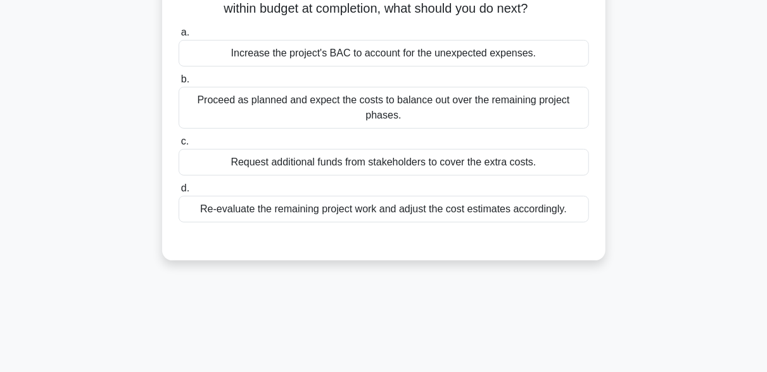
scroll to position [186, 0]
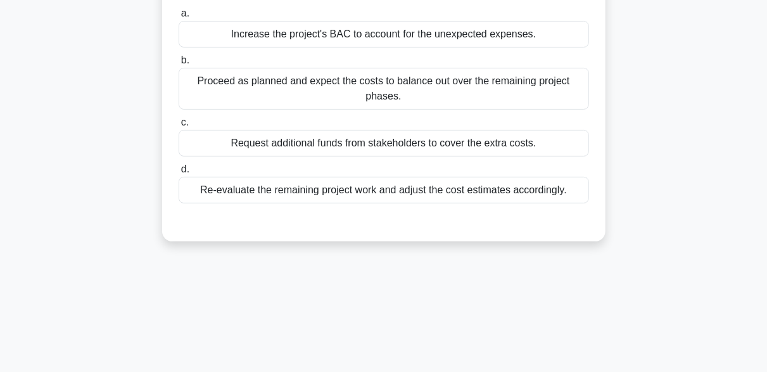
click at [400, 193] on div "Re-evaluate the remaining project work and adjust the cost estimates accordingl…" at bounding box center [384, 190] width 410 height 27
click at [179, 174] on input "d. Re-evaluate the remaining project work and adjust the cost estimates accordi…" at bounding box center [179, 169] width 0 height 8
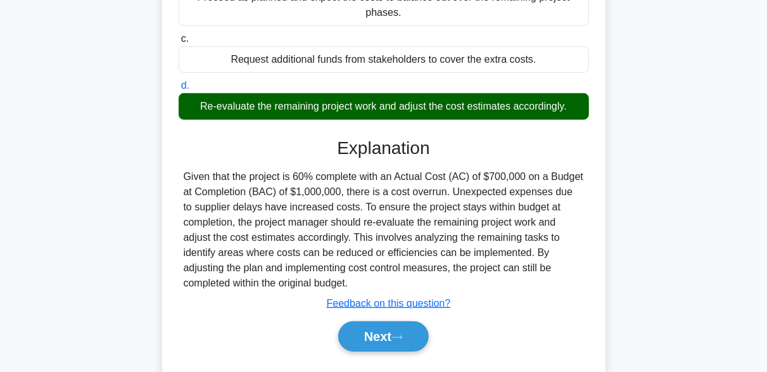
scroll to position [312, 0]
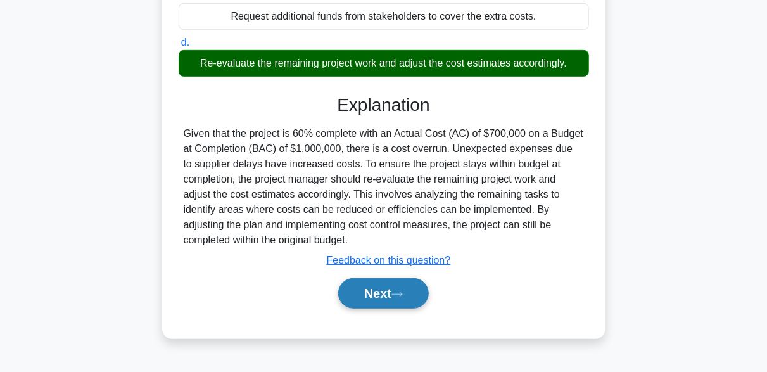
click at [389, 305] on button "Next" at bounding box center [383, 293] width 91 height 30
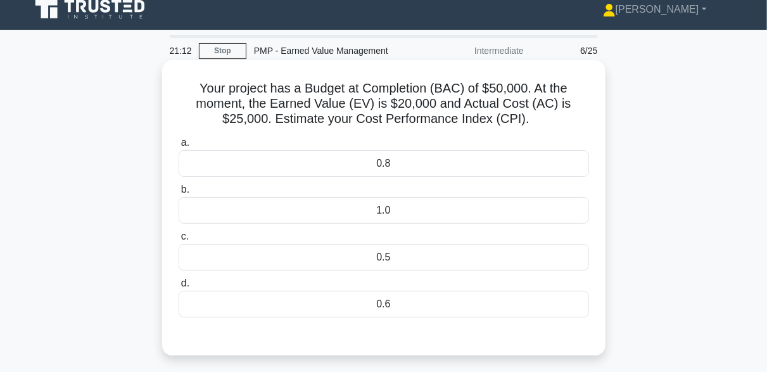
scroll to position [0, 0]
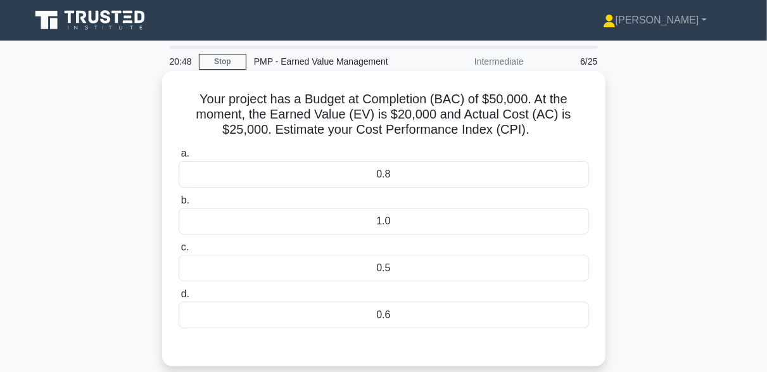
click at [386, 181] on div "0.8" at bounding box center [384, 174] width 410 height 27
click at [179, 158] on input "a. 0.8" at bounding box center [179, 153] width 0 height 8
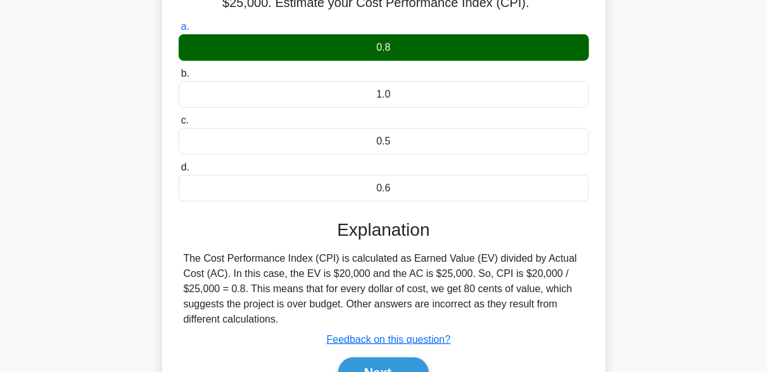
scroll to position [190, 0]
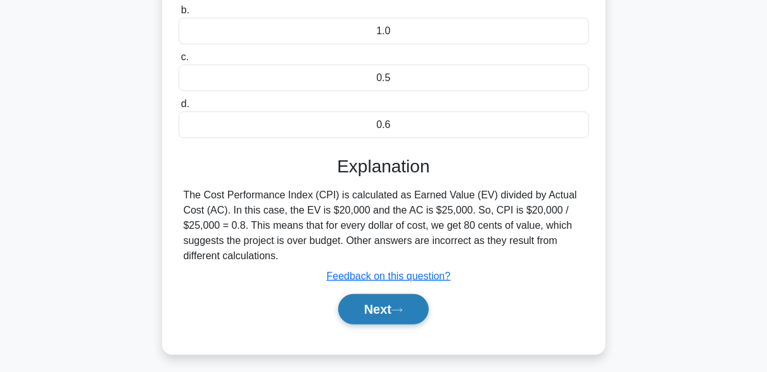
click at [396, 306] on button "Next" at bounding box center [383, 309] width 91 height 30
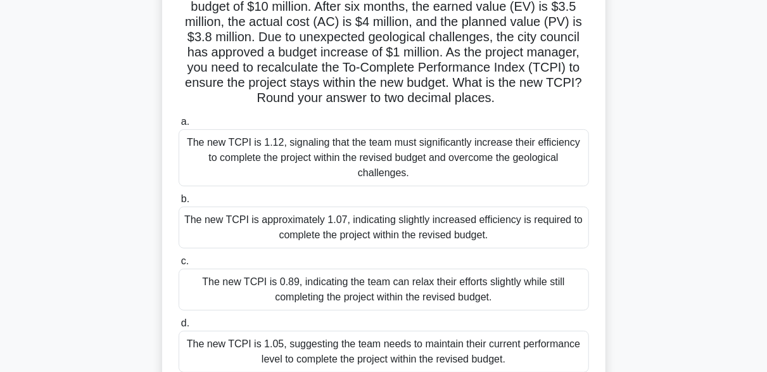
scroll to position [127, 0]
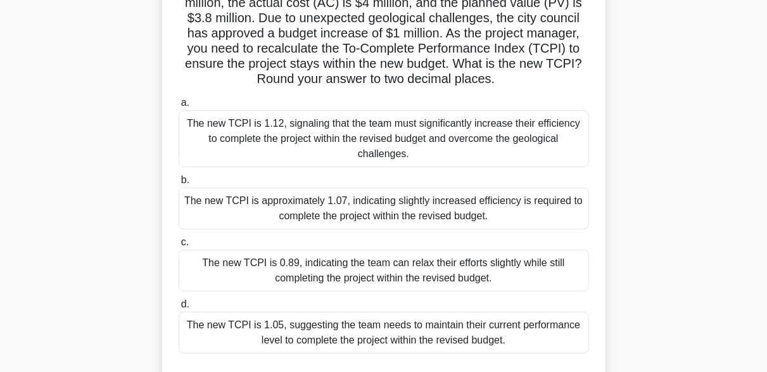
click at [348, 201] on div "The new TCPI is approximately 1.07, indicating slightly increased efficiency is…" at bounding box center [384, 208] width 410 height 42
click at [179, 184] on input "b. The new TCPI is approximately 1.07, indicating slightly increased efficiency…" at bounding box center [179, 180] width 0 height 8
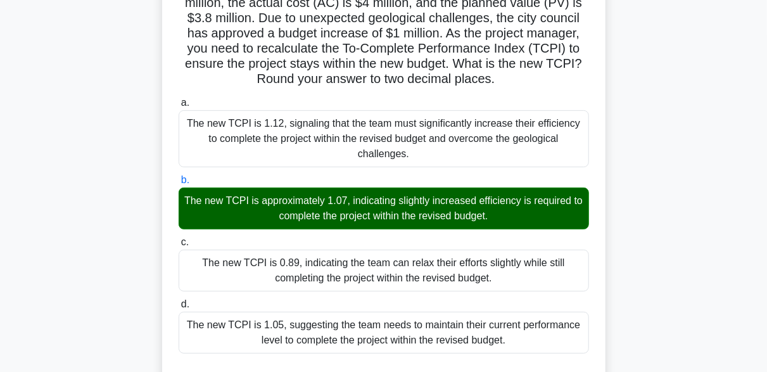
scroll to position [346, 0]
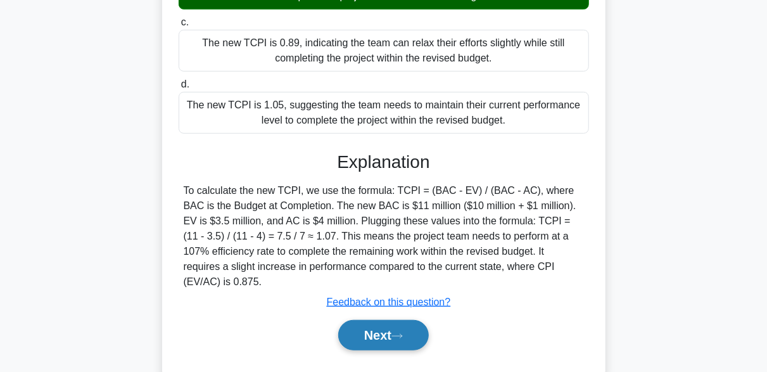
click at [400, 332] on icon at bounding box center [396, 335] width 11 height 7
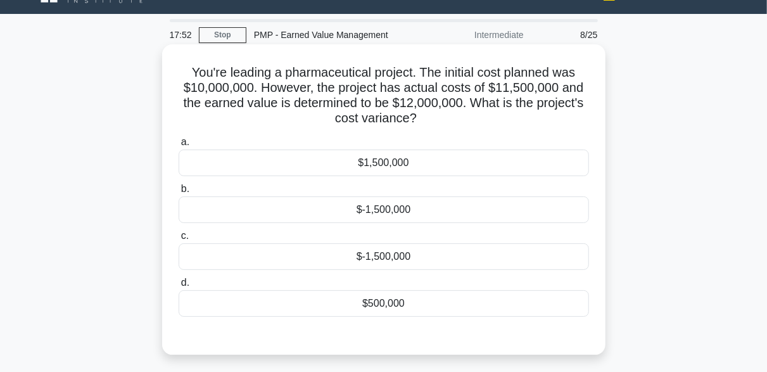
scroll to position [0, 0]
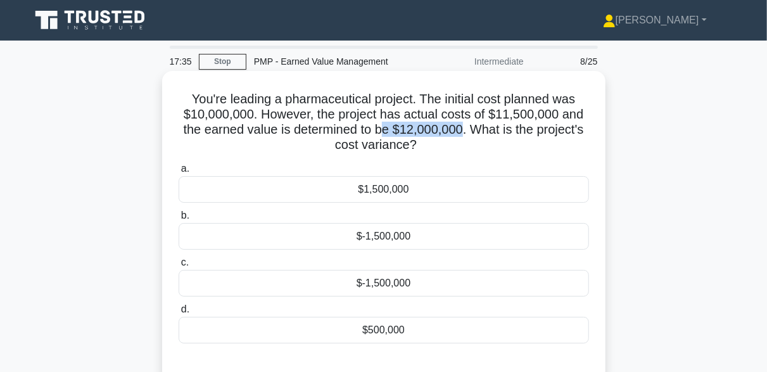
drag, startPoint x: 464, startPoint y: 130, endPoint x: 386, endPoint y: 130, distance: 78.5
click at [386, 130] on h5 "You're leading a pharmaceutical project. The initial cost planned was $10,000,0…" at bounding box center [383, 122] width 413 height 62
click at [335, 140] on h5 "You're leading a pharmaceutical project. The initial cost planned was $10,000,0…" at bounding box center [383, 122] width 413 height 62
click at [422, 333] on div "$500,000" at bounding box center [384, 330] width 410 height 27
click at [179, 313] on input "d. $500,000" at bounding box center [179, 309] width 0 height 8
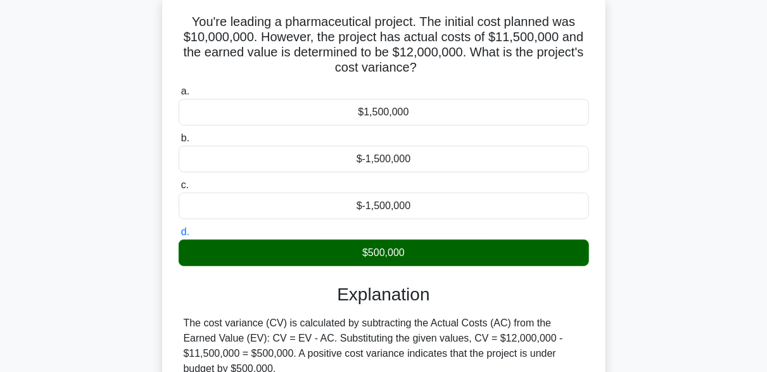
scroll to position [253, 0]
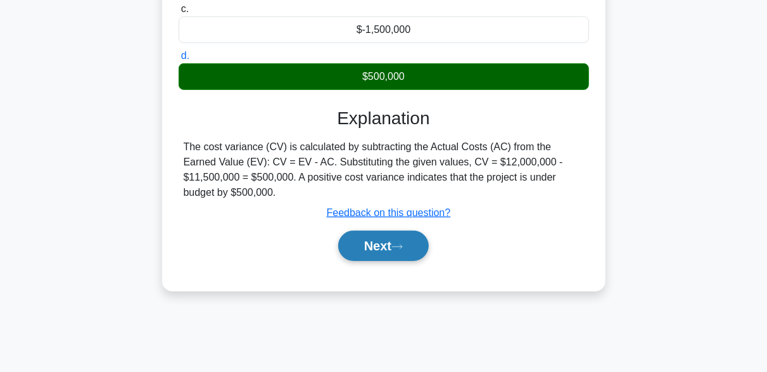
click at [404, 234] on button "Next" at bounding box center [383, 246] width 91 height 30
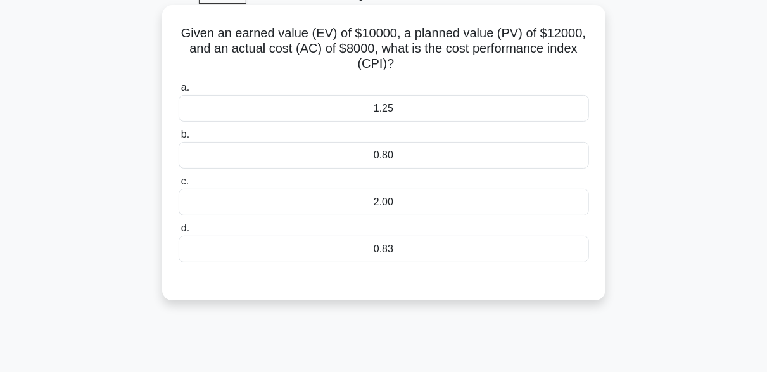
scroll to position [63, 0]
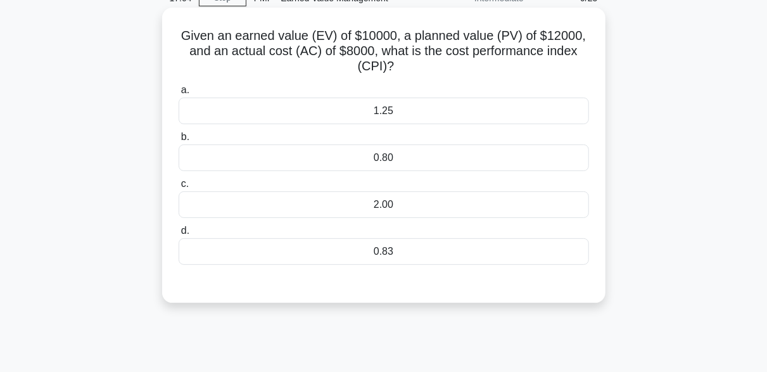
click at [428, 120] on div "1.25" at bounding box center [384, 111] width 410 height 27
click at [179, 94] on input "a. 1.25" at bounding box center [179, 90] width 0 height 8
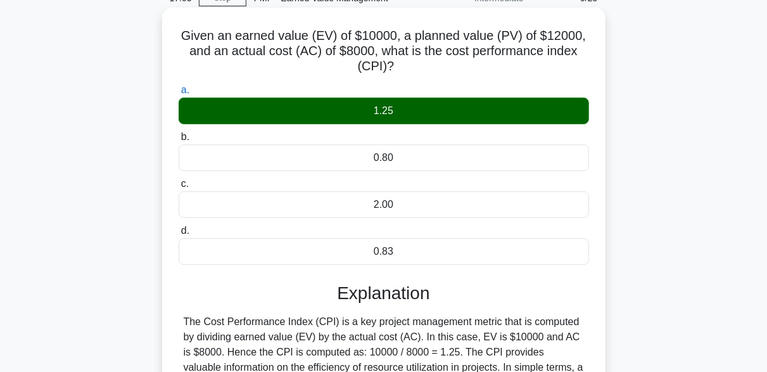
scroll to position [253, 0]
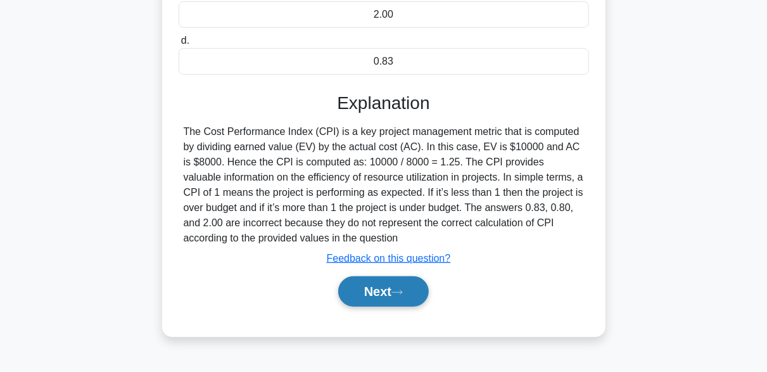
click at [398, 302] on button "Next" at bounding box center [383, 291] width 91 height 30
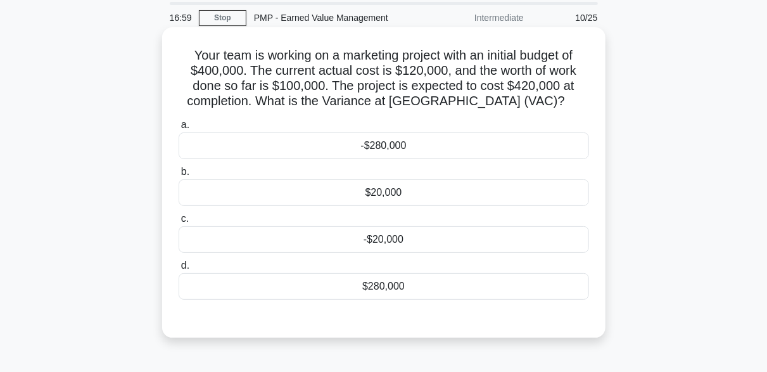
scroll to position [63, 0]
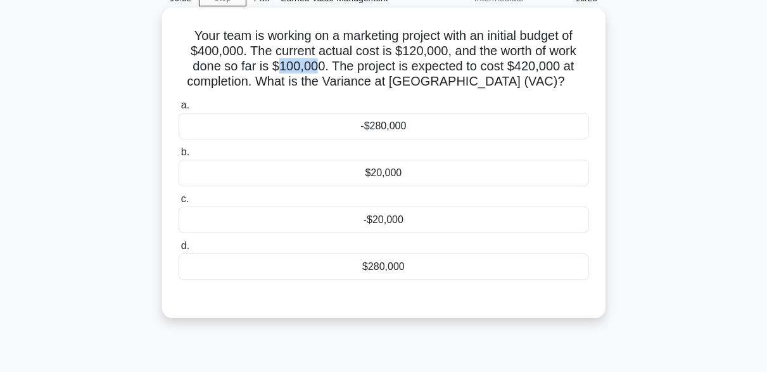
drag, startPoint x: 313, startPoint y: 68, endPoint x: 277, endPoint y: 65, distance: 36.9
click at [277, 65] on h5 "Your team is working on a marketing project with an initial budget of $400,000.…" at bounding box center [383, 59] width 413 height 62
click at [314, 72] on h5 "Your team is working on a marketing project with an initial budget of $400,000.…" at bounding box center [383, 59] width 413 height 62
drag, startPoint x: 324, startPoint y: 67, endPoint x: 270, endPoint y: 67, distance: 53.8
click at [270, 67] on h5 "Your team is working on a marketing project with an initial budget of $400,000.…" at bounding box center [383, 59] width 413 height 62
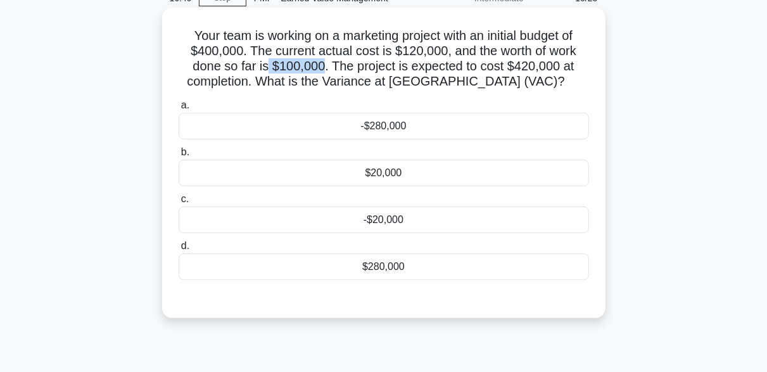
click at [297, 70] on h5 "Your team is working on a marketing project with an initial budget of $400,000.…" at bounding box center [383, 59] width 413 height 62
click at [392, 170] on div "$20,000" at bounding box center [384, 173] width 410 height 27
click at [179, 156] on input "b. $20,000" at bounding box center [179, 152] width 0 height 8
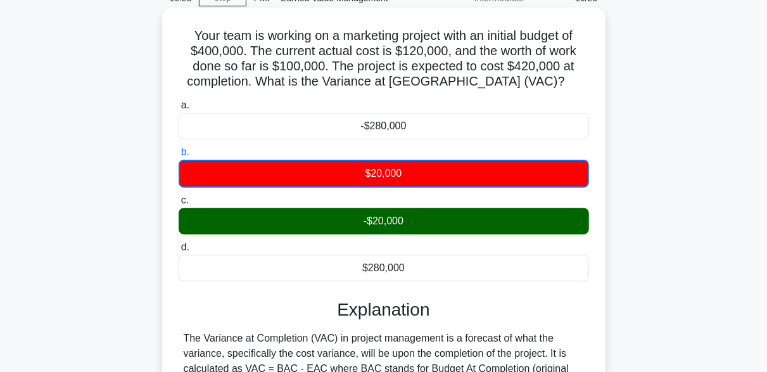
click at [416, 211] on div "-$20,000" at bounding box center [384, 221] width 410 height 27
click at [179, 205] on input "c. -$20,000" at bounding box center [179, 200] width 0 height 8
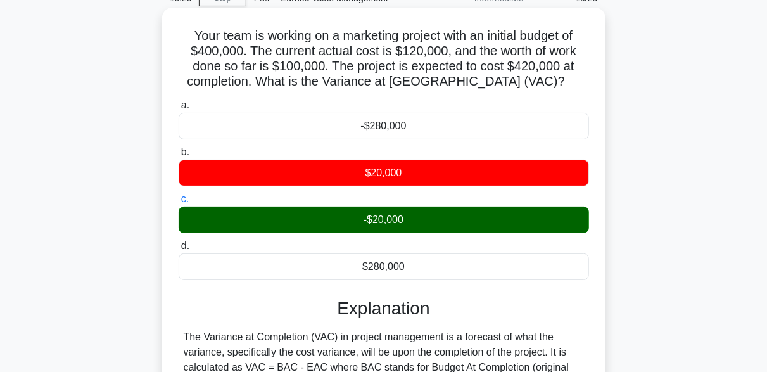
scroll to position [312, 0]
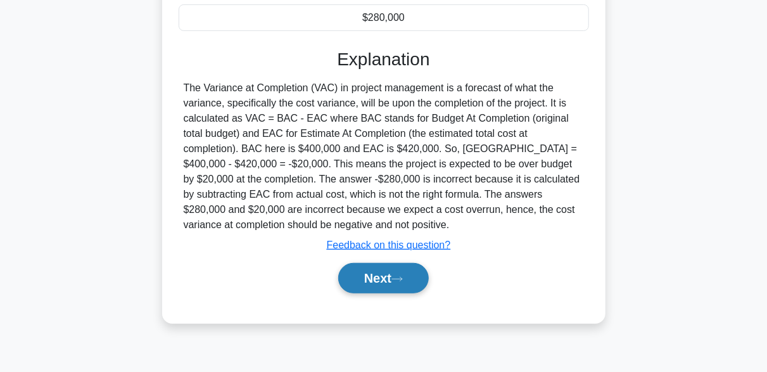
click at [406, 272] on button "Next" at bounding box center [383, 278] width 91 height 30
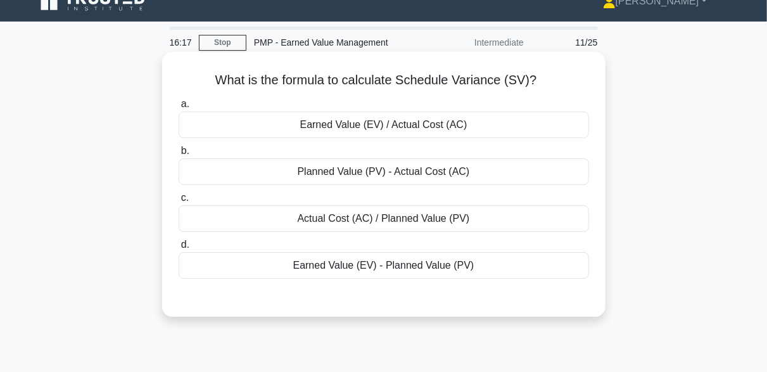
scroll to position [0, 0]
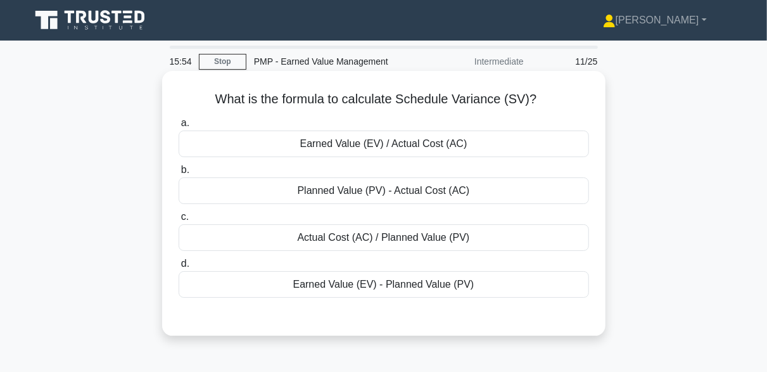
click at [343, 244] on div "Actual Cost (AC) / Planned Value (PV)" at bounding box center [384, 237] width 410 height 27
click at [179, 221] on input "c. Actual Cost (AC) / Planned Value (PV)" at bounding box center [179, 217] width 0 height 8
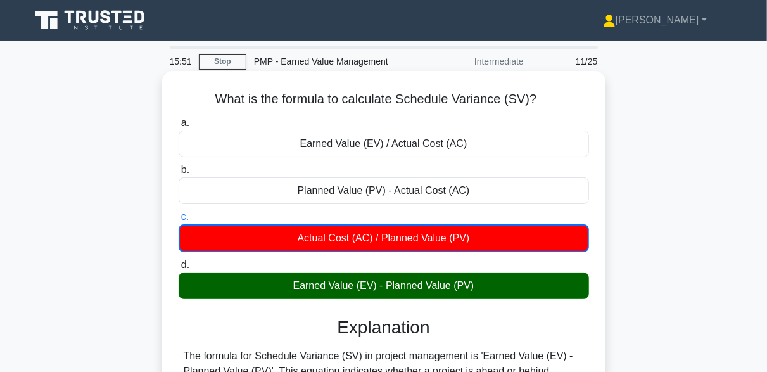
drag, startPoint x: 287, startPoint y: 285, endPoint x: 490, endPoint y: 294, distance: 202.8
click at [490, 294] on div "Earned Value (EV) - Planned Value (PV)" at bounding box center [384, 285] width 410 height 27
click at [478, 303] on div "a. Earned Value (EV) / Actual Cost (AC) b. Planned Value (PV) - Actual Cost (AC)" at bounding box center [383, 337] width 413 height 448
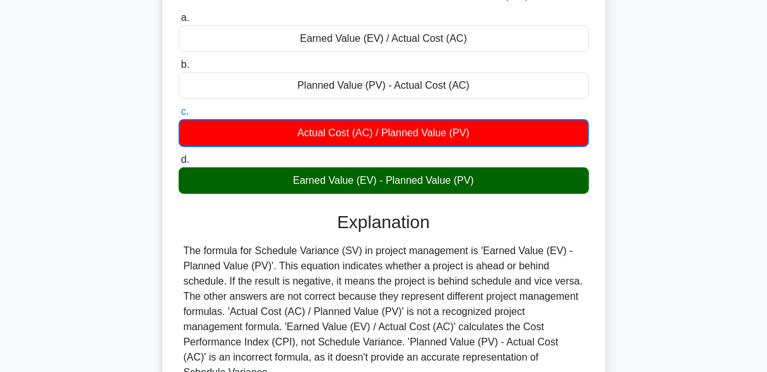
scroll to position [253, 0]
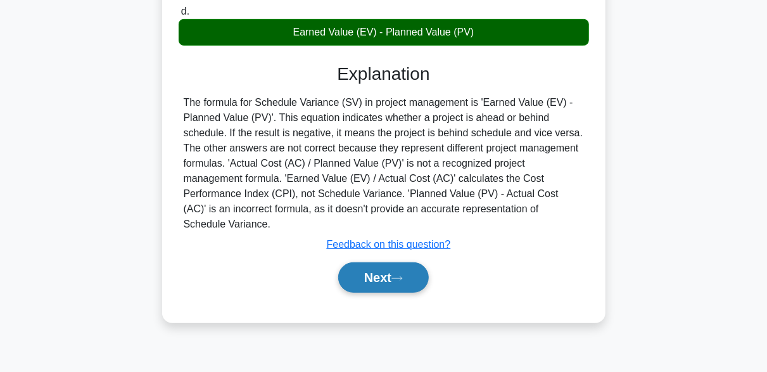
click at [407, 262] on button "Next" at bounding box center [383, 277] width 91 height 30
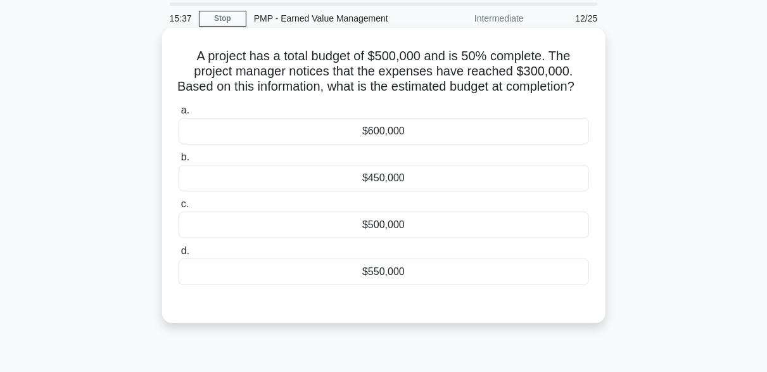
scroll to position [63, 0]
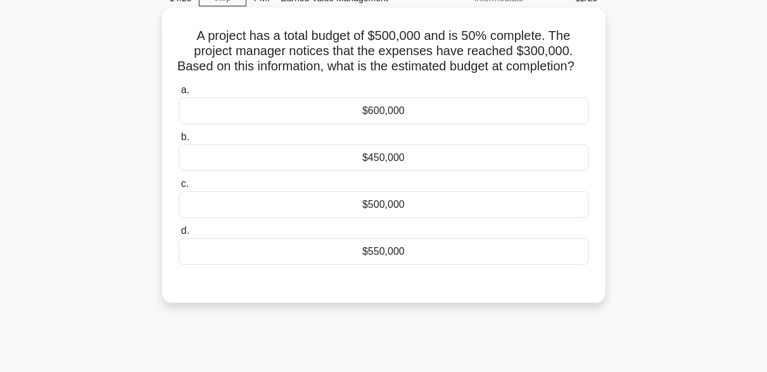
click at [371, 265] on div "$550,000" at bounding box center [384, 251] width 410 height 27
click at [401, 265] on div "$550,000" at bounding box center [384, 251] width 410 height 27
click at [179, 235] on input "d. $550,000" at bounding box center [179, 231] width 0 height 8
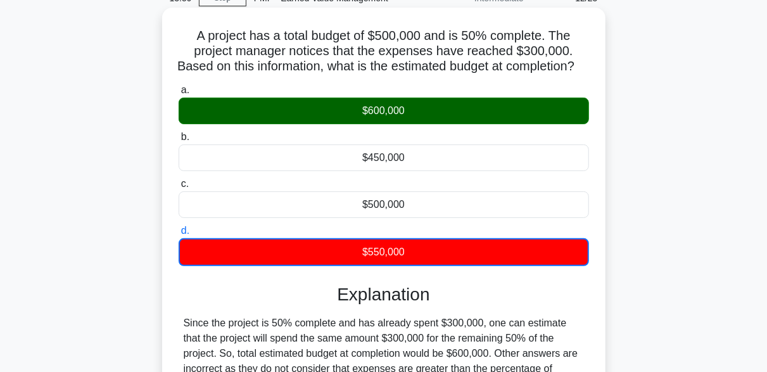
scroll to position [190, 0]
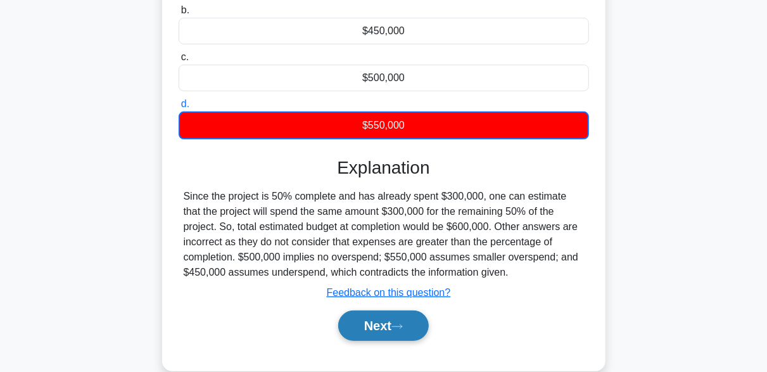
click at [403, 330] on icon at bounding box center [396, 326] width 11 height 7
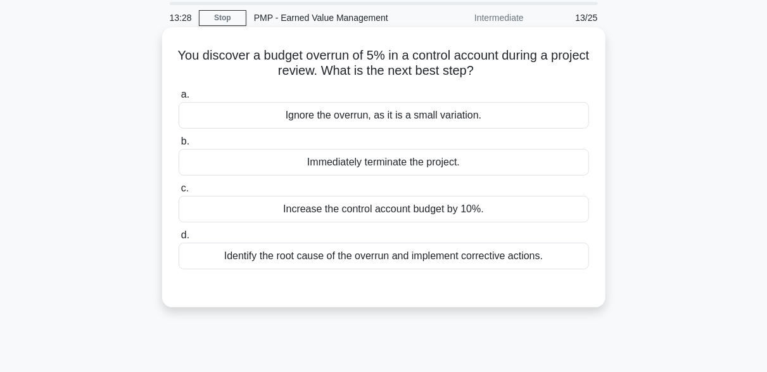
scroll to position [63, 0]
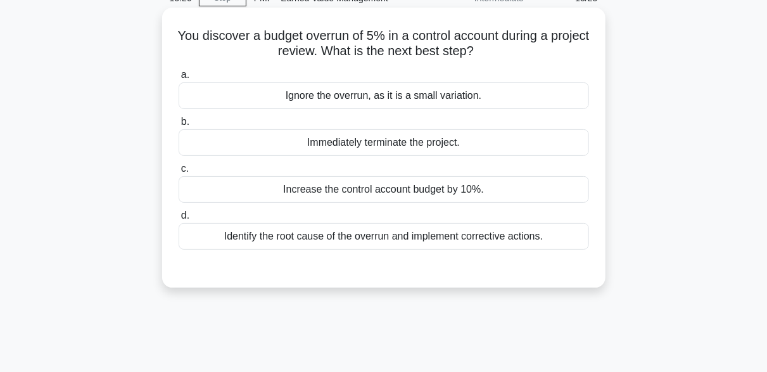
click at [409, 234] on div "Identify the root cause of the overrun and implement corrective actions." at bounding box center [384, 236] width 410 height 27
click at [179, 220] on input "d. Identify the root cause of the overrun and implement corrective actions." at bounding box center [179, 216] width 0 height 8
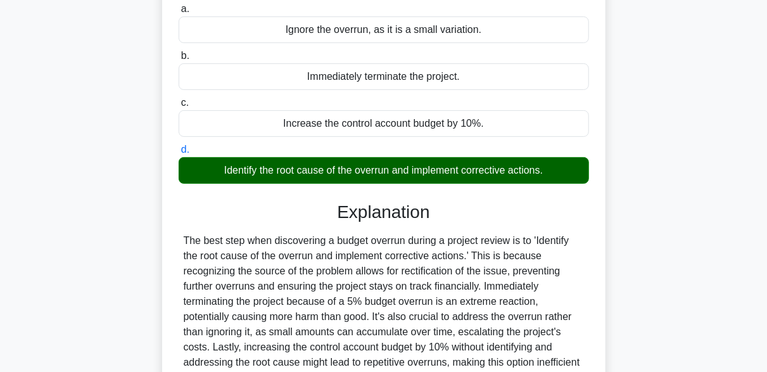
scroll to position [312, 0]
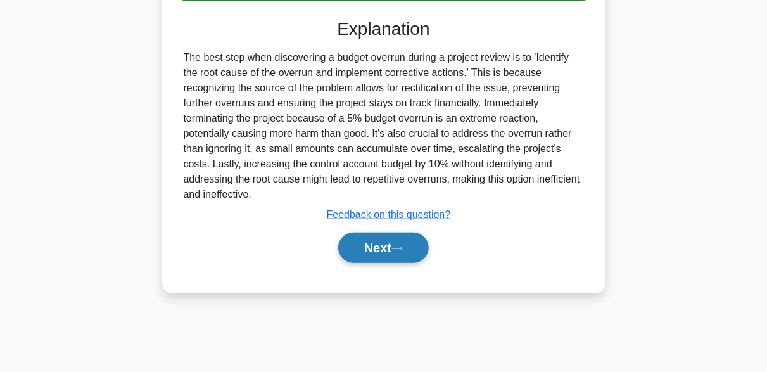
click at [406, 241] on button "Next" at bounding box center [383, 247] width 91 height 30
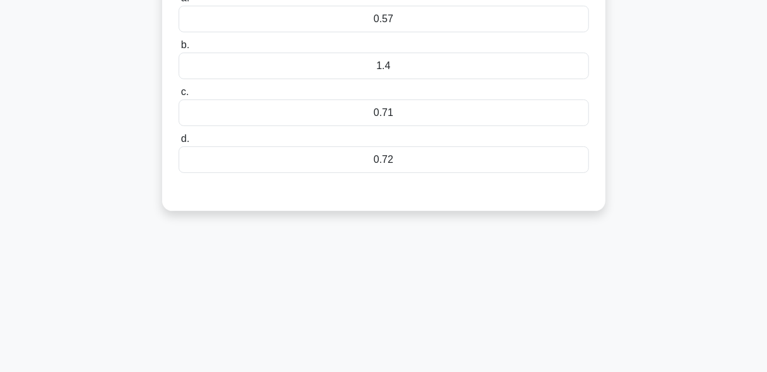
scroll to position [59, 0]
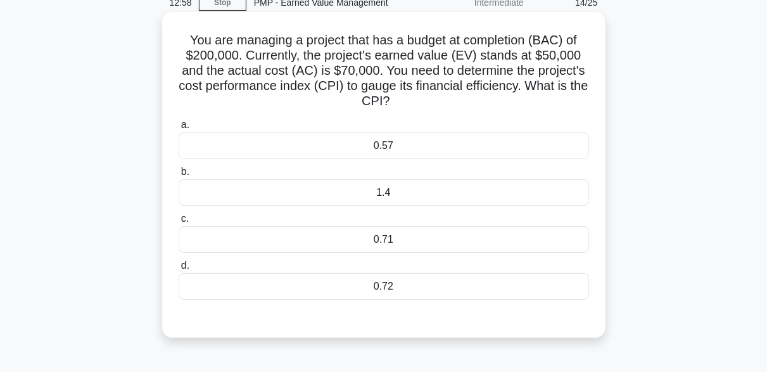
click at [444, 244] on div "0.71" at bounding box center [384, 239] width 410 height 27
click at [179, 223] on input "c. 0.71" at bounding box center [179, 219] width 0 height 8
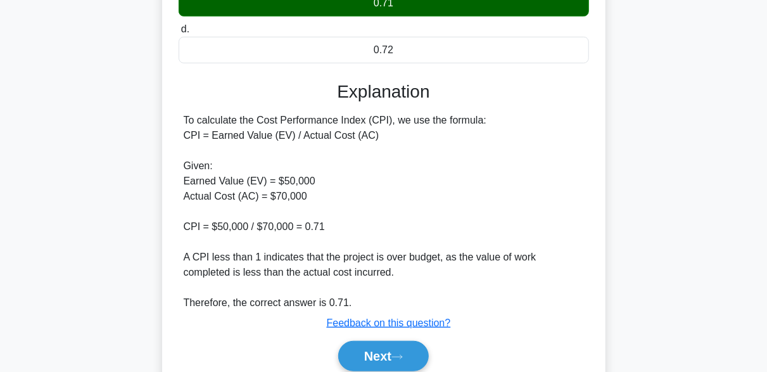
scroll to position [346, 0]
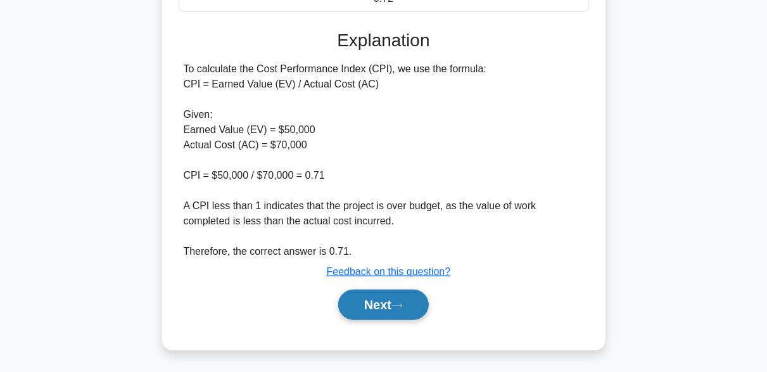
click at [414, 305] on button "Next" at bounding box center [383, 304] width 91 height 30
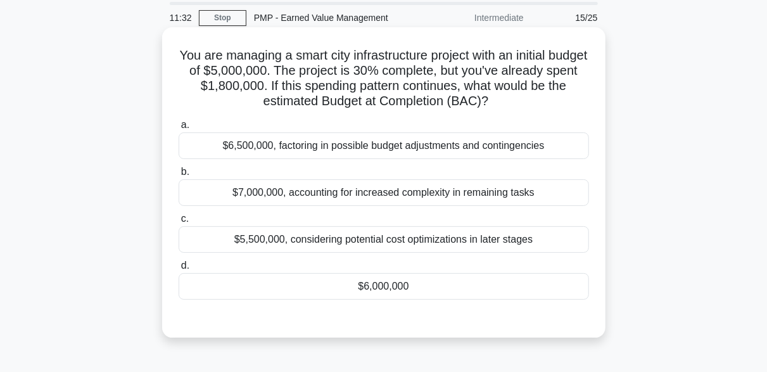
scroll to position [63, 0]
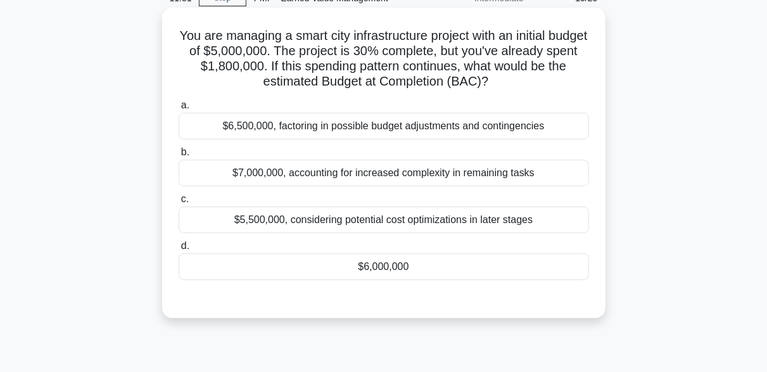
click at [382, 255] on div "$6,000,000" at bounding box center [384, 266] width 410 height 27
click at [179, 250] on input "d. $6,000,000" at bounding box center [179, 246] width 0 height 8
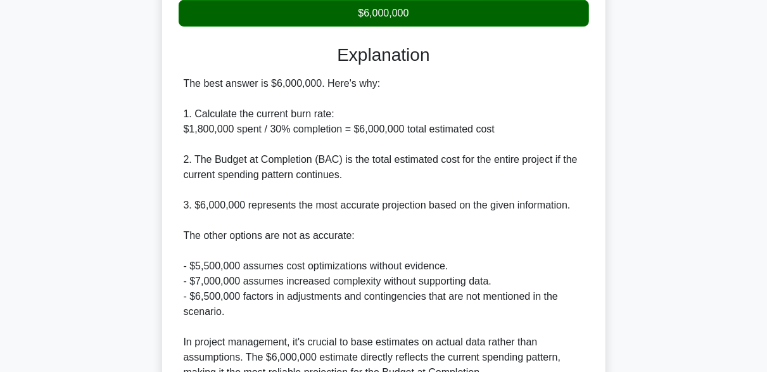
scroll to position [380, 0]
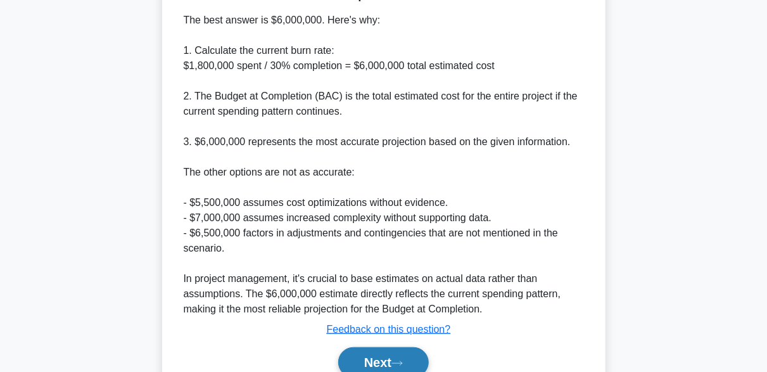
click at [395, 364] on button "Next" at bounding box center [383, 362] width 91 height 30
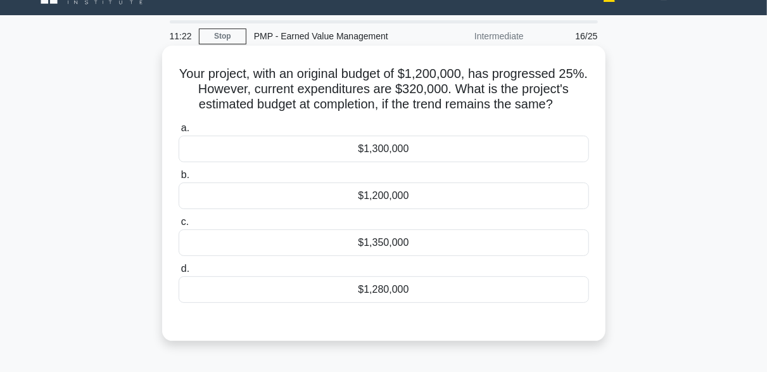
scroll to position [0, 0]
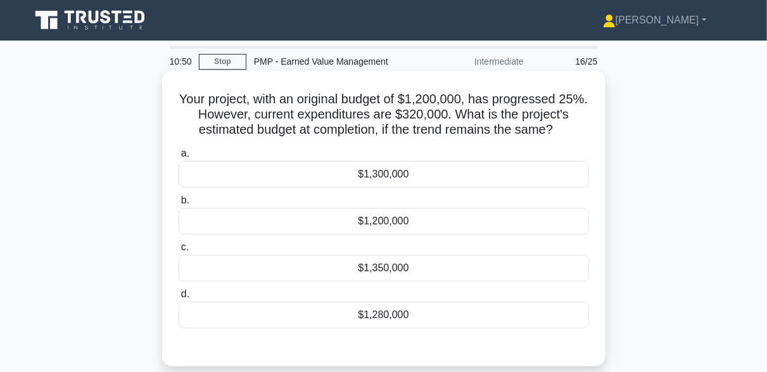
click at [376, 324] on div "$1,280,000" at bounding box center [384, 314] width 410 height 27
click at [179, 298] on input "d. $1,280,000" at bounding box center [179, 294] width 0 height 8
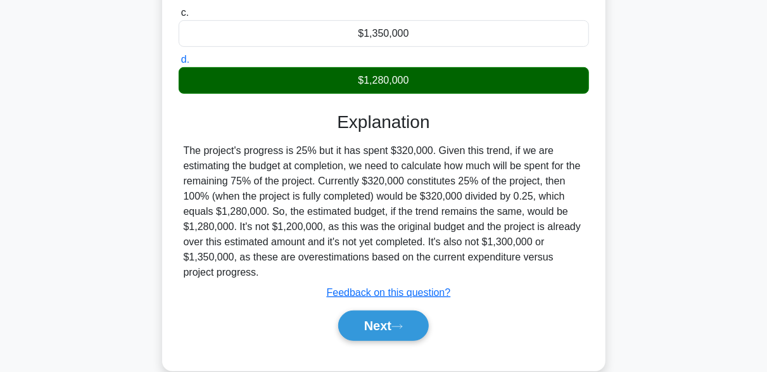
scroll to position [312, 0]
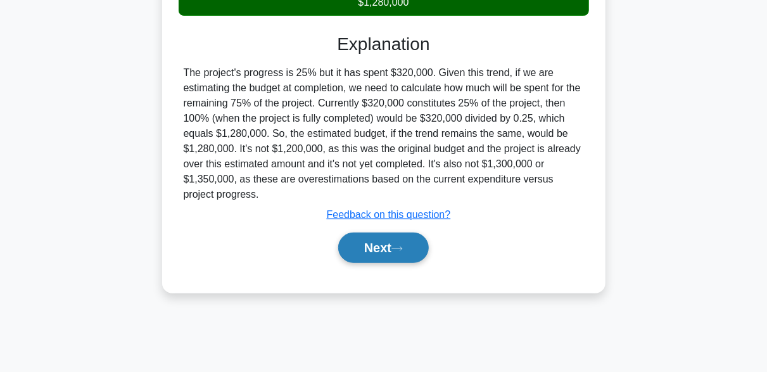
click at [412, 250] on button "Next" at bounding box center [383, 247] width 91 height 30
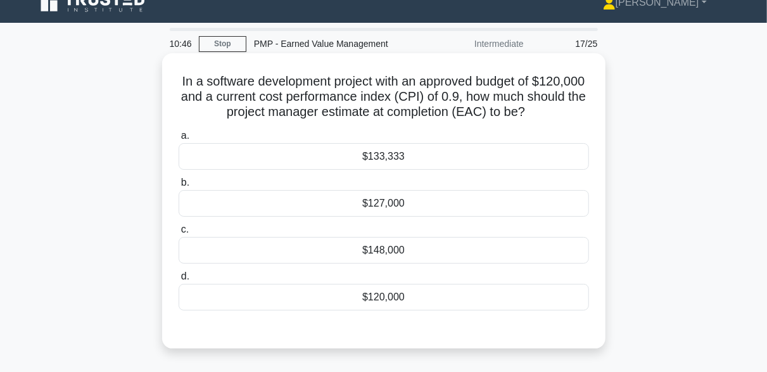
scroll to position [0, 0]
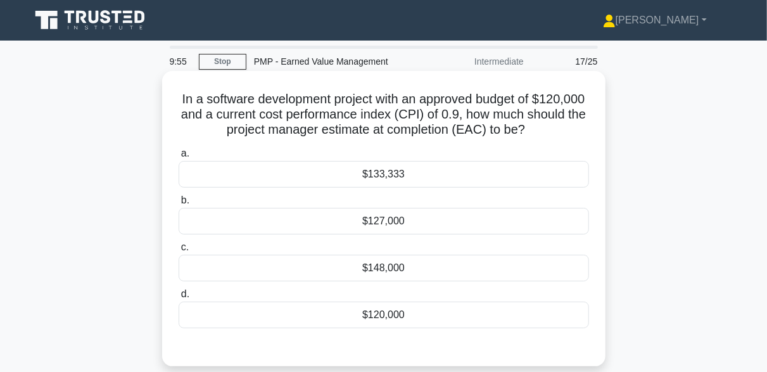
click at [396, 170] on div "$133,333" at bounding box center [384, 174] width 410 height 27
click at [179, 158] on input "a. $133,333" at bounding box center [179, 153] width 0 height 8
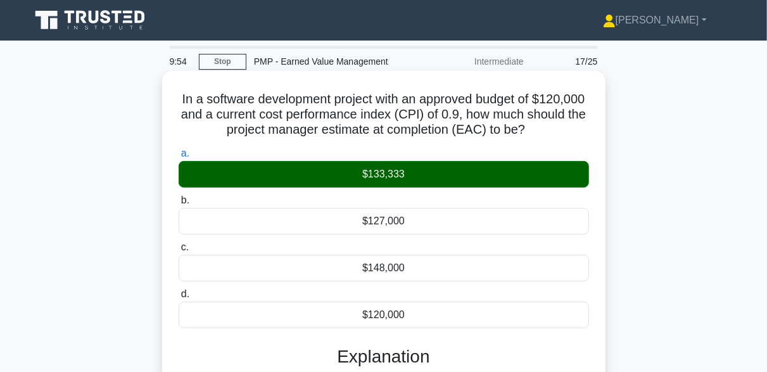
scroll to position [253, 0]
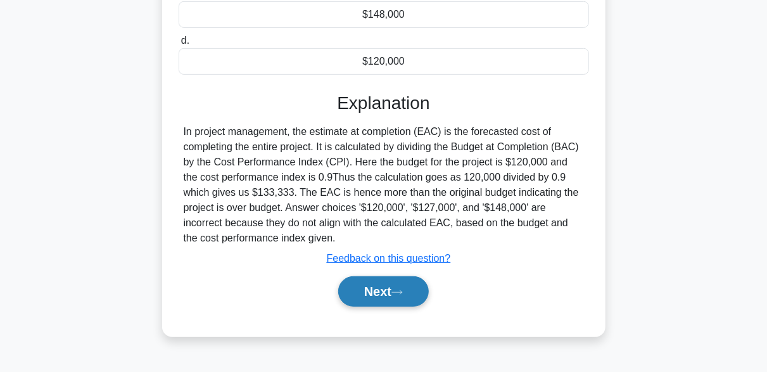
click at [407, 290] on button "Next" at bounding box center [383, 291] width 91 height 30
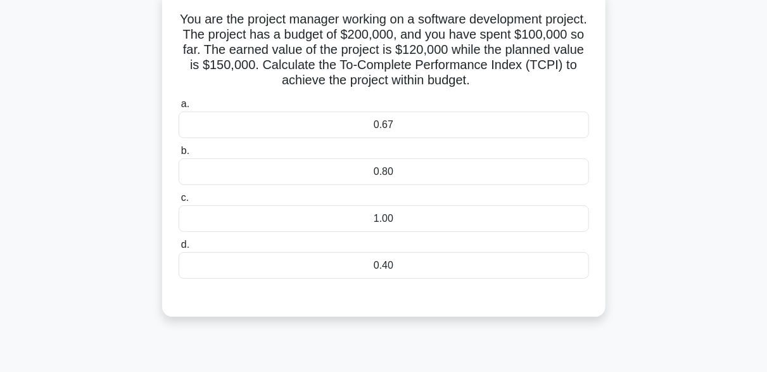
scroll to position [63, 0]
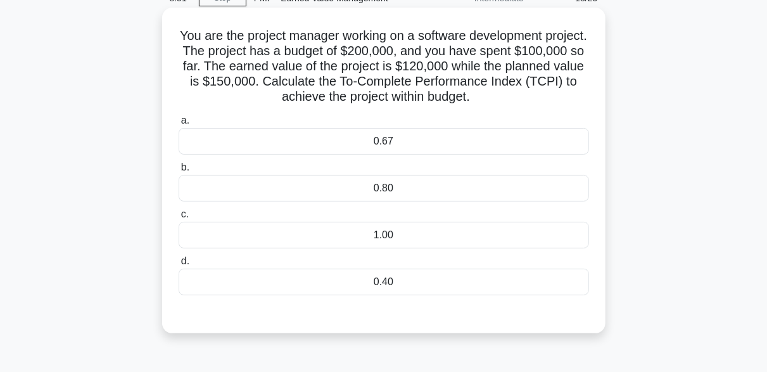
click at [388, 193] on div "0.80" at bounding box center [384, 188] width 410 height 27
click at [179, 172] on input "b. 0.80" at bounding box center [179, 167] width 0 height 8
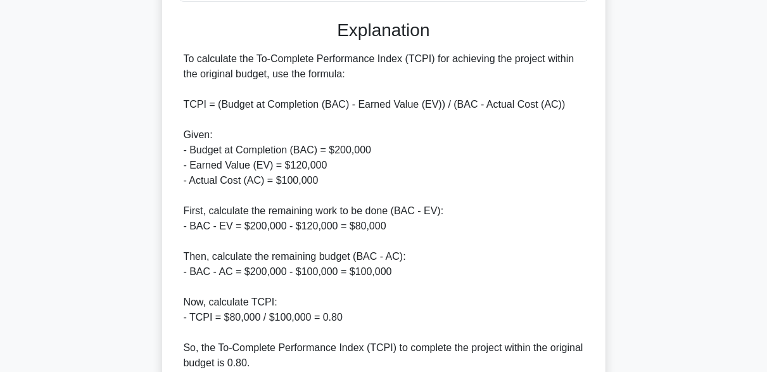
scroll to position [443, 0]
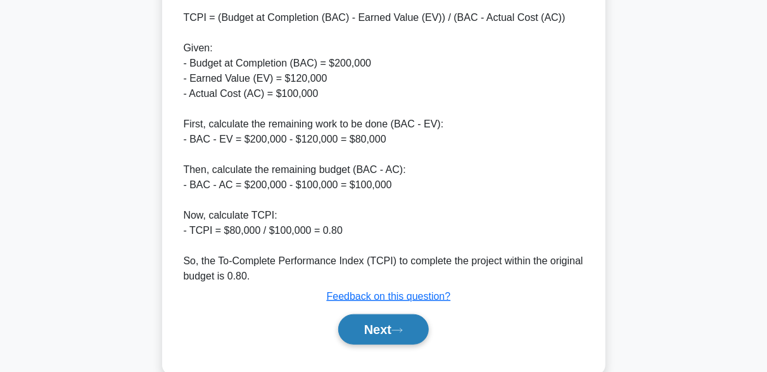
click at [397, 327] on icon at bounding box center [396, 330] width 11 height 7
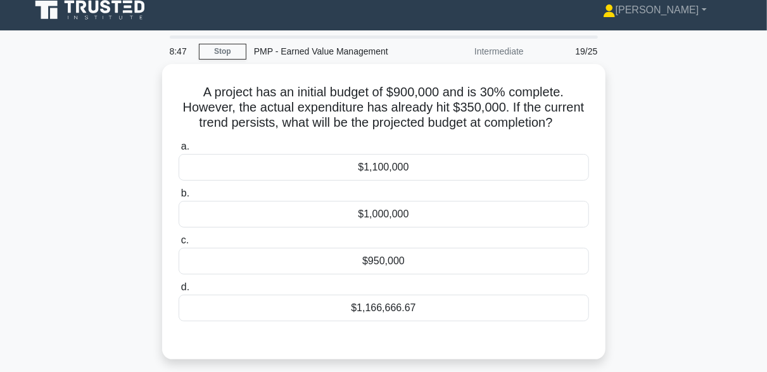
scroll to position [0, 0]
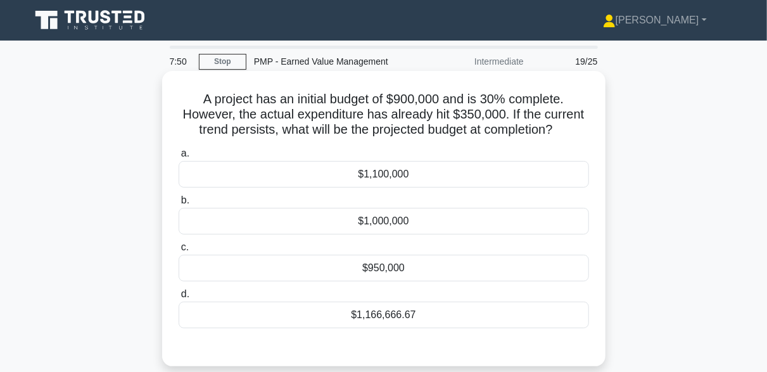
click at [378, 315] on div "$1,166,666.67" at bounding box center [384, 314] width 410 height 27
click at [179, 298] on input "d. $1,166,666.67" at bounding box center [179, 294] width 0 height 8
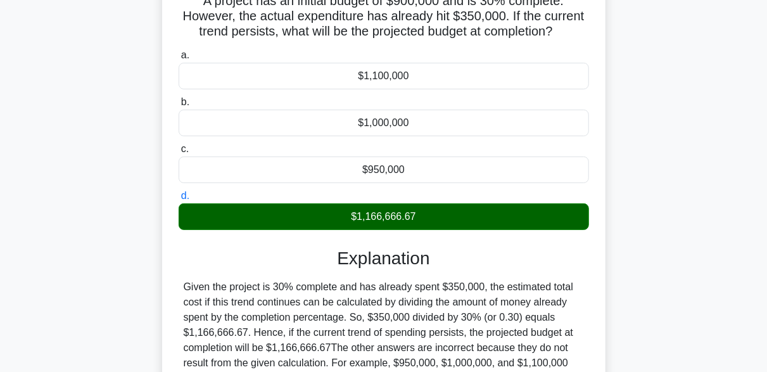
scroll to position [190, 0]
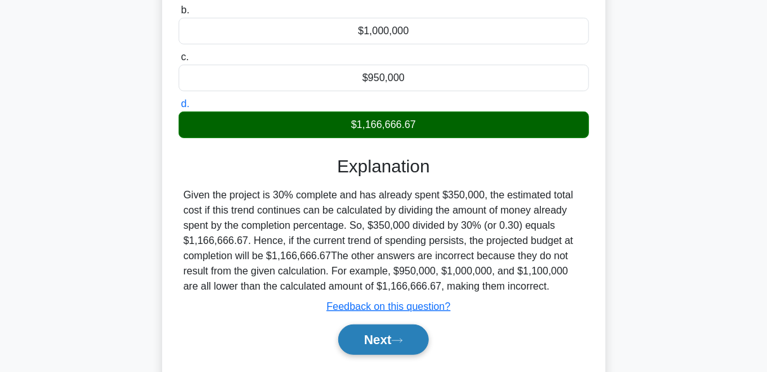
click at [403, 339] on icon at bounding box center [396, 340] width 11 height 7
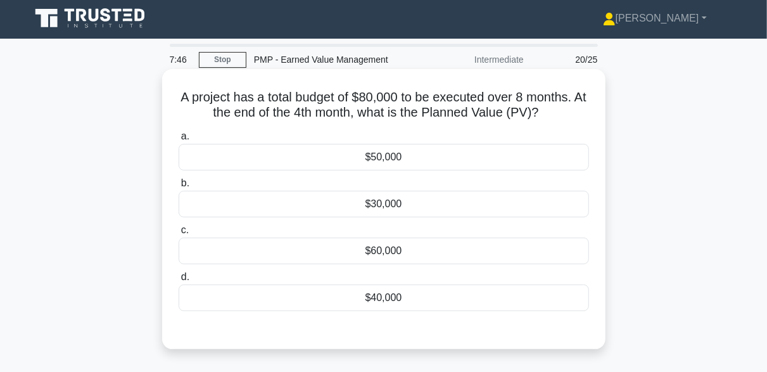
scroll to position [0, 0]
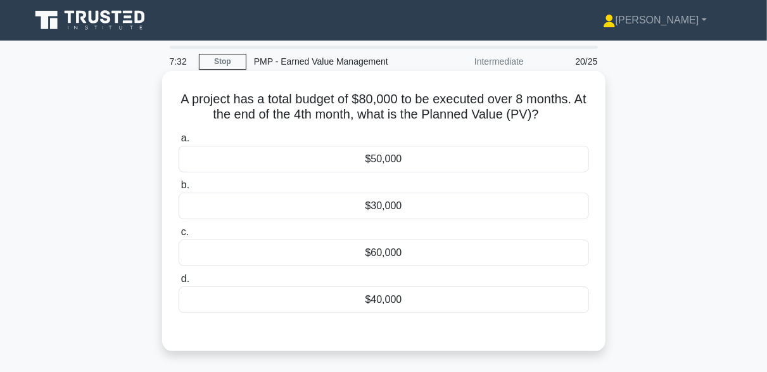
click at [382, 296] on div "$40,000" at bounding box center [384, 299] width 410 height 27
click at [179, 283] on input "d. $40,000" at bounding box center [179, 279] width 0 height 8
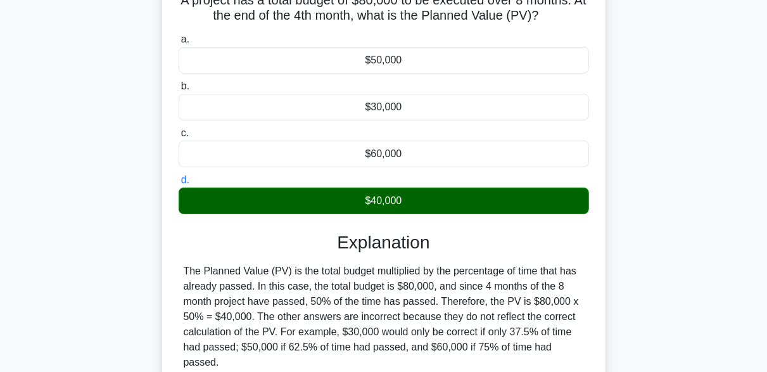
scroll to position [253, 0]
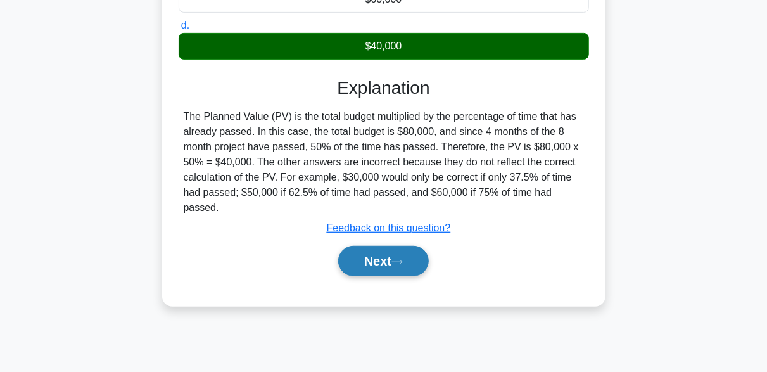
click at [411, 246] on button "Next" at bounding box center [383, 261] width 91 height 30
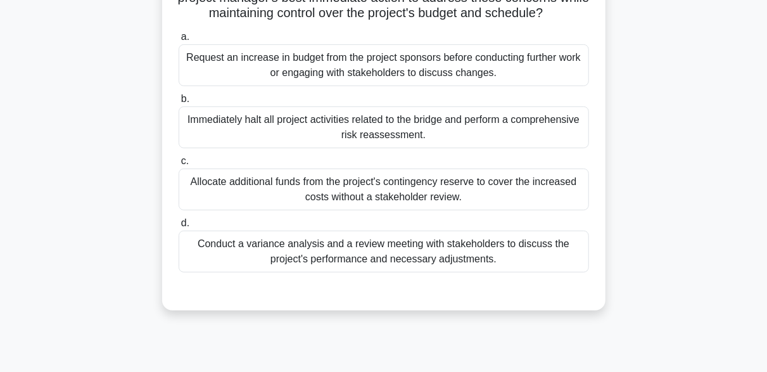
click at [426, 265] on div "Conduct a variance analysis and a review meeting with stakeholders to discuss t…" at bounding box center [384, 252] width 410 height 42
click at [179, 227] on input "d. Conduct a variance analysis and a review meeting with stakeholders to discus…" at bounding box center [179, 223] width 0 height 8
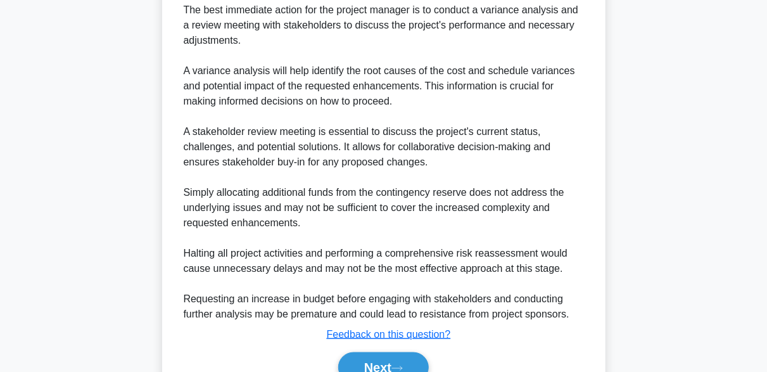
scroll to position [650, 0]
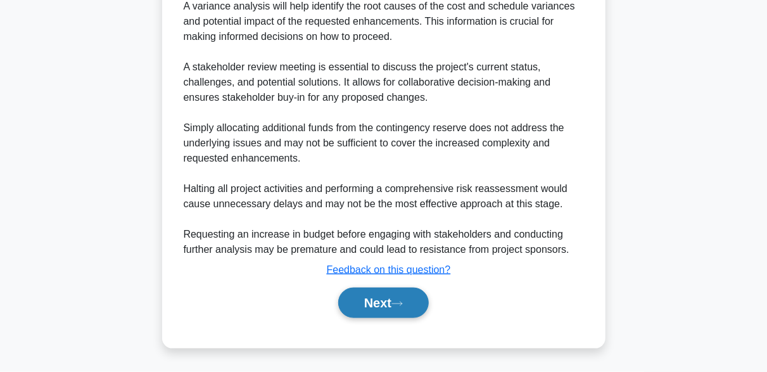
click at [425, 301] on button "Next" at bounding box center [383, 303] width 91 height 30
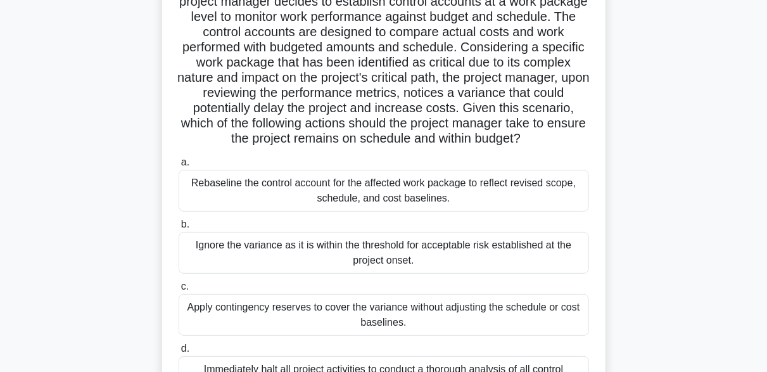
scroll to position [186, 0]
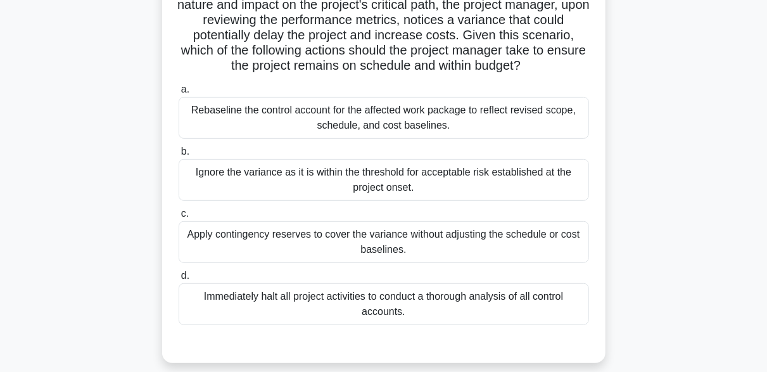
click at [273, 136] on div "Rebaseline the control account for the affected work package to reflect revised…" at bounding box center [384, 118] width 410 height 42
click at [179, 94] on input "a. Rebaseline the control account for the affected work package to reflect revi…" at bounding box center [179, 89] width 0 height 8
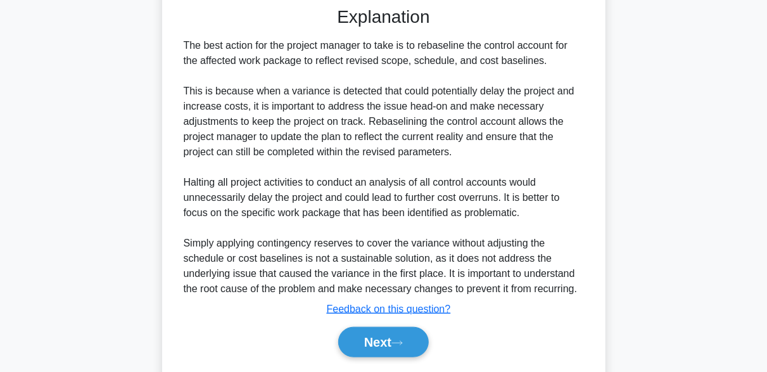
scroll to position [574, 0]
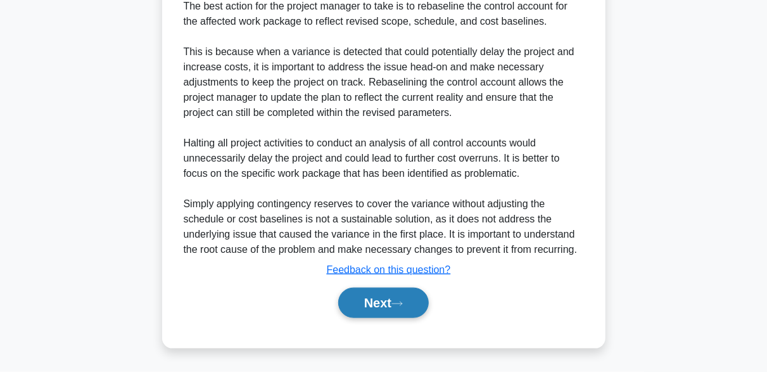
click at [396, 290] on button "Next" at bounding box center [383, 303] width 91 height 30
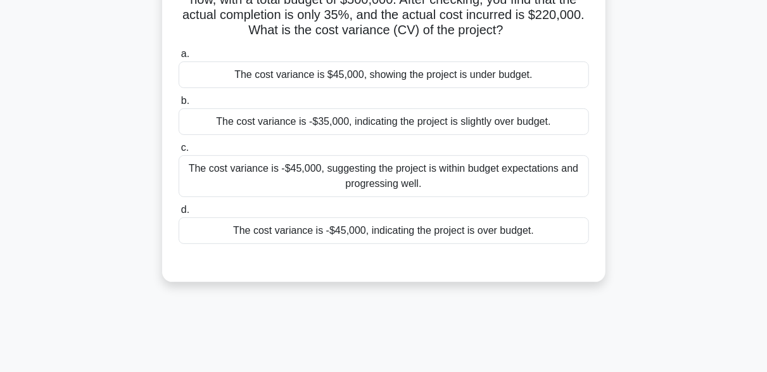
scroll to position [59, 0]
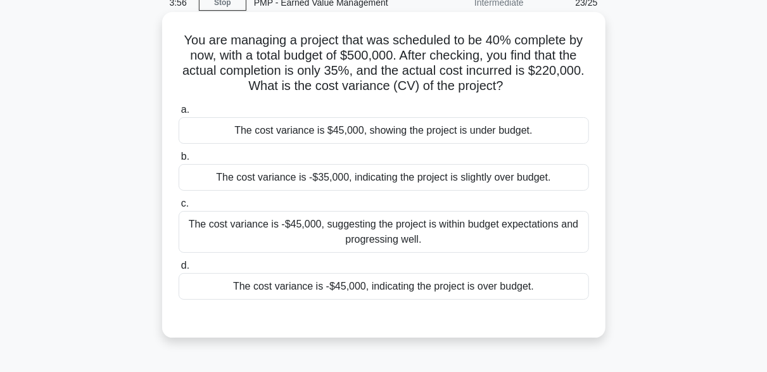
click at [374, 286] on div "The cost variance is -$45,000, indicating the project is over budget." at bounding box center [384, 286] width 410 height 27
click at [179, 270] on input "d. The cost variance is -$45,000, indicating the project is over budget." at bounding box center [179, 266] width 0 height 8
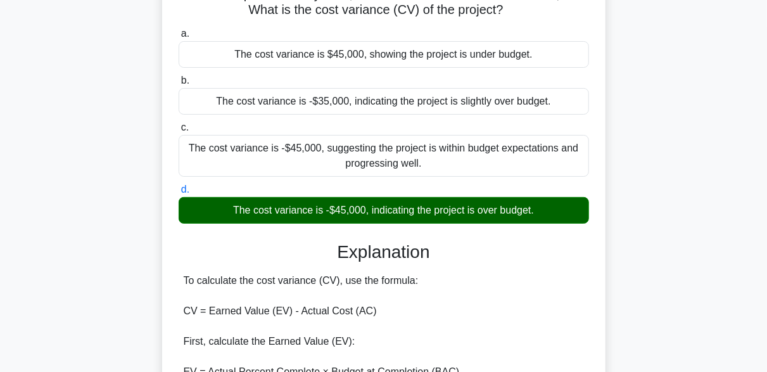
scroll to position [312, 0]
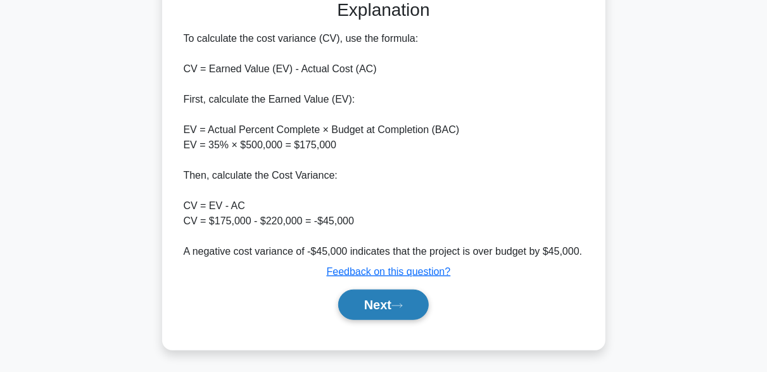
click at [408, 311] on button "Next" at bounding box center [383, 304] width 91 height 30
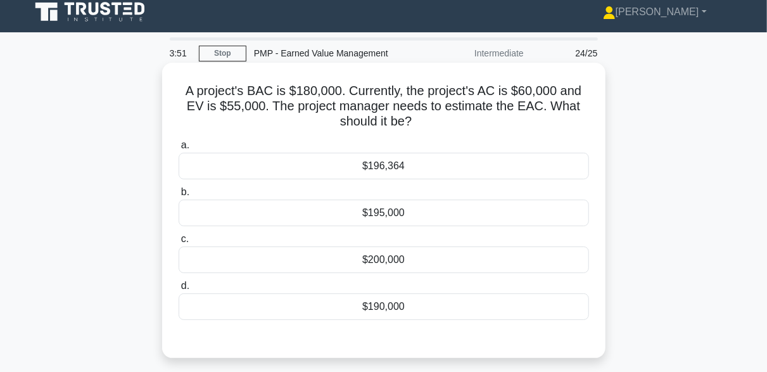
scroll to position [0, 0]
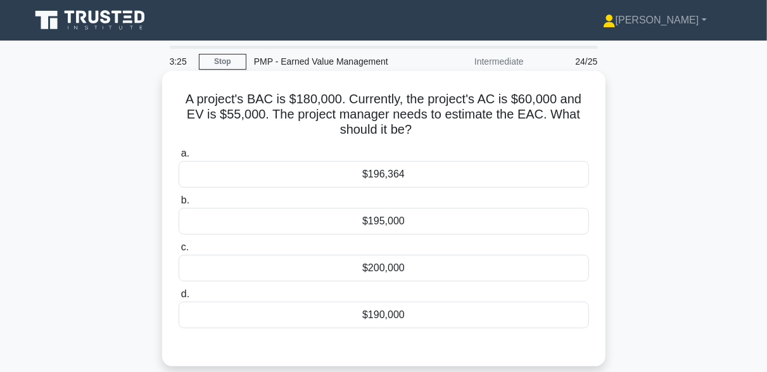
click at [386, 180] on div "$196,364" at bounding box center [384, 174] width 410 height 27
click at [179, 158] on input "a. $196,364" at bounding box center [179, 153] width 0 height 8
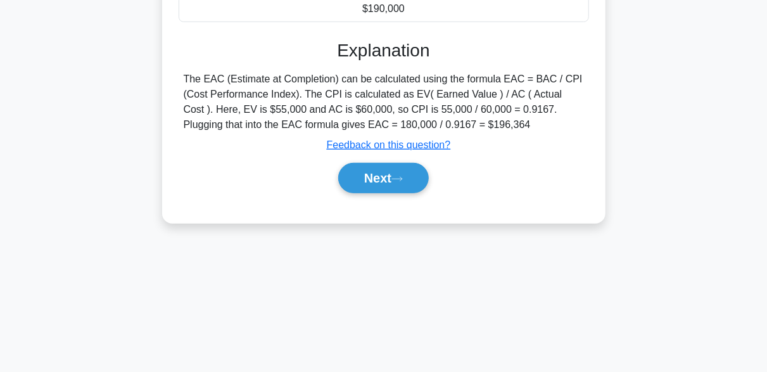
scroll to position [312, 0]
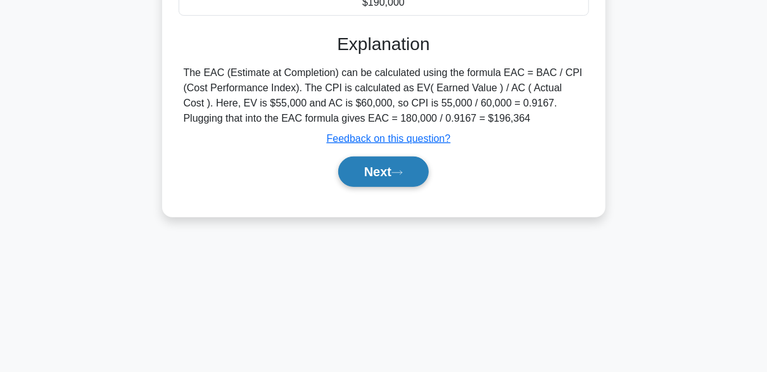
click at [412, 165] on button "Next" at bounding box center [383, 171] width 91 height 30
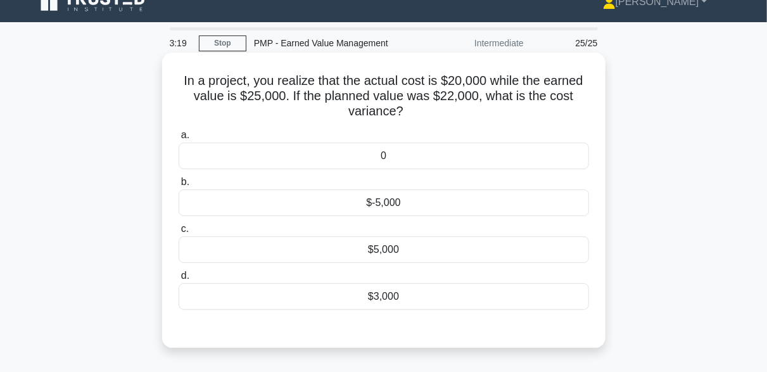
scroll to position [0, 0]
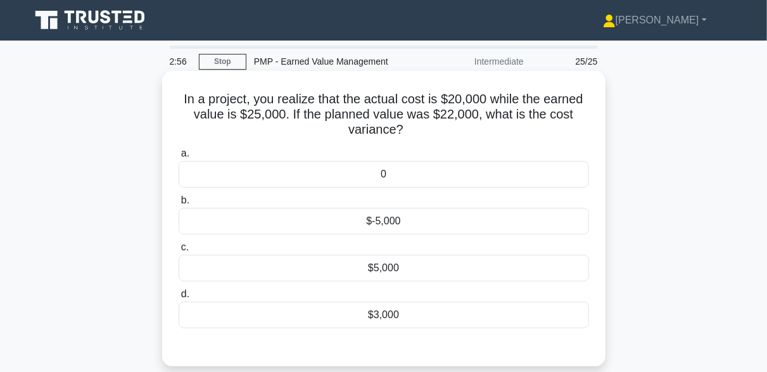
click at [377, 272] on div "$5,000" at bounding box center [384, 268] width 410 height 27
click at [179, 251] on input "c. $5,000" at bounding box center [179, 247] width 0 height 8
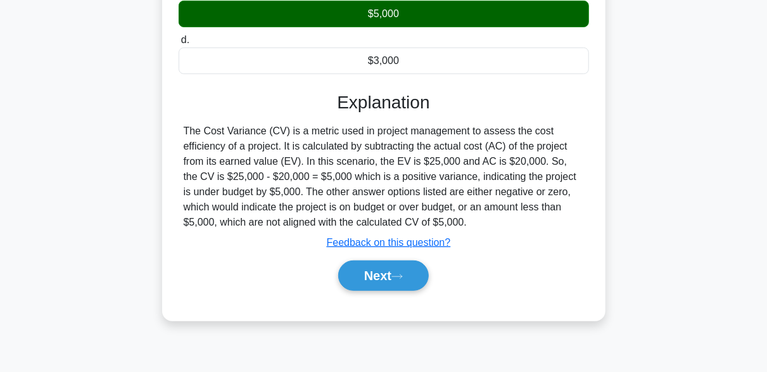
scroll to position [312, 0]
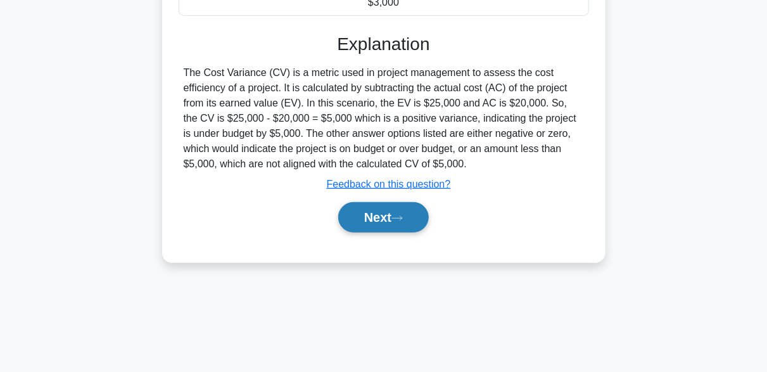
click at [389, 225] on button "Next" at bounding box center [383, 217] width 91 height 30
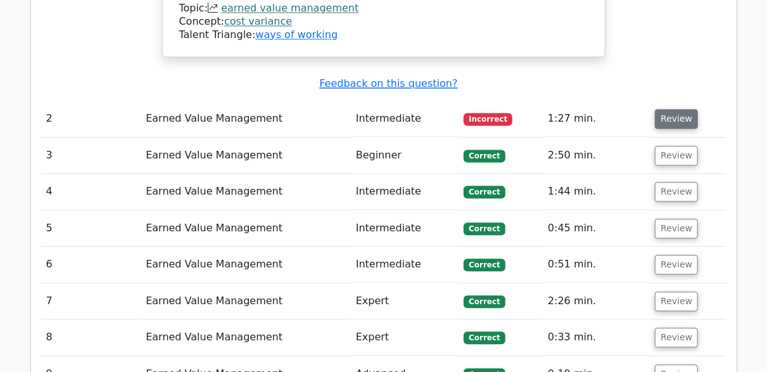
scroll to position [1267, 0]
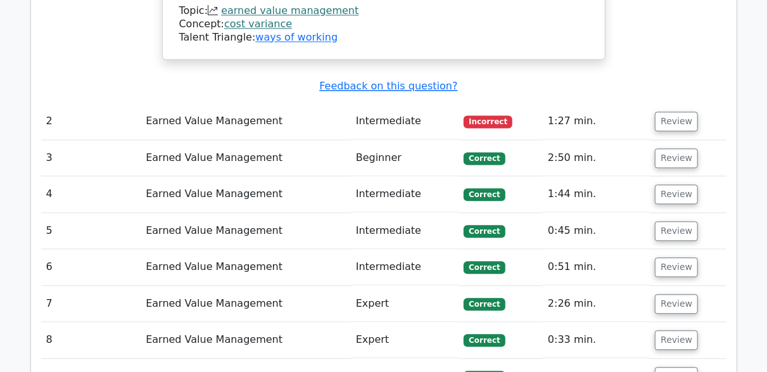
click at [685, 104] on td "Review" at bounding box center [688, 121] width 76 height 36
click at [680, 117] on button "Review" at bounding box center [676, 121] width 43 height 20
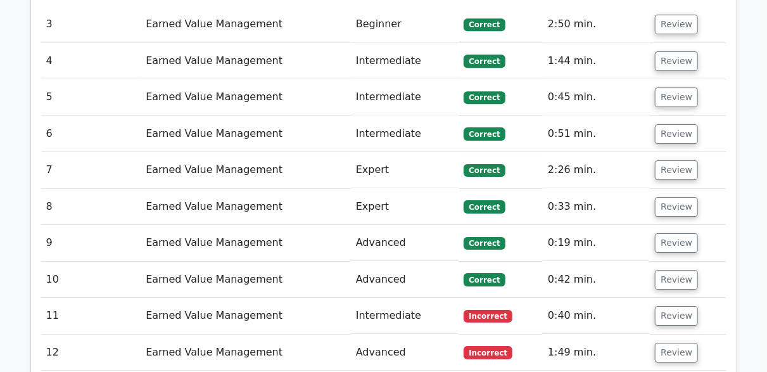
scroll to position [2027, 0]
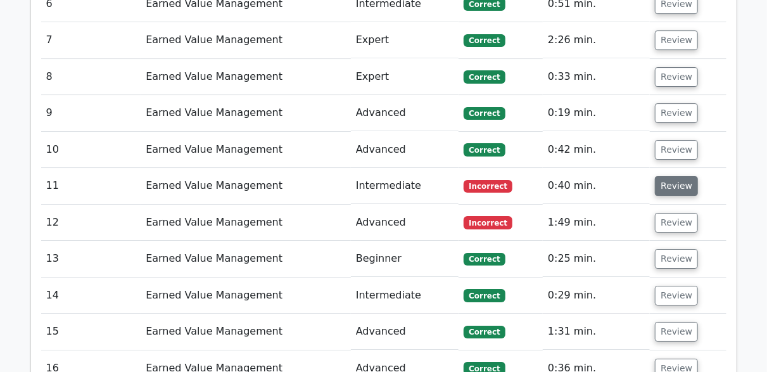
click at [663, 181] on button "Review" at bounding box center [676, 186] width 43 height 20
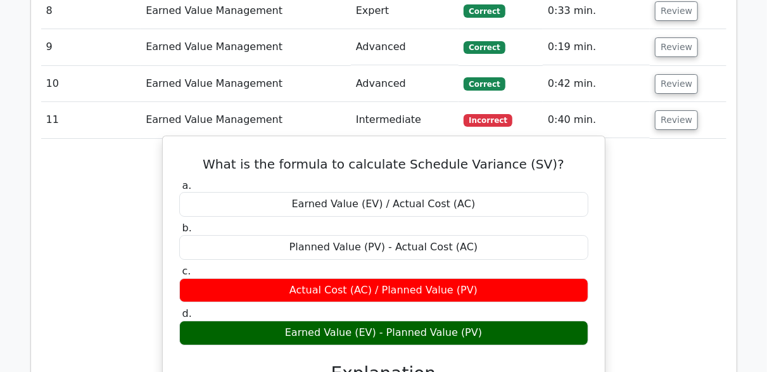
scroll to position [2090, 0]
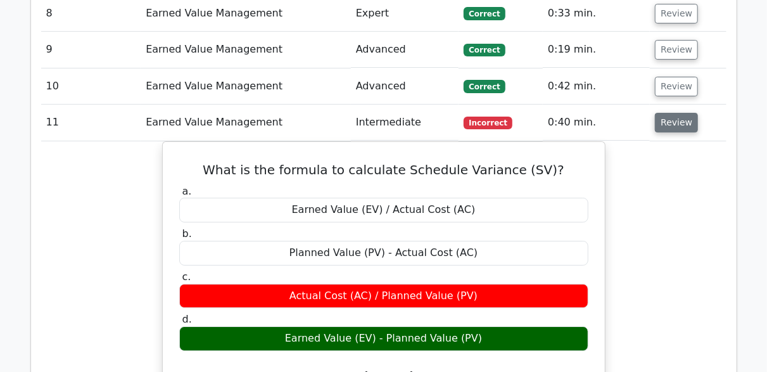
click at [670, 117] on button "Review" at bounding box center [676, 123] width 43 height 20
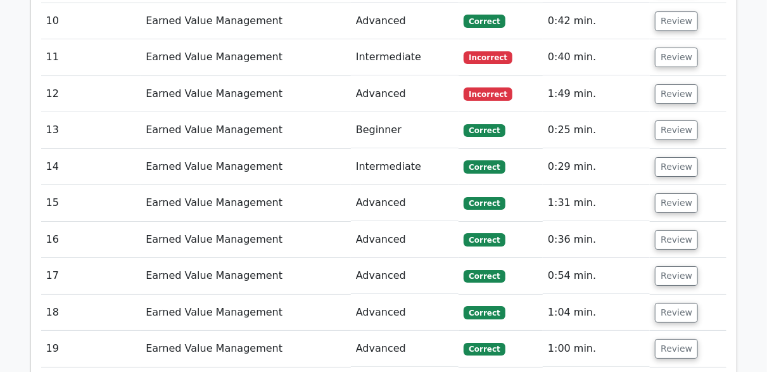
scroll to position [2216, 0]
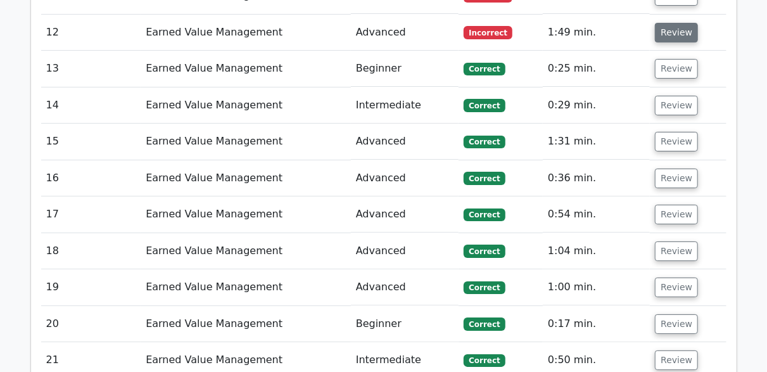
click at [680, 23] on button "Review" at bounding box center [676, 33] width 43 height 20
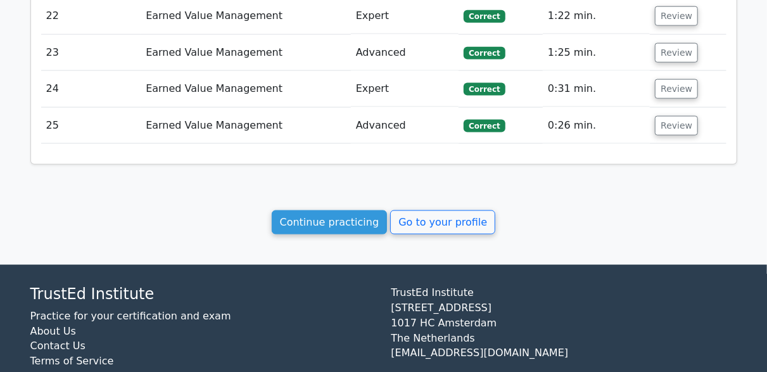
scroll to position [3113, 0]
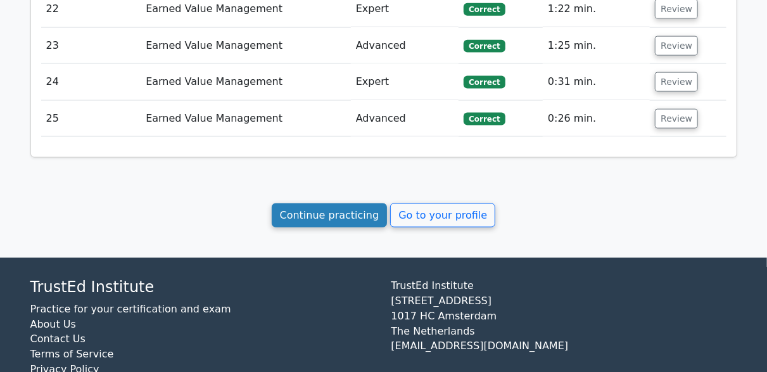
click at [298, 203] on link "Continue practicing" at bounding box center [330, 215] width 116 height 24
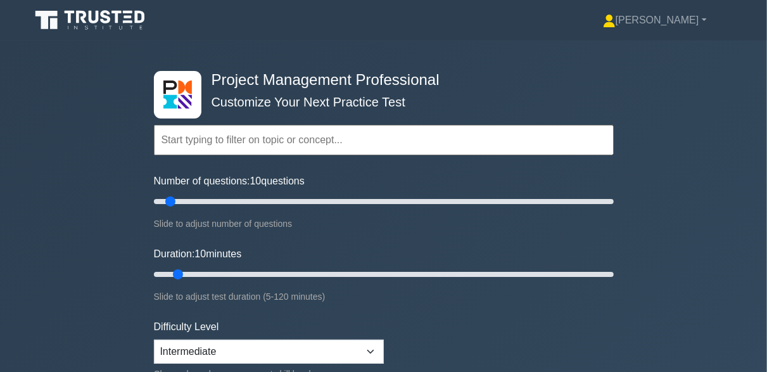
click at [279, 140] on input "text" at bounding box center [384, 140] width 460 height 30
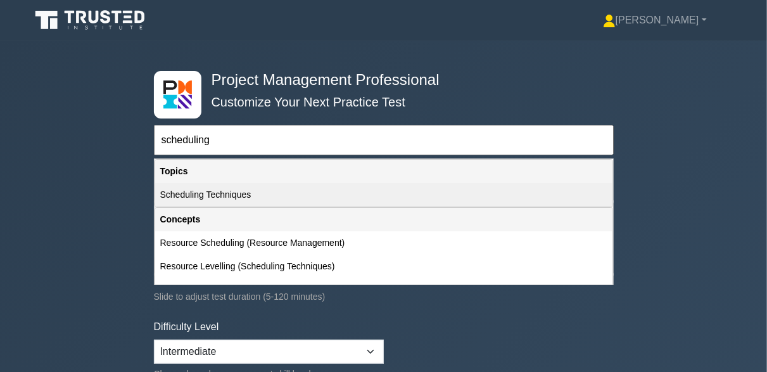
click at [251, 188] on div "Scheduling Techniques" at bounding box center [383, 194] width 457 height 23
type input "Scheduling Techniques"
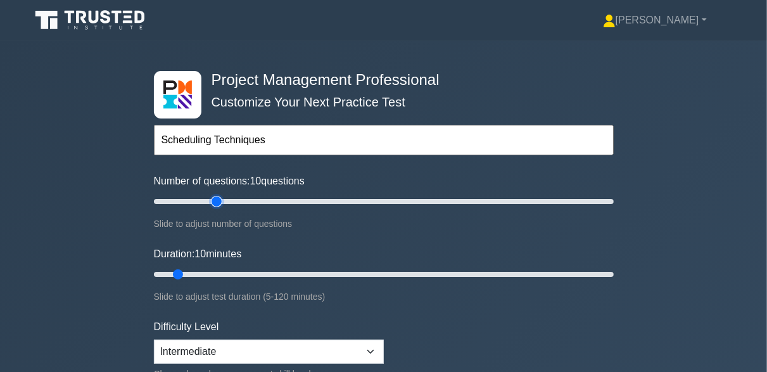
type input "30"
click at [221, 200] on input "Number of questions: 10 questions" at bounding box center [384, 201] width 460 height 15
click at [205, 199] on input "Number of questions: 30 questions" at bounding box center [384, 201] width 460 height 15
type input "20"
click at [194, 199] on input "Number of questions: 25 questions" at bounding box center [384, 201] width 460 height 15
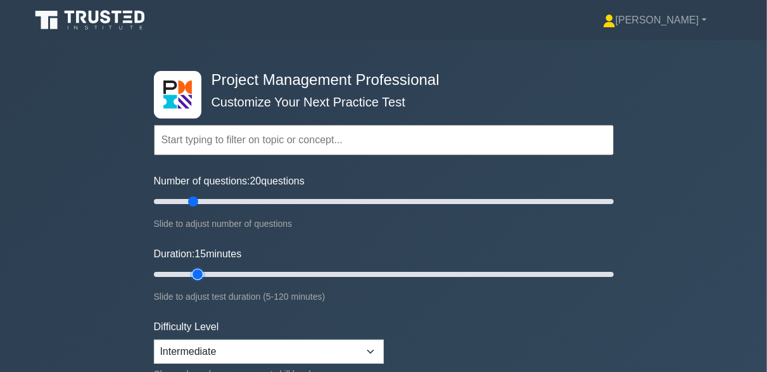
click at [198, 271] on input "Duration: 15 minutes" at bounding box center [384, 274] width 460 height 15
click at [218, 270] on input "Duration: 15 minutes" at bounding box center [384, 274] width 460 height 15
type input "25"
click at [230, 267] on input "Duration: 25 minutes" at bounding box center [384, 274] width 460 height 15
click at [235, 270] on input "Duration: 25 minutes" at bounding box center [384, 274] width 460 height 15
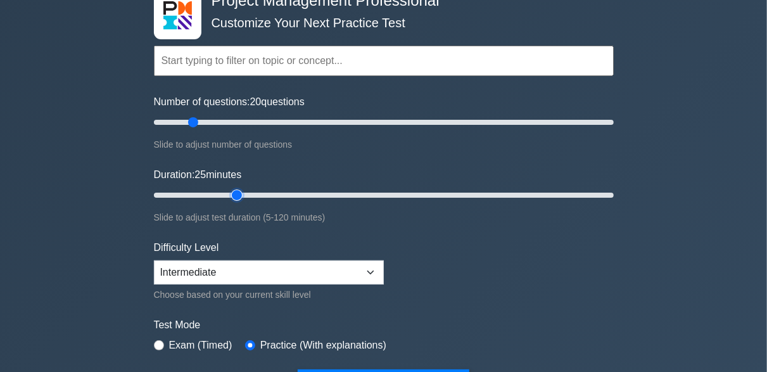
scroll to position [190, 0]
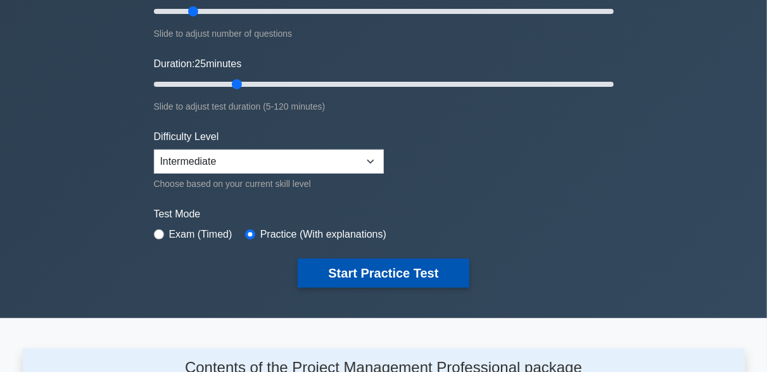
click at [374, 270] on button "Start Practice Test" at bounding box center [383, 272] width 171 height 29
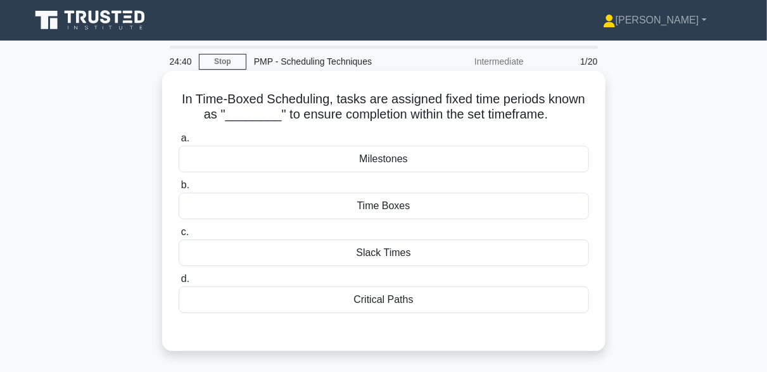
click at [395, 210] on div "Time Boxes" at bounding box center [384, 206] width 410 height 27
click at [179, 189] on input "b. Time Boxes" at bounding box center [179, 185] width 0 height 8
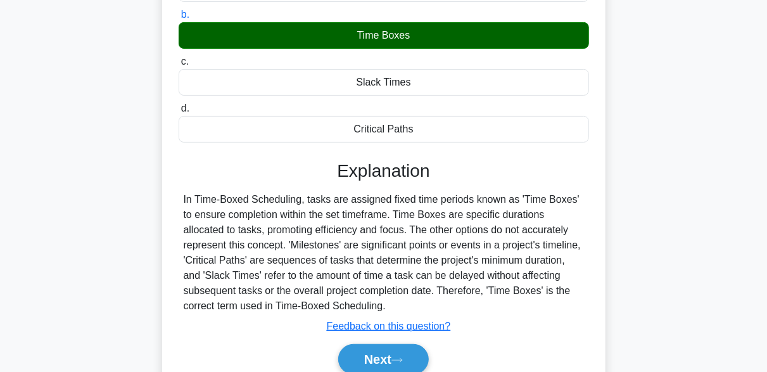
scroll to position [190, 0]
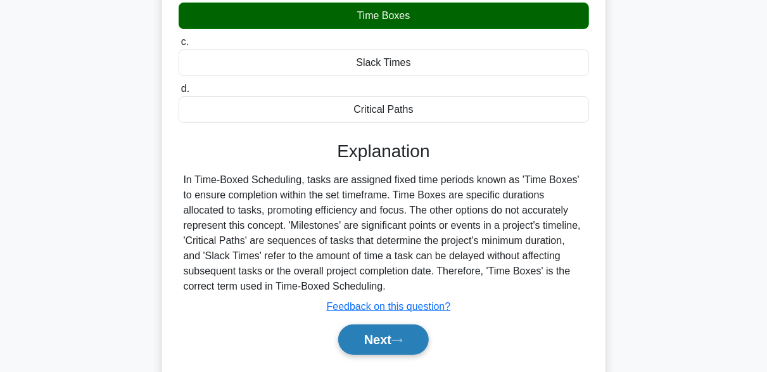
click at [410, 337] on button "Next" at bounding box center [383, 339] width 91 height 30
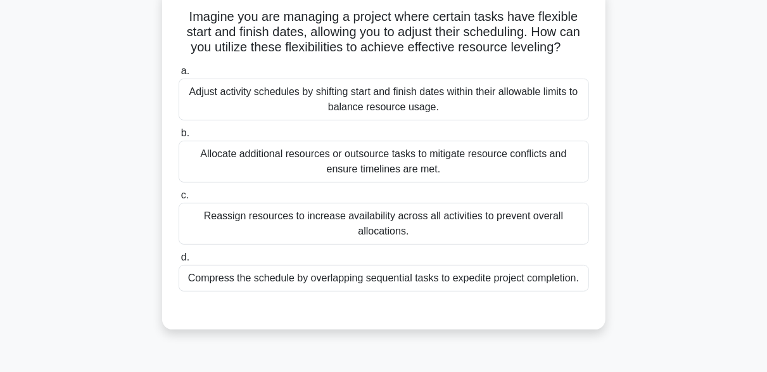
scroll to position [63, 0]
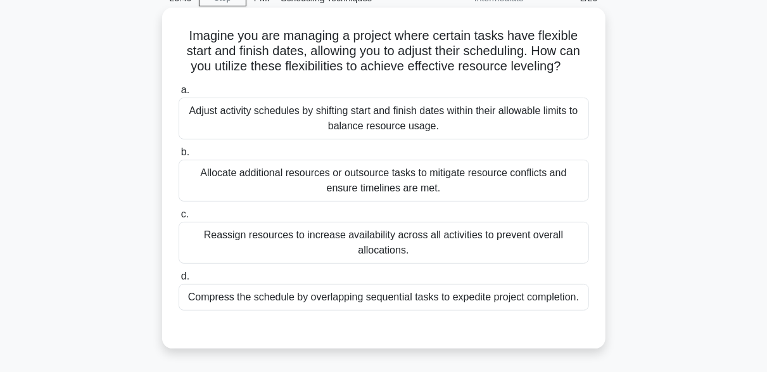
click at [464, 127] on div "Adjust activity schedules by shifting start and finish dates within their allow…" at bounding box center [384, 119] width 410 height 42
click at [179, 94] on input "a. Adjust activity schedules by shifting start and finish dates within their al…" at bounding box center [179, 90] width 0 height 8
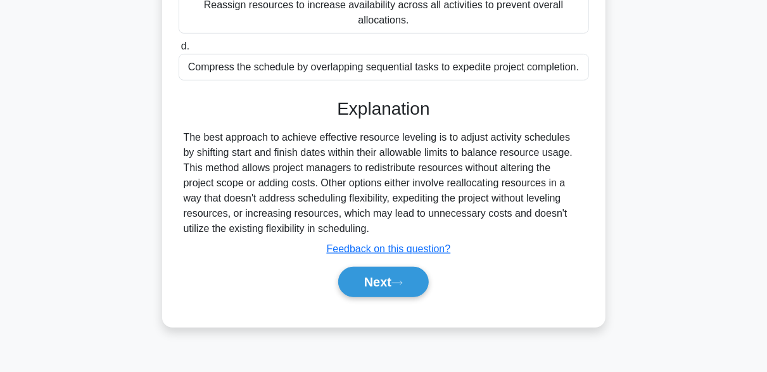
scroll to position [312, 0]
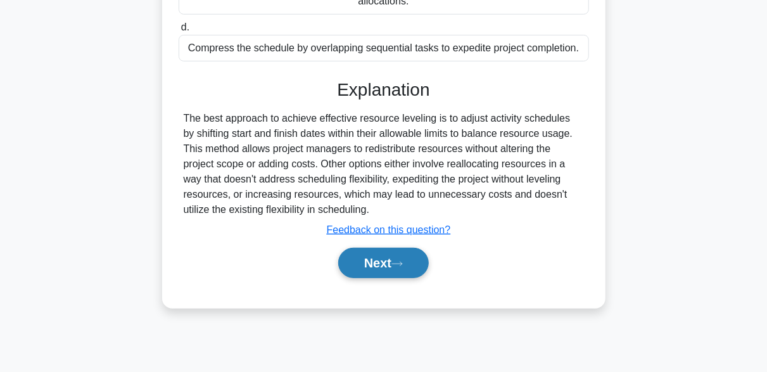
click at [373, 263] on button "Next" at bounding box center [383, 263] width 91 height 30
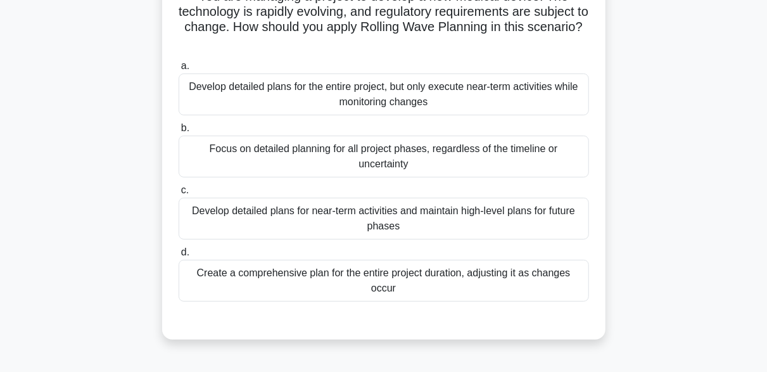
scroll to position [122, 0]
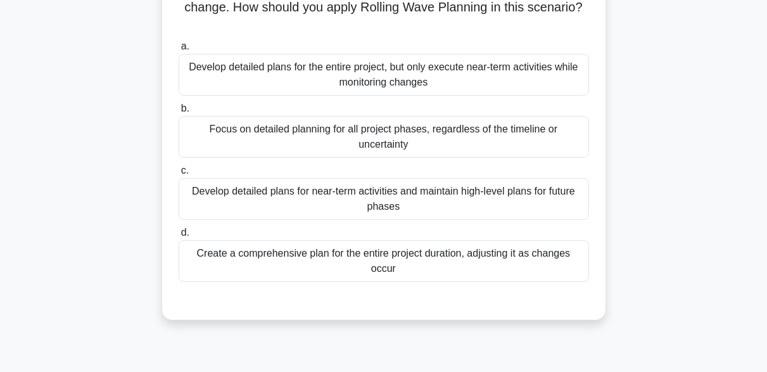
click at [397, 207] on div "Develop detailed plans for near-term activities and maintain high-level plans f…" at bounding box center [384, 199] width 410 height 42
click at [179, 175] on input "c. Develop detailed plans for near-term activities and maintain high-level plan…" at bounding box center [179, 171] width 0 height 8
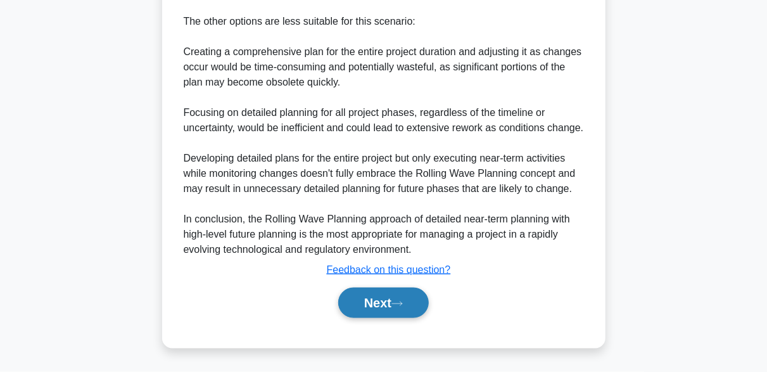
scroll to position [711, 0]
click at [406, 300] on button "Next" at bounding box center [383, 303] width 91 height 30
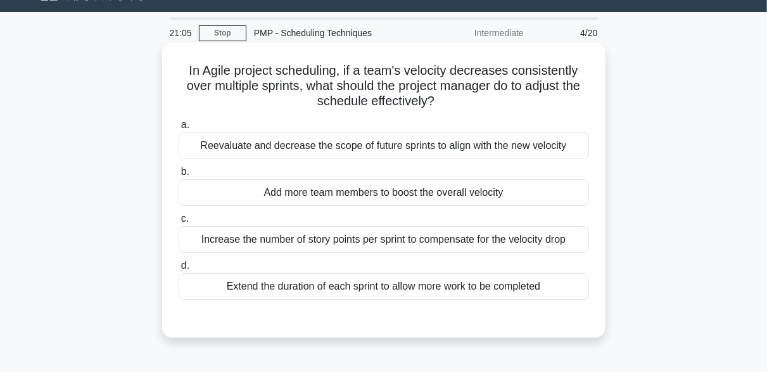
scroll to position [0, 0]
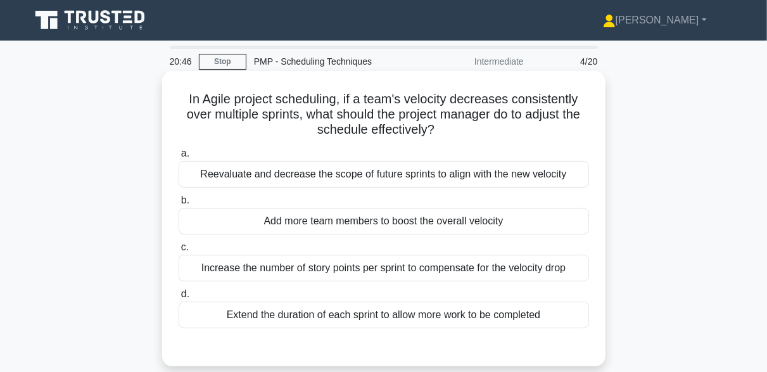
click at [341, 172] on div "Reevaluate and decrease the scope of future sprints to align with the new veloc…" at bounding box center [384, 174] width 410 height 27
click at [179, 158] on input "a. Reevaluate and decrease the scope of future sprints to align with the new ve…" at bounding box center [179, 153] width 0 height 8
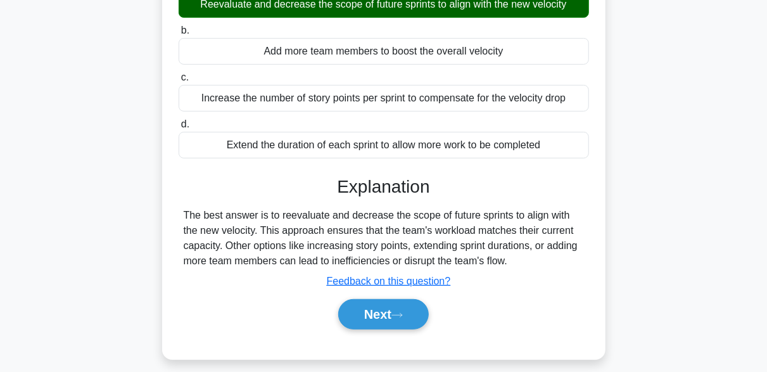
scroll to position [190, 0]
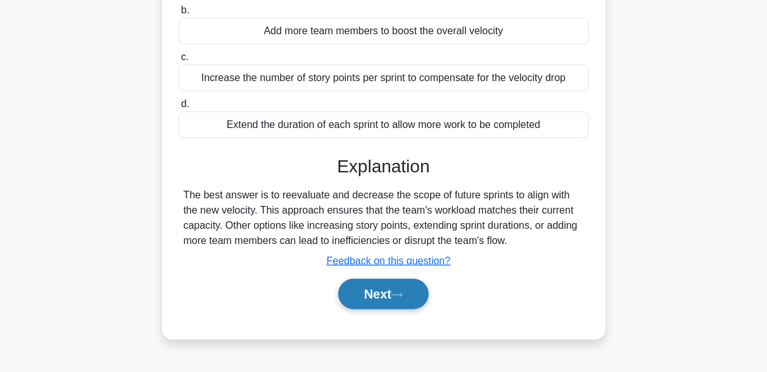
click at [403, 289] on button "Next" at bounding box center [383, 294] width 91 height 30
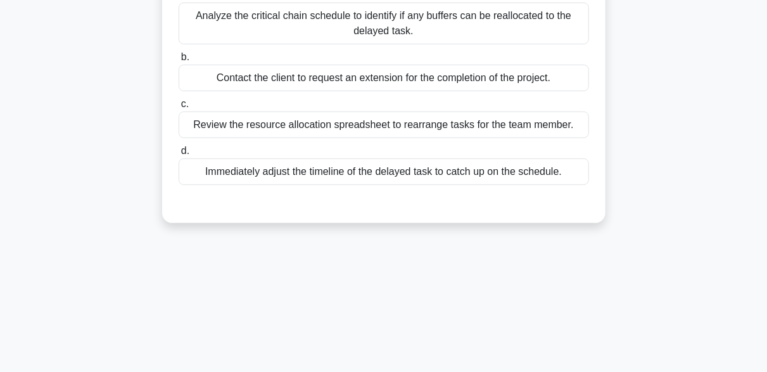
scroll to position [0, 0]
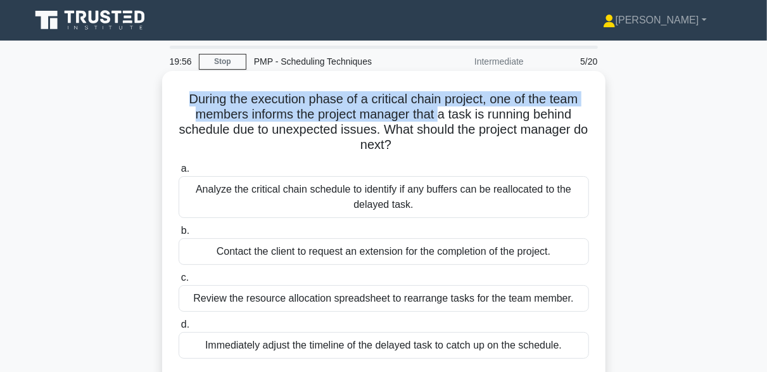
drag, startPoint x: 184, startPoint y: 96, endPoint x: 440, endPoint y: 112, distance: 256.3
click at [440, 112] on h5 "During the execution phase of a critical chain project, one of the team members…" at bounding box center [383, 122] width 413 height 62
click at [466, 106] on h5 "During the execution phase of a critical chain project, one of the team members…" at bounding box center [383, 122] width 413 height 62
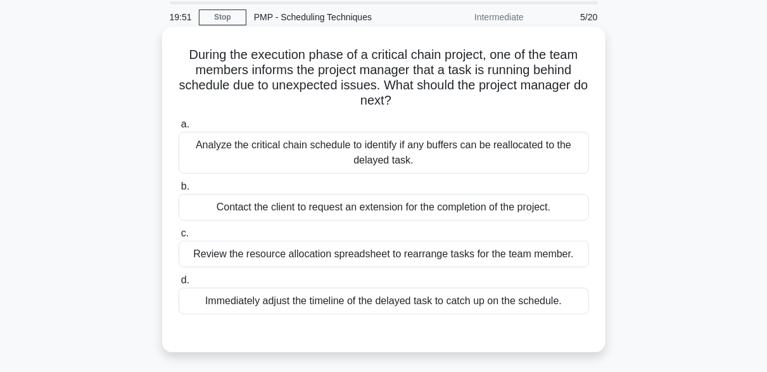
scroll to position [63, 0]
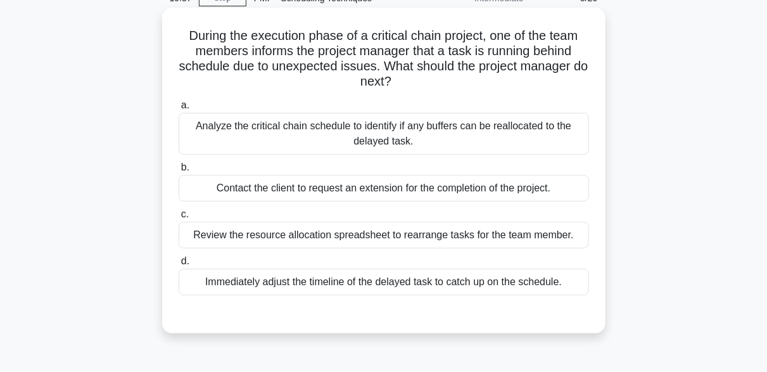
click at [448, 134] on div "Analyze the critical chain schedule to identify if any buffers can be reallocat…" at bounding box center [384, 134] width 410 height 42
click at [179, 110] on input "a. Analyze the critical chain schedule to identify if any buffers can be reallo…" at bounding box center [179, 105] width 0 height 8
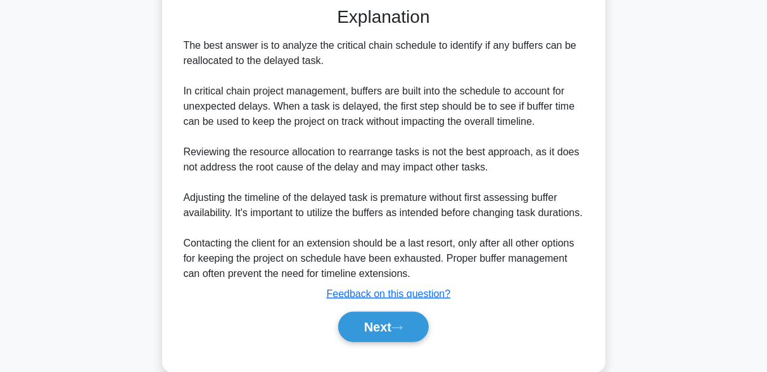
scroll to position [380, 0]
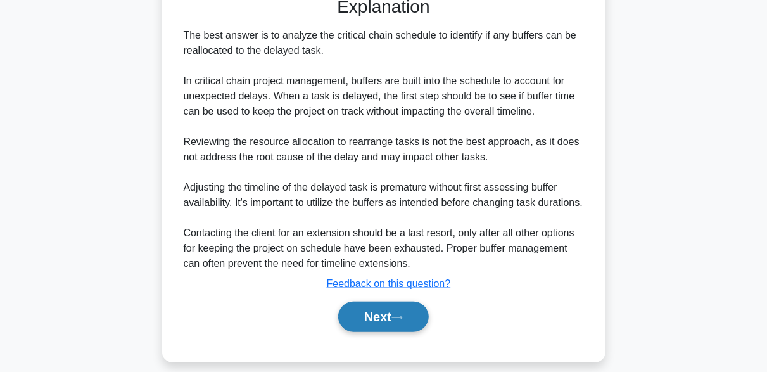
click at [403, 321] on icon at bounding box center [396, 317] width 11 height 7
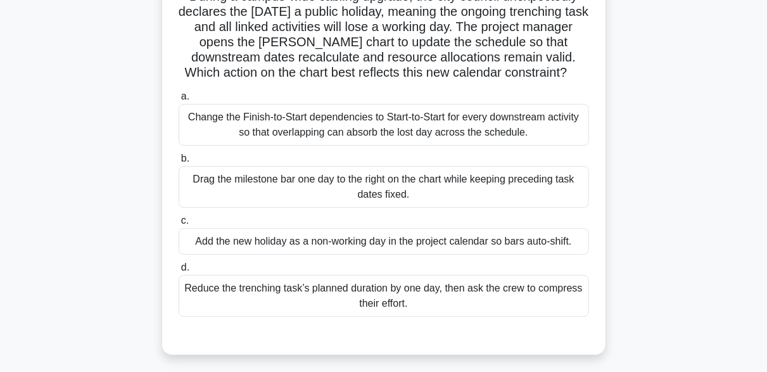
scroll to position [122, 0]
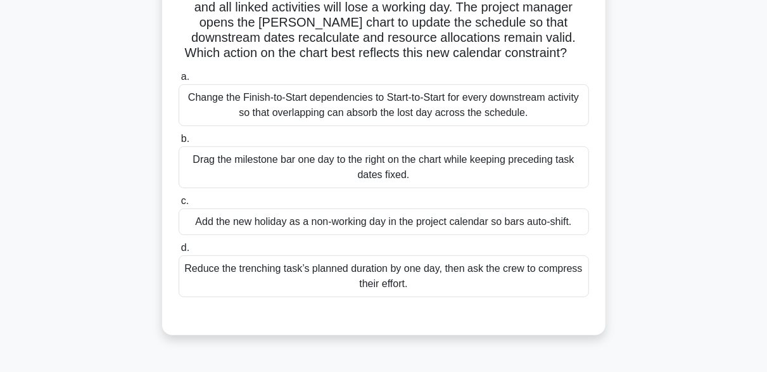
click at [351, 222] on div "Add the new holiday as a non-working day in the project calendar so bars auto-s…" at bounding box center [384, 221] width 410 height 27
click at [179, 205] on input "c. Add the new holiday as a non-working day in the project calendar so bars aut…" at bounding box center [179, 201] width 0 height 8
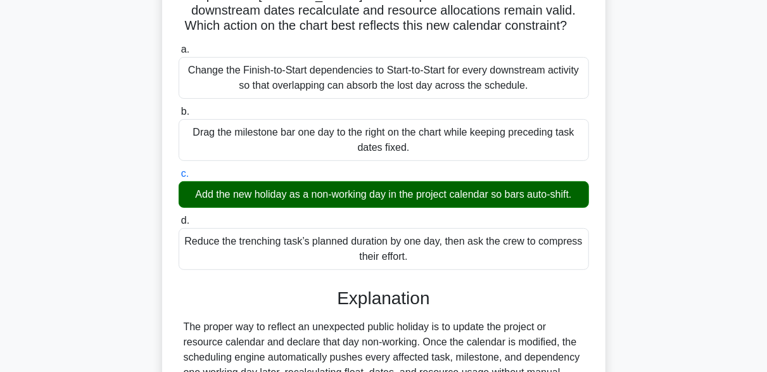
scroll to position [312, 0]
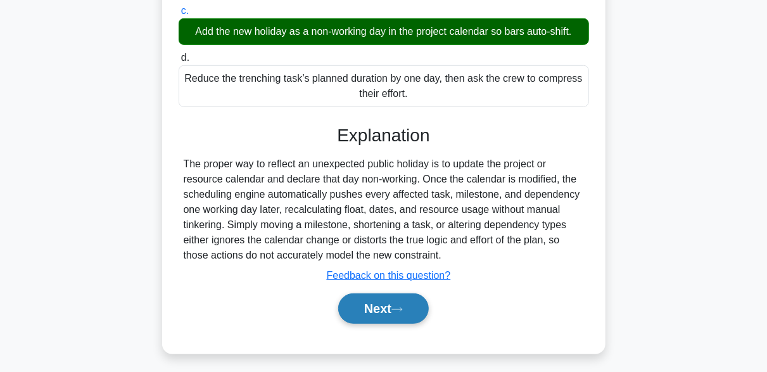
click at [403, 317] on button "Next" at bounding box center [383, 308] width 91 height 30
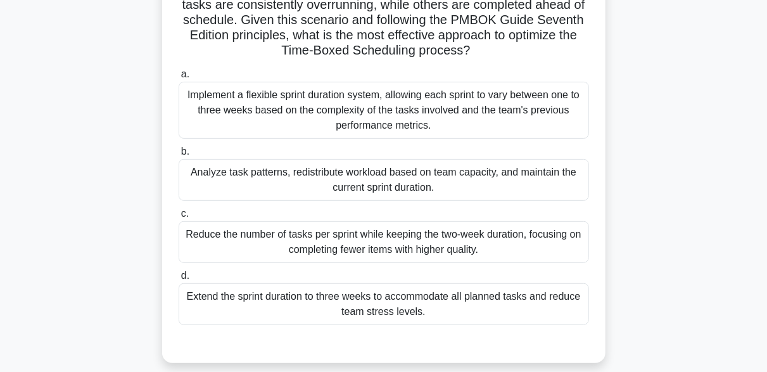
scroll to position [249, 0]
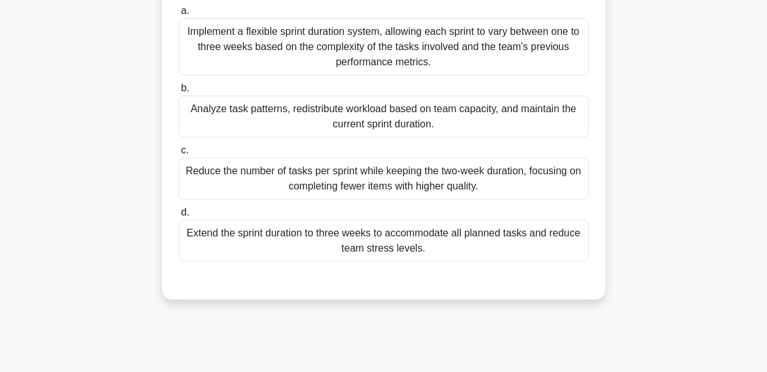
click at [438, 124] on div "Analyze task patterns, redistribute workload based on team capacity, and mainta…" at bounding box center [384, 117] width 410 height 42
click at [179, 92] on input "b. Analyze task patterns, redistribute workload based on team capacity, and mai…" at bounding box center [179, 88] width 0 height 8
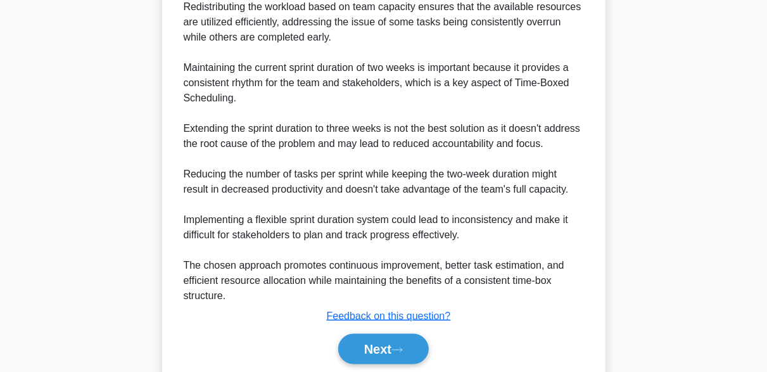
scroll to position [787, 0]
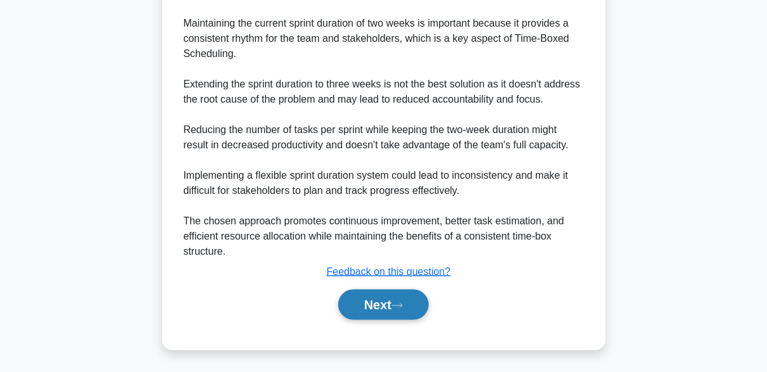
click at [415, 303] on button "Next" at bounding box center [383, 304] width 91 height 30
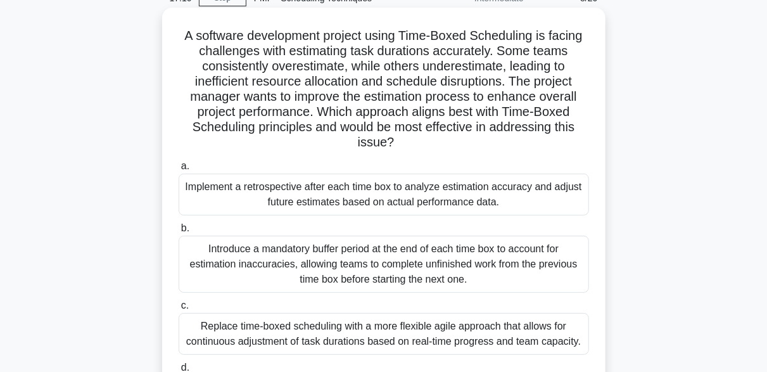
scroll to position [127, 0]
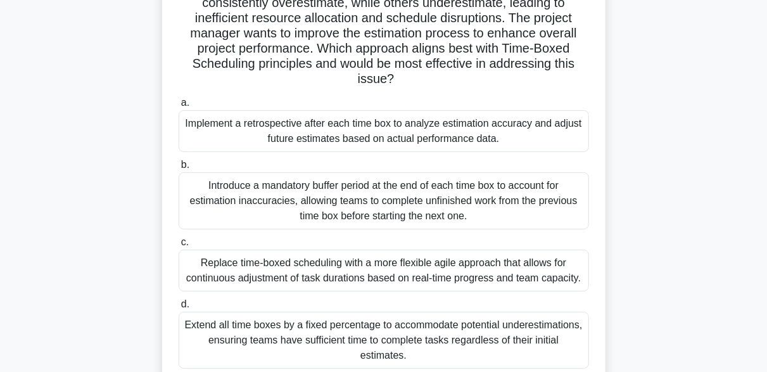
click at [440, 141] on div "Implement a retrospective after each time box to analyze estimation accuracy an…" at bounding box center [384, 131] width 410 height 42
click at [179, 107] on input "a. Implement a retrospective after each time box to analyze estimation accuracy…" at bounding box center [179, 103] width 0 height 8
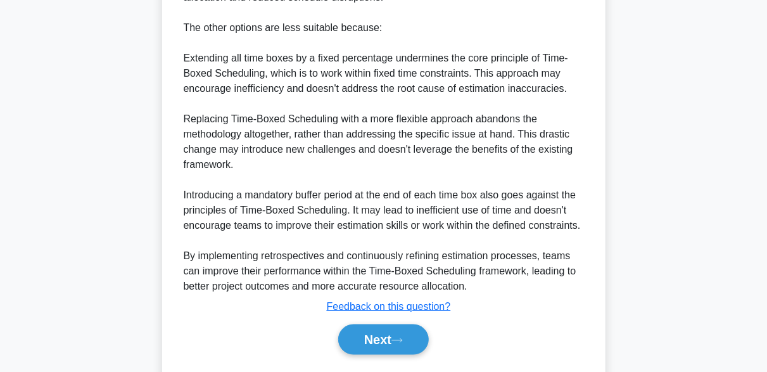
scroll to position [757, 0]
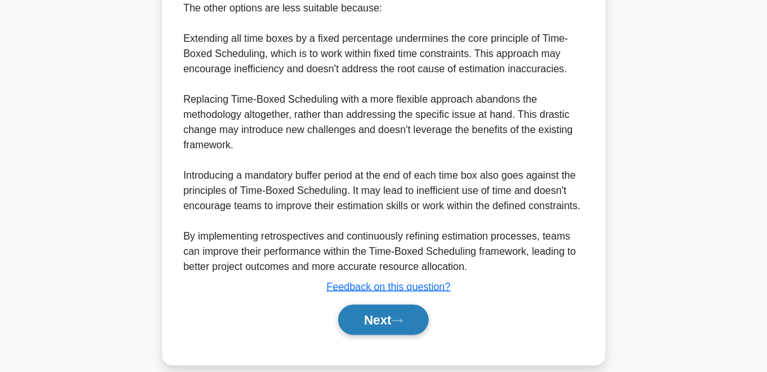
click at [398, 315] on button "Next" at bounding box center [383, 320] width 91 height 30
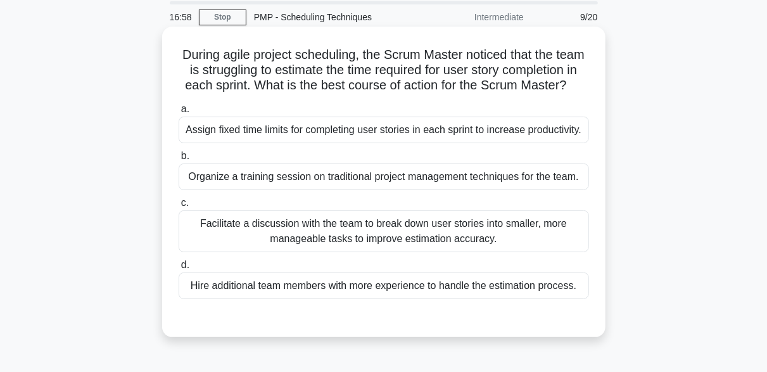
scroll to position [63, 0]
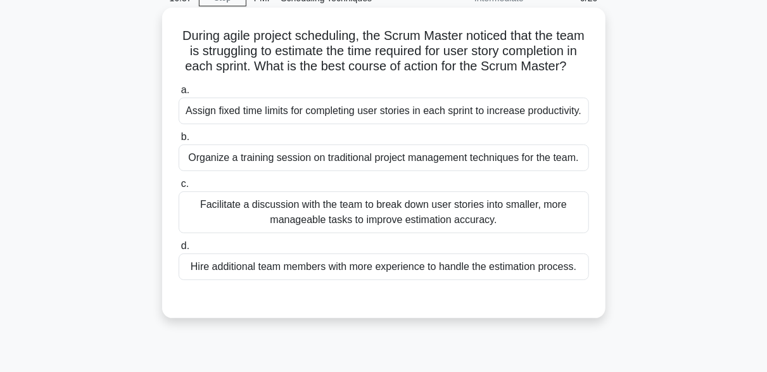
click at [510, 226] on div "Facilitate a discussion with the team to break down user stories into smaller, …" at bounding box center [384, 212] width 410 height 42
click at [179, 188] on input "c. Facilitate a discussion with the team to break down user stories into smalle…" at bounding box center [179, 184] width 0 height 8
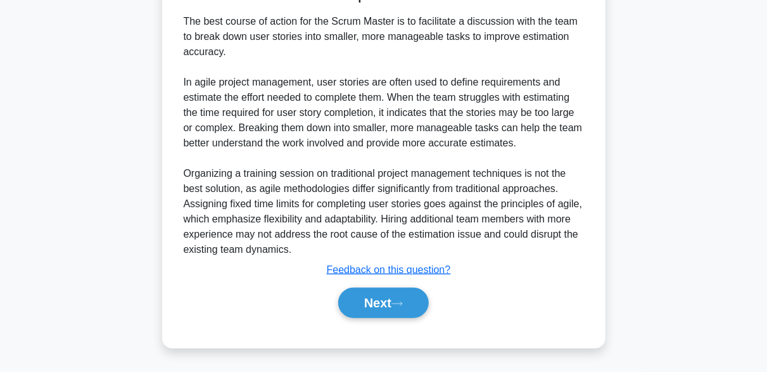
scroll to position [392, 0]
click at [416, 300] on button "Next" at bounding box center [383, 303] width 91 height 30
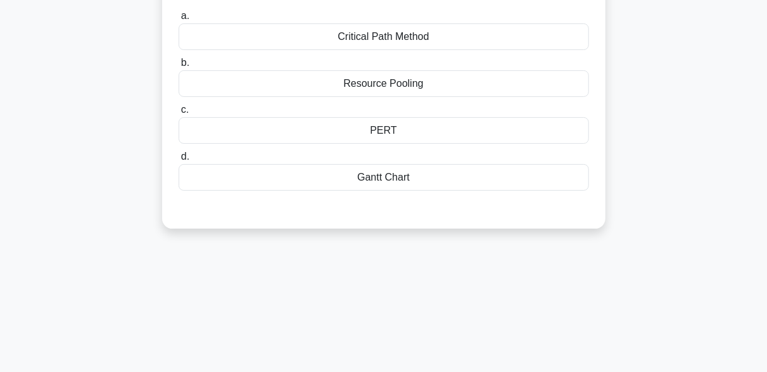
scroll to position [0, 0]
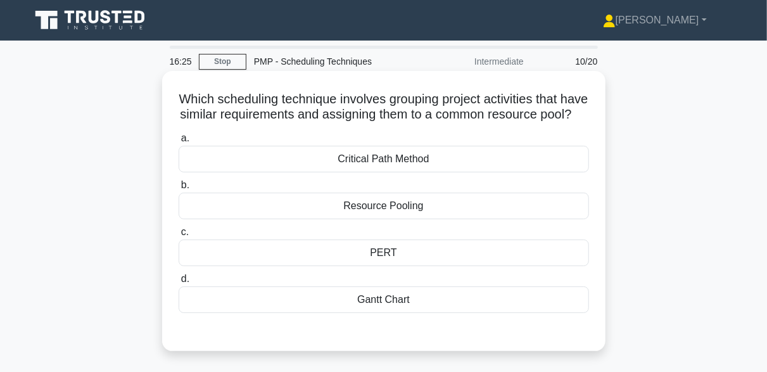
click at [375, 219] on div "Resource Pooling" at bounding box center [384, 206] width 410 height 27
click at [179, 189] on input "b. Resource Pooling" at bounding box center [179, 185] width 0 height 8
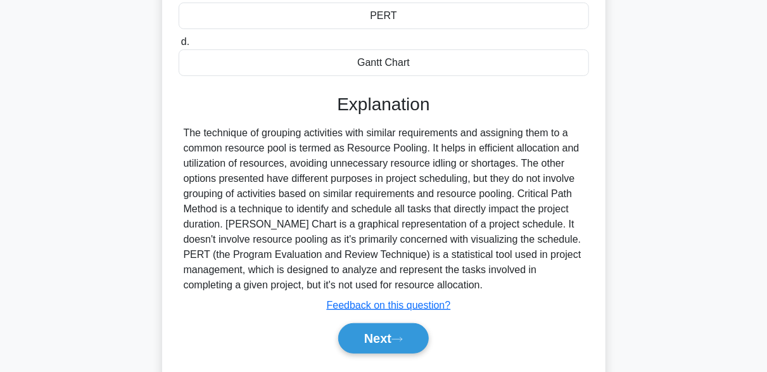
scroll to position [253, 0]
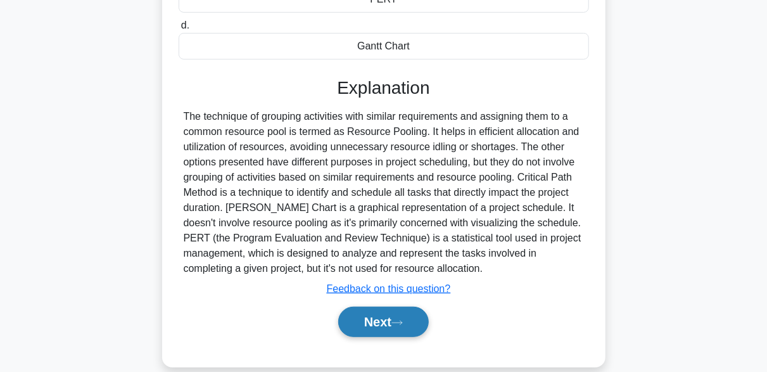
click at [402, 326] on icon at bounding box center [396, 322] width 11 height 7
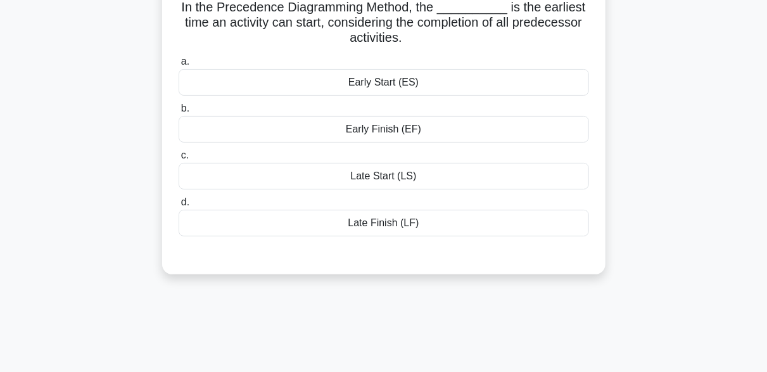
scroll to position [63, 0]
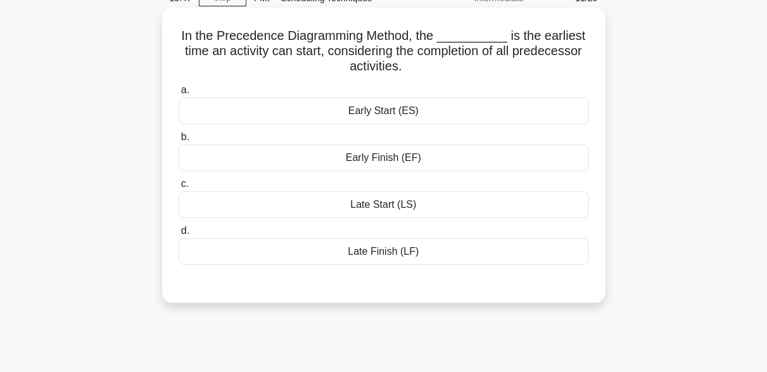
click at [407, 115] on div "Early Start (ES)" at bounding box center [384, 111] width 410 height 27
click at [179, 94] on input "a. Early Start (ES)" at bounding box center [179, 90] width 0 height 8
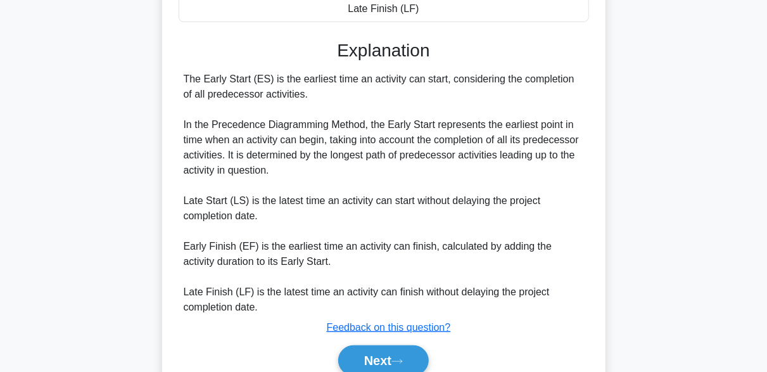
scroll to position [362, 0]
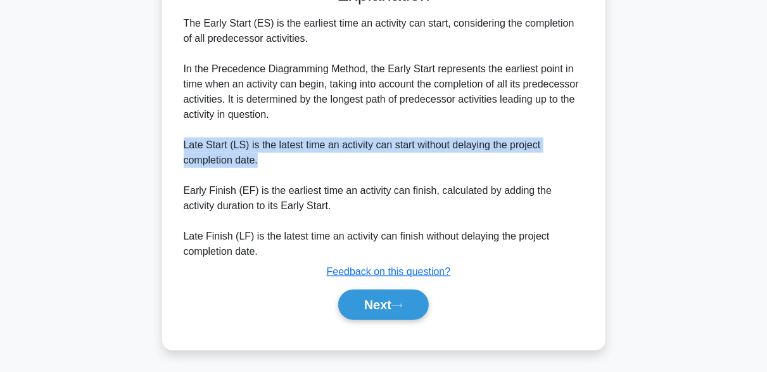
drag, startPoint x: 252, startPoint y: 159, endPoint x: 182, endPoint y: 137, distance: 73.5
click at [182, 137] on div "The Early Start (ES) is the earliest time an activity can start, considering th…" at bounding box center [384, 137] width 410 height 243
click at [213, 153] on div "The Early Start (ES) is the earliest time an activity can start, considering th…" at bounding box center [384, 137] width 400 height 243
click at [252, 166] on div "The Early Start (ES) is the earliest time an activity can start, considering th…" at bounding box center [384, 137] width 400 height 243
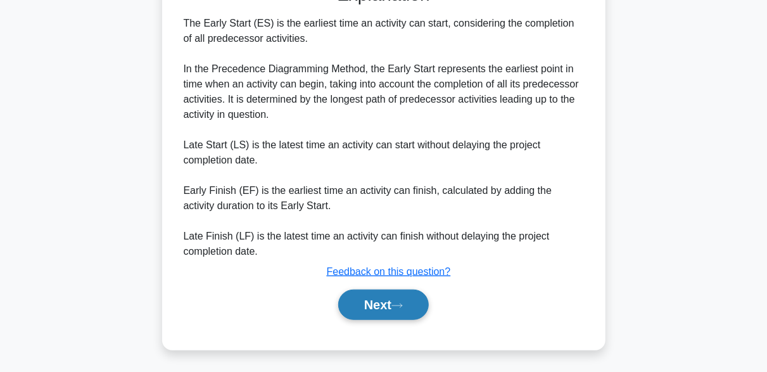
click at [413, 307] on button "Next" at bounding box center [383, 304] width 91 height 30
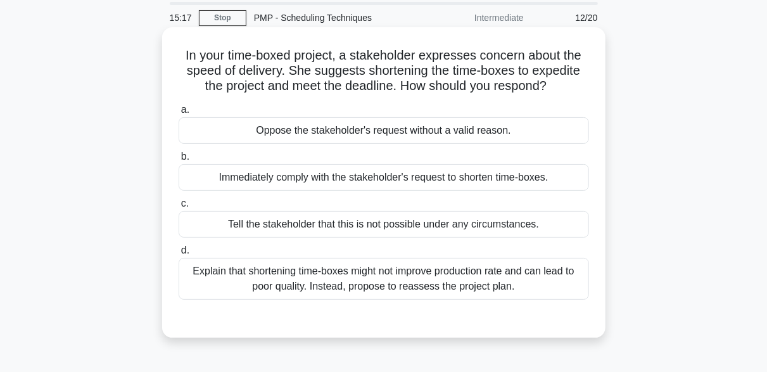
scroll to position [63, 0]
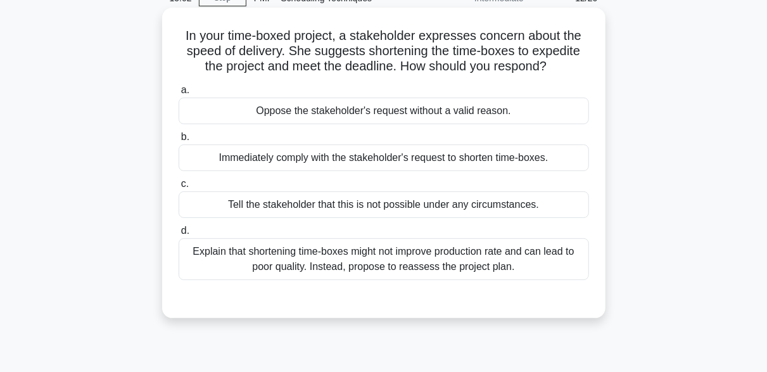
click at [424, 266] on div "Explain that shortening time-boxes might not improve production rate and can le…" at bounding box center [384, 259] width 410 height 42
click at [179, 235] on input "d. Explain that shortening time-boxes might not improve production rate and can…" at bounding box center [179, 231] width 0 height 8
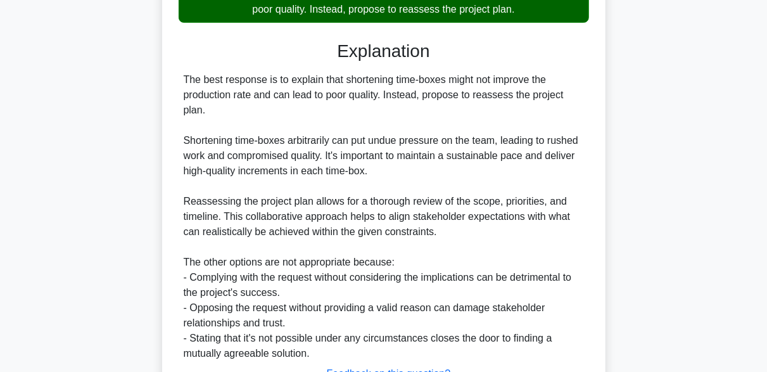
scroll to position [422, 0]
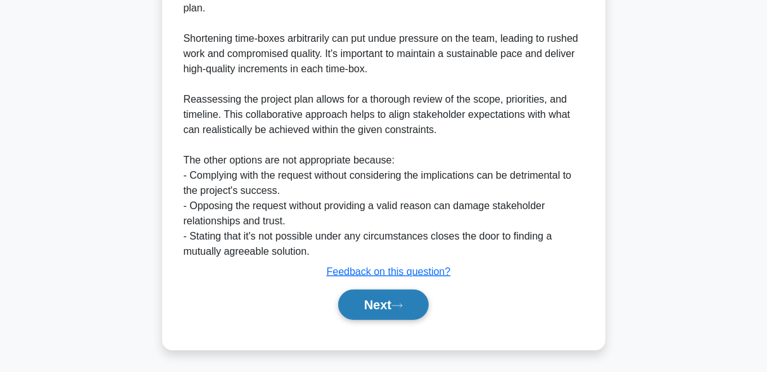
click at [420, 299] on button "Next" at bounding box center [383, 304] width 91 height 30
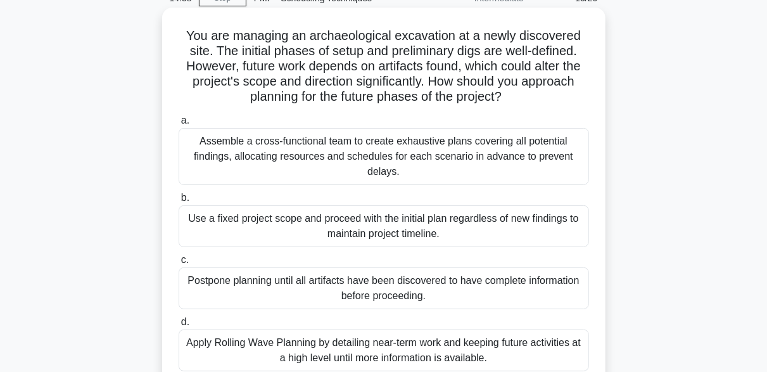
scroll to position [127, 0]
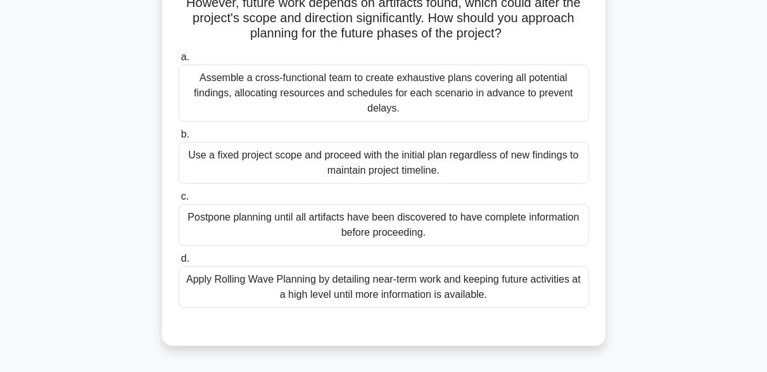
click at [377, 284] on div "Apply Rolling Wave Planning by detailing near-term work and keeping future acti…" at bounding box center [384, 287] width 410 height 42
click at [179, 263] on input "d. Apply Rolling Wave Planning by detailing near-term work and keeping future a…" at bounding box center [179, 259] width 0 height 8
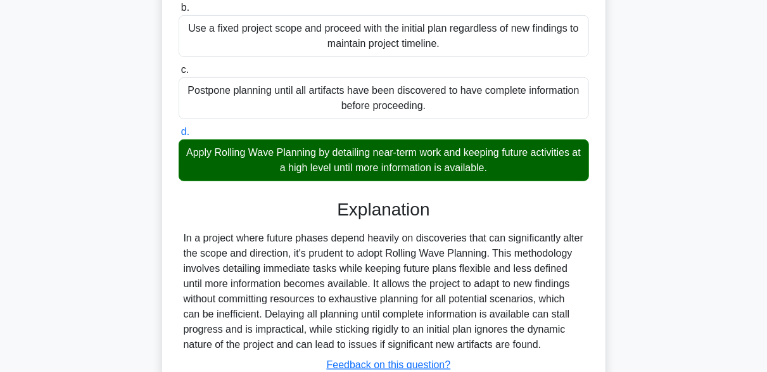
scroll to position [317, 0]
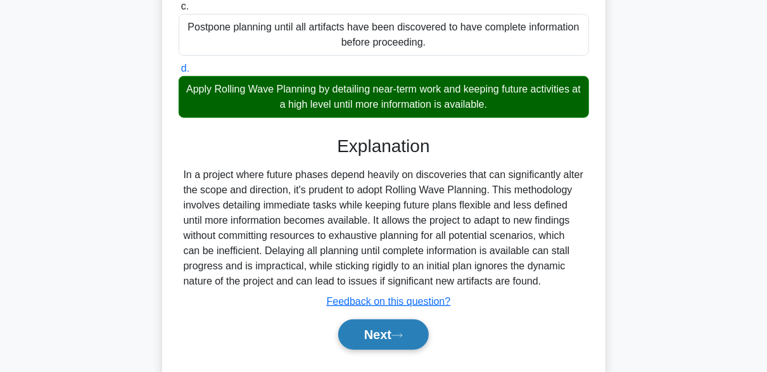
click at [389, 339] on button "Next" at bounding box center [383, 334] width 91 height 30
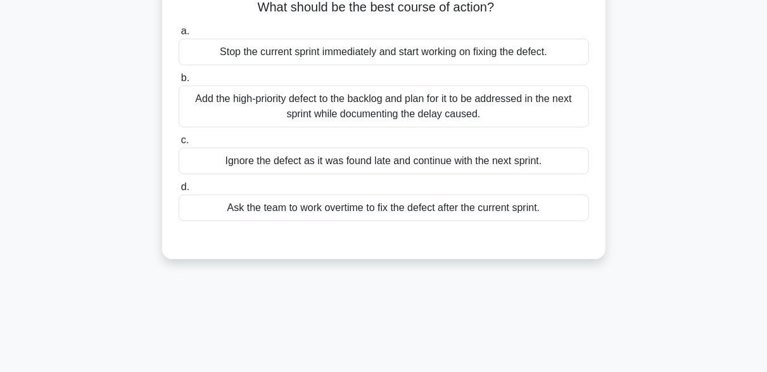
scroll to position [59, 0]
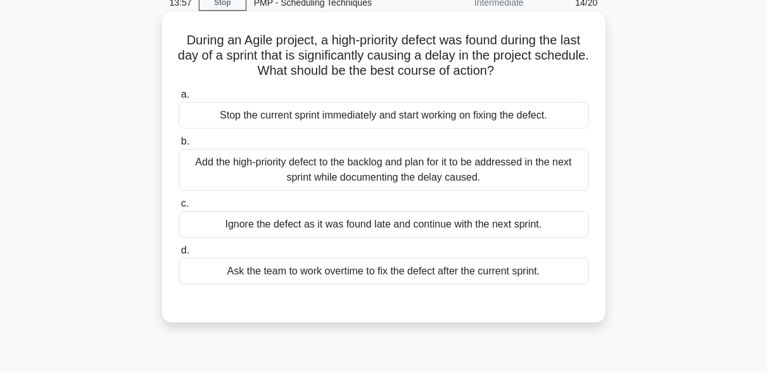
click at [521, 174] on div "Add the high-priority defect to the backlog and plan for it to be addressed in …" at bounding box center [384, 170] width 410 height 42
click at [179, 146] on input "b. Add the high-priority defect to the backlog and plan for it to be addressed …" at bounding box center [179, 141] width 0 height 8
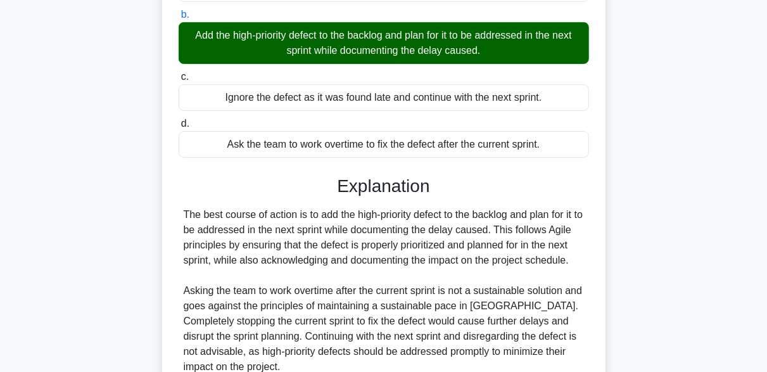
scroll to position [312, 0]
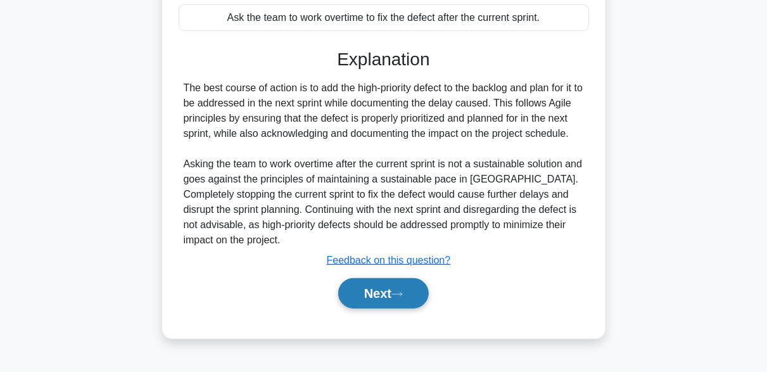
click at [405, 287] on button "Next" at bounding box center [383, 293] width 91 height 30
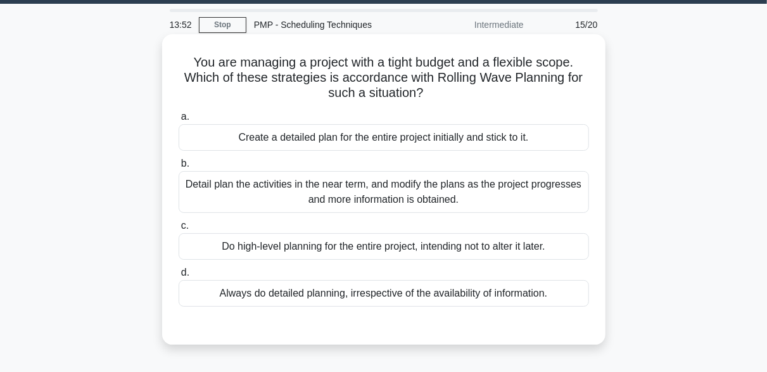
scroll to position [63, 0]
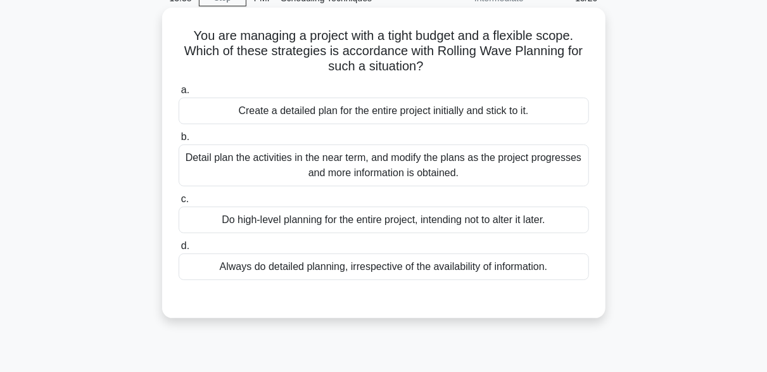
click at [493, 170] on div "Detail plan the activities in the near term, and modify the plans as the projec…" at bounding box center [384, 165] width 410 height 42
click at [179, 141] on input "b. Detail plan the activities in the near term, and modify the plans as the pro…" at bounding box center [179, 137] width 0 height 8
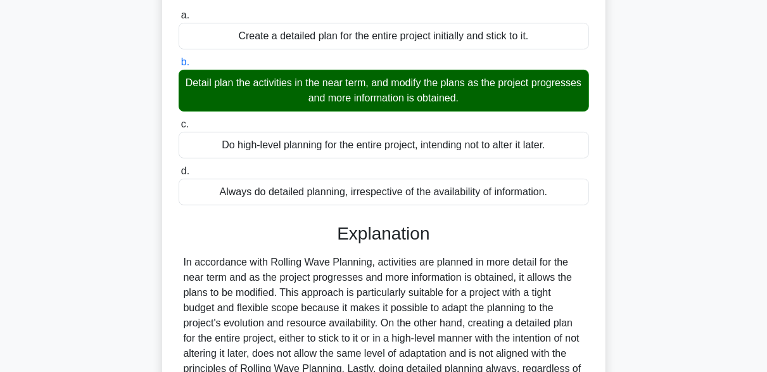
scroll to position [312, 0]
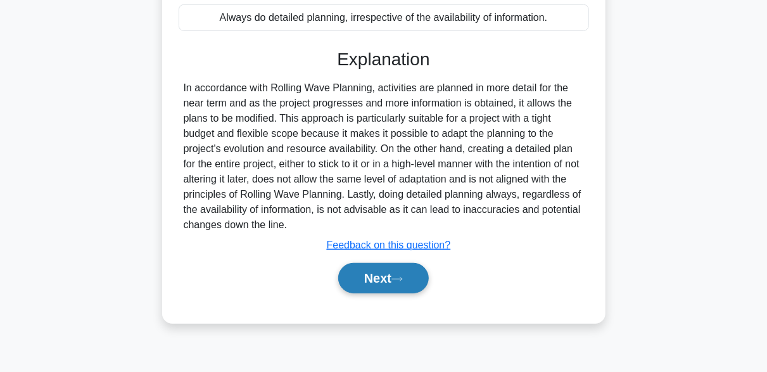
click at [400, 270] on button "Next" at bounding box center [383, 278] width 91 height 30
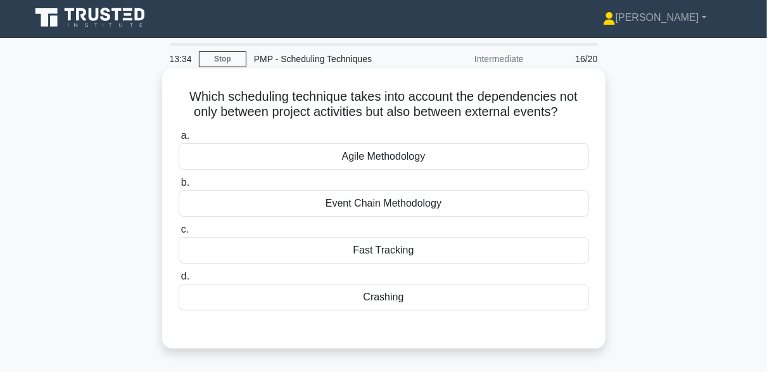
scroll to position [0, 0]
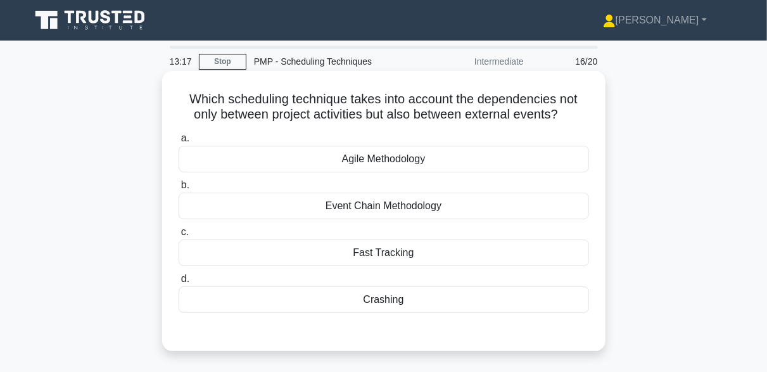
click at [360, 208] on div "Event Chain Methodology" at bounding box center [384, 206] width 410 height 27
click at [179, 189] on input "b. Event Chain Methodology" at bounding box center [179, 185] width 0 height 8
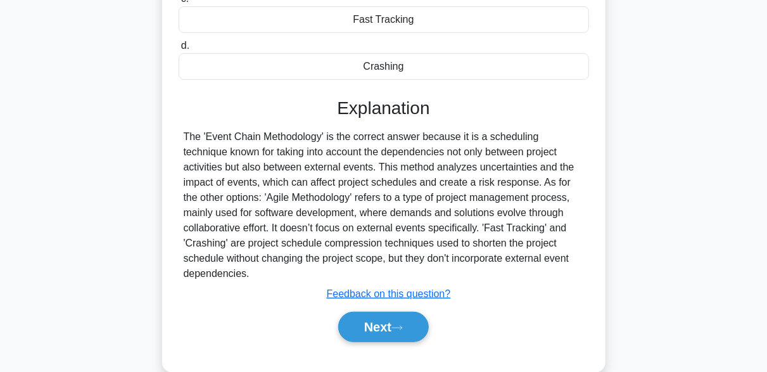
scroll to position [253, 0]
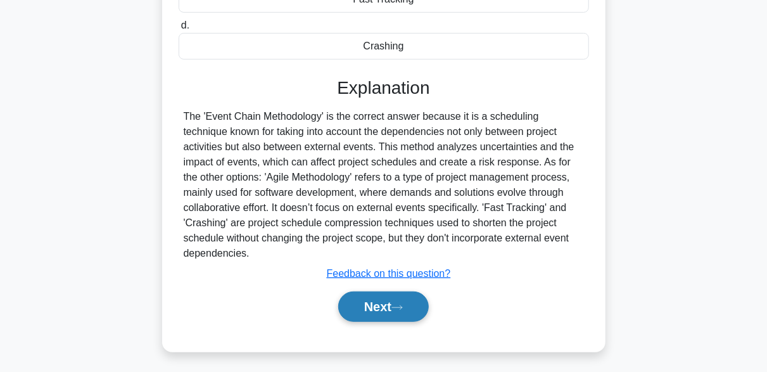
click at [422, 297] on button "Next" at bounding box center [383, 306] width 91 height 30
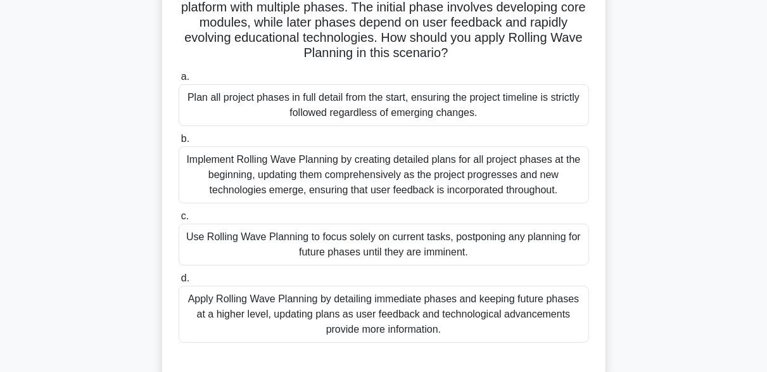
scroll to position [127, 0]
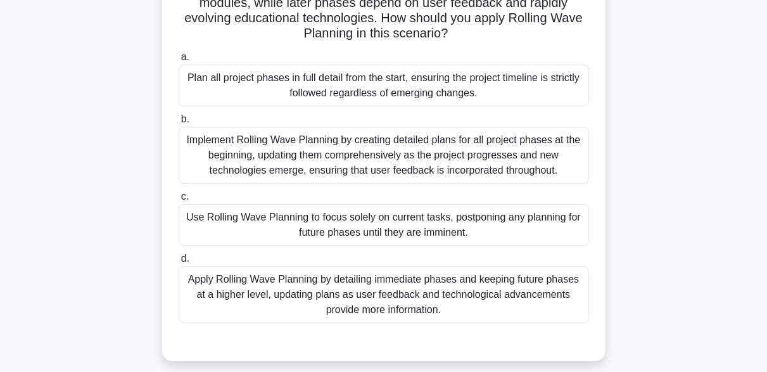
click at [427, 289] on div "Apply Rolling Wave Planning by detailing immediate phases and keeping future ph…" at bounding box center [384, 294] width 410 height 57
click at [179, 263] on input "d. Apply Rolling Wave Planning by detailing immediate phases and keeping future…" at bounding box center [179, 259] width 0 height 8
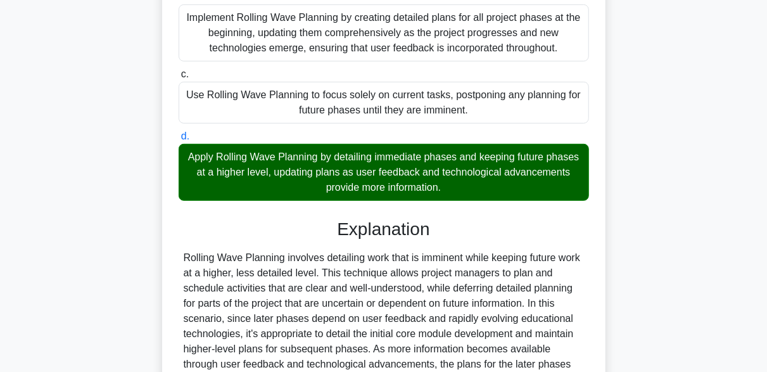
scroll to position [380, 0]
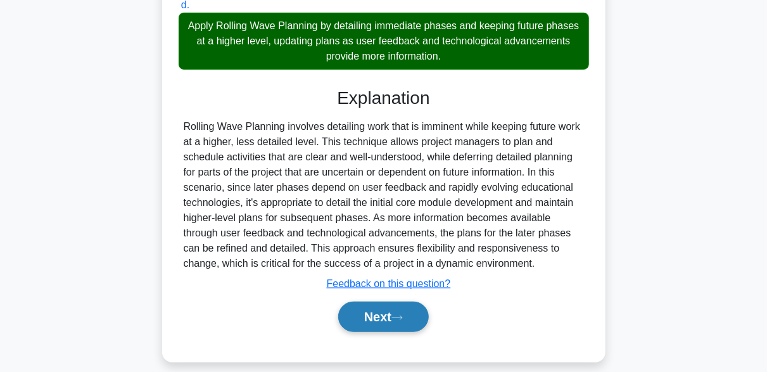
click at [408, 327] on button "Next" at bounding box center [383, 316] width 91 height 30
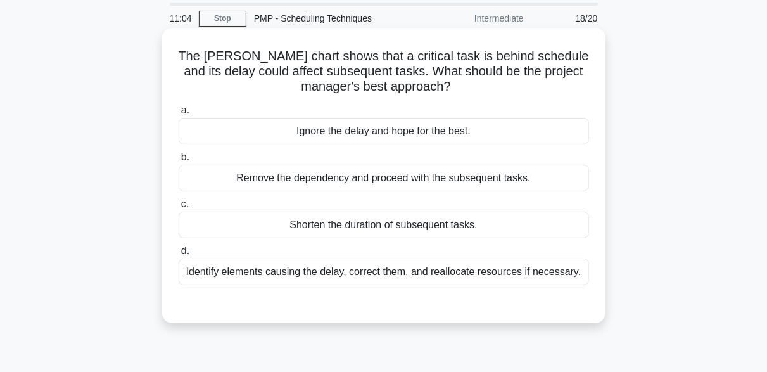
scroll to position [63, 0]
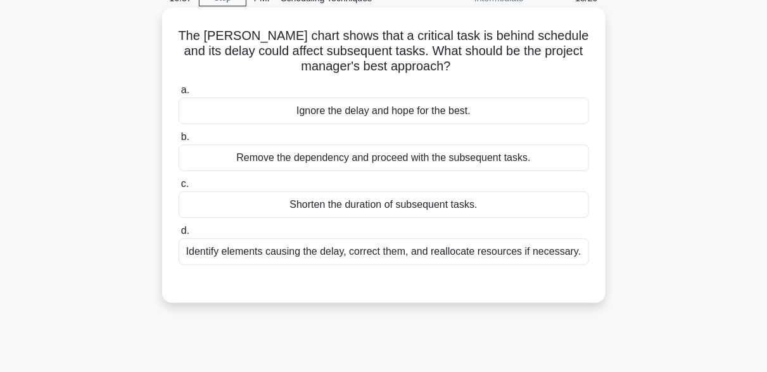
click at [373, 256] on div "Identify elements causing the delay, correct them, and reallocate resources if …" at bounding box center [384, 251] width 410 height 27
click at [179, 235] on input "d. Identify elements causing the delay, correct them, and reallocate resources …" at bounding box center [179, 231] width 0 height 8
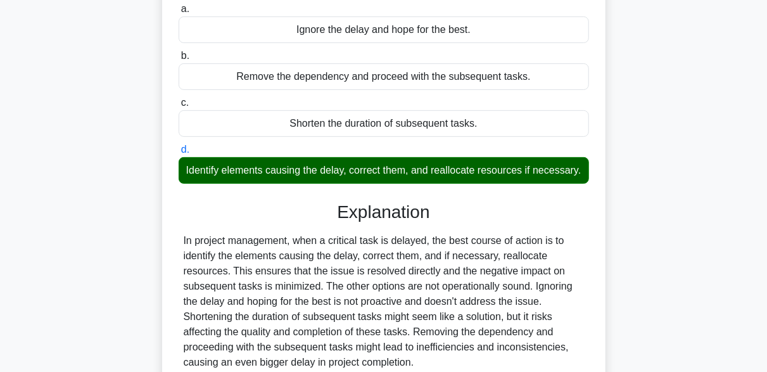
scroll to position [312, 0]
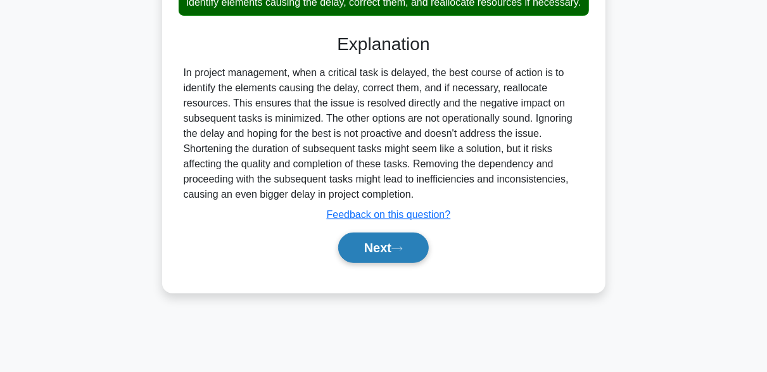
click at [417, 261] on button "Next" at bounding box center [383, 247] width 91 height 30
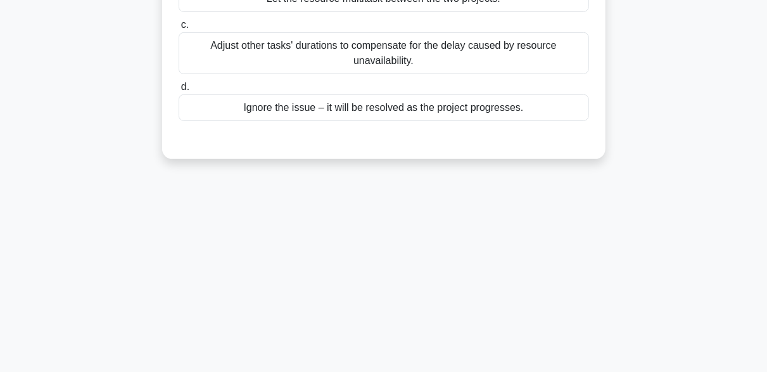
scroll to position [59, 0]
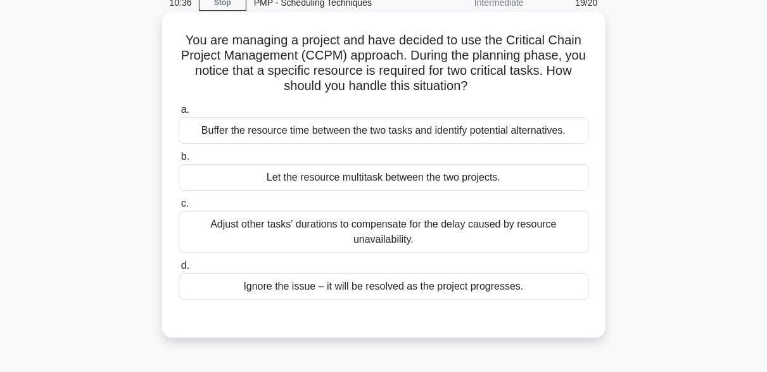
click at [236, 129] on div "Buffer the resource time between the two tasks and identify potential alternati…" at bounding box center [384, 130] width 410 height 27
click at [179, 114] on input "a. Buffer the resource time between the two tasks and identify potential altern…" at bounding box center [179, 110] width 0 height 8
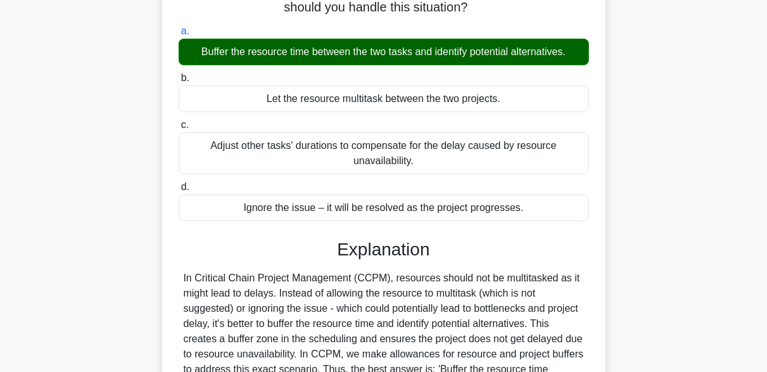
scroll to position [312, 0]
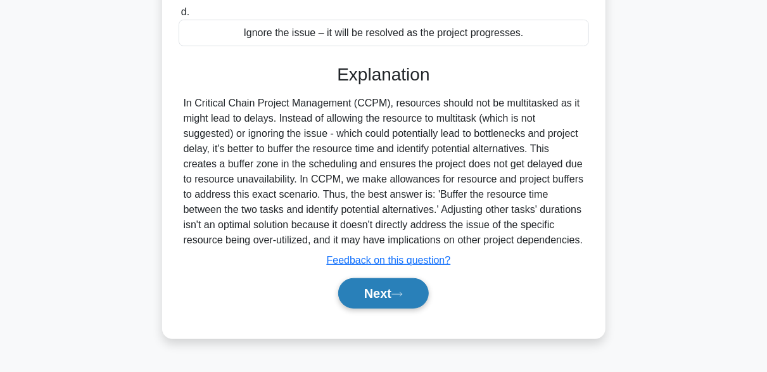
click at [412, 291] on button "Next" at bounding box center [383, 293] width 91 height 30
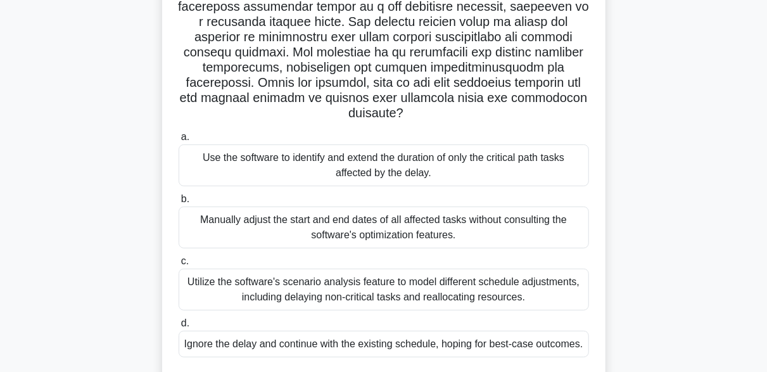
scroll to position [249, 0]
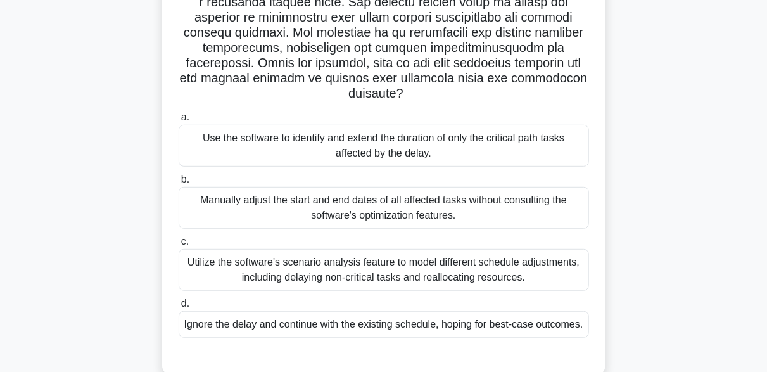
click at [486, 267] on div "Utilize the software's scenario analysis feature to model different schedule ad…" at bounding box center [384, 270] width 410 height 42
click at [179, 246] on input "c. Utilize the software's scenario analysis feature to model different schedule…" at bounding box center [179, 241] width 0 height 8
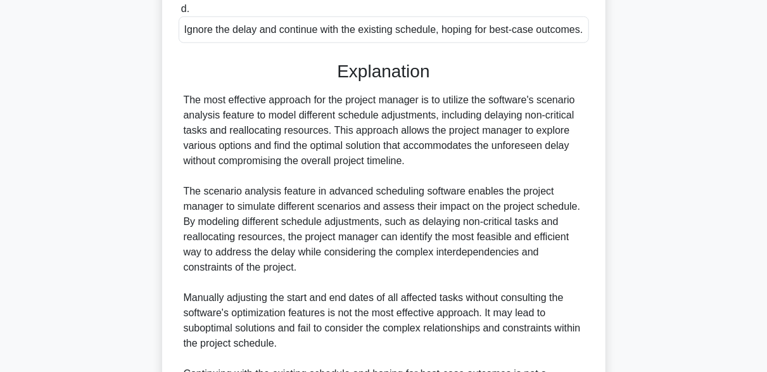
scroll to position [742, 0]
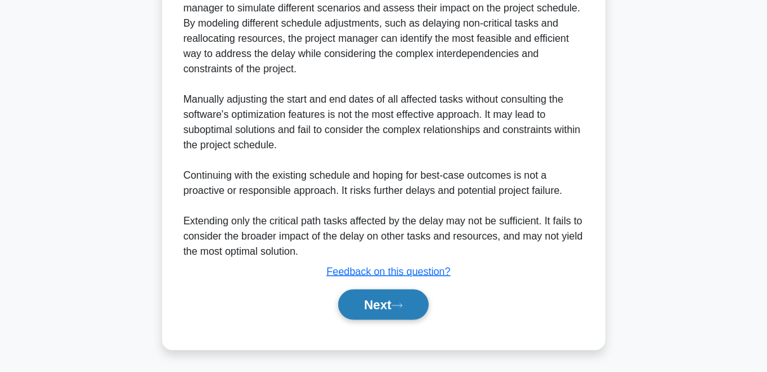
click at [410, 313] on button "Next" at bounding box center [383, 304] width 91 height 30
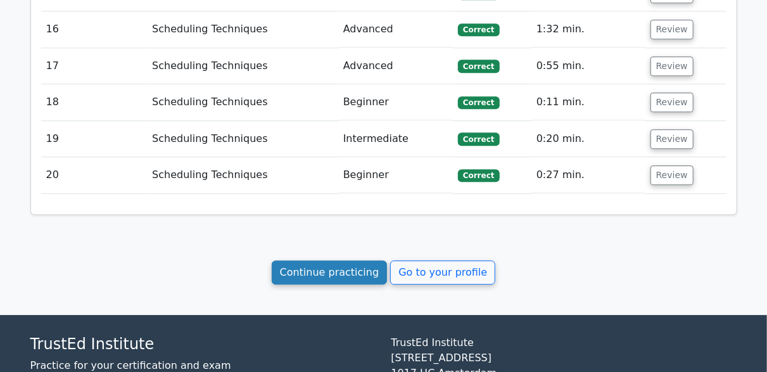
scroll to position [1764, 0]
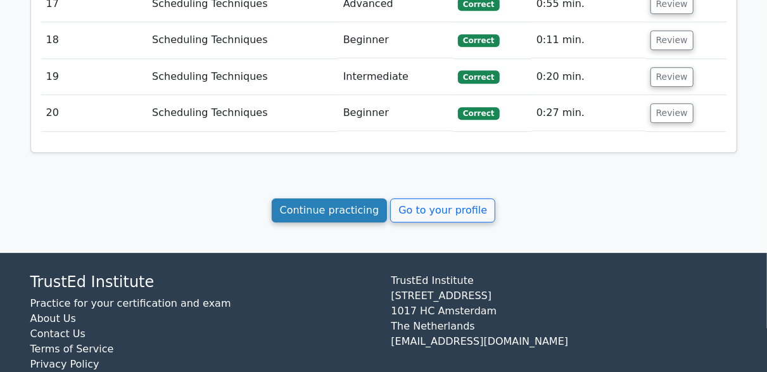
click at [320, 198] on link "Continue practicing" at bounding box center [330, 210] width 116 height 24
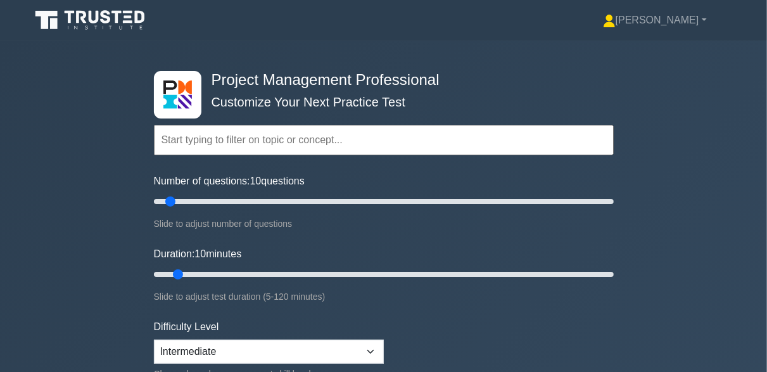
click at [241, 137] on input "text" at bounding box center [384, 140] width 460 height 30
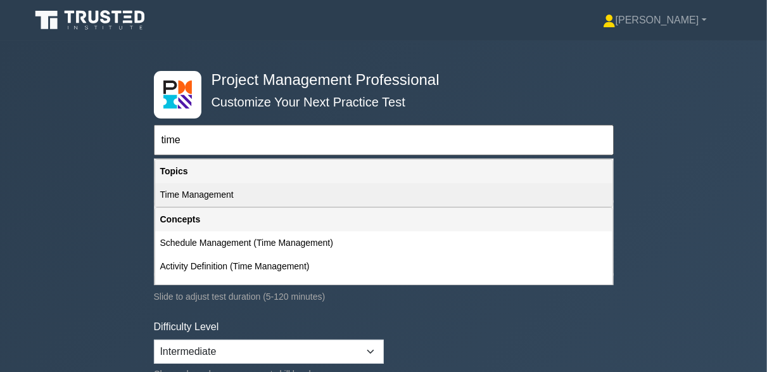
click at [248, 196] on div "Time Management" at bounding box center [383, 194] width 457 height 23
type input "Time Management"
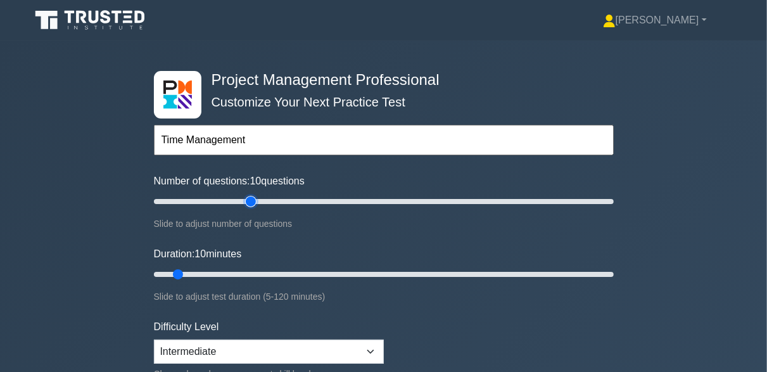
type input "45"
click at [248, 196] on input "Number of questions: 10 questions" at bounding box center [384, 201] width 460 height 15
click at [223, 199] on input "Number of questions: 45 questions" at bounding box center [384, 201] width 460 height 15
click at [199, 196] on input "Number of questions: 35 questions" at bounding box center [384, 201] width 460 height 15
type input "20"
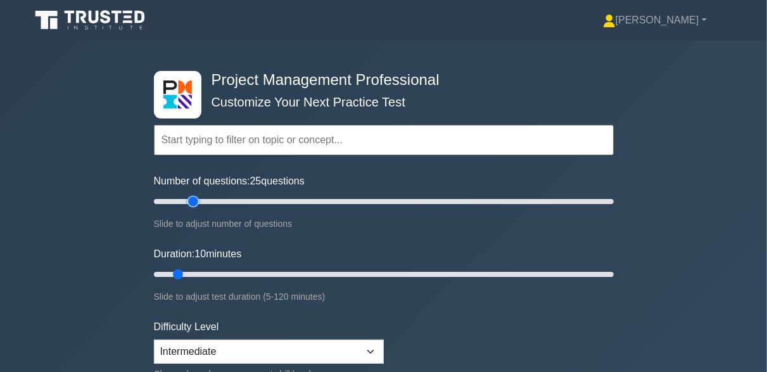
click at [197, 195] on input "Number of questions: 25 questions" at bounding box center [384, 201] width 460 height 15
type input "25"
click at [233, 273] on input "Duration: 25 minutes" at bounding box center [384, 274] width 460 height 15
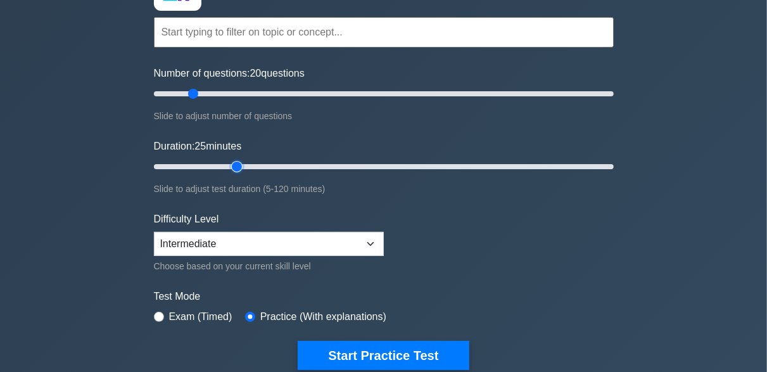
scroll to position [190, 0]
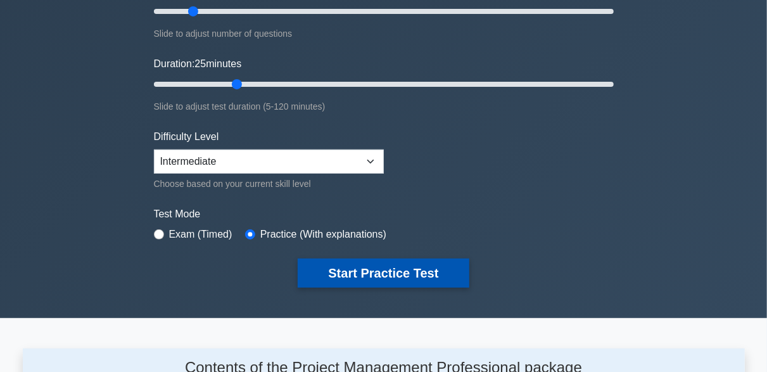
click at [338, 263] on button "Start Practice Test" at bounding box center [383, 272] width 171 height 29
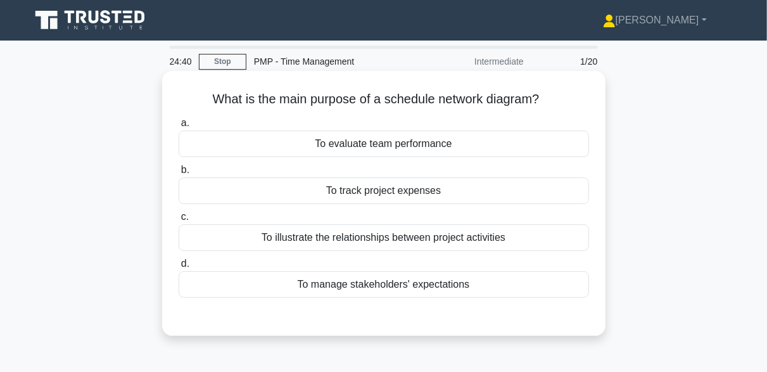
click at [471, 148] on div "To evaluate team performance" at bounding box center [384, 143] width 410 height 27
click at [179, 127] on input "a. To evaluate team performance" at bounding box center [179, 123] width 0 height 8
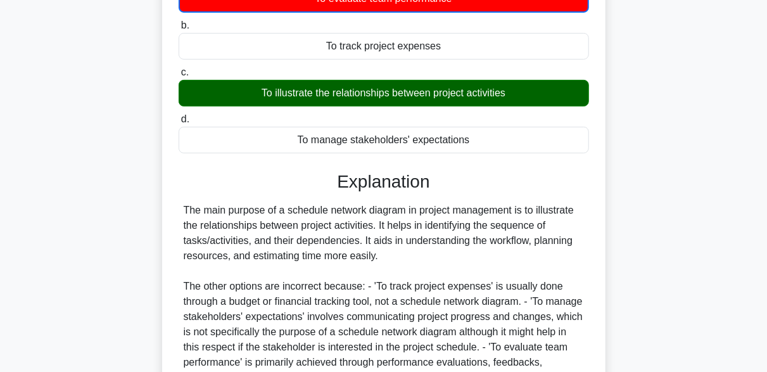
scroll to position [253, 0]
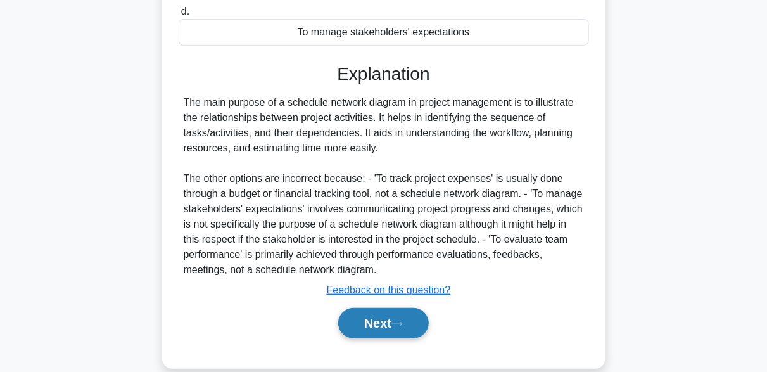
click at [403, 317] on button "Next" at bounding box center [383, 323] width 91 height 30
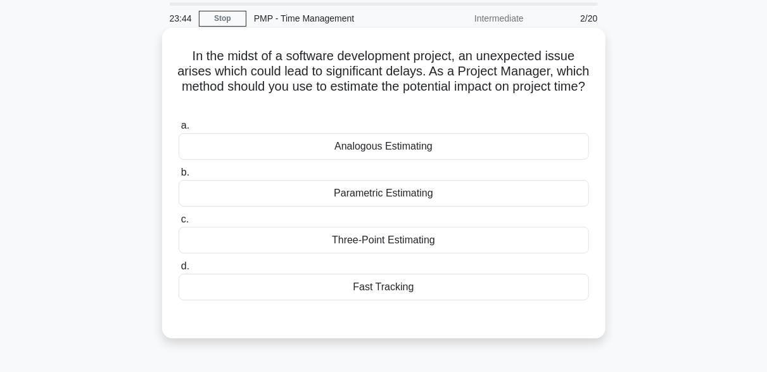
scroll to position [63, 0]
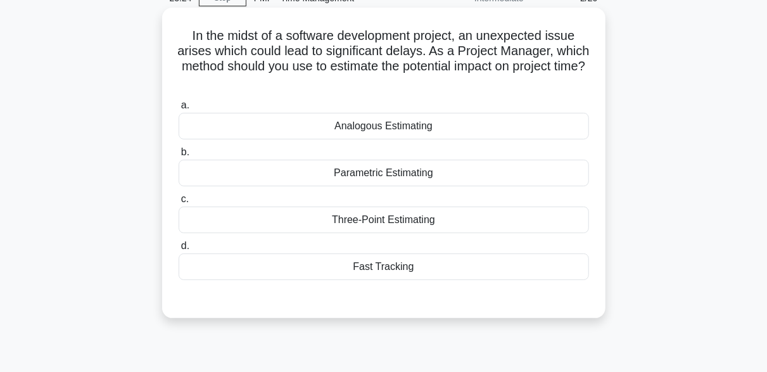
click at [398, 220] on div "Three-Point Estimating" at bounding box center [384, 219] width 410 height 27
click at [179, 203] on input "c. Three-Point Estimating" at bounding box center [179, 199] width 0 height 8
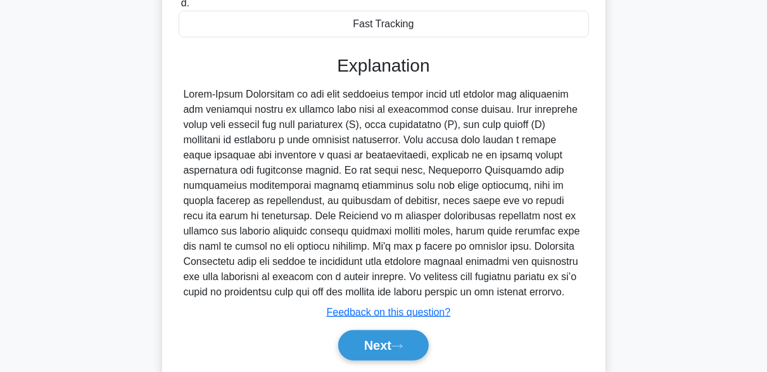
scroll to position [346, 0]
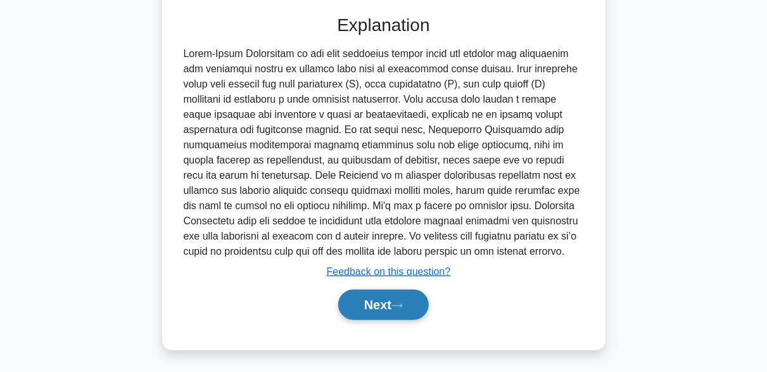
click at [395, 301] on button "Next" at bounding box center [383, 304] width 91 height 30
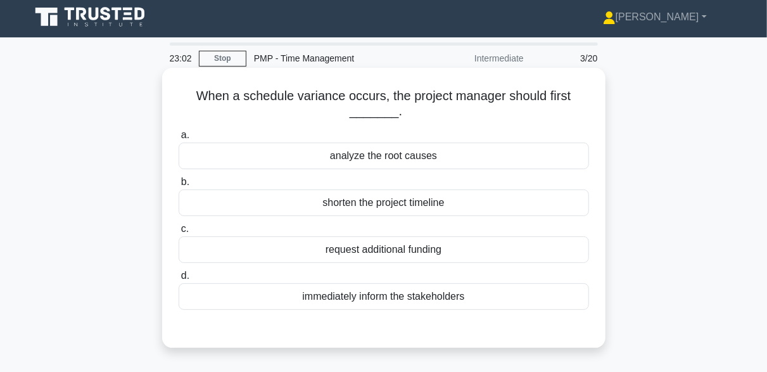
scroll to position [0, 0]
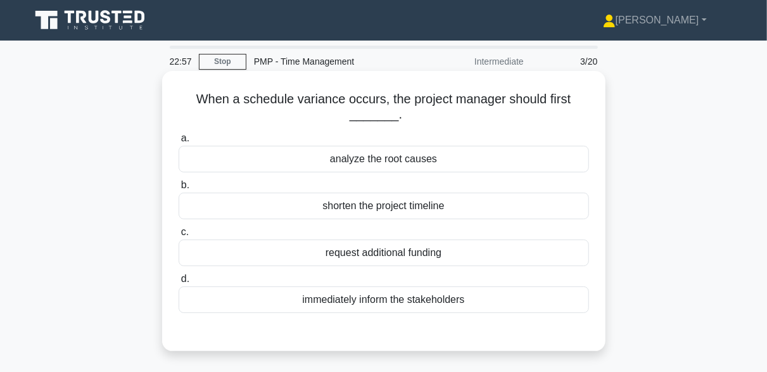
click at [413, 156] on div "analyze the root causes" at bounding box center [384, 159] width 410 height 27
click at [179, 142] on input "a. analyze the root causes" at bounding box center [179, 138] width 0 height 8
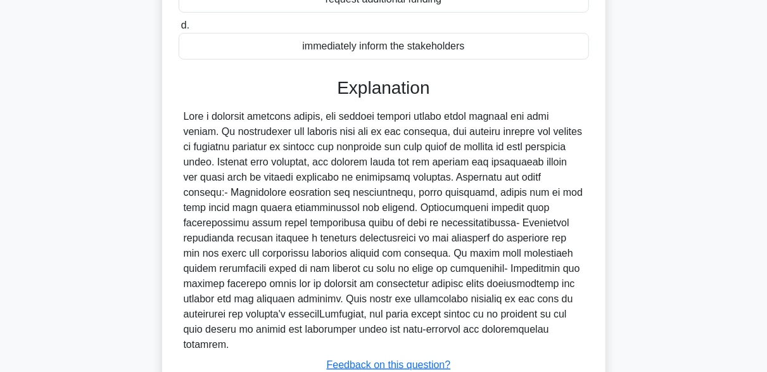
scroll to position [346, 0]
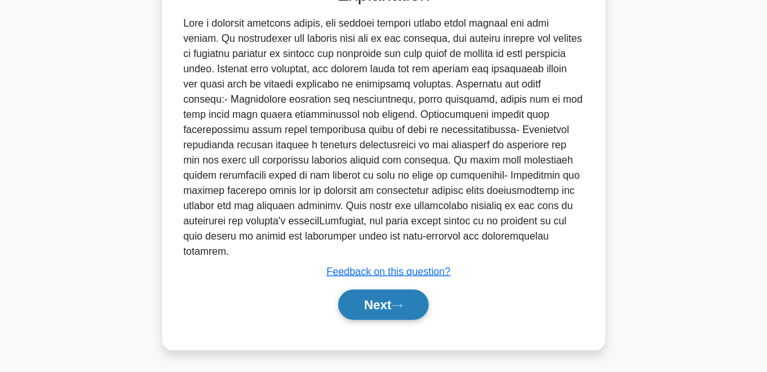
click at [406, 293] on button "Next" at bounding box center [383, 304] width 91 height 30
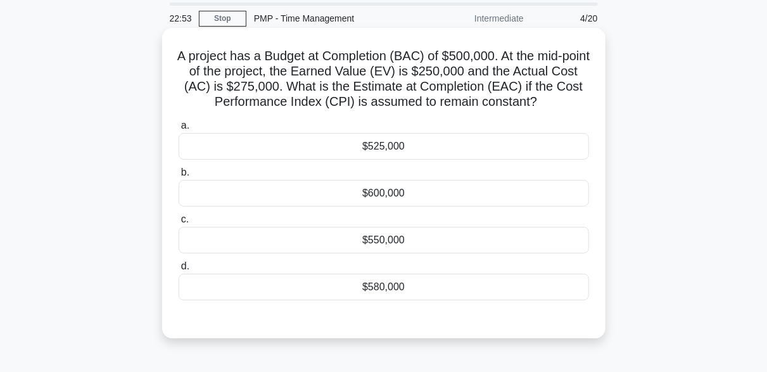
scroll to position [63, 0]
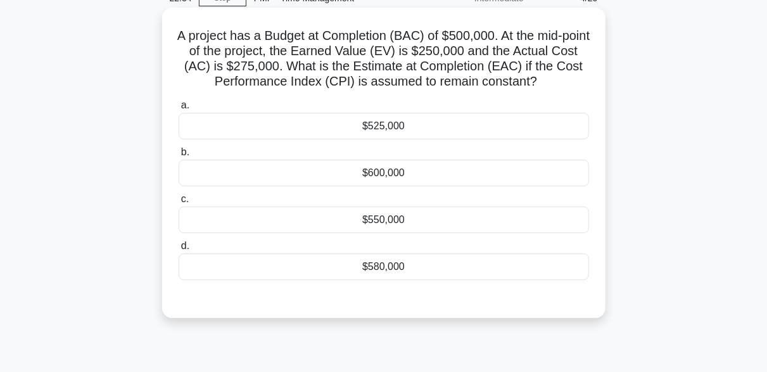
click at [431, 174] on div "$600,000" at bounding box center [384, 173] width 410 height 27
click at [179, 156] on input "b. $600,000" at bounding box center [179, 152] width 0 height 8
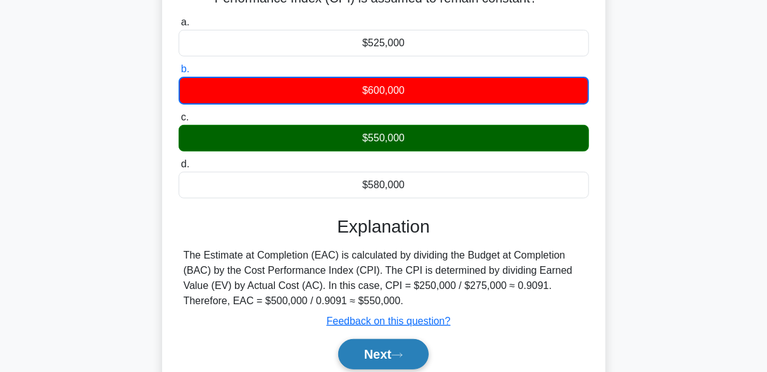
scroll to position [312, 0]
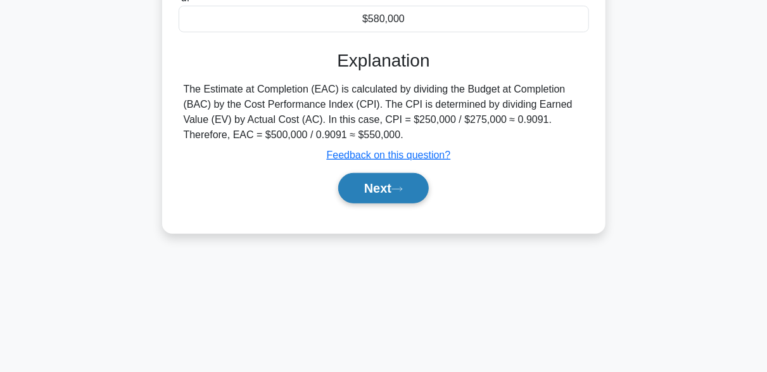
click at [414, 186] on button "Next" at bounding box center [383, 188] width 91 height 30
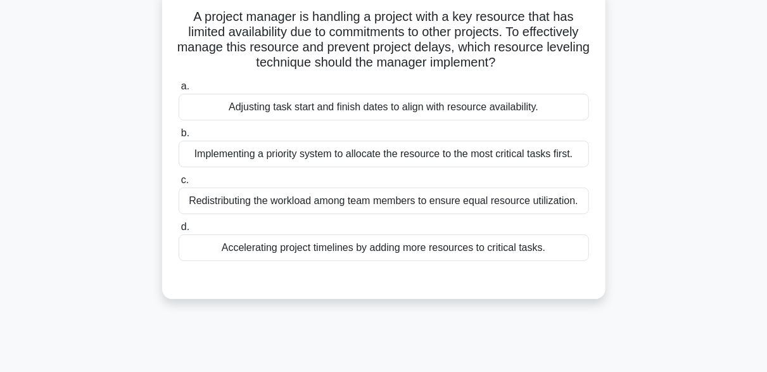
scroll to position [63, 0]
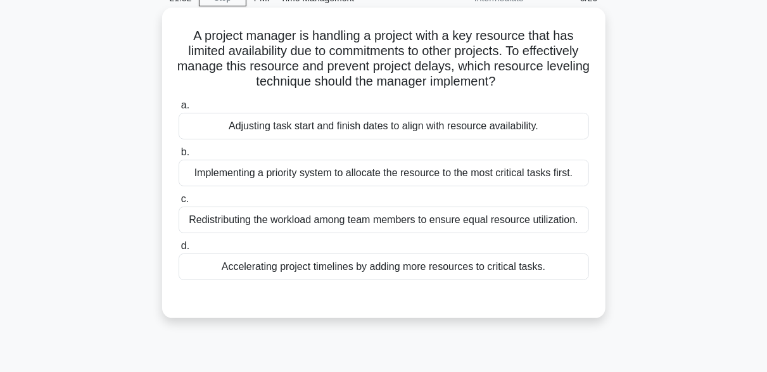
click at [319, 170] on div "Implementing a priority system to allocate the resource to the most critical ta…" at bounding box center [384, 173] width 410 height 27
click at [179, 156] on input "b. Implementing a priority system to allocate the resource to the most critical…" at bounding box center [179, 152] width 0 height 8
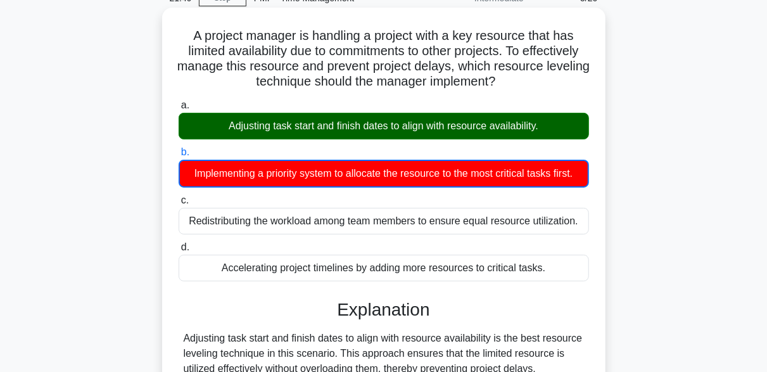
drag, startPoint x: 212, startPoint y: 127, endPoint x: 549, endPoint y: 127, distance: 336.9
click at [549, 127] on div "Adjusting task start and finish dates to align with resource availability." at bounding box center [384, 126] width 410 height 27
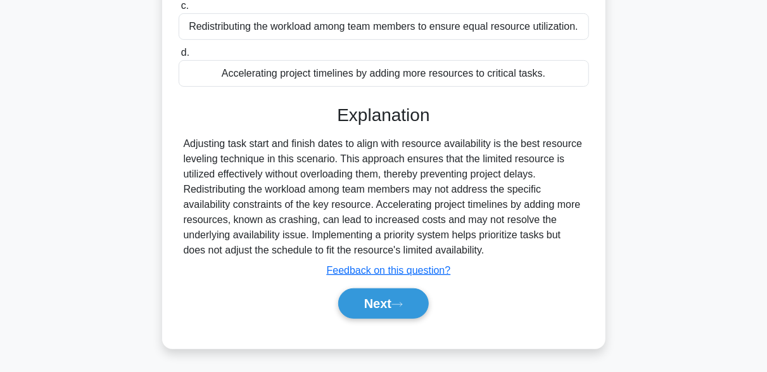
scroll to position [312, 0]
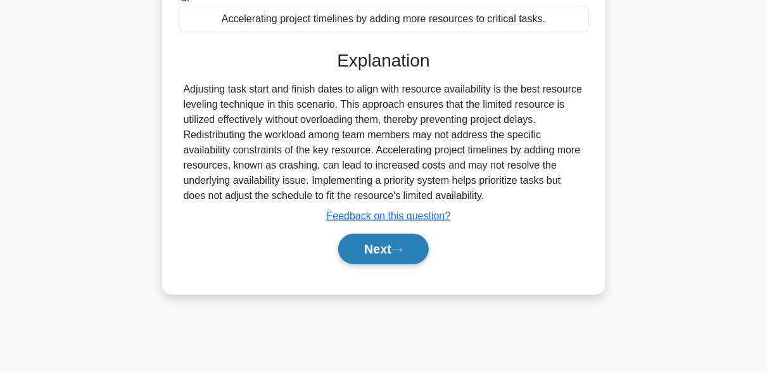
click at [403, 251] on icon at bounding box center [396, 249] width 11 height 7
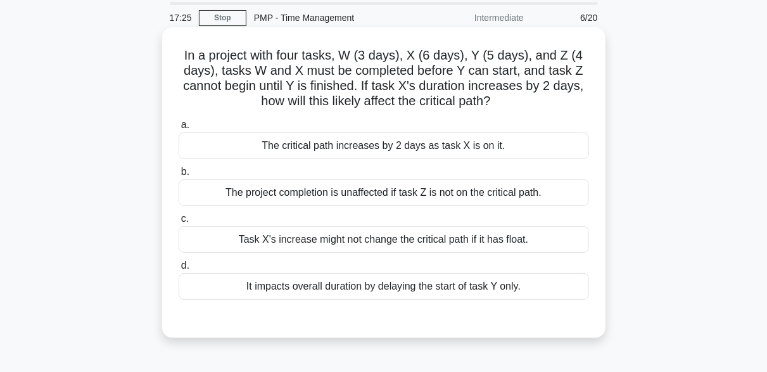
scroll to position [63, 0]
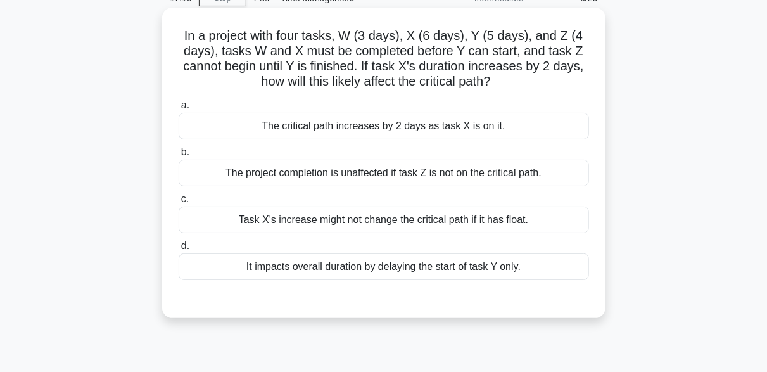
click at [405, 120] on div "The critical path increases by 2 days as task X is on it." at bounding box center [384, 126] width 410 height 27
click at [179, 110] on input "a. The critical path increases by 2 days as task X is on it." at bounding box center [179, 105] width 0 height 8
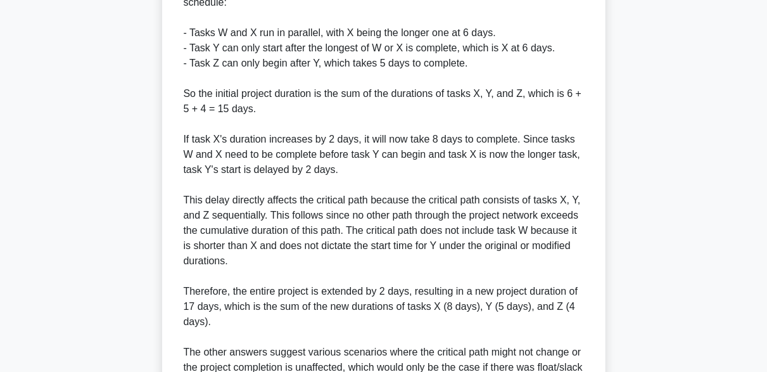
scroll to position [635, 0]
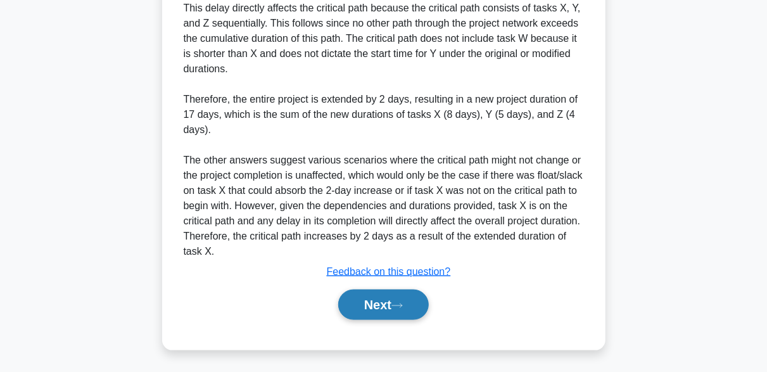
click at [414, 300] on button "Next" at bounding box center [383, 304] width 91 height 30
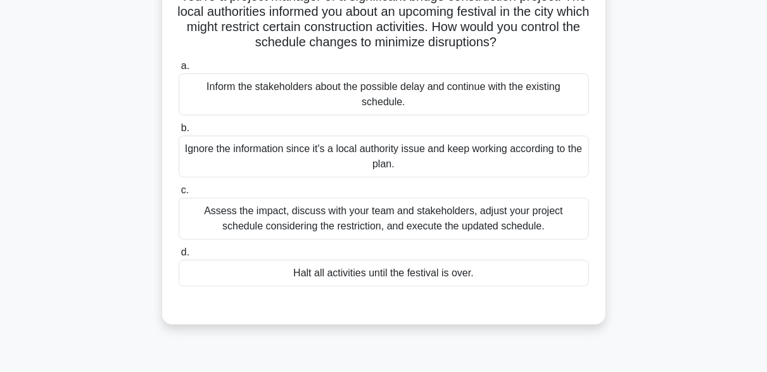
scroll to position [122, 0]
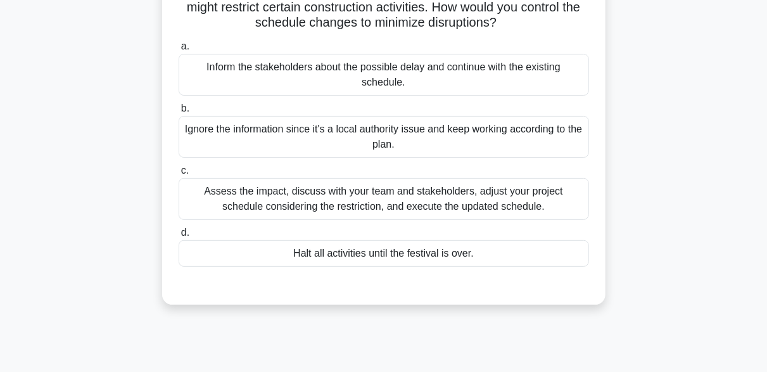
click at [519, 194] on div "Assess the impact, discuss with your team and stakeholders, adjust your project…" at bounding box center [384, 199] width 410 height 42
click at [179, 175] on input "c. Assess the impact, discuss with your team and stakeholders, adjust your proj…" at bounding box center [179, 171] width 0 height 8
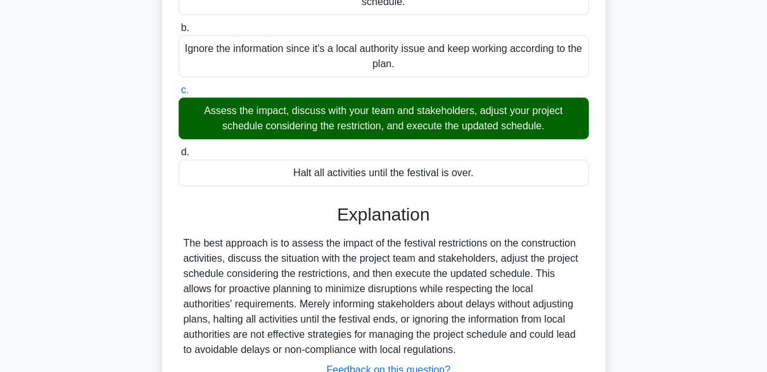
scroll to position [312, 0]
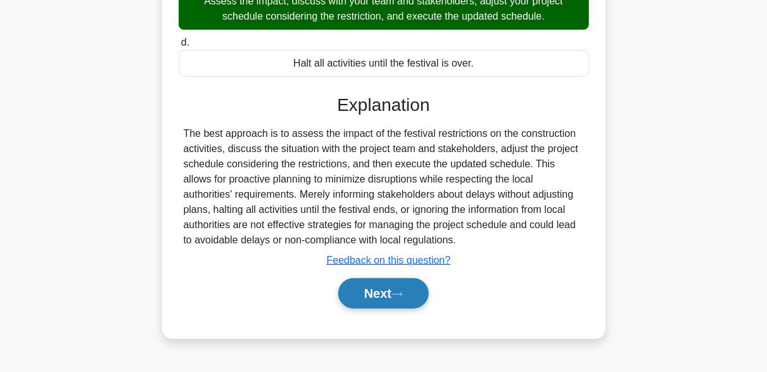
click at [416, 294] on button "Next" at bounding box center [383, 293] width 91 height 30
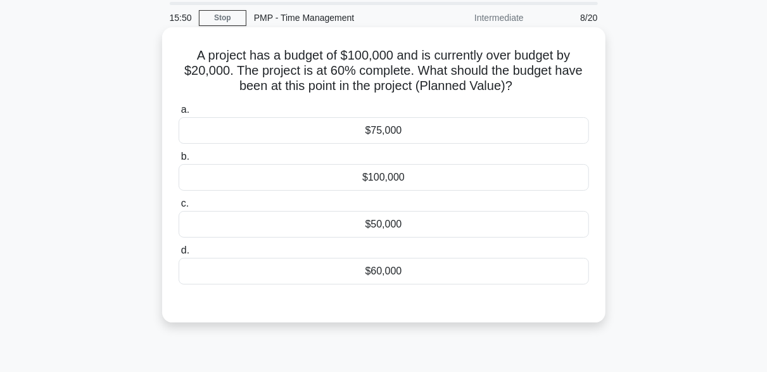
scroll to position [63, 0]
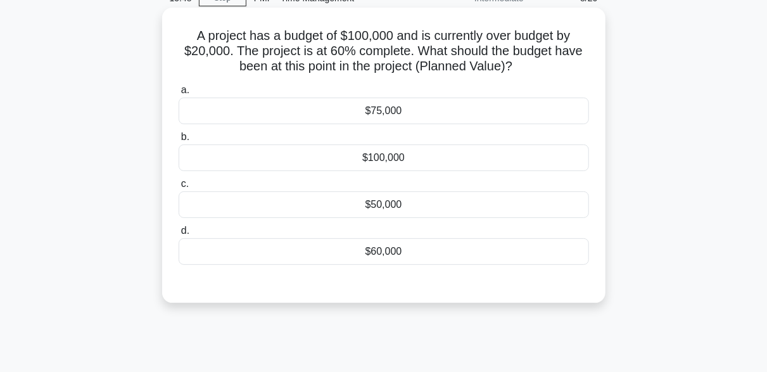
click at [336, 176] on label "c. $50,000" at bounding box center [384, 197] width 410 height 42
click at [179, 180] on input "c. $50,000" at bounding box center [179, 184] width 0 height 8
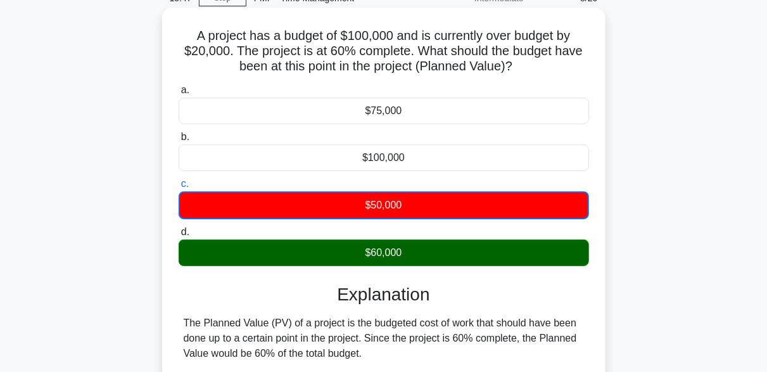
click at [334, 166] on div "$100,000" at bounding box center [384, 157] width 410 height 27
click at [179, 141] on input "b. $100,000" at bounding box center [179, 137] width 0 height 8
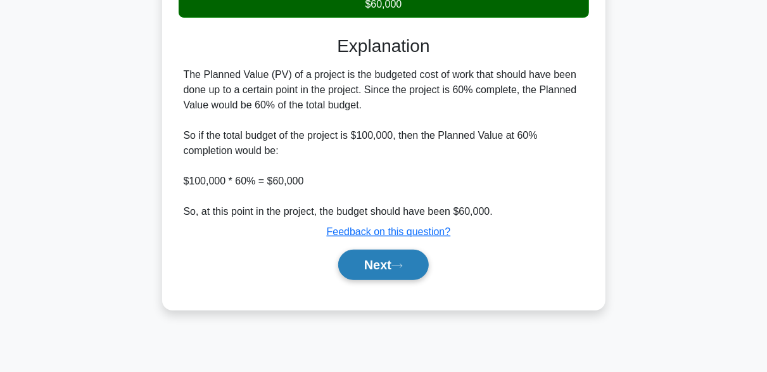
scroll to position [312, 0]
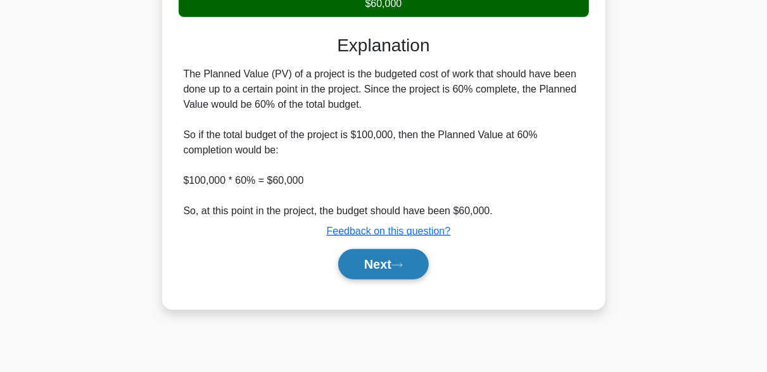
click at [403, 260] on button "Next" at bounding box center [383, 264] width 91 height 30
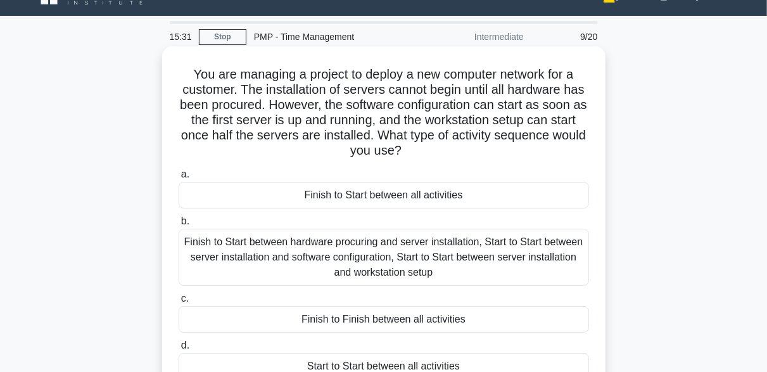
scroll to position [63, 0]
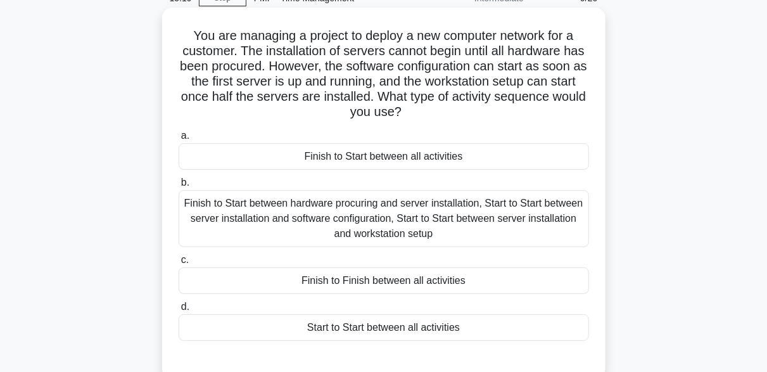
click at [315, 218] on div "Finish to Start between hardware procuring and server installation, Start to St…" at bounding box center [384, 218] width 410 height 57
click at [179, 187] on input "b. Finish to Start between hardware procuring and server installation, Start to…" at bounding box center [179, 183] width 0 height 8
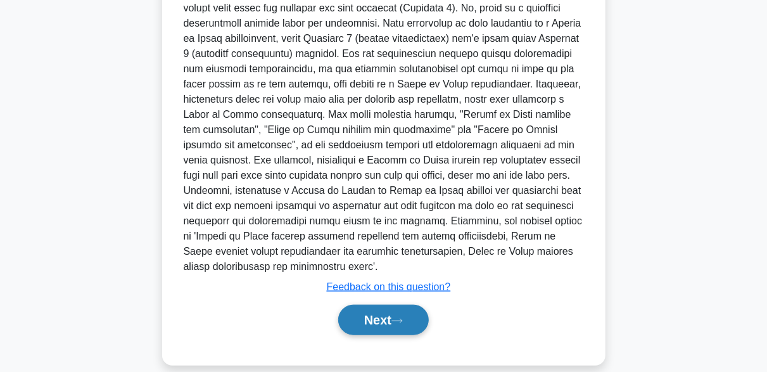
click at [421, 305] on button "Next" at bounding box center [383, 320] width 91 height 30
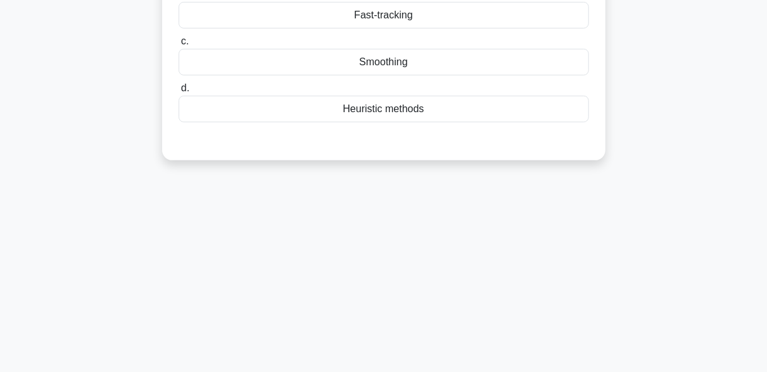
scroll to position [59, 0]
